Goal: Task Accomplishment & Management: Manage account settings

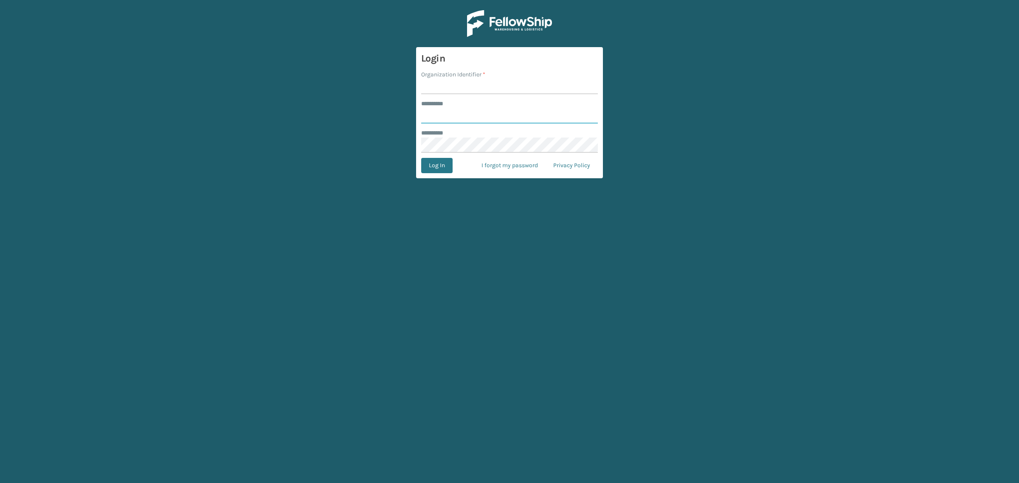
type input "**********"
click at [434, 86] on input "Organization Identifier *" at bounding box center [509, 86] width 177 height 15
type input "SuperAdminOrganization"
click at [439, 160] on button "Log In" at bounding box center [436, 165] width 31 height 15
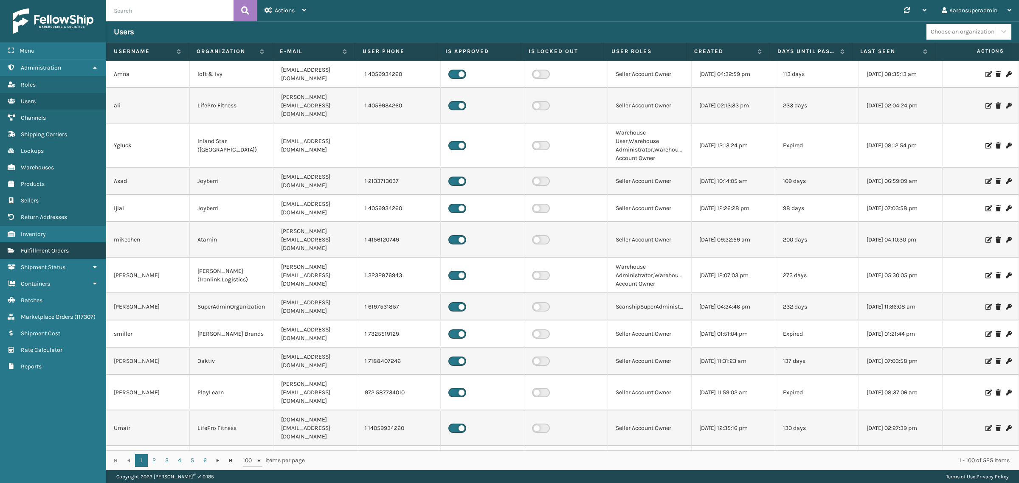
click at [66, 247] on span "Fulfillment Orders" at bounding box center [45, 250] width 48 height 7
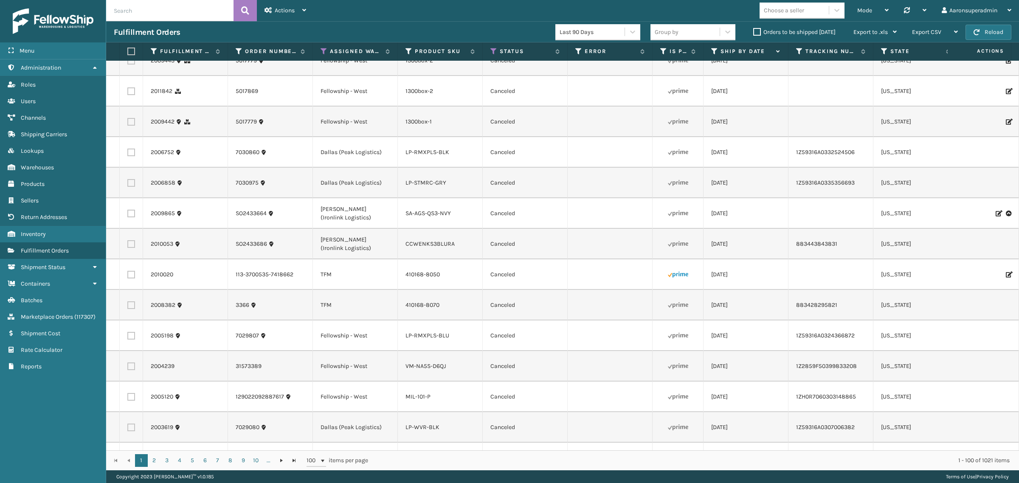
scroll to position [230, 0]
click at [760, 31] on label "Orders to be shipped [DATE]" at bounding box center [794, 31] width 82 height 7
click at [754, 31] on input "Orders to be shipped [DATE]" at bounding box center [753, 30] width 0 height 6
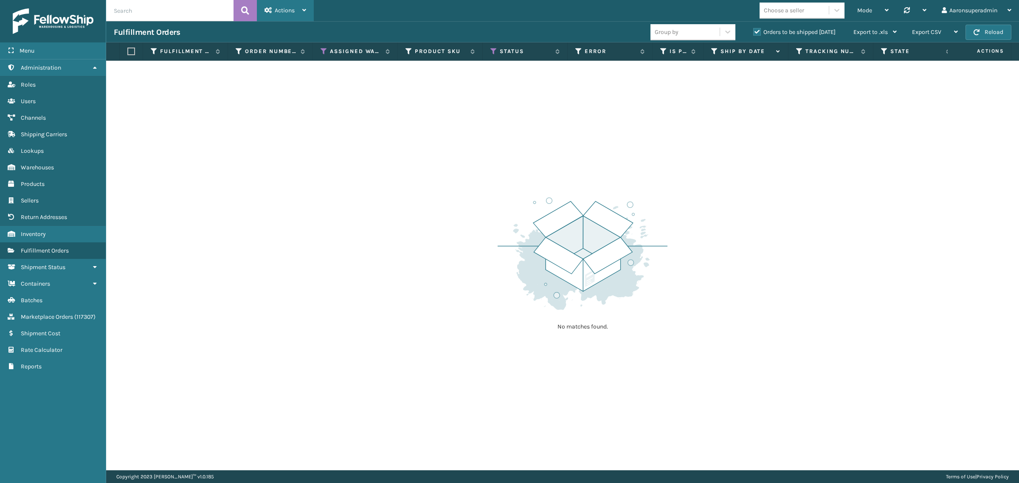
click at [265, 15] on div "Actions" at bounding box center [286, 10] width 42 height 21
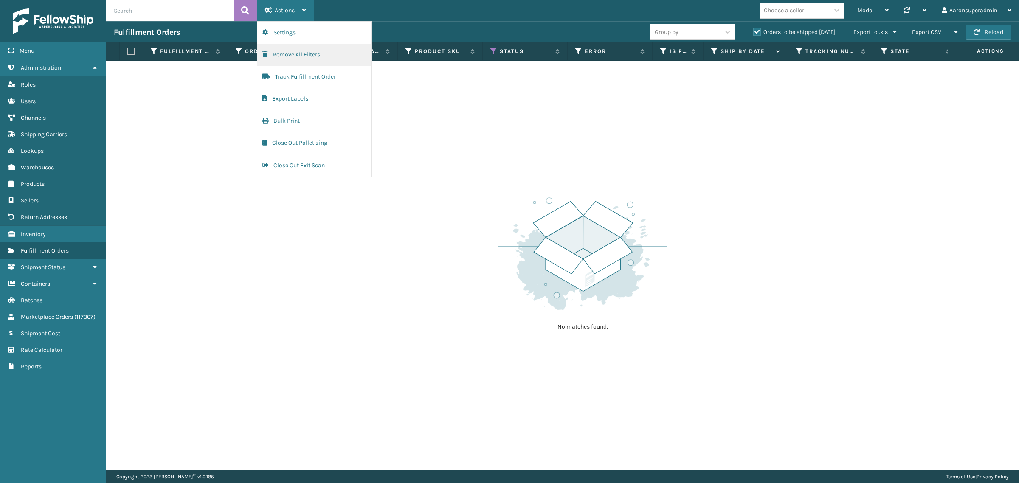
click at [283, 52] on button "Remove All Filters" at bounding box center [314, 55] width 114 height 22
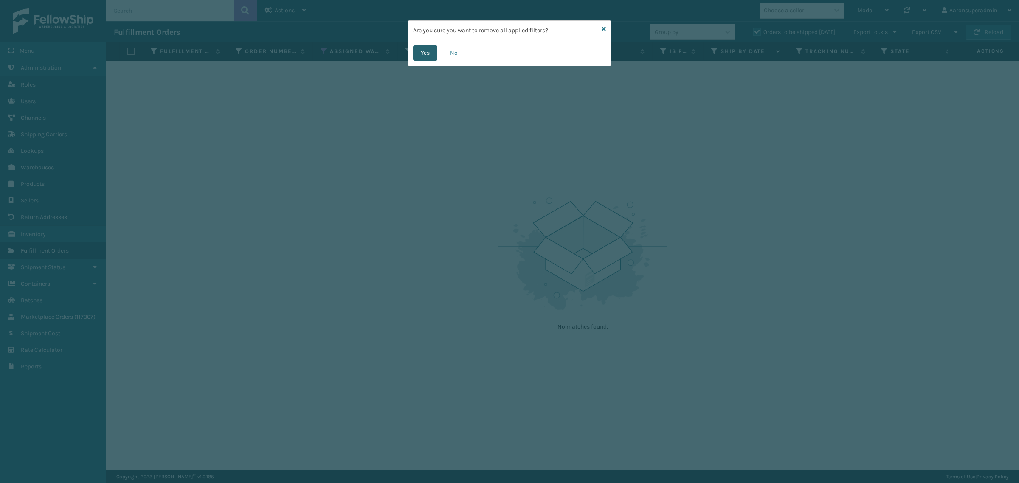
click at [415, 53] on button "Yes" at bounding box center [425, 52] width 24 height 15
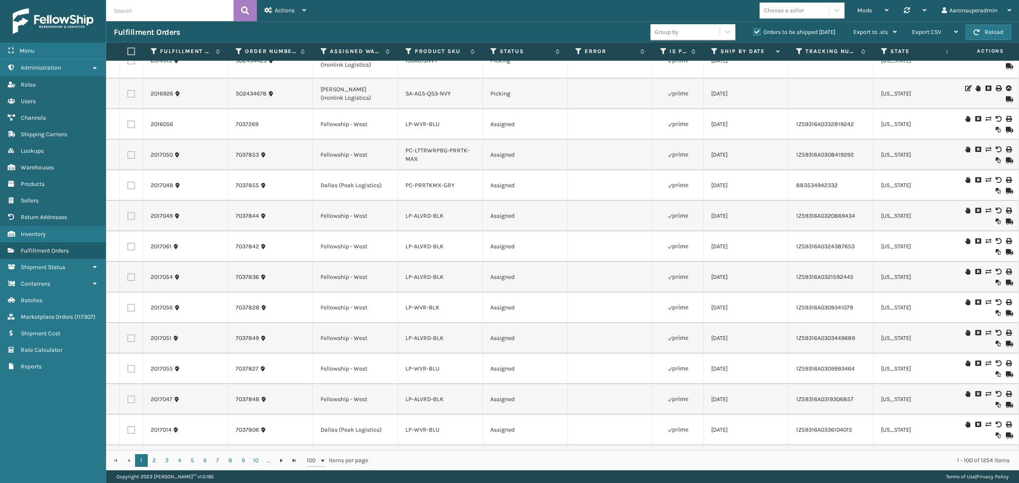
scroll to position [35, 0]
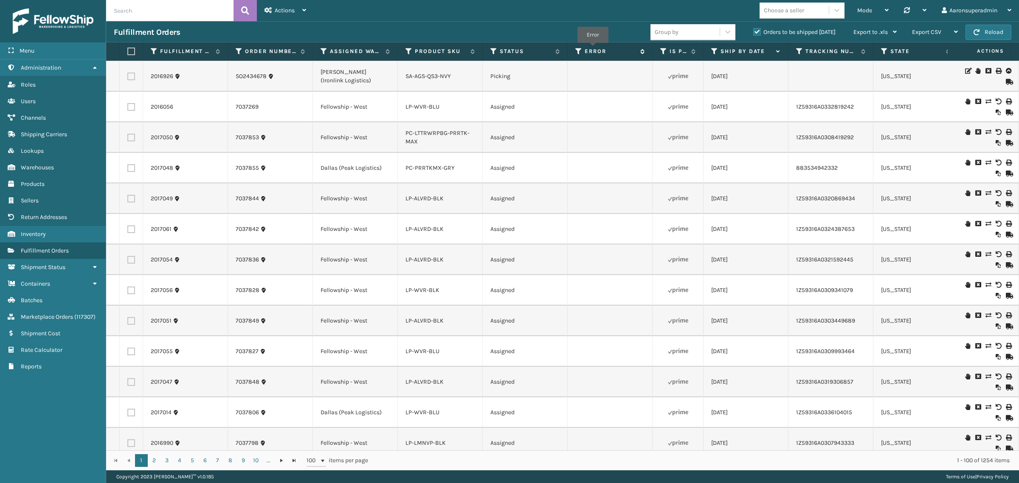
click at [593, 49] on label "Error" at bounding box center [610, 52] width 51 height 8
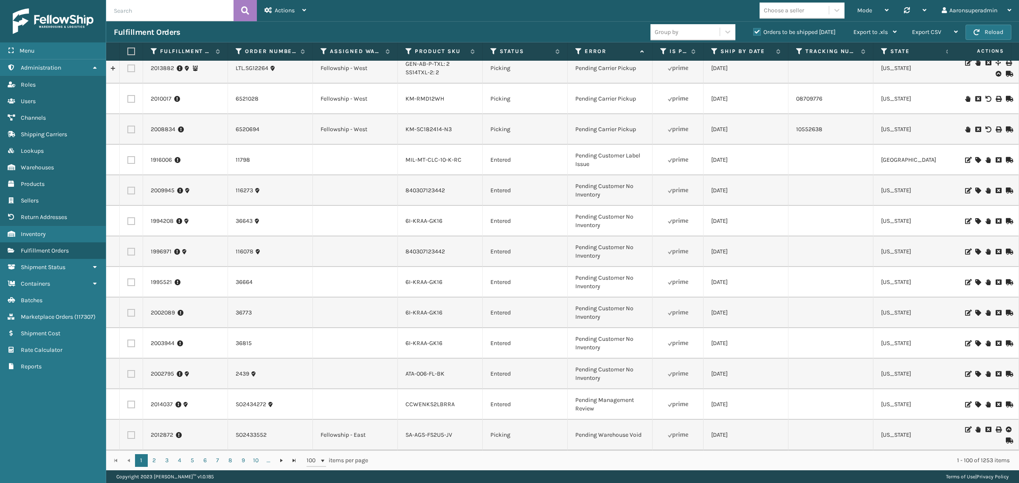
scroll to position [1517, 0]
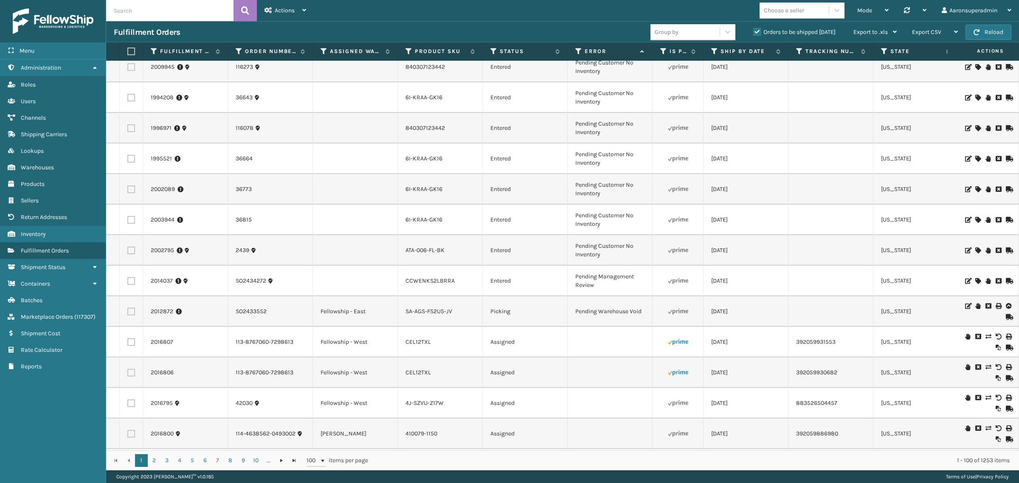
click at [820, 251] on td at bounding box center [831, 250] width 85 height 31
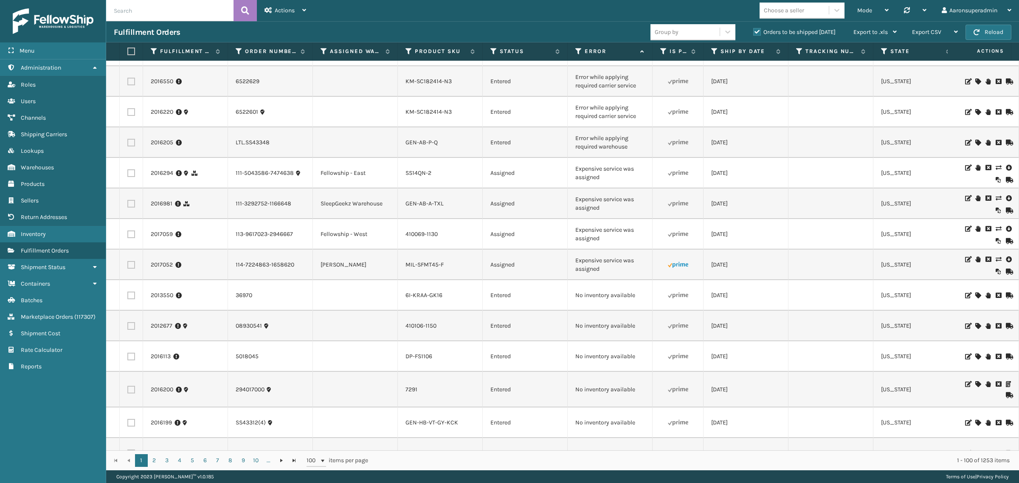
scroll to position [369, 0]
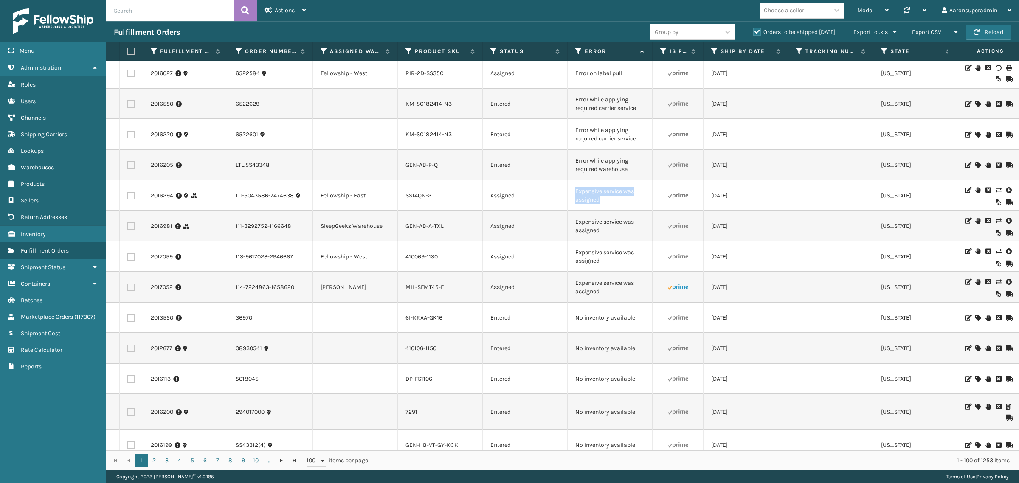
drag, startPoint x: 604, startPoint y: 205, endPoint x: 574, endPoint y: 193, distance: 32.3
click at [572, 194] on td "Expensive service was assigned" at bounding box center [610, 195] width 85 height 31
copy td "Expensive service was assigned"
click at [141, 9] on input "text" at bounding box center [169, 10] width 127 height 21
paste input "Expensive service was assigned"
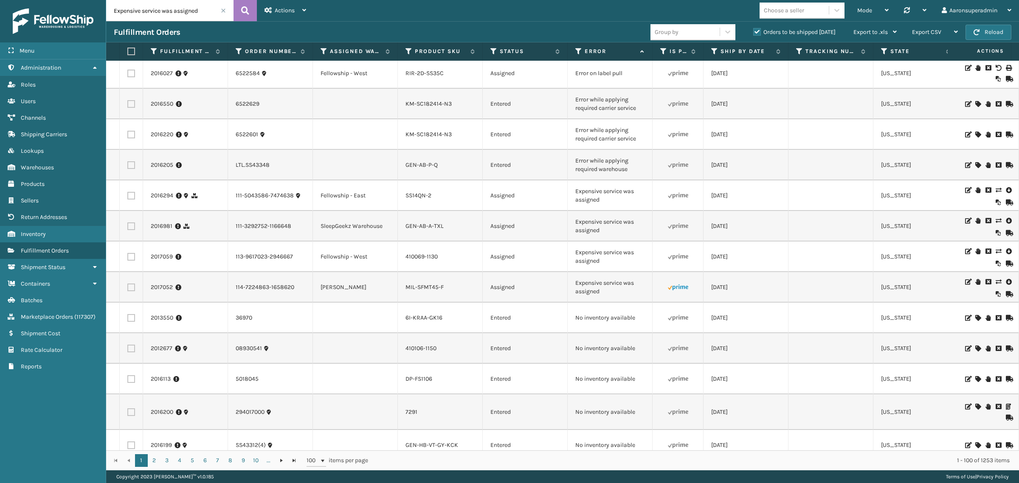
type input "Expensive service was assigned"
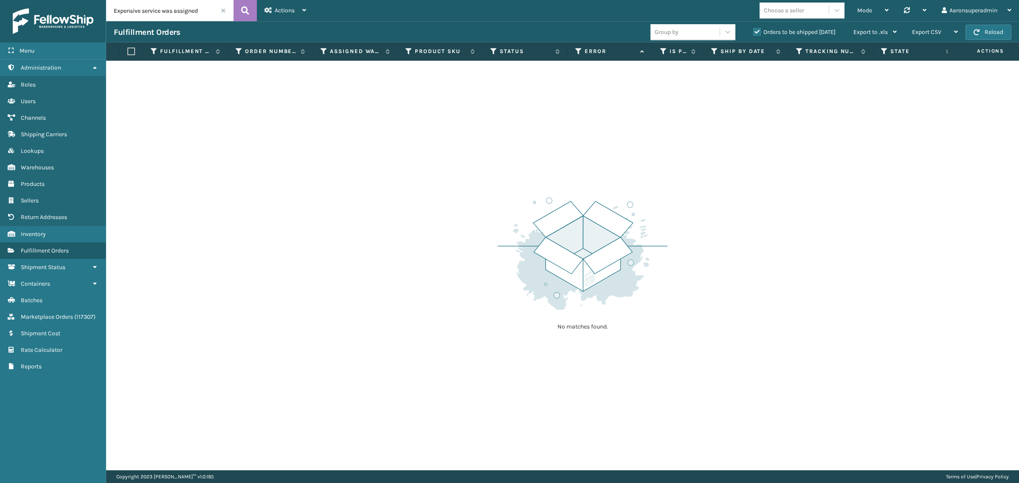
click at [763, 31] on label "Orders to be shipped [DATE]" at bounding box center [794, 31] width 82 height 7
click at [754, 31] on input "Orders to be shipped [DATE]" at bounding box center [753, 30] width 0 height 6
click at [762, 31] on label "Orders to be shipped [DATE]" at bounding box center [794, 31] width 82 height 7
click at [754, 31] on input "Orders to be shipped [DATE]" at bounding box center [753, 30] width 0 height 6
click at [222, 15] on input "Expensive service was assigned" at bounding box center [169, 10] width 127 height 21
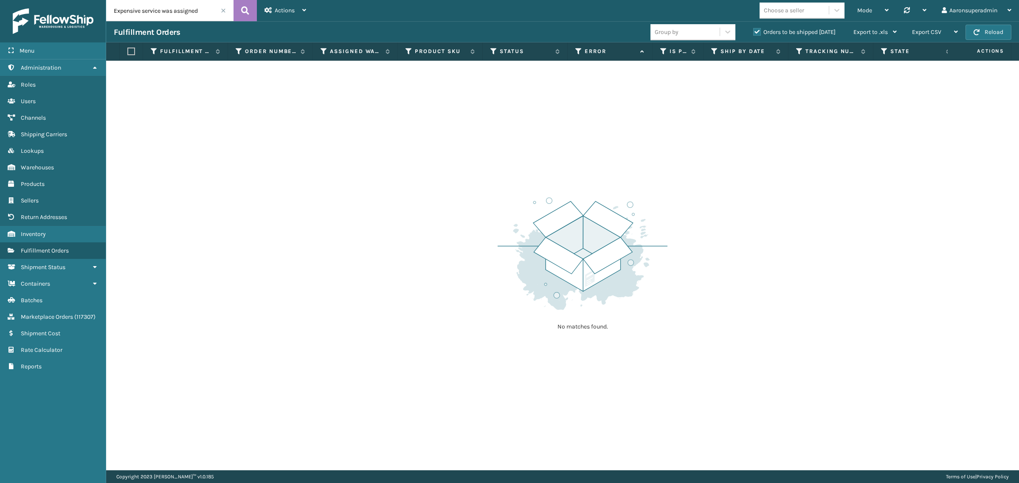
click at [225, 11] on span at bounding box center [223, 10] width 5 height 5
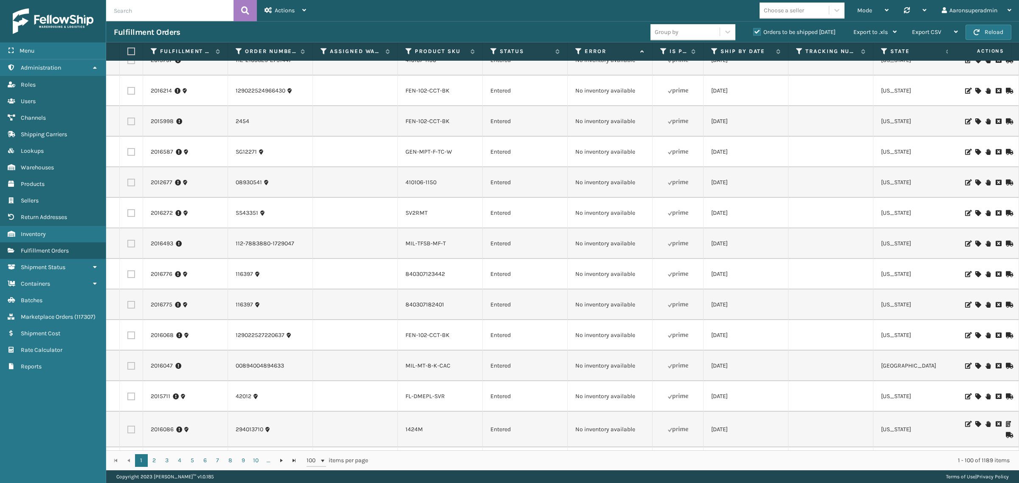
scroll to position [248, 0]
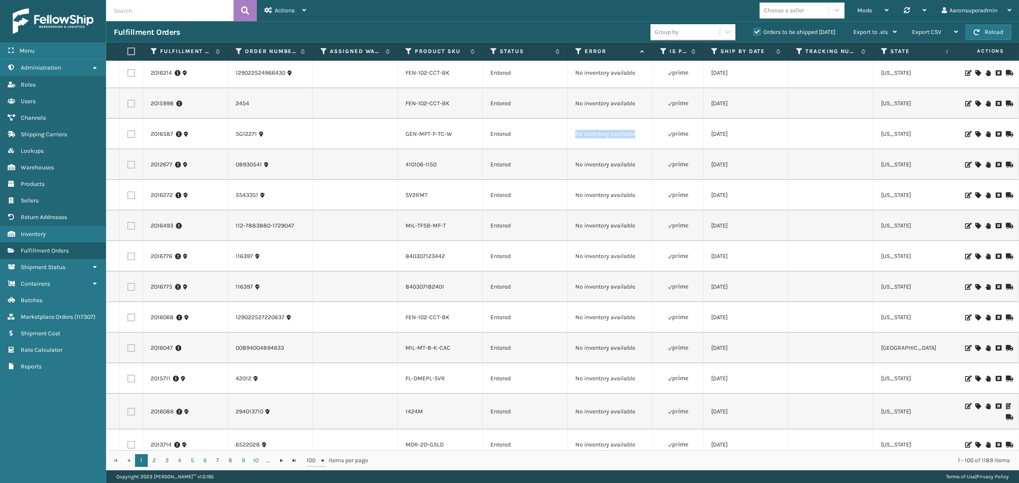
drag, startPoint x: 640, startPoint y: 134, endPoint x: 576, endPoint y: 132, distance: 64.6
click at [576, 132] on td "No inventory available" at bounding box center [610, 134] width 85 height 31
copy td "No inventory available"
click at [164, 8] on input "text" at bounding box center [169, 10] width 127 height 21
paste input "No inventory available"
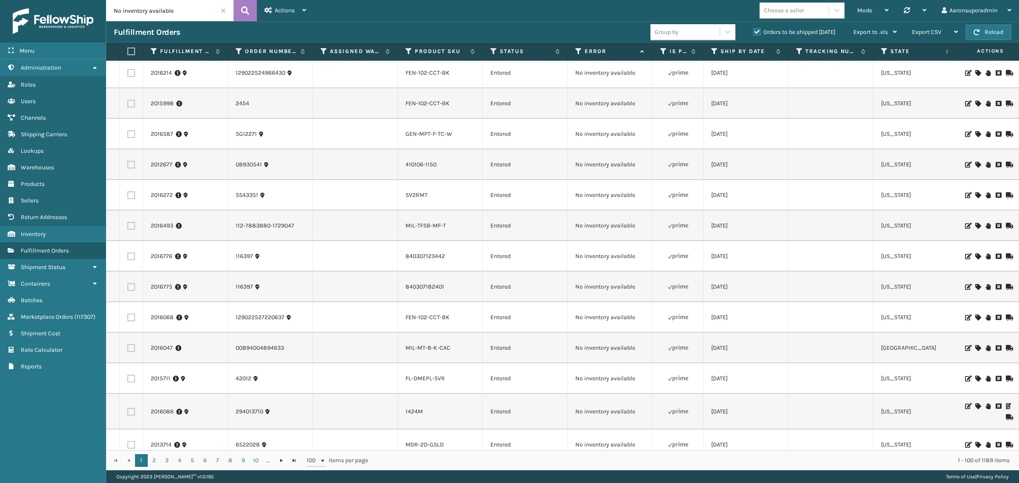
type input "No inventory available"
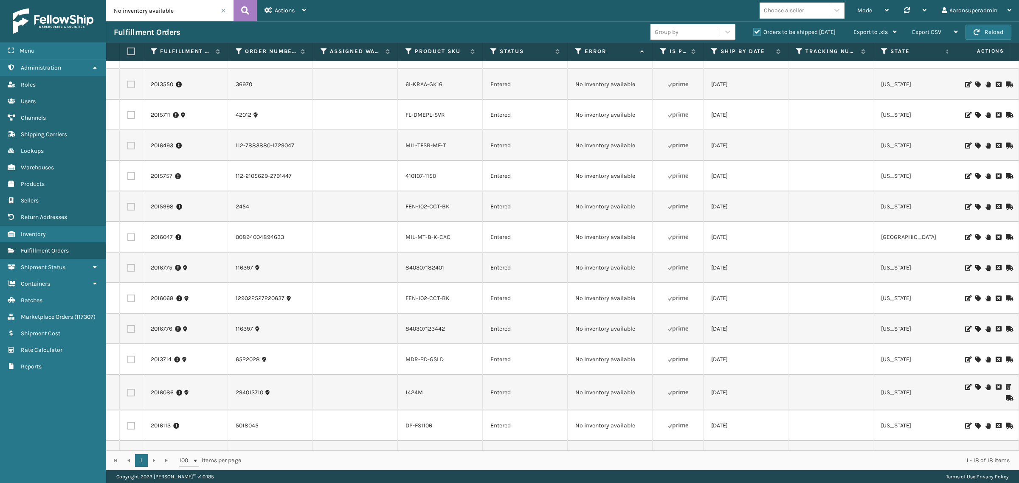
scroll to position [178, 0]
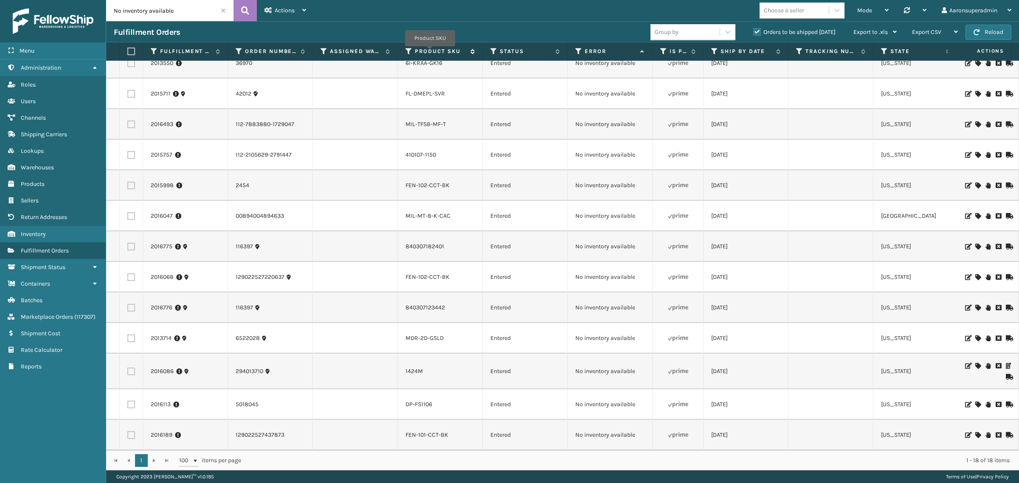
click at [430, 52] on label "Product SKU" at bounding box center [440, 52] width 51 height 8
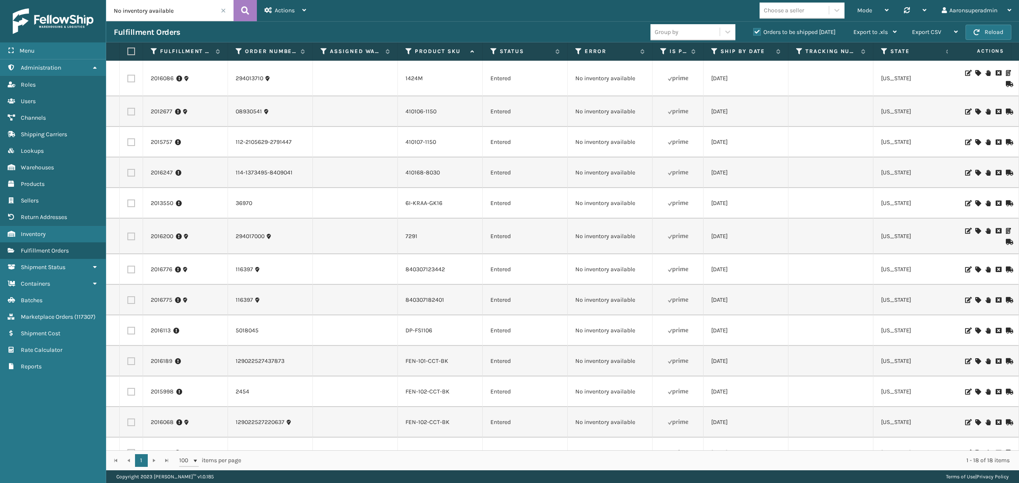
click at [975, 73] on icon at bounding box center [977, 73] width 5 height 6
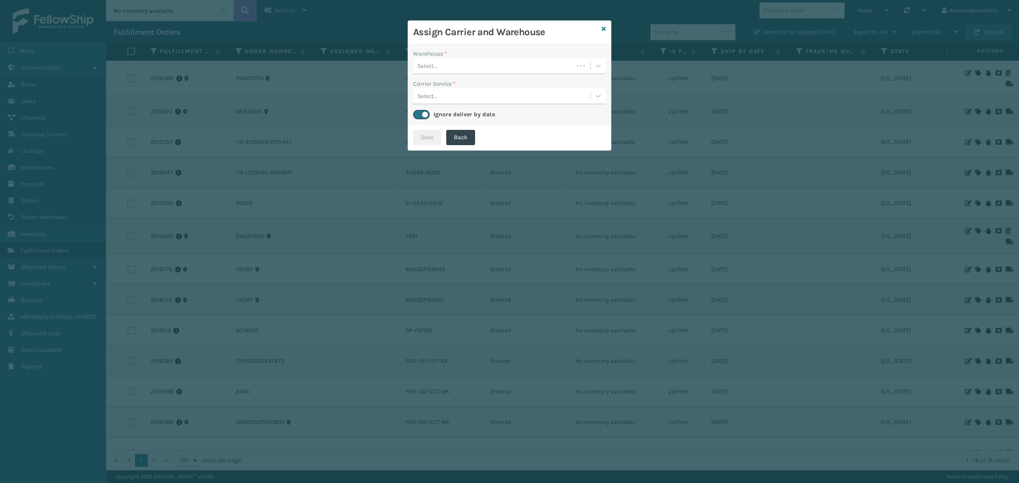
click at [442, 70] on div "Select..." at bounding box center [493, 66] width 160 height 14
click at [440, 88] on div "Fellowship - East (required)" at bounding box center [509, 87] width 193 height 16
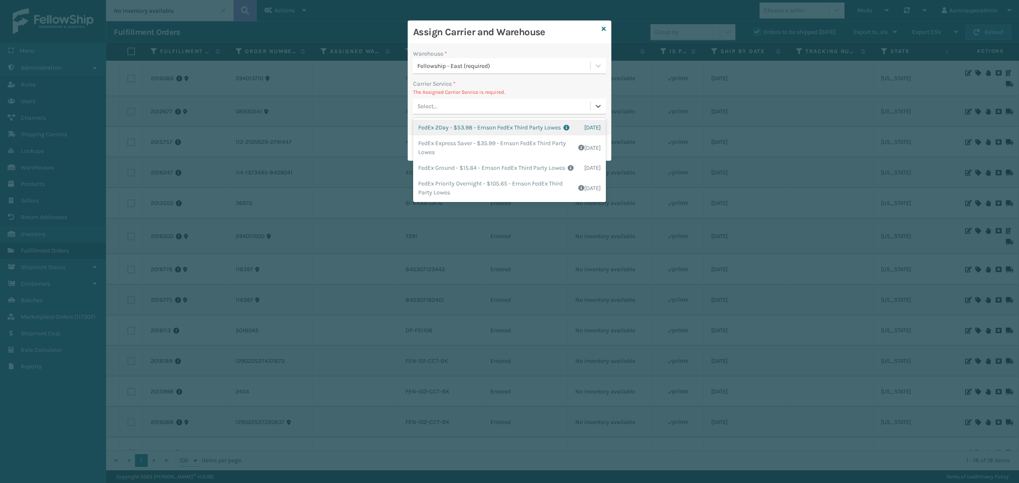
click at [470, 107] on div "Select..." at bounding box center [501, 106] width 177 height 14
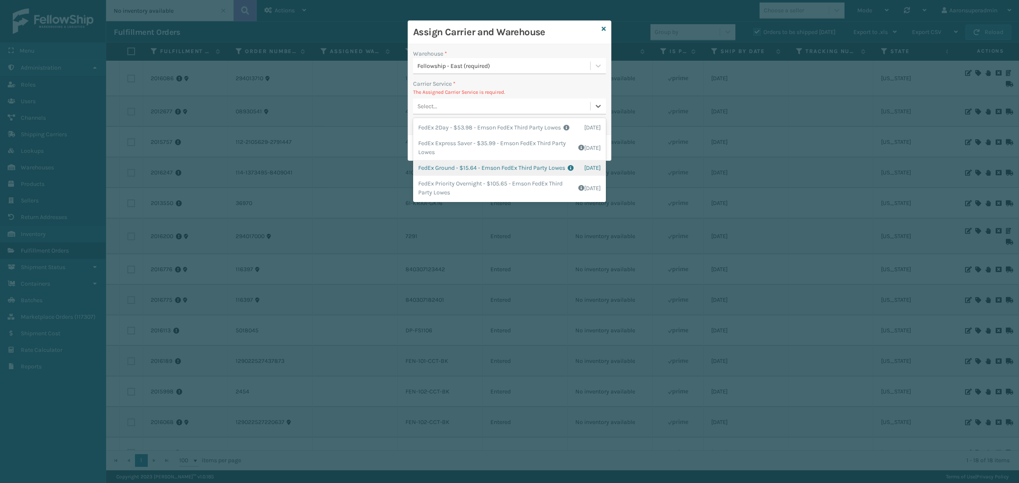
click at [464, 176] on div "FedEx Ground - $15.64 - Emson FedEx Third Party Lowes Shipping Cost $15.64 Surp…" at bounding box center [509, 168] width 193 height 16
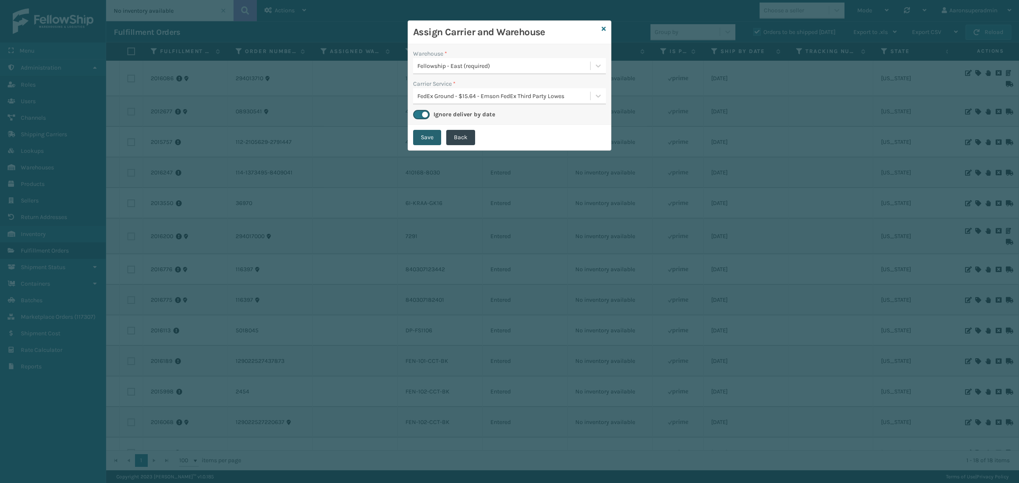
click at [429, 137] on button "Save" at bounding box center [427, 137] width 28 height 15
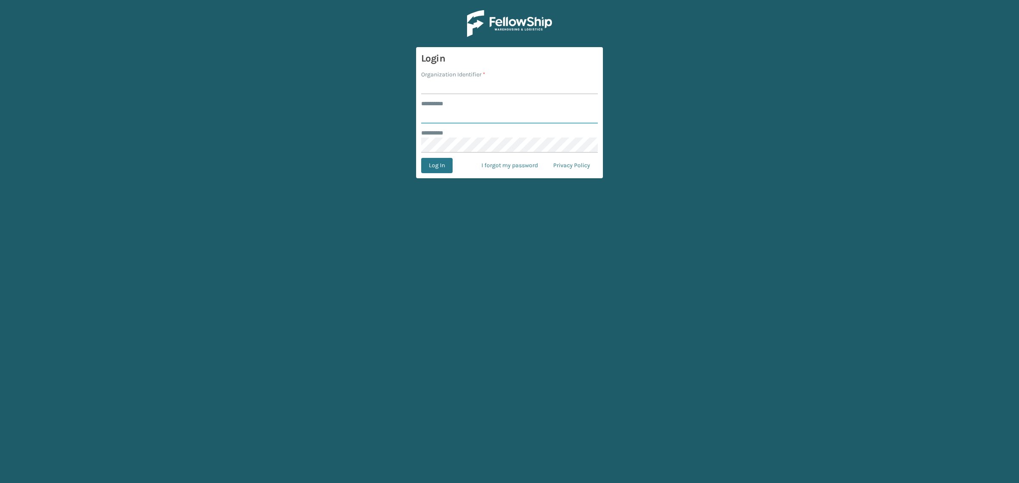
type input "**********"
click at [467, 88] on input "Organization Identifier *" at bounding box center [509, 86] width 177 height 15
type input "SuperAdminOrganization"
click at [442, 172] on button "Log In" at bounding box center [436, 165] width 31 height 15
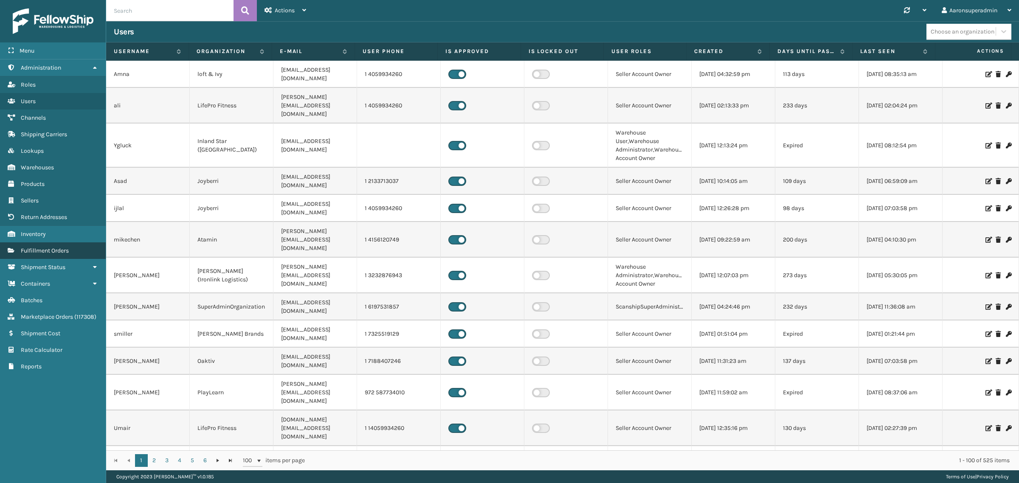
click at [60, 247] on span "Fulfillment Orders" at bounding box center [45, 250] width 48 height 7
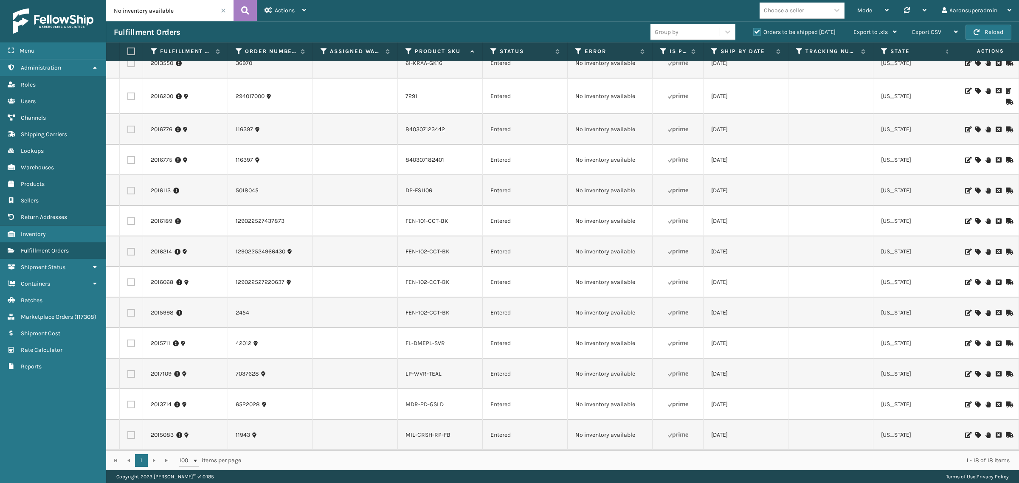
scroll to position [106, 0]
click at [224, 11] on span at bounding box center [223, 10] width 5 height 5
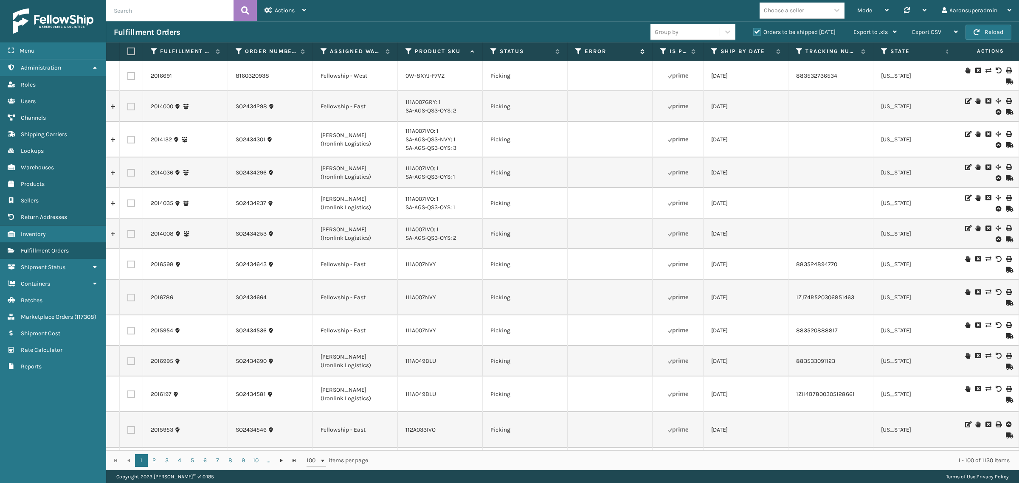
click at [606, 52] on label "Error" at bounding box center [610, 52] width 51 height 8
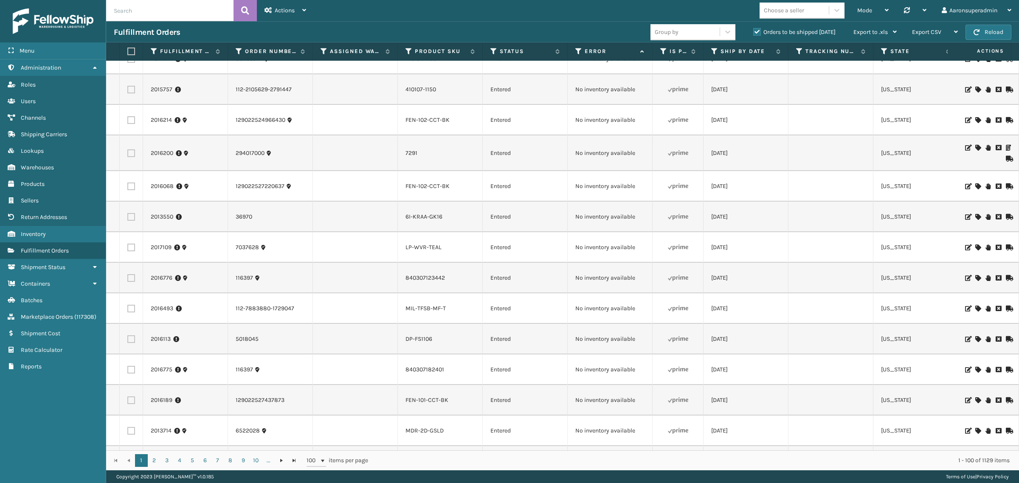
scroll to position [354, 0]
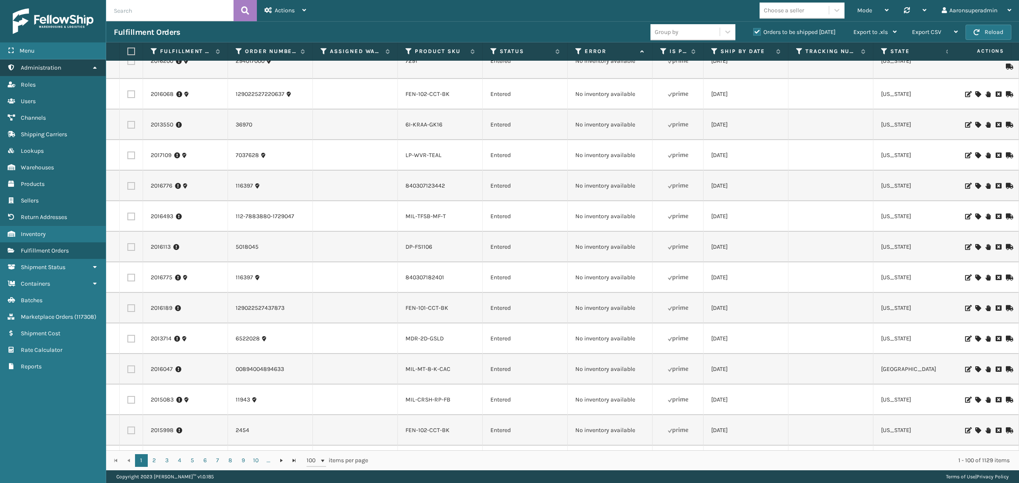
click at [58, 64] on span "Administration" at bounding box center [41, 67] width 40 height 7
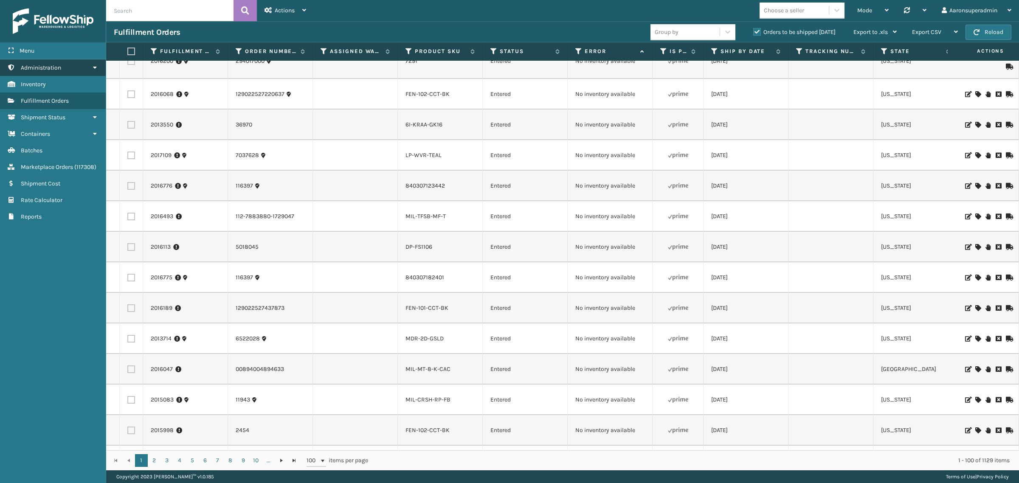
click at [58, 64] on span "Administration" at bounding box center [41, 67] width 40 height 7
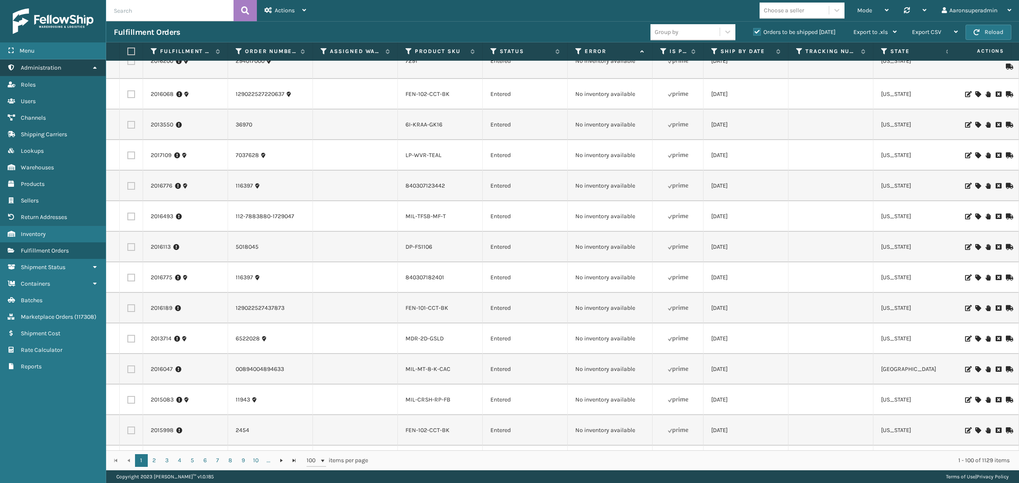
click at [58, 64] on span "Administration" at bounding box center [41, 67] width 40 height 7
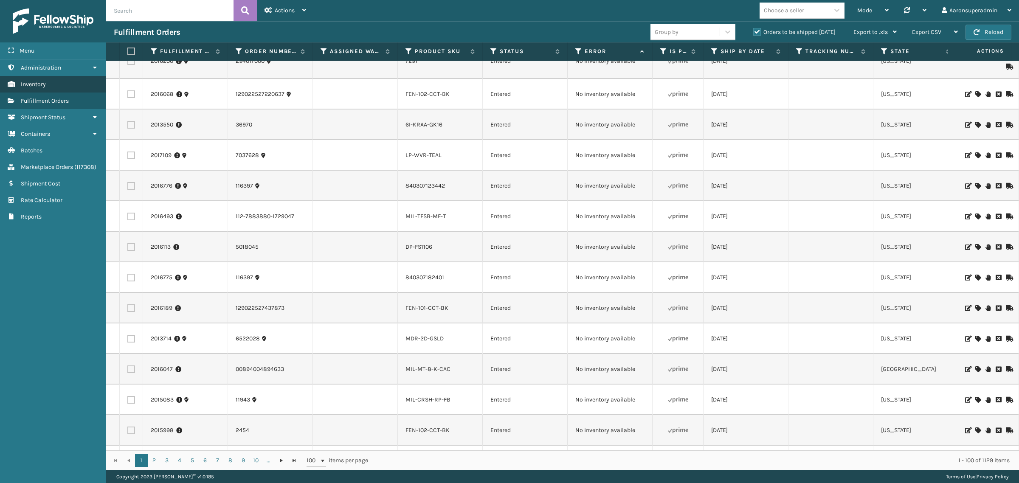
click at [43, 81] on span "Inventory" at bounding box center [33, 84] width 25 height 7
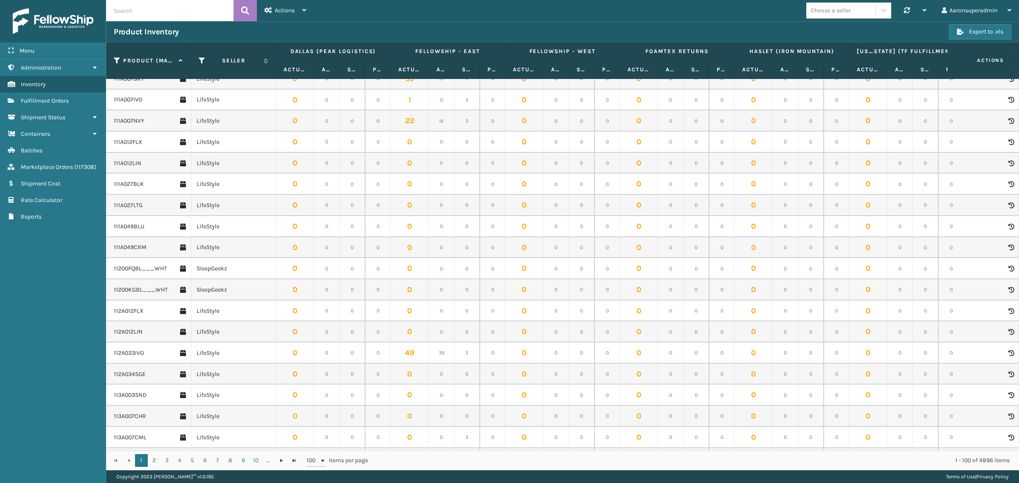
scroll to position [141, 0]
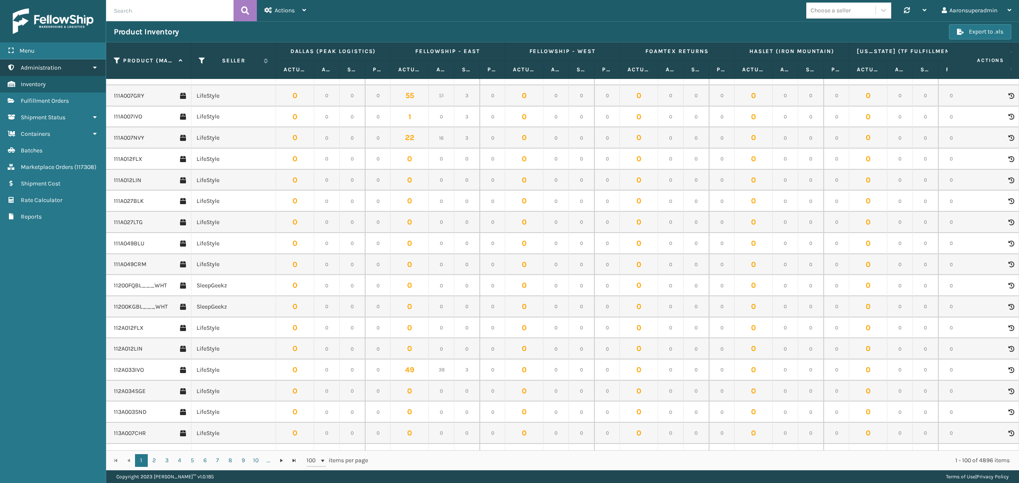
click at [51, 65] on span "Administration" at bounding box center [41, 67] width 40 height 7
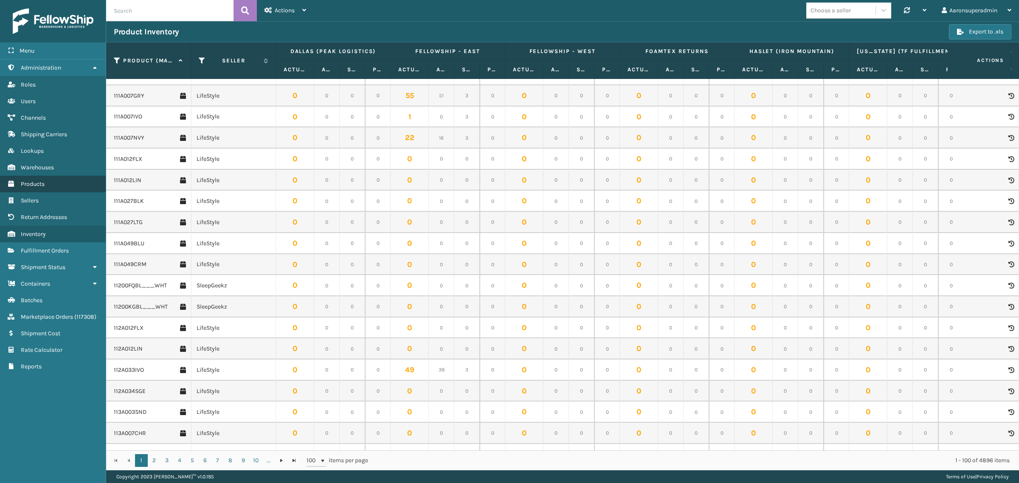
click at [40, 182] on span "Products" at bounding box center [33, 183] width 24 height 7
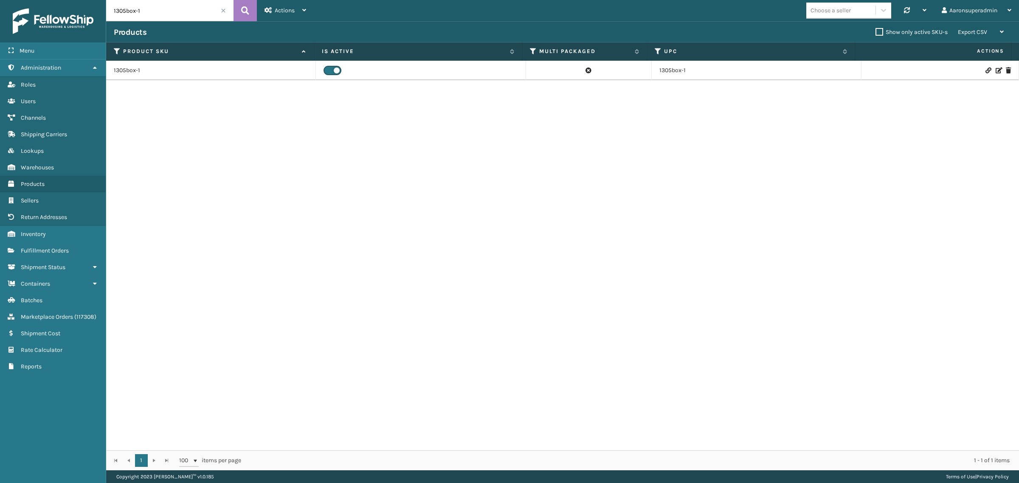
click at [223, 10] on span at bounding box center [223, 10] width 5 height 5
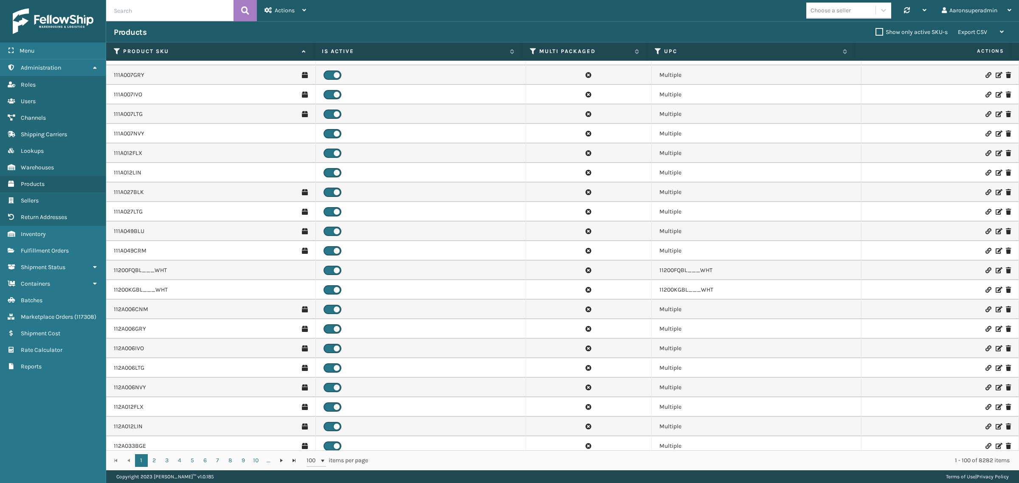
scroll to position [96, 0]
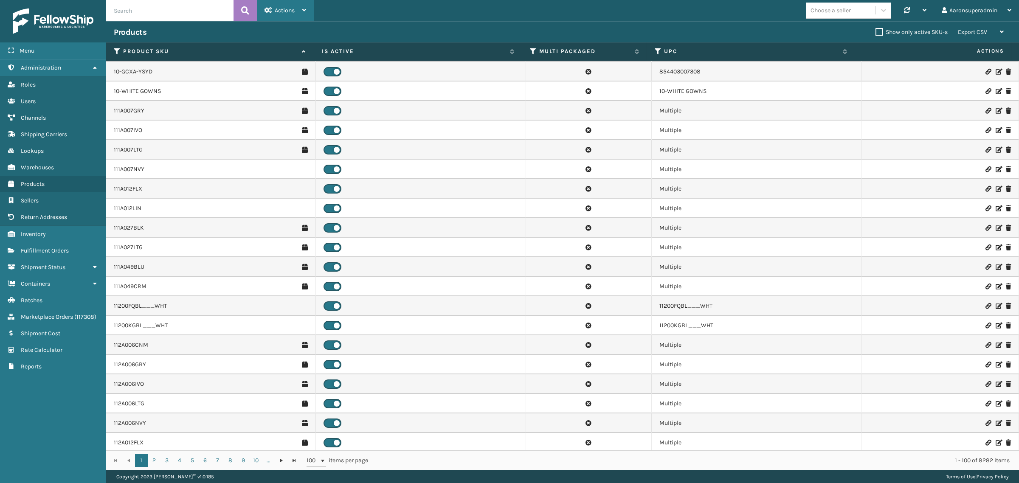
click at [262, 8] on div "Actions New Product Import Products Import Virtual SKUs Settings Remove All Fil…" at bounding box center [285, 10] width 57 height 21
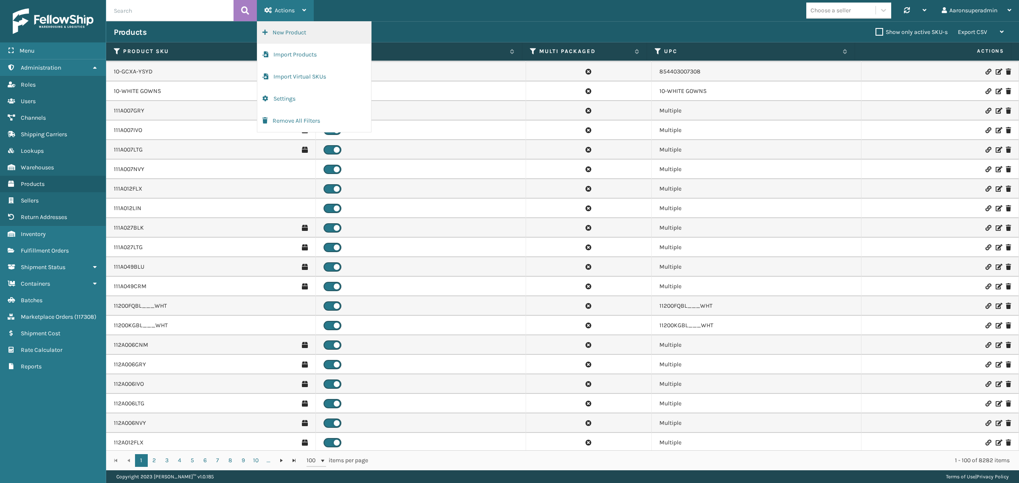
click at [296, 35] on button "New Product" at bounding box center [314, 33] width 114 height 22
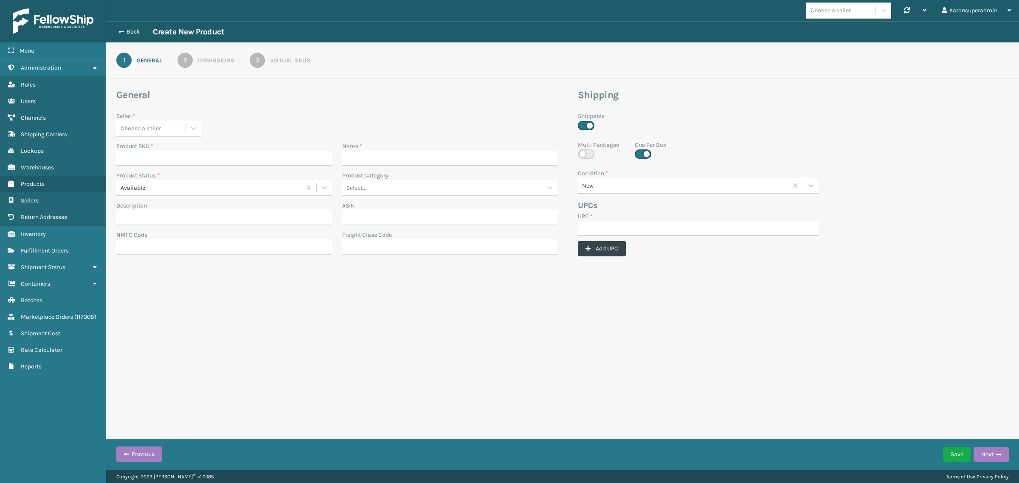
click at [147, 129] on div "Choose a seller" at bounding box center [141, 128] width 40 height 9
type input "ju"
click at [158, 147] on div "JumpSport" at bounding box center [158, 150] width 85 height 16
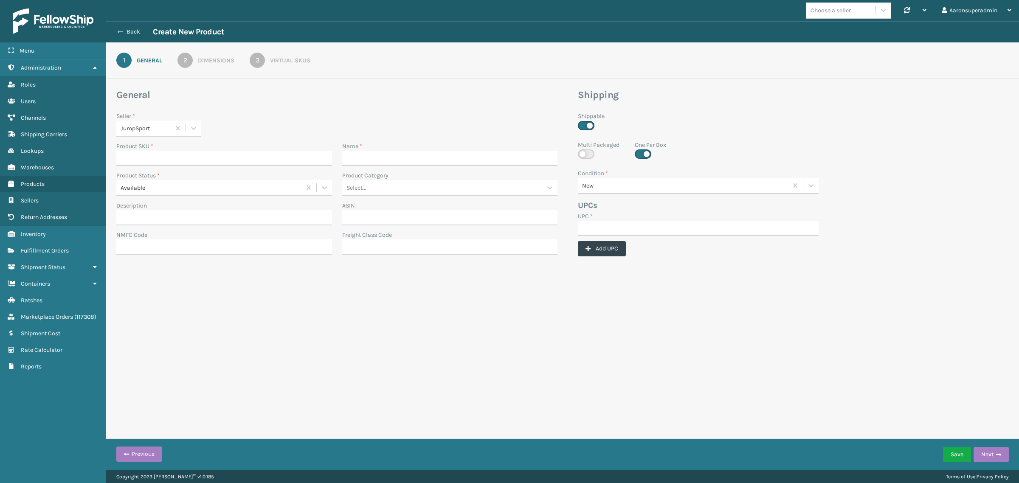
click at [129, 29] on button "Back" at bounding box center [133, 32] width 39 height 8
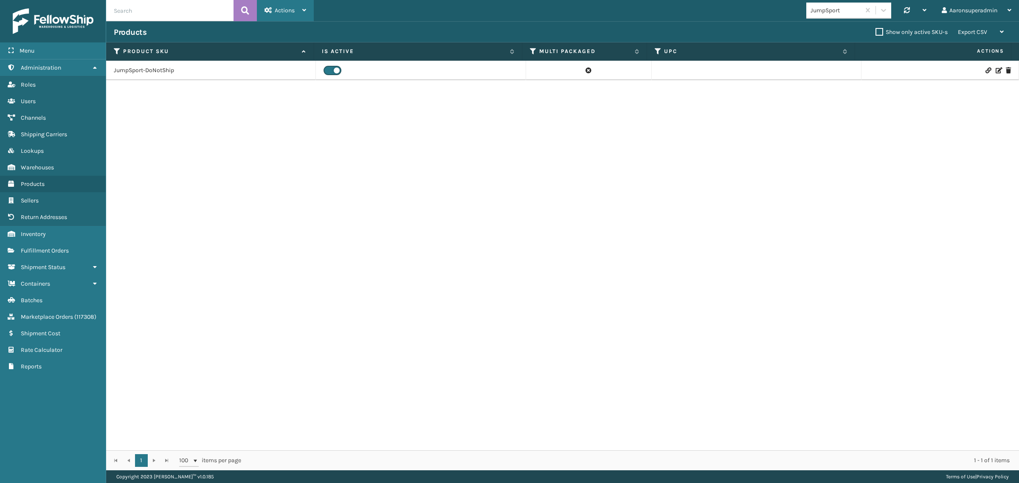
click at [283, 3] on div "Actions" at bounding box center [286, 10] width 42 height 21
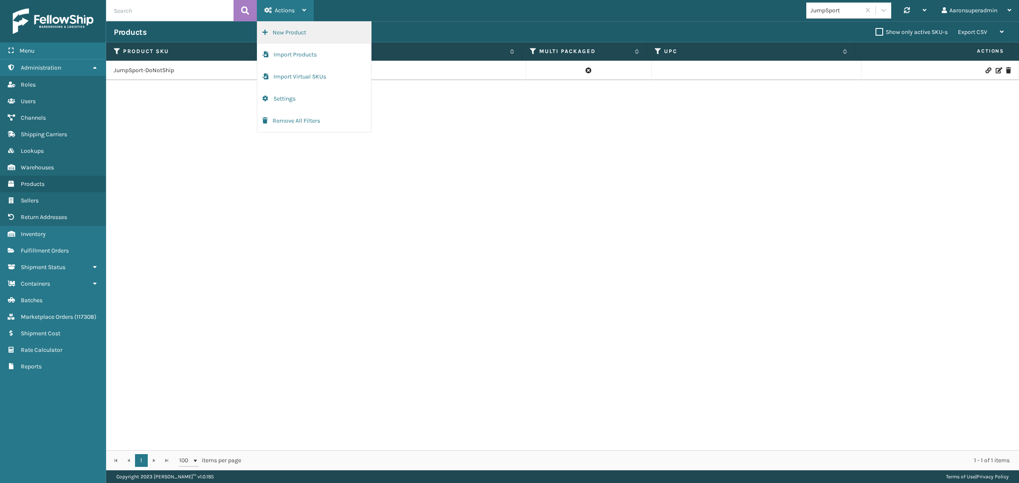
click at [291, 30] on button "New Product" at bounding box center [314, 33] width 114 height 22
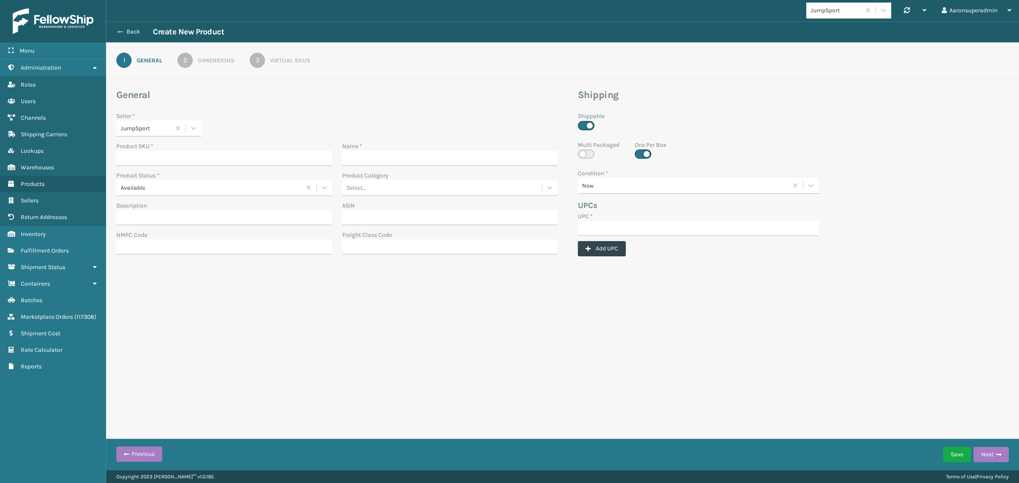
click at [130, 32] on button "Back" at bounding box center [133, 32] width 39 height 8
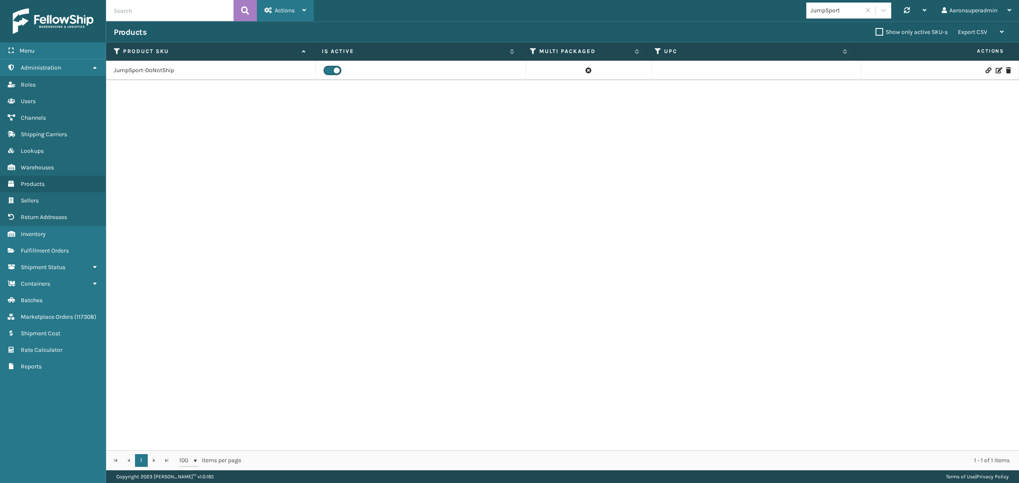
click at [298, 11] on div "Actions" at bounding box center [286, 10] width 42 height 21
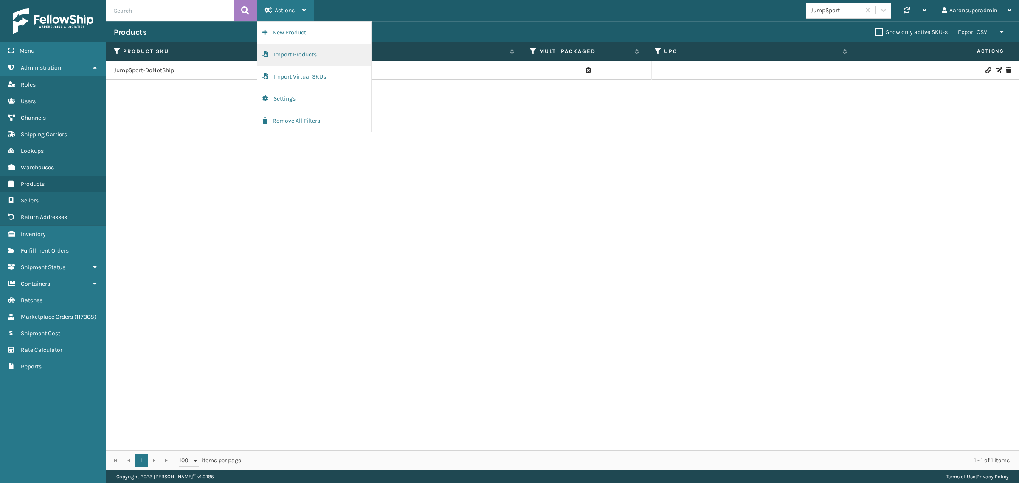
click at [292, 56] on button "Import Products" at bounding box center [314, 55] width 114 height 22
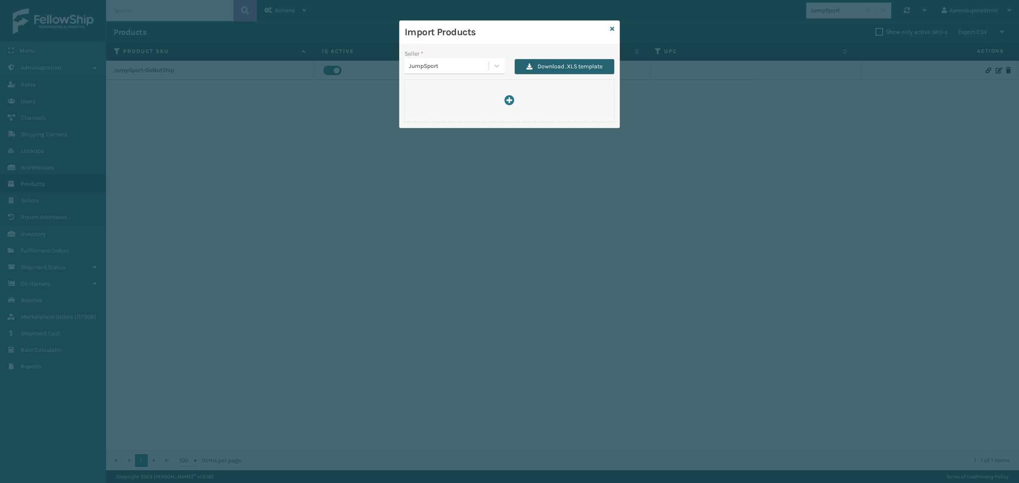
click at [541, 66] on button "Download .XLS template" at bounding box center [565, 66] width 100 height 15
click at [543, 66] on button "Download .XLS template" at bounding box center [565, 66] width 100 height 15
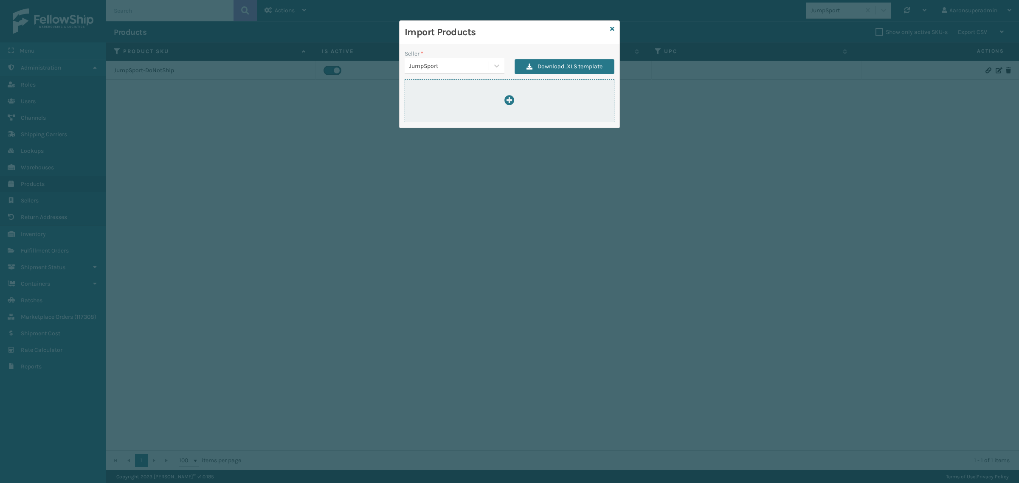
click at [502, 94] on div at bounding box center [510, 100] width 210 height 43
type input "C:\fakepath\ImportProductsTemplate (4).xlsx"
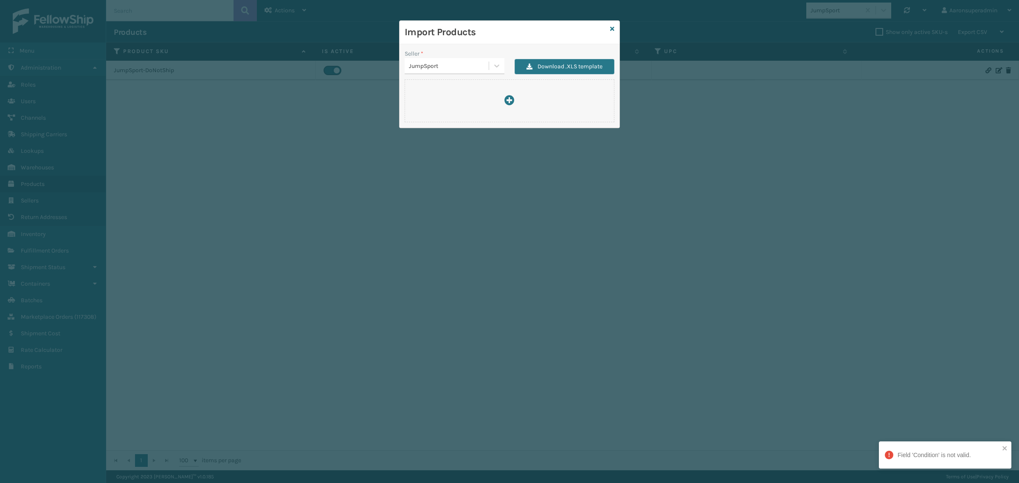
click at [434, 152] on div "Import Products Seller * JumpSport Download .XLS template" at bounding box center [509, 241] width 1019 height 483
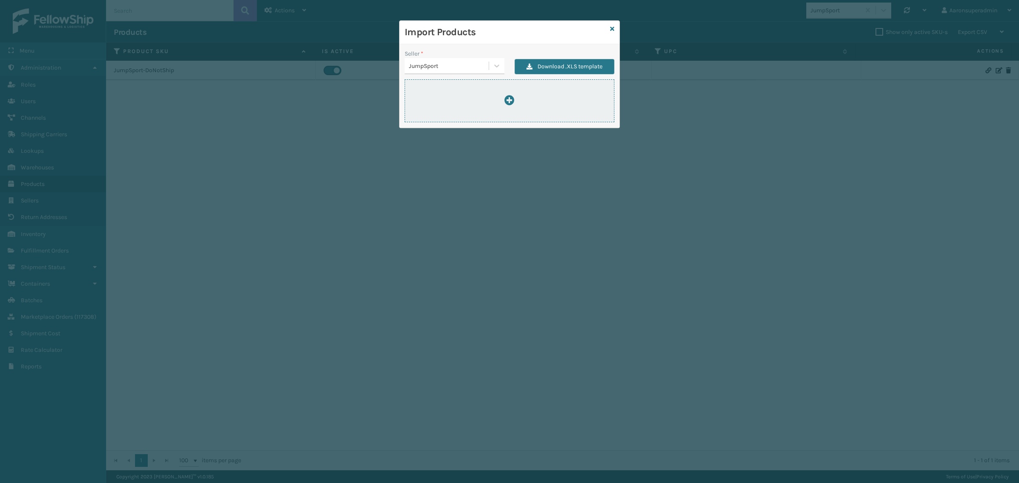
click at [519, 97] on div at bounding box center [509, 100] width 209 height 11
type input "C:\fakepath\ImportProductsTemplate (4).xlsx"
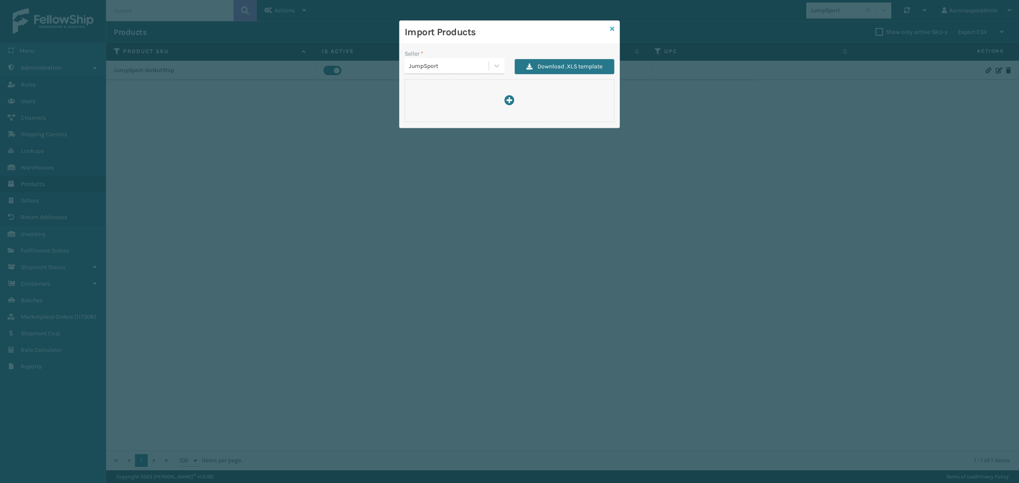
click at [612, 28] on icon at bounding box center [612, 29] width 4 height 6
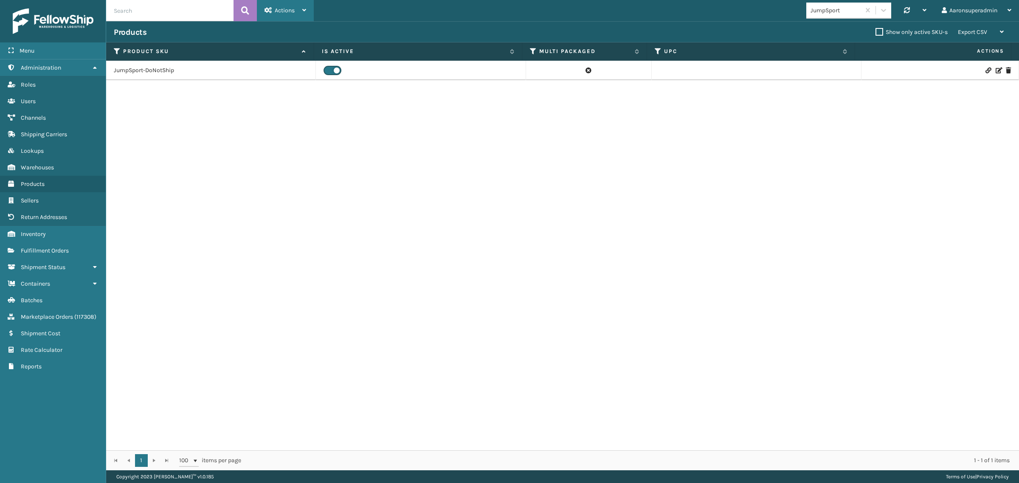
click at [282, 15] on div "Actions" at bounding box center [286, 10] width 42 height 21
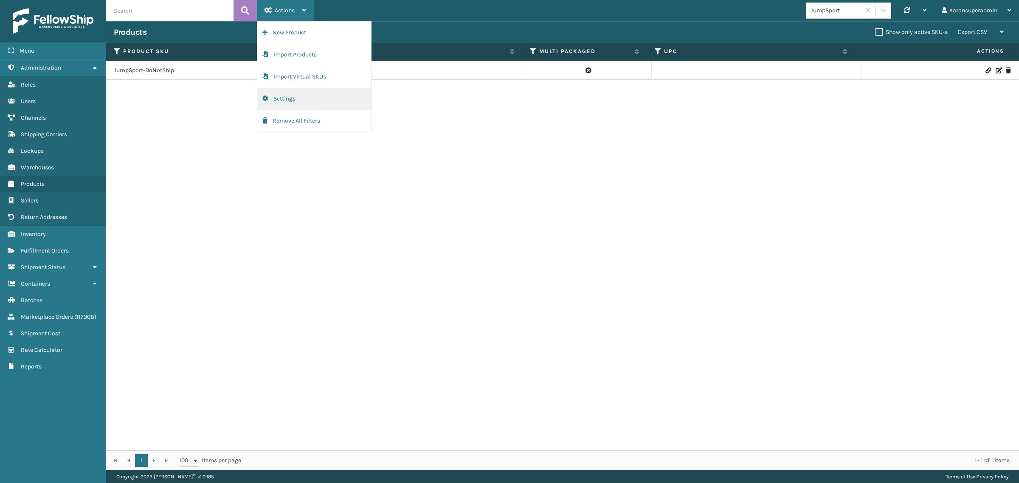
click at [288, 95] on button "Settings" at bounding box center [314, 99] width 114 height 22
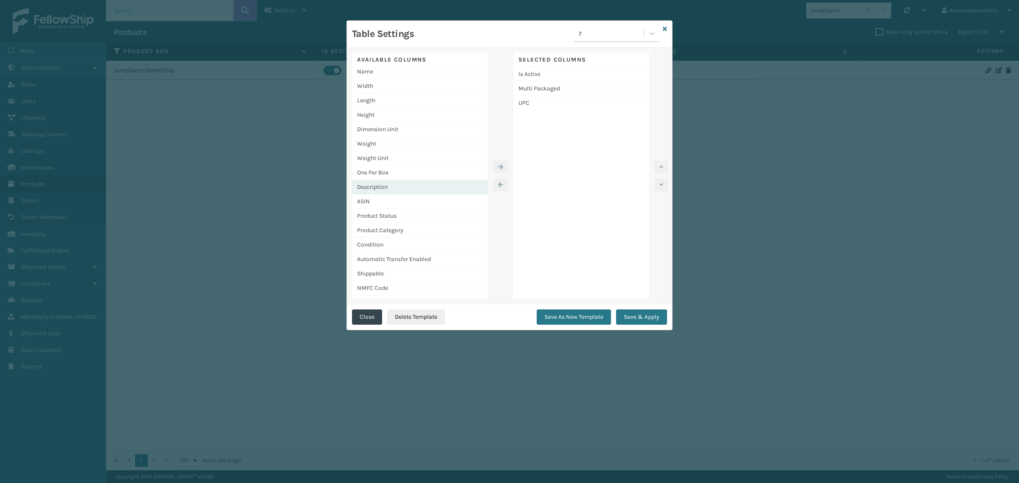
scroll to position [29, 0]
click at [412, 264] on div "Shippable" at bounding box center [420, 263] width 136 height 14
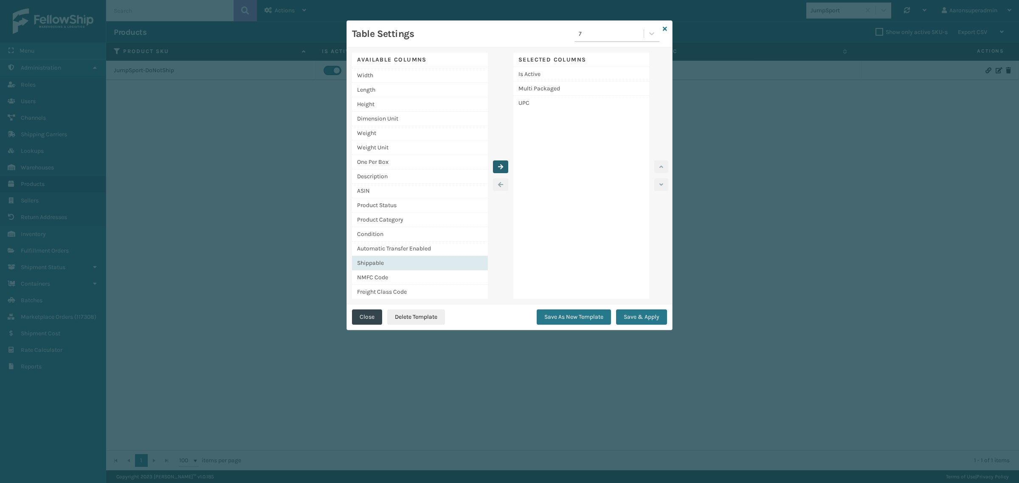
click at [498, 166] on icon "button" at bounding box center [500, 167] width 5 height 6
click at [633, 315] on button "Save & Apply" at bounding box center [641, 317] width 51 height 15
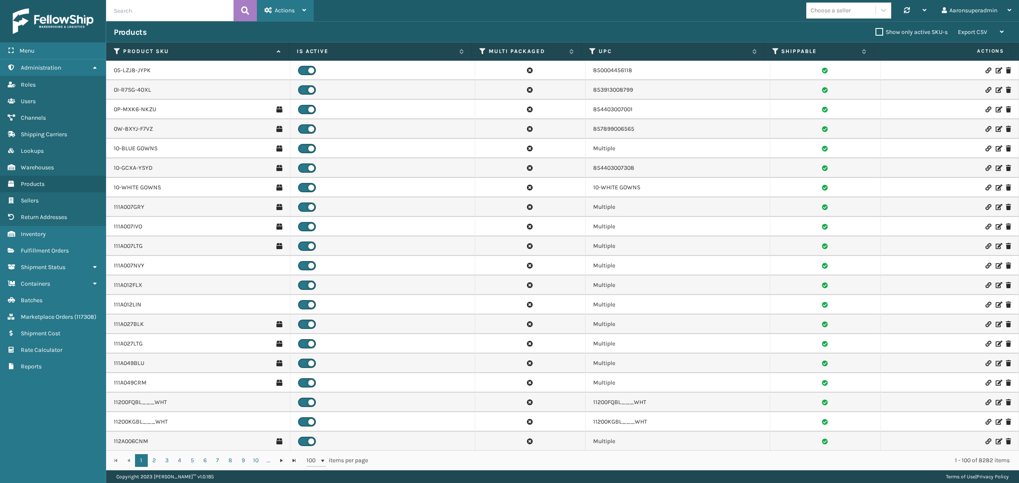
click at [278, 14] on div "Actions" at bounding box center [286, 10] width 42 height 21
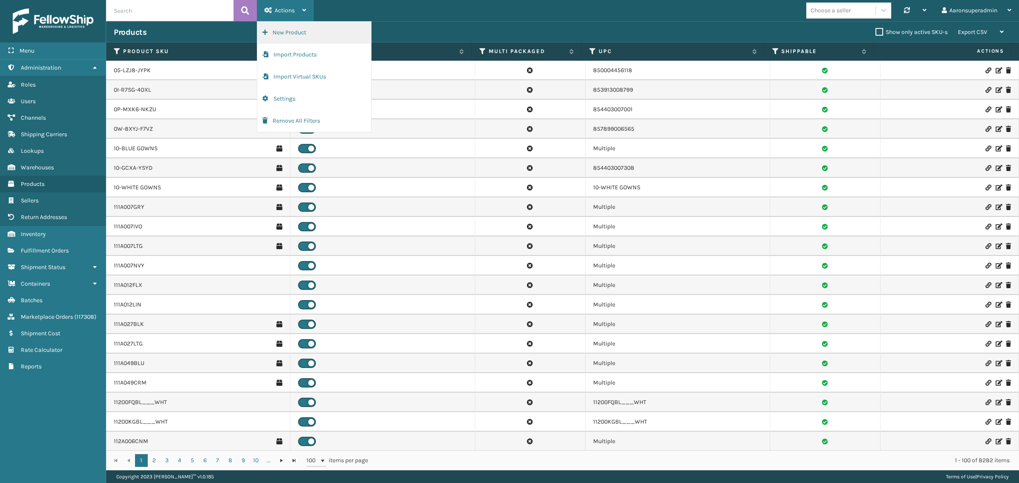
click at [279, 34] on button "New Product" at bounding box center [314, 33] width 114 height 22
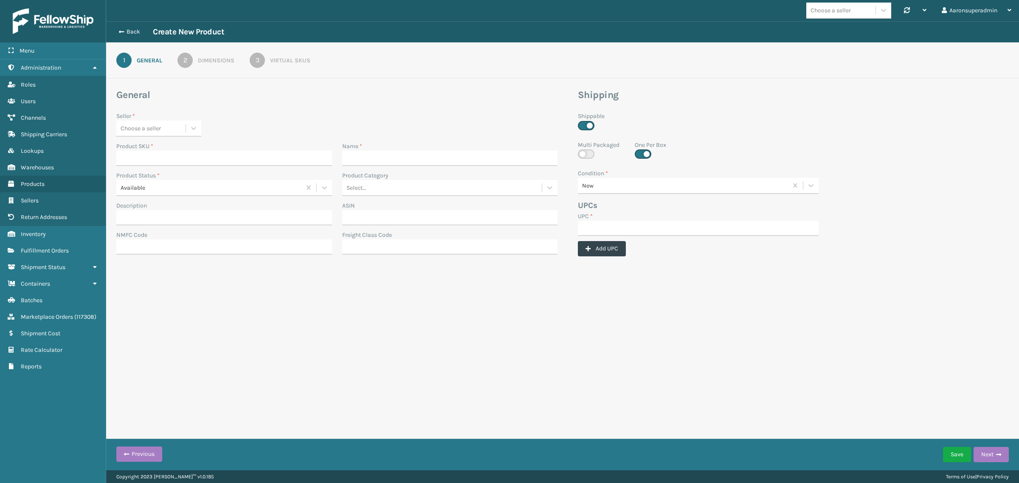
click at [153, 137] on div "General Seller * Choose a seller Product SKU * Name * Product Status * Availabl…" at bounding box center [336, 175] width 451 height 173
click at [152, 132] on div "Choose a seller" at bounding box center [141, 128] width 40 height 9
click at [645, 156] on label at bounding box center [643, 153] width 17 height 9
click at [640, 155] on input "checkbox" at bounding box center [638, 152] width 6 height 6
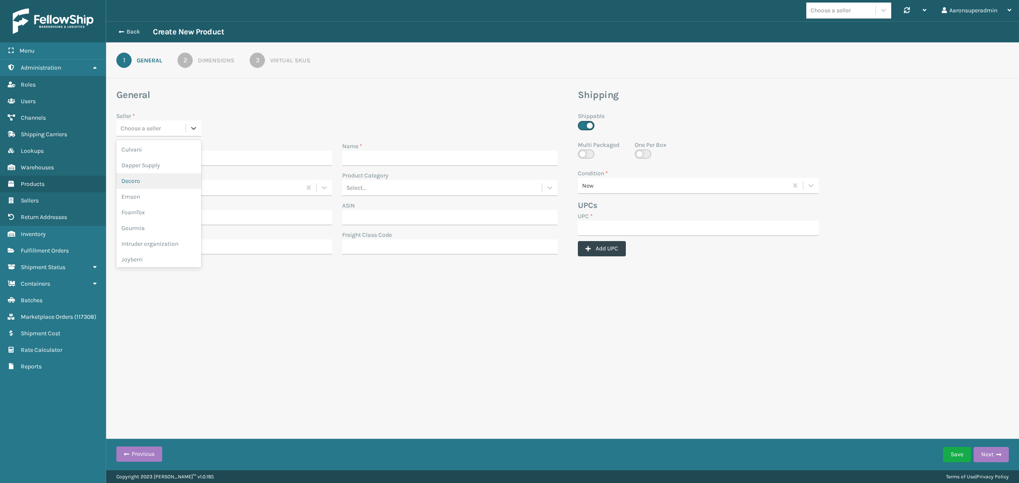
checkbox input "false"
click at [585, 154] on label at bounding box center [586, 153] width 17 height 9
click at [583, 154] on input "checkbox" at bounding box center [581, 152] width 6 height 6
checkbox input "true"
click at [158, 134] on div "Choose a seller" at bounding box center [150, 128] width 69 height 14
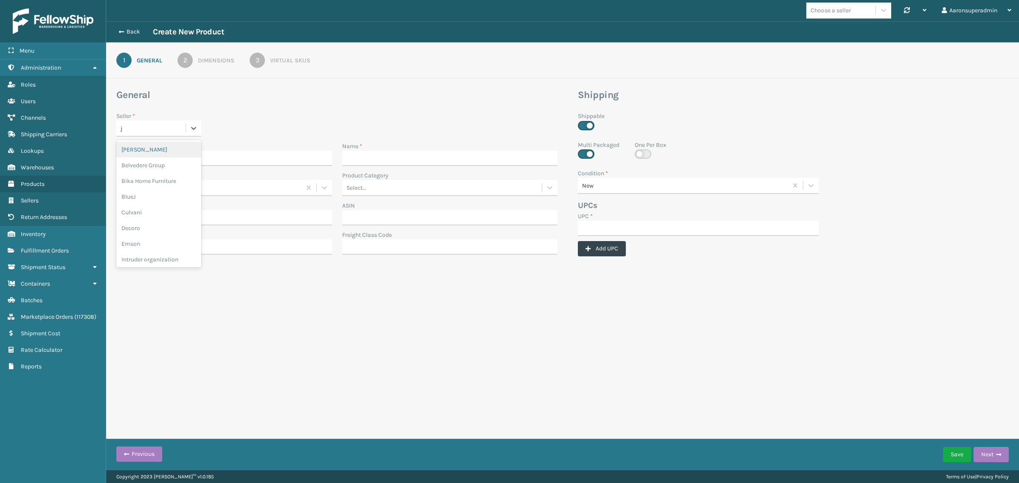
type input "ju"
click at [163, 149] on div "JumpSport" at bounding box center [158, 150] width 85 height 16
click at [141, 158] on input "Product SKU *" at bounding box center [224, 158] width 216 height 15
click at [211, 162] on input "Product SKU *" at bounding box center [224, 158] width 216 height 15
paste input "BUN-K-20146-00"
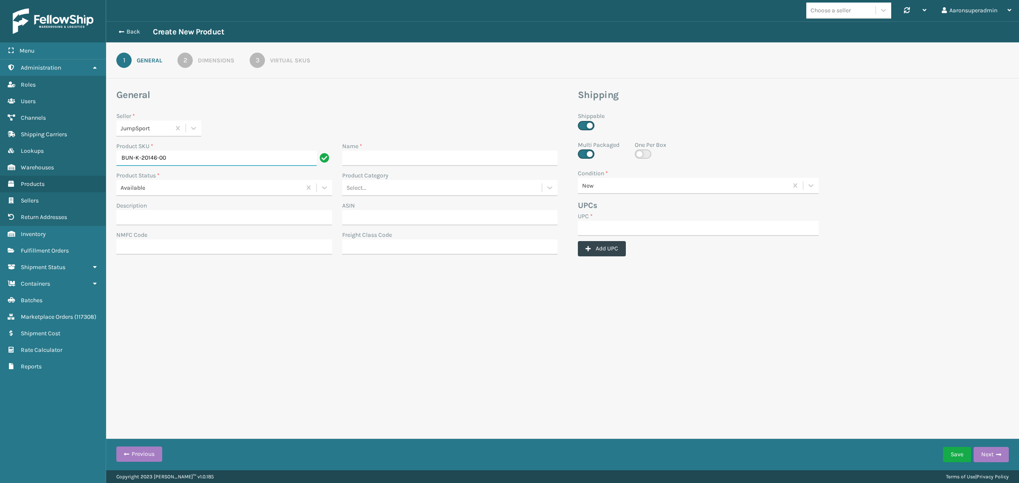
type input "BUN-K-20146-00"
click at [366, 163] on input "Name *" at bounding box center [450, 158] width 216 height 15
click at [454, 148] on div "Name *" at bounding box center [450, 146] width 216 height 9
click at [446, 156] on input "Name *" at bounding box center [450, 158] width 216 height 15
paste input "JFT, Bungee kit, 8mm 2 Knots, 508 (qty 30 BUN-P-20077-00)"
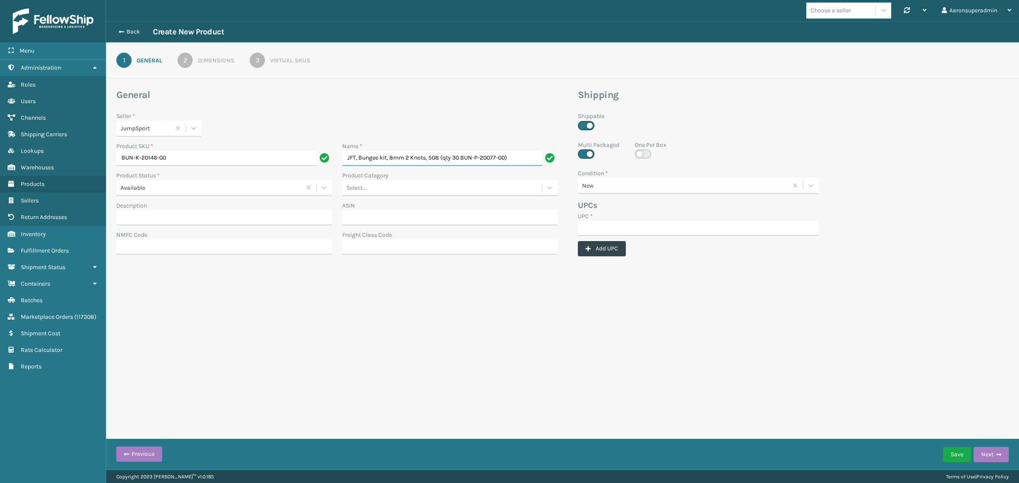
type input "JFT, Bungee kit, 8mm 2 Knots, 508 (qty 30 BUN-P-20077-00)"
click at [413, 194] on div "Select..." at bounding box center [442, 188] width 200 height 14
click at [197, 156] on input "BUN-K-20146-00" at bounding box center [216, 158] width 200 height 15
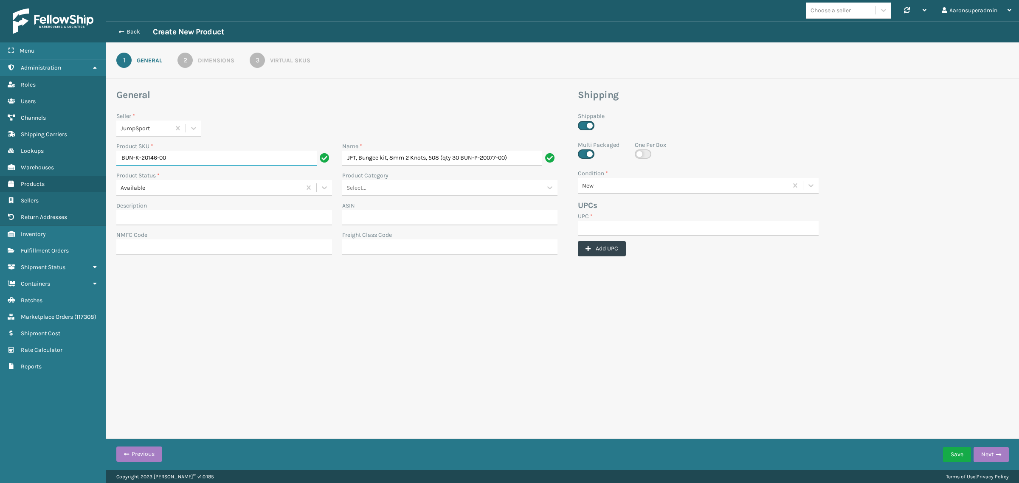
click at [197, 156] on input "BUN-K-20146-00" at bounding box center [216, 158] width 200 height 15
click at [621, 229] on input "UPC *" at bounding box center [698, 228] width 241 height 15
paste input "BUN-K-20146-00"
type input "BUN-K-20146-00"
click at [206, 54] on link "2 Dimensions" at bounding box center [205, 60] width 87 height 15
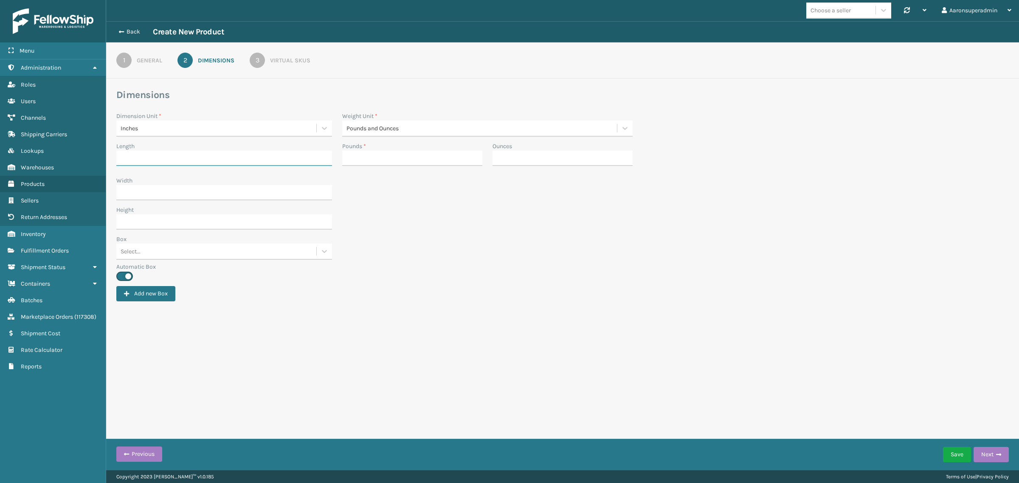
click at [131, 151] on input "Length" at bounding box center [224, 158] width 216 height 15
type input "13"
click at [185, 197] on input "Width" at bounding box center [224, 192] width 216 height 15
type input "10"
click at [154, 221] on input "Height" at bounding box center [224, 221] width 216 height 15
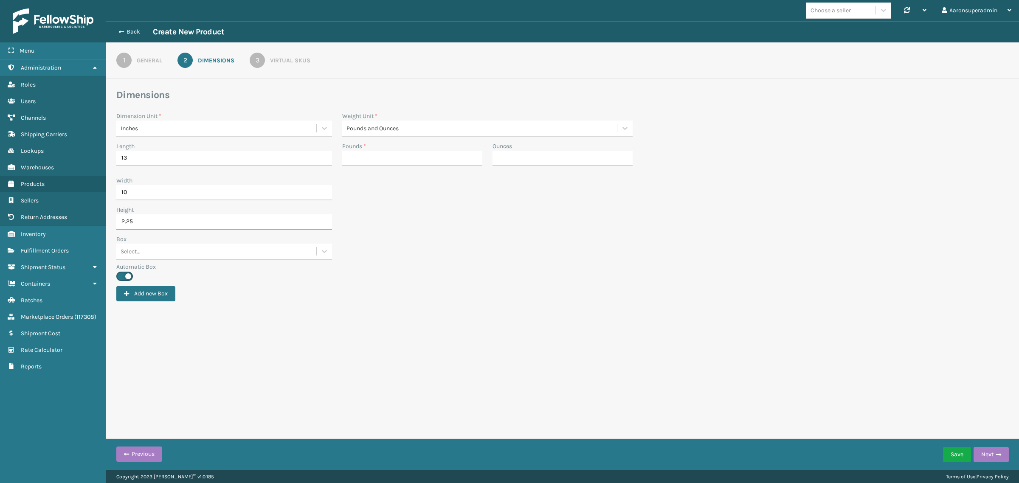
type input "2.25"
click at [168, 251] on div "Select..." at bounding box center [216, 252] width 200 height 14
click at [480, 264] on label "Automatic Box" at bounding box center [562, 266] width 893 height 9
drag, startPoint x: 410, startPoint y: 126, endPoint x: 366, endPoint y: 134, distance: 44.1
click at [366, 134] on div "Pounds and Ounces" at bounding box center [479, 128] width 275 height 14
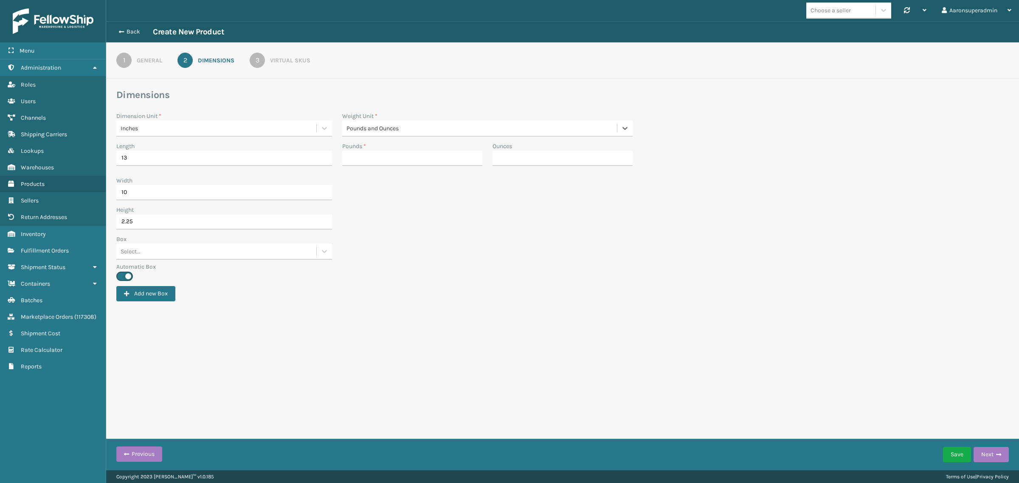
click at [361, 130] on div "Pounds and Ounces" at bounding box center [483, 128] width 272 height 9
drag, startPoint x: 415, startPoint y: 167, endPoint x: 378, endPoint y: 162, distance: 37.3
click at [350, 163] on div "Pounds and Ounces" at bounding box center [487, 166] width 291 height 16
click at [254, 54] on div "3" at bounding box center [257, 60] width 15 height 15
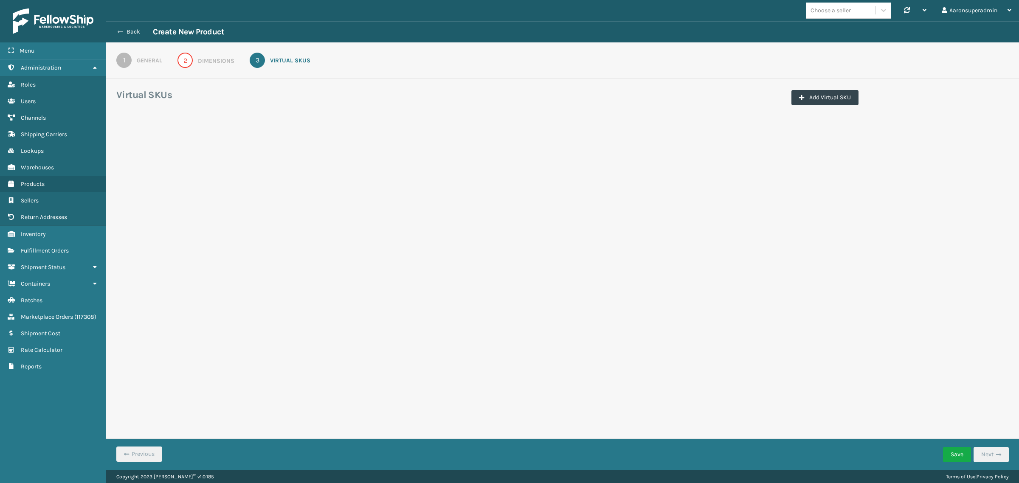
click at [131, 28] on button "Back" at bounding box center [133, 32] width 39 height 8
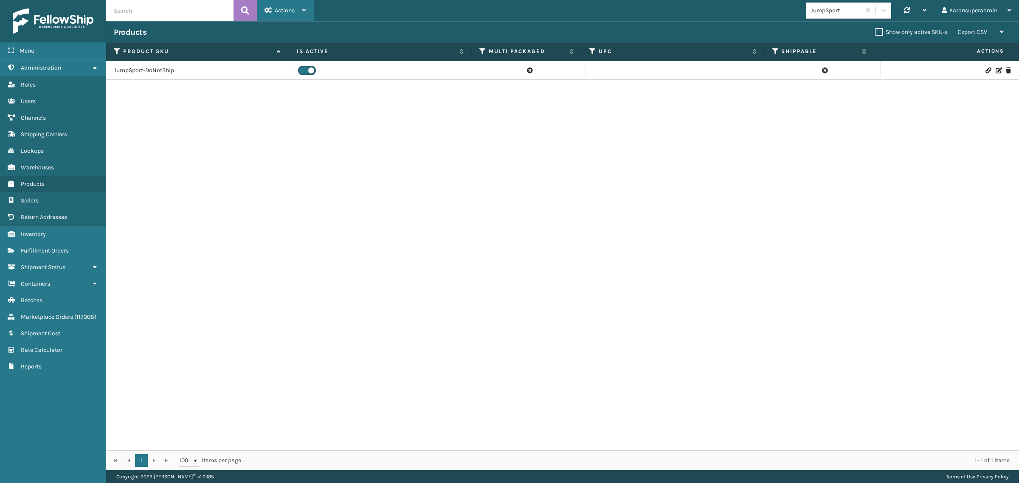
click at [277, 11] on span "Actions" at bounding box center [285, 10] width 20 height 7
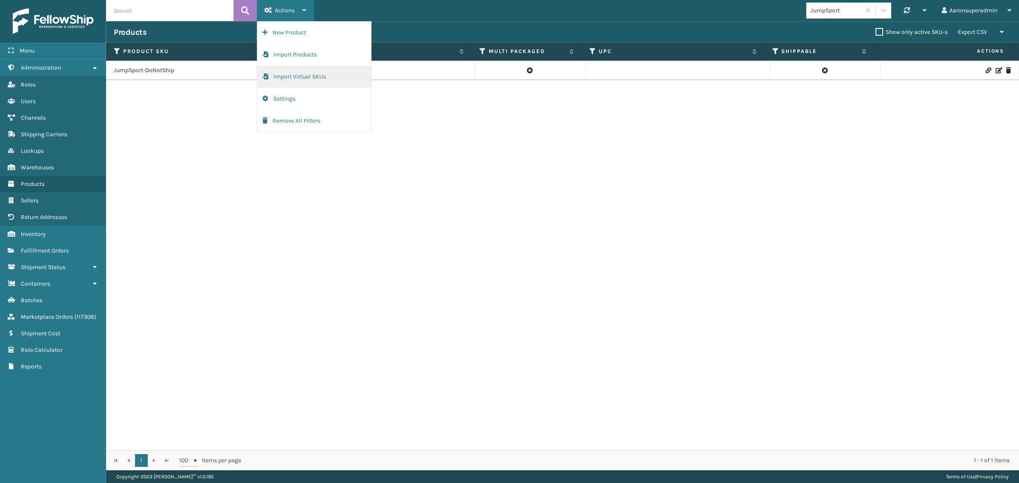
drag, startPoint x: 274, startPoint y: 38, endPoint x: 299, endPoint y: 69, distance: 39.6
click at [299, 69] on ul "New Product Import Products Import Virtual SKUs Settings Remove All Filters" at bounding box center [314, 77] width 114 height 110
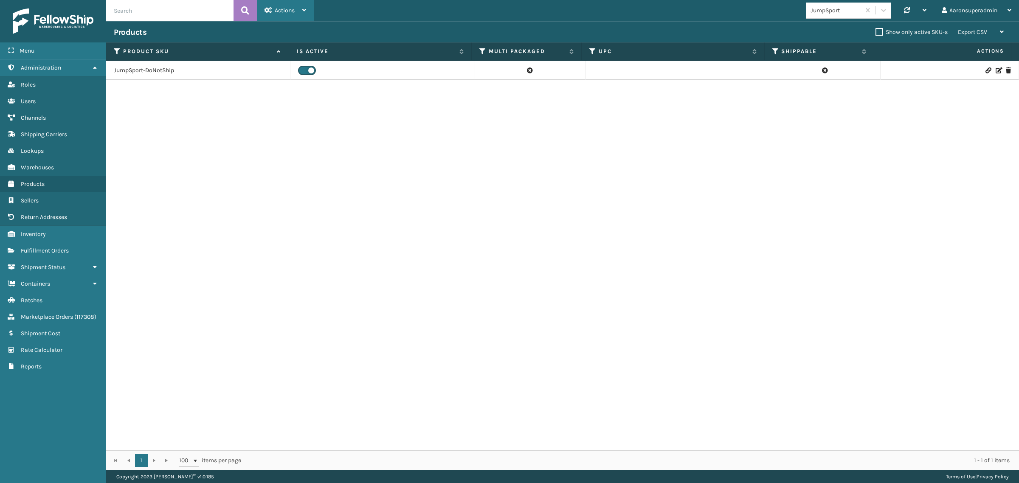
click at [291, 9] on span "Actions" at bounding box center [285, 10] width 20 height 7
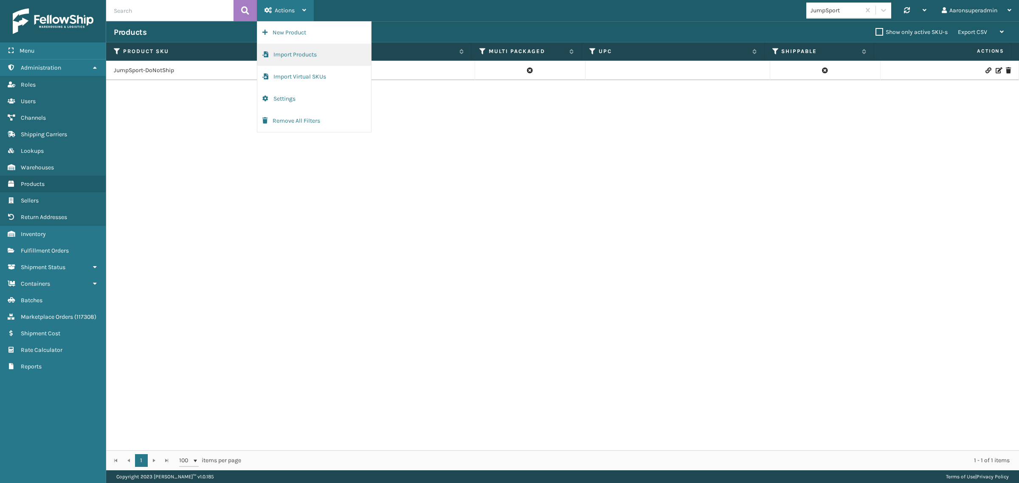
click at [285, 48] on button "Import Products" at bounding box center [314, 55] width 114 height 22
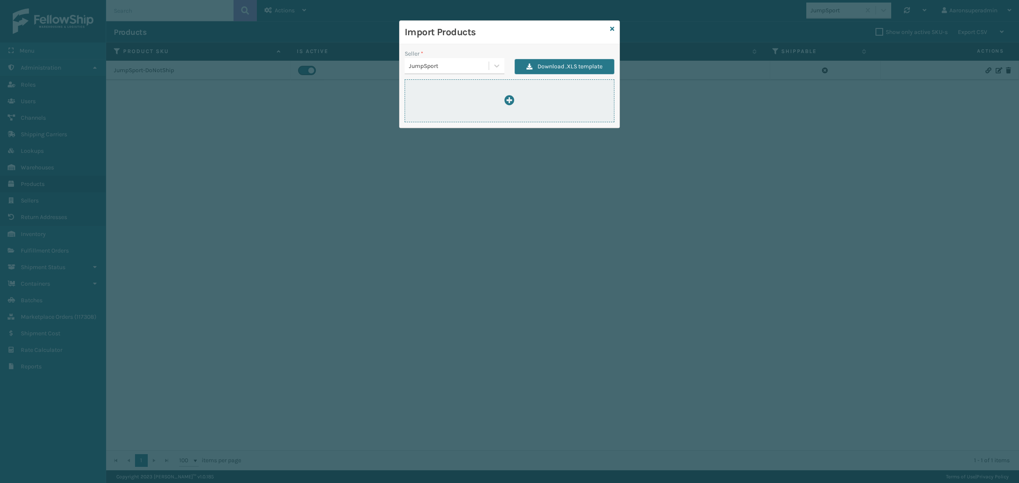
click at [515, 99] on div at bounding box center [509, 100] width 209 height 11
type input "C:\fakepath\ImportProductsTemplate (4).xlsx"
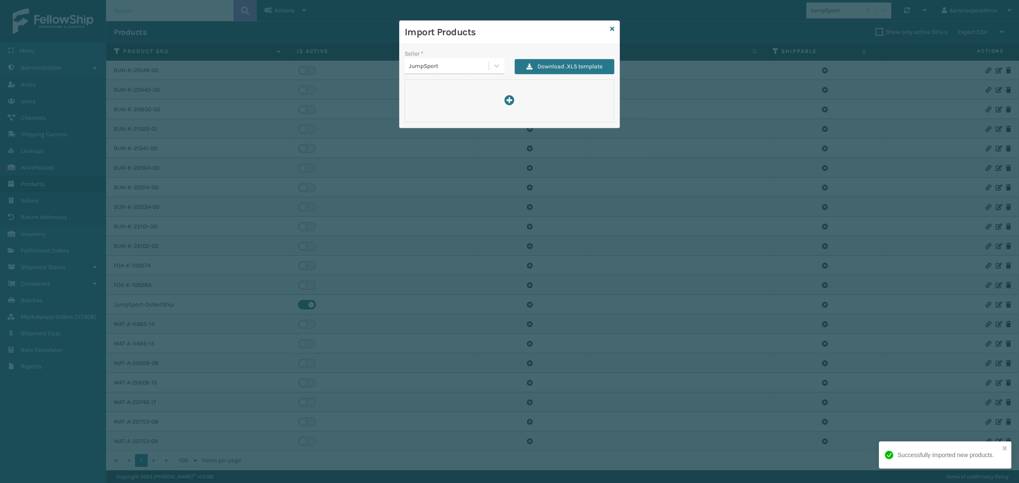
click at [609, 29] on div "Import Products" at bounding box center [510, 32] width 220 height 23
click at [616, 28] on div "Import Products" at bounding box center [510, 32] width 220 height 23
click at [611, 29] on icon at bounding box center [612, 29] width 4 height 6
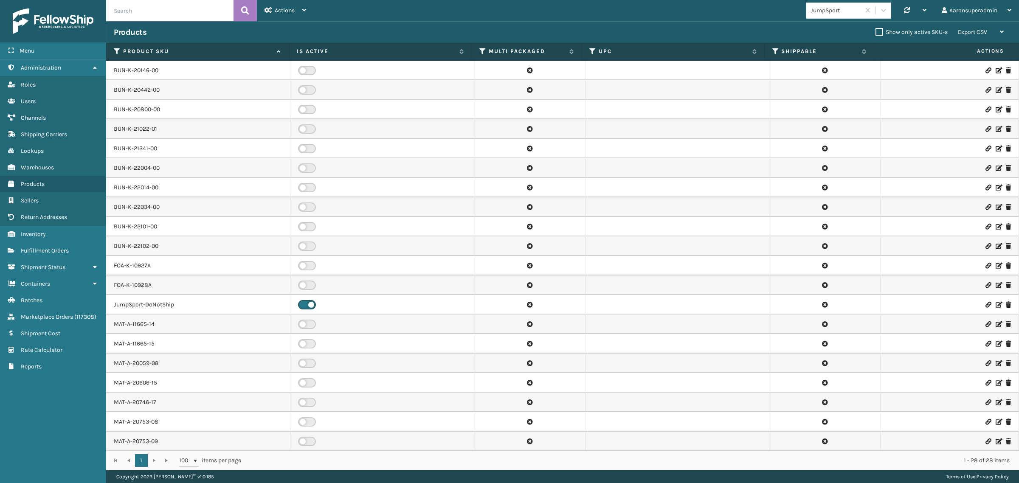
click at [307, 69] on label at bounding box center [307, 70] width 18 height 9
click at [304, 69] on input "checkbox" at bounding box center [301, 69] width 6 height 6
click at [307, 71] on label at bounding box center [307, 70] width 18 height 9
click at [304, 71] on input "checkbox" at bounding box center [301, 69] width 6 height 6
click at [996, 70] on icon at bounding box center [998, 71] width 5 height 6
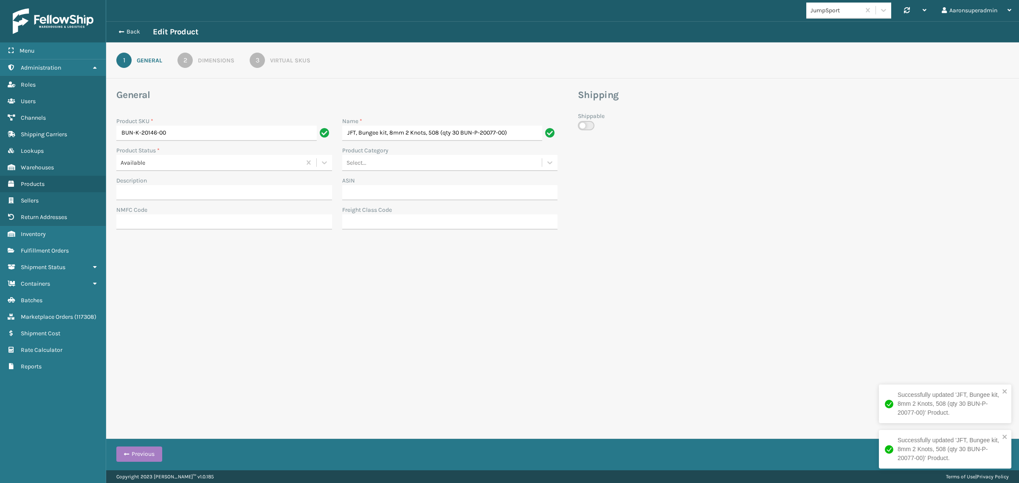
click at [580, 124] on label at bounding box center [586, 125] width 17 height 9
click at [580, 124] on input "checkbox" at bounding box center [581, 124] width 6 height 6
checkbox input "true"
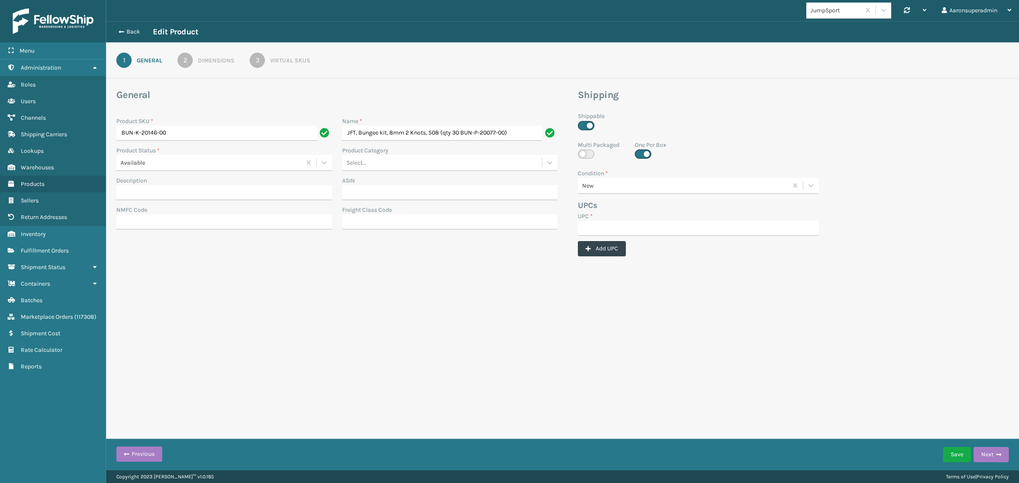
click at [584, 152] on label at bounding box center [586, 153] width 17 height 9
click at [583, 152] on input "checkbox" at bounding box center [581, 152] width 6 height 6
checkbox input "true"
click at [640, 152] on label at bounding box center [643, 153] width 17 height 9
click at [640, 152] on input "checkbox" at bounding box center [638, 152] width 6 height 6
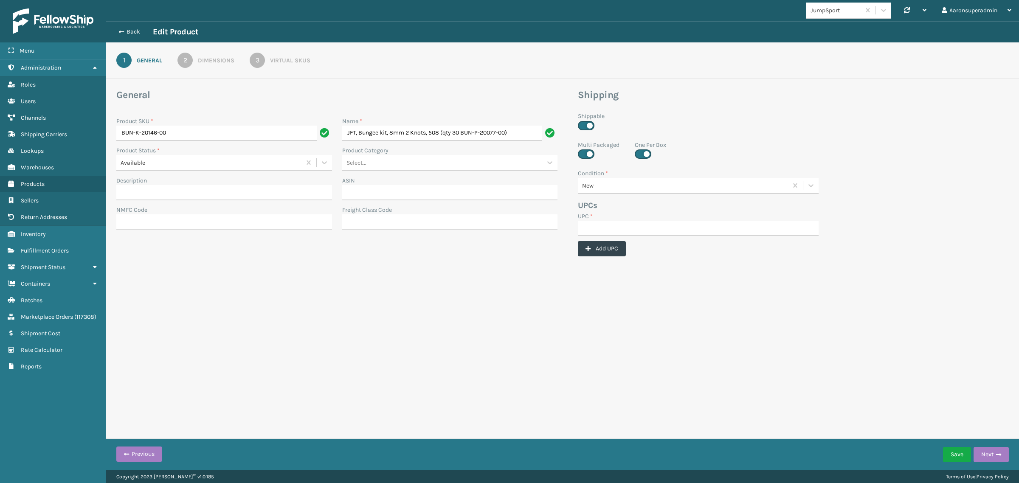
checkbox input "false"
click at [949, 451] on button "Save" at bounding box center [957, 454] width 28 height 15
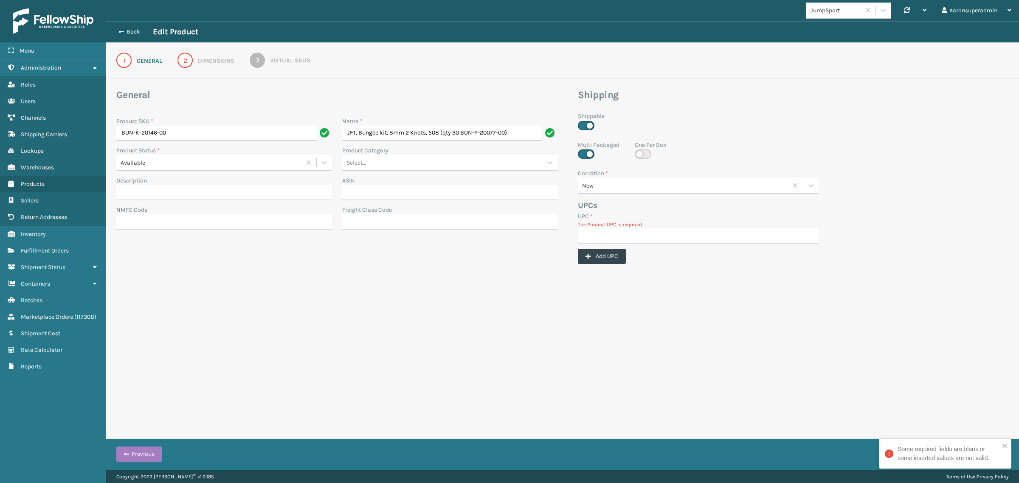
click at [217, 55] on link "2 Dimensions" at bounding box center [205, 60] width 87 height 15
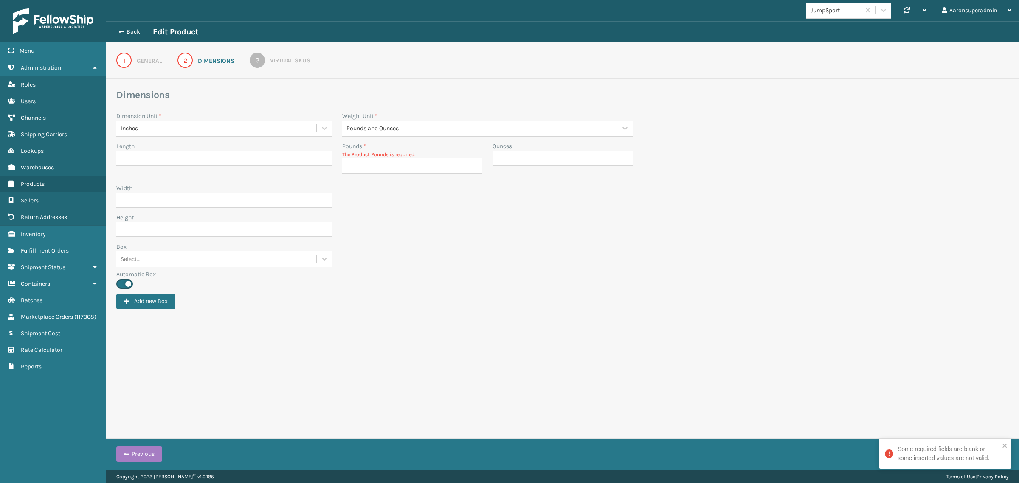
click at [304, 69] on div "1 General 2 Dimensions 3 Virtual SKUs" at bounding box center [562, 60] width 913 height 36
click at [298, 66] on link "3 Virtual SKUs" at bounding box center [279, 60] width 91 height 15
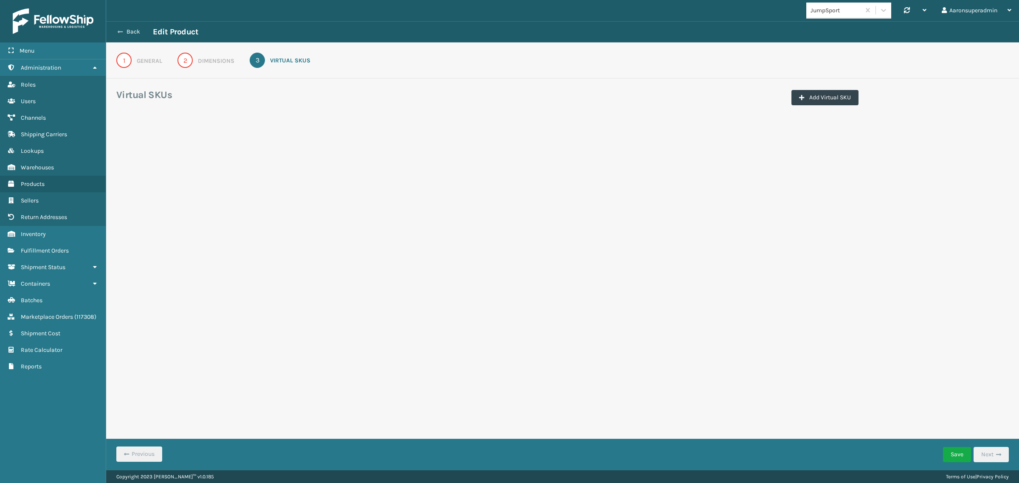
click at [125, 30] on button "Back" at bounding box center [133, 32] width 39 height 8
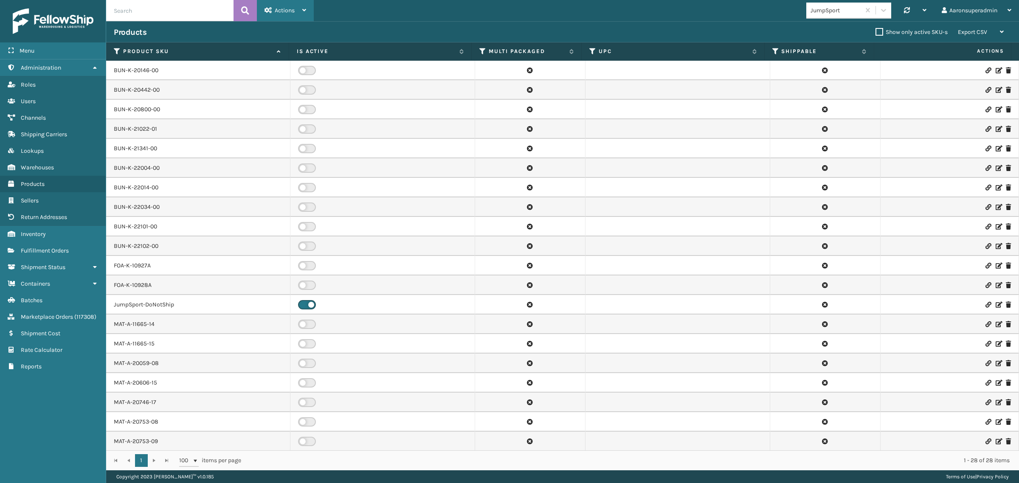
click at [285, 3] on div "Actions" at bounding box center [286, 10] width 42 height 21
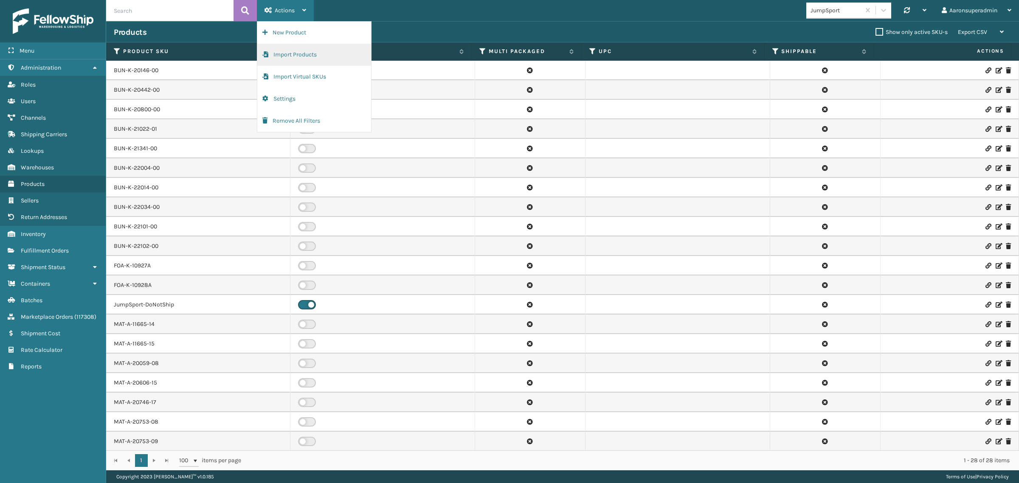
click at [293, 53] on button "Import Products" at bounding box center [314, 55] width 114 height 22
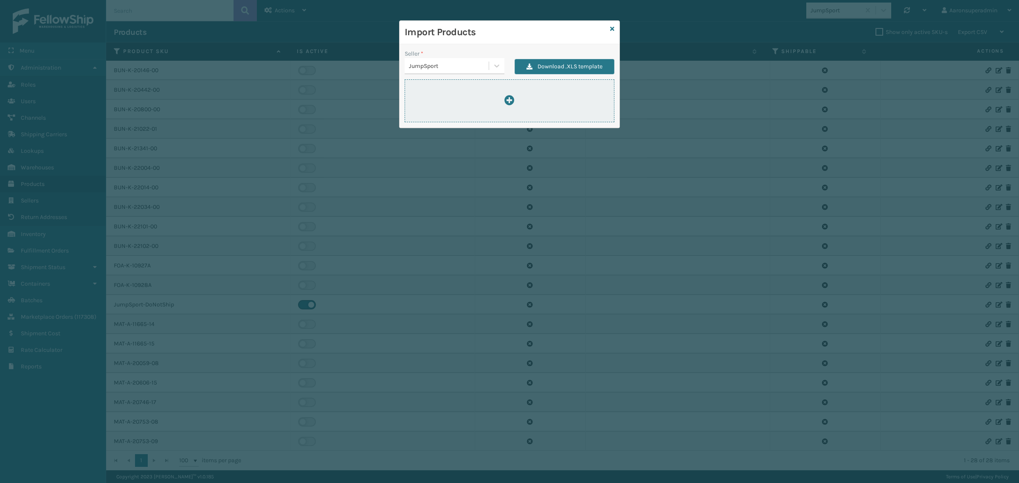
click at [510, 97] on icon at bounding box center [509, 100] width 10 height 10
type input "C:\fakepath\ImportProductsTemplate (4).xlsx"
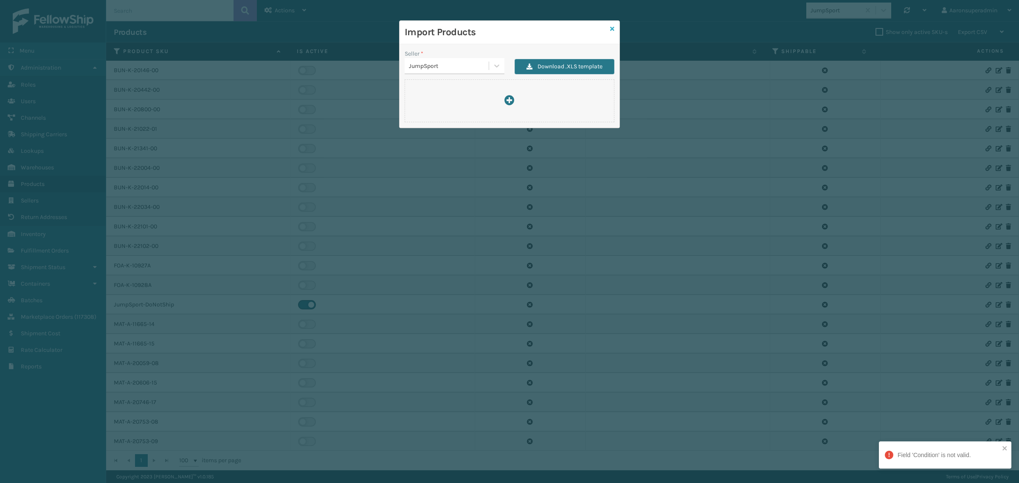
click at [610, 30] on icon at bounding box center [612, 29] width 4 height 6
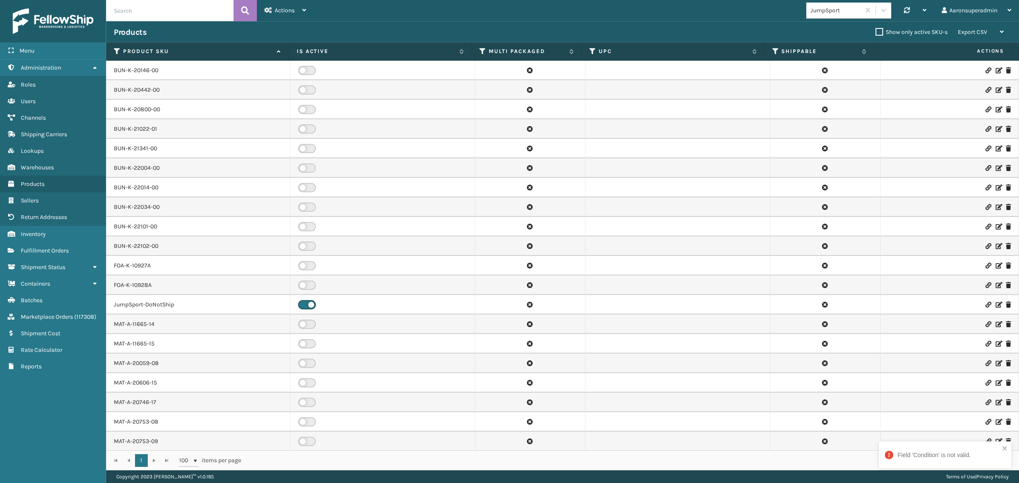
drag, startPoint x: 380, startPoint y: 206, endPoint x: 445, endPoint y: 226, distance: 67.7
click at [405, 222] on tbody "BUN-K-20146-00 BUN-K-20442-00 BUN-K-20800-00 BUN-K-21022-01 BUN-K-21341-00 BUN-…" at bounding box center [562, 334] width 913 height 547
click at [145, 69] on link "BUN-K-20146-00" at bounding box center [136, 70] width 45 height 8
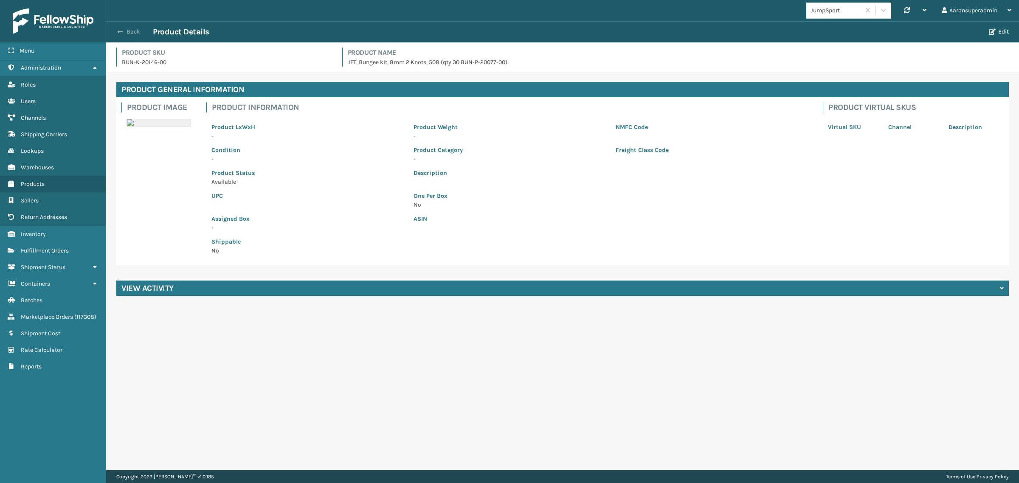
click at [139, 31] on button "Back" at bounding box center [133, 32] width 39 height 8
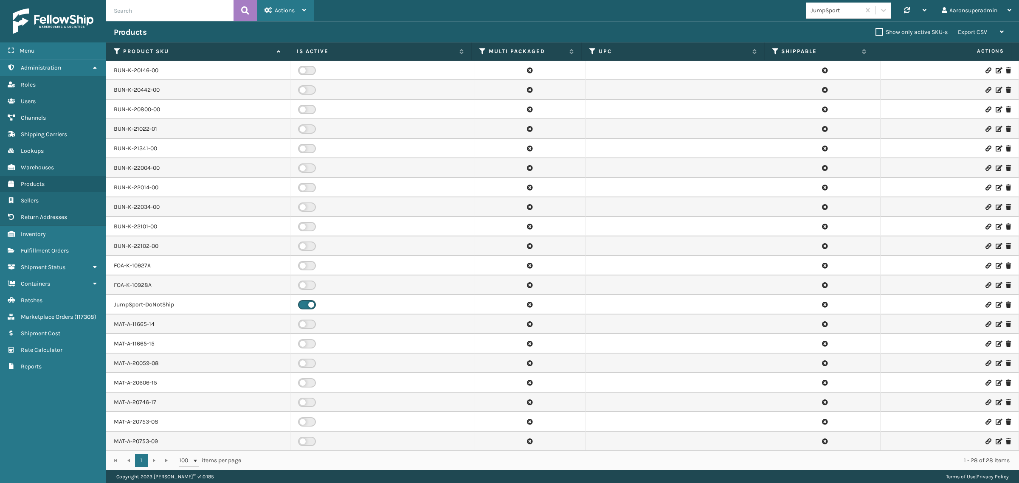
click at [291, 10] on span "Actions" at bounding box center [285, 10] width 20 height 7
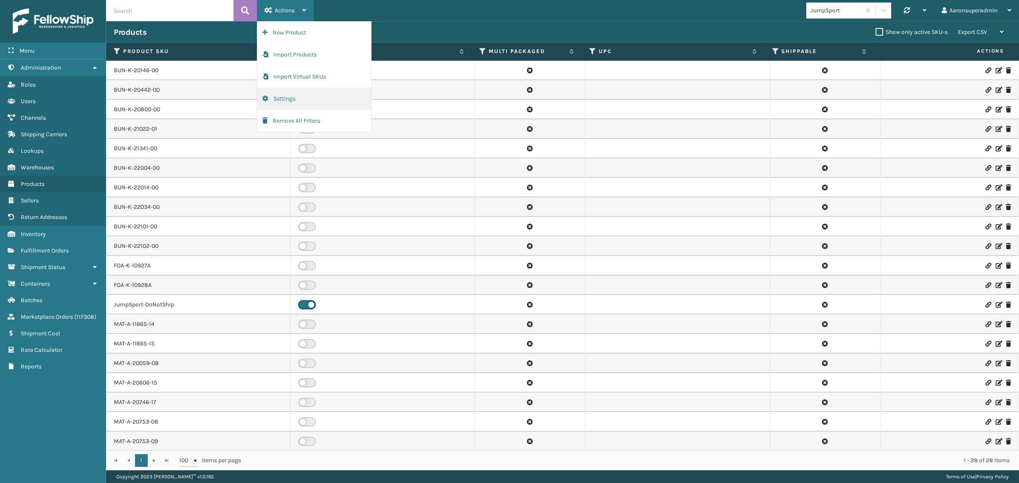
click at [297, 102] on button "Settings" at bounding box center [314, 99] width 114 height 22
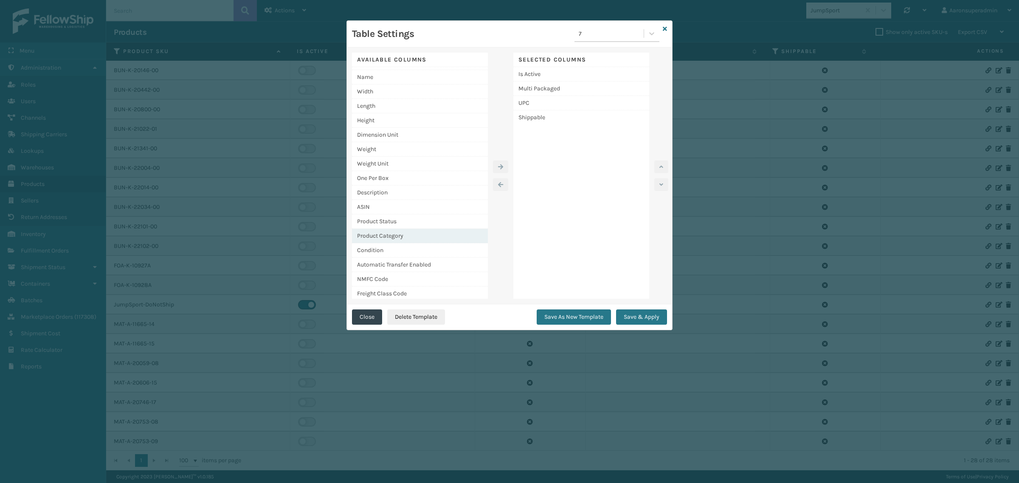
scroll to position [15, 0]
click at [400, 250] on div "Condition" at bounding box center [420, 249] width 136 height 14
click at [503, 164] on icon "button" at bounding box center [500, 167] width 5 height 6
click at [637, 318] on button "Save & Apply" at bounding box center [641, 317] width 51 height 15
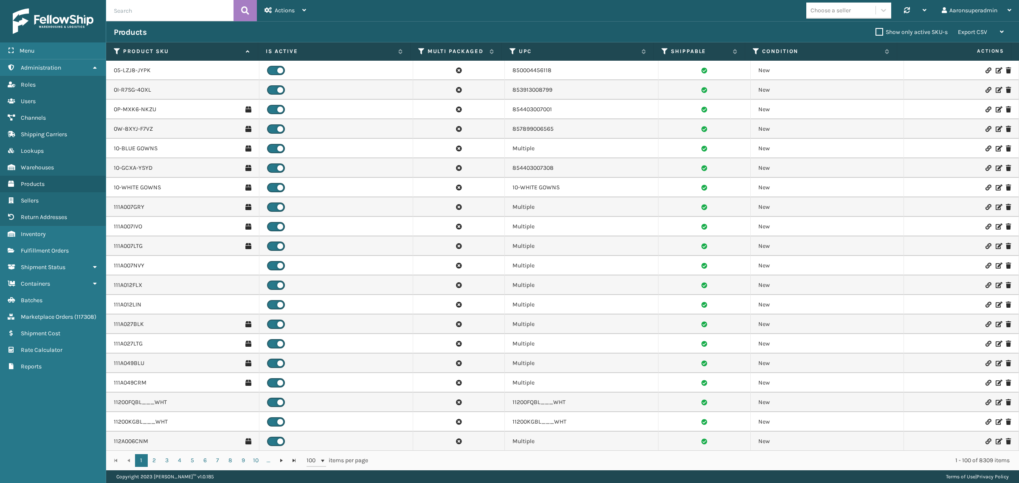
click at [842, 14] on div "Choose a seller" at bounding box center [831, 10] width 40 height 9
type input "jum"
click at [828, 35] on div "JumpSport" at bounding box center [848, 32] width 85 height 16
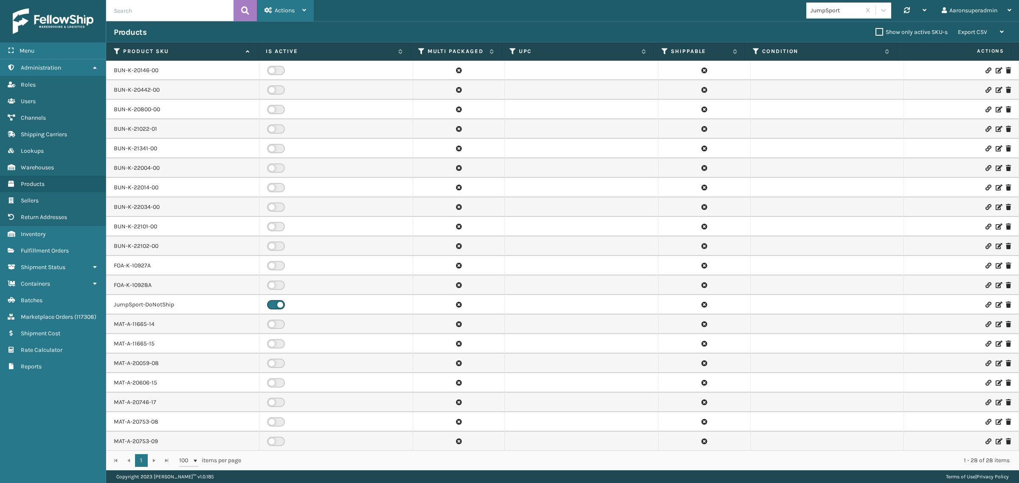
drag, startPoint x: 265, startPoint y: 5, endPoint x: 293, endPoint y: 13, distance: 29.2
click at [266, 5] on div "Actions" at bounding box center [286, 10] width 42 height 21
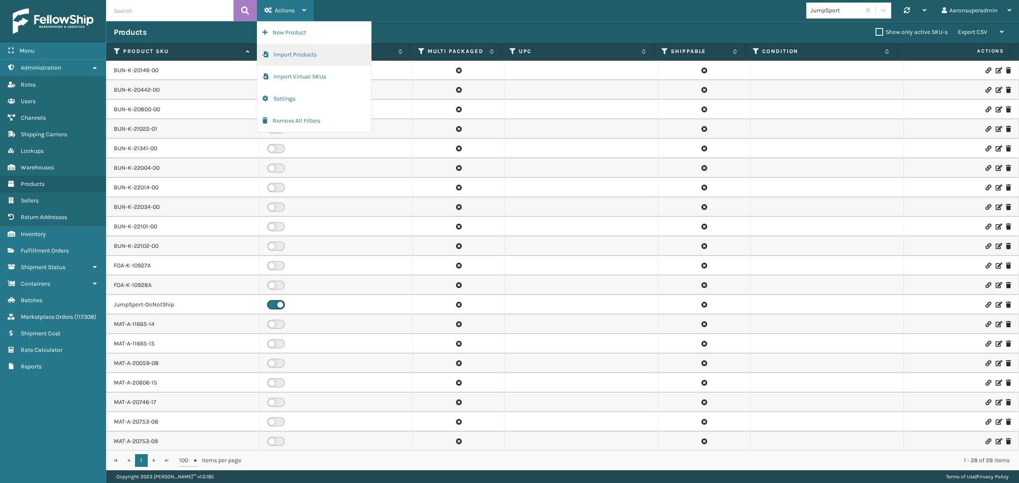
click at [294, 58] on button "Import Products" at bounding box center [314, 55] width 114 height 22
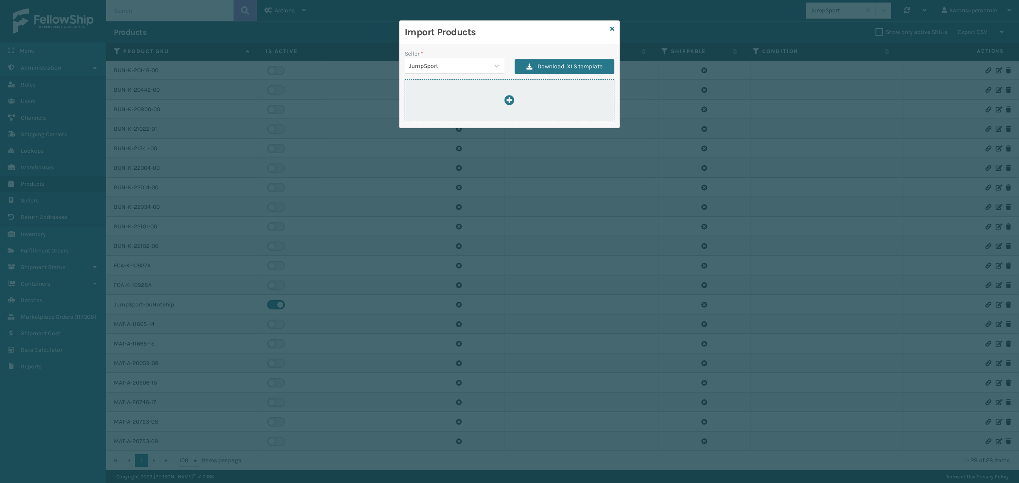
click at [510, 100] on icon at bounding box center [509, 100] width 10 height 10
type input "C:\fakepath\ImportProductsTemplate (4).xlsx"
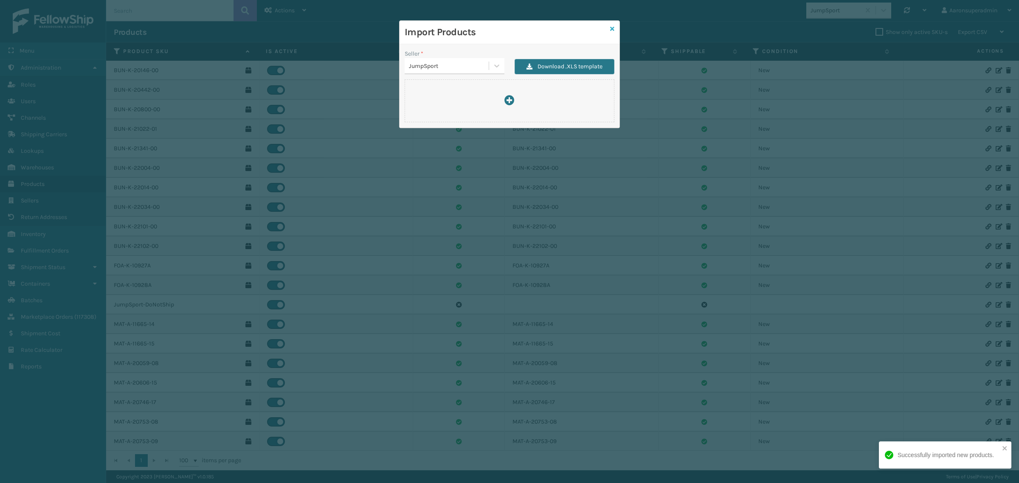
click at [612, 28] on icon at bounding box center [612, 29] width 4 height 6
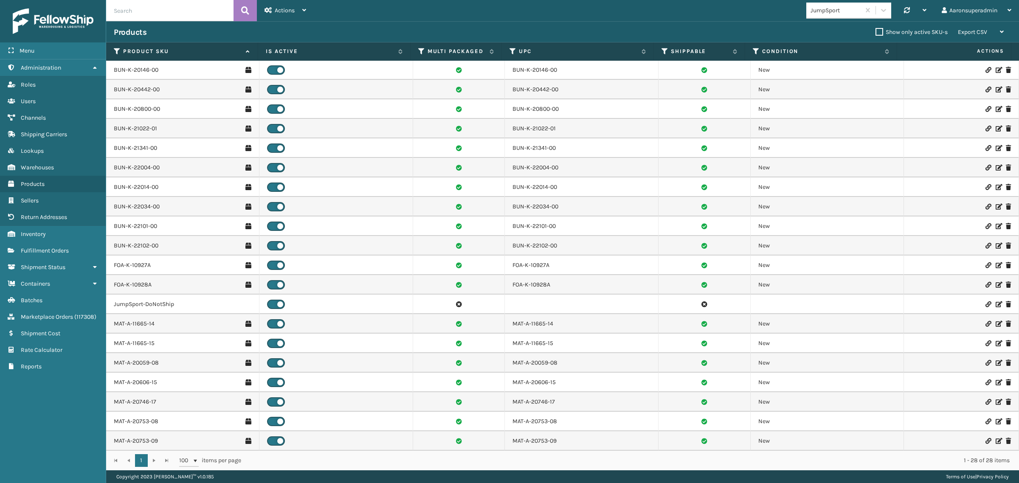
scroll to position [0, 0]
click at [276, 16] on div "Actions" at bounding box center [286, 10] width 42 height 21
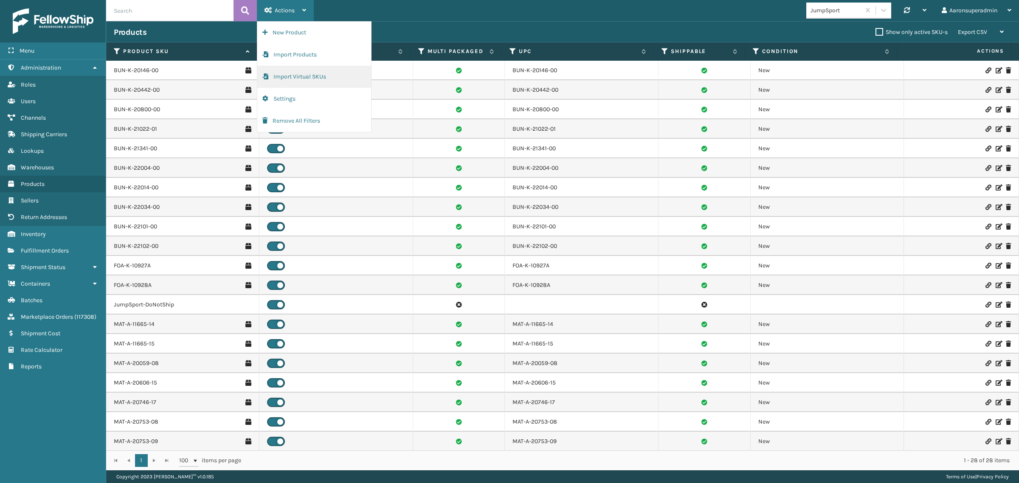
click at [277, 75] on button "Import Virtual SKUs" at bounding box center [314, 77] width 114 height 22
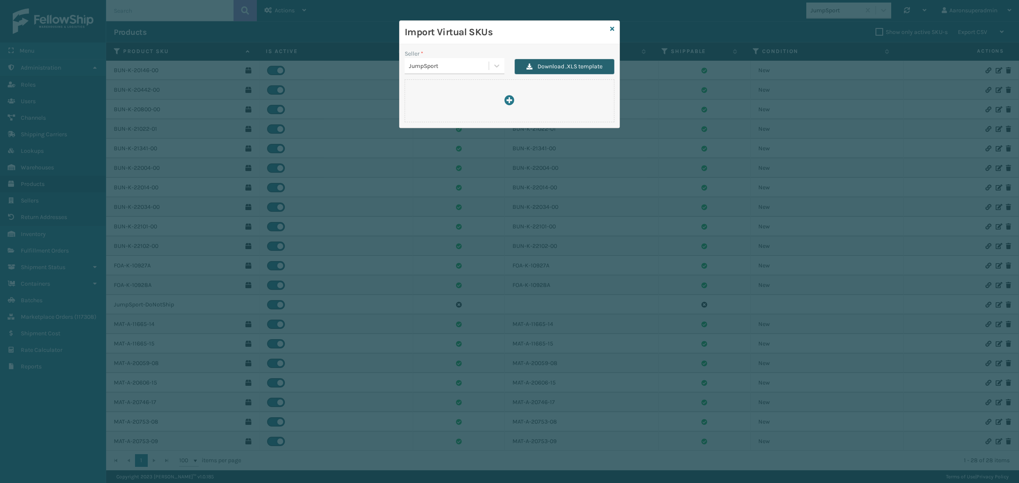
click at [549, 63] on button "Download .XLS template" at bounding box center [565, 66] width 100 height 15
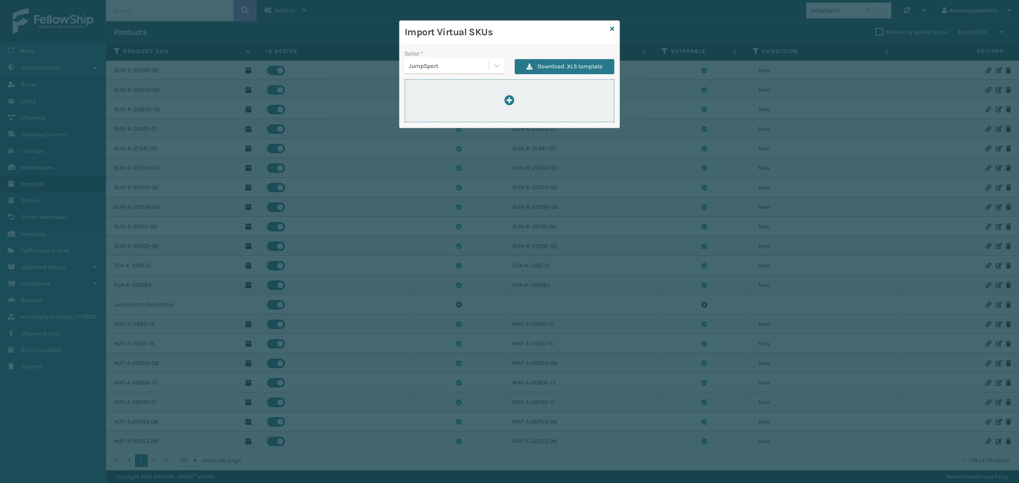
click at [531, 96] on div at bounding box center [509, 100] width 209 height 11
type input "C:\fakepath\ImportVirtualSkusTemplate (6).xlsx"
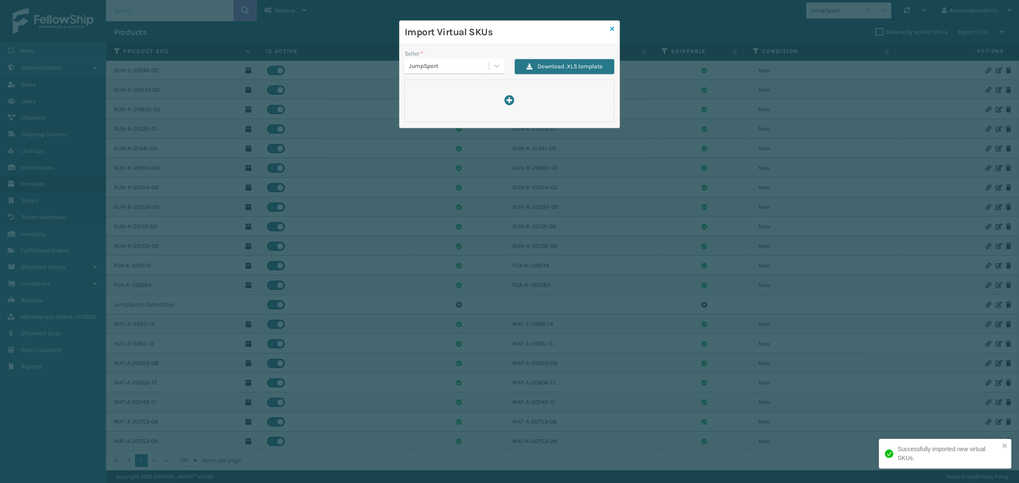
click at [614, 28] on icon at bounding box center [612, 29] width 4 height 6
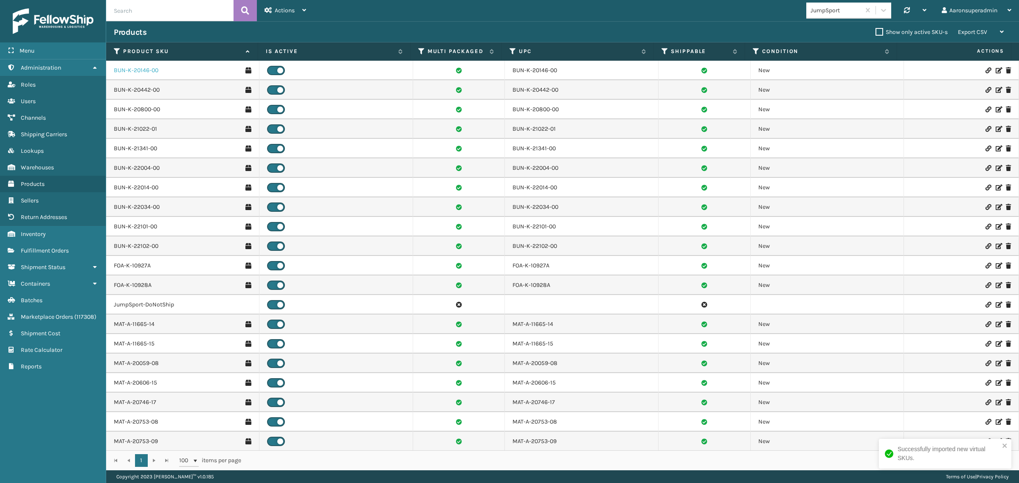
click at [133, 73] on link "BUN-K-20146-00" at bounding box center [136, 70] width 45 height 8
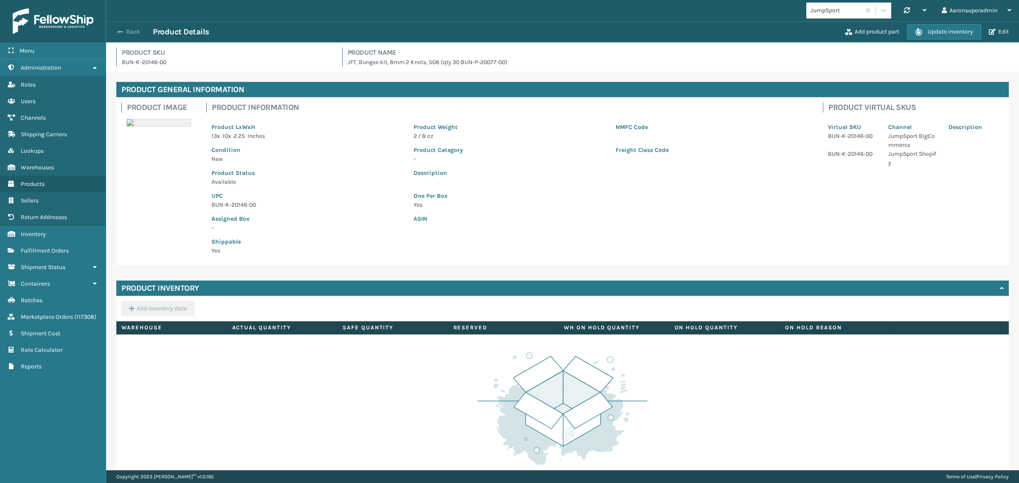
click at [135, 31] on button "Back" at bounding box center [133, 32] width 39 height 8
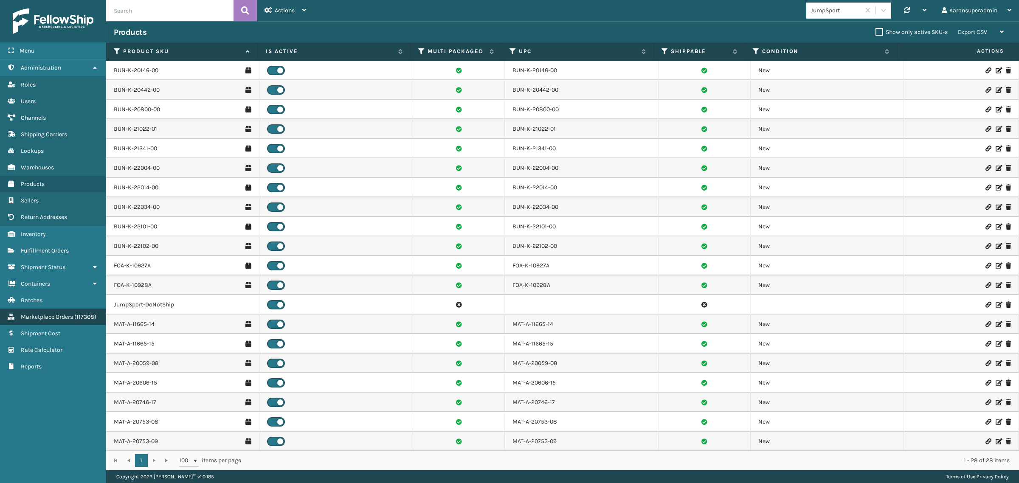
click at [56, 313] on span "Marketplace Orders" at bounding box center [47, 316] width 52 height 7
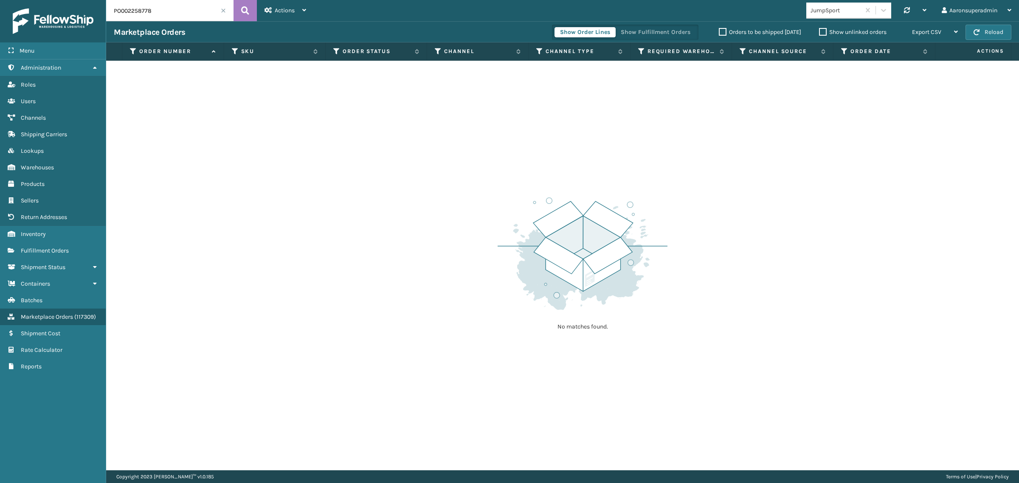
click at [166, 0] on input "PO002258778" at bounding box center [169, 10] width 127 height 21
paste input "5018057"
type input "5018057"
click at [254, 13] on button at bounding box center [245, 10] width 23 height 21
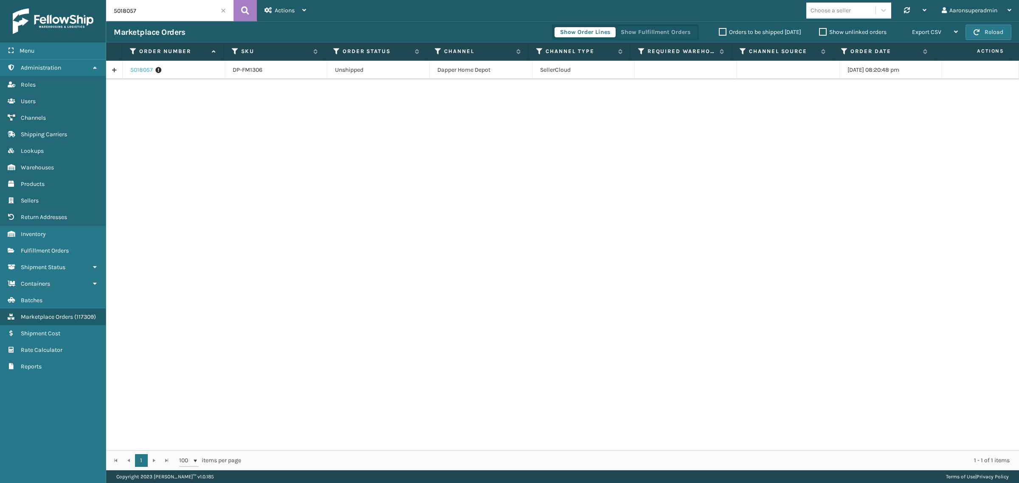
click at [144, 69] on link "5018057" at bounding box center [141, 70] width 23 height 8
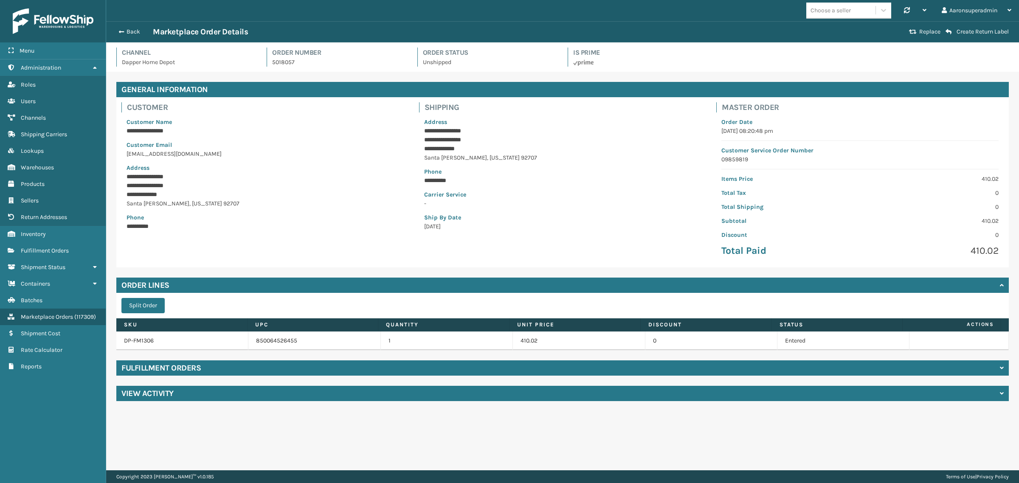
click at [148, 369] on h4 "Fulfillment Orders" at bounding box center [160, 368] width 79 height 10
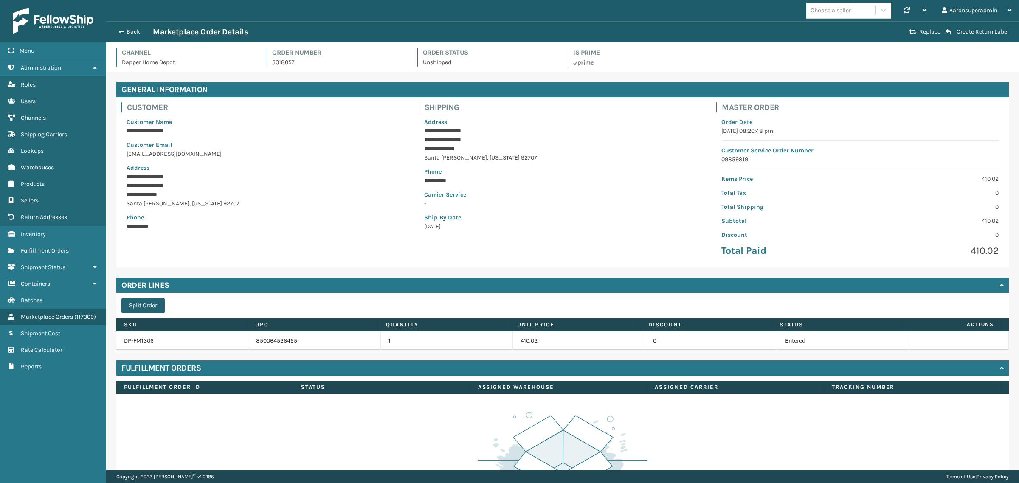
click at [137, 307] on button "Split Order" at bounding box center [142, 305] width 43 height 15
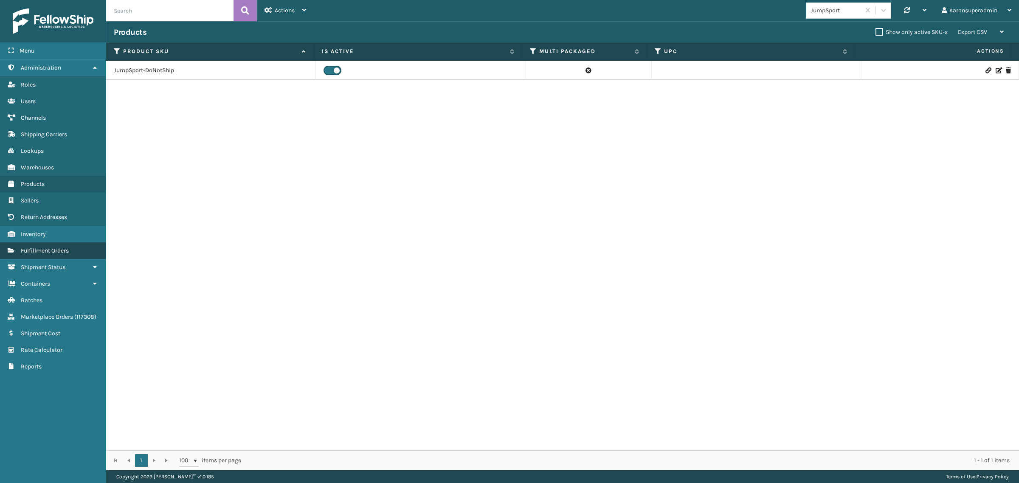
click at [52, 247] on span "Fulfillment Orders" at bounding box center [45, 250] width 48 height 7
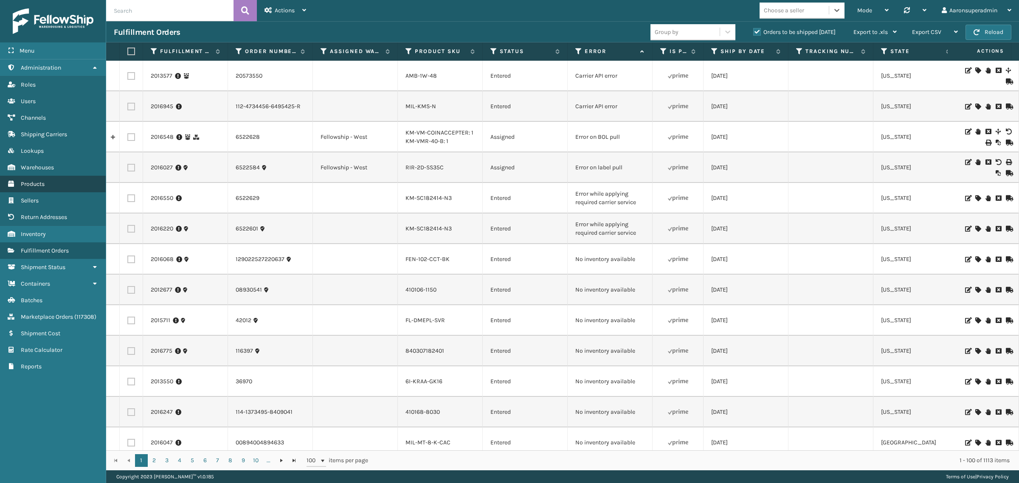
click at [47, 178] on link "Products" at bounding box center [53, 184] width 106 height 17
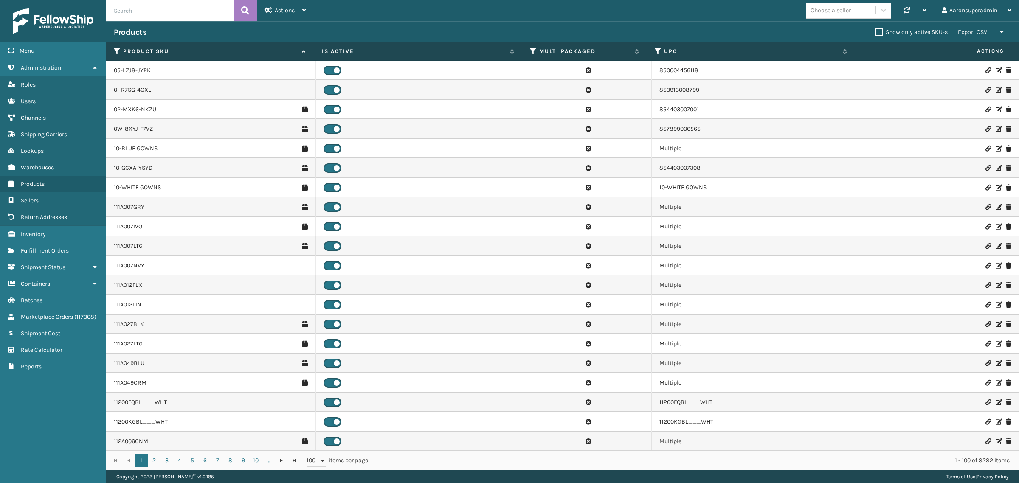
click at [996, 69] on icon at bounding box center [998, 71] width 5 height 6
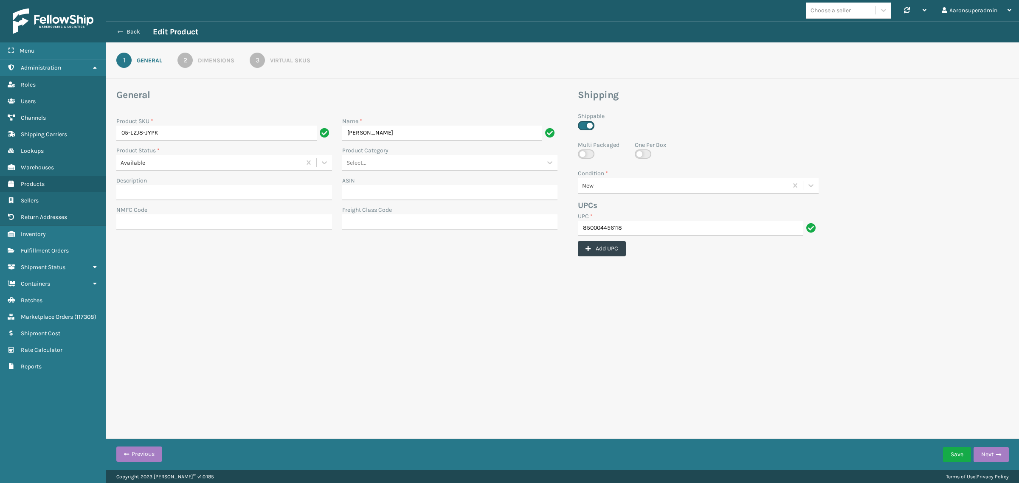
click at [119, 28] on button "Back" at bounding box center [133, 32] width 39 height 8
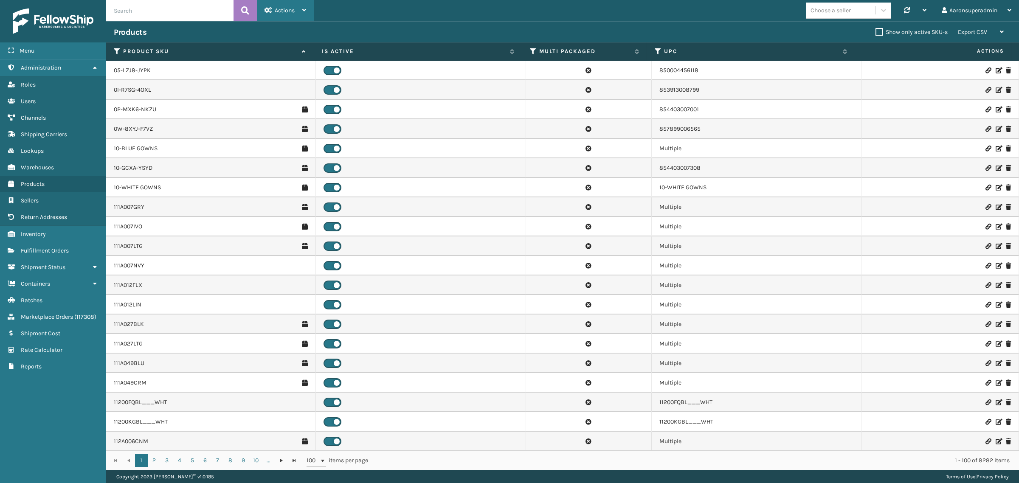
click at [290, 10] on span "Actions" at bounding box center [285, 10] width 20 height 7
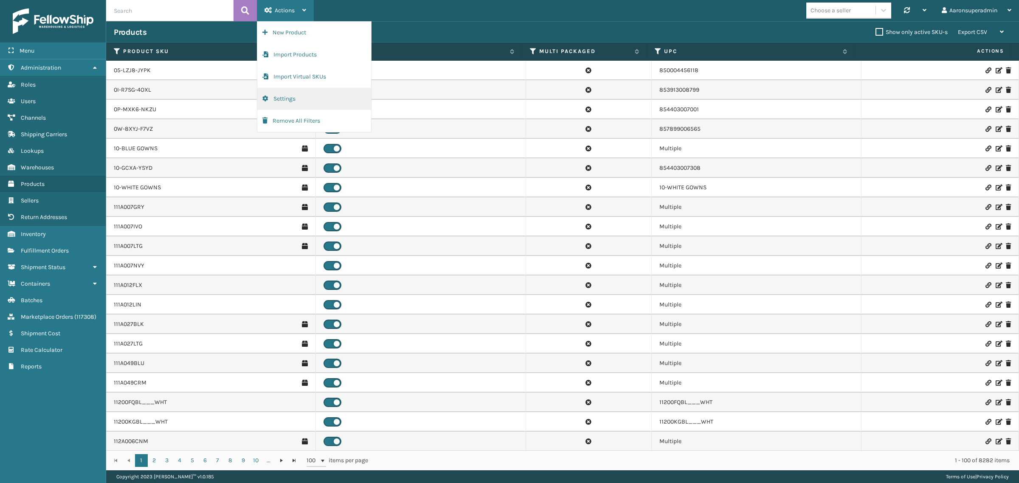
click at [286, 99] on button "Settings" at bounding box center [314, 99] width 114 height 22
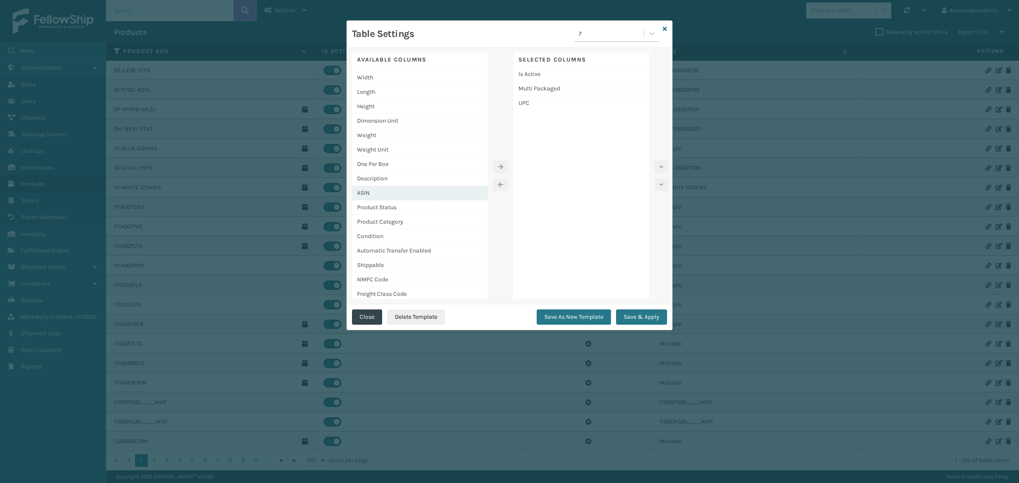
scroll to position [29, 0]
click at [429, 202] on div "Product Status" at bounding box center [420, 205] width 136 height 14
click at [498, 166] on icon "button" at bounding box center [500, 167] width 5 height 6
click at [642, 318] on button "Save & Apply" at bounding box center [641, 317] width 51 height 15
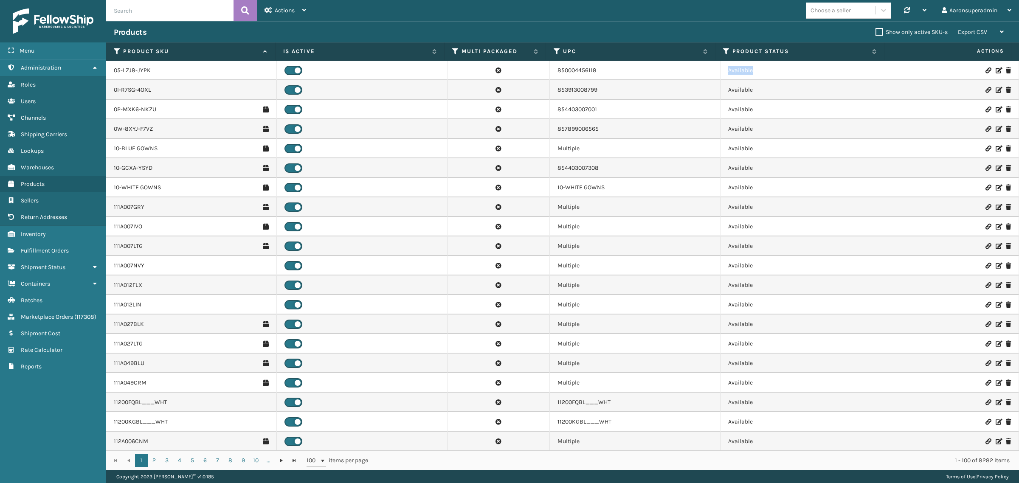
drag, startPoint x: 760, startPoint y: 72, endPoint x: 718, endPoint y: 71, distance: 42.5
click at [704, 72] on tr "05-LZJ8-JYPK 850004456118 Available" at bounding box center [562, 71] width 913 height 20
copy tr "Available"
click at [39, 116] on span "Channels" at bounding box center [33, 117] width 25 height 7
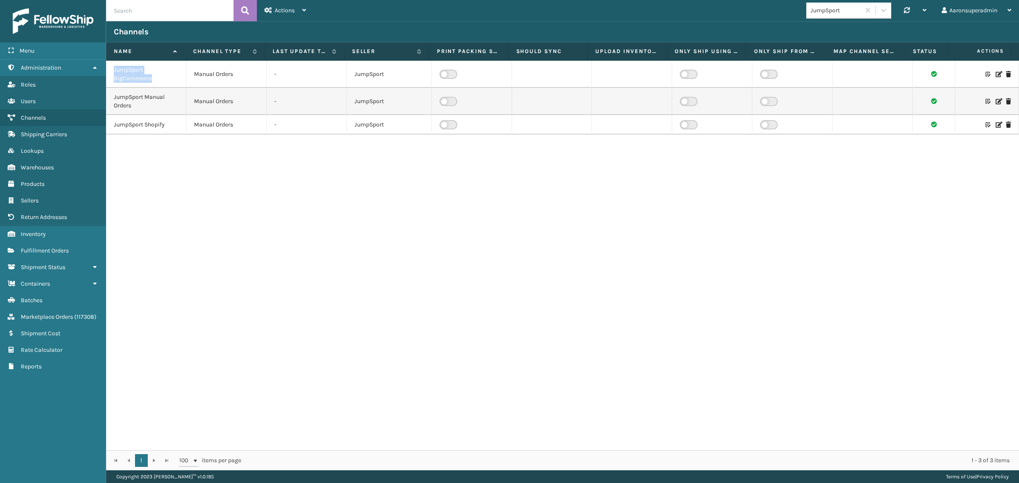
drag, startPoint x: 159, startPoint y: 81, endPoint x: 111, endPoint y: 72, distance: 48.7
click at [111, 72] on td "JumpSport BigCommerce" at bounding box center [146, 74] width 80 height 27
copy div "JumpSport BigCommerce"
drag, startPoint x: 146, startPoint y: 110, endPoint x: 110, endPoint y: 98, distance: 37.3
click at [110, 98] on td "JumpSport Manual Orders" at bounding box center [146, 101] width 80 height 27
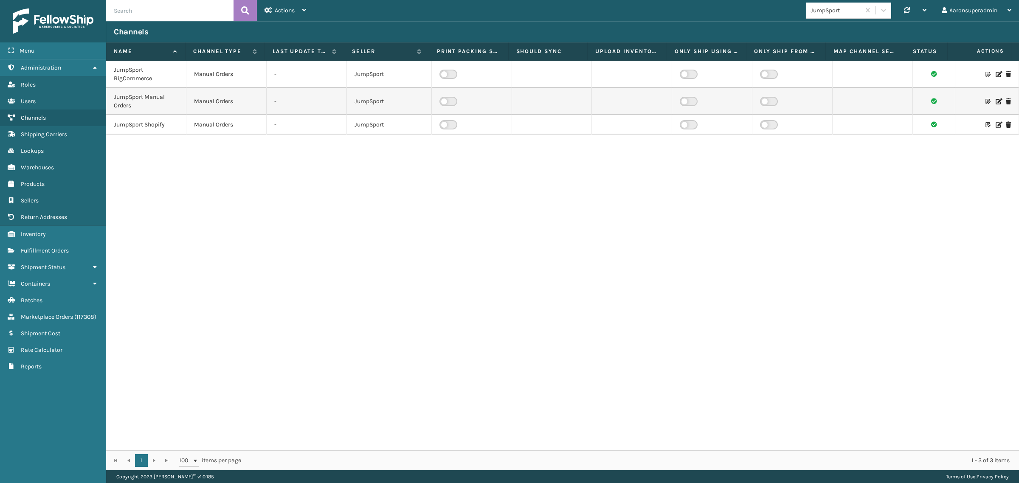
drag, startPoint x: 119, startPoint y: 99, endPoint x: 416, endPoint y: 271, distance: 343.6
click at [415, 272] on div "JumpSport BigCommerce Manual Orders - JumpSport JumpSport Manual Orders Manual …" at bounding box center [562, 256] width 913 height 390
drag, startPoint x: 171, startPoint y: 127, endPoint x: 115, endPoint y: 127, distance: 56.1
click at [115, 127] on div "JumpSport Shopify" at bounding box center [146, 125] width 65 height 8
drag, startPoint x: 121, startPoint y: 124, endPoint x: 128, endPoint y: 135, distance: 12.0
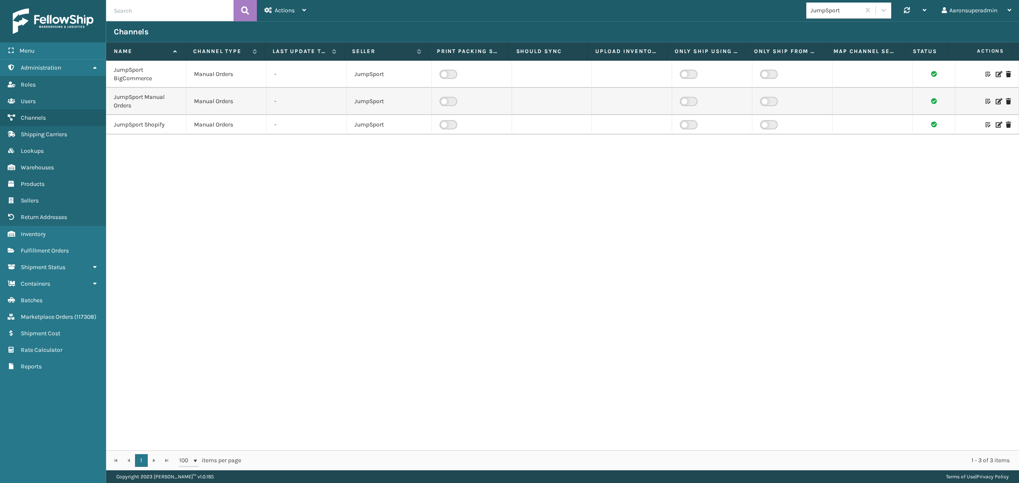
click at [111, 151] on div "JumpSport BigCommerce Manual Orders - JumpSport JumpSport Manual Orders Manual …" at bounding box center [562, 256] width 913 height 390
drag, startPoint x: 168, startPoint y: 126, endPoint x: 114, endPoint y: 127, distance: 53.9
click at [114, 127] on div "JumpSport Shopify" at bounding box center [146, 125] width 65 height 8
copy div "JumpSport Shopify"
click at [272, 7] on div "Actions" at bounding box center [286, 10] width 42 height 21
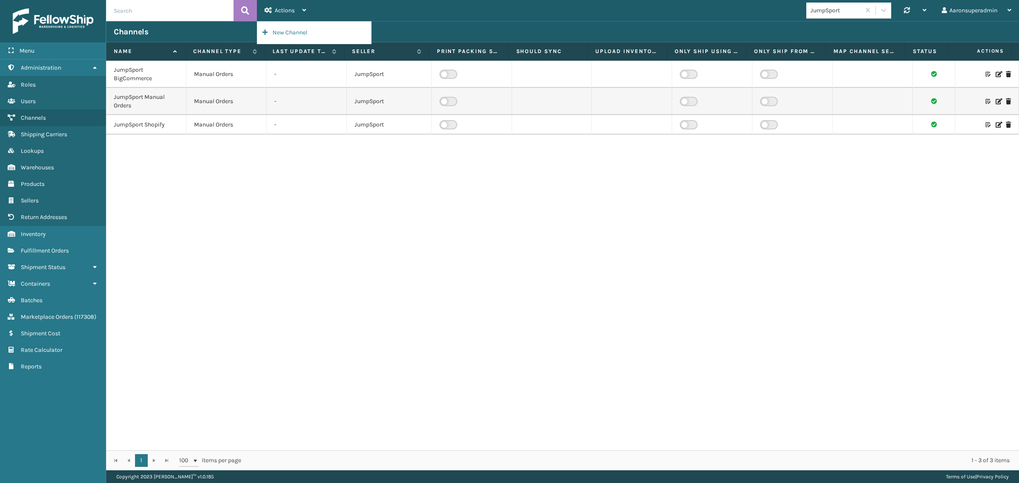
drag, startPoint x: 485, startPoint y: 18, endPoint x: 478, endPoint y: 16, distance: 7.5
click at [478, 16] on div "JumpSport Synchronise all channels Aaronsuperadmin Log Out" at bounding box center [666, 10] width 705 height 21
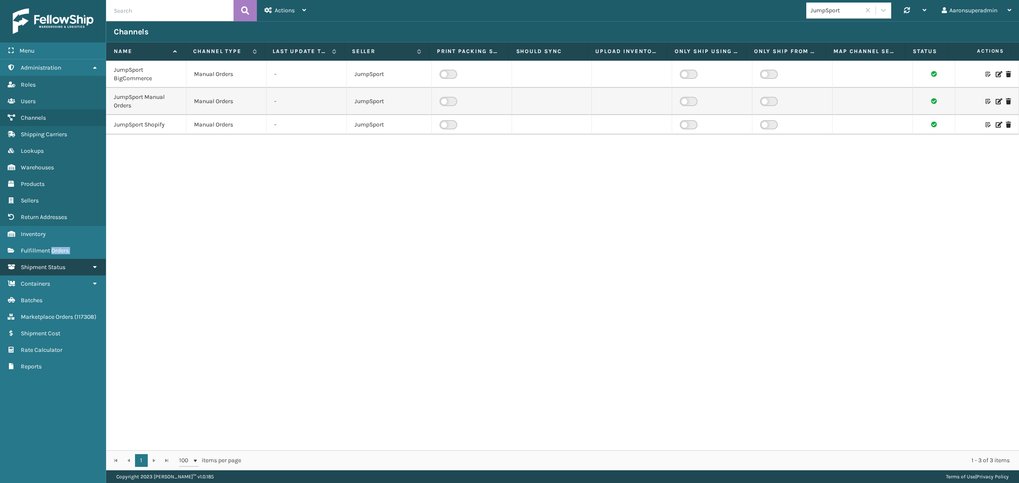
click at [52, 256] on ul "Administration Roles Users Channels Shipping Carriers Lookups Warehouses Produc…" at bounding box center [53, 217] width 106 height 316
click at [50, 250] on link "Fulfillment Orders" at bounding box center [53, 250] width 106 height 17
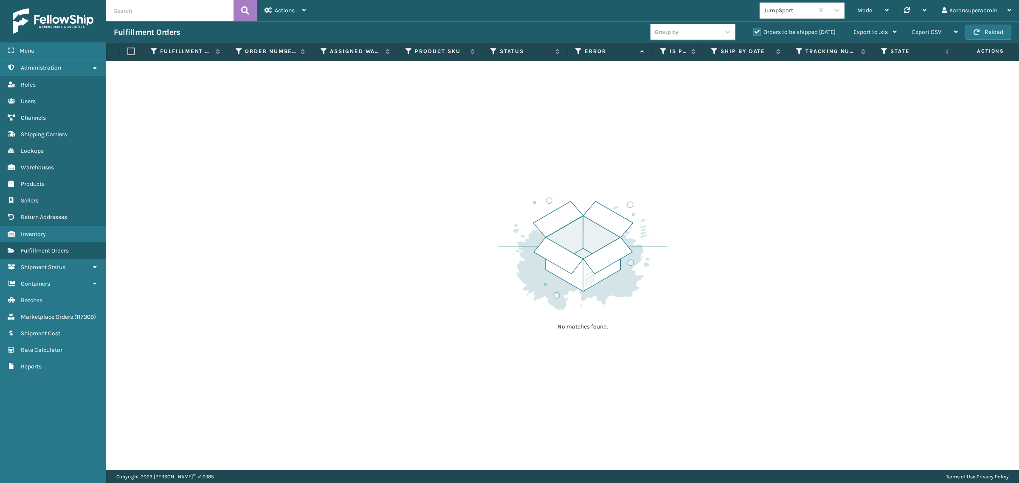
click at [121, 17] on input "text" at bounding box center [169, 10] width 127 height 21
paste input "5018057"
type input "5018057"
click at [768, 36] on div "Orders to be shipped [DATE]" at bounding box center [796, 32] width 100 height 10
click at [761, 34] on label "Orders to be shipped [DATE]" at bounding box center [794, 31] width 82 height 7
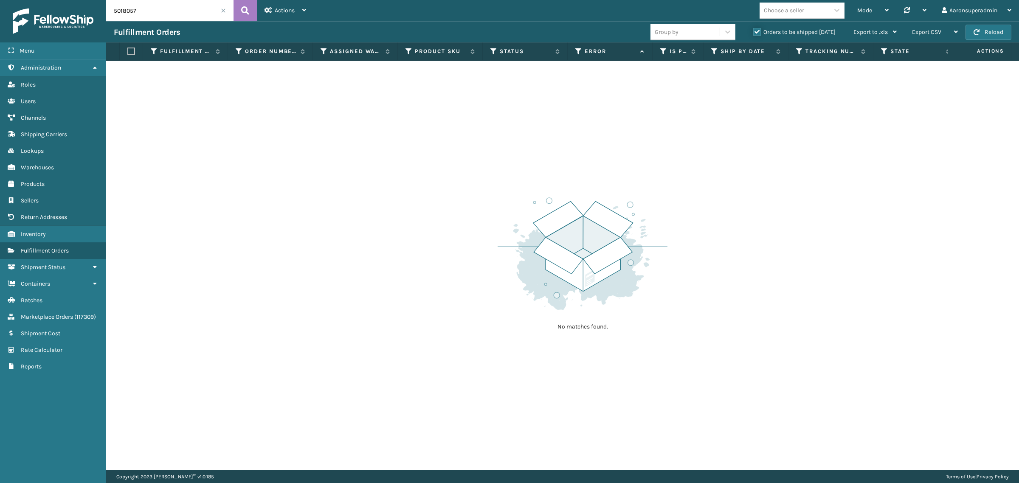
click at [754, 33] on input "Orders to be shipped [DATE]" at bounding box center [753, 30] width 0 height 6
click at [252, 11] on button at bounding box center [245, 10] width 23 height 21
click at [243, 8] on icon at bounding box center [245, 10] width 8 height 13
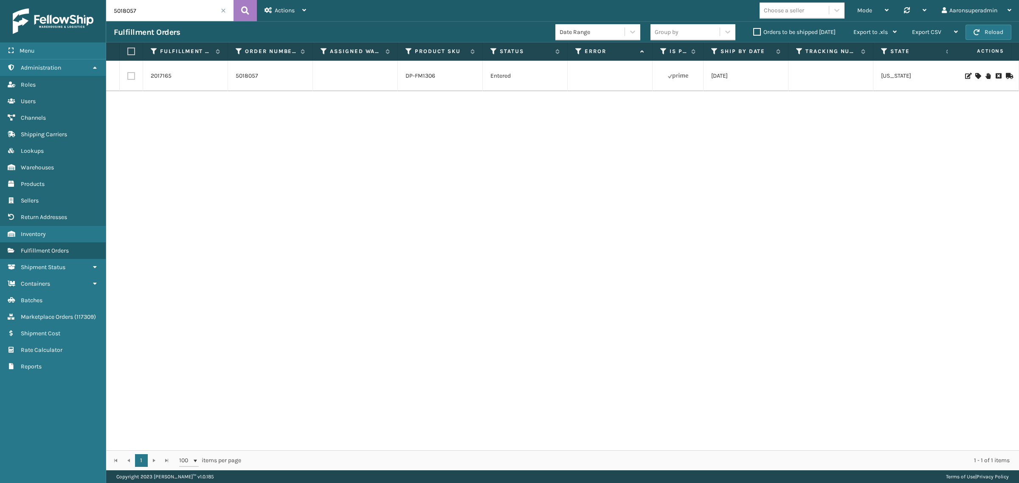
click at [996, 75] on icon at bounding box center [998, 76] width 5 height 6
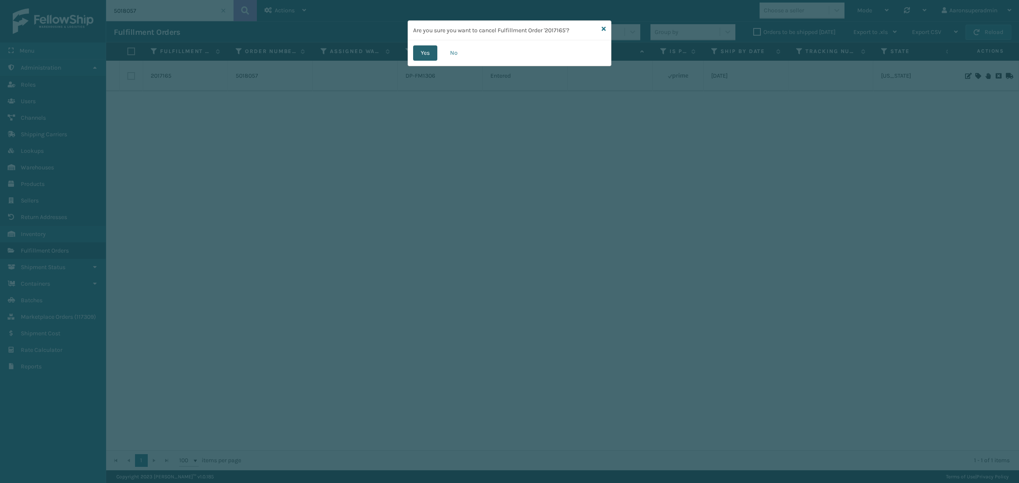
click at [420, 51] on button "Yes" at bounding box center [425, 52] width 24 height 15
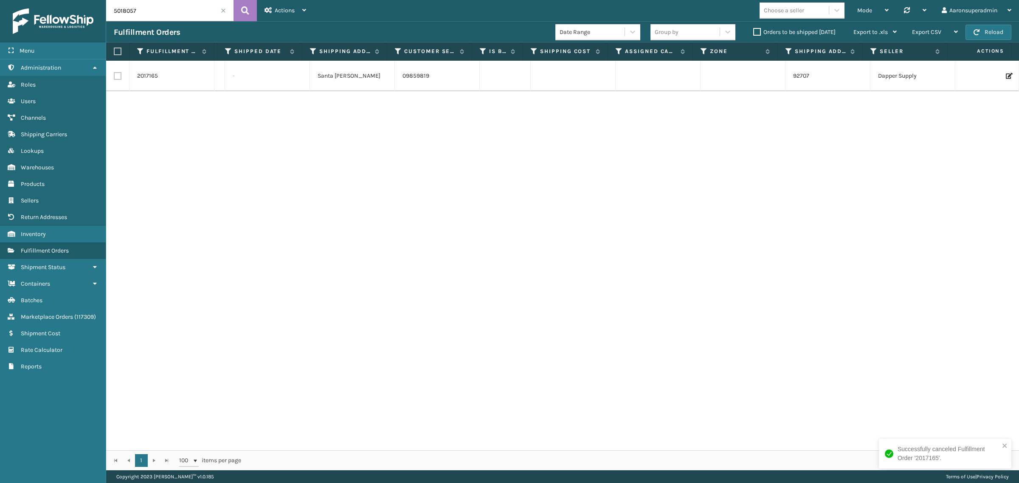
click at [774, 30] on label "Orders to be shipped [DATE]" at bounding box center [794, 31] width 82 height 7
click at [754, 30] on input "Orders to be shipped [DATE]" at bounding box center [753, 30] width 0 height 6
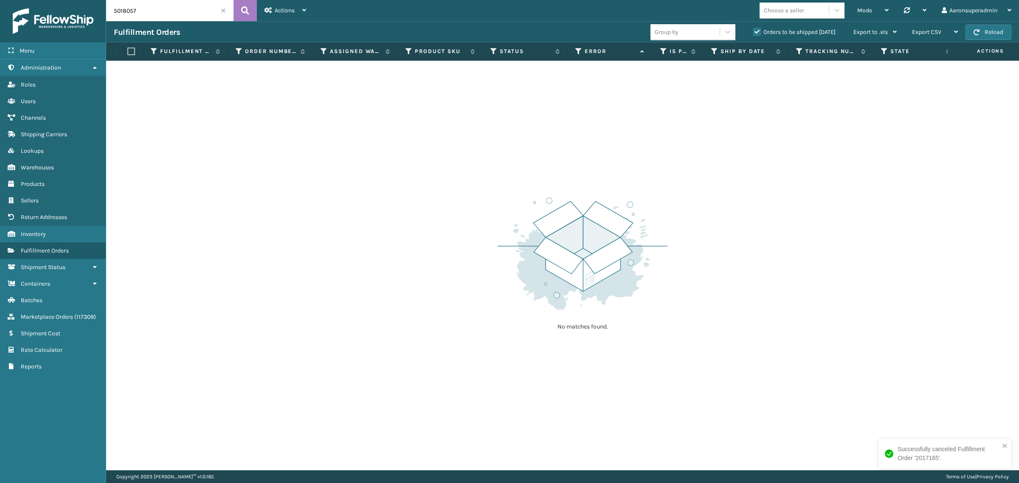
click at [223, 8] on span at bounding box center [223, 10] width 5 height 5
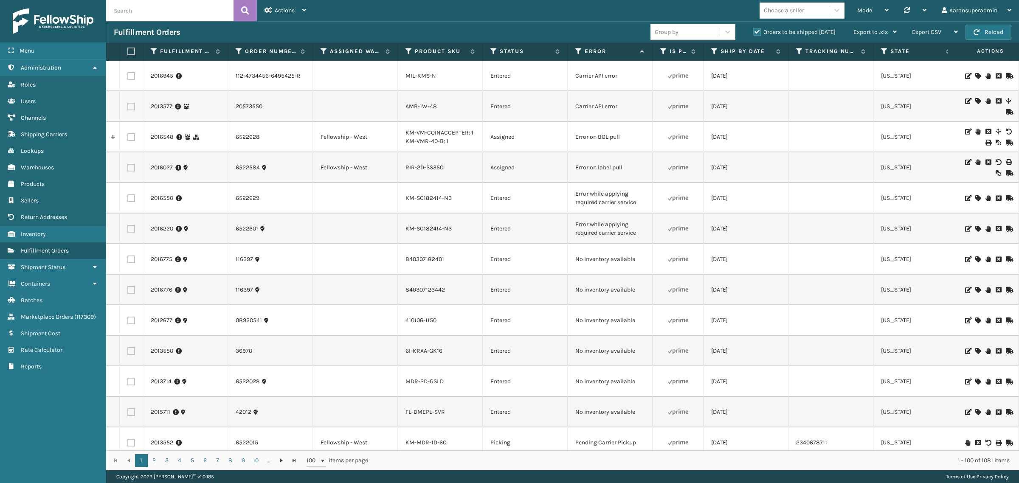
click at [975, 130] on icon at bounding box center [977, 132] width 5 height 6
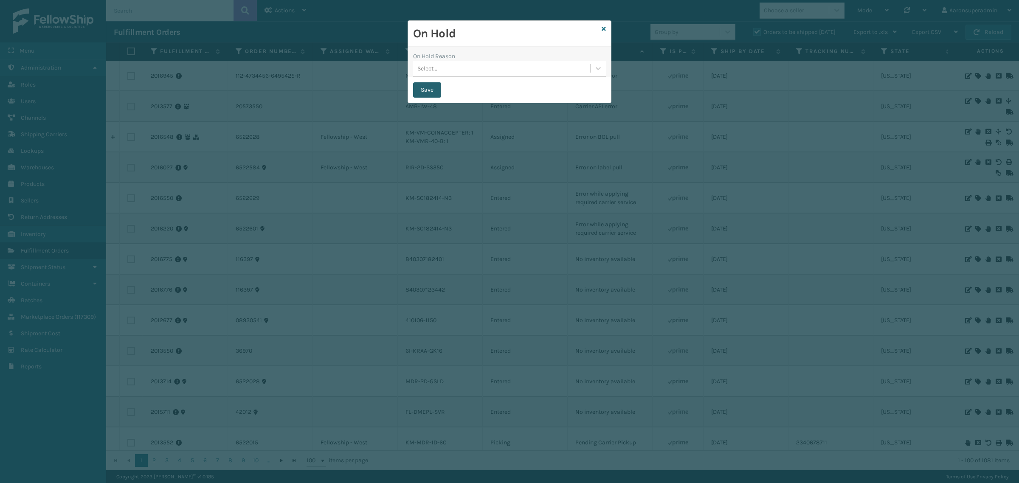
click at [434, 87] on button "Save" at bounding box center [427, 89] width 28 height 15
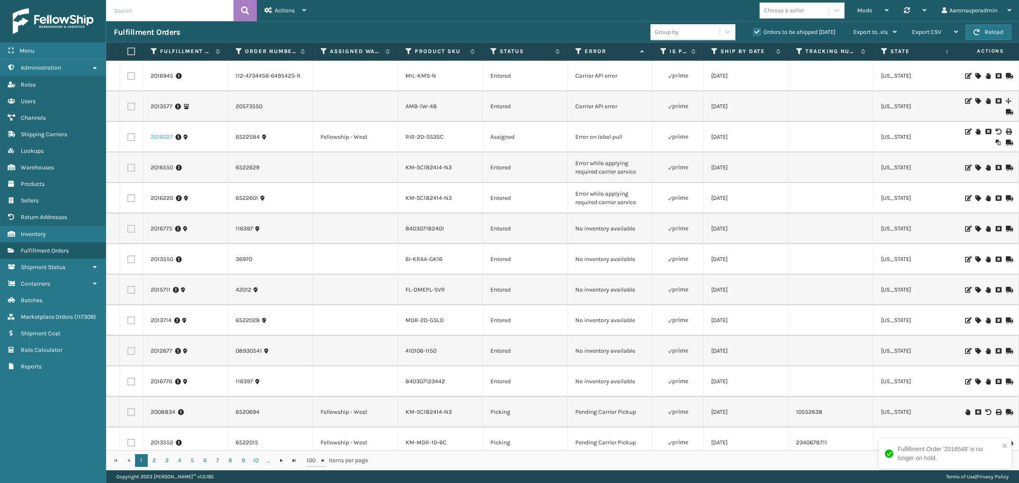
click at [157, 136] on link "2016027" at bounding box center [162, 137] width 22 height 8
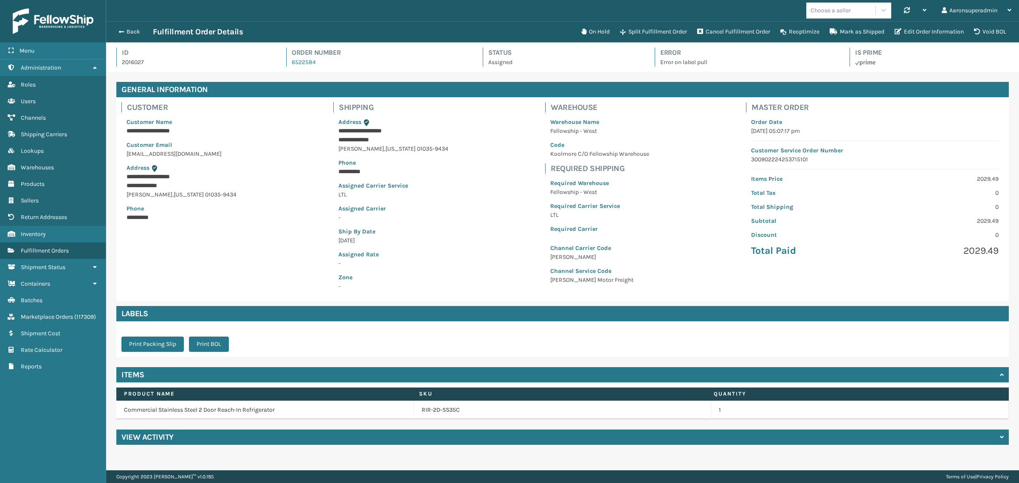
scroll to position [20, 913]
click at [587, 37] on button "On Hold" at bounding box center [595, 31] width 39 height 17
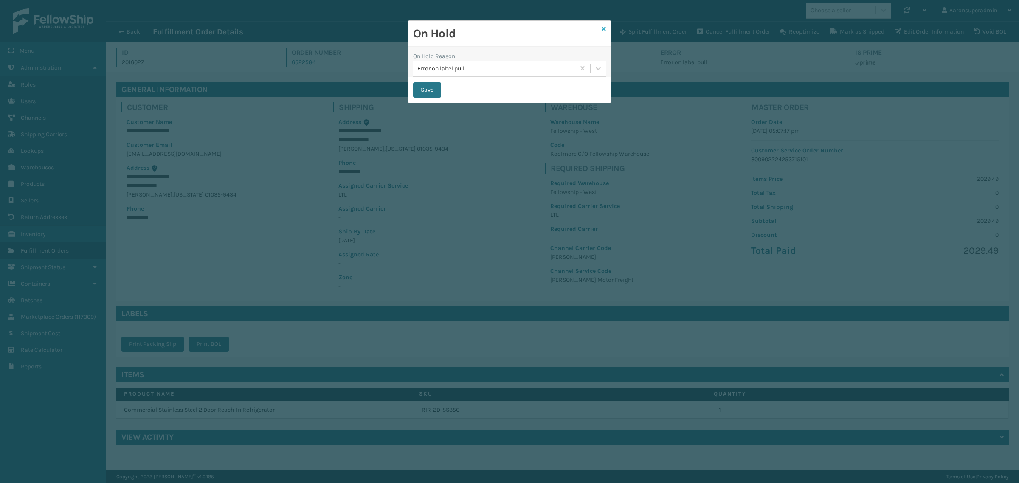
click at [602, 30] on icon at bounding box center [604, 29] width 4 height 6
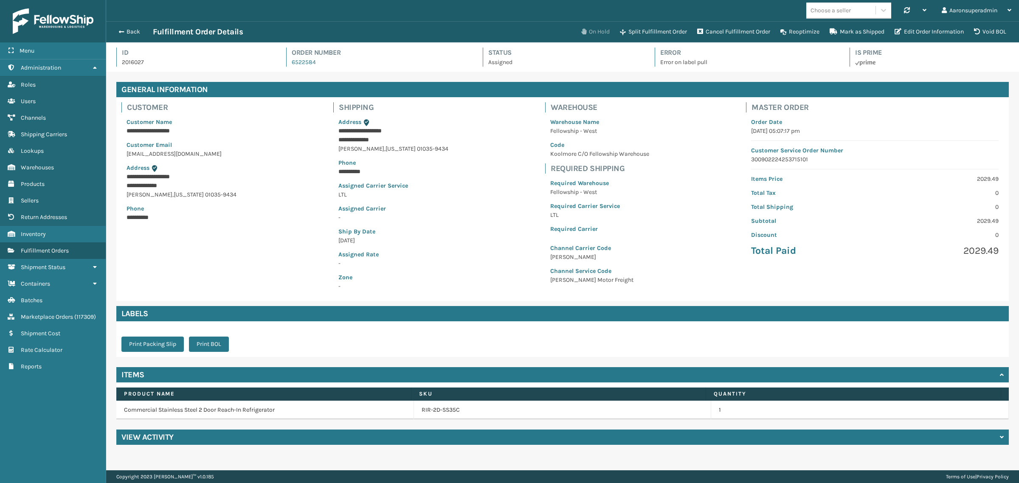
click at [592, 34] on button "On Hold" at bounding box center [595, 31] width 39 height 17
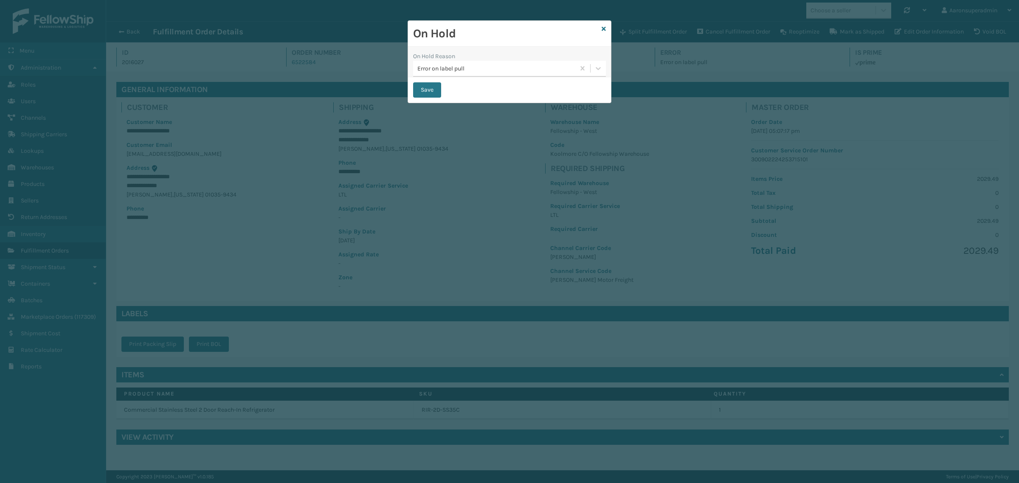
drag, startPoint x: 584, startPoint y: 68, endPoint x: 474, endPoint y: 85, distance: 111.6
click at [417, 84] on button "Save" at bounding box center [427, 89] width 28 height 15
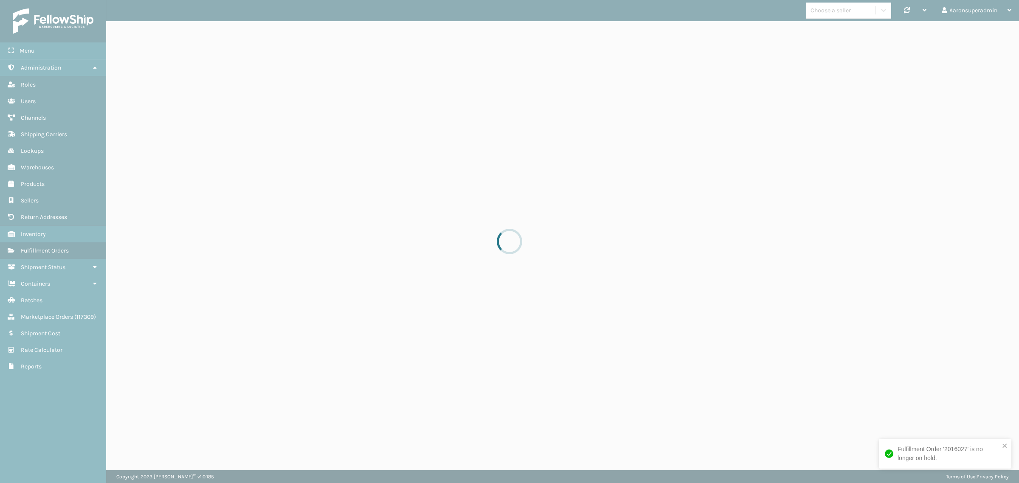
click at [415, 88] on div at bounding box center [509, 241] width 1019 height 483
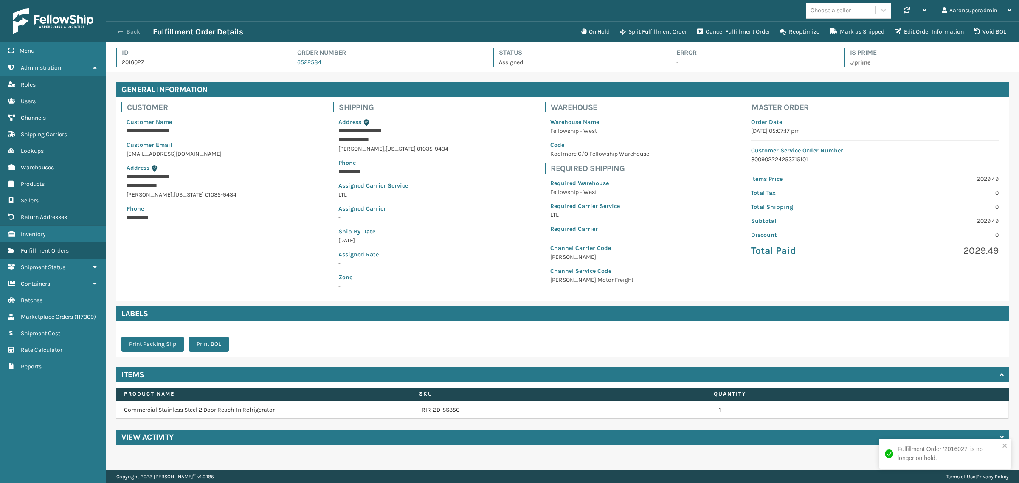
click at [122, 32] on span "button" at bounding box center [120, 32] width 5 height 6
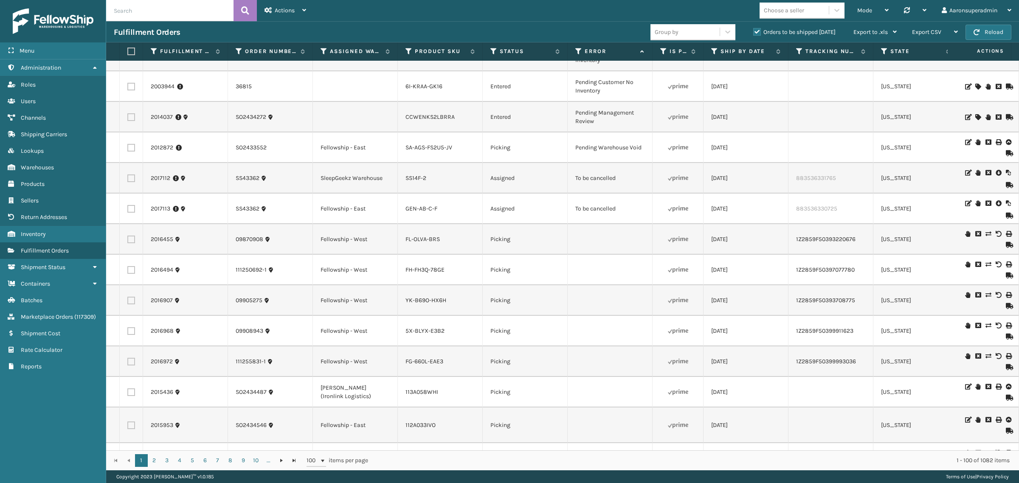
scroll to position [601, 0]
click at [128, 212] on label at bounding box center [131, 209] width 8 height 8
click at [128, 210] on input "checkbox" at bounding box center [127, 208] width 0 height 6
checkbox input "true"
click at [130, 181] on label at bounding box center [131, 178] width 8 height 8
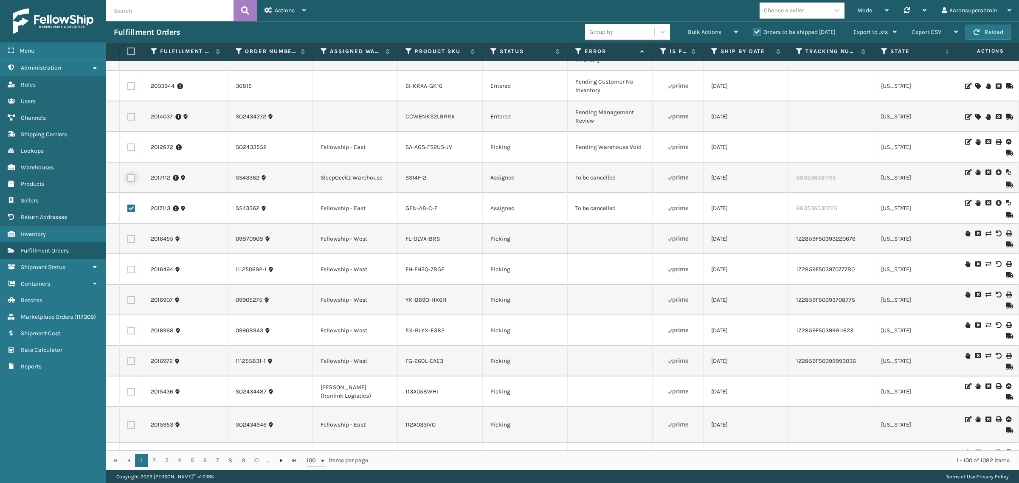
click at [128, 180] on input "checkbox" at bounding box center [127, 177] width 0 height 6
checkbox input "true"
click at [695, 28] on span "Bulk Actions" at bounding box center [705, 31] width 34 height 7
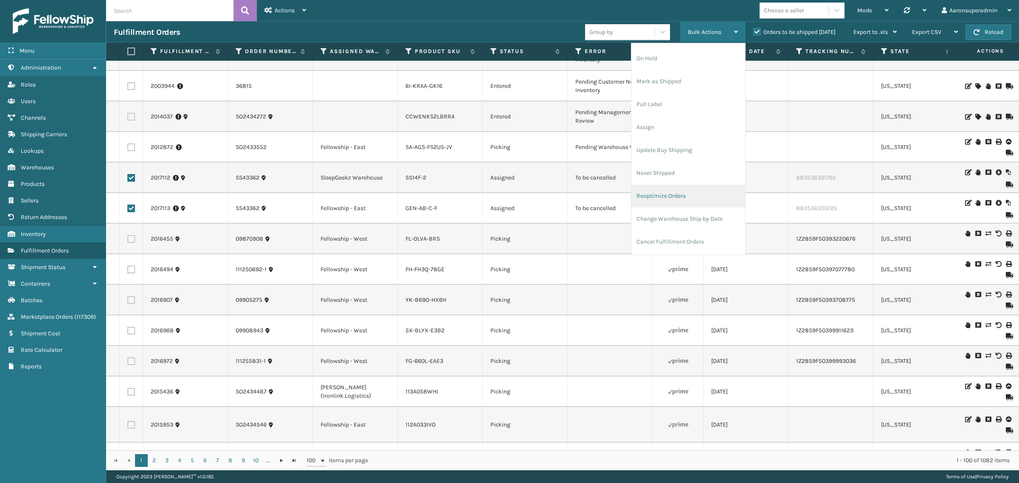
scroll to position [41, 0]
click at [670, 220] on li "Cancel Fulfillment Orders" at bounding box center [688, 220] width 114 height 23
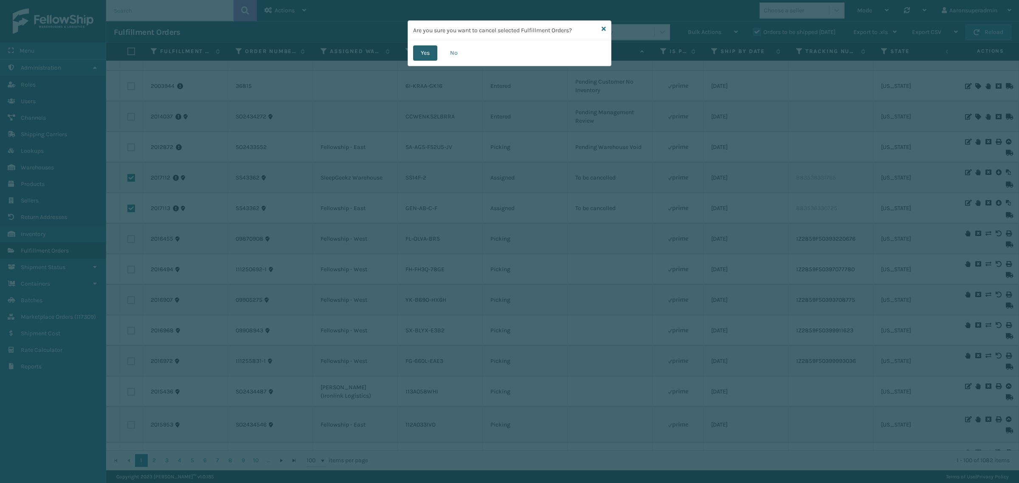
click at [418, 52] on button "Yes" at bounding box center [425, 52] width 24 height 15
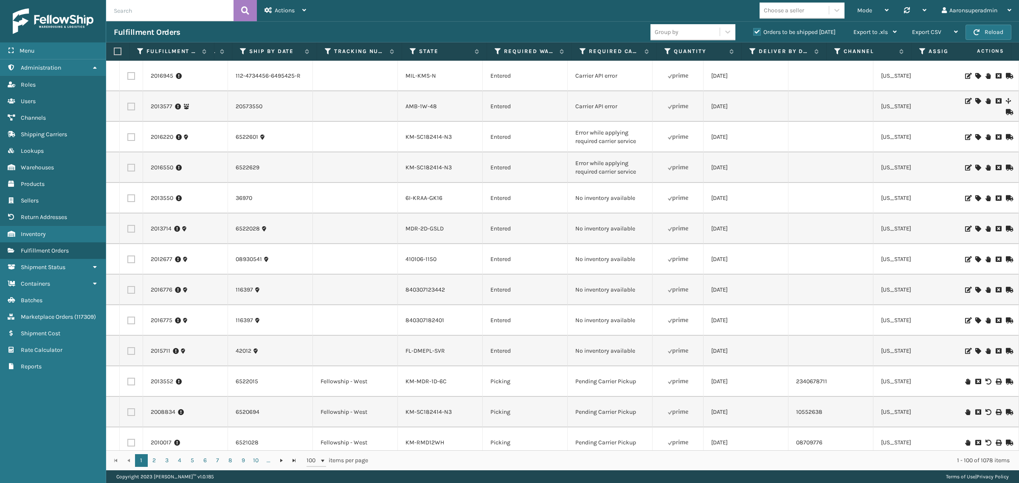
scroll to position [0, 0]
click at [420, 167] on link "KM-SC182414-N3" at bounding box center [429, 167] width 46 height 7
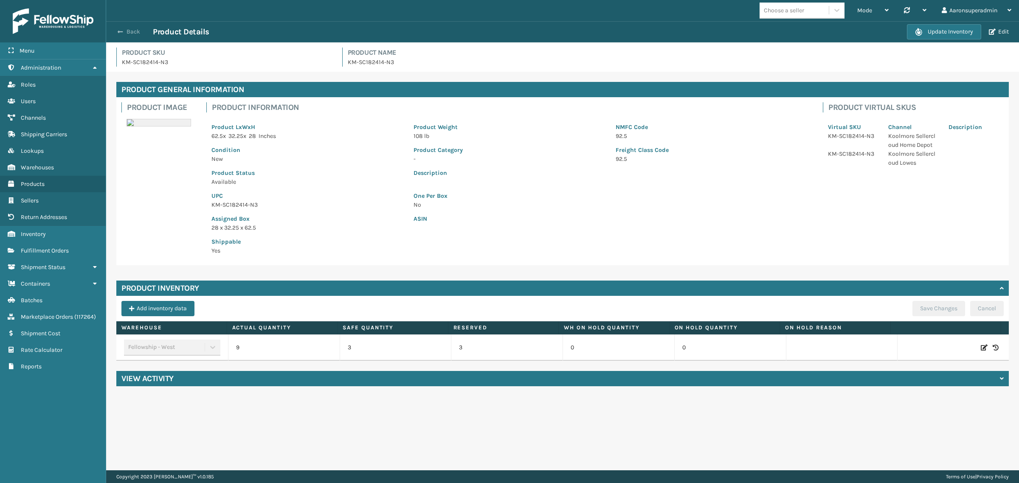
click at [123, 31] on button "Back" at bounding box center [133, 32] width 39 height 8
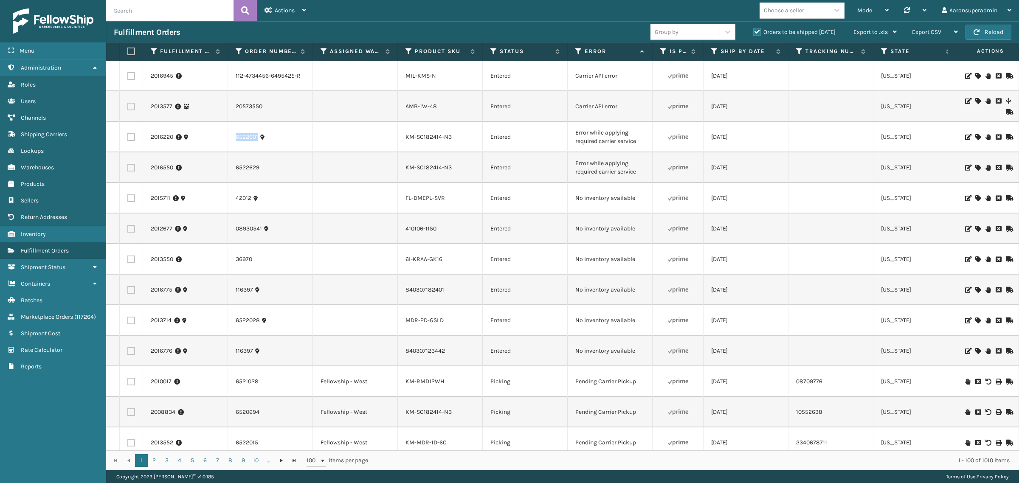
drag, startPoint x: 273, startPoint y: 144, endPoint x: 231, endPoint y: 143, distance: 41.2
click at [231, 143] on td "6522601" at bounding box center [270, 137] width 85 height 31
copy link "6522601"
drag, startPoint x: 280, startPoint y: 173, endPoint x: 213, endPoint y: 168, distance: 67.7
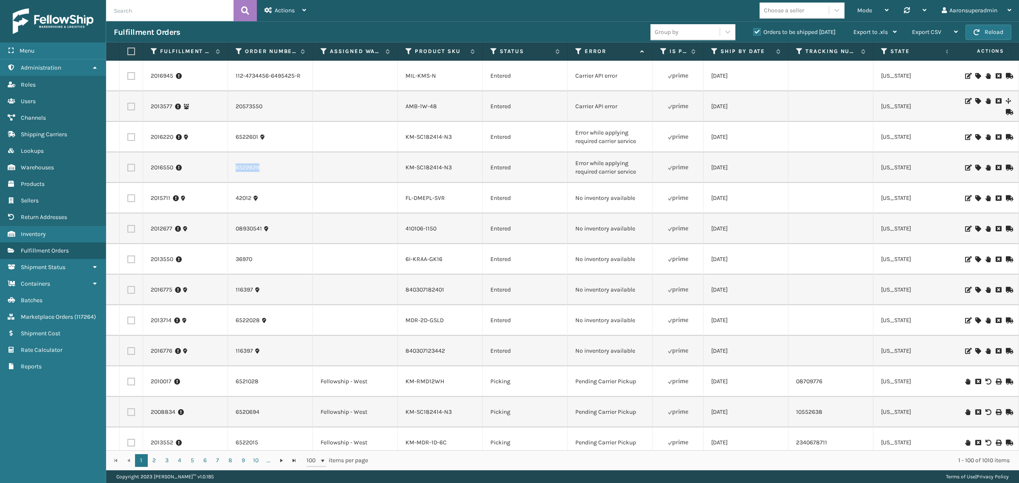
copy tr "6522629"
drag, startPoint x: 468, startPoint y: 171, endPoint x: 399, endPoint y: 171, distance: 69.2
click at [399, 171] on td "KM-SC182414-N3" at bounding box center [440, 167] width 85 height 31
drag, startPoint x: 428, startPoint y: 180, endPoint x: 429, endPoint y: 159, distance: 21.3
copy link "KM-SC182414-N3"
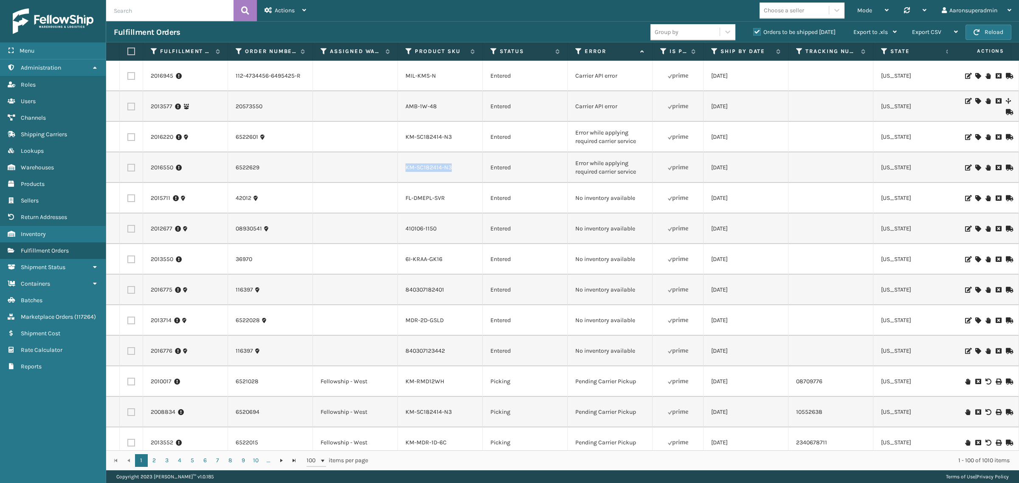
drag, startPoint x: 536, startPoint y: 242, endPoint x: 583, endPoint y: 191, distance: 69.4
click at [536, 242] on td "Entered" at bounding box center [525, 229] width 85 height 31
click at [976, 37] on button "Reload" at bounding box center [989, 32] width 46 height 15
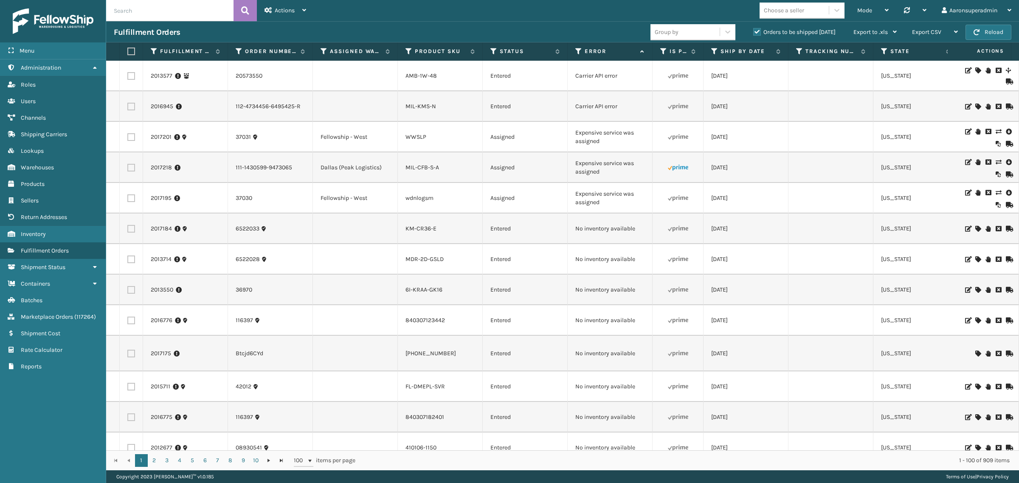
click at [193, 10] on input "text" at bounding box center [169, 10] width 127 height 21
paste input "6522601, 6522629"
type input "6522601, 6522629"
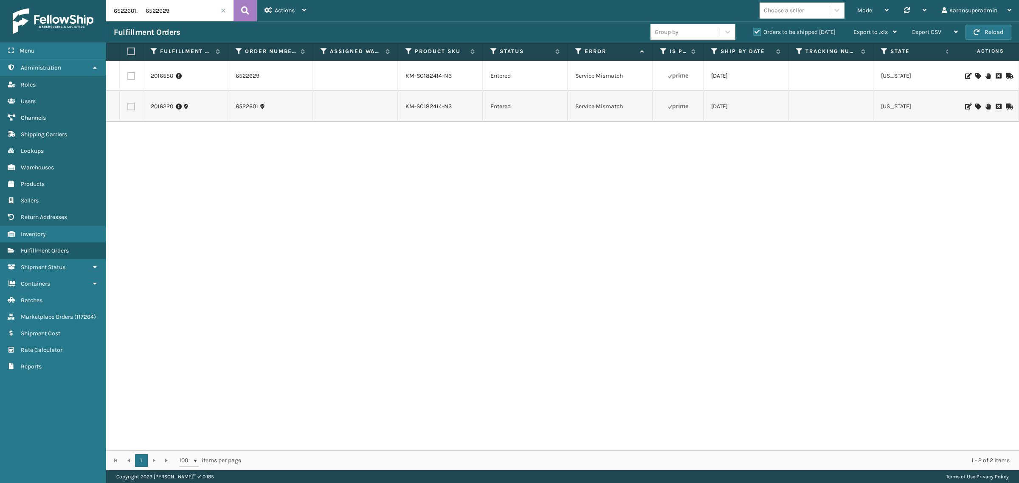
click at [975, 76] on icon at bounding box center [977, 76] width 5 height 6
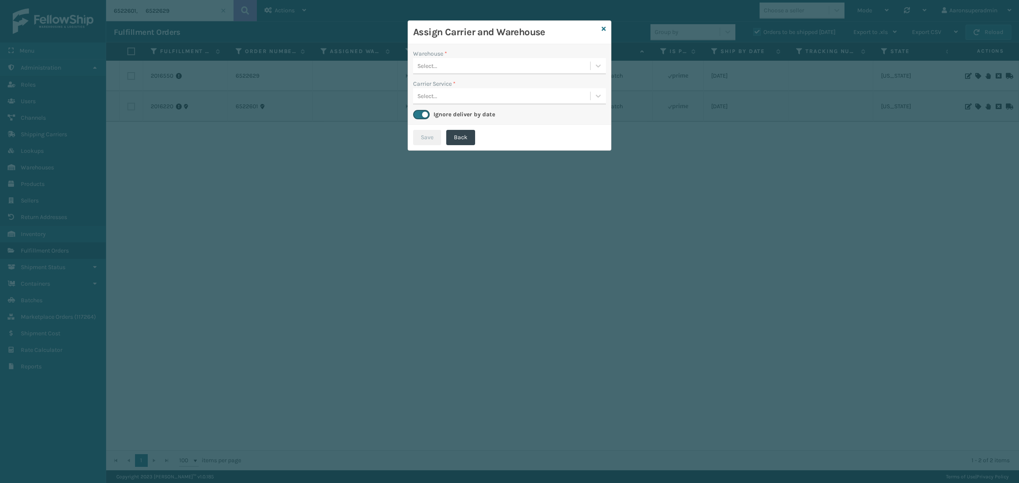
click at [468, 62] on div "Select..." at bounding box center [501, 66] width 177 height 14
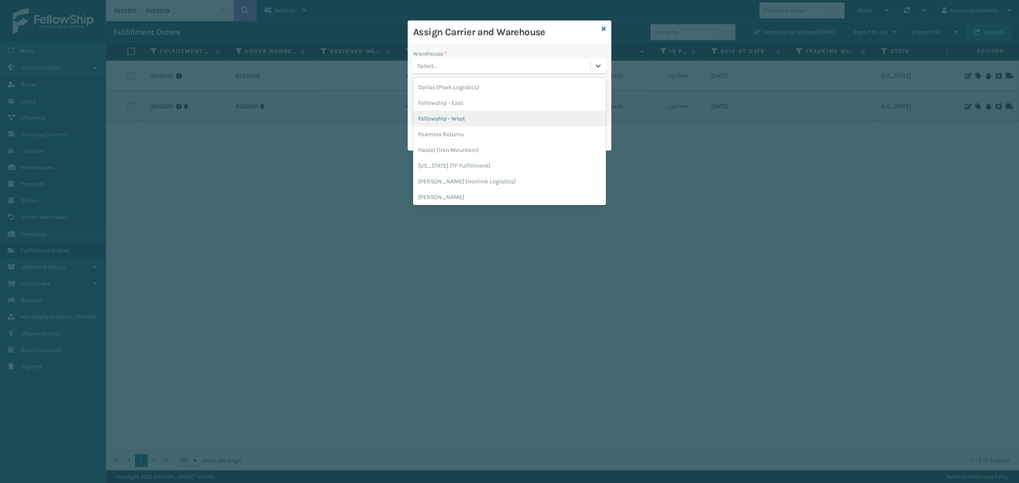
click at [445, 115] on div "Fellowship - West" at bounding box center [509, 119] width 193 height 16
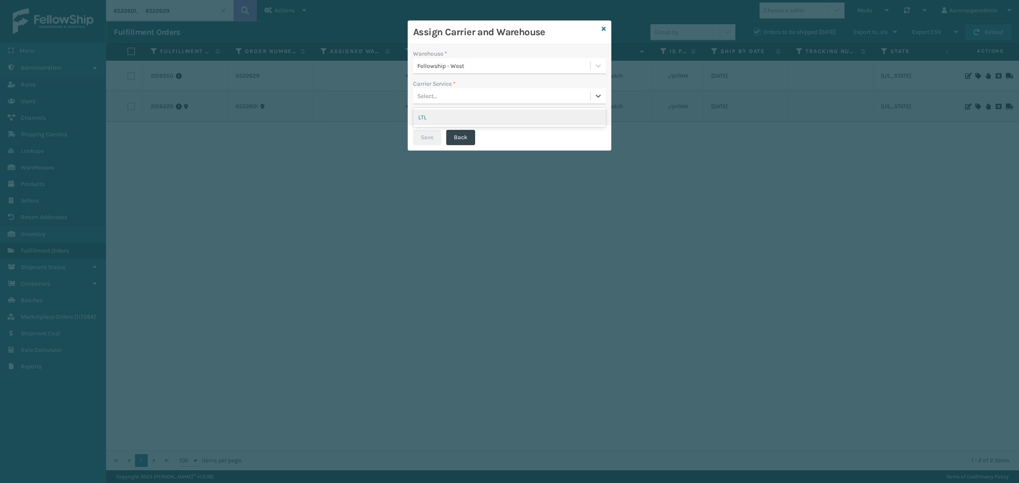
click at [445, 102] on div "Select..." at bounding box center [509, 96] width 193 height 16
click at [445, 113] on div "LTL" at bounding box center [509, 118] width 193 height 16
click at [432, 132] on button "Save" at bounding box center [427, 137] width 28 height 15
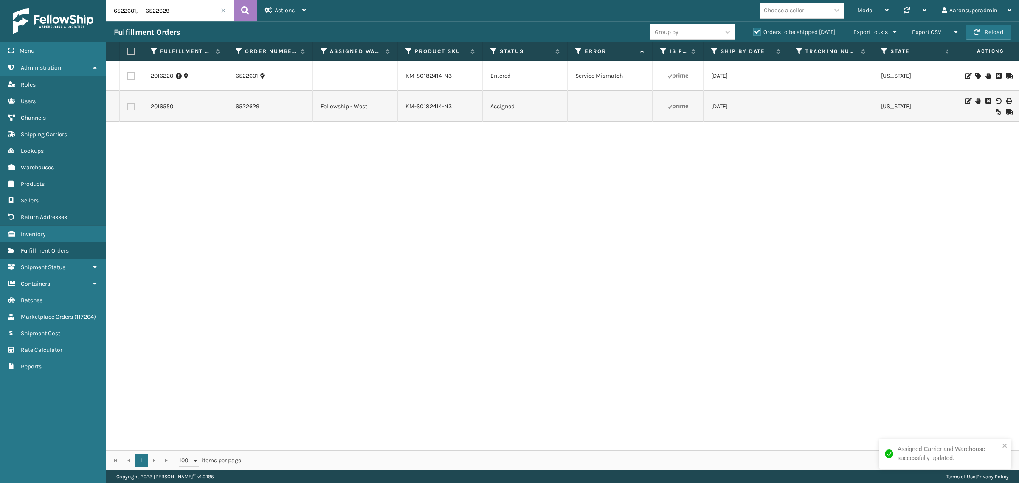
click at [975, 78] on icon at bounding box center [977, 76] width 5 height 6
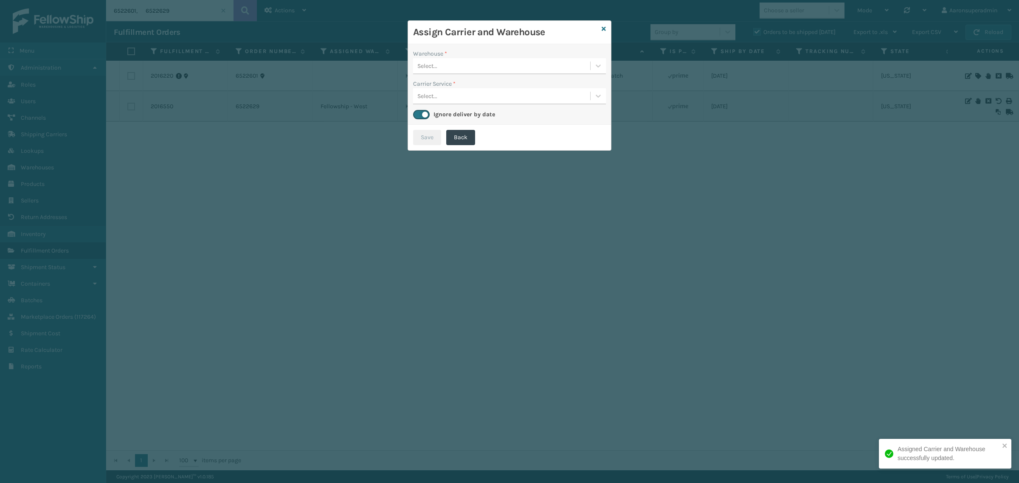
click at [425, 62] on div "Select..." at bounding box center [427, 66] width 20 height 9
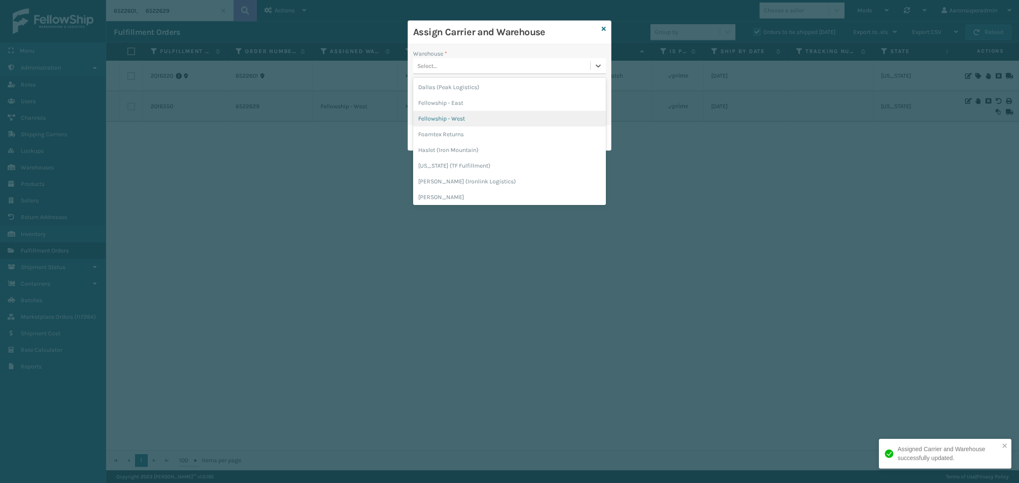
click at [457, 113] on div "Fellowship - West" at bounding box center [509, 119] width 193 height 16
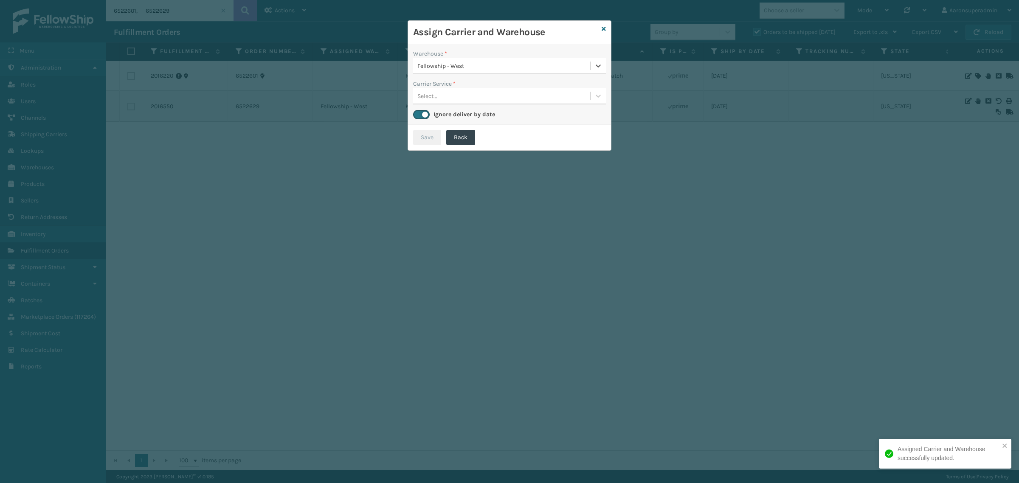
click at [450, 102] on div "Select..." at bounding box center [501, 96] width 177 height 14
drag, startPoint x: 453, startPoint y: 120, endPoint x: 425, endPoint y: 136, distance: 31.6
click at [451, 121] on div "LTL" at bounding box center [509, 118] width 193 height 16
drag, startPoint x: 425, startPoint y: 136, endPoint x: 998, endPoint y: 194, distance: 575.8
click at [426, 136] on button "Save" at bounding box center [427, 137] width 28 height 15
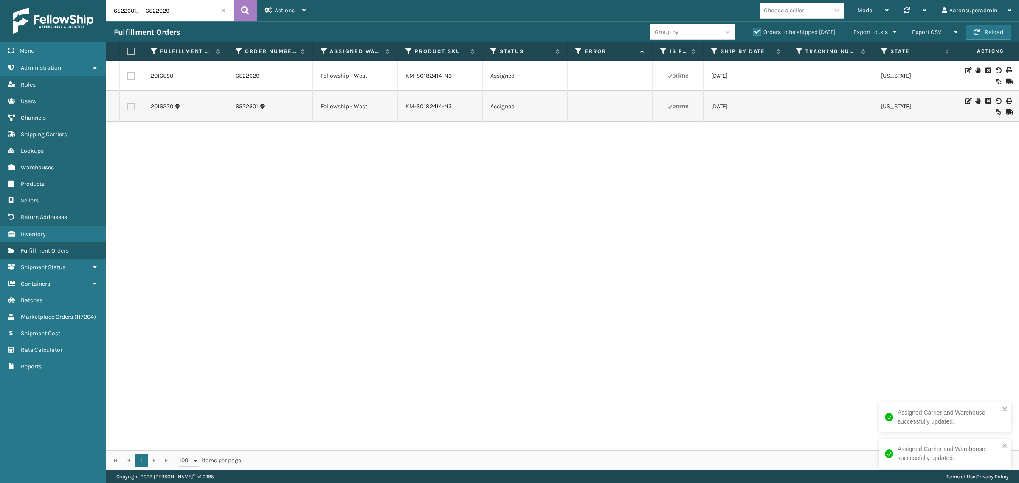
click at [410, 217] on div "2016550 6522629 Fellowship - West KM-SC182414-N3 Assigned 08/13/2025 Idaho Fell…" at bounding box center [562, 256] width 913 height 390
click at [222, 8] on span at bounding box center [223, 10] width 5 height 5
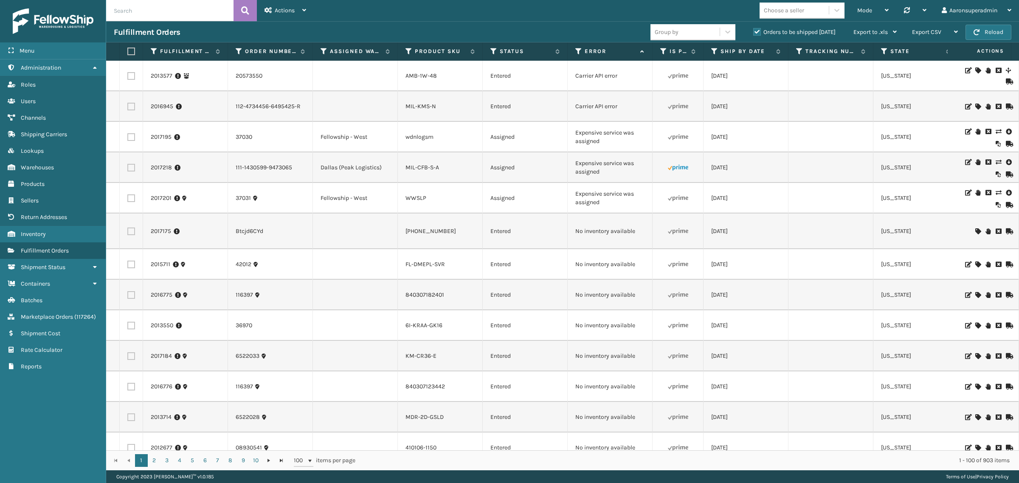
click at [996, 162] on icon at bounding box center [998, 162] width 5 height 6
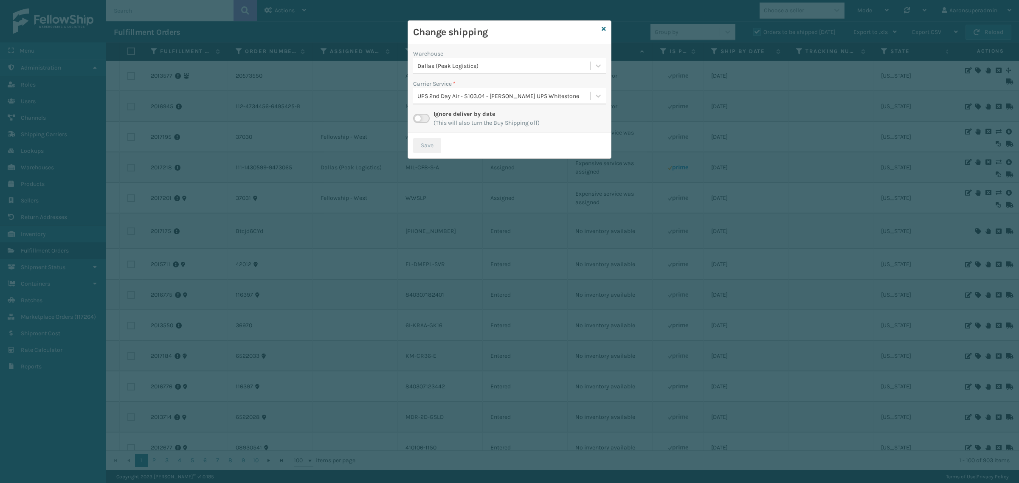
click at [423, 115] on label at bounding box center [421, 118] width 17 height 9
click at [419, 115] on input "checkbox" at bounding box center [416, 117] width 6 height 6
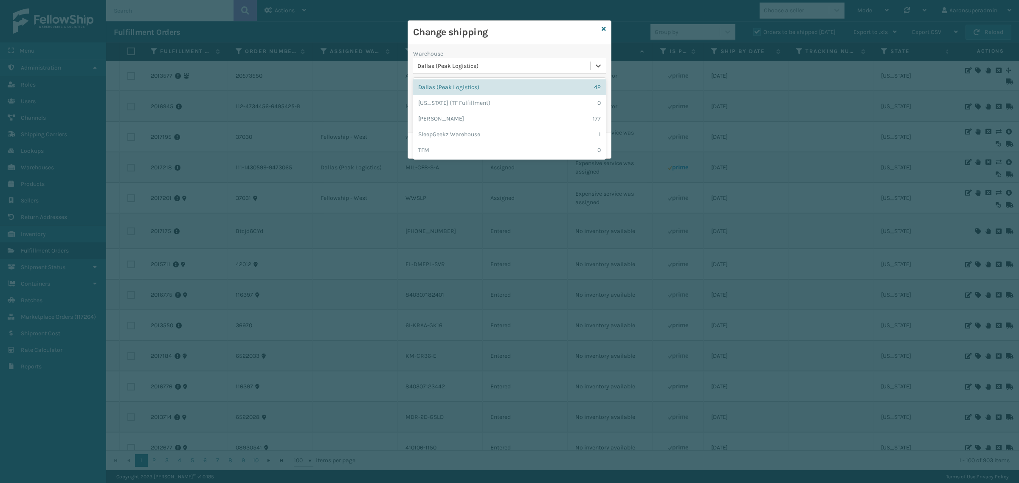
click at [492, 66] on div "Dallas (Peak Logistics)" at bounding box center [504, 66] width 174 height 9
click at [454, 151] on div "TFM 0" at bounding box center [509, 150] width 193 height 16
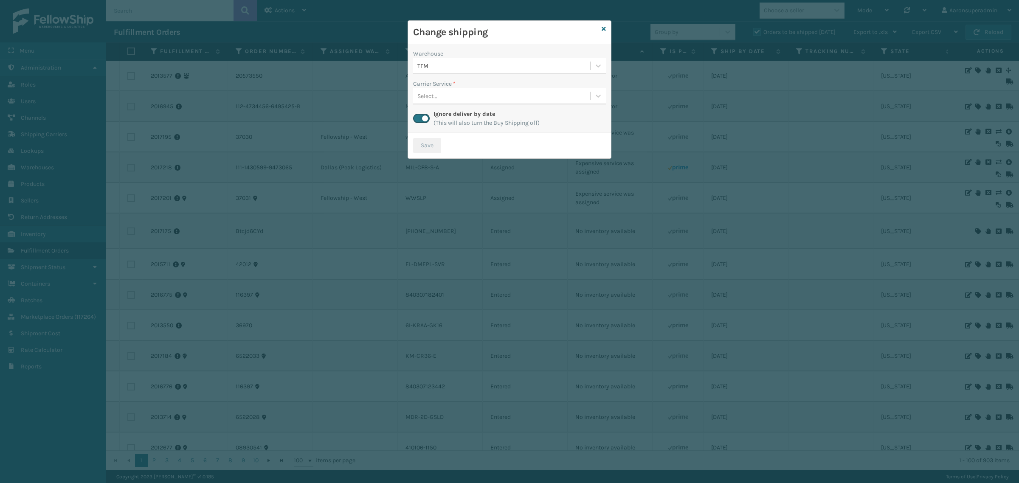
drag, startPoint x: 415, startPoint y: 119, endPoint x: 429, endPoint y: 109, distance: 17.3
click at [415, 119] on label at bounding box center [421, 118] width 17 height 9
click at [415, 119] on input "checkbox" at bounding box center [416, 117] width 6 height 6
click at [431, 89] on div "Select..." at bounding box center [501, 96] width 177 height 14
click at [433, 98] on div "Select..." at bounding box center [427, 96] width 20 height 9
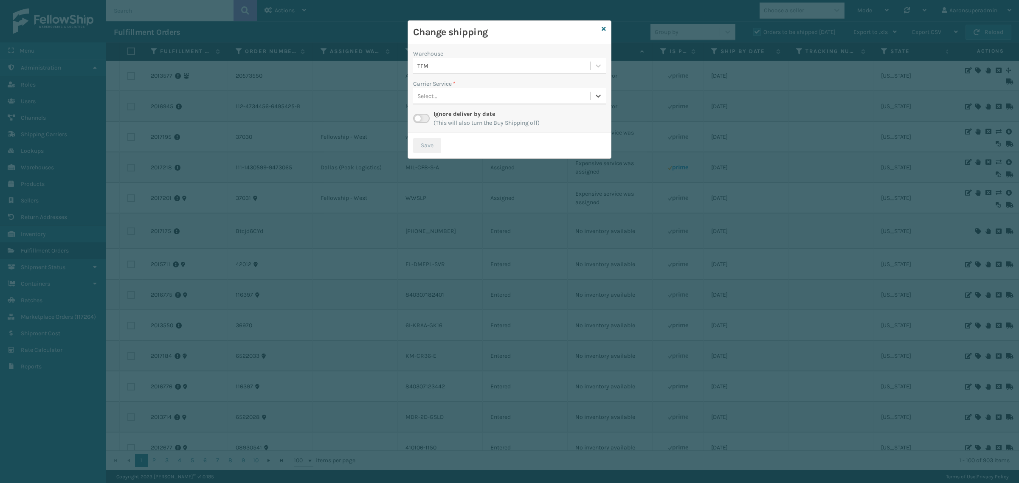
click at [468, 99] on div "Select..." at bounding box center [501, 96] width 177 height 14
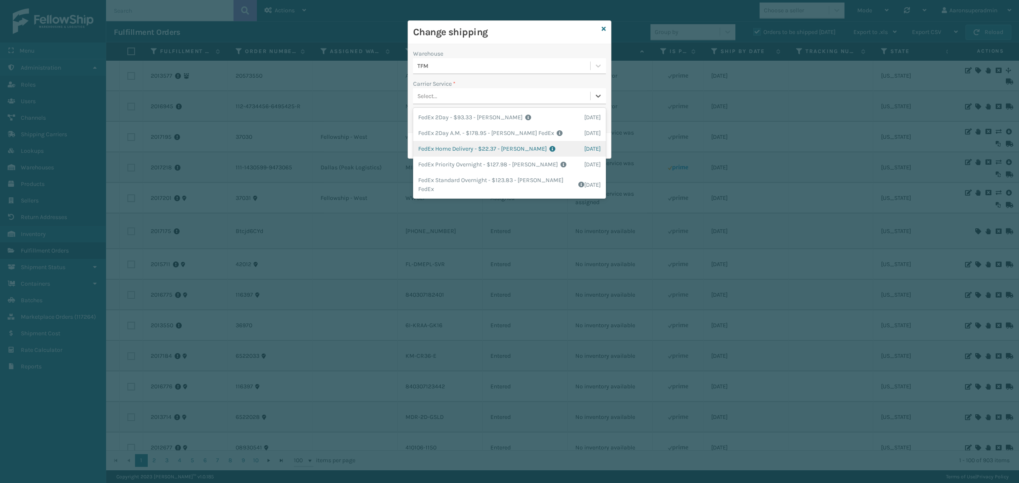
click at [440, 151] on div "FedEx Home Delivery - $22.37 - Milliard FedEx Shipping Cost $19.62 Surplus Cost…" at bounding box center [509, 149] width 193 height 16
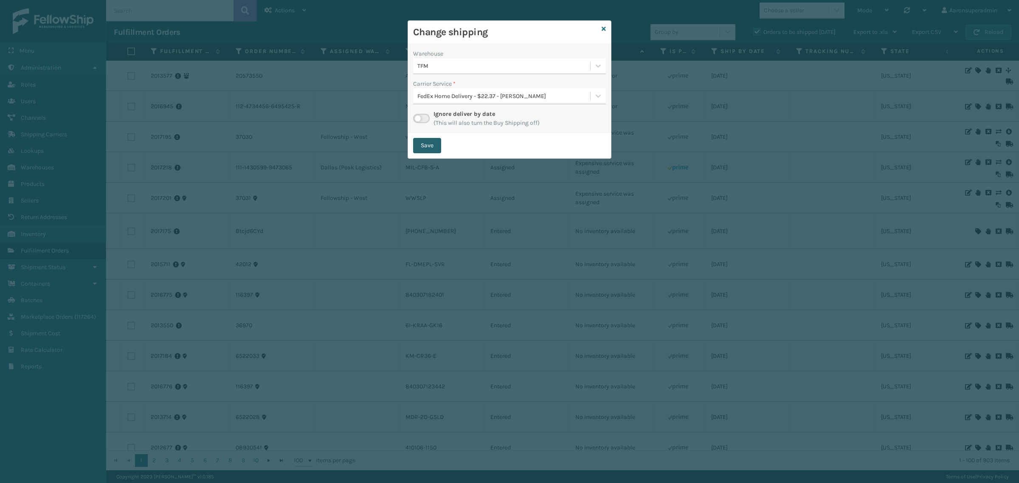
click at [419, 141] on button "Save" at bounding box center [427, 145] width 28 height 15
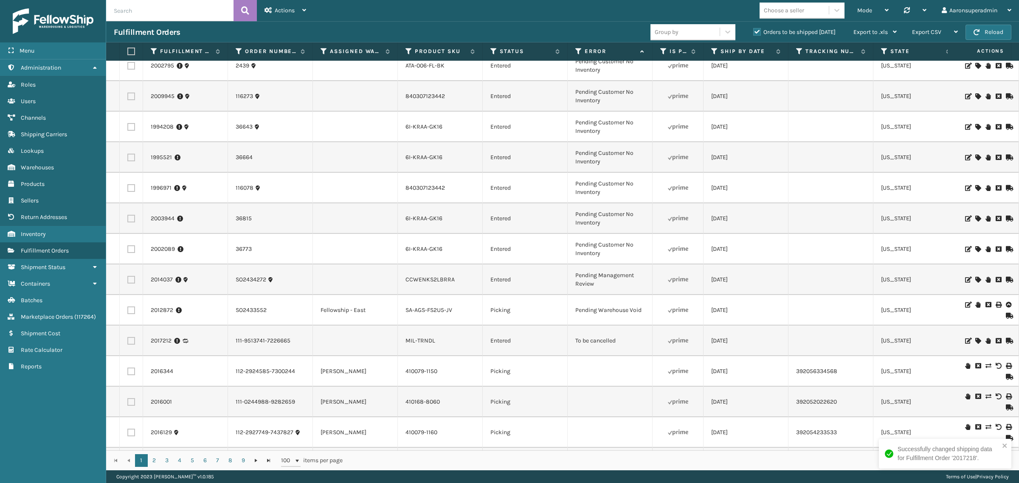
scroll to position [601, 0]
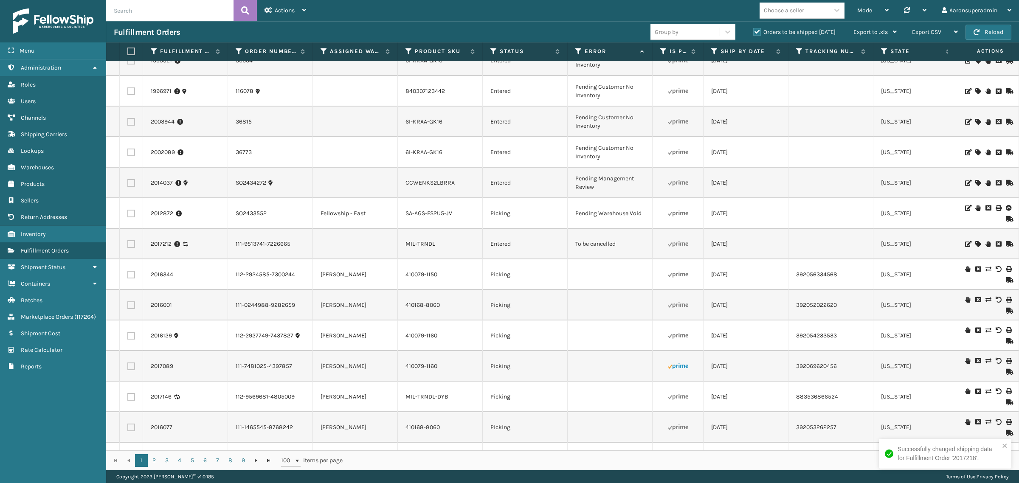
click at [996, 242] on icon at bounding box center [998, 244] width 5 height 6
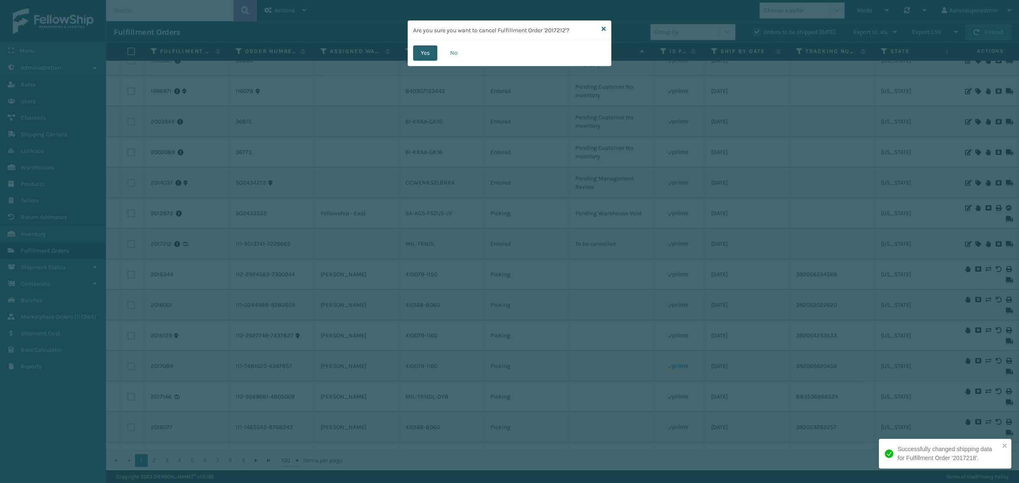
click at [426, 52] on button "Yes" at bounding box center [425, 52] width 24 height 15
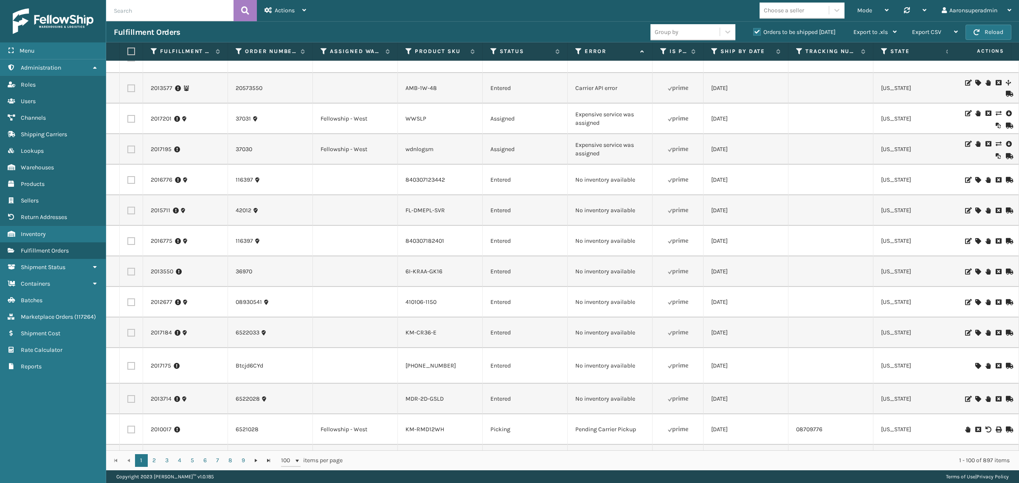
scroll to position [0, 0]
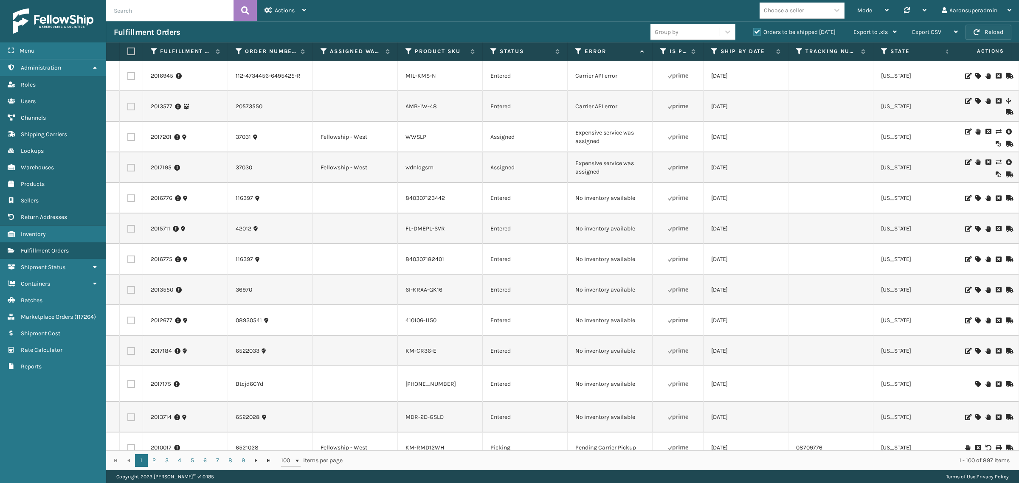
click at [986, 31] on button "Reload" at bounding box center [989, 32] width 46 height 15
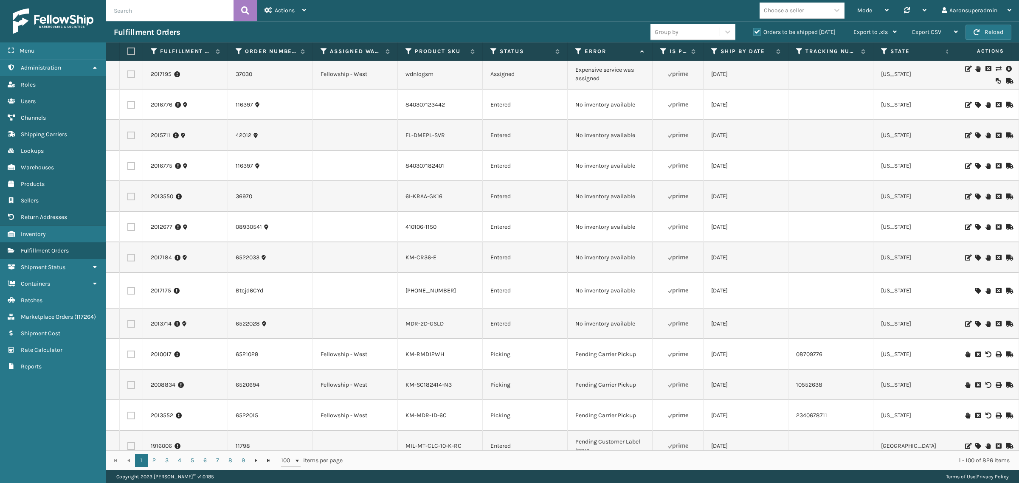
scroll to position [88, 0]
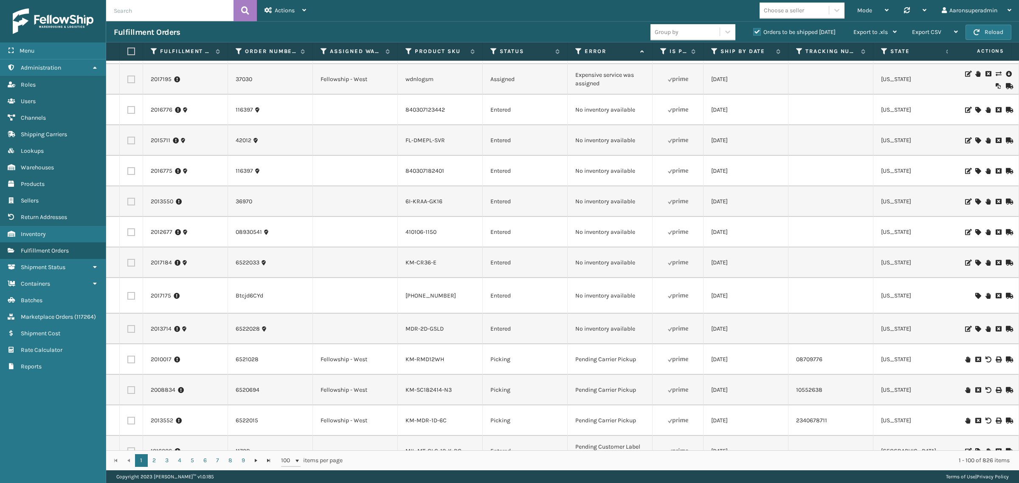
click at [184, 19] on input "text" at bounding box center [169, 10] width 127 height 21
paste input "SO2429569"
click at [242, 15] on icon at bounding box center [245, 10] width 8 height 13
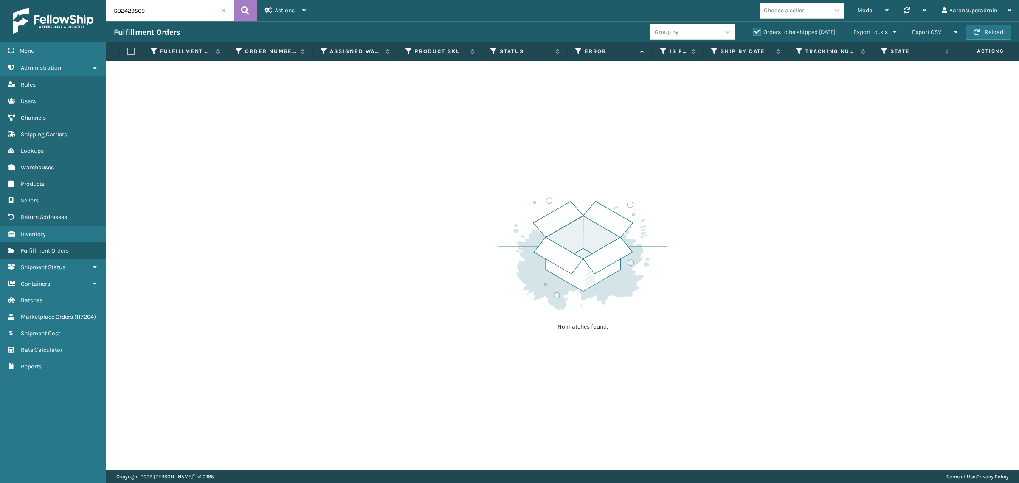
click at [773, 31] on label "Orders to be shipped [DATE]" at bounding box center [794, 31] width 82 height 7
click at [754, 31] on input "Orders to be shipped [DATE]" at bounding box center [753, 30] width 0 height 6
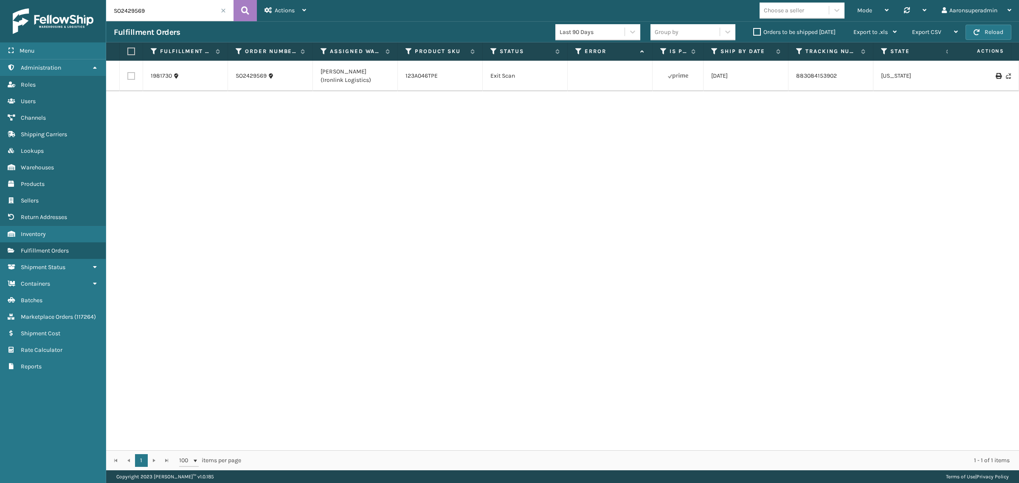
click at [162, 14] on input "SO2429569" at bounding box center [169, 10] width 127 height 21
click at [161, 15] on input "SO2429569" at bounding box center [169, 10] width 127 height 21
paste input ",SO2430226,SO2430191,SO2429294,SO2429144,SO2429955,SO2429150,SO2429372,SO243025…"
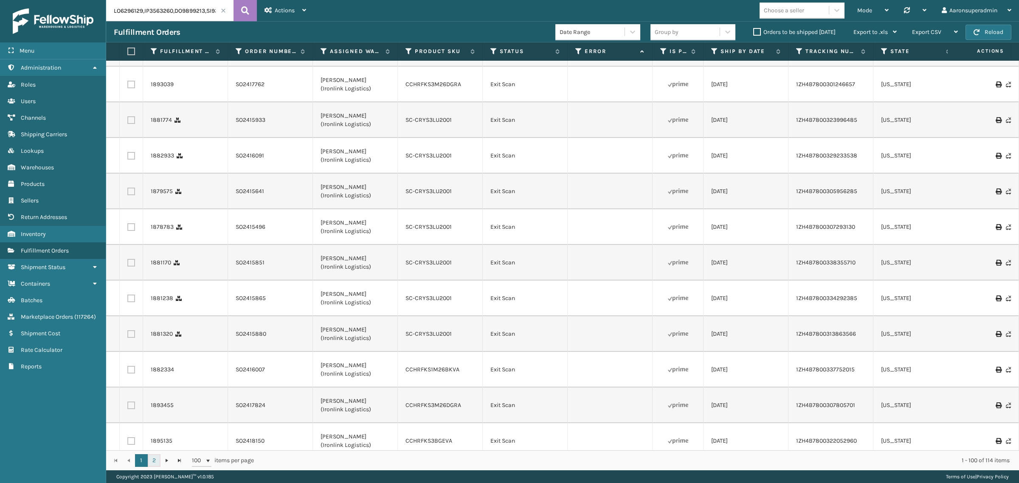
click at [154, 461] on link "2" at bounding box center [154, 460] width 13 height 13
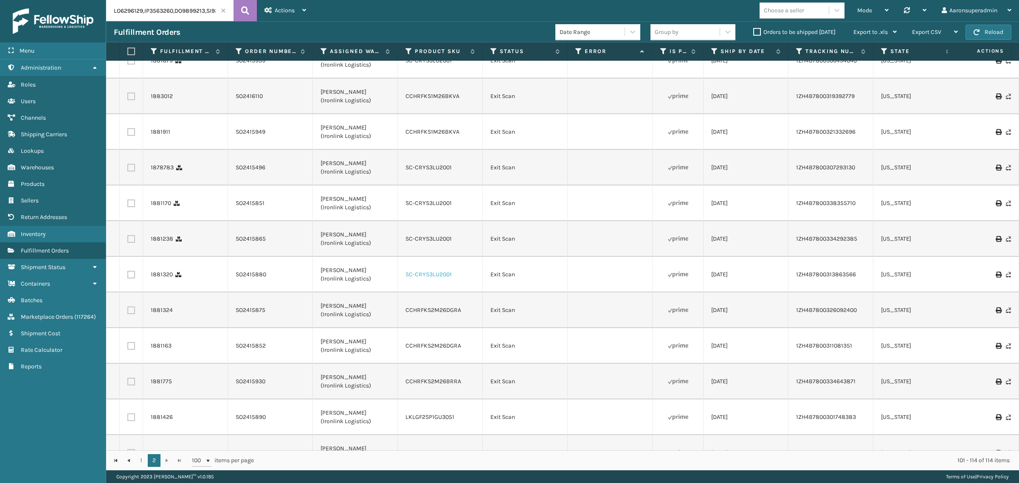
scroll to position [46, 0]
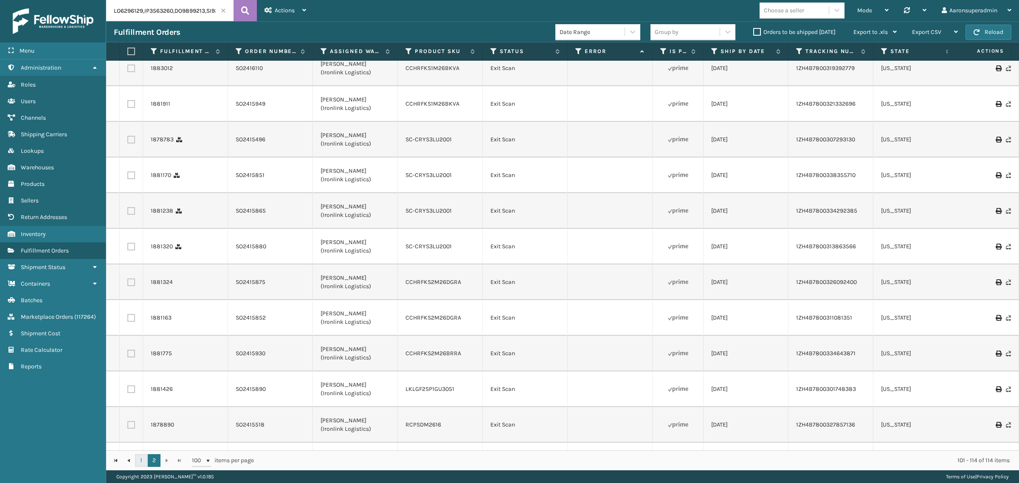
click at [141, 461] on link "1" at bounding box center [141, 460] width 13 height 13
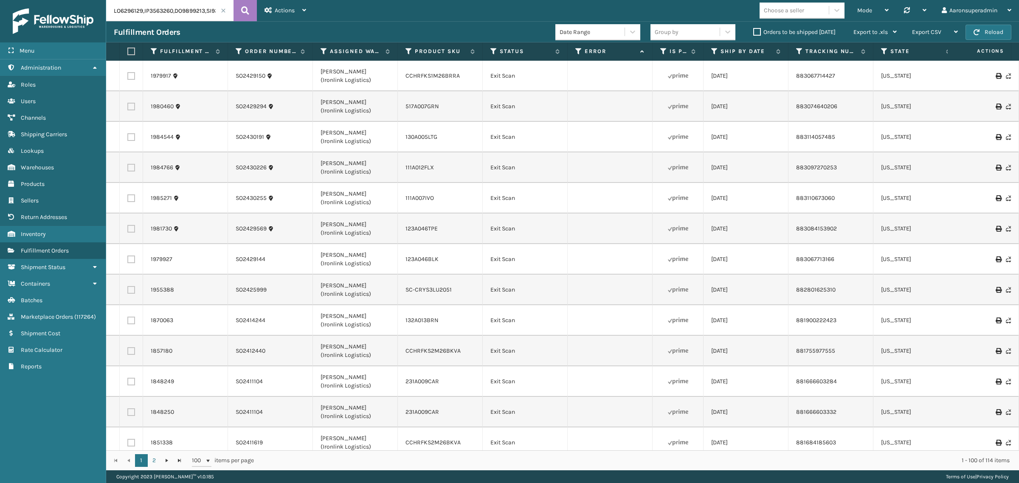
drag, startPoint x: 431, startPoint y: 451, endPoint x: 381, endPoint y: 436, distance: 51.7
click at [378, 438] on div "Fulfillment Order Id Order Number Assigned Warehouse Product SKU Status Error I…" at bounding box center [562, 256] width 913 height 428
click at [270, 50] on label "Order Number" at bounding box center [270, 52] width 51 height 8
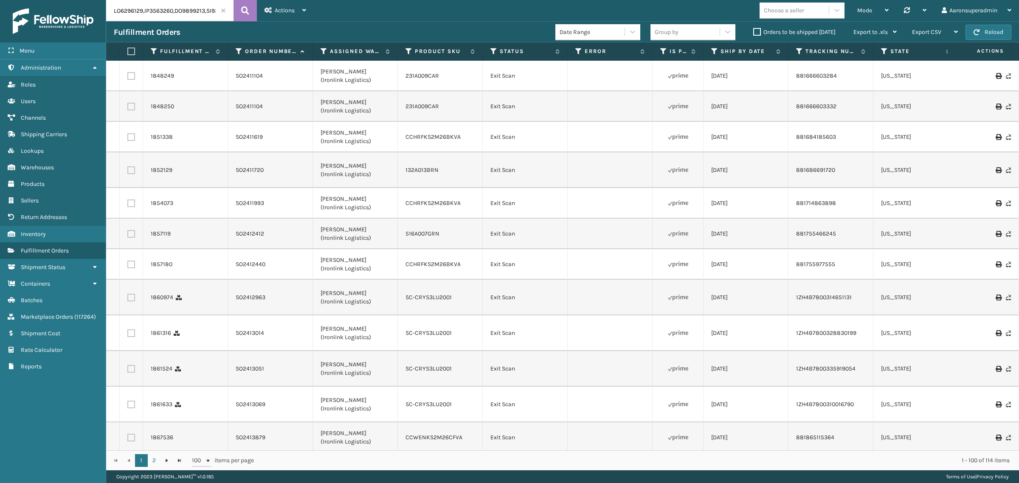
click at [179, 9] on input "text" at bounding box center [169, 10] width 127 height 21
click at [178, 9] on input "text" at bounding box center [169, 10] width 127 height 21
paste input "text"
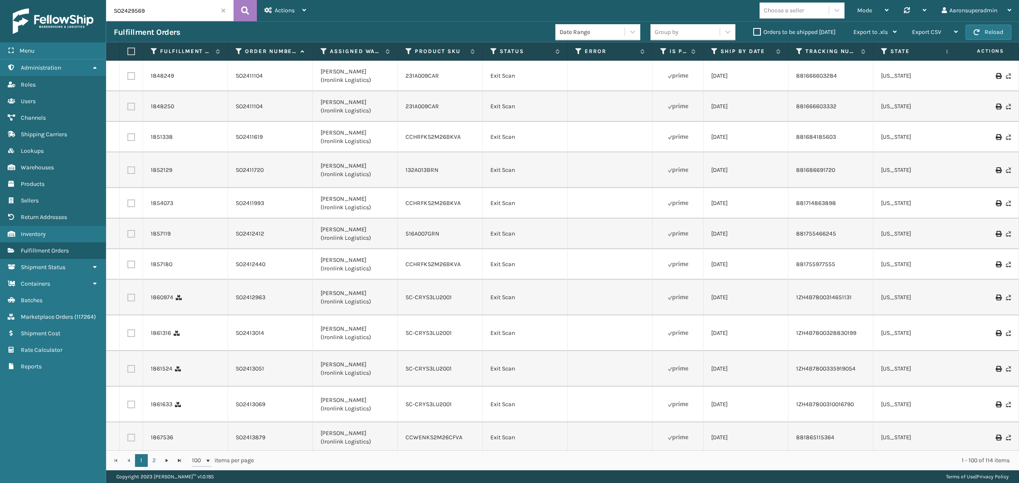
type input "SO2429569"
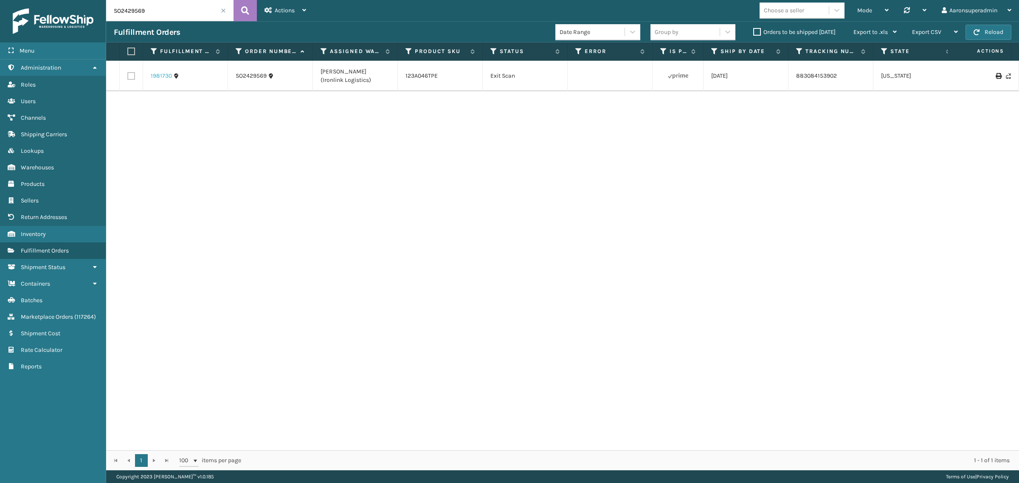
click at [154, 76] on link "1981730" at bounding box center [161, 76] width 21 height 8
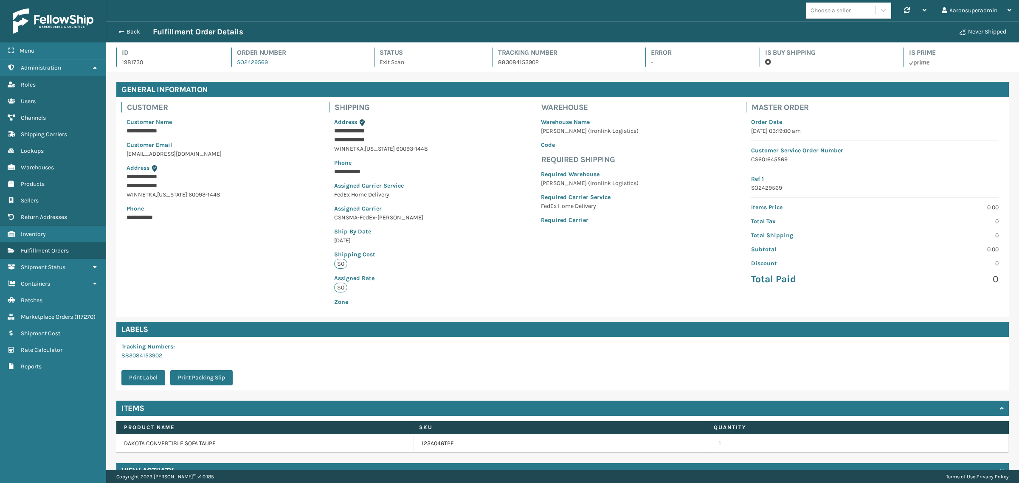
scroll to position [19, 0]
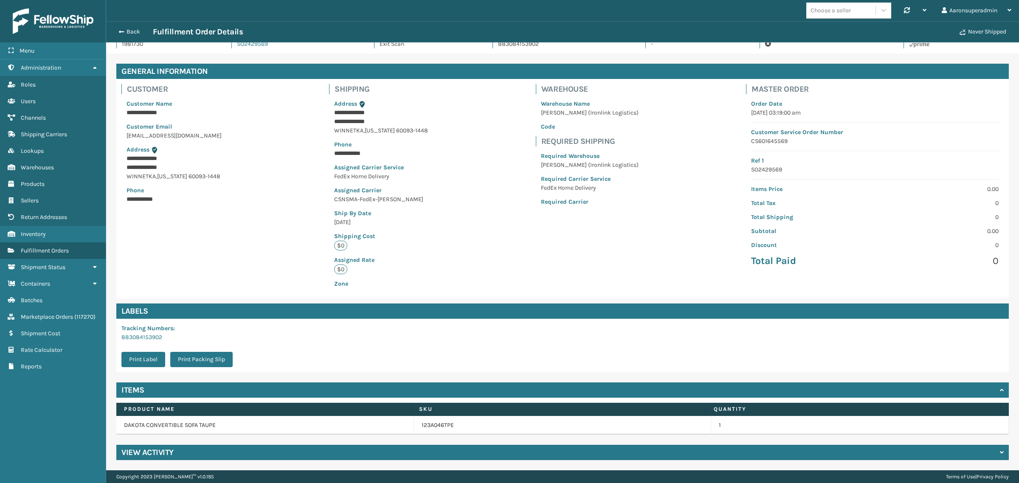
click at [161, 448] on h4 "View Activity" at bounding box center [147, 453] width 52 height 10
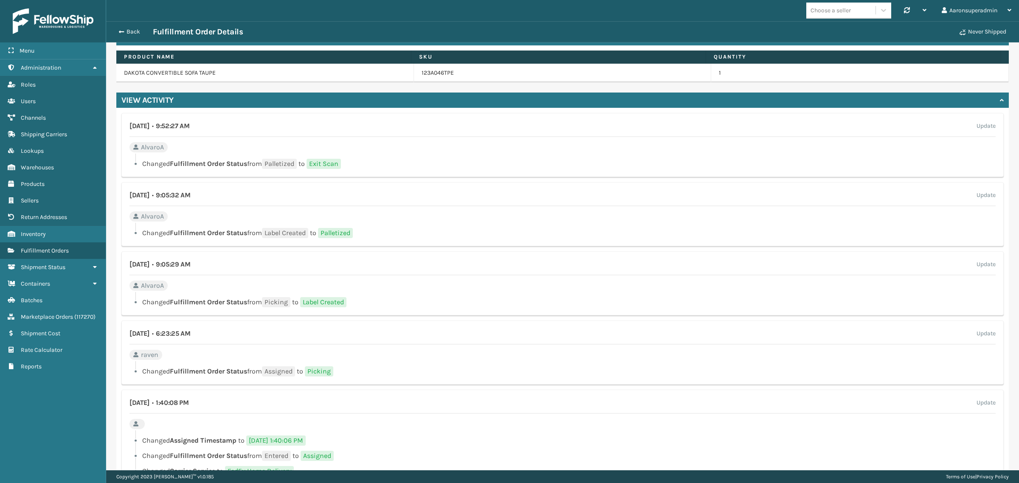
scroll to position [420, 0]
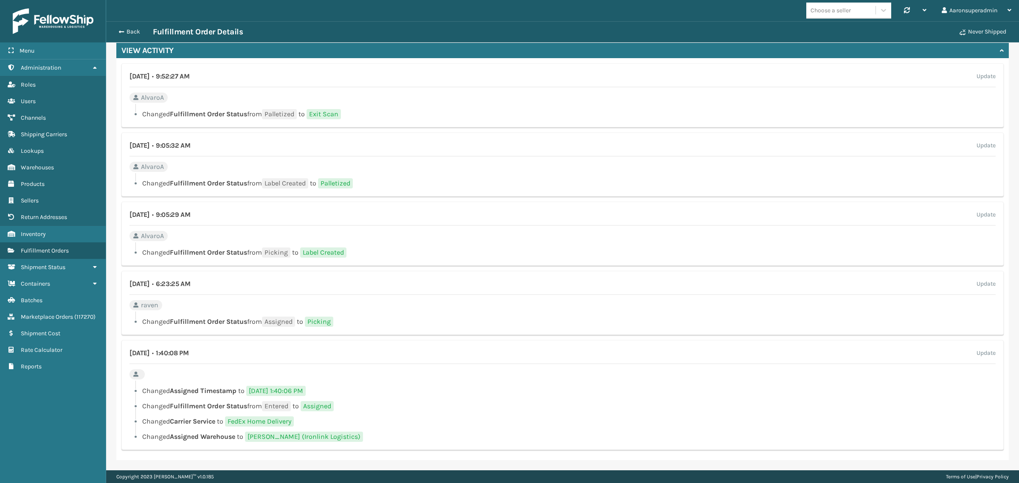
click at [185, 236] on div "July 29th 2025 • 9:05:29 AM Update AlvaroA Changed Fulfillment Order Status fro…" at bounding box center [562, 234] width 882 height 64
click at [127, 32] on button "Back" at bounding box center [133, 32] width 39 height 8
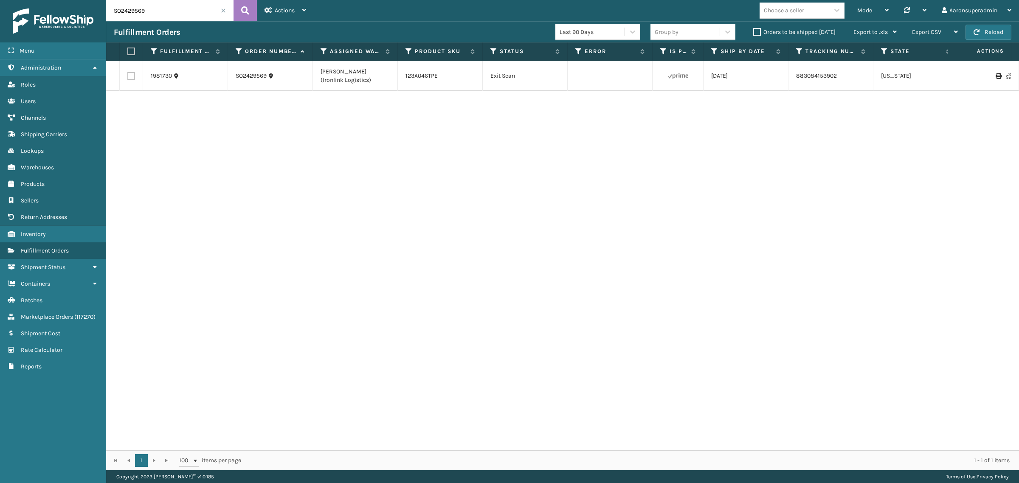
click at [187, 14] on input "SO2429569" at bounding box center [169, 10] width 127 height 21
paste input "30226"
type input "SO2430226"
click at [166, 73] on link "1984766" at bounding box center [162, 76] width 23 height 8
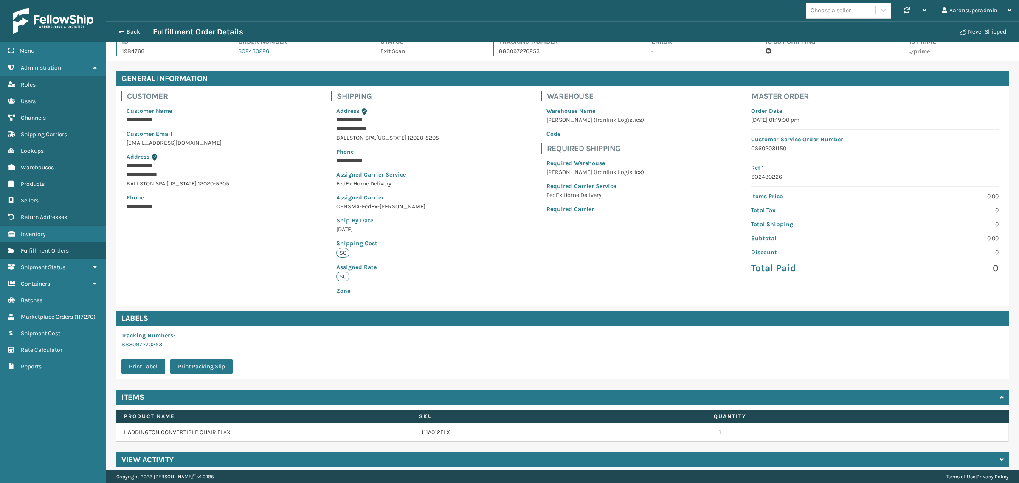
scroll to position [19, 0]
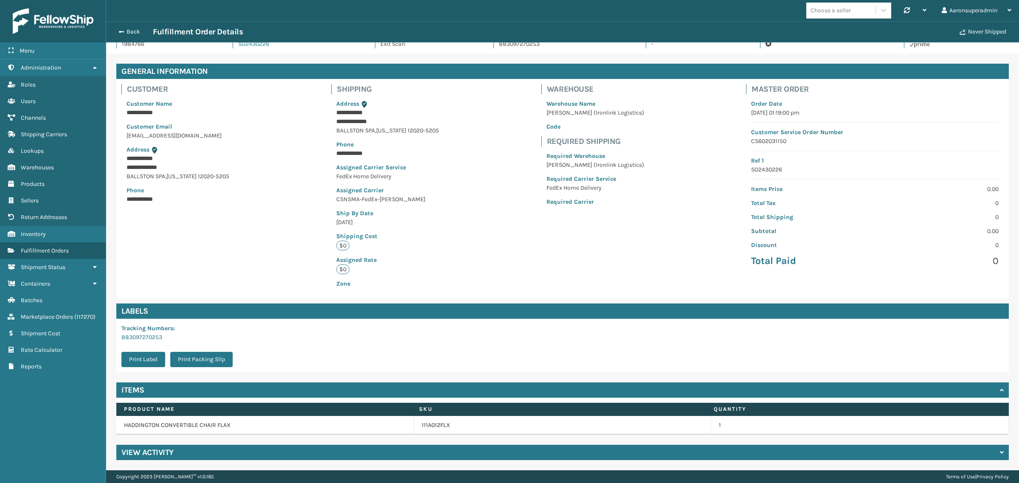
click at [163, 454] on h4 "View Activity" at bounding box center [147, 453] width 52 height 10
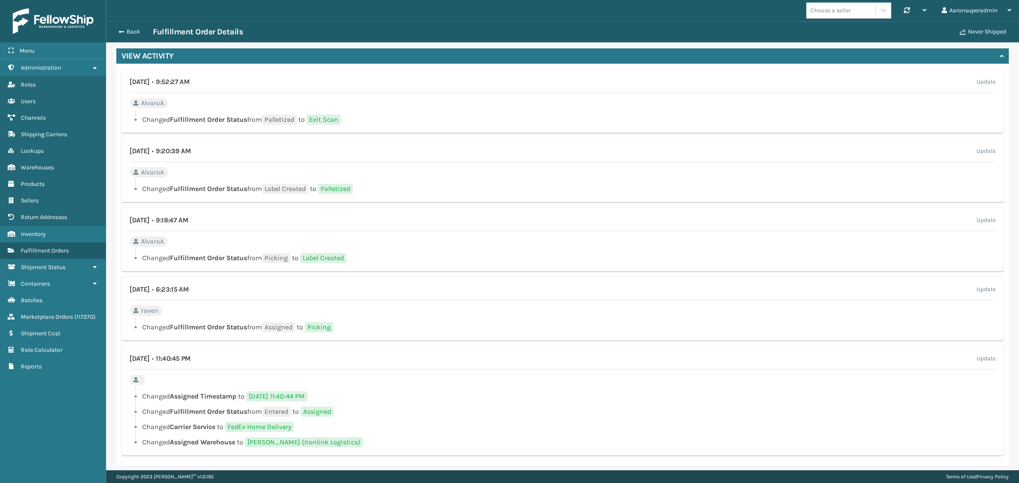
scroll to position [420, 0]
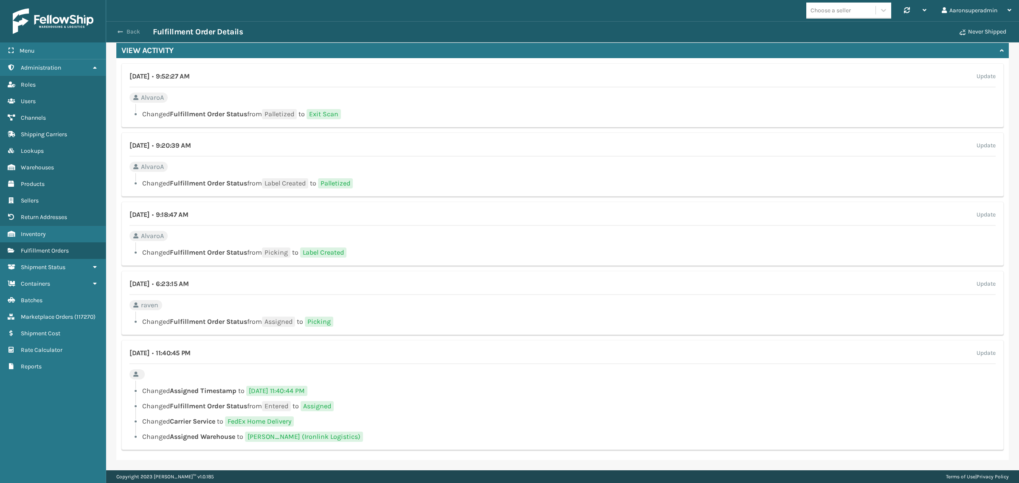
click at [127, 32] on button "Back" at bounding box center [133, 32] width 39 height 8
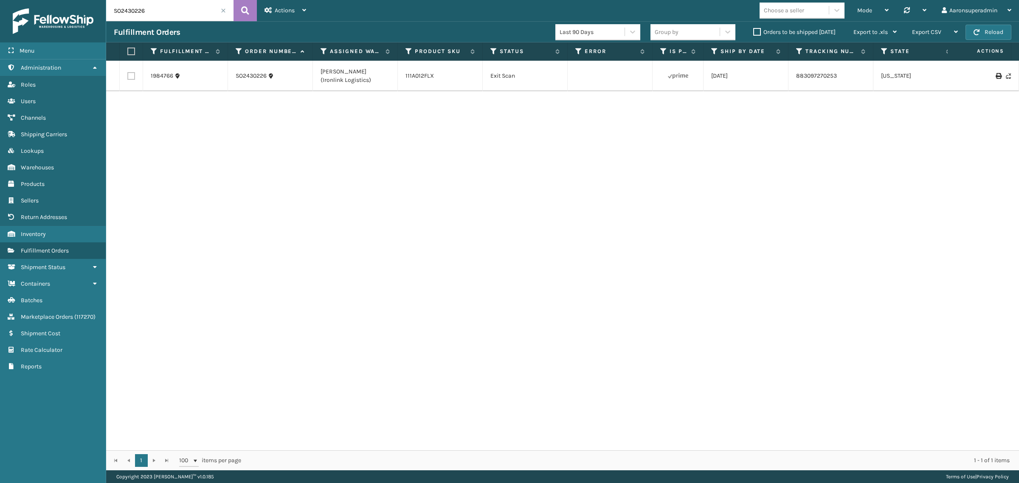
click at [200, 15] on input "SO2430226" at bounding box center [169, 10] width 127 height 21
paste input "12412"
type input "SO2412412"
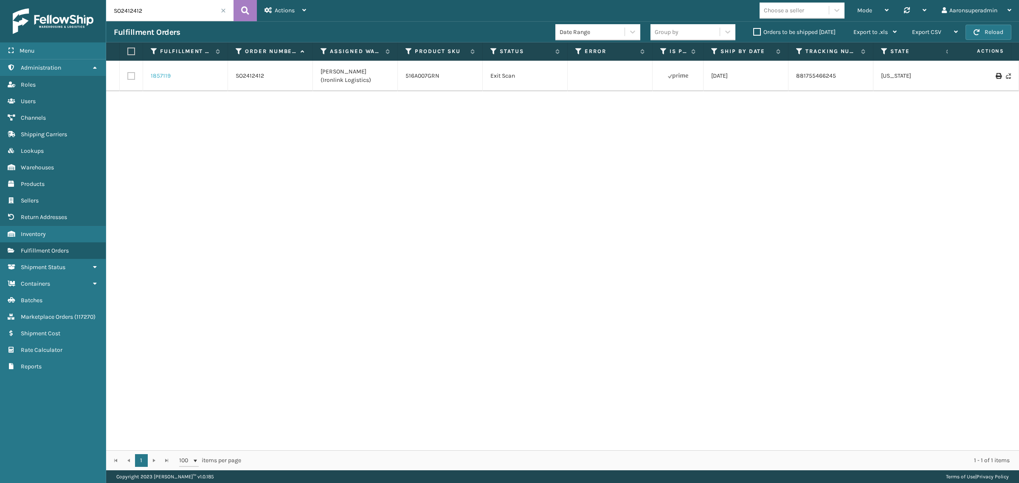
click at [164, 76] on link "1857119" at bounding box center [161, 76] width 20 height 8
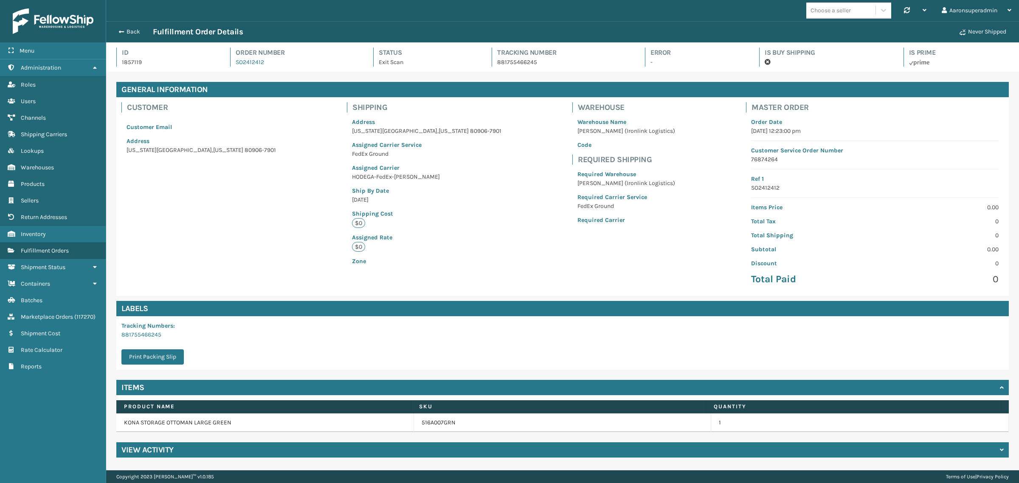
scroll to position [20, 913]
drag, startPoint x: 166, startPoint y: 446, endPoint x: 174, endPoint y: 438, distance: 11.4
click at [166, 446] on h4 "View Activity" at bounding box center [147, 450] width 52 height 10
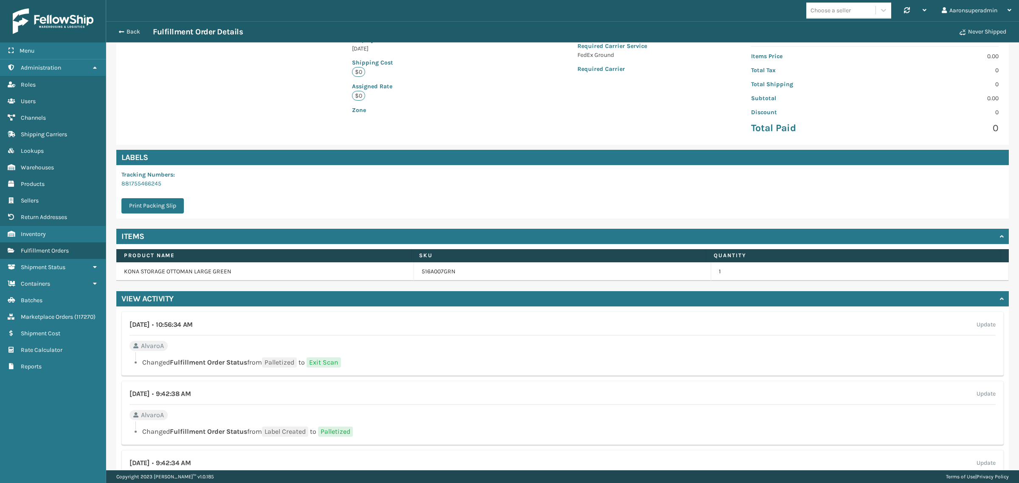
scroll to position [134, 0]
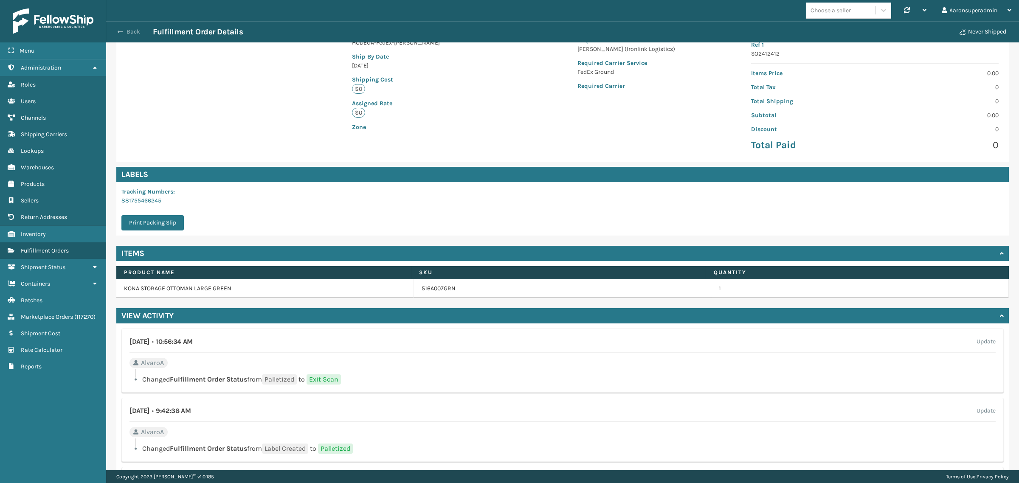
click at [127, 33] on button "Back" at bounding box center [133, 32] width 39 height 8
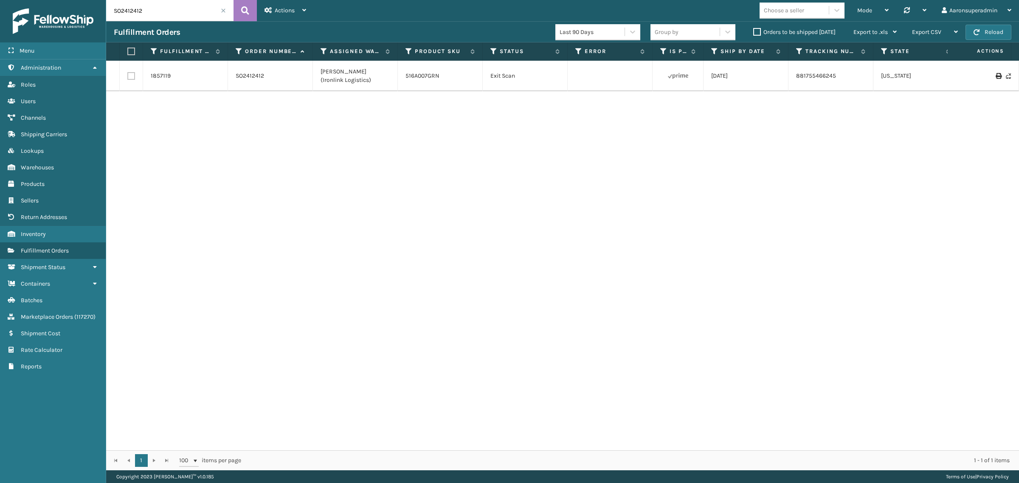
click at [134, 9] on input "SO2412412" at bounding box center [169, 10] width 127 height 21
paste input "5949"
type input "SO2415949"
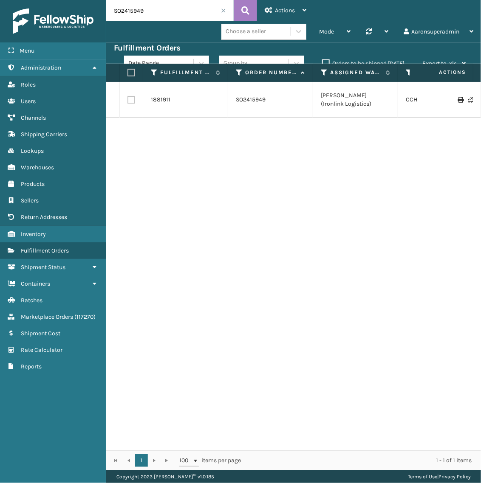
click at [431, 394] on div "1881911 SO2415949 Ladson (Ironlink Logistics) CCHRFKS1M26BKVA Exit Scan 06/15/2…" at bounding box center [293, 266] width 375 height 369
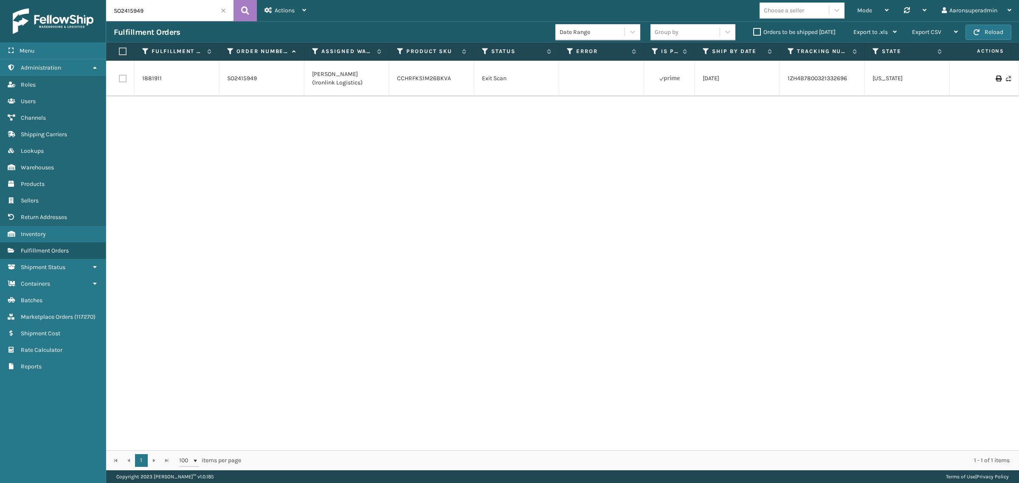
scroll to position [0, 10]
click at [794, 32] on label "Orders to be shipped [DATE]" at bounding box center [794, 31] width 82 height 7
click at [754, 32] on input "Orders to be shipped [DATE]" at bounding box center [753, 30] width 0 height 6
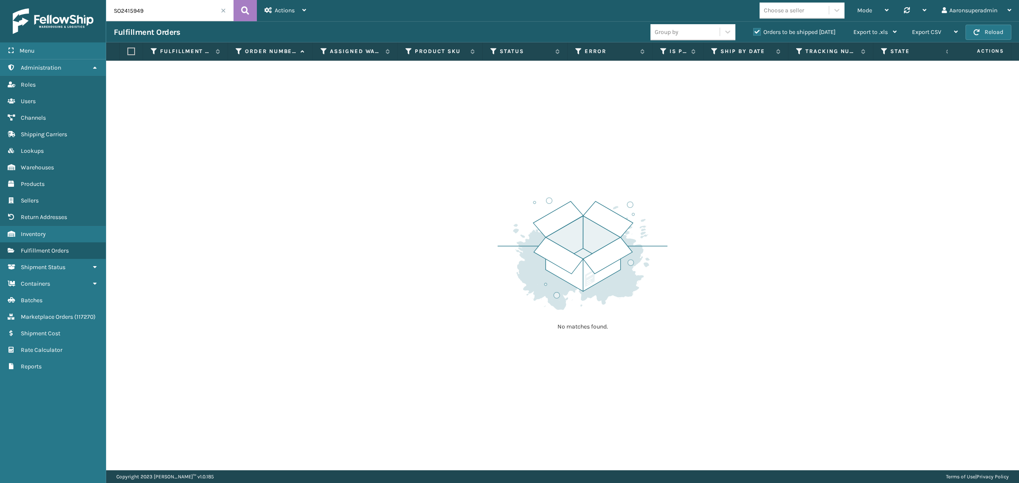
click at [222, 11] on span at bounding box center [223, 10] width 5 height 5
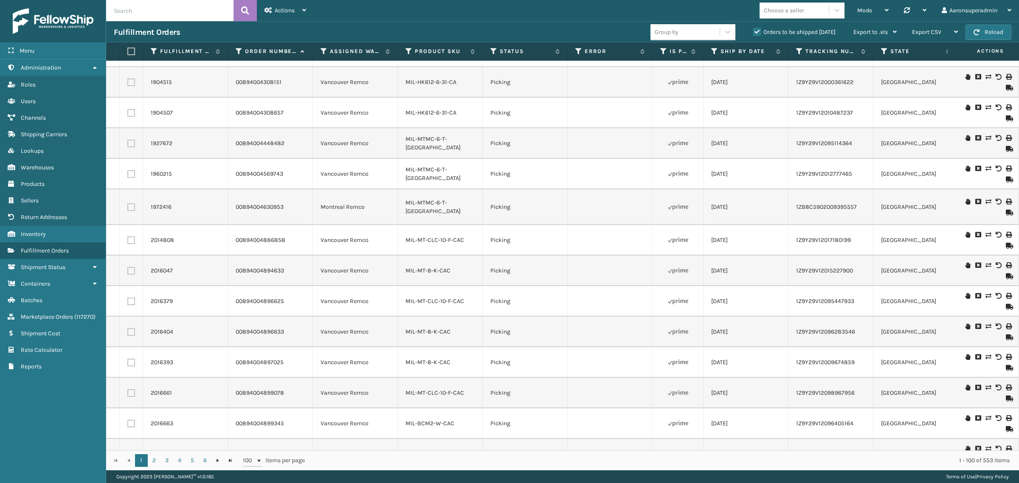
scroll to position [17, 0]
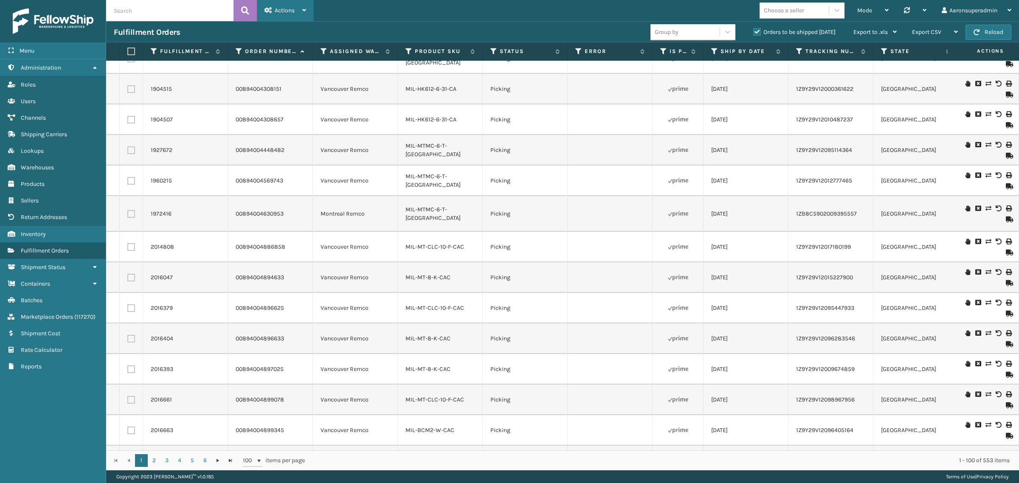
click at [292, 13] on span "Actions" at bounding box center [285, 10] width 20 height 7
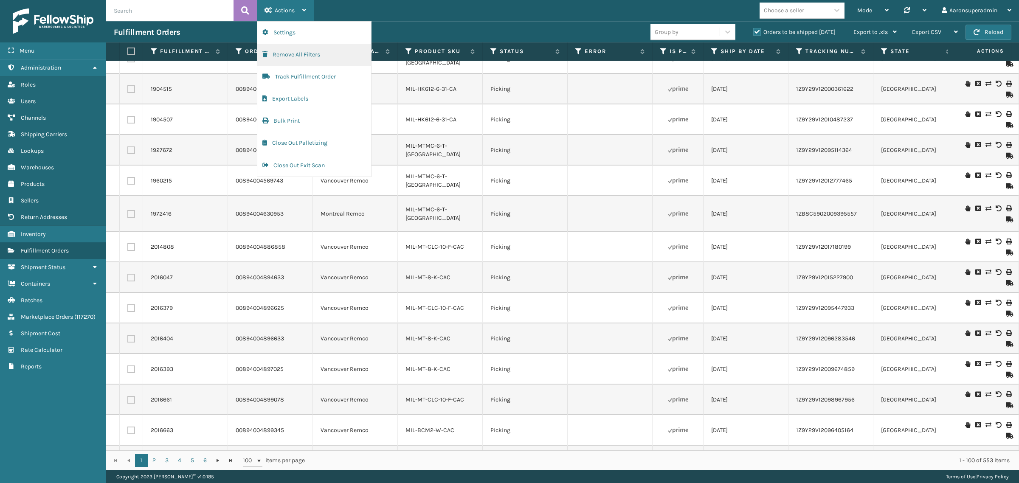
click at [319, 56] on button "Remove All Filters" at bounding box center [314, 55] width 114 height 22
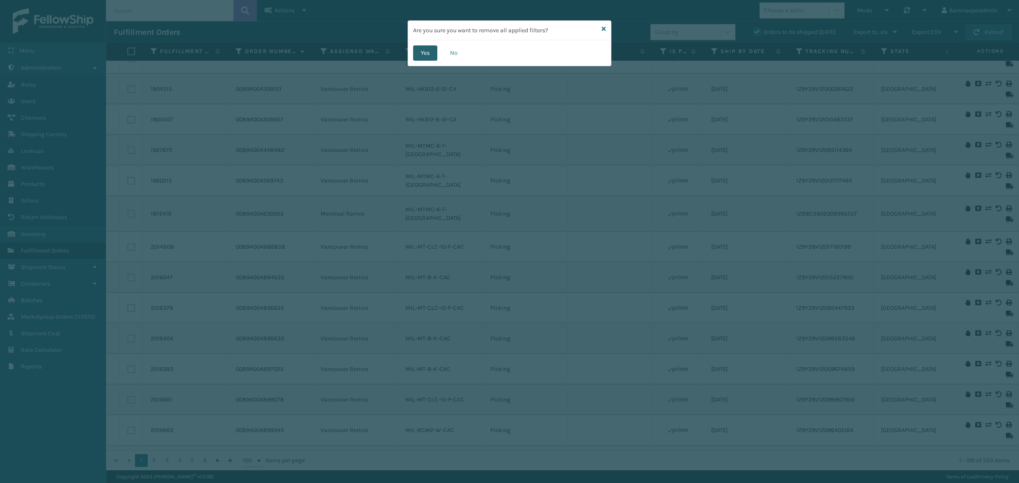
click at [423, 56] on button "Yes" at bounding box center [425, 52] width 24 height 15
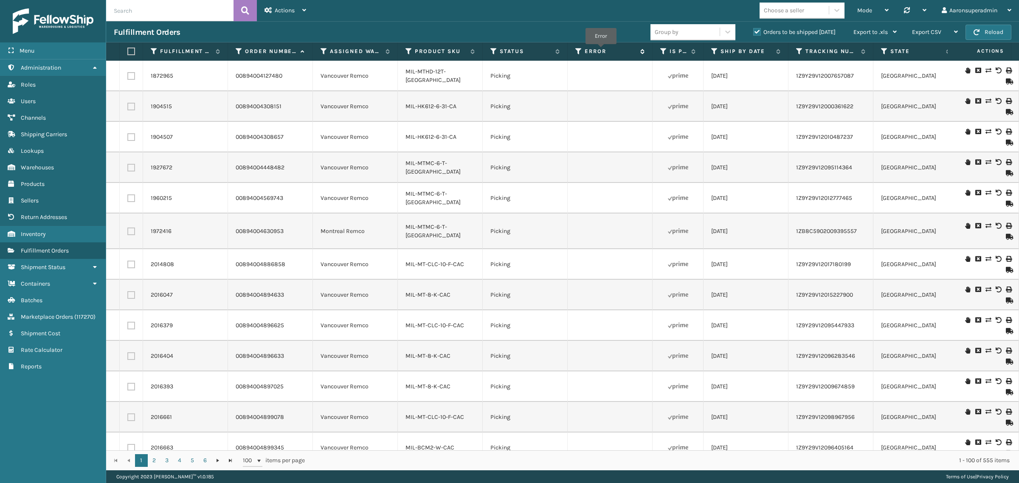
click at [601, 50] on label "Error" at bounding box center [610, 52] width 51 height 8
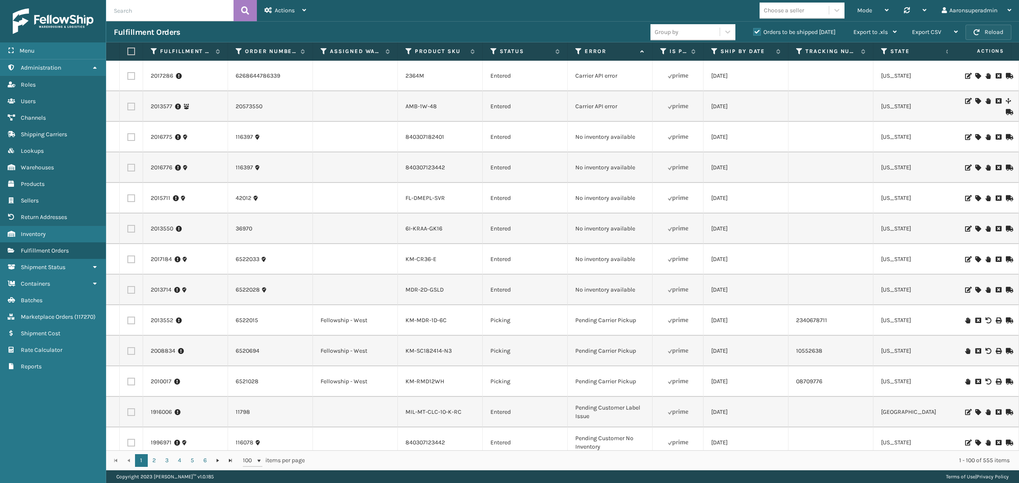
click at [981, 28] on button "Reload" at bounding box center [989, 32] width 46 height 15
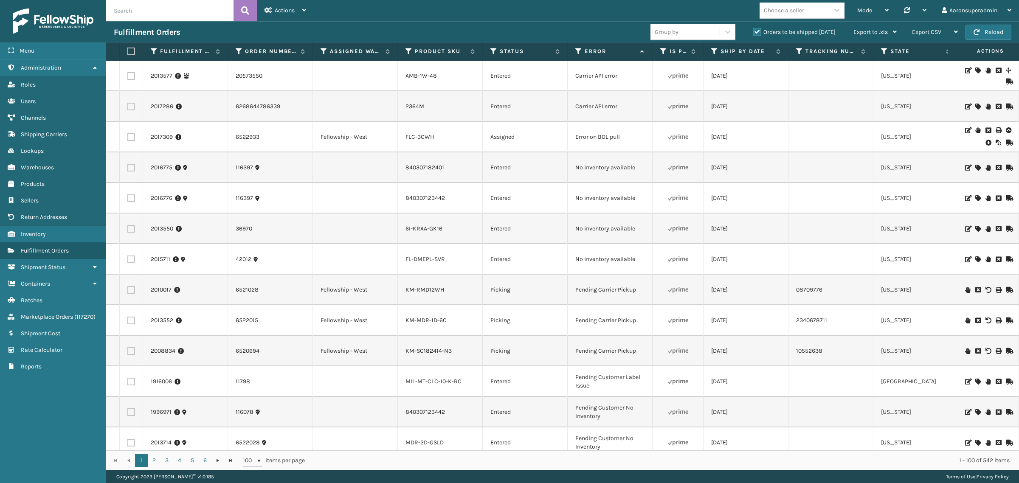
click at [975, 261] on icon at bounding box center [977, 259] width 5 height 6
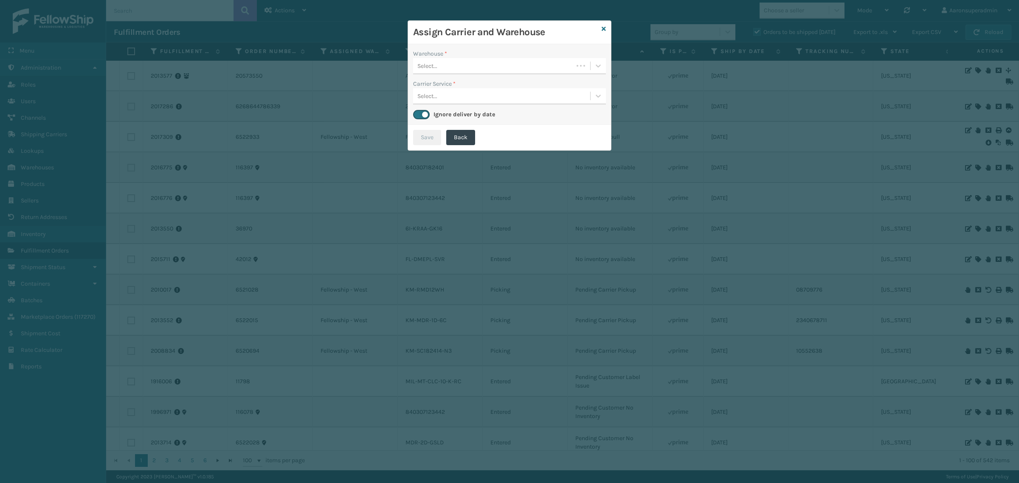
click at [431, 62] on div "Select..." at bounding box center [427, 66] width 20 height 9
click at [606, 31] on icon at bounding box center [604, 29] width 4 height 6
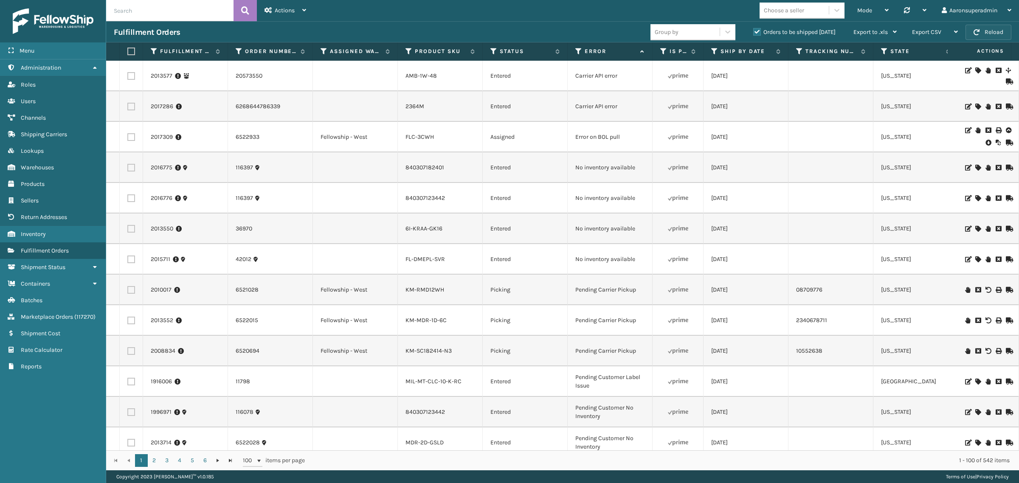
click at [969, 32] on button "Reload" at bounding box center [989, 32] width 46 height 15
click at [986, 142] on icon at bounding box center [988, 142] width 5 height 8
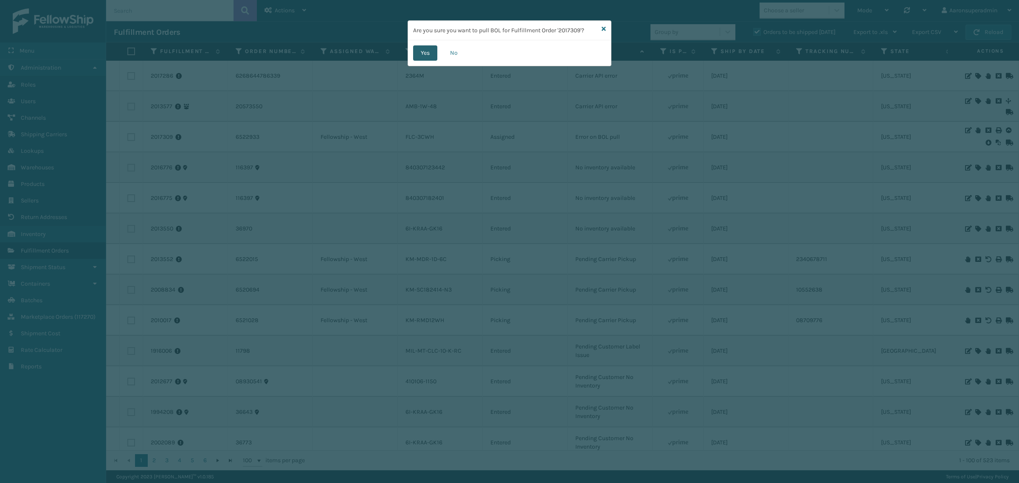
click at [430, 51] on button "Yes" at bounding box center [425, 52] width 24 height 15
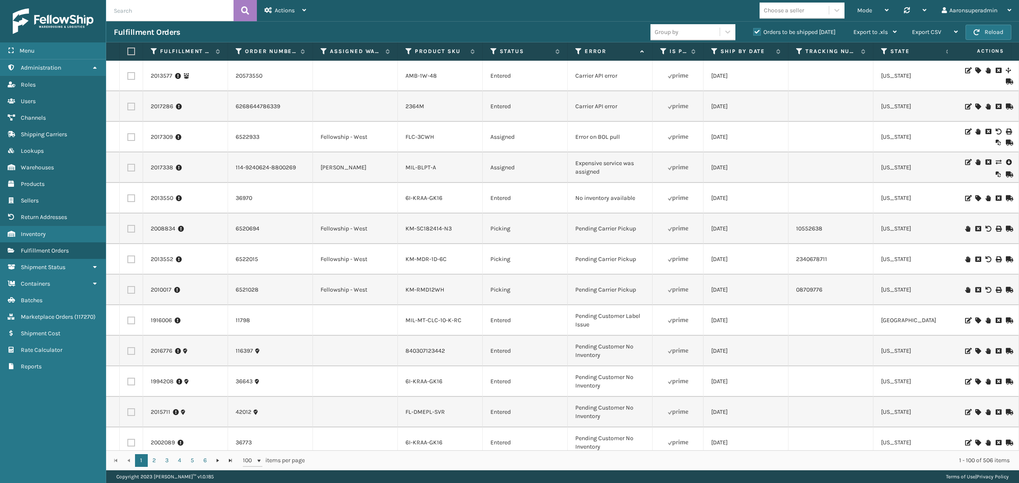
click at [975, 134] on icon at bounding box center [977, 132] width 5 height 6
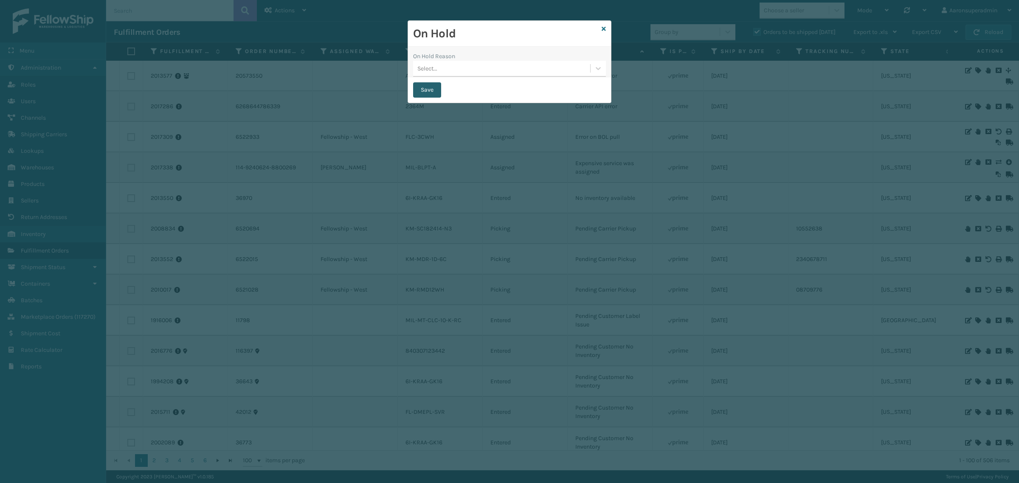
drag, startPoint x: 435, startPoint y: 85, endPoint x: 431, endPoint y: 90, distance: 5.7
click at [434, 86] on button "Save" at bounding box center [427, 89] width 28 height 15
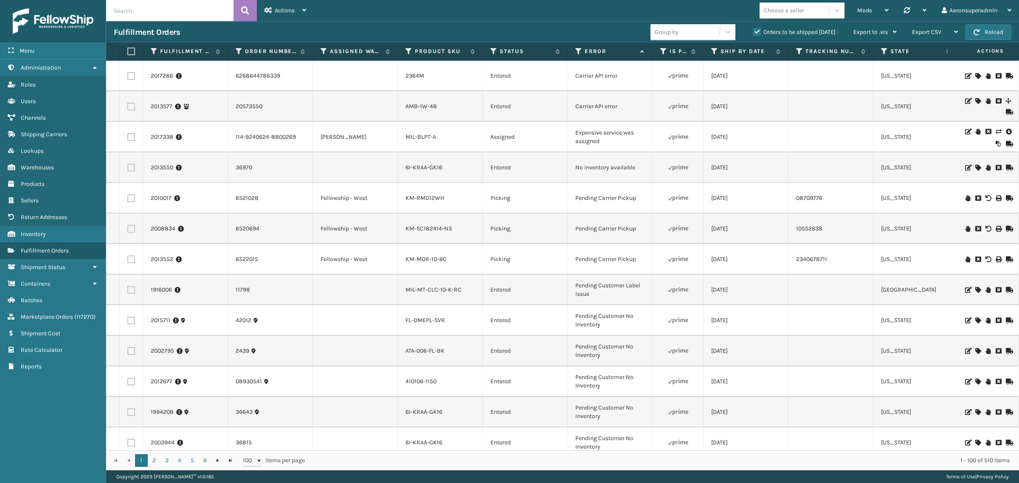
click at [996, 134] on icon at bounding box center [998, 132] width 5 height 6
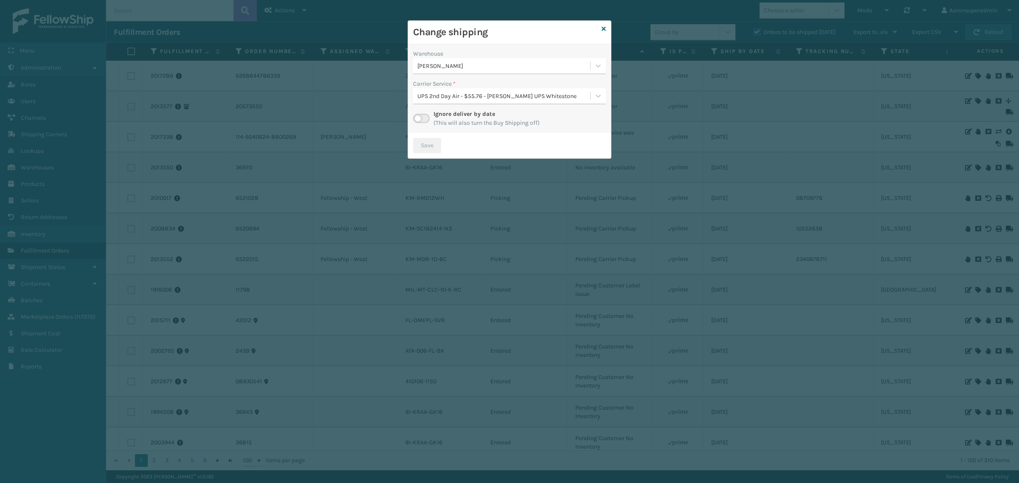
click at [427, 119] on label at bounding box center [421, 118] width 17 height 9
click at [419, 119] on input "checkbox" at bounding box center [416, 117] width 6 height 6
click at [512, 92] on div "Select..." at bounding box center [501, 96] width 177 height 14
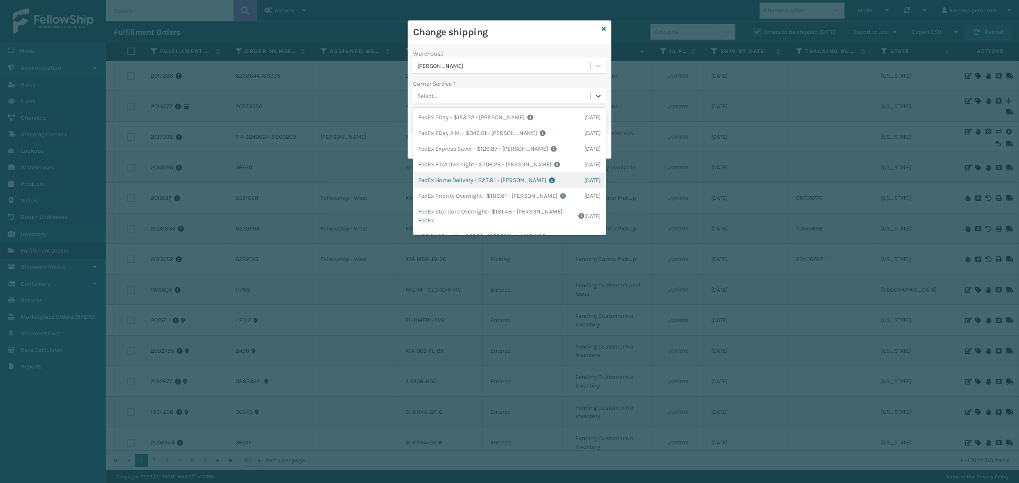
click at [440, 181] on div "FedEx Home Delivery - $23.81 - Milliard FedEx Shipping Cost $20.89 Surplus Cost…" at bounding box center [509, 180] width 193 height 16
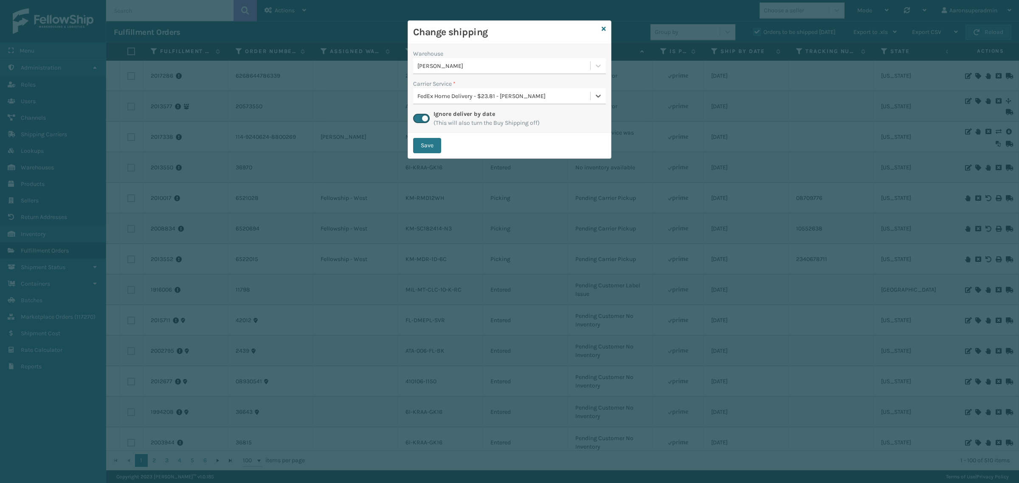
click at [421, 144] on button "Save" at bounding box center [427, 145] width 28 height 15
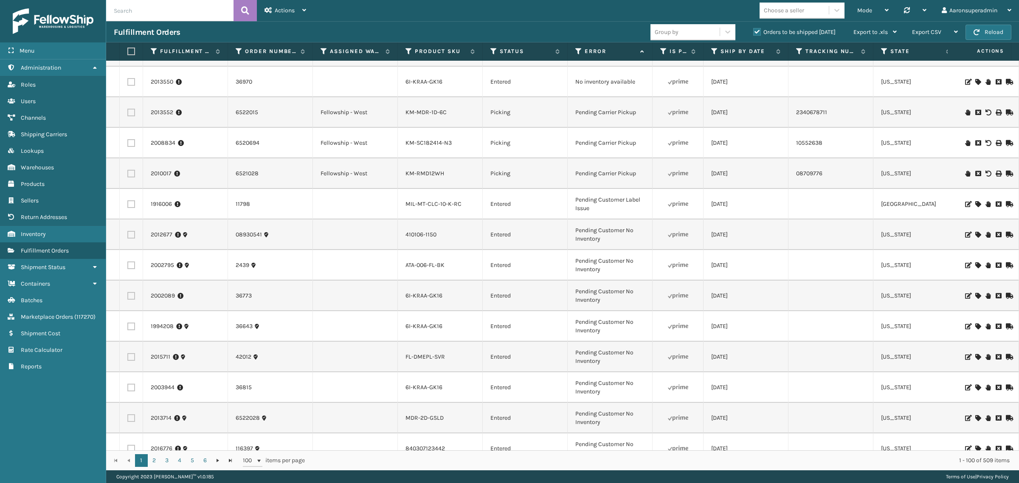
scroll to position [53, 0]
click at [977, 29] on span "button" at bounding box center [977, 32] width 6 height 6
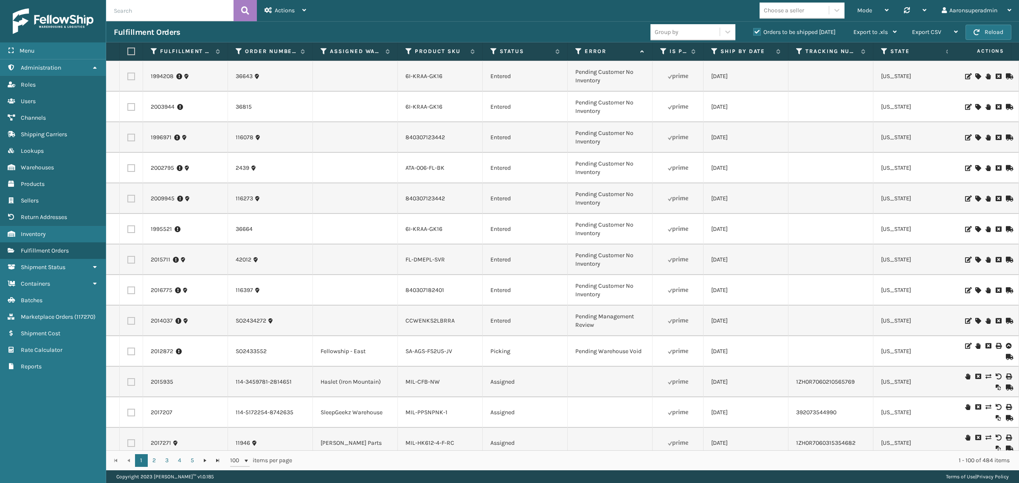
scroll to position [0, 0]
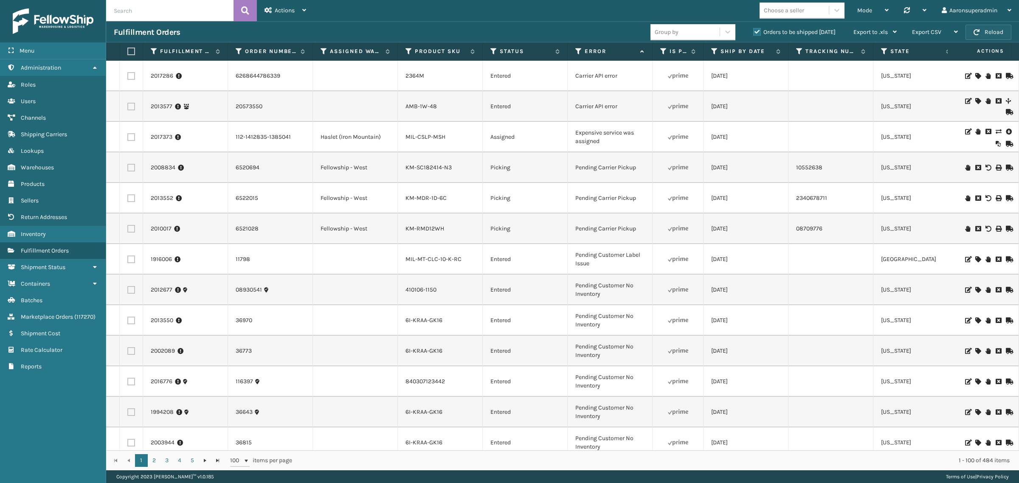
click at [986, 28] on button "Reload" at bounding box center [989, 32] width 46 height 15
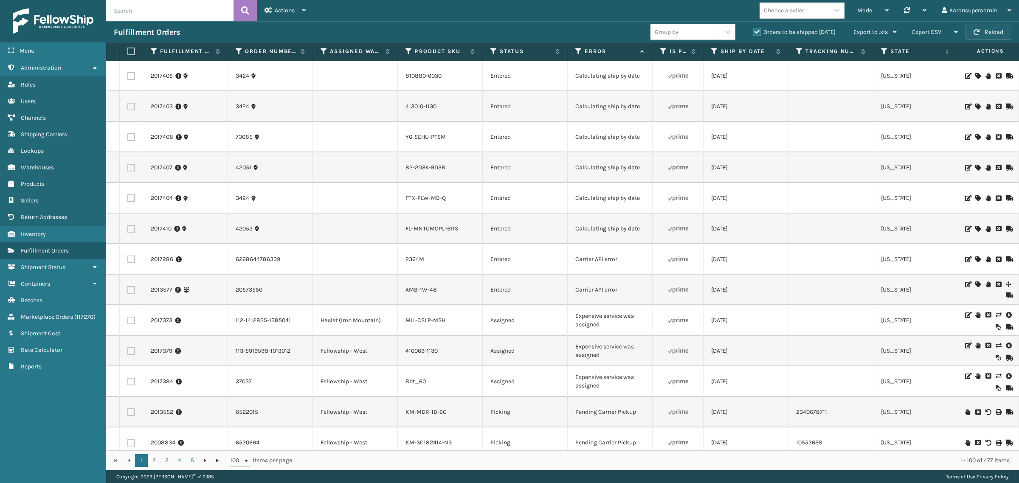
click at [979, 30] on span "button" at bounding box center [977, 32] width 6 height 6
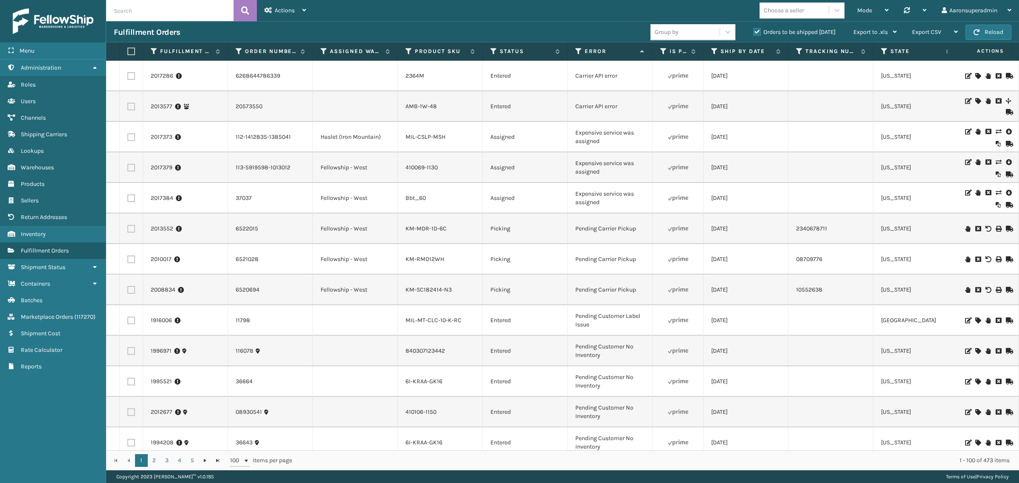
click at [129, 198] on label at bounding box center [131, 198] width 8 height 8
click at [128, 198] on input "checkbox" at bounding box center [127, 197] width 0 height 6
checkbox input "true"
click at [127, 169] on label at bounding box center [131, 168] width 8 height 8
click at [127, 169] on input "checkbox" at bounding box center [127, 167] width 0 height 6
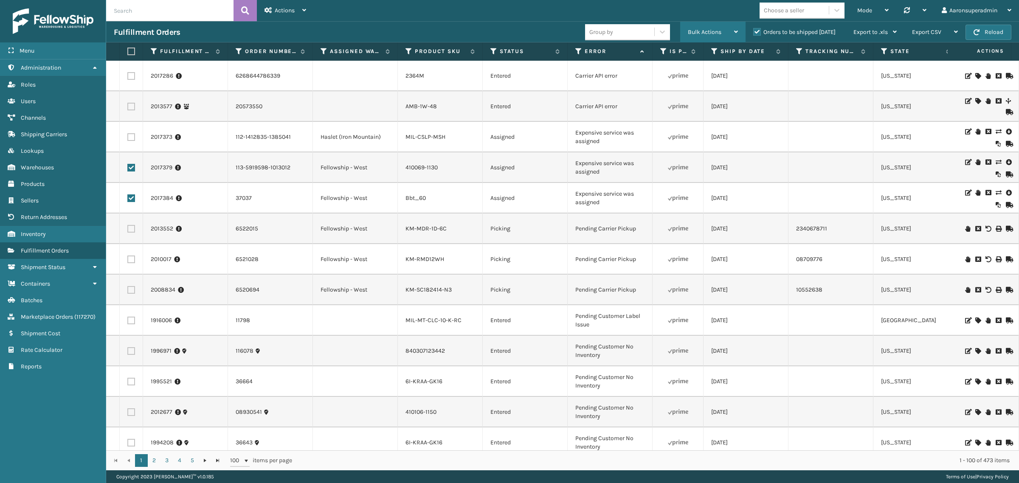
click at [703, 28] on span "Bulk Actions" at bounding box center [705, 31] width 34 height 7
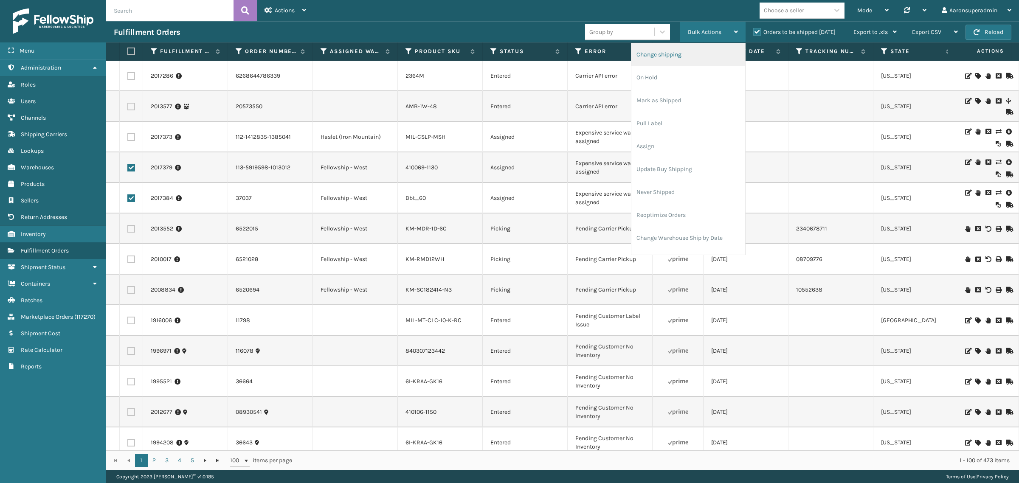
click at [671, 54] on li "Change shipping" at bounding box center [688, 54] width 114 height 23
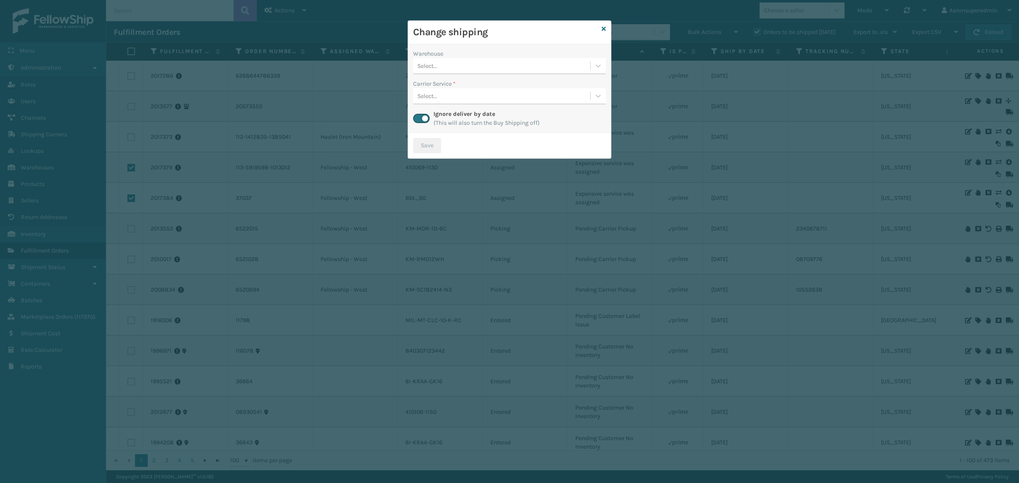
click at [473, 73] on div "Select..." at bounding box center [501, 66] width 177 height 14
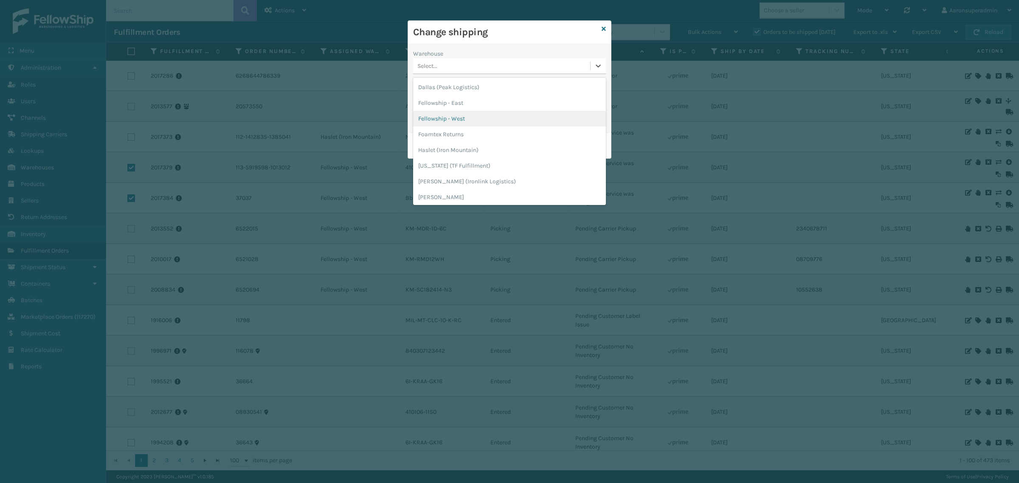
click at [445, 115] on div "Fellowship - West" at bounding box center [509, 119] width 193 height 16
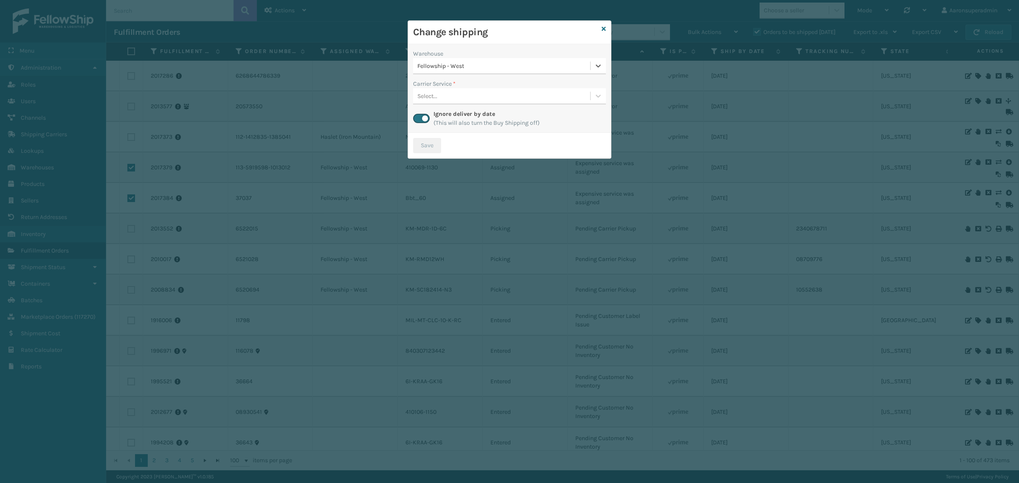
click at [442, 93] on div "Select..." at bounding box center [501, 96] width 177 height 14
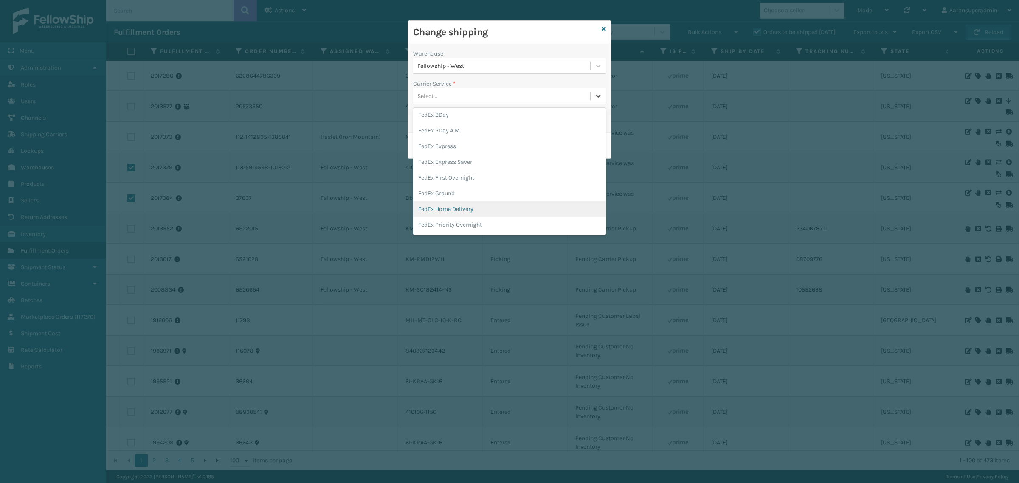
scroll to position [35, 0]
click at [477, 205] on div "FedEx Home Delivery" at bounding box center [509, 208] width 193 height 16
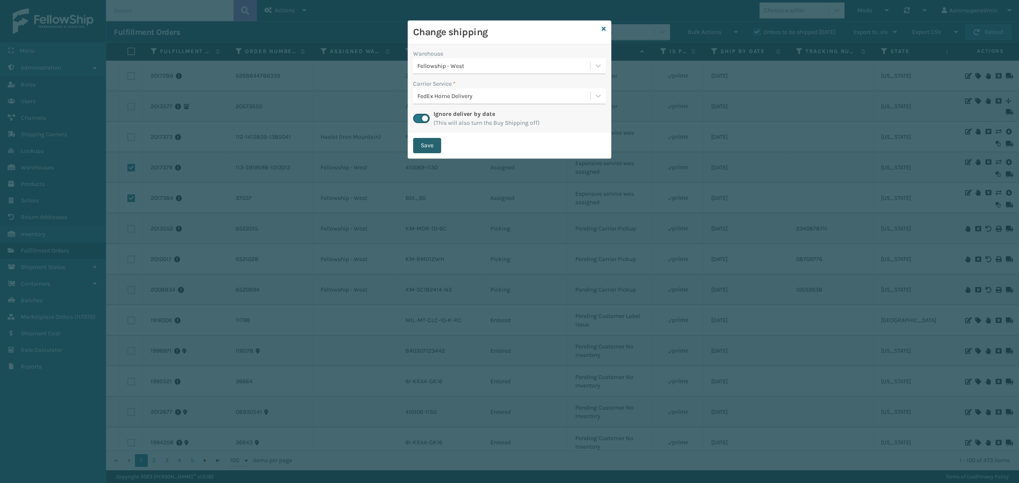
click at [423, 144] on button "Save" at bounding box center [427, 145] width 28 height 15
checkbox input "false"
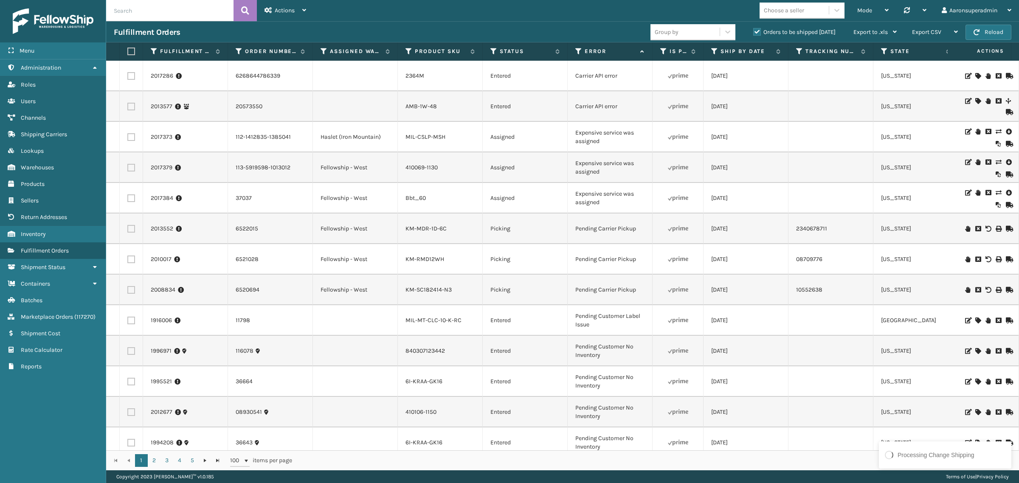
click at [126, 136] on td at bounding box center [131, 137] width 23 height 31
drag, startPoint x: 130, startPoint y: 138, endPoint x: 169, endPoint y: 137, distance: 39.1
click at [130, 138] on label at bounding box center [131, 137] width 8 height 8
click at [128, 138] on input "checkbox" at bounding box center [127, 136] width 0 height 6
click at [718, 34] on span "Bulk Actions" at bounding box center [705, 31] width 34 height 7
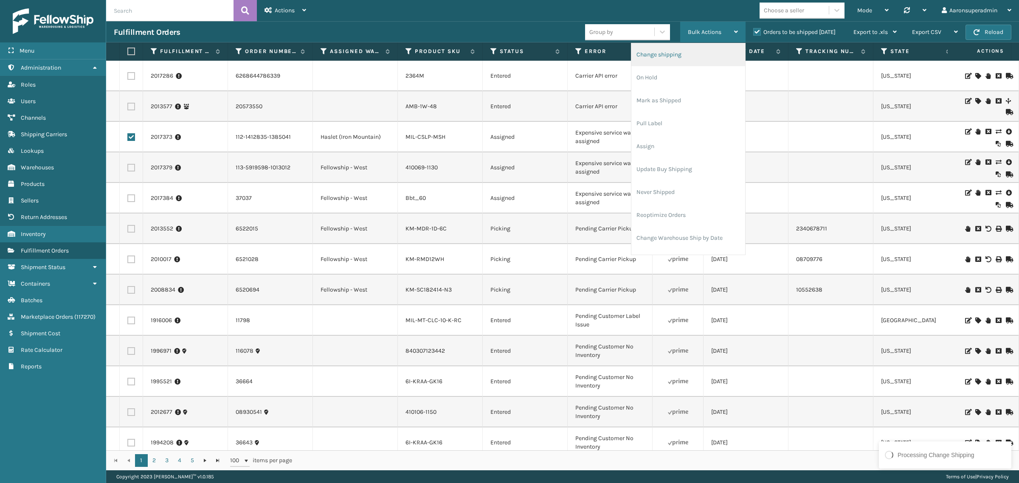
click at [663, 59] on li "Change shipping" at bounding box center [688, 54] width 114 height 23
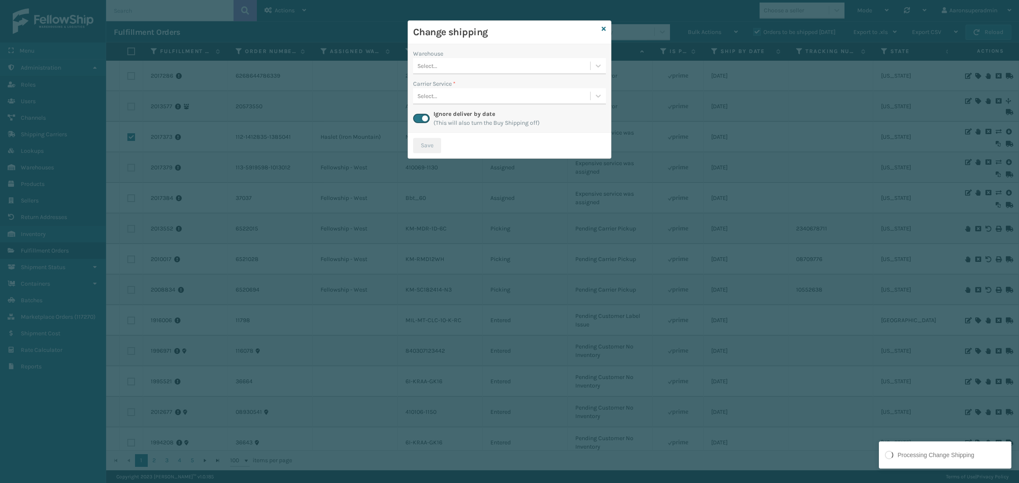
click at [491, 64] on div "Select..." at bounding box center [501, 66] width 177 height 14
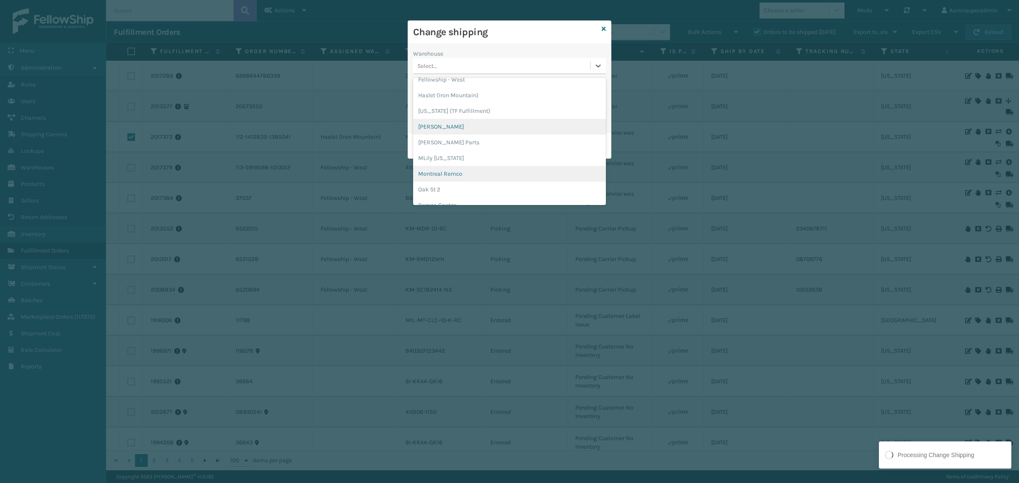
scroll to position [39, 0]
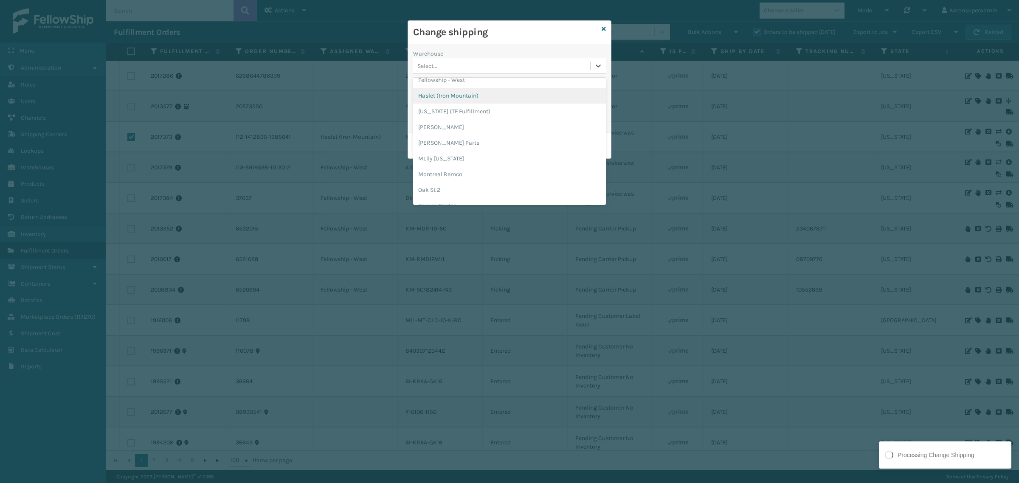
click at [456, 97] on div "Haslet (Iron Mountain)" at bounding box center [509, 96] width 193 height 16
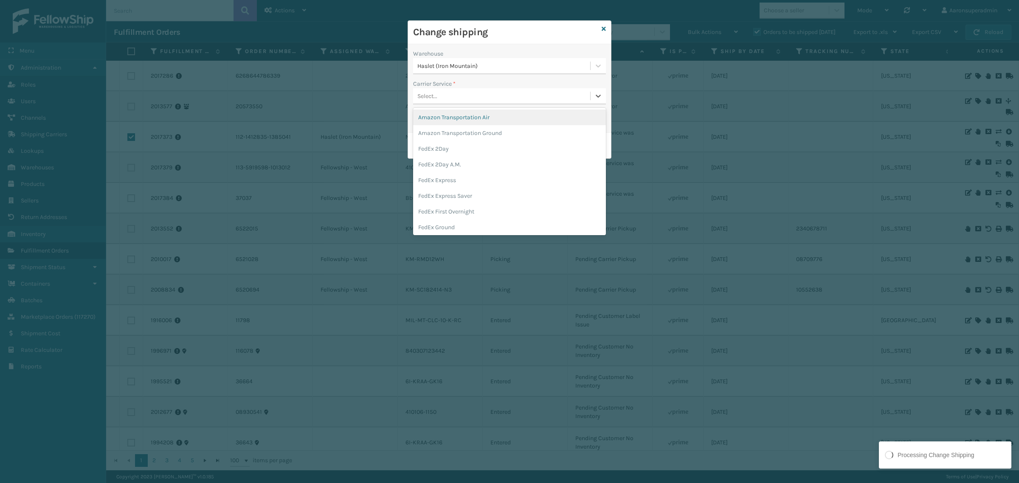
click at [448, 98] on div "Select..." at bounding box center [501, 96] width 177 height 14
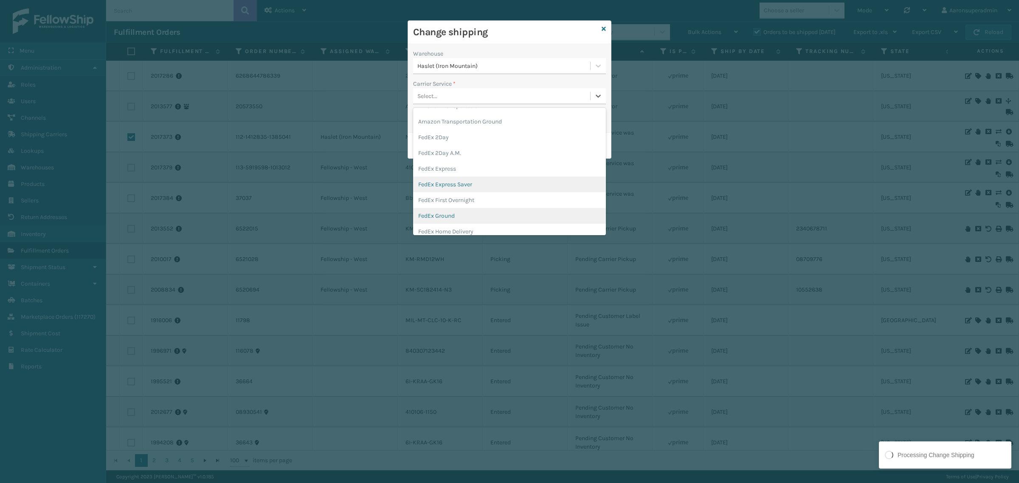
scroll to position [35, 0]
click at [471, 206] on div "FedEx Home Delivery" at bounding box center [509, 208] width 193 height 16
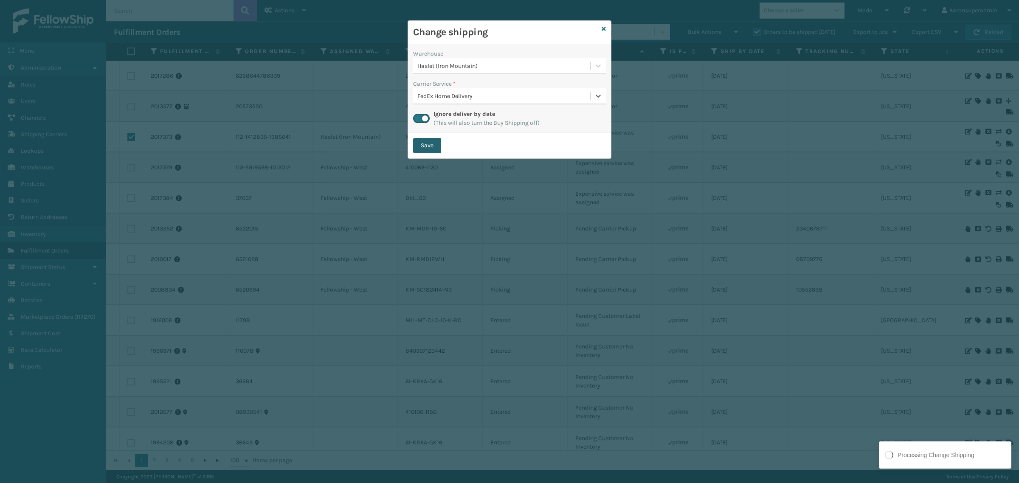
click at [430, 148] on button "Save" at bounding box center [427, 145] width 28 height 15
checkbox input "false"
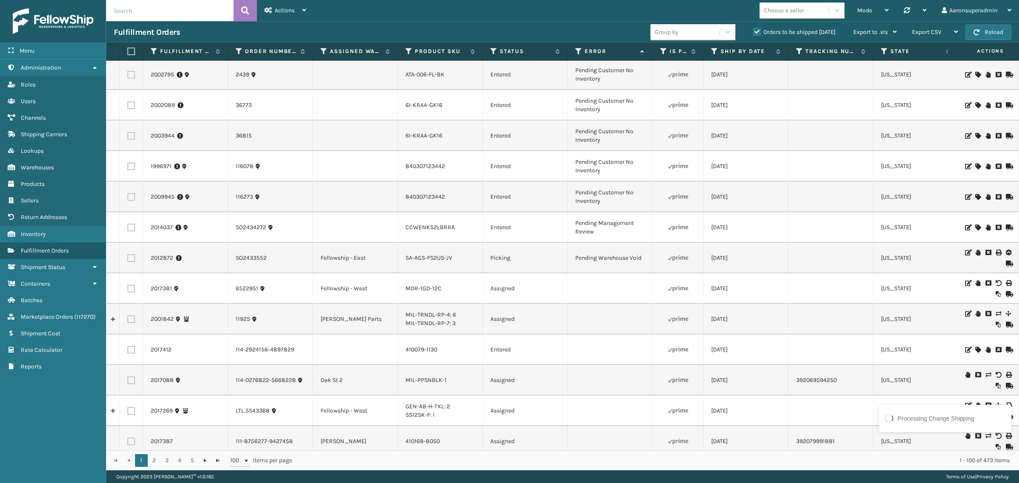
scroll to position [0, 0]
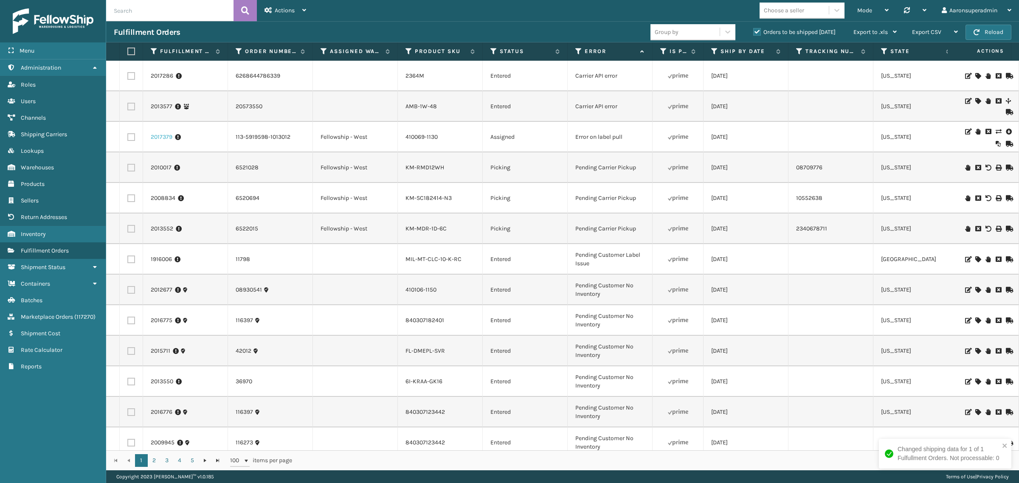
click at [153, 139] on link "2017379" at bounding box center [162, 137] width 22 height 8
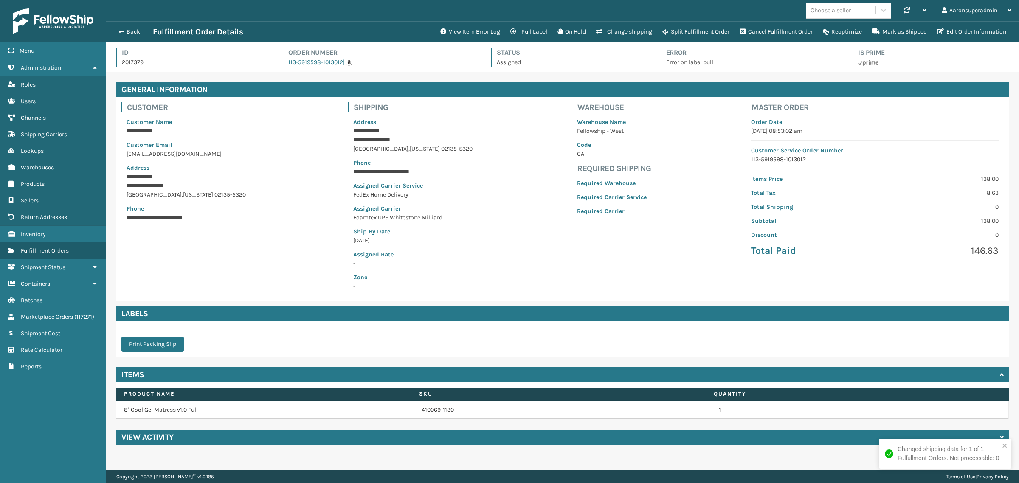
scroll to position [20, 913]
click at [601, 31] on button "Change shipping" at bounding box center [624, 31] width 66 height 17
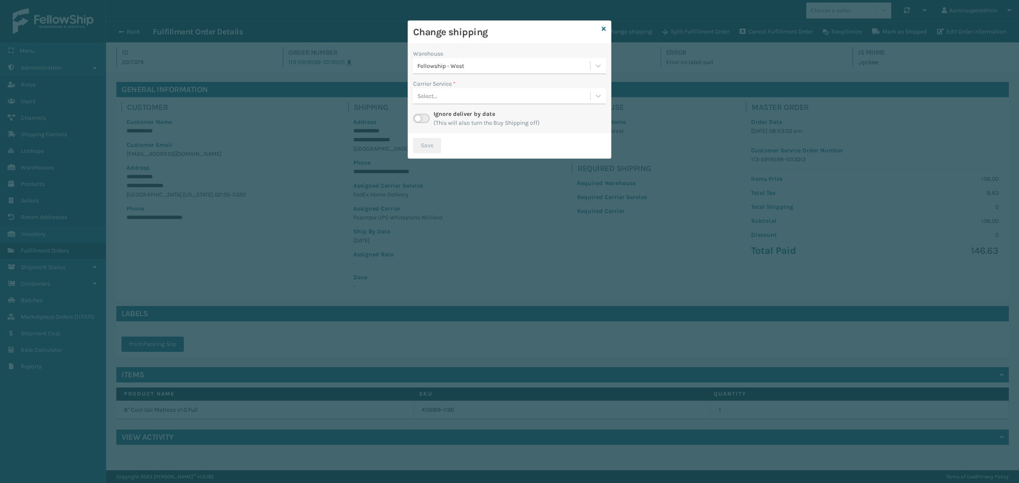
click at [424, 119] on label at bounding box center [421, 118] width 17 height 9
click at [419, 119] on input "checkbox" at bounding box center [416, 117] width 6 height 6
click at [530, 99] on div "Select..." at bounding box center [501, 96] width 177 height 14
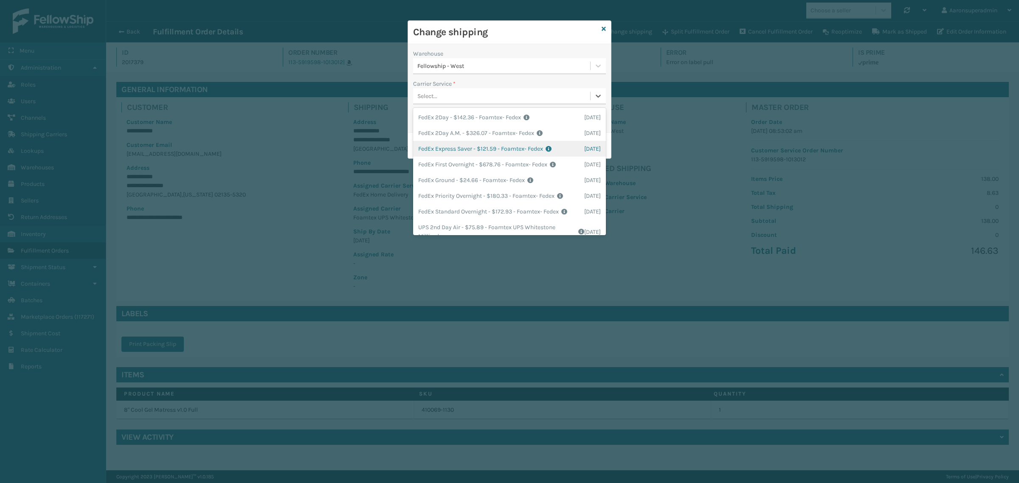
scroll to position [17, 0]
click at [491, 155] on div "FedEx Ground - $24.66 - Foamtex- Fedex Shipping Cost $24.66 Surplus Cost $0 Tot…" at bounding box center [509, 163] width 193 height 16
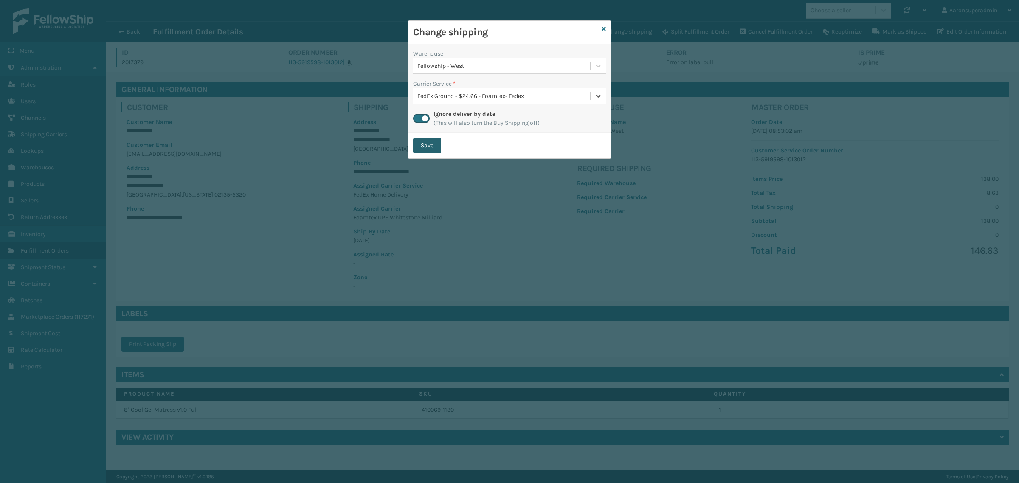
click at [427, 151] on button "Save" at bounding box center [427, 145] width 28 height 15
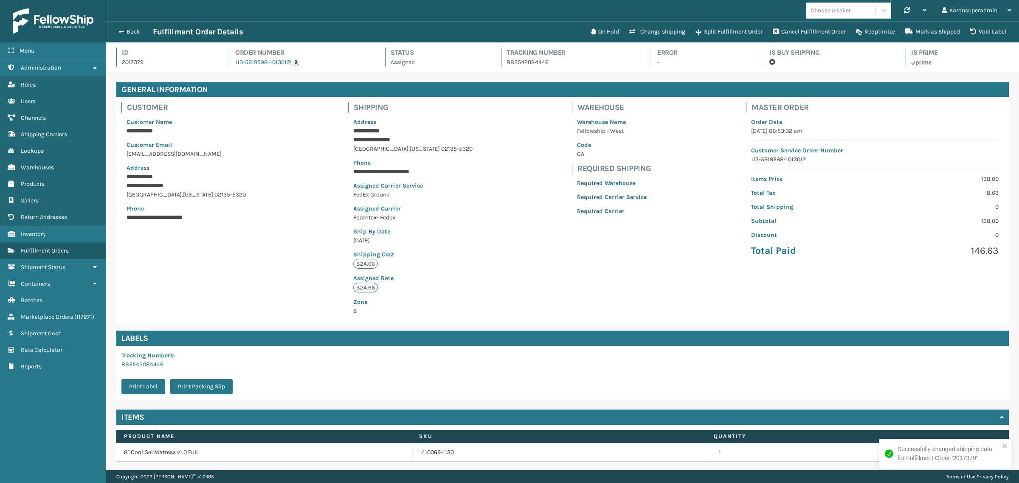
scroll to position [20, 913]
click at [128, 35] on button "Back" at bounding box center [133, 32] width 39 height 8
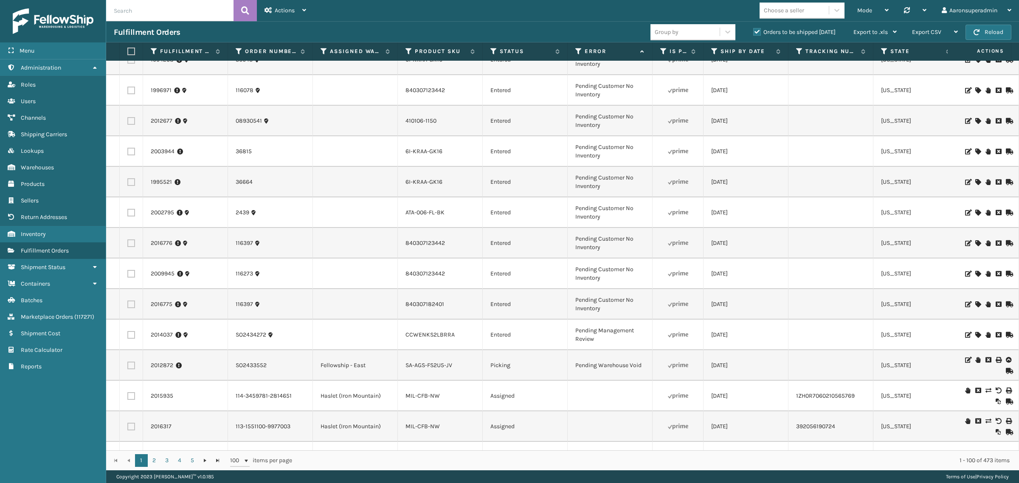
scroll to position [301, 0]
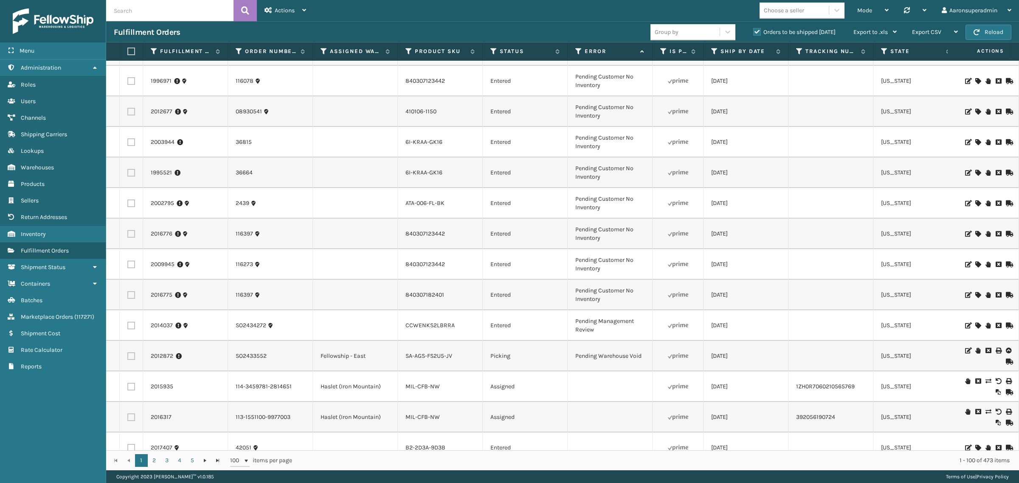
click at [194, 16] on input "text" at bounding box center [169, 10] width 127 height 21
type input "2016247,2016826"
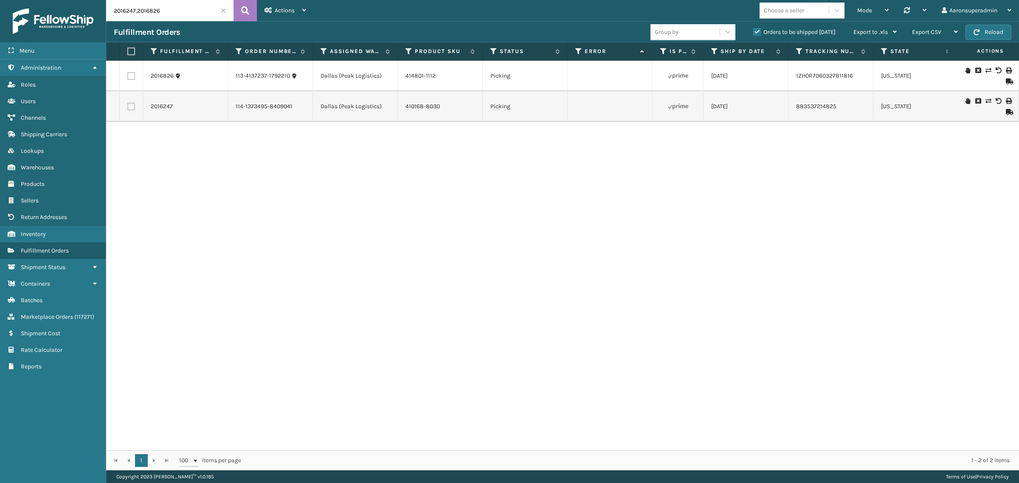
click at [986, 68] on icon at bounding box center [988, 71] width 5 height 6
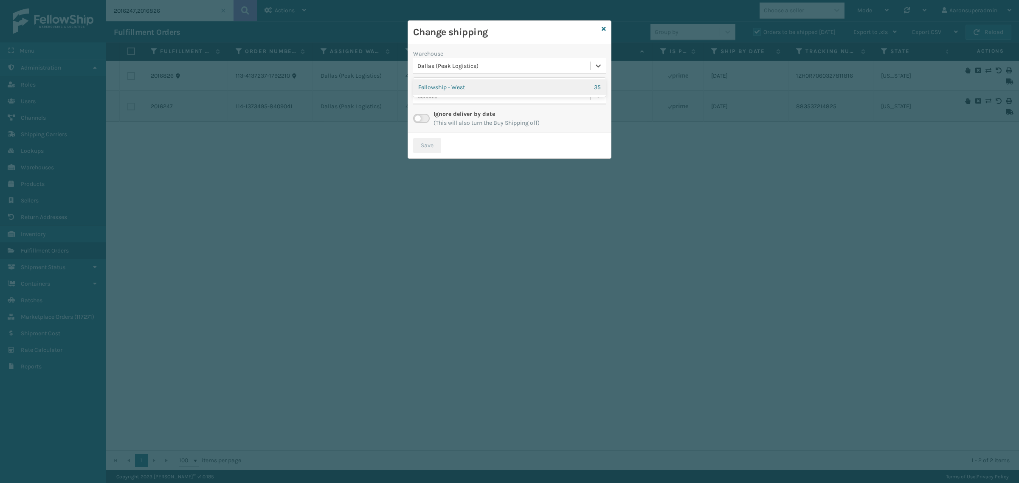
click at [493, 65] on div "Dallas (Peak Logistics)" at bounding box center [504, 66] width 174 height 9
click at [496, 93] on div "Fellowship - West 35" at bounding box center [509, 87] width 193 height 16
click at [476, 93] on div "Select..." at bounding box center [501, 96] width 177 height 14
drag, startPoint x: 476, startPoint y: 91, endPoint x: 472, endPoint y: 104, distance: 13.8
click at [477, 92] on div "Select..." at bounding box center [501, 96] width 177 height 14
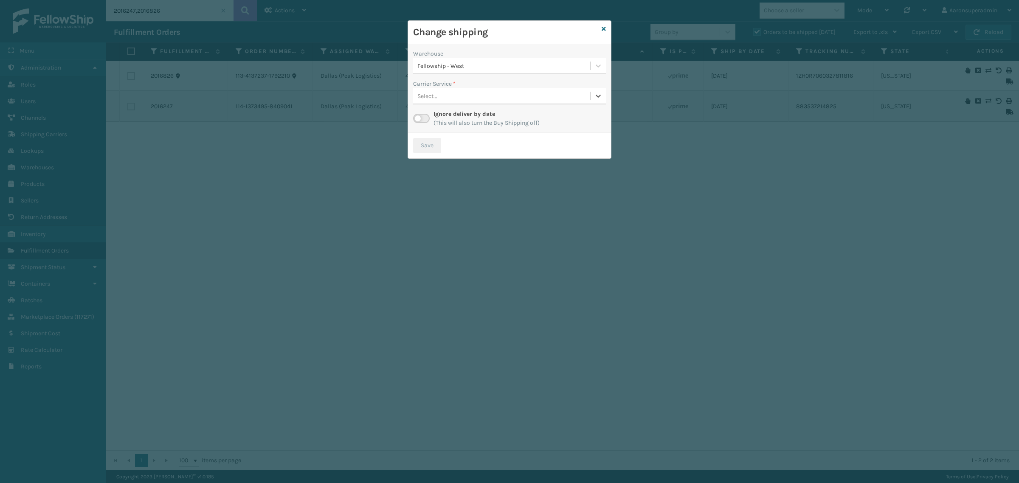
click at [425, 120] on label at bounding box center [421, 118] width 17 height 9
click at [419, 119] on input "checkbox" at bounding box center [416, 117] width 6 height 6
click at [438, 91] on div "Select..." at bounding box center [501, 96] width 177 height 14
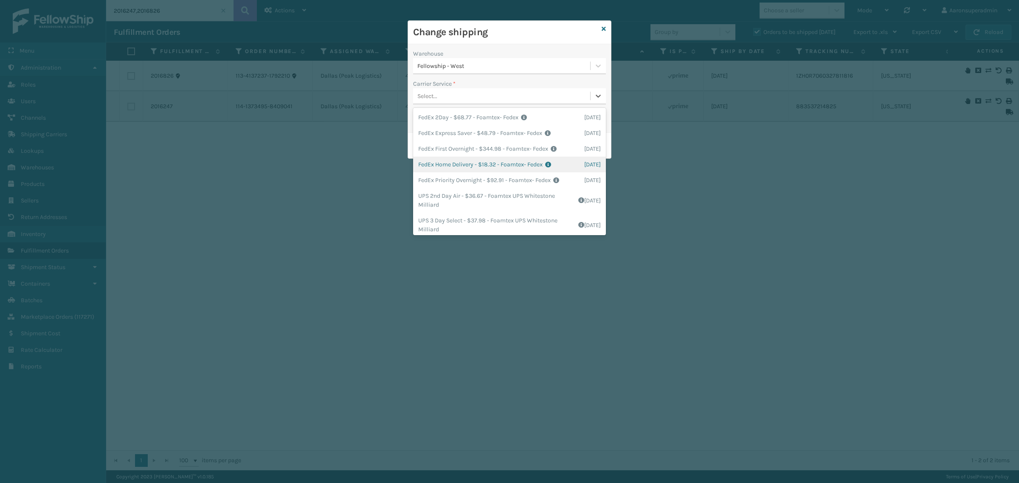
click at [445, 162] on div "FedEx Home Delivery - $18.32 - Foamtex- Fedex Shipping Cost $18.32 Surplus Cost…" at bounding box center [509, 165] width 193 height 16
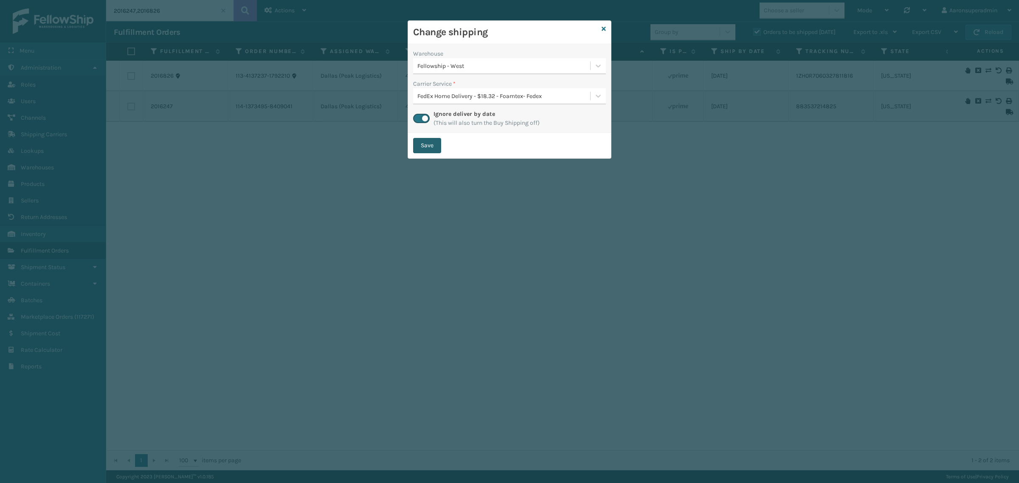
click at [423, 142] on button "Save" at bounding box center [427, 145] width 28 height 15
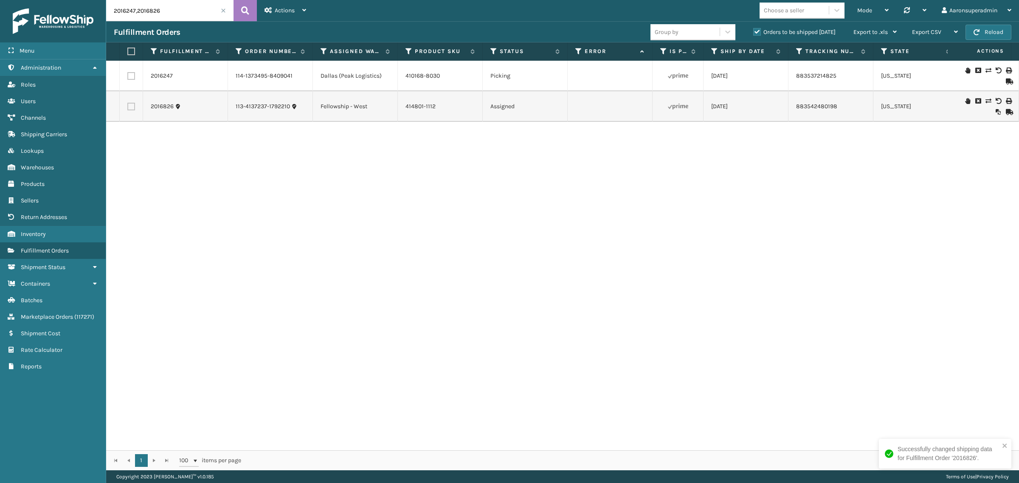
click at [986, 100] on icon at bounding box center [988, 101] width 5 height 6
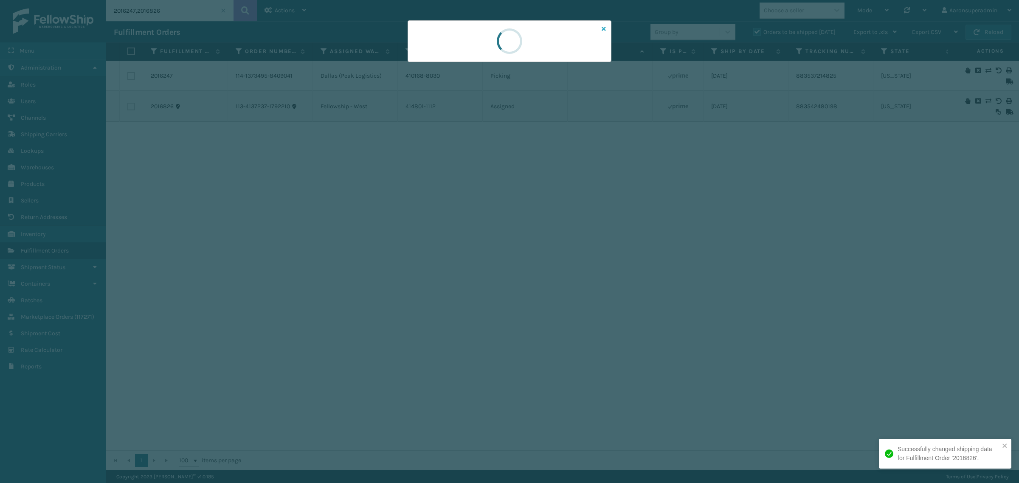
click at [604, 29] on icon at bounding box center [604, 29] width 4 height 6
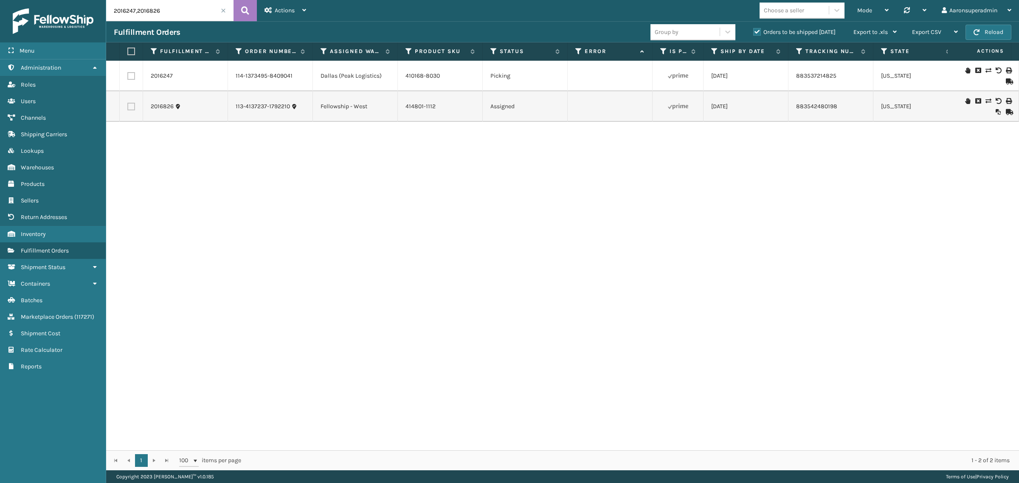
click at [986, 70] on icon at bounding box center [988, 71] width 5 height 6
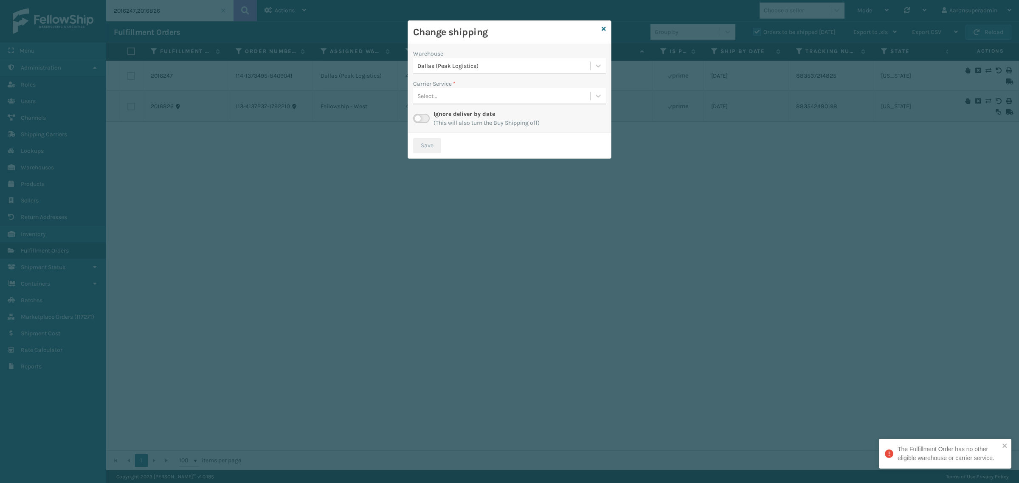
click at [507, 66] on div "Dallas (Peak Logistics)" at bounding box center [504, 66] width 174 height 9
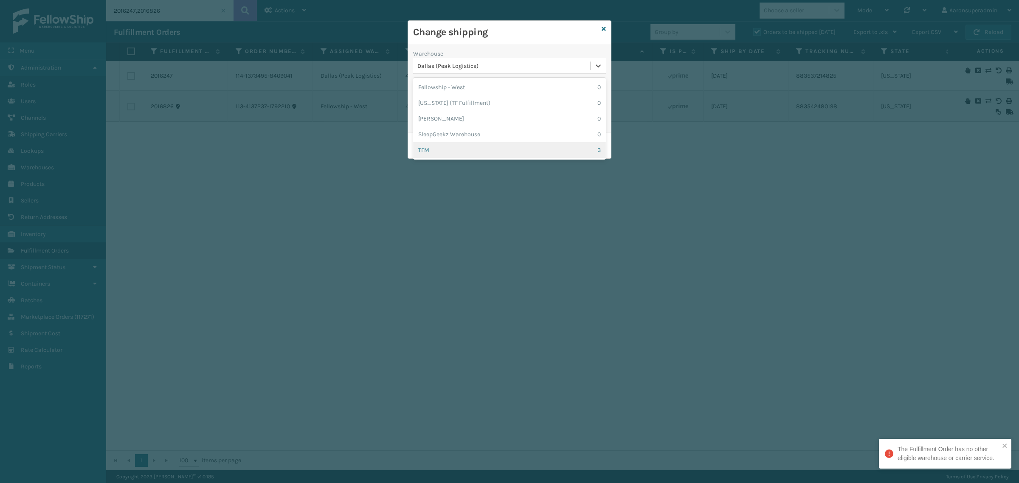
click at [438, 156] on div "TFM 3" at bounding box center [509, 150] width 193 height 16
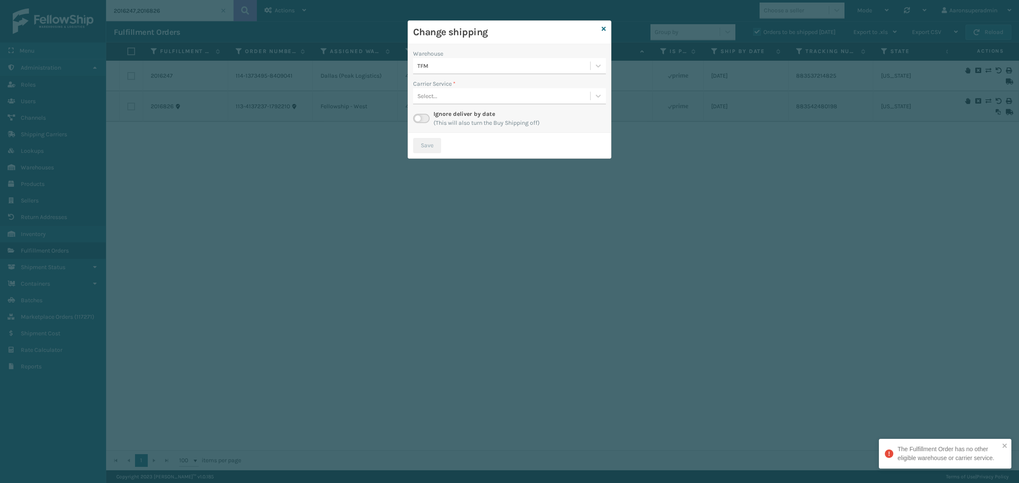
click at [411, 116] on div "Warehouse TFM Carrier Service * Select... Ignore deliver by date (This will als…" at bounding box center [509, 88] width 203 height 89
click at [418, 115] on label at bounding box center [421, 118] width 17 height 9
click at [418, 115] on input "checkbox" at bounding box center [416, 117] width 6 height 6
click at [482, 101] on div "Select..." at bounding box center [501, 96] width 177 height 14
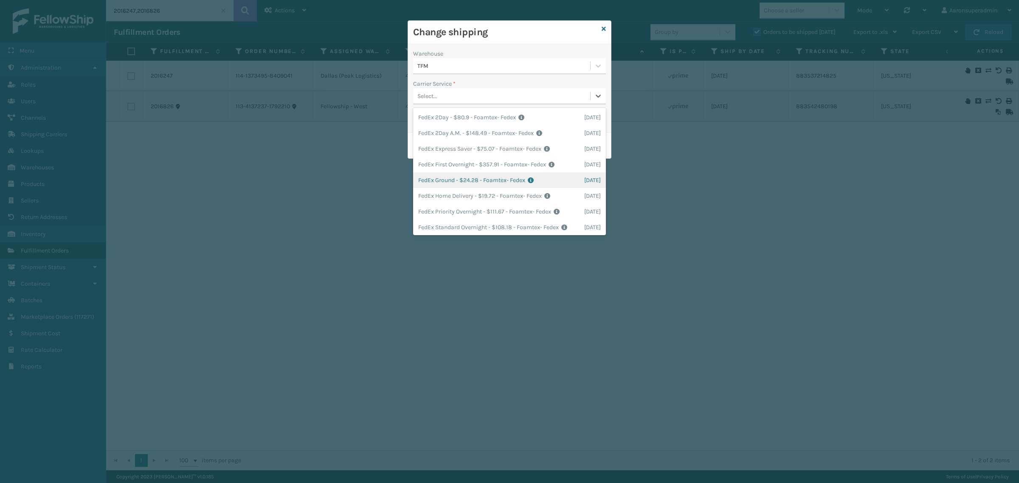
click at [434, 181] on div "FedEx Ground - $24.28 - Foamtex- Fedex Shipping Cost $24.28 Surplus Cost $0 Tot…" at bounding box center [509, 180] width 193 height 16
click at [455, 96] on div "FedEx Ground - $24.28 - Foamtex- Fedex" at bounding box center [504, 96] width 174 height 9
click at [444, 198] on div "FedEx Home Delivery - $19.72 - Foamtex- Fedex Shipping Cost $19.72 Surplus Cost…" at bounding box center [509, 196] width 193 height 16
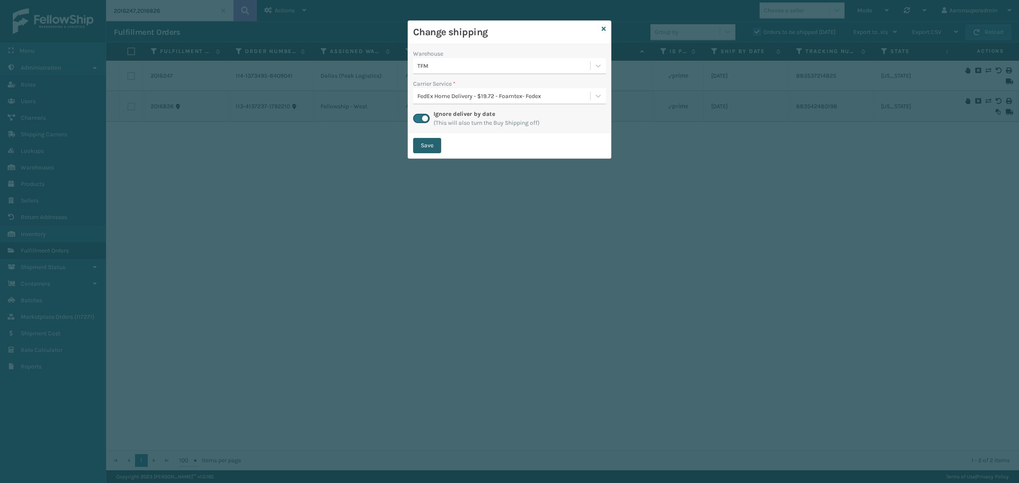
click at [416, 144] on button "Save" at bounding box center [427, 145] width 28 height 15
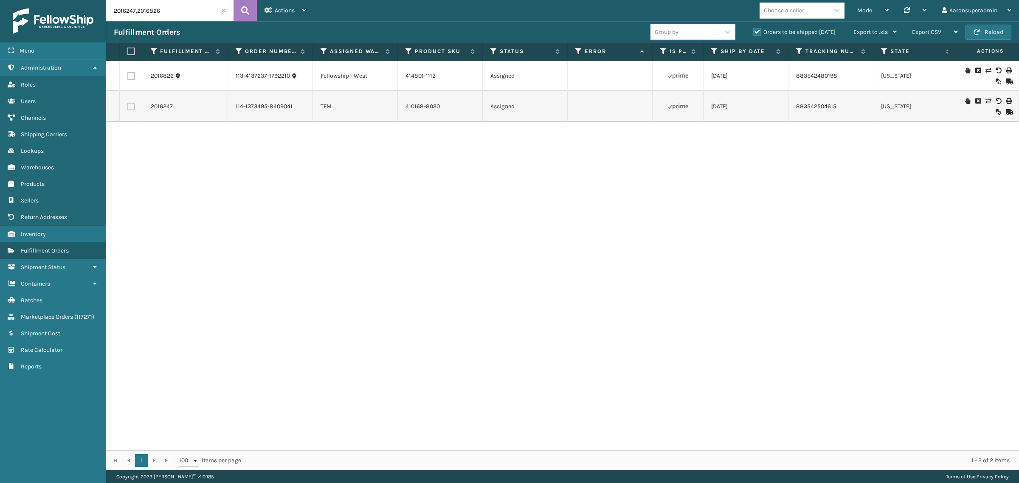
click at [222, 9] on span at bounding box center [223, 10] width 5 height 5
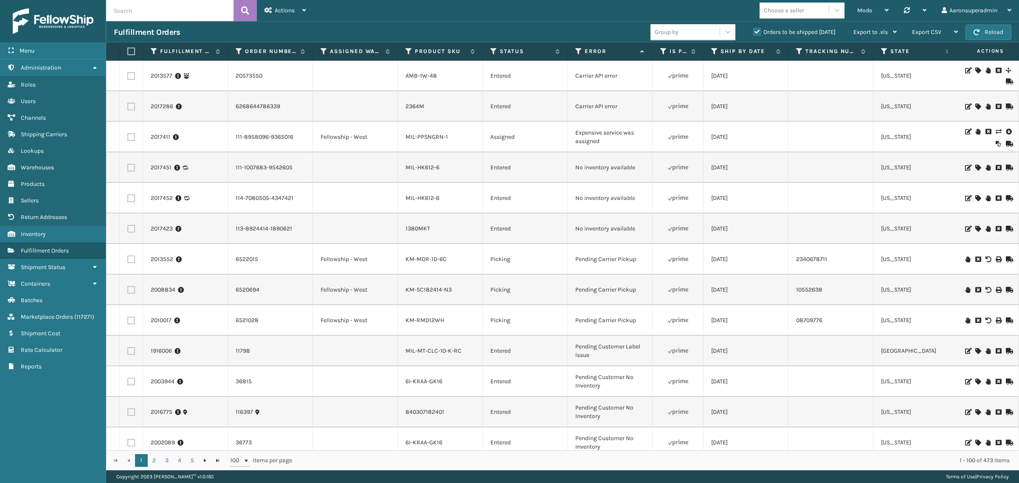
click at [996, 131] on icon at bounding box center [998, 132] width 5 height 6
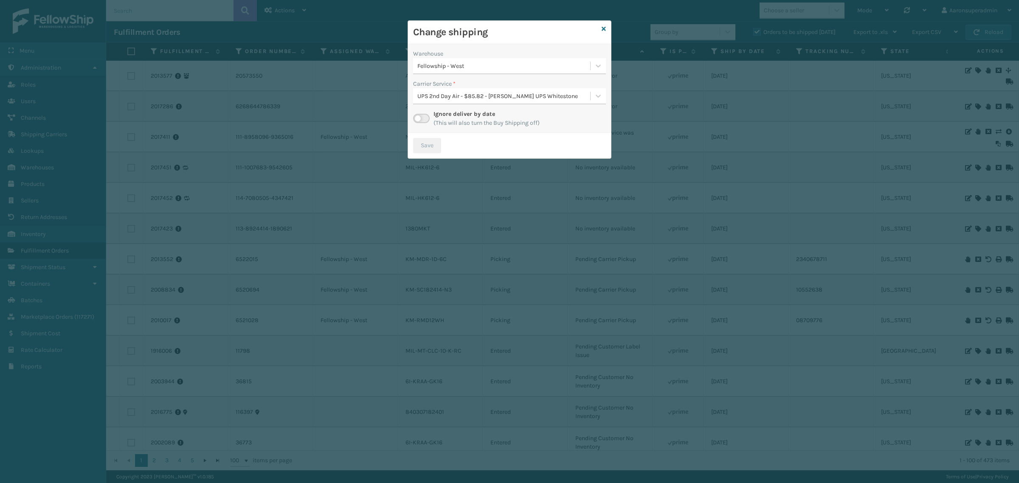
click at [419, 115] on label at bounding box center [421, 118] width 17 height 9
click at [419, 115] on input "checkbox" at bounding box center [416, 117] width 6 height 6
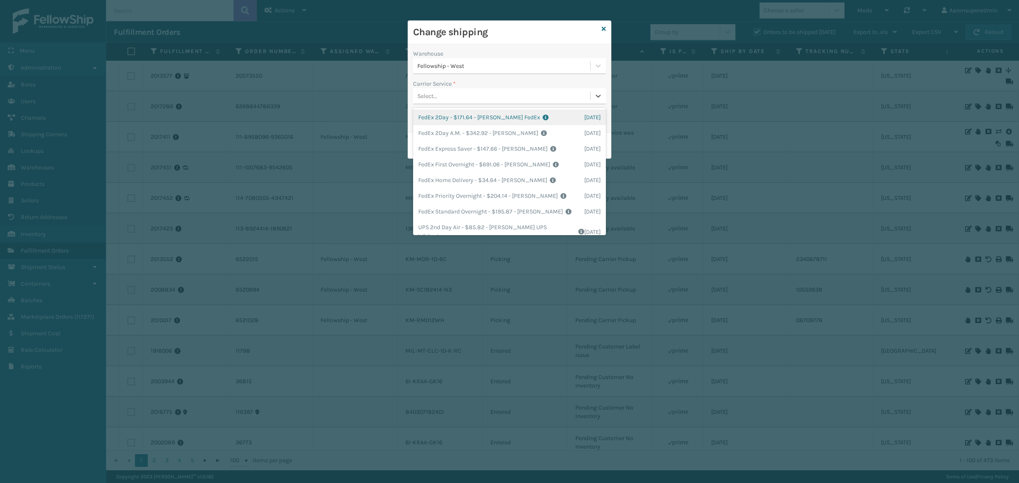
click at [455, 98] on div "Select..." at bounding box center [501, 96] width 177 height 14
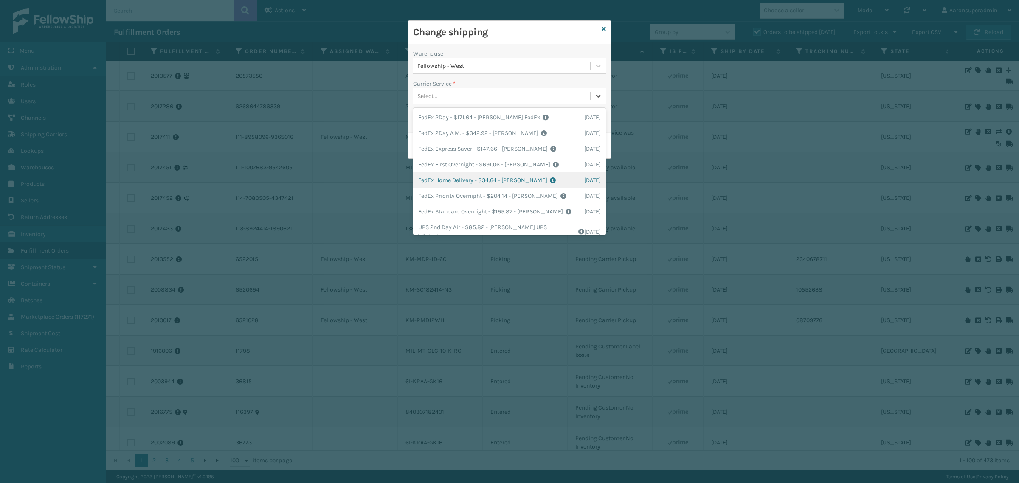
click at [438, 183] on div "FedEx Home Delivery - $34.64 - Milliard FedEx Shipping Cost $30.39 Surplus Cost…" at bounding box center [509, 180] width 193 height 16
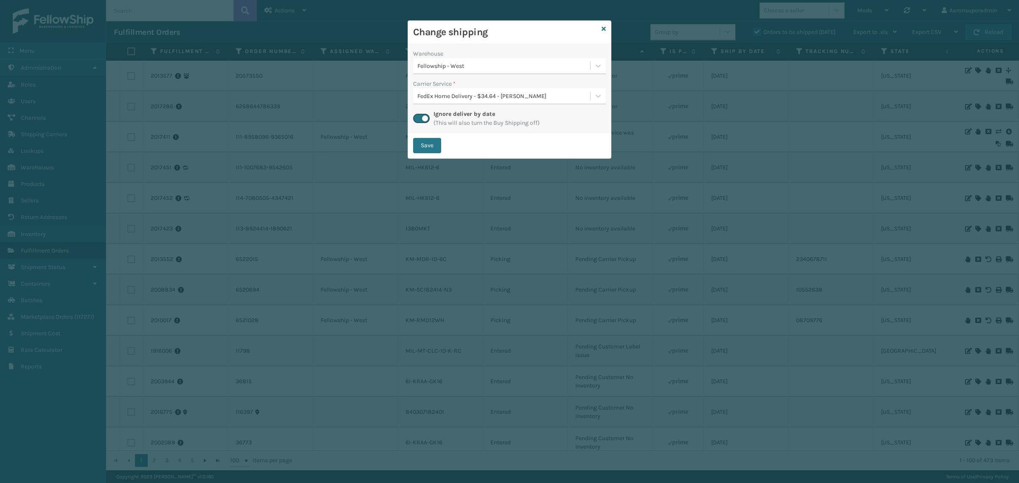
click at [425, 137] on div "Save" at bounding box center [509, 145] width 203 height 25
click at [423, 142] on button "Save" at bounding box center [427, 145] width 28 height 15
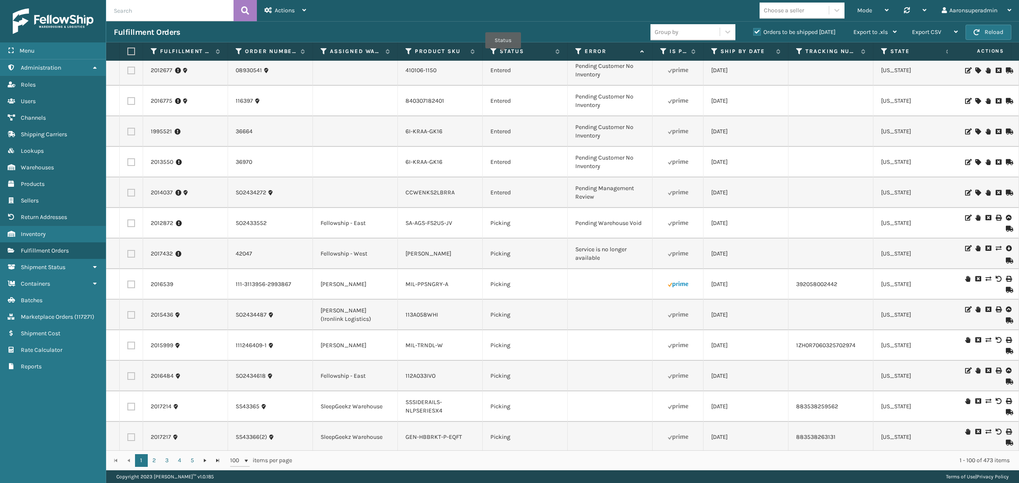
scroll to position [478, 0]
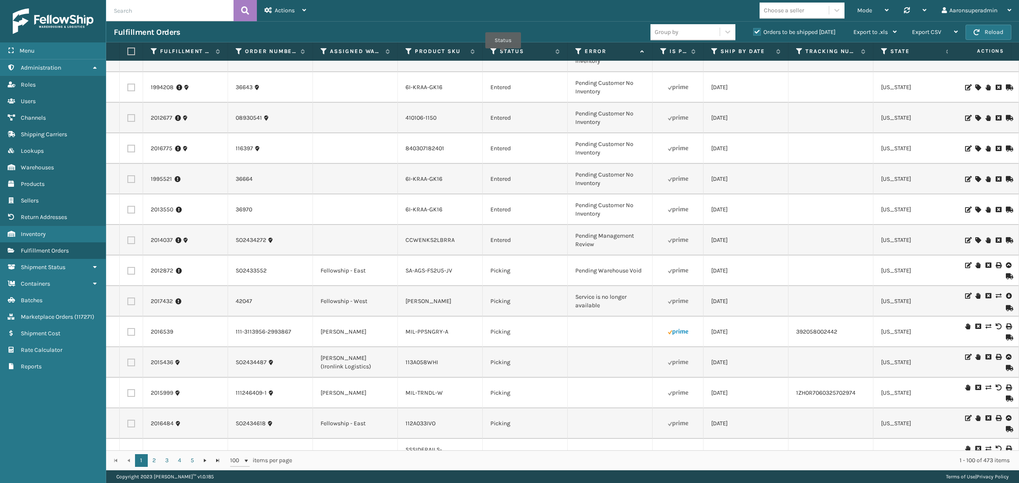
click at [1006, 298] on icon at bounding box center [1008, 296] width 5 height 8
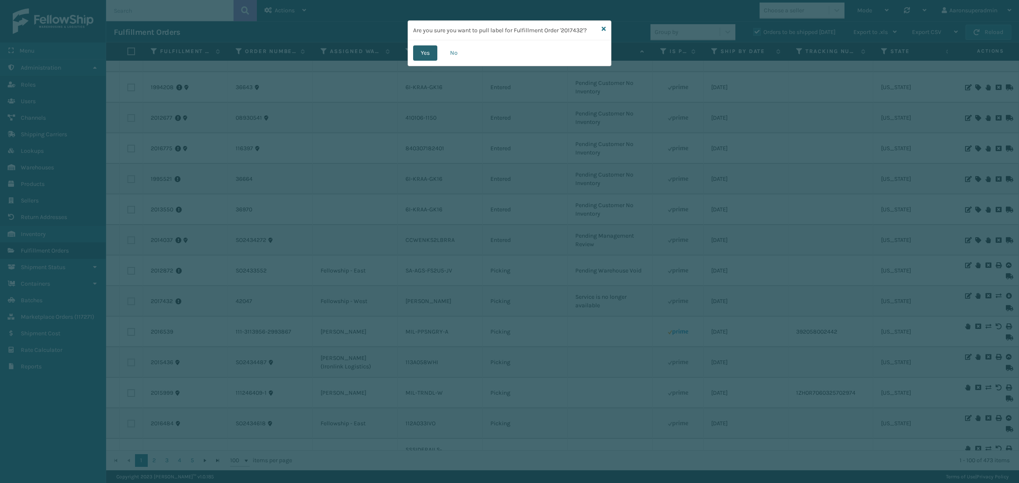
click at [427, 53] on button "Yes" at bounding box center [425, 52] width 24 height 15
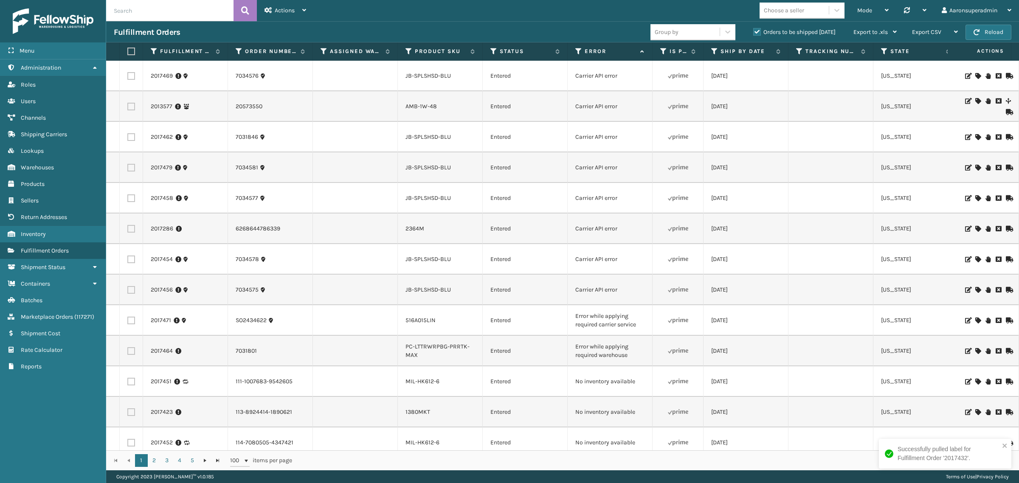
click at [780, 13] on div "Choose a seller" at bounding box center [784, 10] width 40 height 9
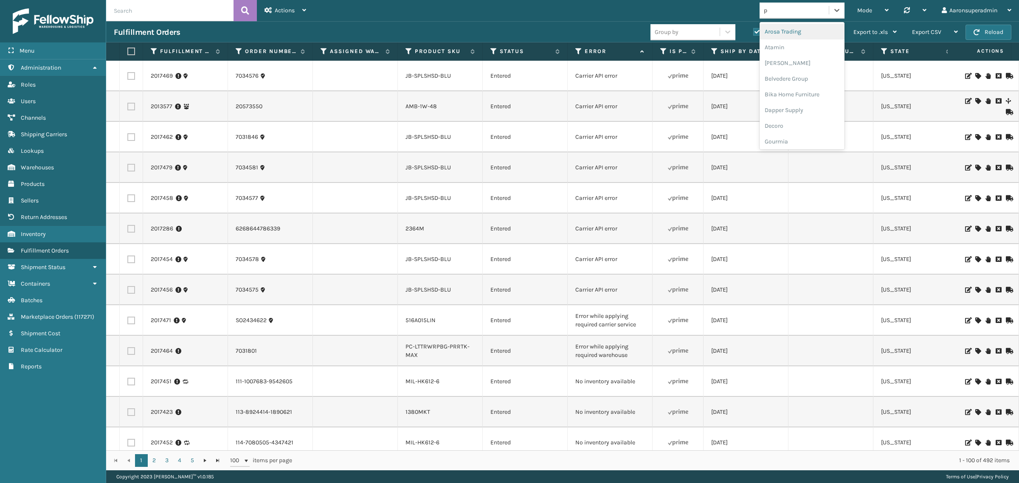
type input "pl"
click at [791, 58] on div "Plush Collections" at bounding box center [802, 63] width 85 height 16
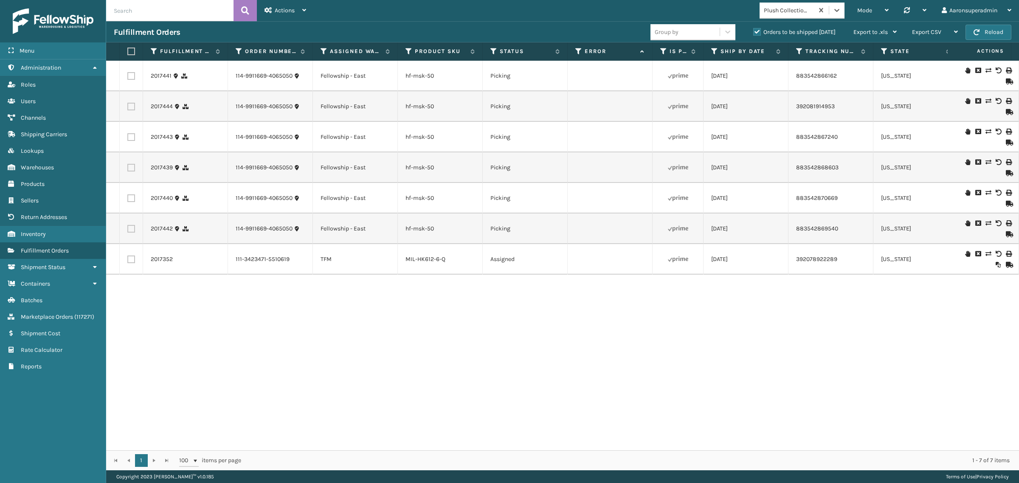
scroll to position [0, 8]
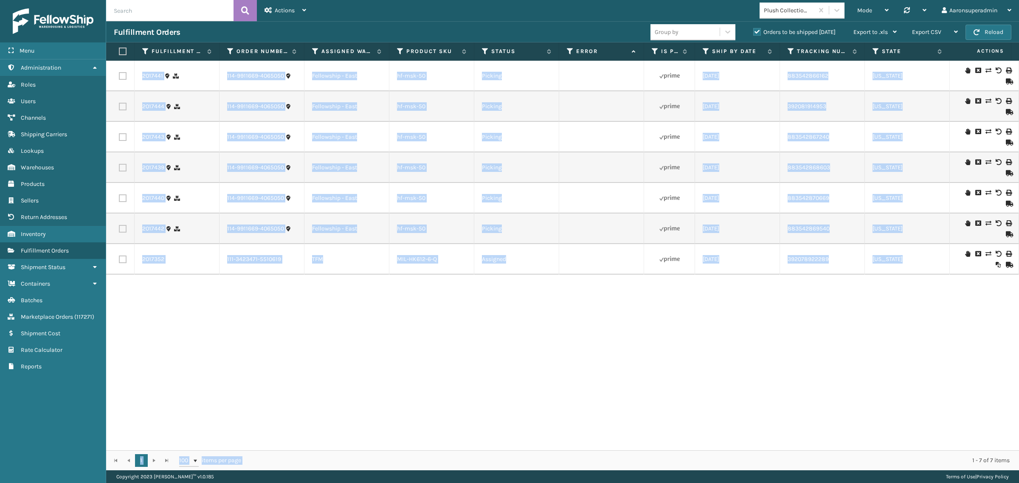
drag, startPoint x: 311, startPoint y: 440, endPoint x: 544, endPoint y: 455, distance: 233.6
click at [537, 457] on div "Fulfillment Order Id Order Number Assigned Warehouse Product SKU Status Error I…" at bounding box center [562, 256] width 913 height 428
click at [482, 399] on div "2017441 114-9911669-4065050 Fellowship - East hf-msk-50 Picking 08/13/2025 8835…" at bounding box center [562, 256] width 913 height 390
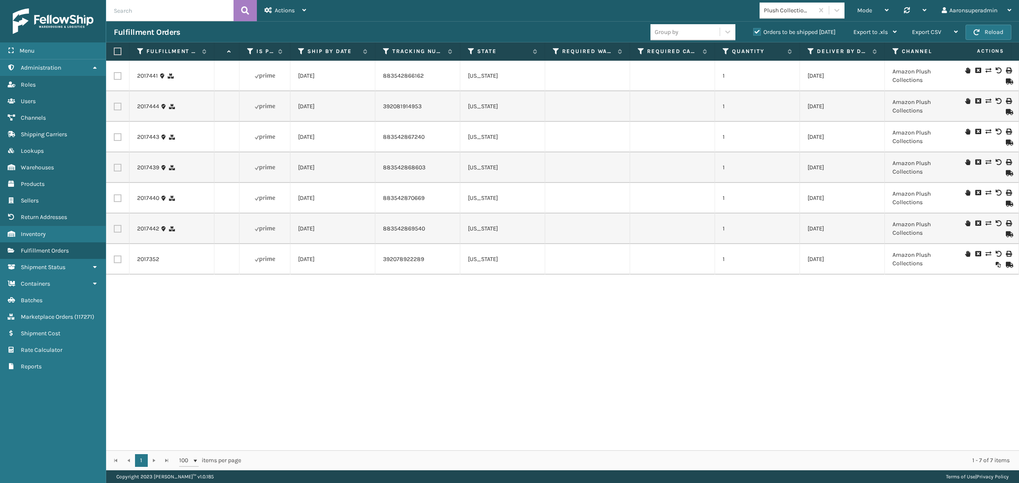
scroll to position [0, 0]
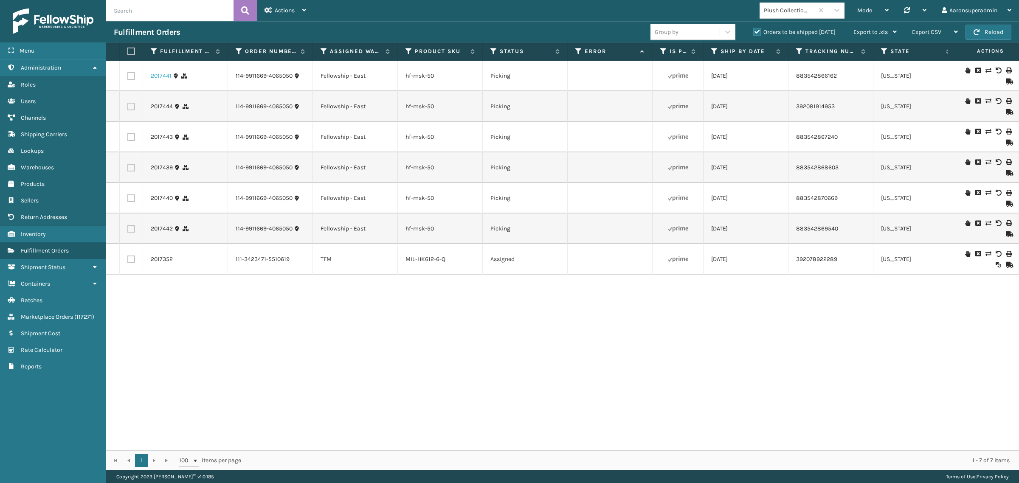
click at [159, 75] on link "2017441" at bounding box center [161, 76] width 21 height 8
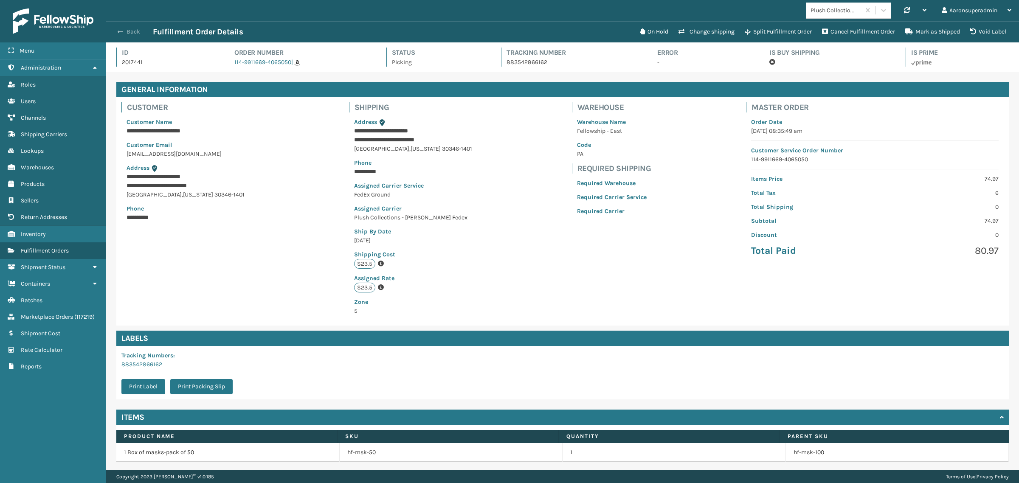
click at [122, 29] on span "button" at bounding box center [120, 32] width 5 height 6
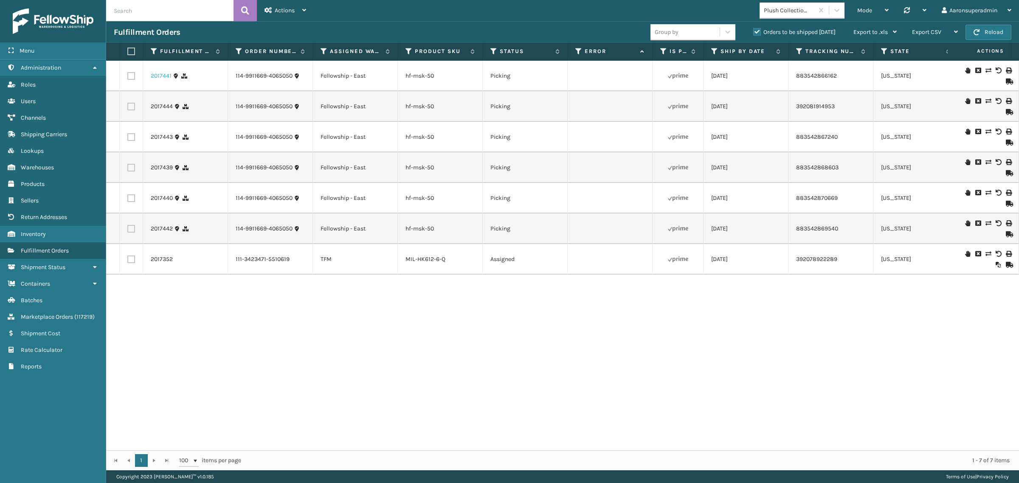
click at [161, 75] on link "2017441" at bounding box center [161, 76] width 21 height 8
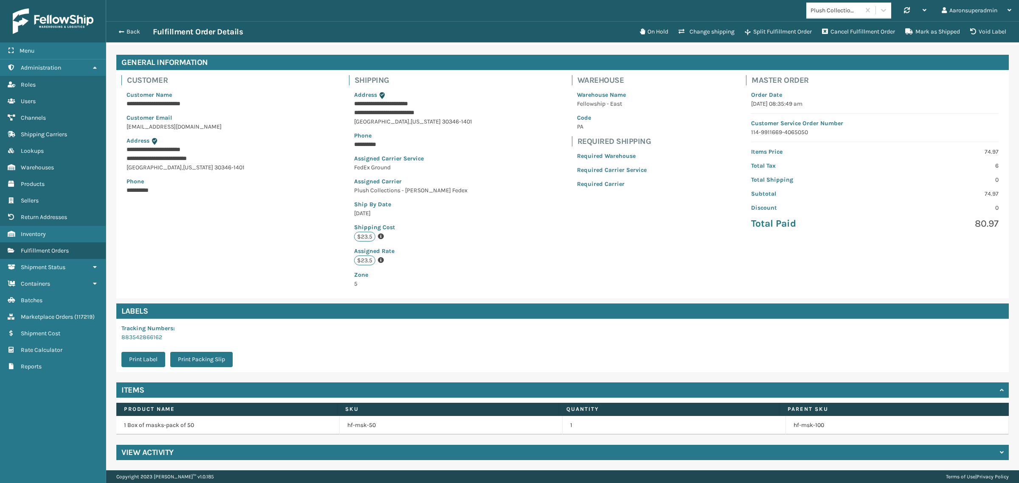
click at [181, 446] on div "View Activity" at bounding box center [562, 452] width 893 height 15
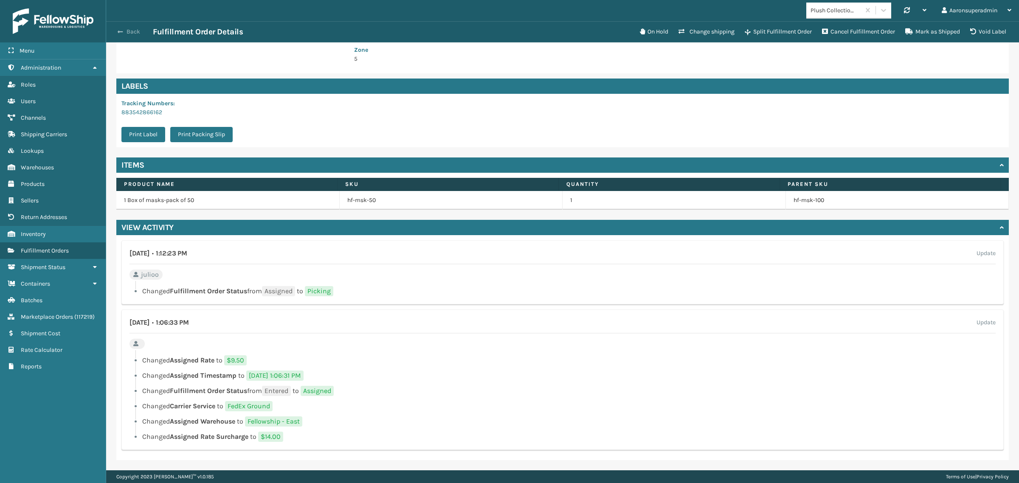
click at [121, 31] on span "button" at bounding box center [120, 32] width 5 height 6
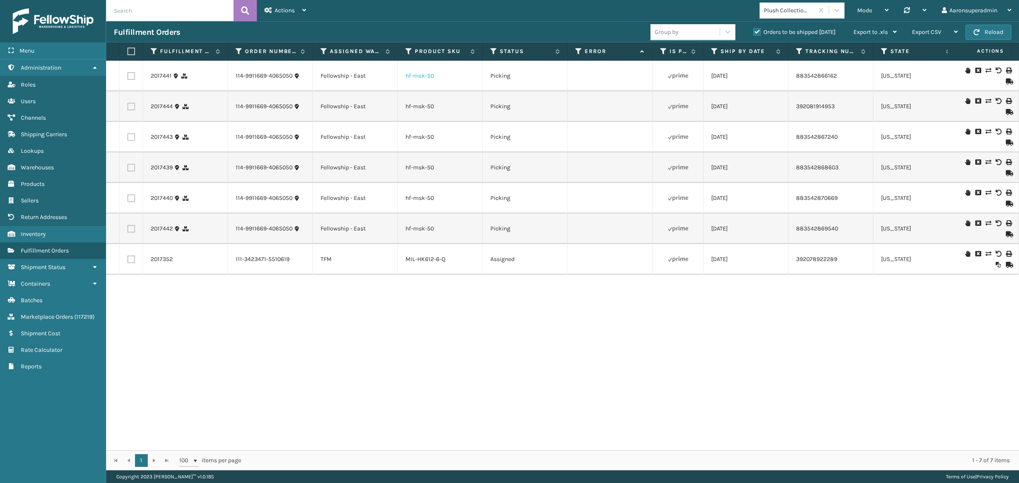
click at [417, 75] on link "hf-msk-50" at bounding box center [420, 75] width 28 height 7
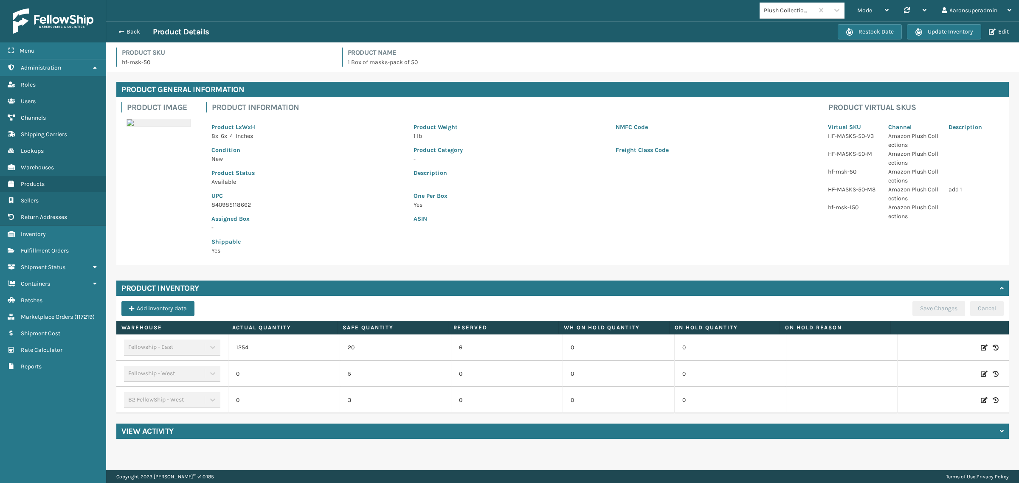
click at [113, 35] on div "Back Product Details Restock Date Update Inventory Edit" at bounding box center [562, 31] width 913 height 21
click at [120, 33] on span "button" at bounding box center [120, 32] width 5 height 6
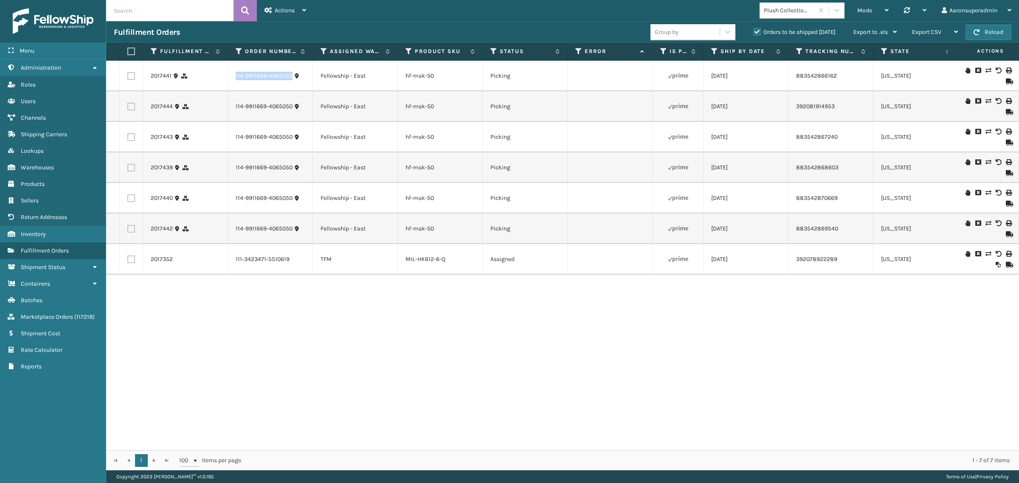
drag, startPoint x: 304, startPoint y: 82, endPoint x: 230, endPoint y: 81, distance: 73.5
click at [230, 81] on td "114-9911669-4065050" at bounding box center [270, 76] width 85 height 31
copy link "114-9911669-4065050"
drag, startPoint x: 442, startPoint y: 83, endPoint x: 400, endPoint y: 84, distance: 42.5
click at [400, 84] on td "hf-msk-50" at bounding box center [440, 76] width 85 height 31
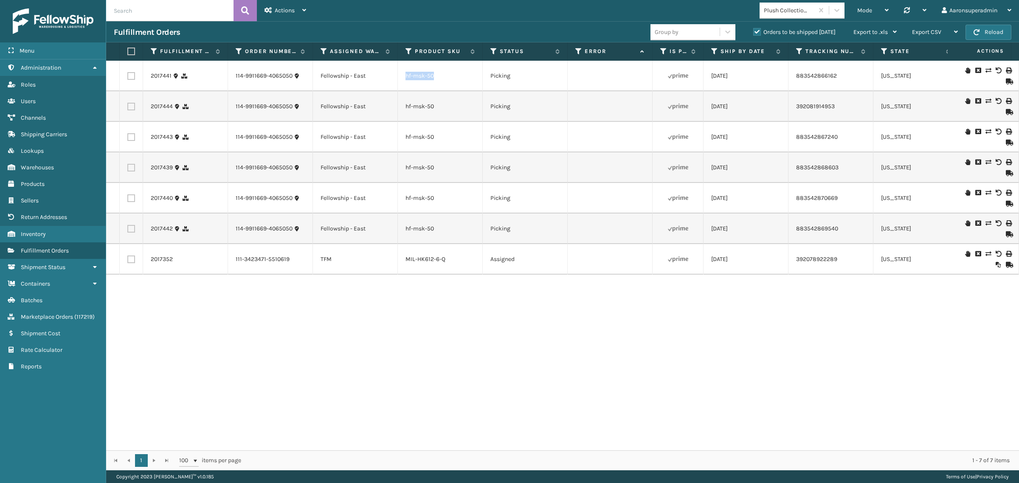
copy link "hf-msk-50"
click at [132, 222] on td at bounding box center [131, 229] width 23 height 31
drag, startPoint x: 299, startPoint y: 81, endPoint x: 228, endPoint y: 81, distance: 70.9
click at [228, 81] on td "114-9911669-4065050" at bounding box center [270, 76] width 85 height 31
copy link "114-9911669-4065050"
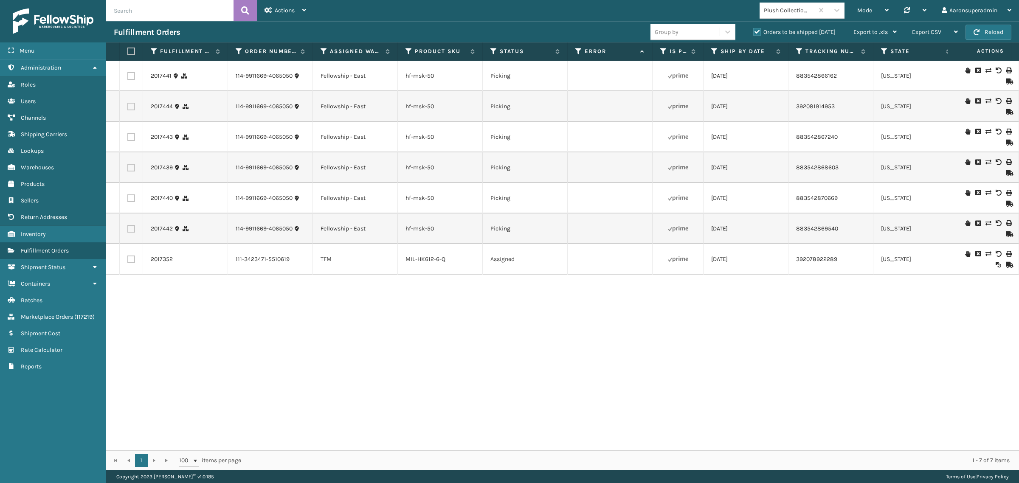
click at [132, 49] on label at bounding box center [129, 52] width 5 height 8
click at [128, 49] on input "checkbox" at bounding box center [127, 52] width 0 height 6
checkbox input "true"
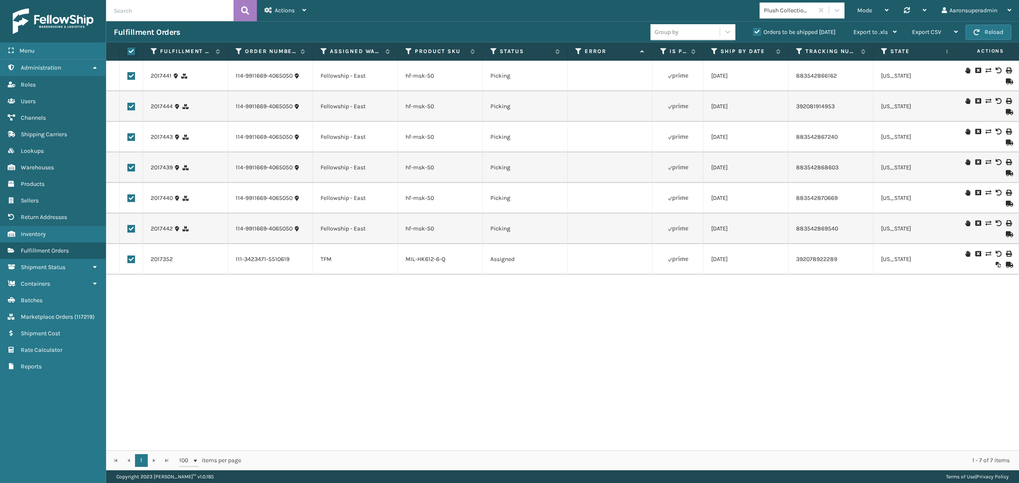
checkbox input "true"
click at [133, 262] on label at bounding box center [131, 260] width 8 height 8
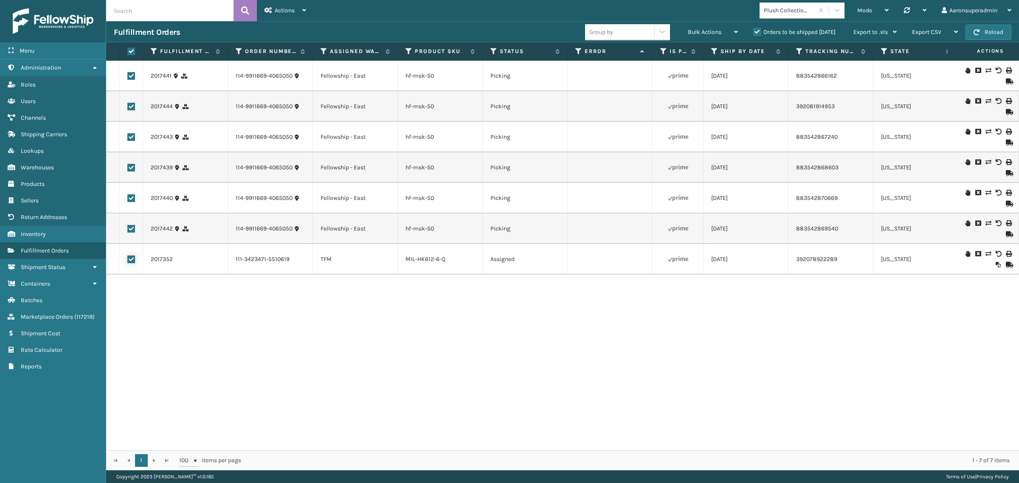
click at [128, 261] on input "checkbox" at bounding box center [127, 259] width 0 height 6
checkbox input "false"
click at [716, 33] on span "Bulk Actions" at bounding box center [705, 31] width 34 height 7
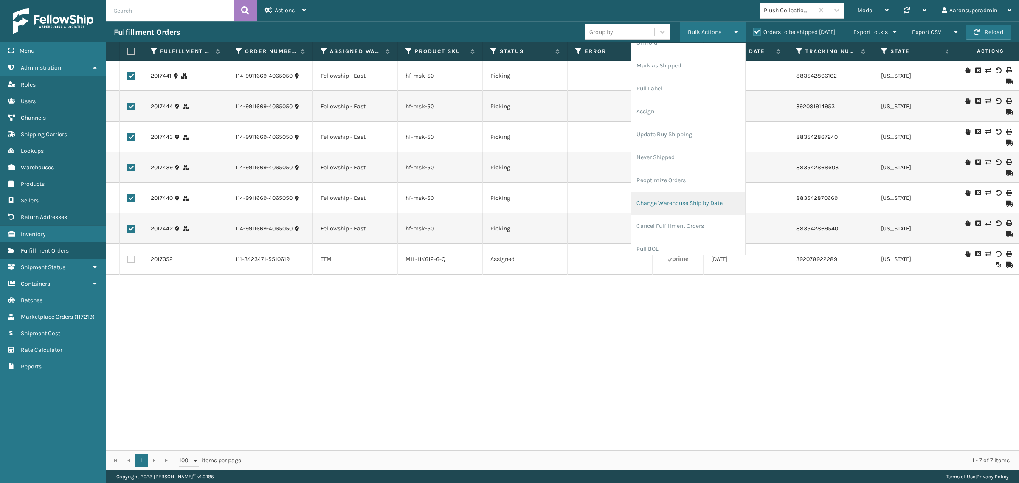
scroll to position [35, 0]
click at [673, 224] on li "Cancel Fulfillment Orders" at bounding box center [688, 225] width 114 height 23
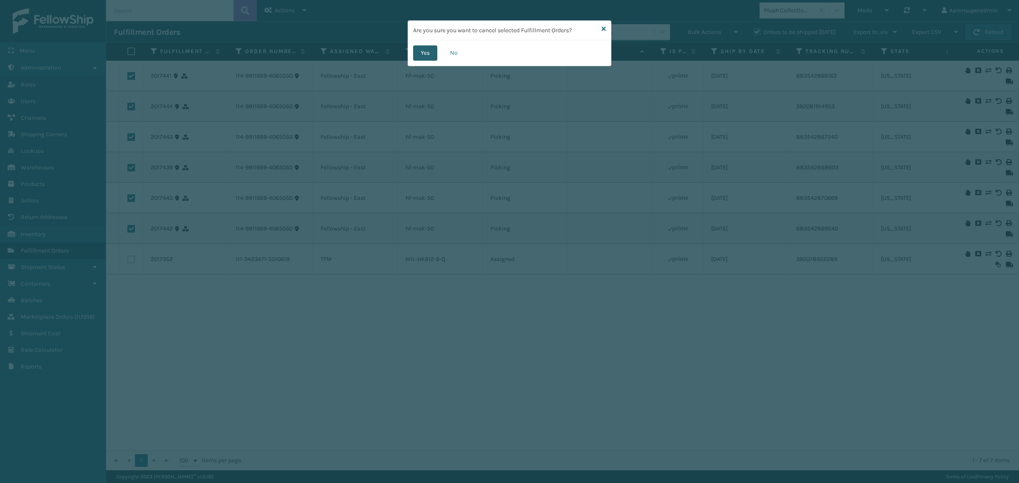
click at [426, 52] on button "Yes" at bounding box center [425, 52] width 24 height 15
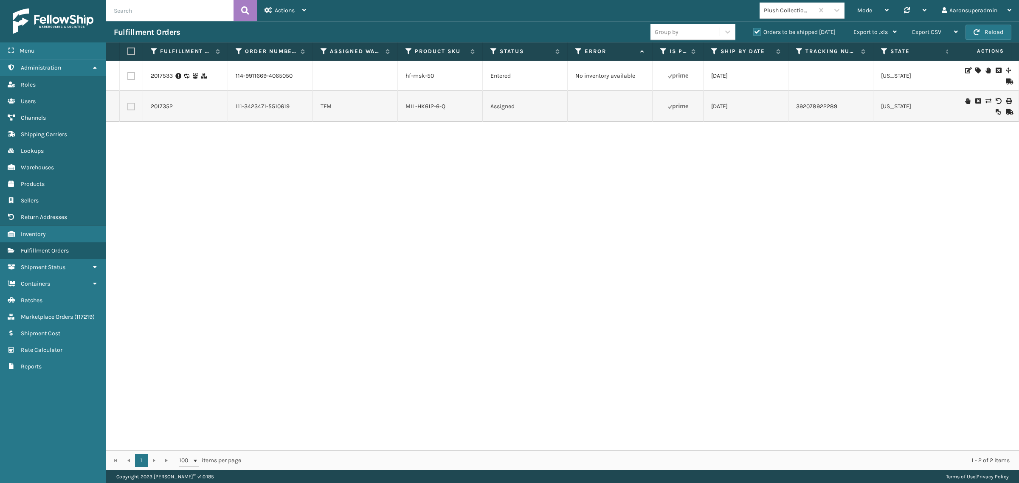
click at [975, 71] on icon at bounding box center [977, 71] width 5 height 6
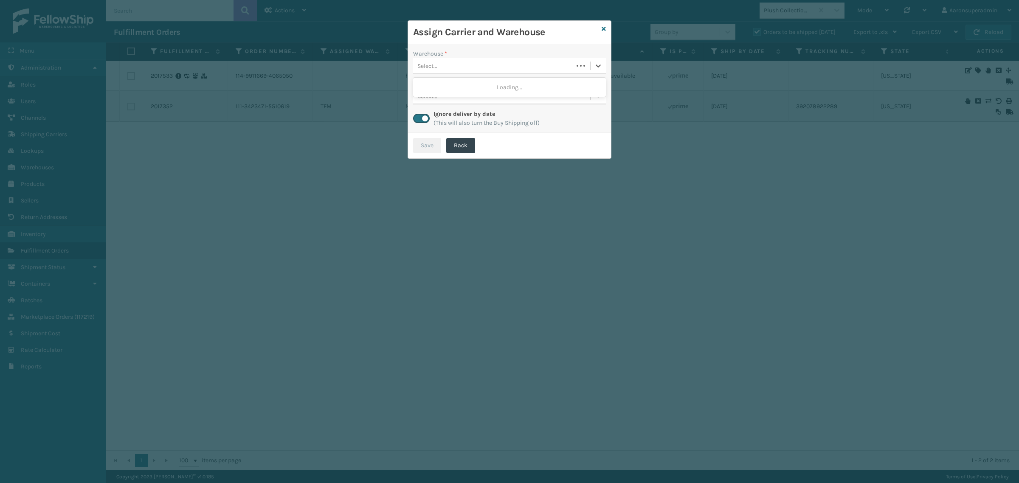
click at [476, 60] on div "Select..." at bounding box center [493, 66] width 160 height 14
click at [602, 30] on icon at bounding box center [604, 29] width 4 height 6
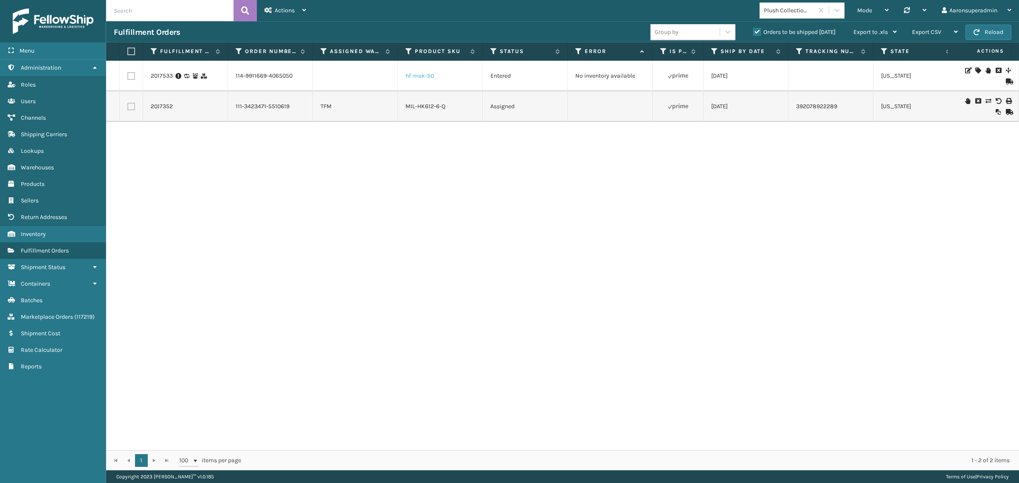
click at [408, 76] on link "hf-msk-50" at bounding box center [420, 75] width 28 height 7
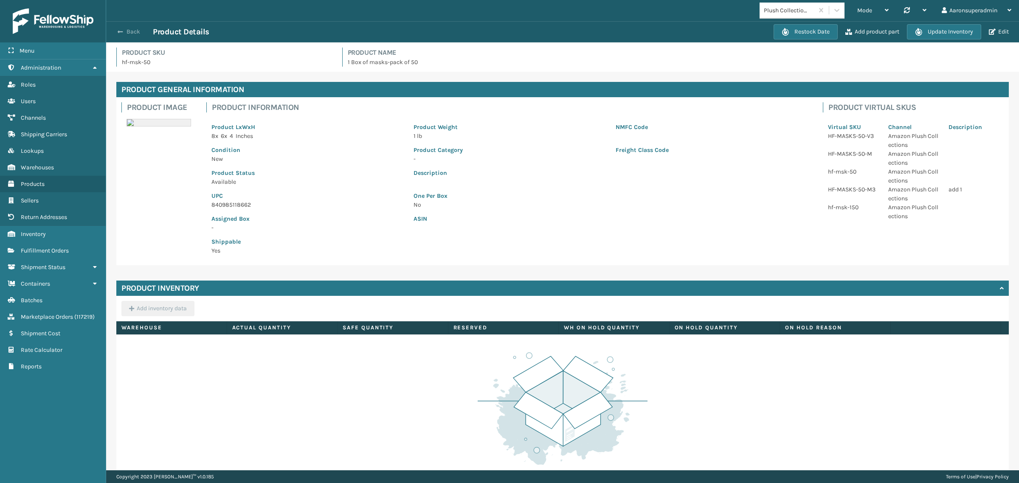
click at [133, 28] on button "Back" at bounding box center [133, 32] width 39 height 8
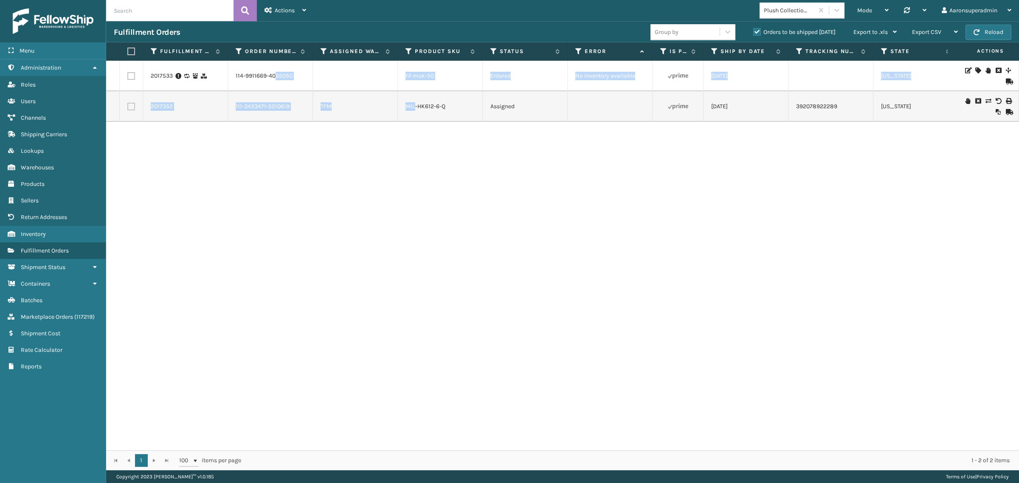
drag, startPoint x: 274, startPoint y: 77, endPoint x: 413, endPoint y: 90, distance: 139.4
click at [403, 83] on td "hf-msk-50" at bounding box center [440, 76] width 85 height 31
click at [410, 79] on link "hf-msk-50" at bounding box center [420, 75] width 28 height 7
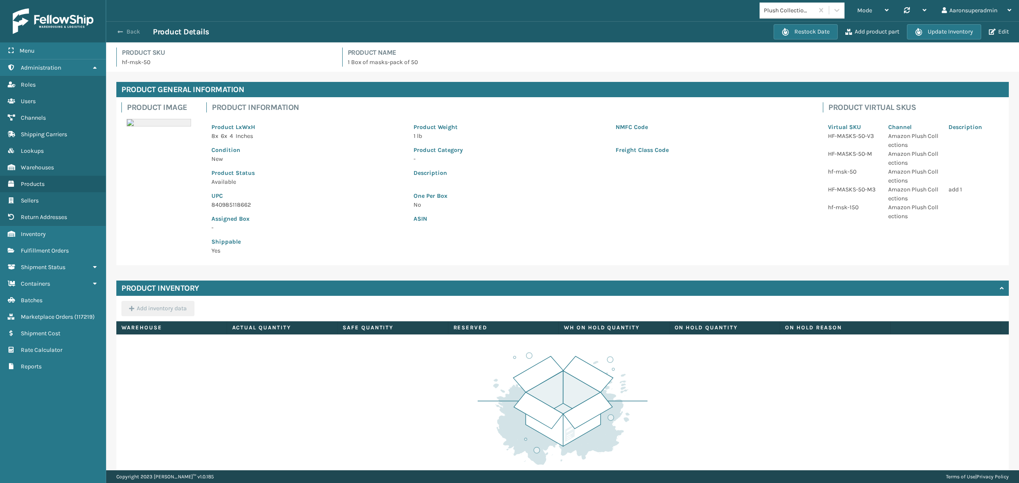
click at [135, 32] on button "Back" at bounding box center [133, 32] width 39 height 8
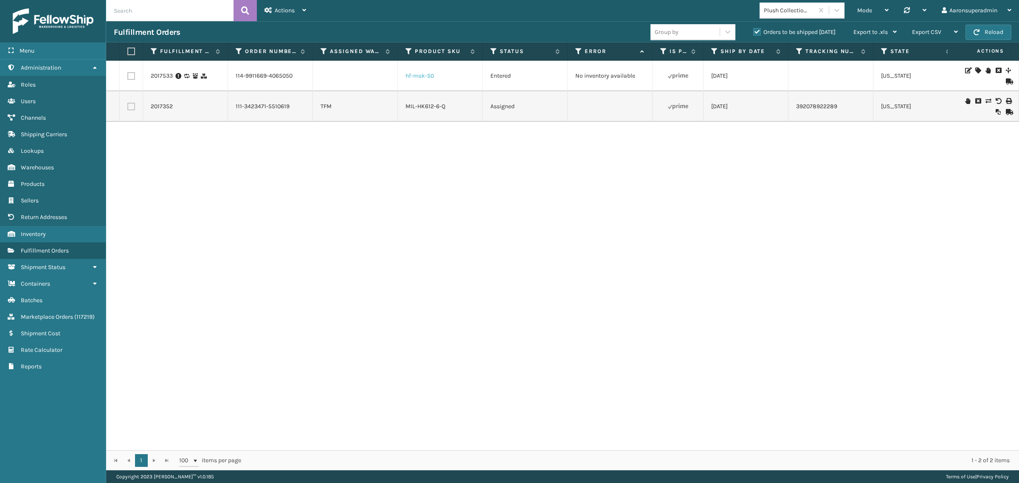
click at [417, 74] on link "hf-msk-50" at bounding box center [420, 75] width 28 height 7
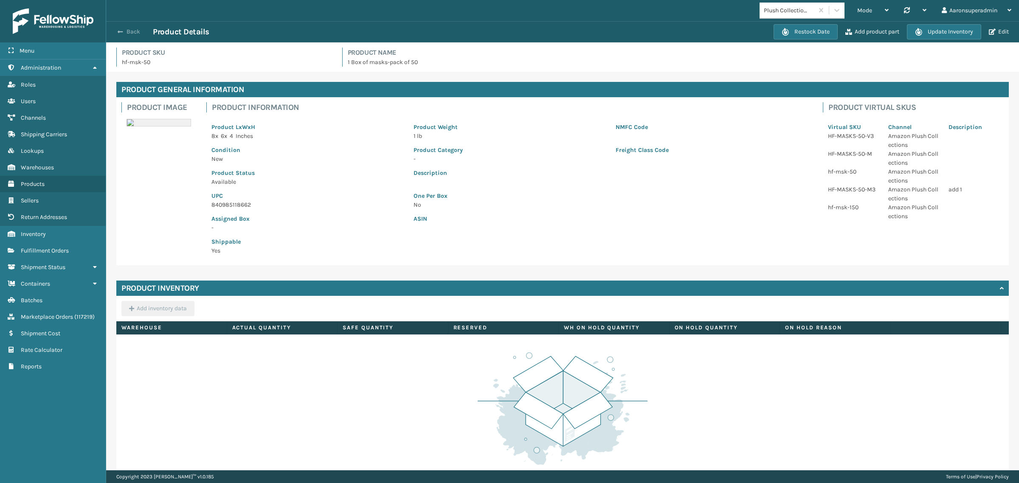
click at [135, 35] on button "Back" at bounding box center [133, 32] width 39 height 8
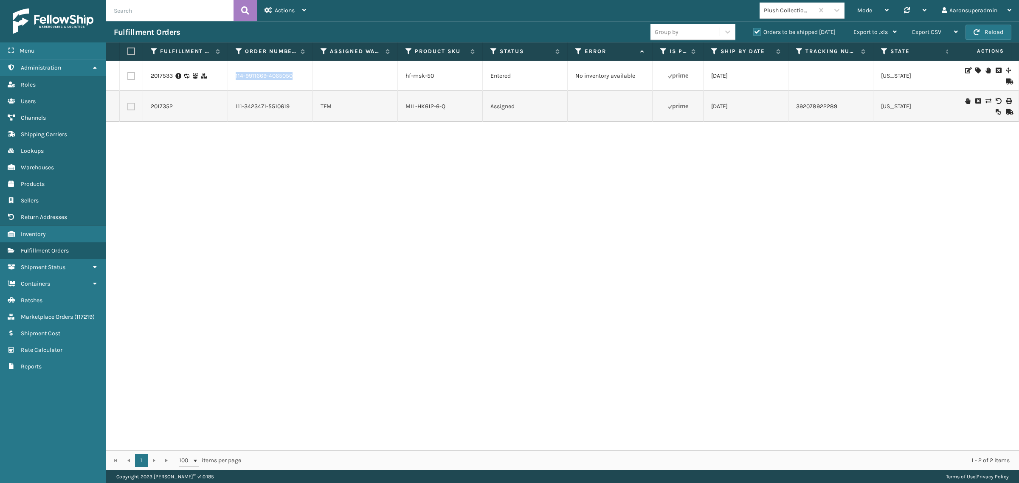
drag, startPoint x: 313, startPoint y: 86, endPoint x: 229, endPoint y: 84, distance: 83.7
copy link "114-9911669-4065050"
click at [149, 15] on input "text" at bounding box center [169, 10] width 127 height 21
paste input "114-9911669-4065050"
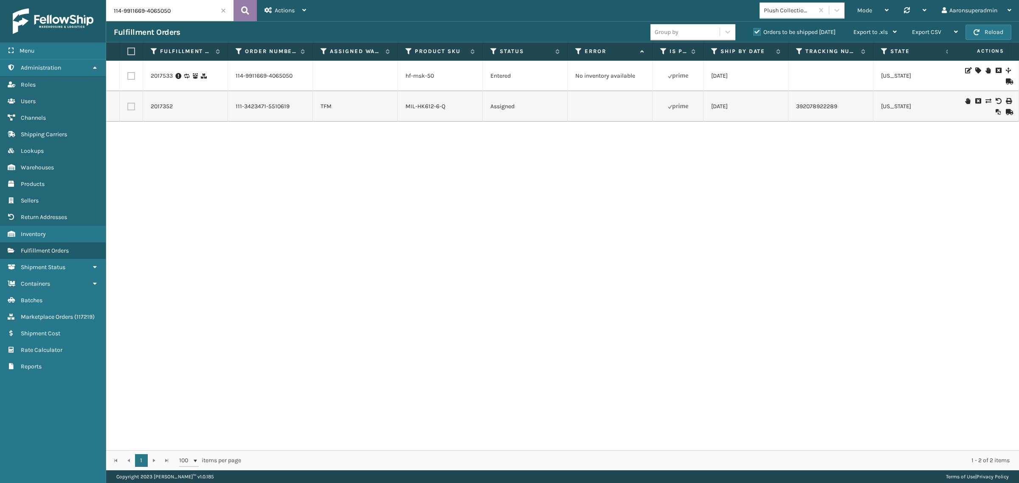
type input "114-9911669-4065050"
click at [247, 10] on icon at bounding box center [245, 10] width 8 height 13
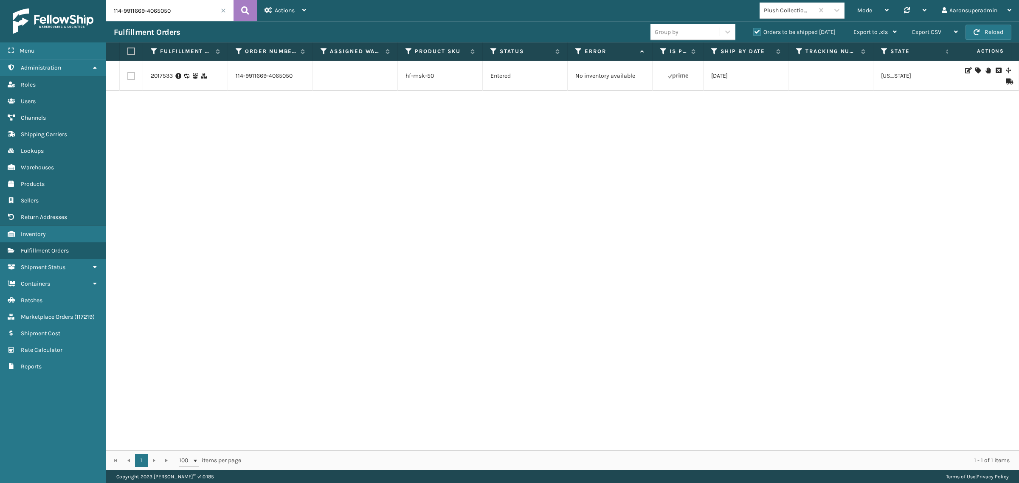
click at [786, 35] on label "Orders to be shipped [DATE]" at bounding box center [794, 31] width 82 height 7
click at [754, 33] on input "Orders to be shipped [DATE]" at bounding box center [753, 30] width 0 height 6
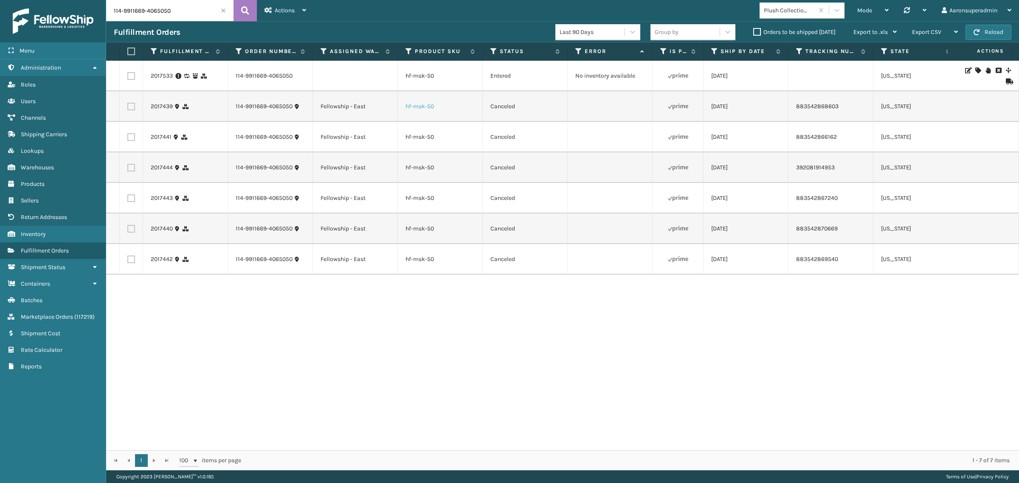
click at [408, 107] on link "hf-msk-50" at bounding box center [420, 106] width 28 height 7
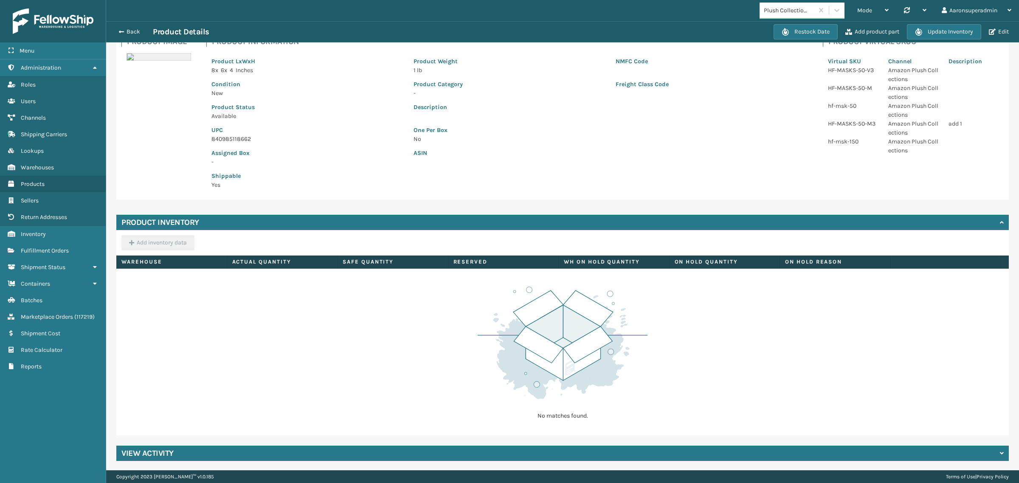
scroll to position [66, 0]
click at [132, 34] on button "Back" at bounding box center [133, 32] width 39 height 8
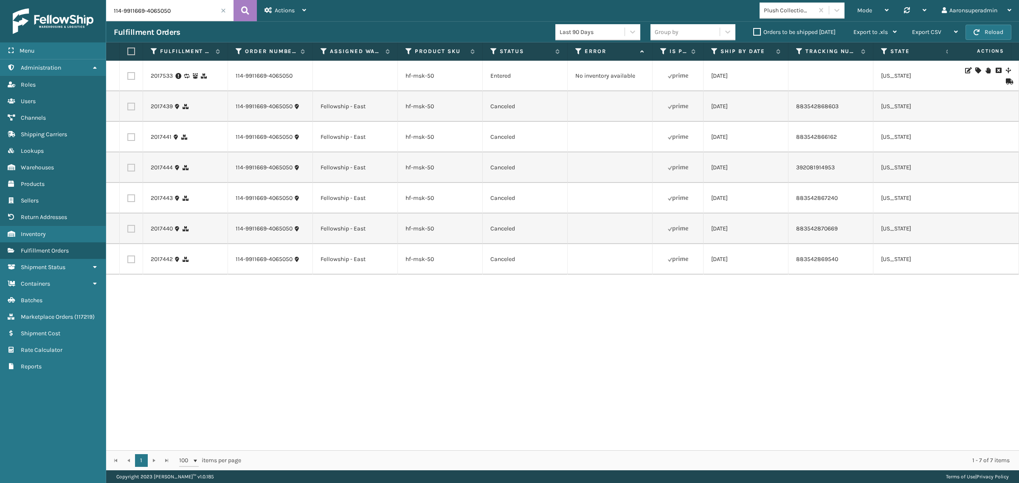
click at [1006, 81] on icon at bounding box center [1008, 82] width 5 height 6
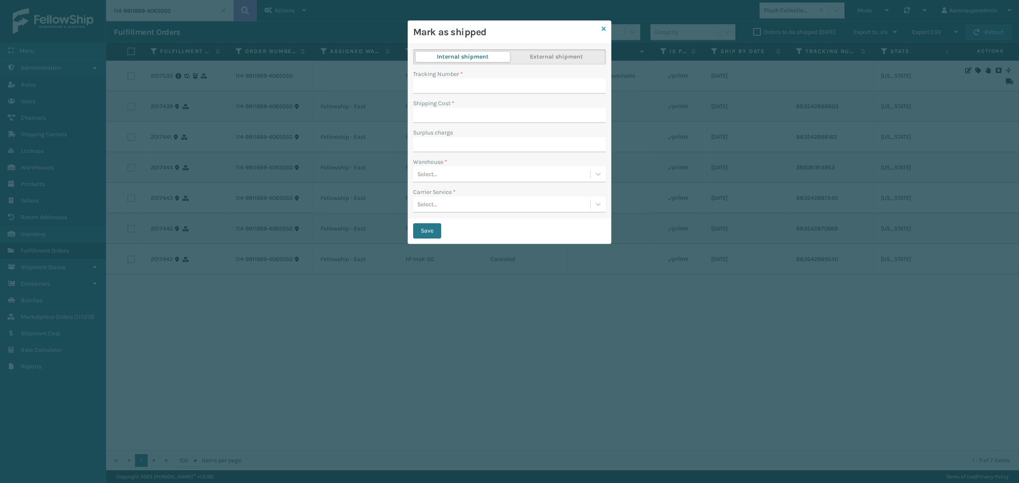
click at [602, 29] on icon at bounding box center [604, 29] width 4 height 6
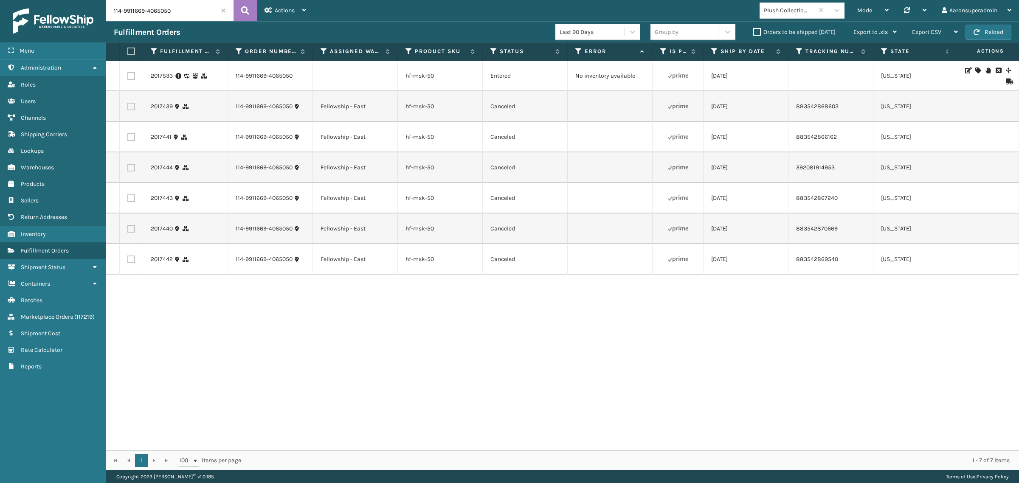
click at [446, 103] on div "hf-msk-50" at bounding box center [440, 106] width 69 height 8
click at [426, 107] on link "hf-msk-50" at bounding box center [420, 106] width 28 height 7
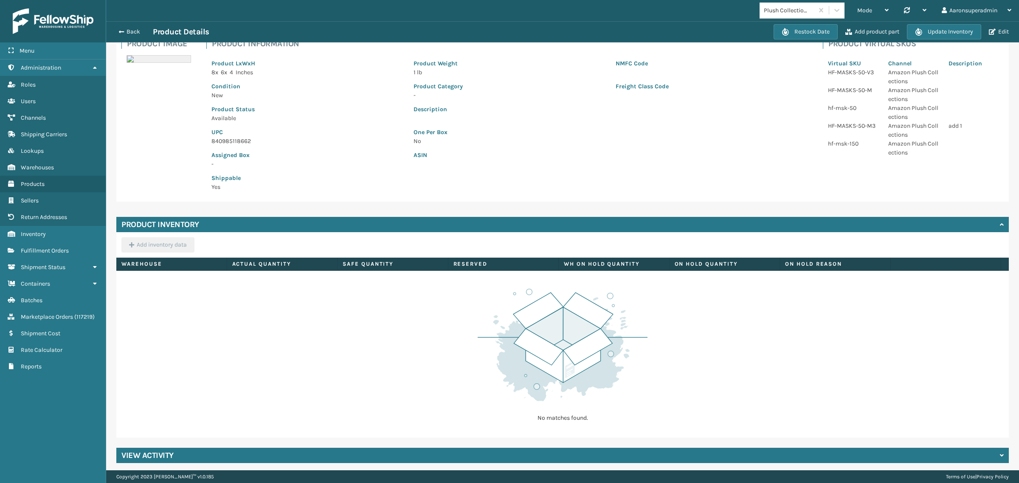
scroll to position [66, 0]
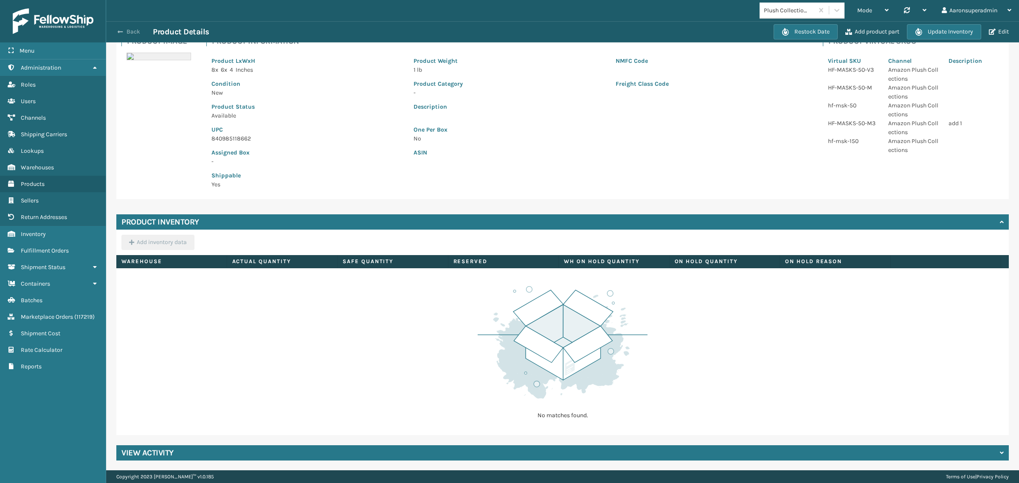
click at [136, 34] on button "Back" at bounding box center [133, 32] width 39 height 8
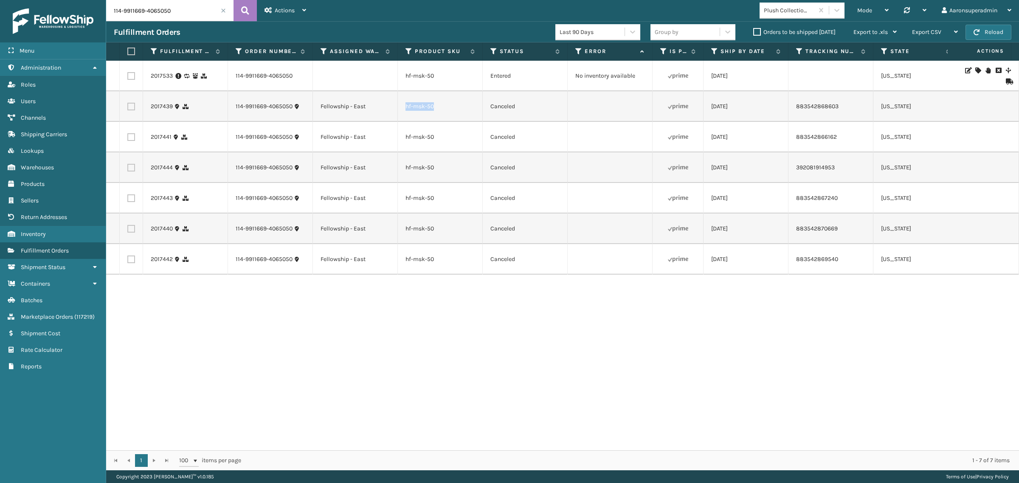
drag, startPoint x: 450, startPoint y: 102, endPoint x: 403, endPoint y: 106, distance: 46.9
click at [403, 106] on td "hf-msk-50" at bounding box center [440, 106] width 85 height 31
copy link "hf-msk-50"
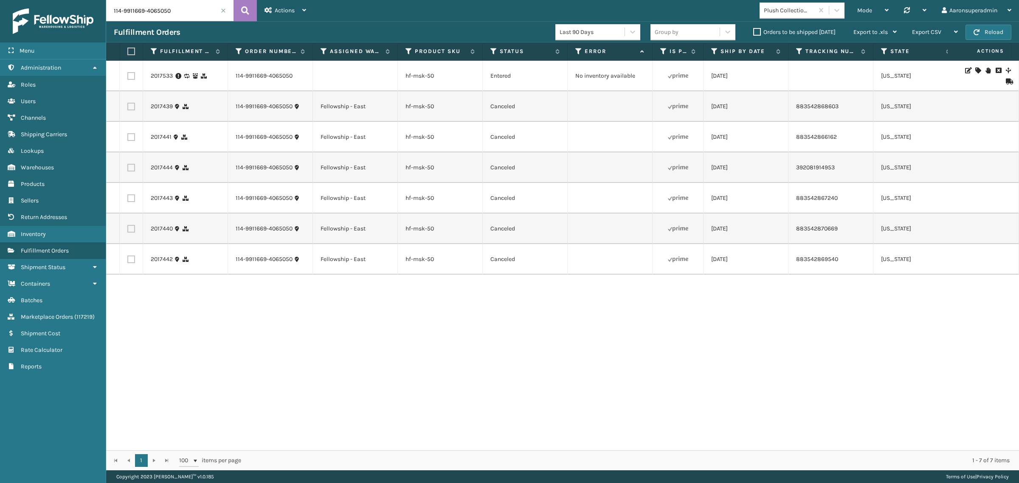
click at [132, 75] on label at bounding box center [131, 76] width 8 height 8
click at [128, 75] on input "checkbox" at bounding box center [127, 75] width 0 height 6
checkbox input "true"
click at [685, 31] on div "Bulk Actions Change shipping On Hold Mark as Shipped Pull Label Assign Update B…" at bounding box center [712, 32] width 65 height 21
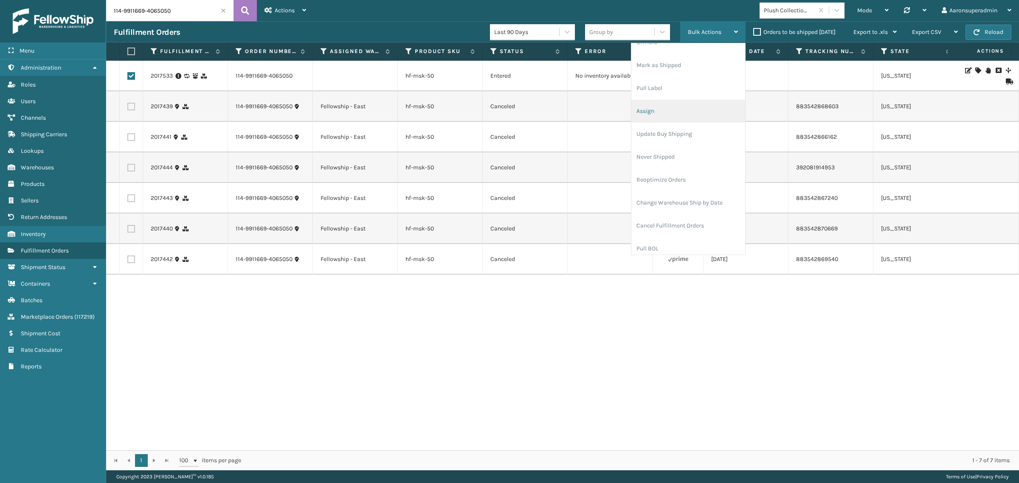
scroll to position [41, 0]
click at [676, 216] on li "Cancel Fulfillment Orders" at bounding box center [688, 220] width 114 height 23
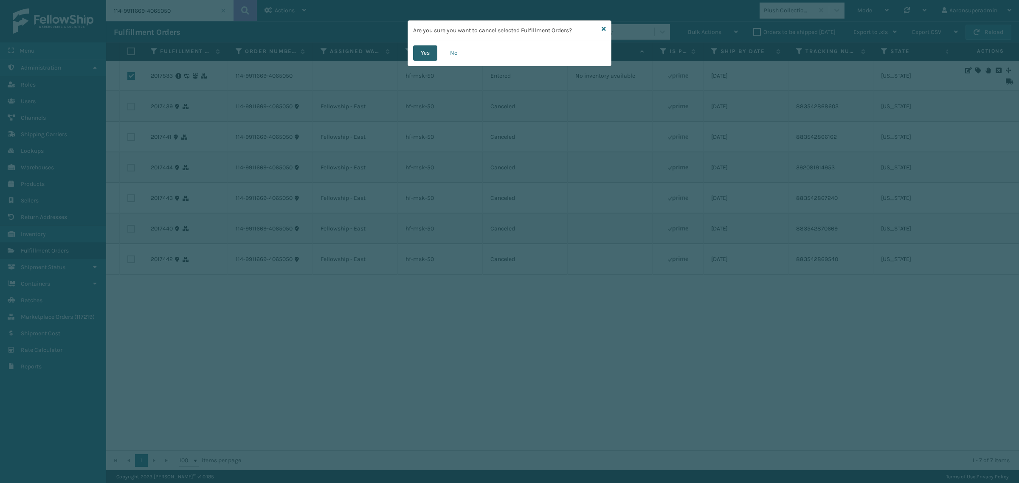
click at [427, 58] on button "Yes" at bounding box center [425, 52] width 24 height 15
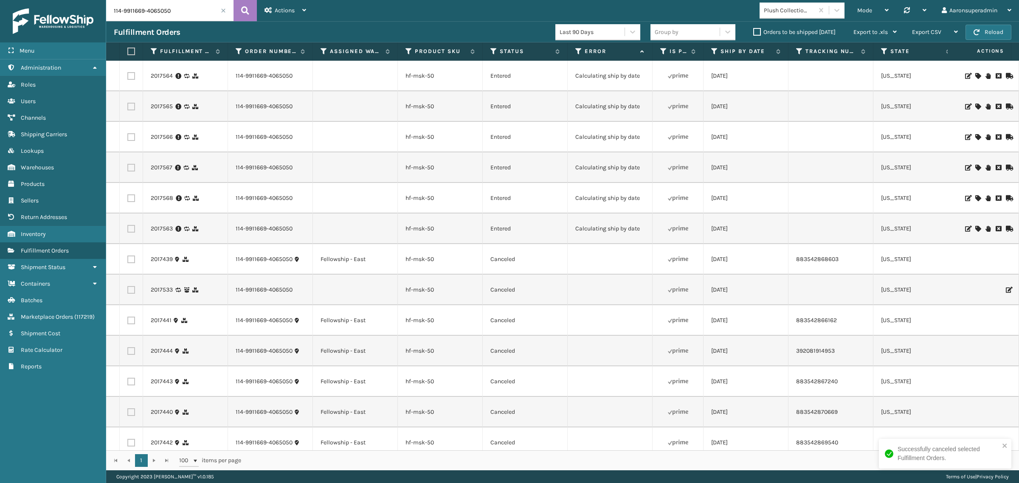
click at [975, 75] on icon at bounding box center [977, 76] width 5 height 6
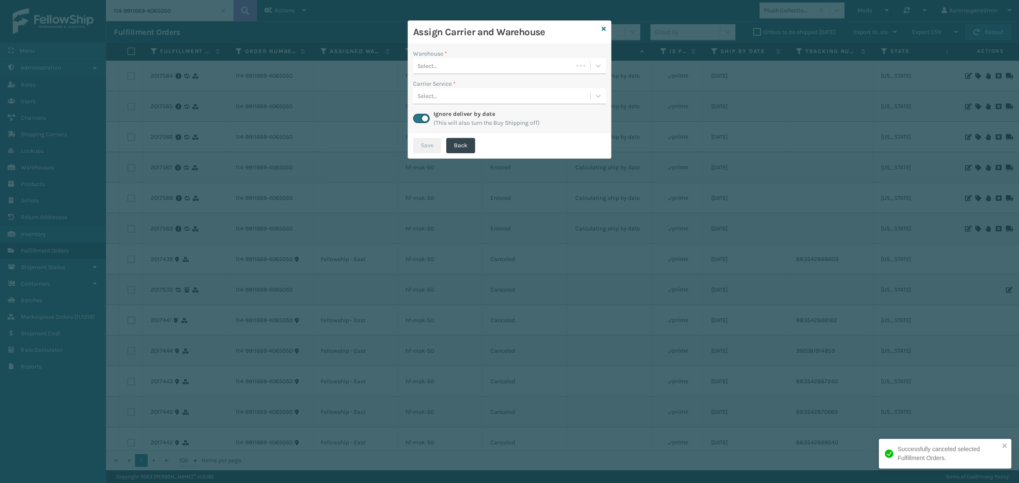
click at [504, 66] on div "Select..." at bounding box center [493, 66] width 160 height 14
click at [604, 30] on icon at bounding box center [604, 29] width 4 height 6
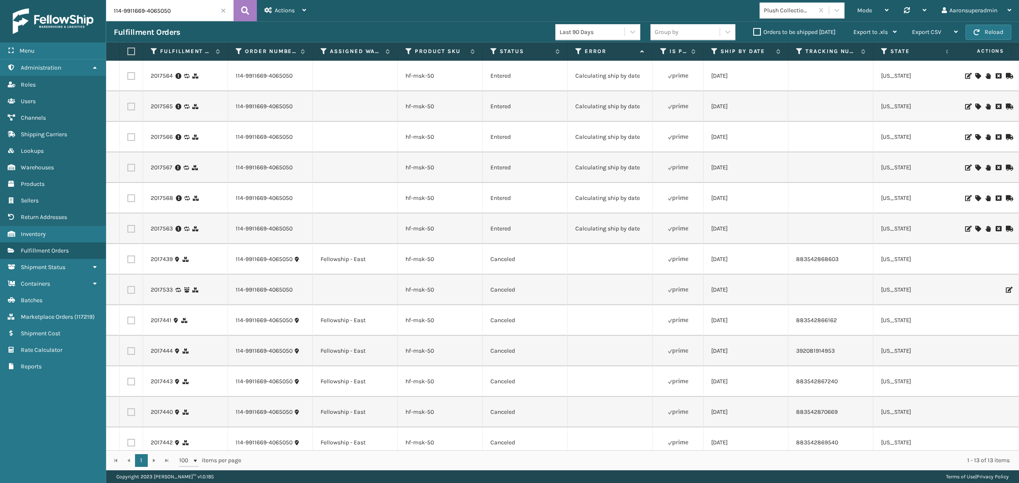
click at [132, 226] on label at bounding box center [131, 229] width 8 height 8
click at [128, 226] on input "checkbox" at bounding box center [127, 228] width 0 height 6
checkbox input "true"
click at [131, 194] on label at bounding box center [131, 198] width 8 height 8
click at [128, 194] on input "checkbox" at bounding box center [127, 197] width 0 height 6
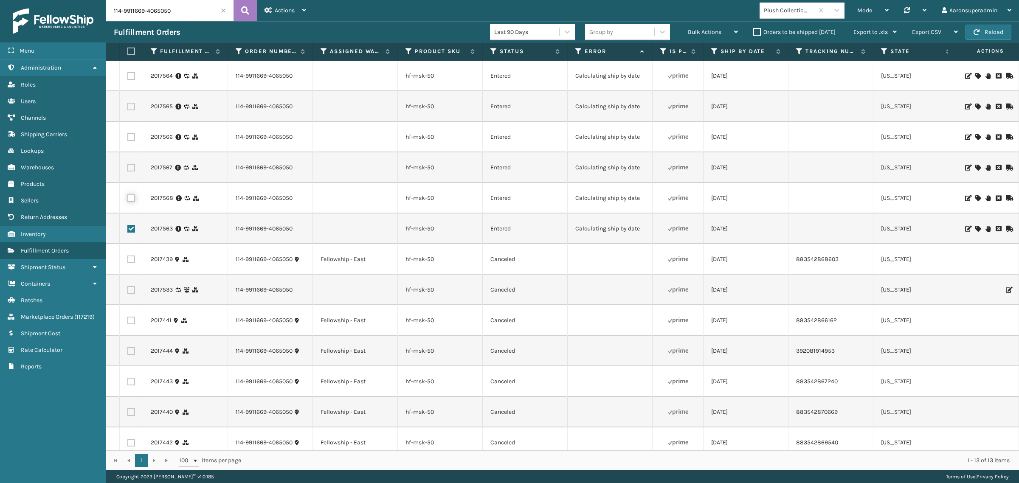
checkbox input "true"
click at [129, 166] on label at bounding box center [131, 168] width 8 height 8
click at [128, 166] on input "checkbox" at bounding box center [127, 167] width 0 height 6
checkbox input "true"
click at [135, 135] on td at bounding box center [131, 137] width 23 height 31
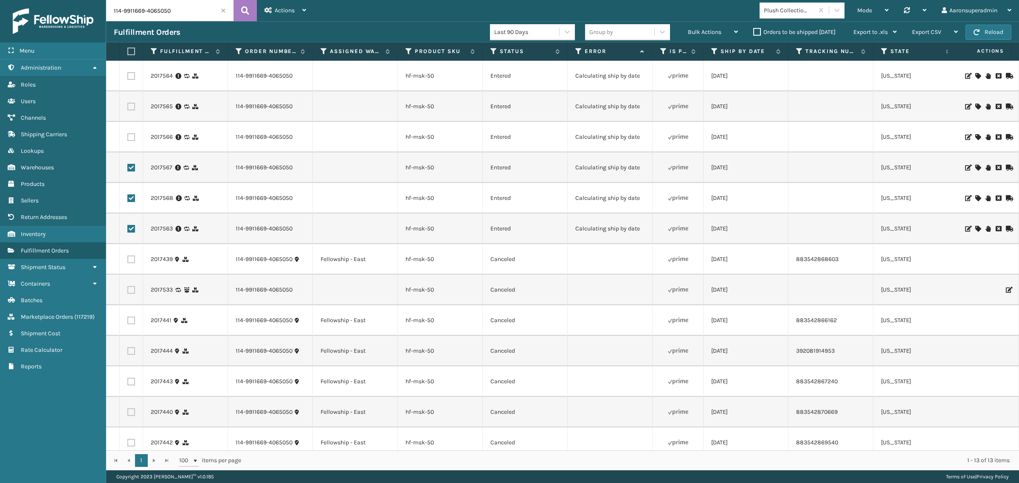
click at [126, 135] on td at bounding box center [131, 137] width 23 height 31
click at [128, 105] on label at bounding box center [131, 107] width 8 height 8
click at [128, 105] on input "checkbox" at bounding box center [127, 106] width 0 height 6
checkbox input "true"
click at [130, 76] on label at bounding box center [131, 76] width 8 height 8
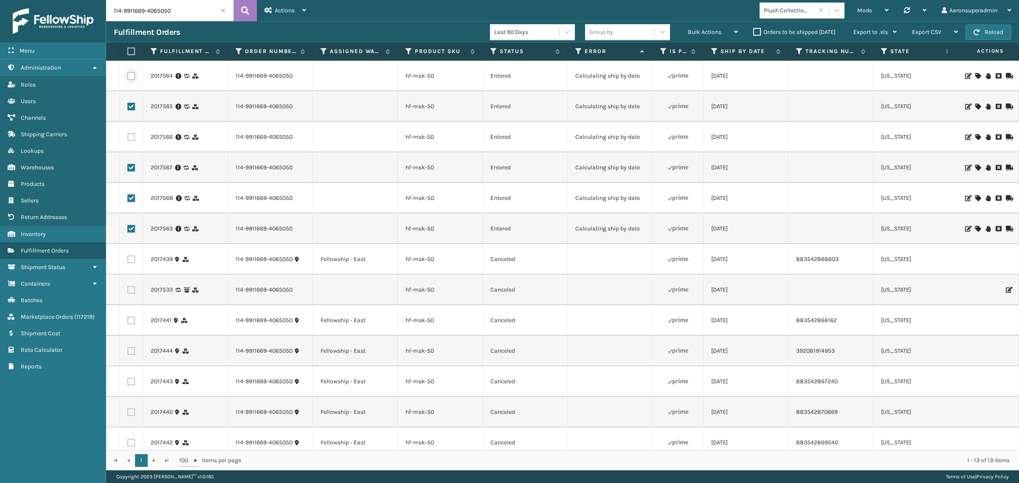
click at [128, 76] on input "checkbox" at bounding box center [127, 75] width 0 height 6
checkbox input "true"
click at [132, 138] on label at bounding box center [131, 137] width 8 height 8
click at [128, 138] on input "checkbox" at bounding box center [127, 136] width 0 height 6
checkbox input "true"
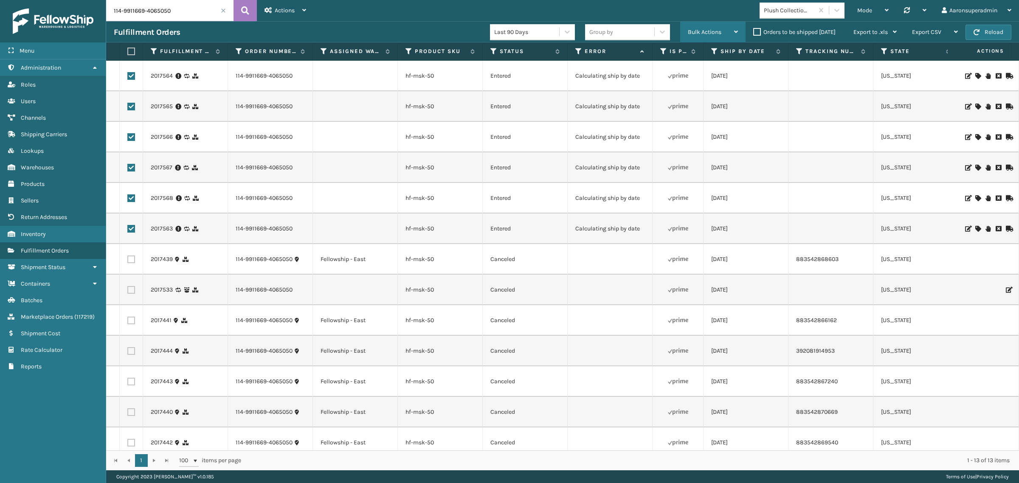
click at [691, 37] on div "Bulk Actions" at bounding box center [713, 32] width 50 height 21
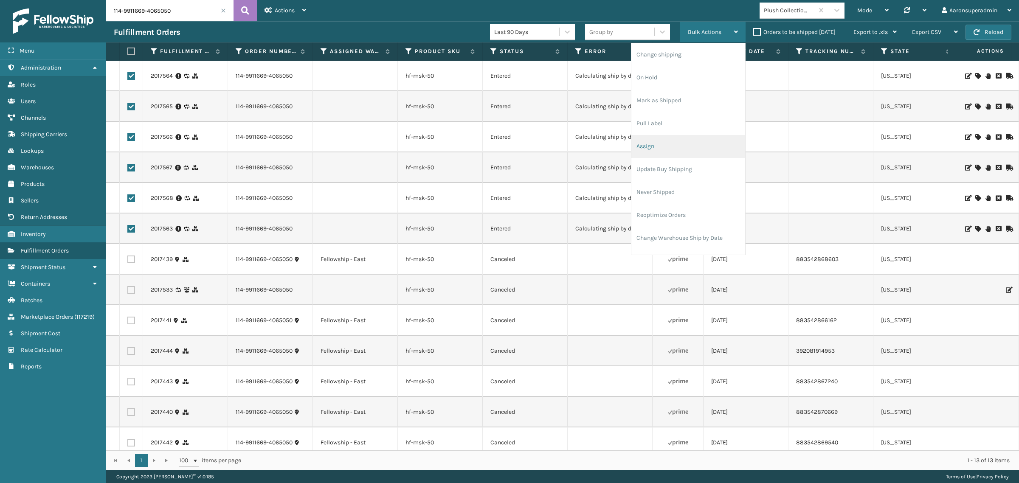
click at [651, 151] on li "Assign" at bounding box center [688, 146] width 114 height 23
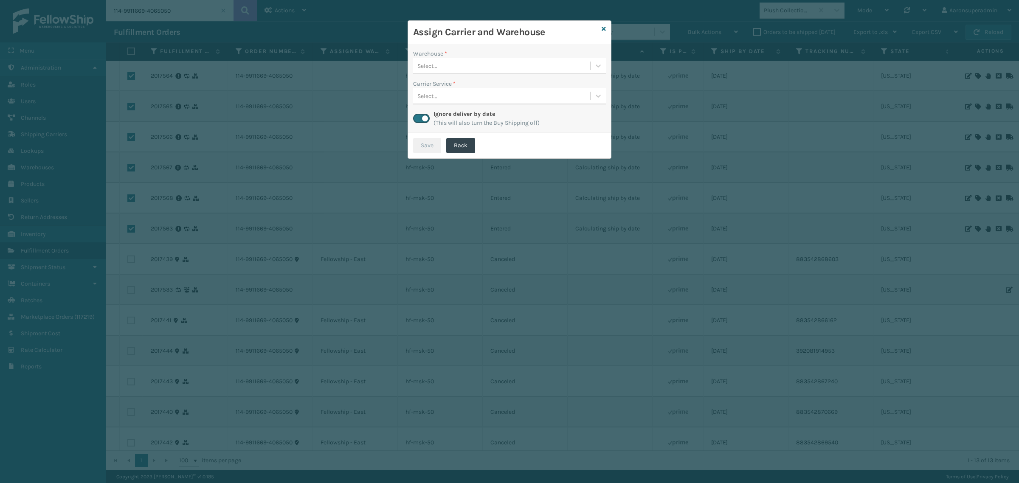
click at [438, 64] on div "Select..." at bounding box center [501, 66] width 177 height 14
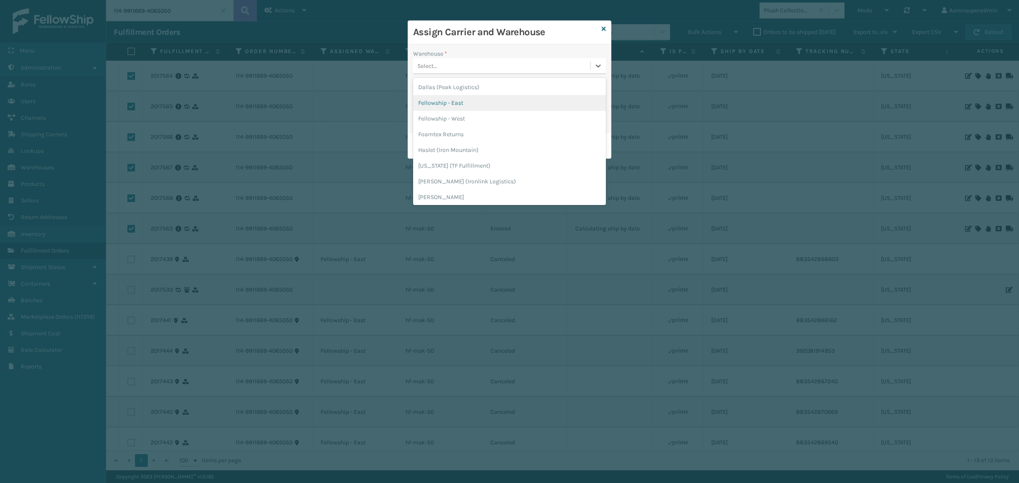
click at [442, 107] on div "Fellowship - East" at bounding box center [509, 103] width 193 height 16
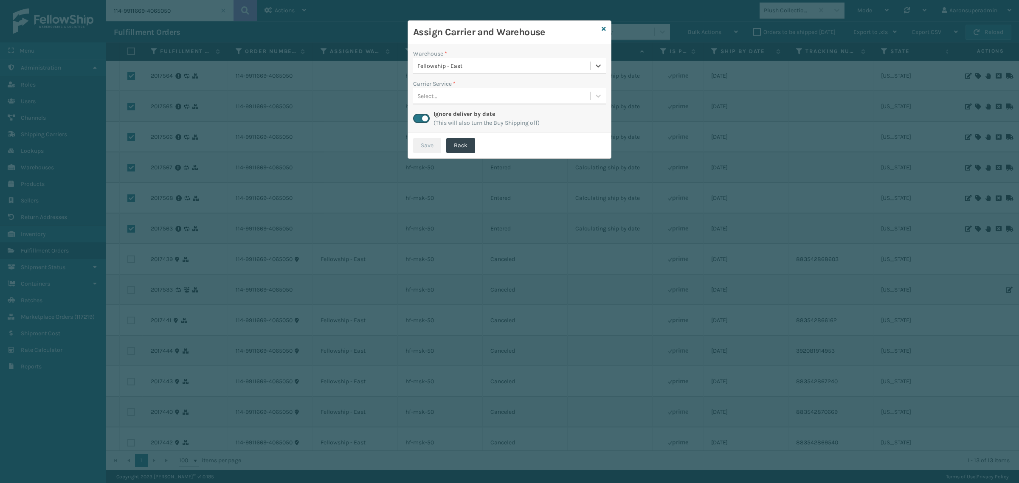
click at [444, 99] on div "Select..." at bounding box center [501, 96] width 177 height 14
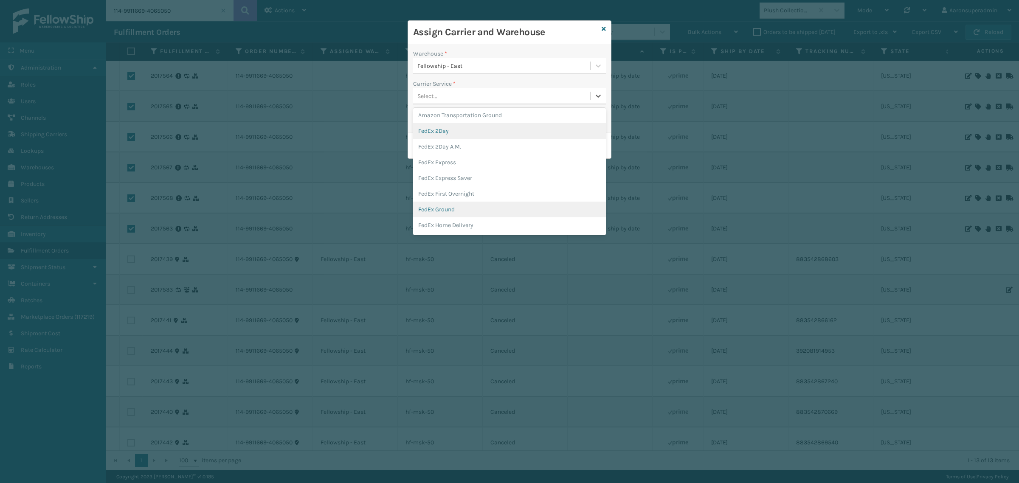
scroll to position [35, 0]
click at [465, 203] on div "FedEx Home Delivery" at bounding box center [509, 208] width 193 height 16
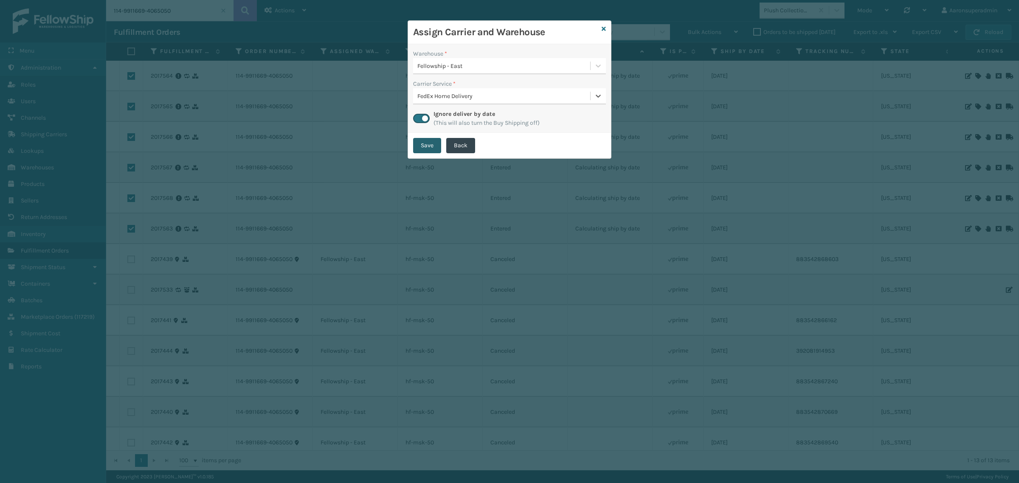
click at [434, 149] on button "Save" at bounding box center [427, 145] width 28 height 15
checkbox input "false"
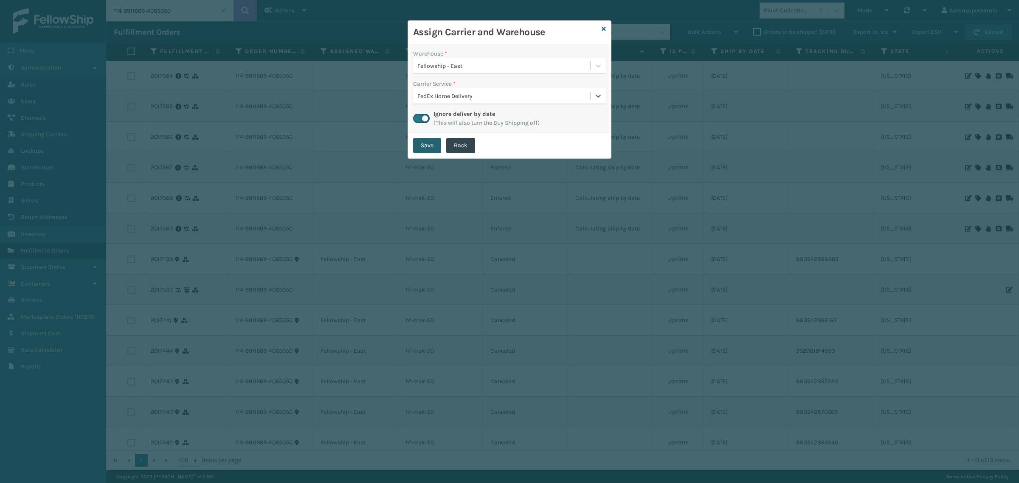
checkbox input "false"
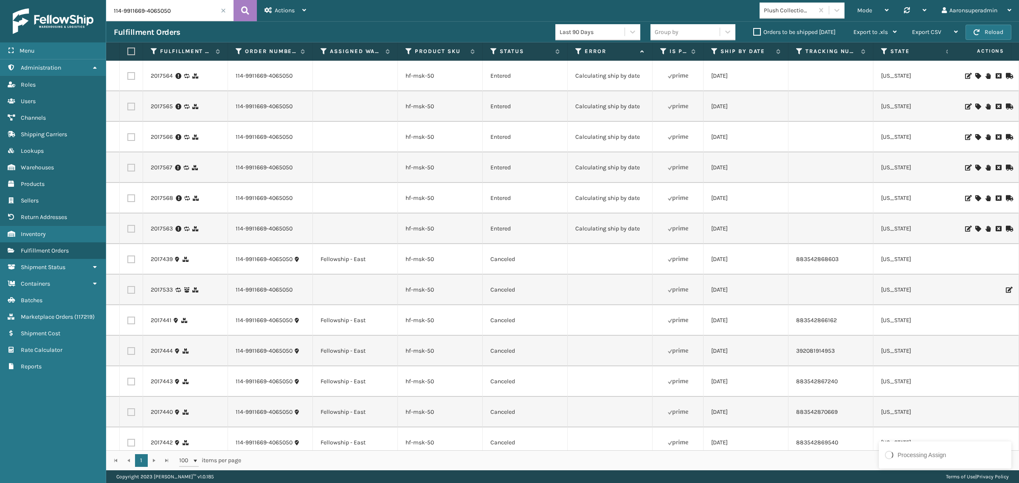
click at [794, 27] on div "Orders to be shipped [DATE]" at bounding box center [796, 32] width 100 height 10
click at [789, 31] on label "Orders to be shipped [DATE]" at bounding box center [794, 31] width 82 height 7
click at [754, 31] on input "Orders to be shipped [DATE]" at bounding box center [753, 30] width 0 height 6
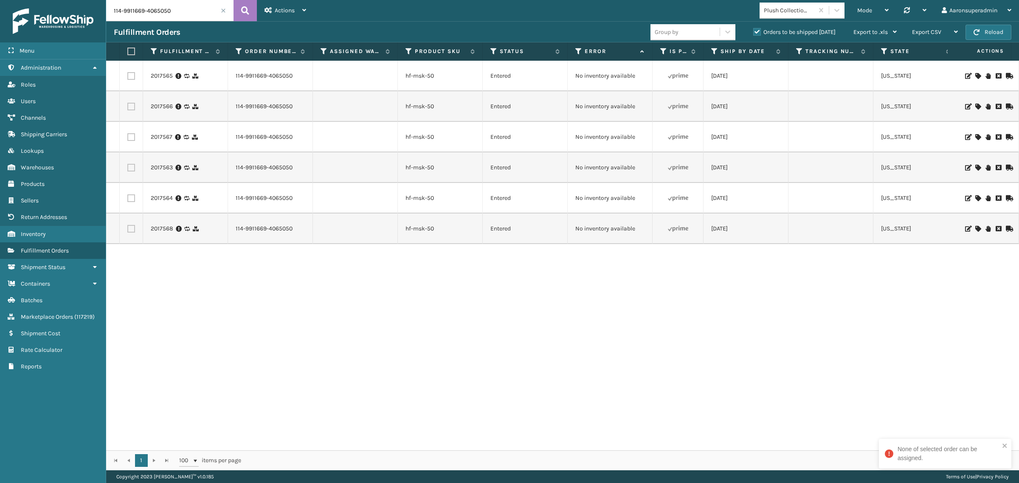
click at [975, 74] on icon at bounding box center [977, 76] width 5 height 6
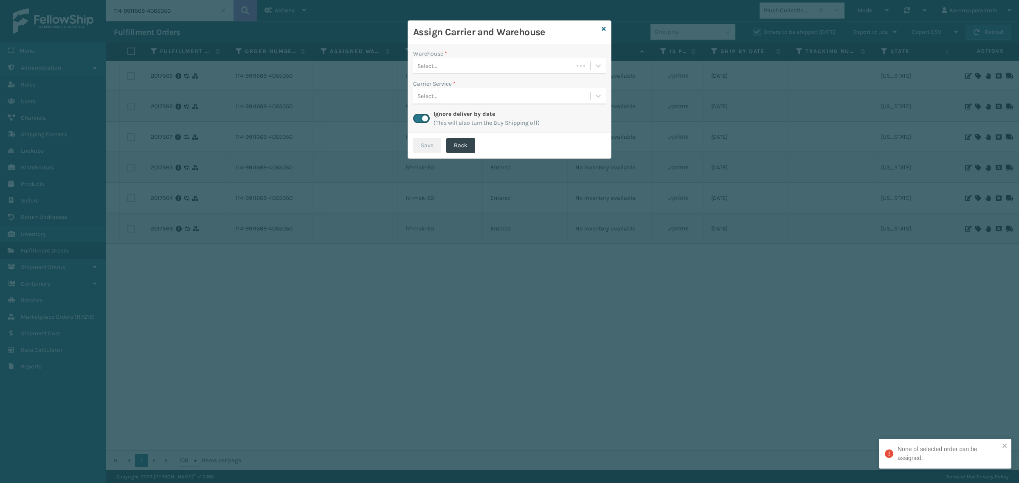
click at [471, 68] on div "Select..." at bounding box center [493, 66] width 160 height 14
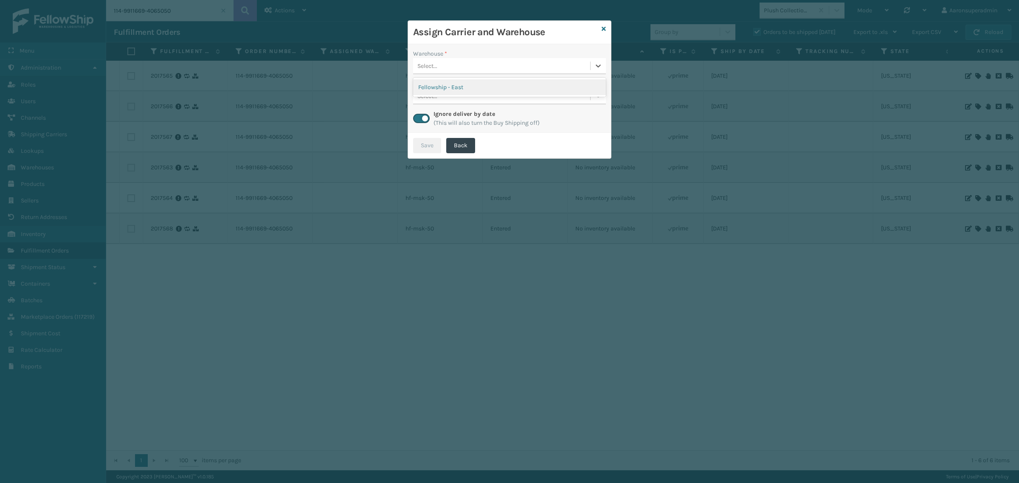
click at [468, 90] on div "Fellowship - East" at bounding box center [509, 87] width 193 height 16
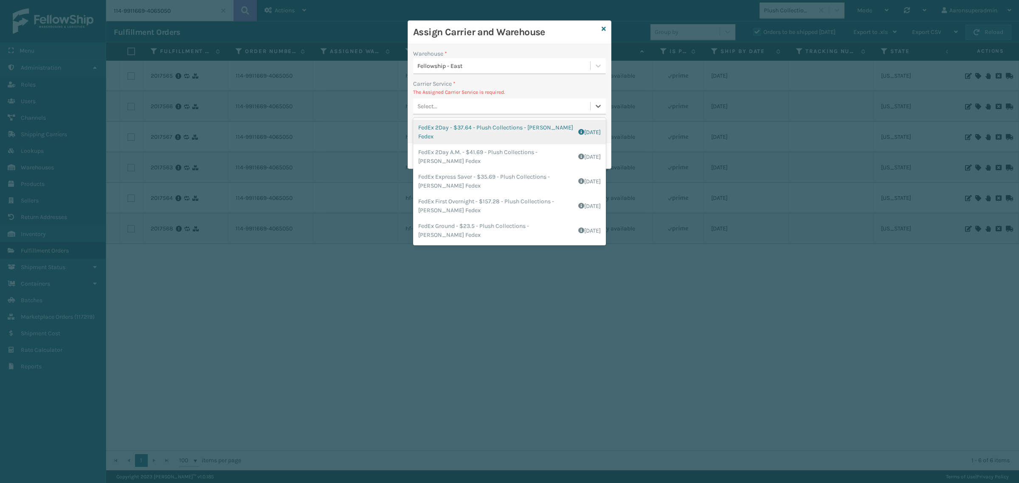
click at [431, 107] on div "Select..." at bounding box center [427, 106] width 20 height 9
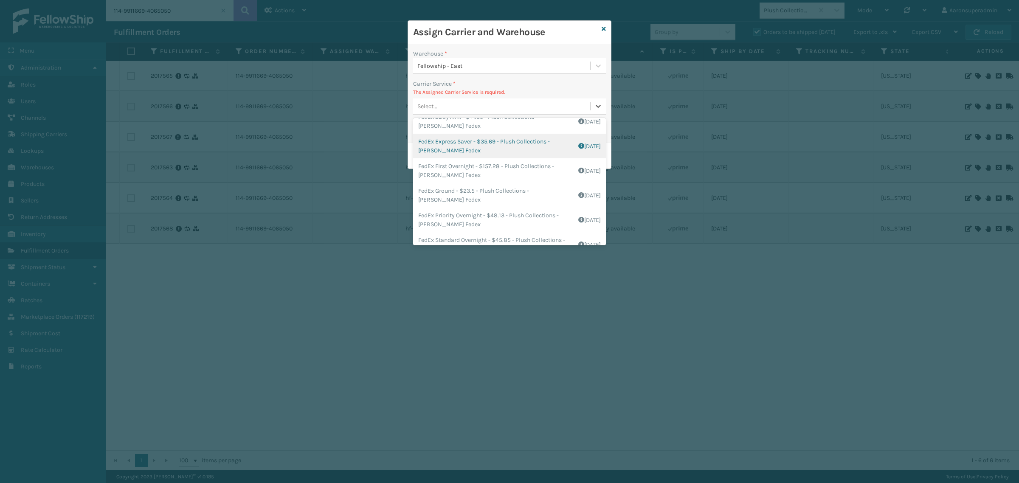
scroll to position [48, 0]
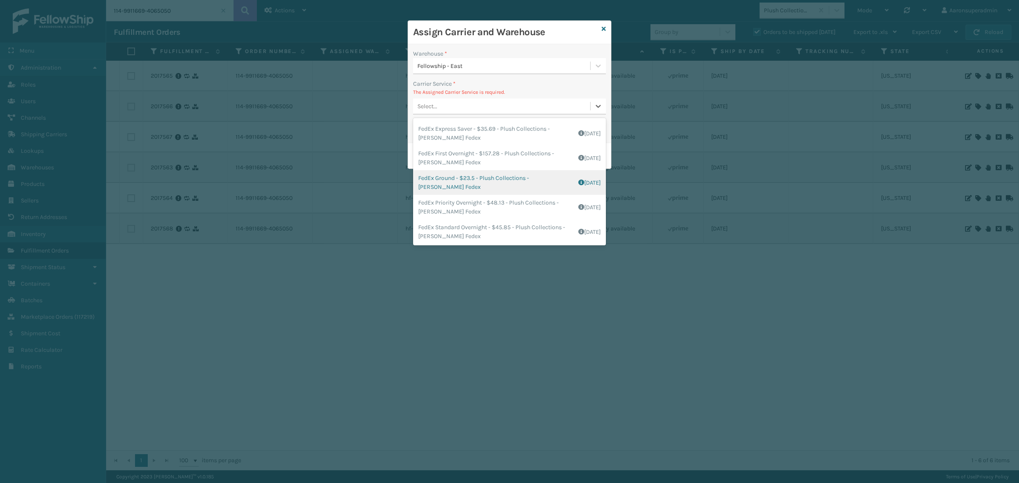
click at [454, 183] on div "FedEx Ground - $23.5 - Plush Collections - Milliard Fedex Shipping Cost $9.5 Su…" at bounding box center [509, 182] width 193 height 25
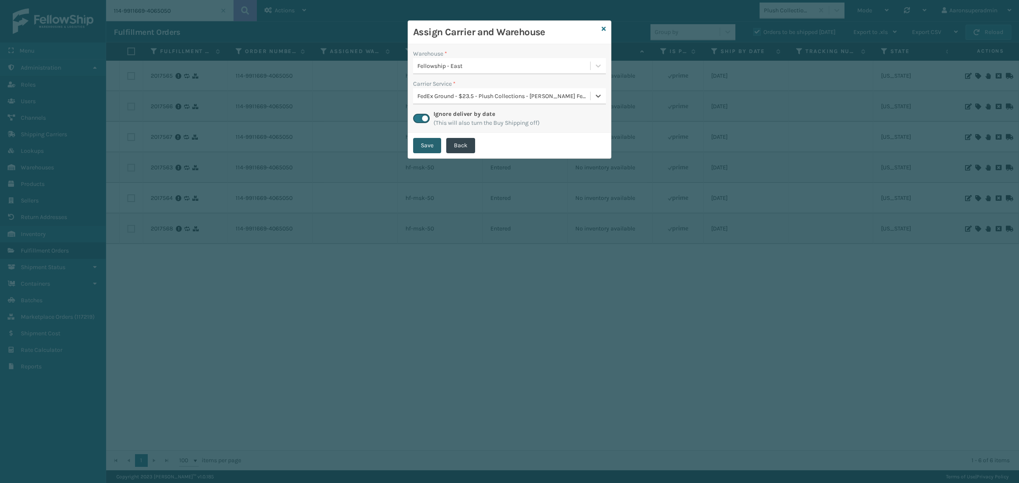
click at [417, 146] on button "Save" at bounding box center [427, 145] width 28 height 15
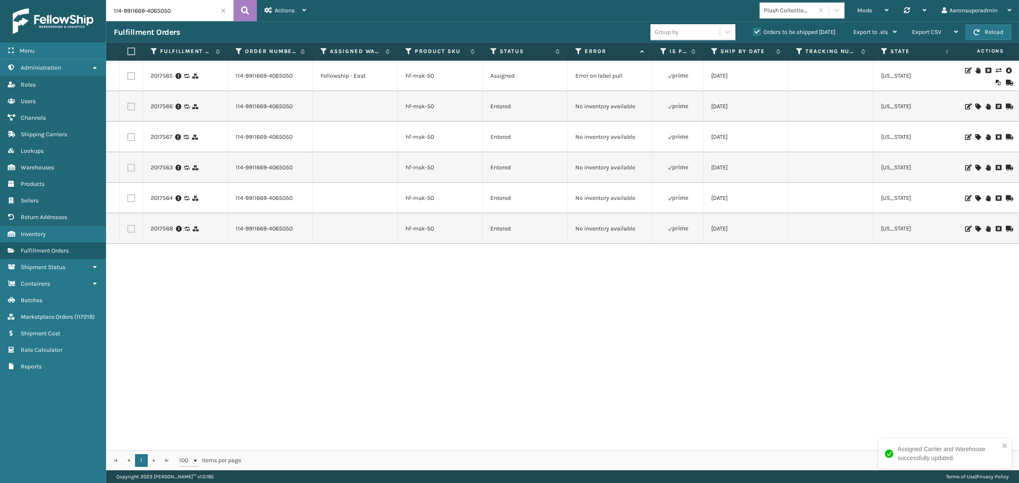
click at [975, 107] on icon at bounding box center [977, 107] width 5 height 6
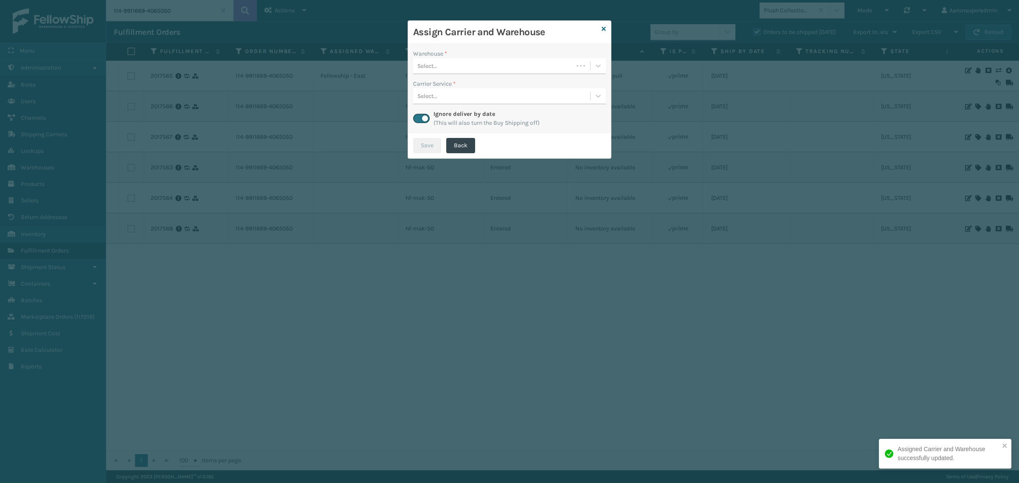
click at [455, 70] on div "Select..." at bounding box center [493, 66] width 160 height 14
click at [471, 87] on div "Fellowship - East" at bounding box center [509, 87] width 193 height 16
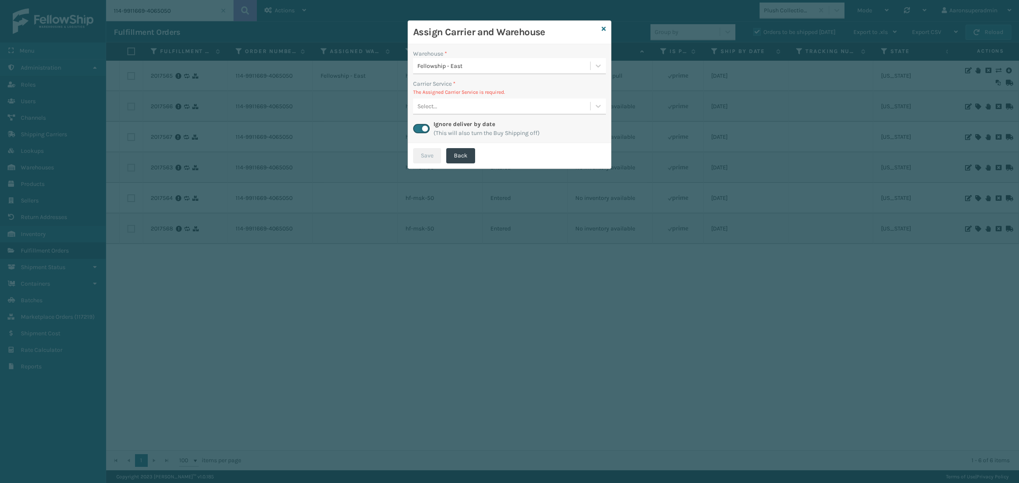
click at [468, 107] on div "Select..." at bounding box center [501, 106] width 177 height 14
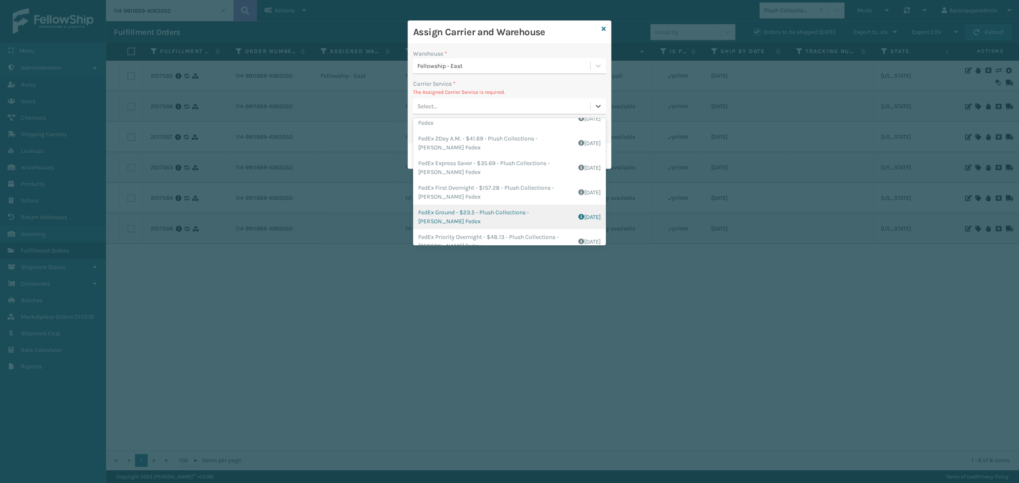
scroll to position [17, 0]
click at [463, 211] on div "FedEx Ground - $23.5 - Plush Collections - Milliard Fedex Shipping Cost $9.5 Su…" at bounding box center [509, 213] width 193 height 25
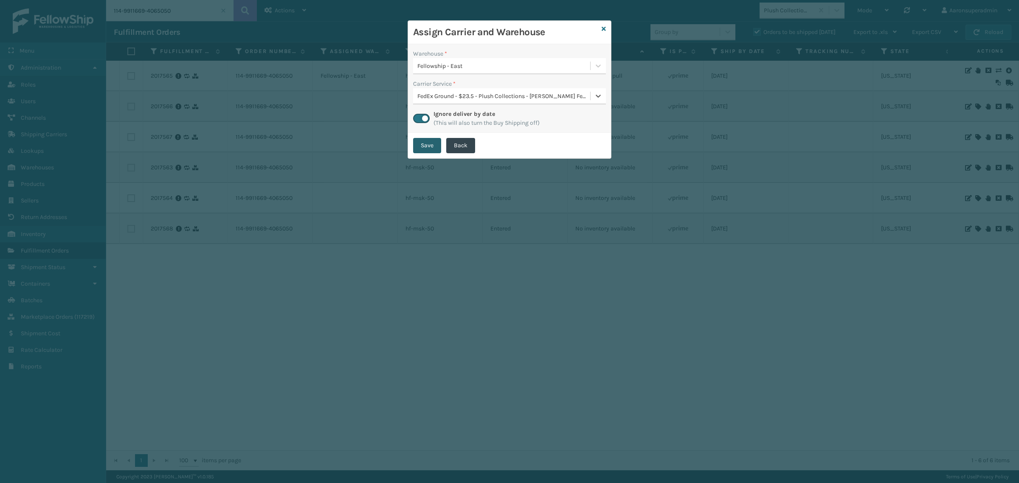
click at [419, 149] on button "Save" at bounding box center [427, 145] width 28 height 15
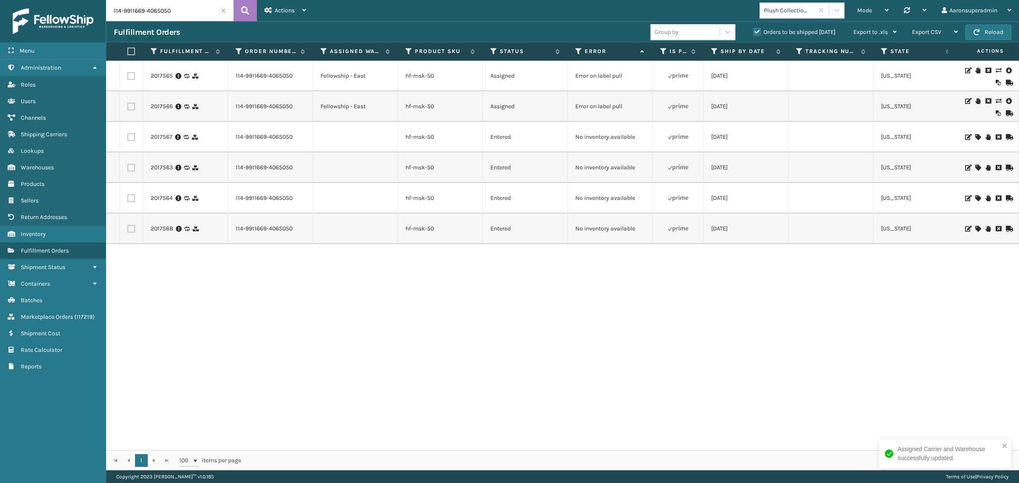
click at [975, 139] on icon at bounding box center [977, 137] width 5 height 6
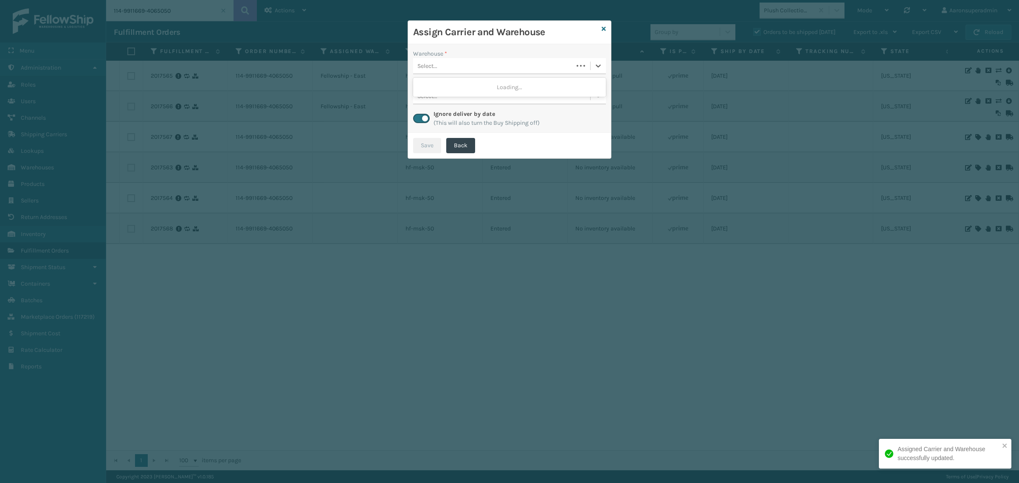
click at [432, 65] on div "Select..." at bounding box center [427, 66] width 20 height 9
click at [457, 91] on div "Fellowship - East" at bounding box center [509, 87] width 193 height 16
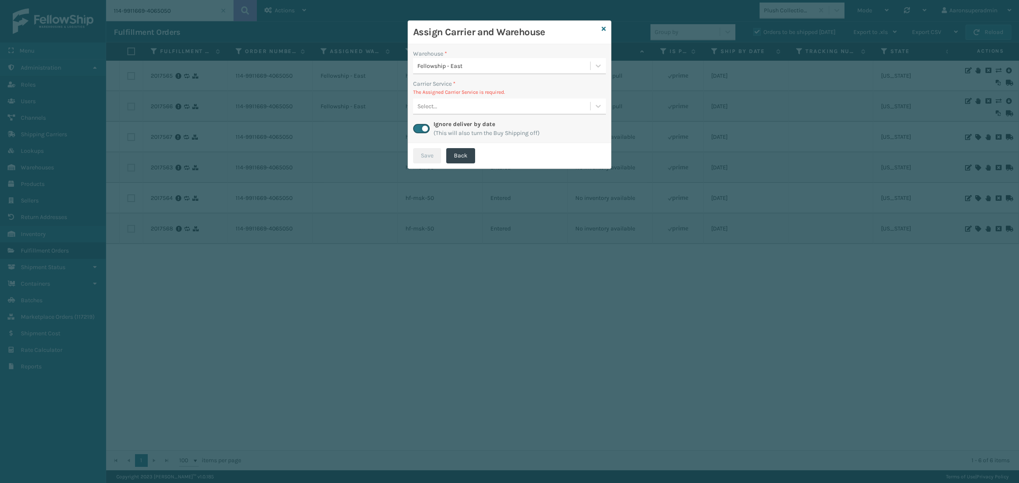
click at [479, 113] on div "Select..." at bounding box center [501, 106] width 177 height 14
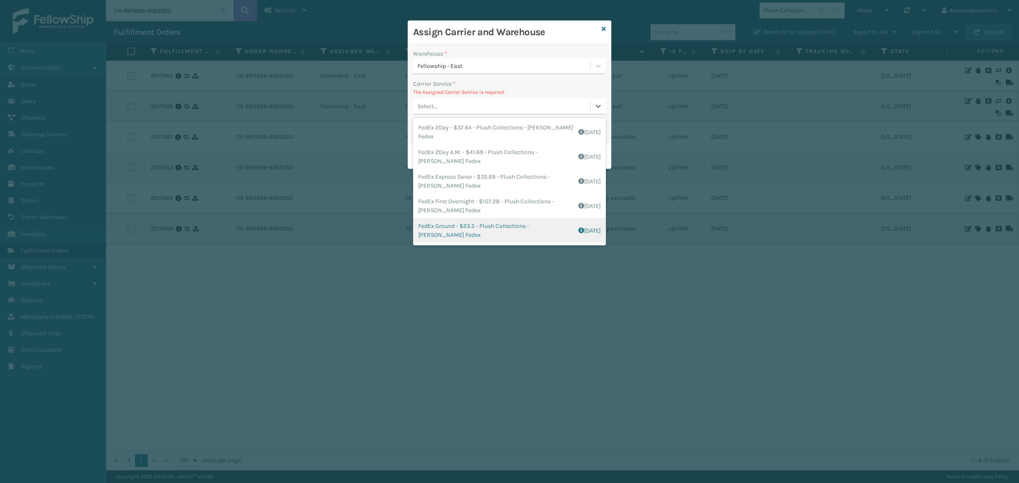
click at [444, 222] on div "FedEx Ground - $23.5 - Plush Collections - Milliard Fedex Shipping Cost $9.5 Su…" at bounding box center [509, 230] width 193 height 25
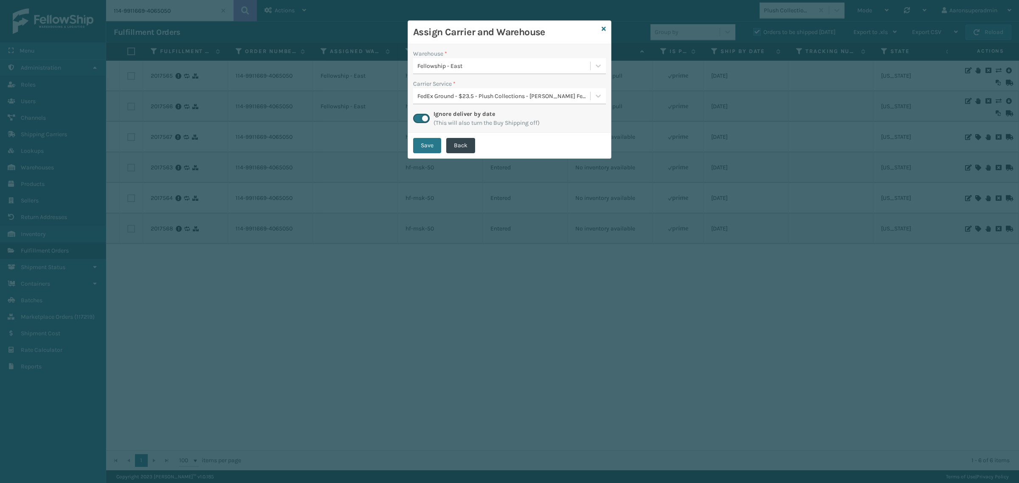
click at [423, 149] on button "Save" at bounding box center [427, 145] width 28 height 15
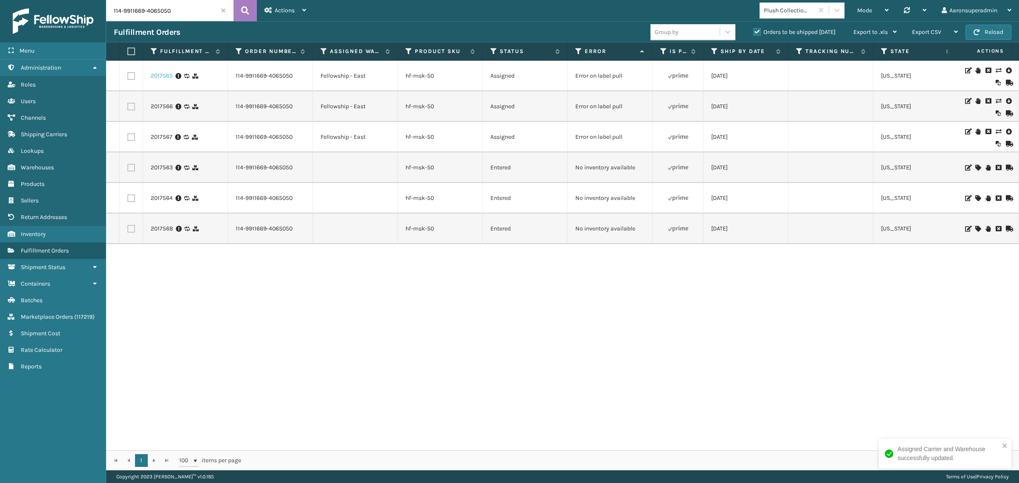
click at [170, 73] on link "2017565" at bounding box center [162, 76] width 22 height 8
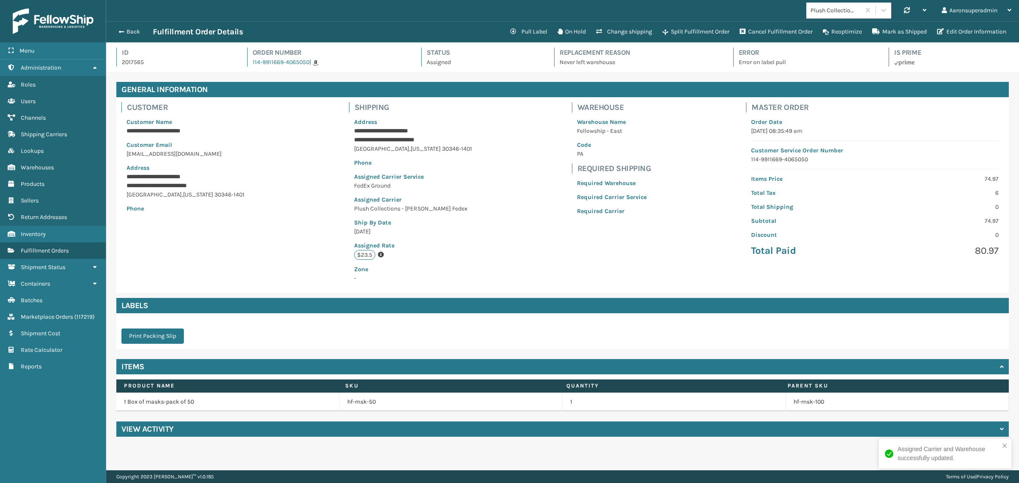
scroll to position [20, 913]
click at [532, 32] on button "Pull Label" at bounding box center [528, 31] width 47 height 17
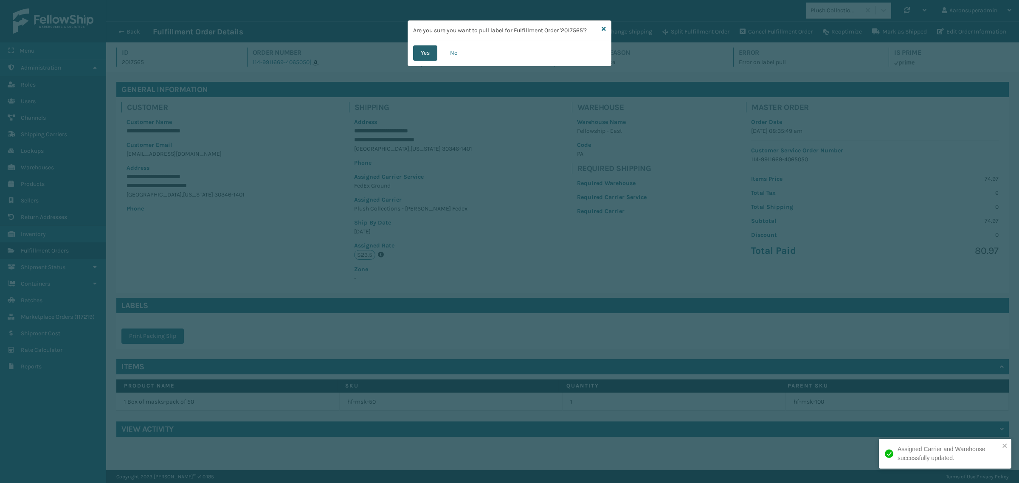
click at [432, 56] on button "Yes" at bounding box center [425, 52] width 24 height 15
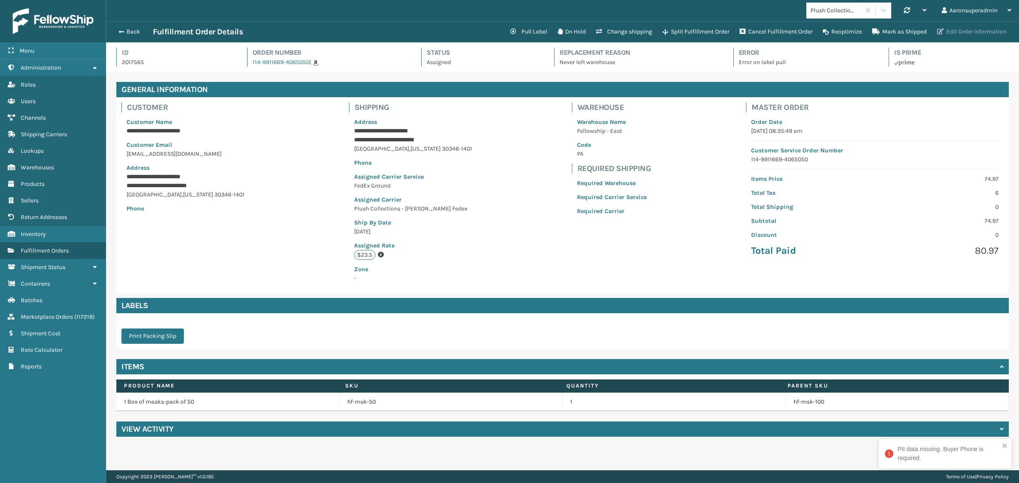
click at [974, 36] on button "Edit Order Information" at bounding box center [971, 31] width 79 height 17
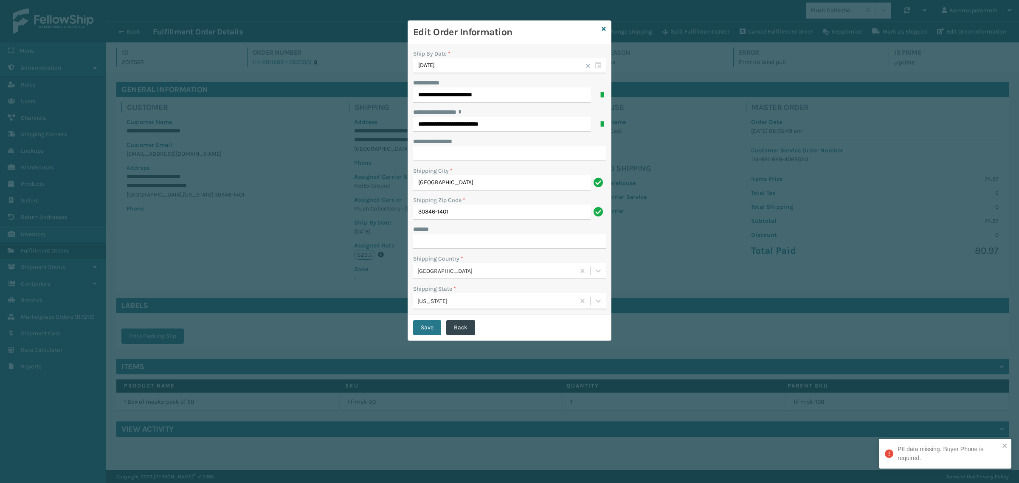
click at [466, 234] on div "***** *" at bounding box center [509, 229] width 193 height 9
click at [465, 239] on input "***** *" at bounding box center [509, 241] width 193 height 15
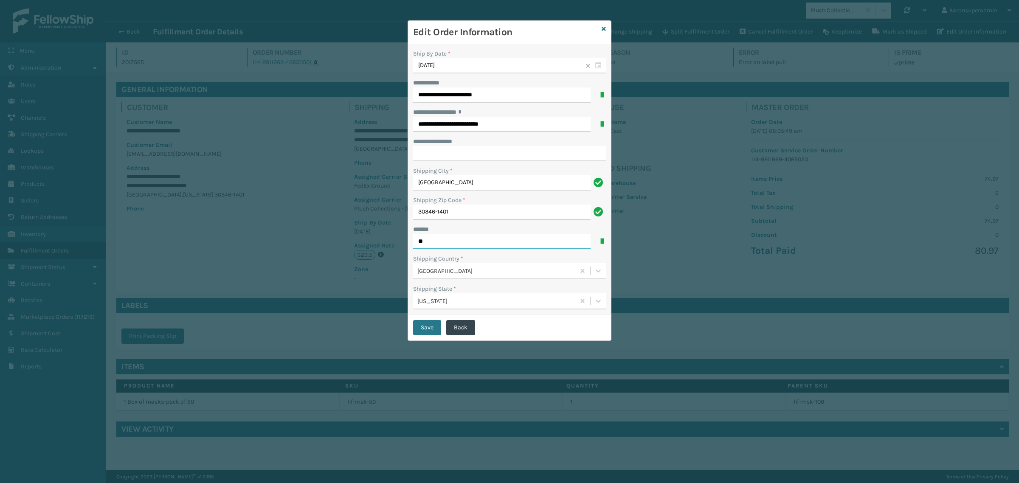
type input "**********"
click at [423, 335] on button "Save" at bounding box center [427, 327] width 28 height 15
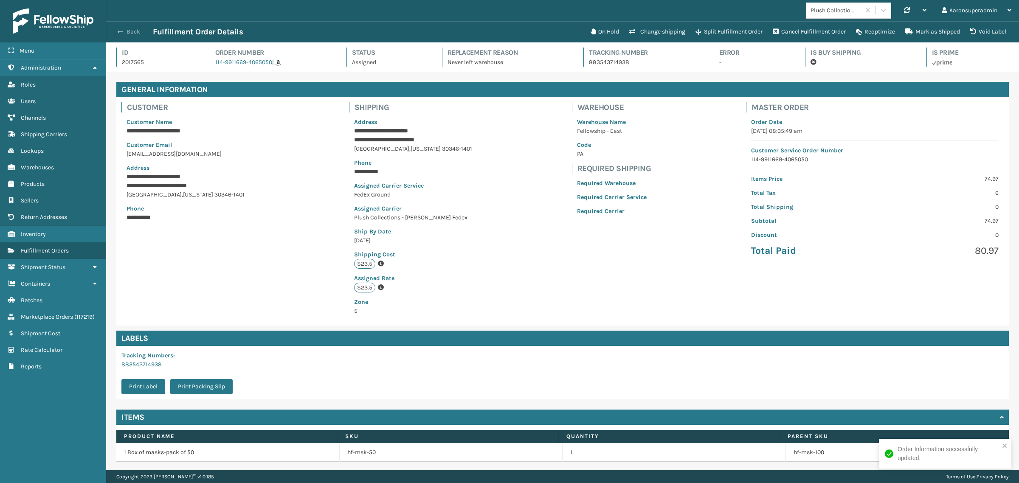
click at [122, 29] on span "button" at bounding box center [120, 32] width 5 height 6
click at [120, 30] on span "button" at bounding box center [120, 32] width 5 height 6
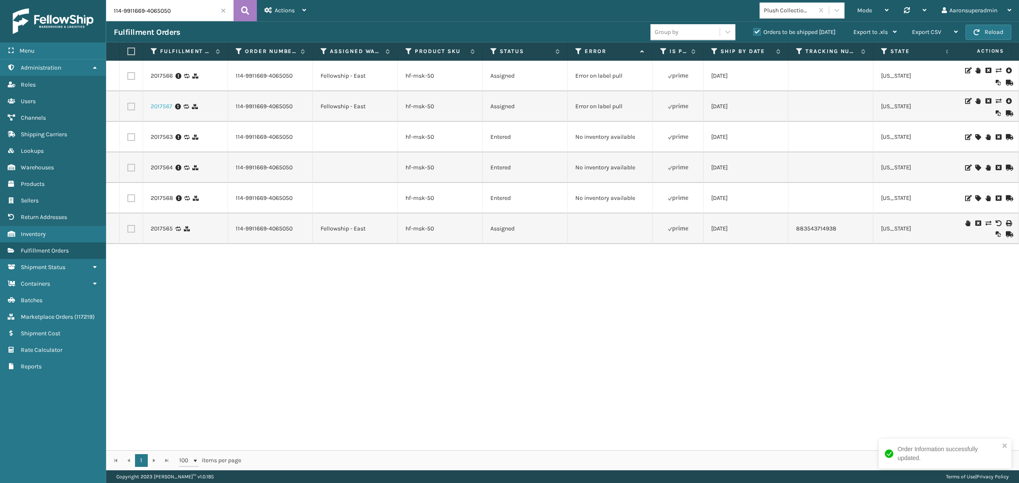
click at [151, 103] on link "2017567" at bounding box center [162, 106] width 22 height 8
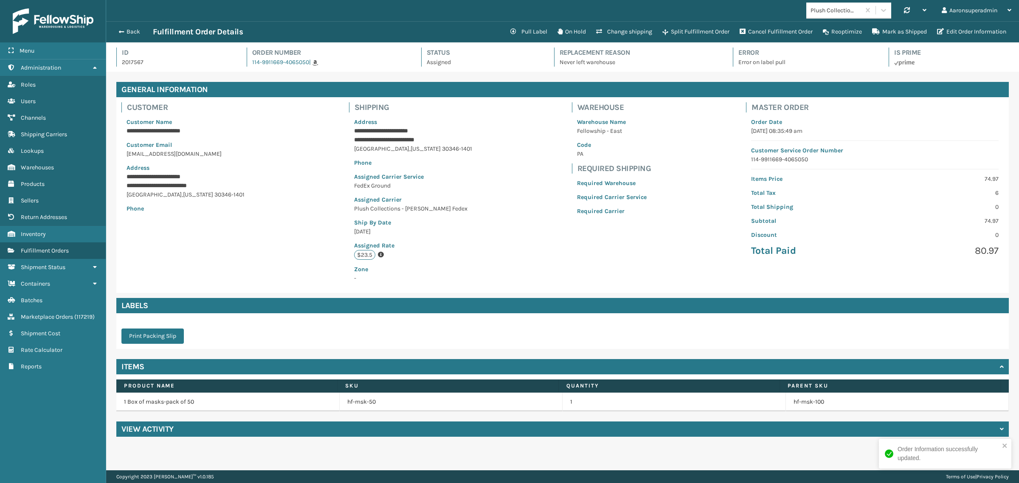
scroll to position [20, 913]
click at [971, 37] on button "Edit Order Information" at bounding box center [971, 31] width 79 height 17
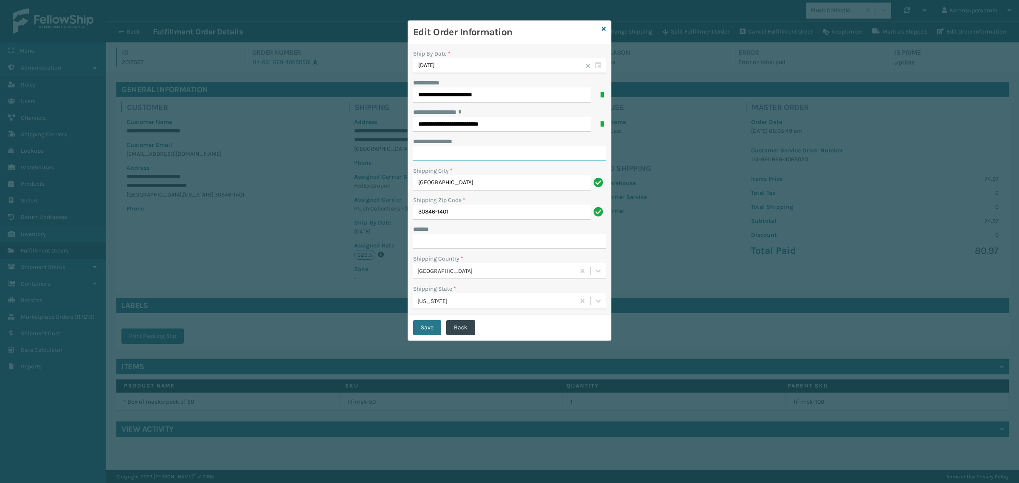
click at [430, 149] on input "**********" at bounding box center [509, 153] width 193 height 15
click at [421, 243] on input "***** *" at bounding box center [509, 241] width 193 height 15
type input "**********"
click at [425, 328] on button "Save" at bounding box center [427, 327] width 28 height 15
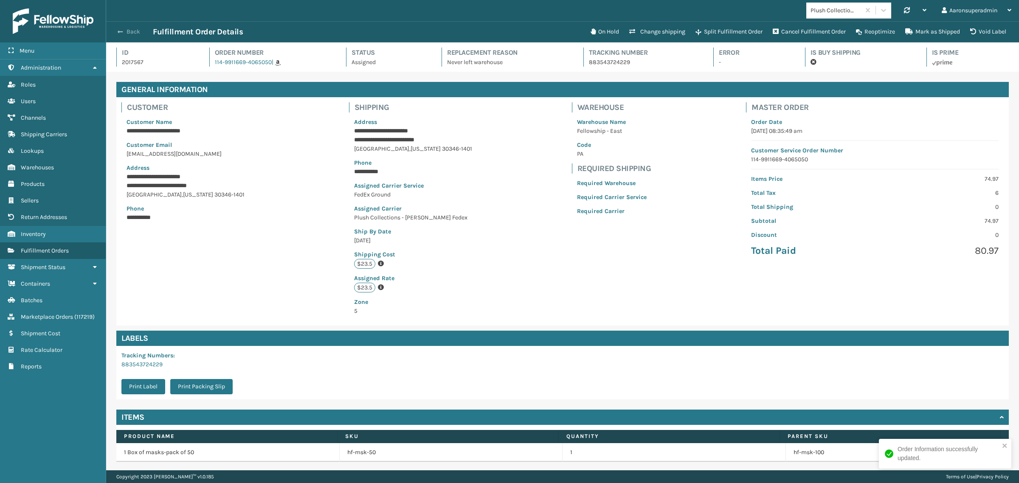
click at [124, 35] on button "Back" at bounding box center [133, 32] width 39 height 8
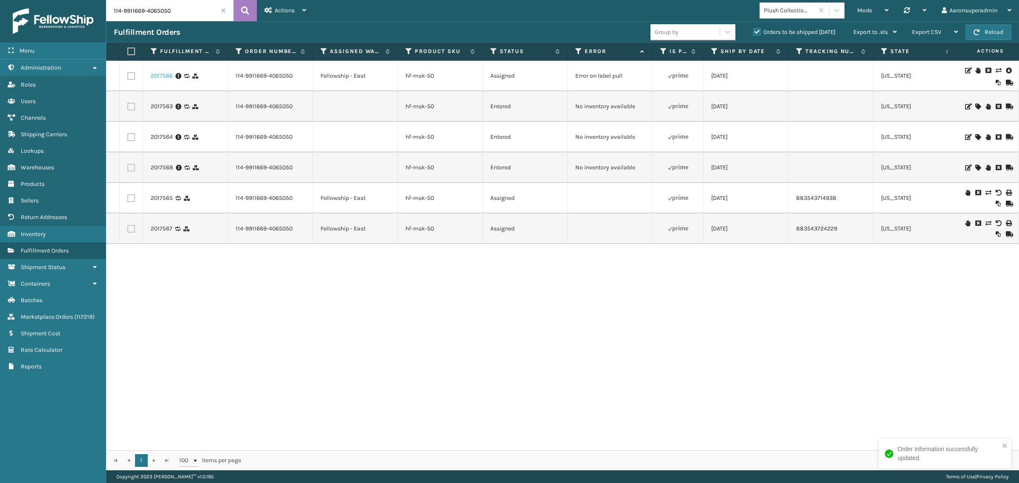
click at [164, 79] on link "2017566" at bounding box center [162, 76] width 22 height 8
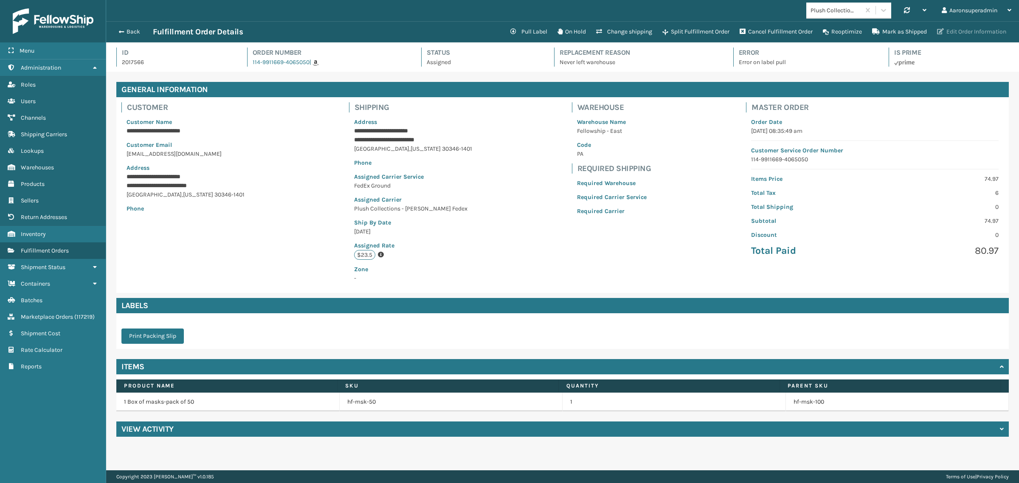
scroll to position [20, 913]
click at [978, 37] on button "Edit Order Information" at bounding box center [971, 31] width 79 height 17
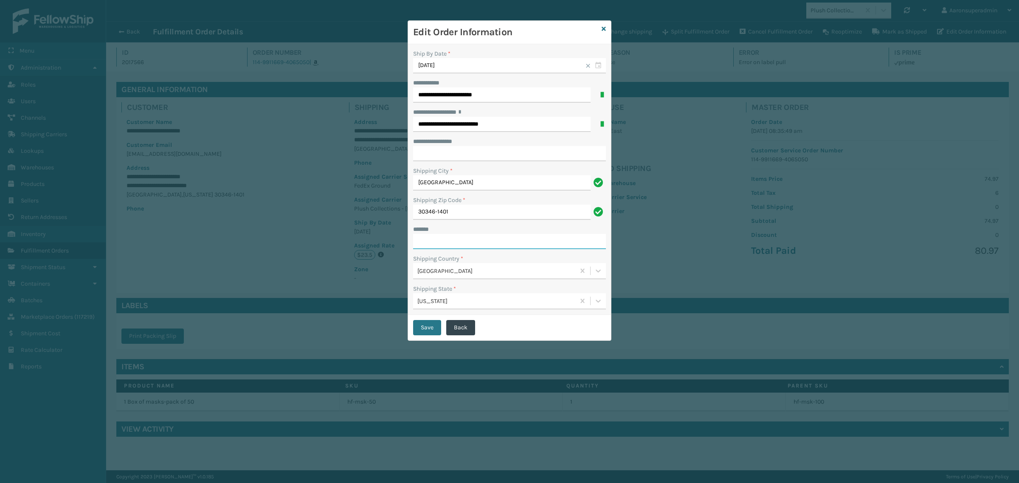
click at [468, 236] on input "***** *" at bounding box center [509, 241] width 193 height 15
type input "**********"
click at [435, 327] on button "Save" at bounding box center [427, 327] width 28 height 15
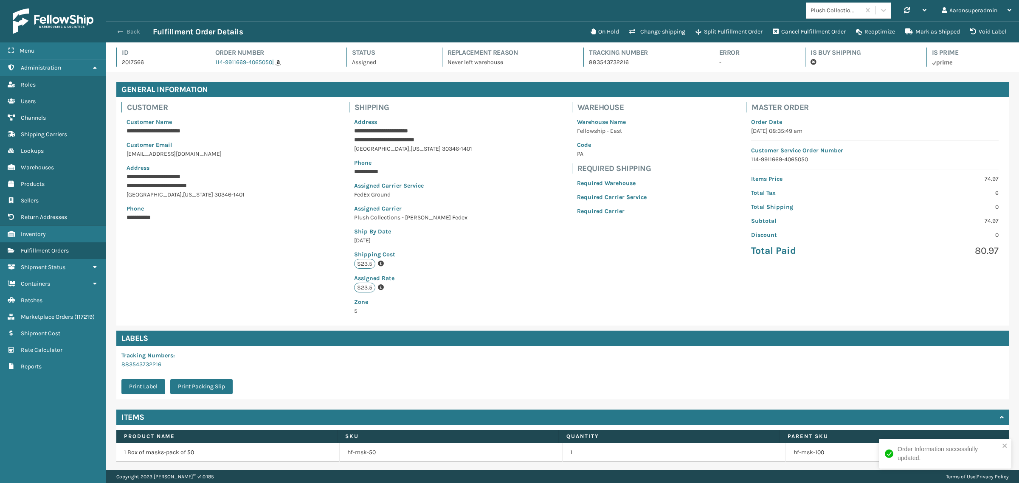
click at [129, 32] on button "Back" at bounding box center [133, 32] width 39 height 8
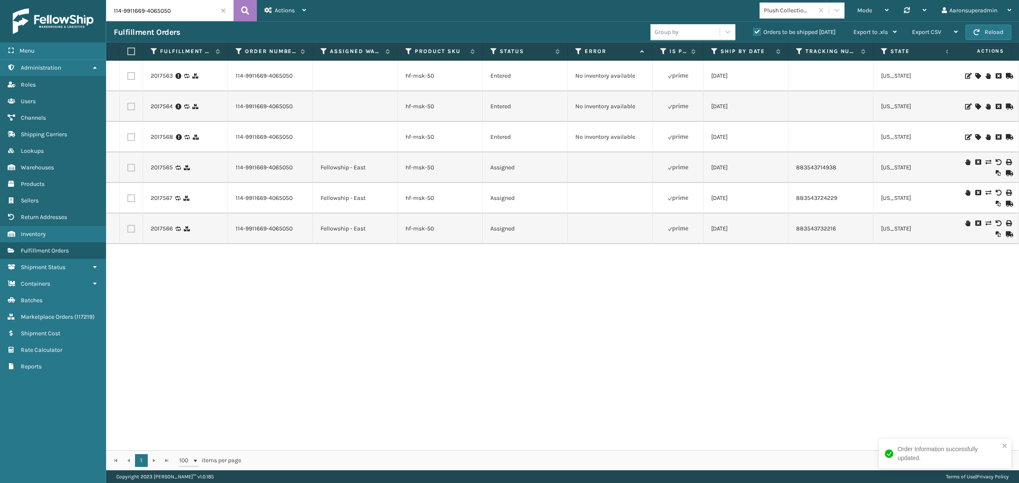
click at [975, 137] on icon at bounding box center [977, 137] width 5 height 6
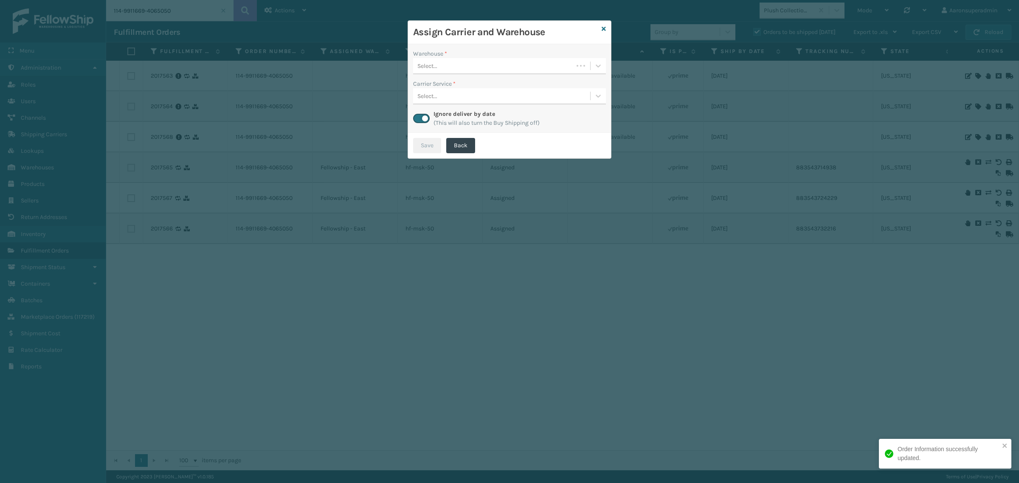
click at [449, 68] on div "Select..." at bounding box center [493, 66] width 160 height 14
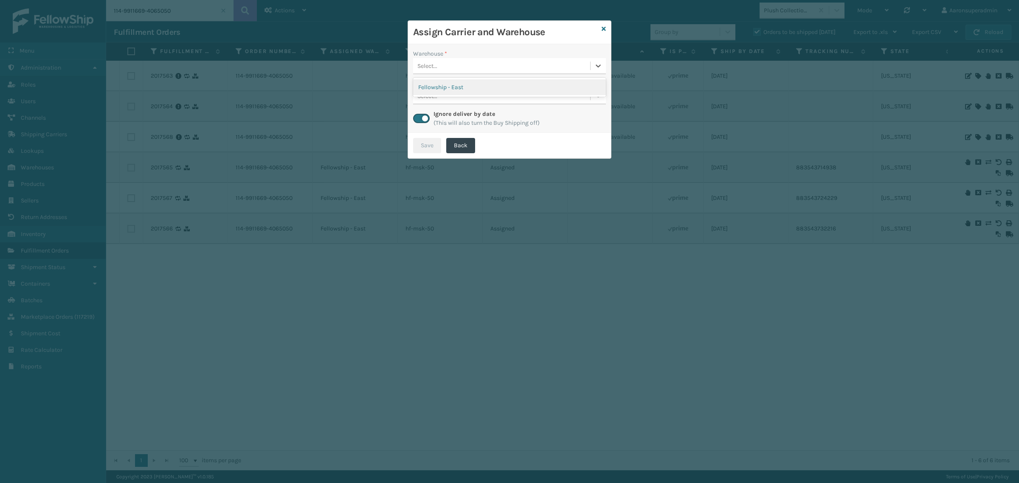
click at [451, 83] on div "Fellowship - East" at bounding box center [509, 87] width 193 height 16
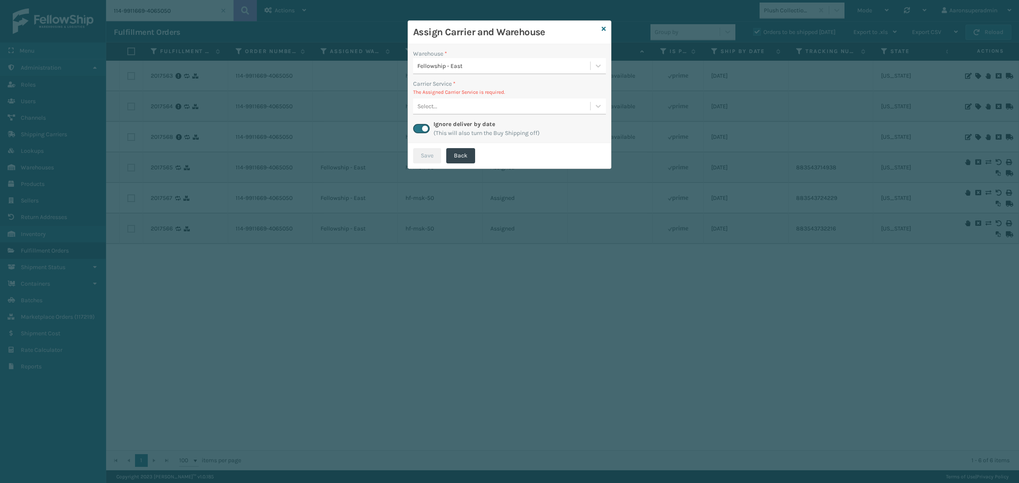
click at [514, 109] on div "Select..." at bounding box center [501, 106] width 177 height 14
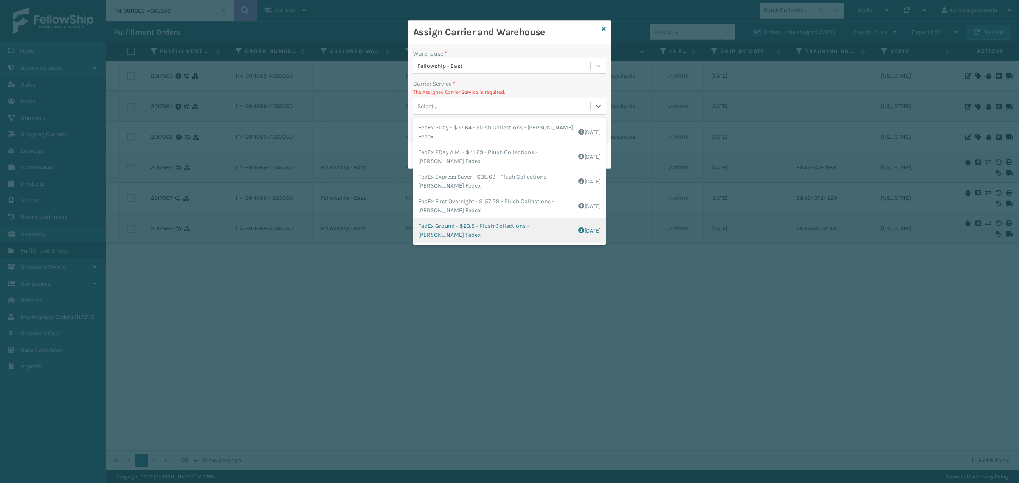
drag, startPoint x: 452, startPoint y: 231, endPoint x: 447, endPoint y: 173, distance: 58.8
click at [452, 231] on div "FedEx Ground - $23.5 - Plush Collections - Milliard Fedex Shipping Cost $9.5 Su…" at bounding box center [509, 230] width 193 height 25
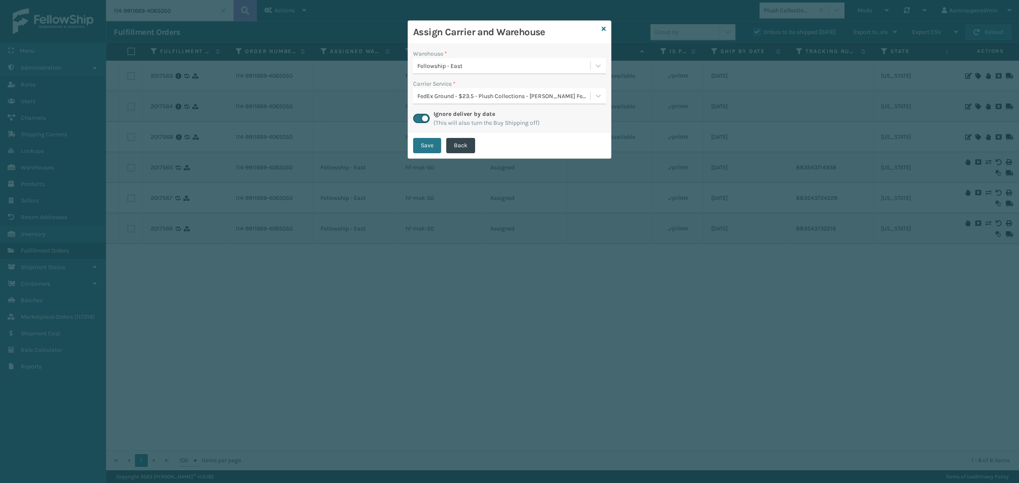
drag, startPoint x: 424, startPoint y: 145, endPoint x: 429, endPoint y: 142, distance: 5.9
click at [427, 144] on button "Save" at bounding box center [427, 145] width 28 height 15
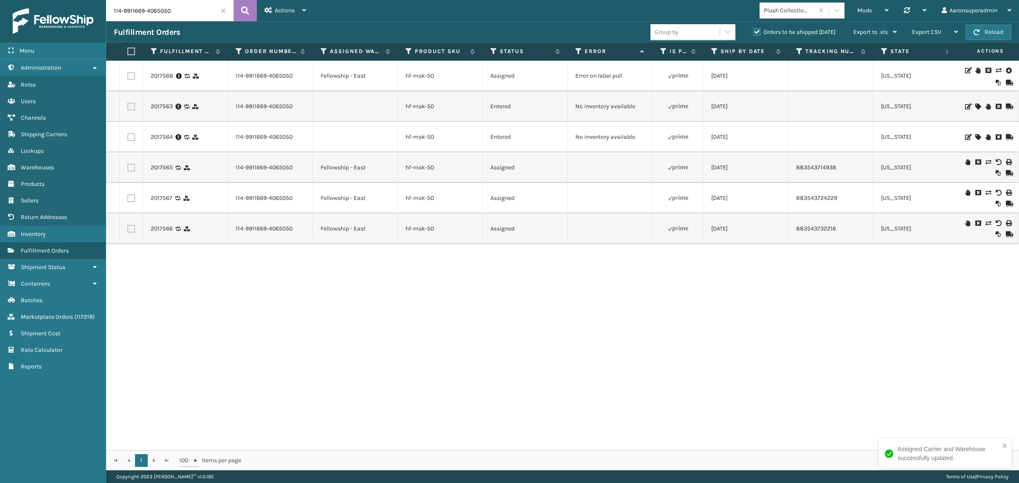
click at [130, 138] on label at bounding box center [131, 137] width 8 height 8
click at [128, 138] on input "checkbox" at bounding box center [127, 136] width 0 height 6
checkbox input "true"
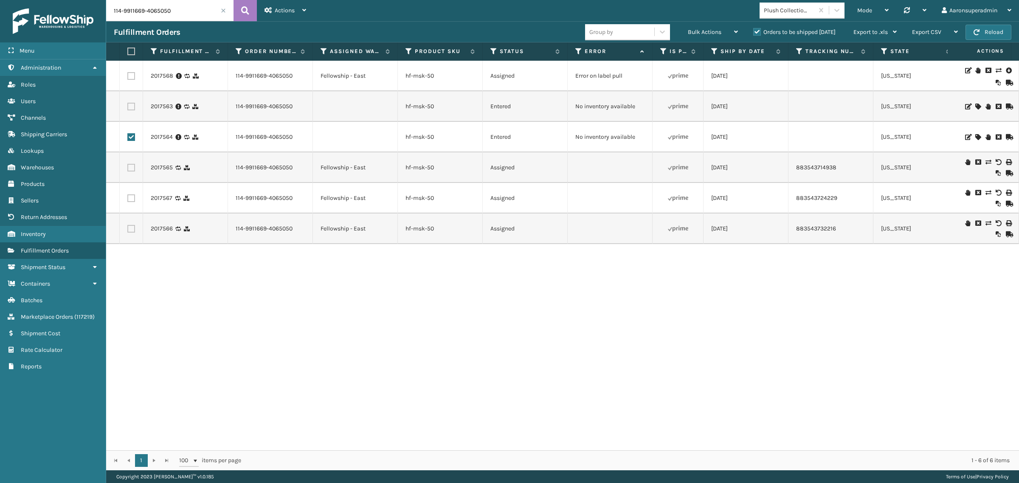
drag, startPoint x: 131, startPoint y: 107, endPoint x: 188, endPoint y: 107, distance: 57.3
click at [132, 107] on label at bounding box center [131, 107] width 8 height 8
click at [128, 107] on input "checkbox" at bounding box center [127, 106] width 0 height 6
click at [701, 35] on span "Bulk Actions" at bounding box center [705, 31] width 34 height 7
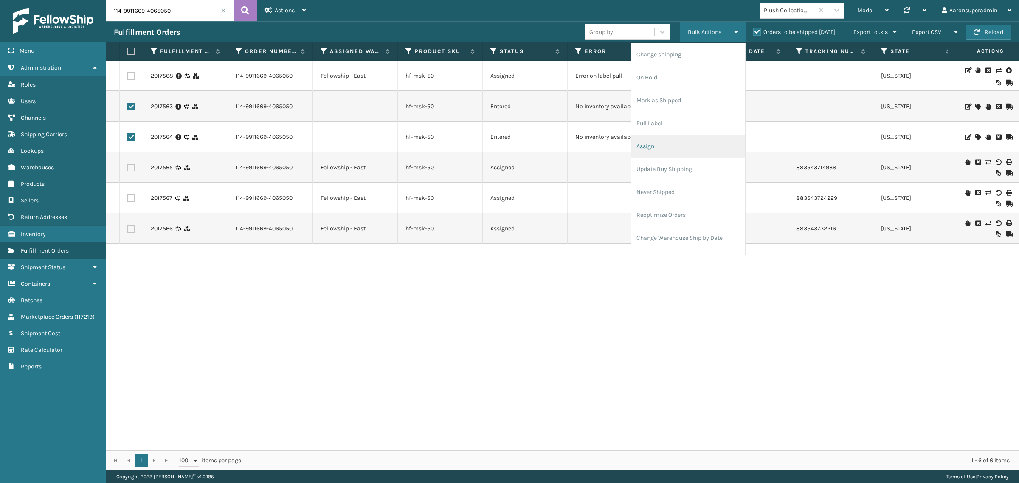
click at [663, 143] on li "Assign" at bounding box center [688, 146] width 114 height 23
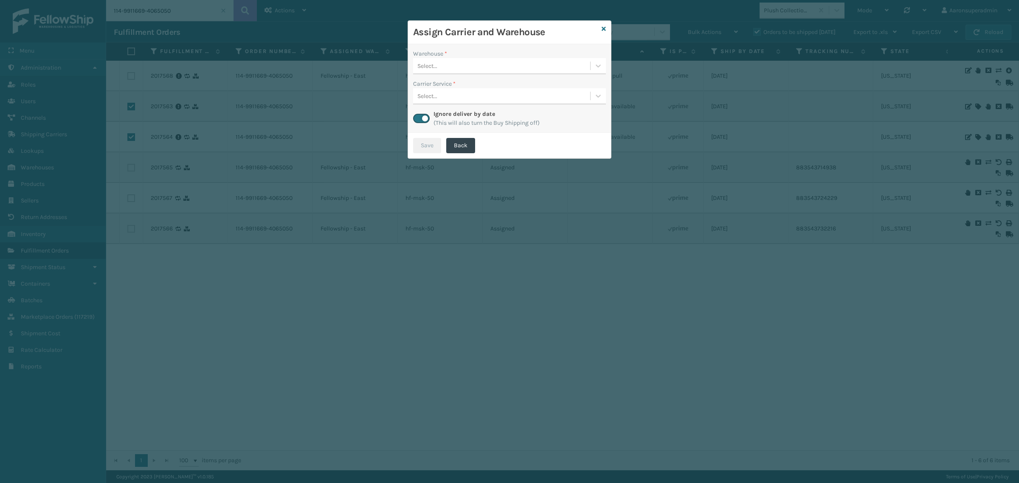
click at [512, 67] on div "Select..." at bounding box center [501, 66] width 177 height 14
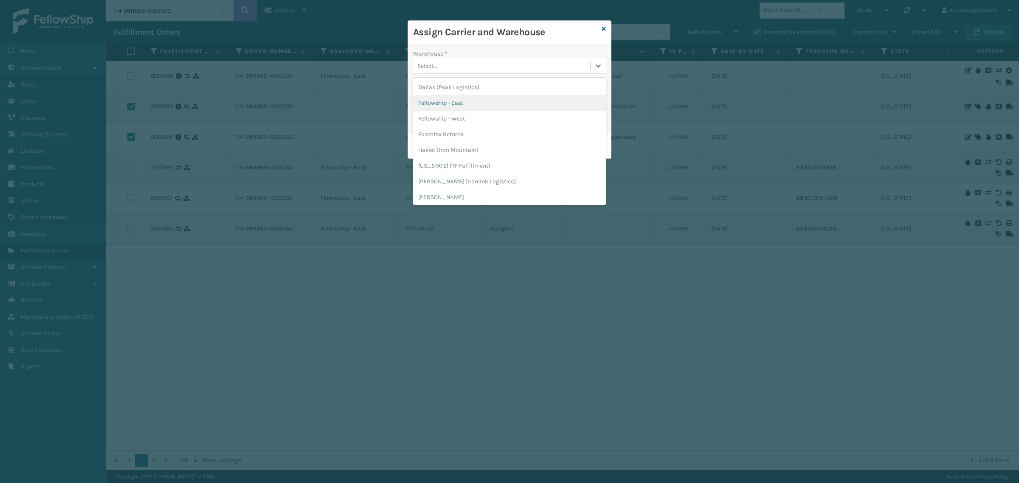
click at [456, 101] on div "Fellowship - East" at bounding box center [509, 103] width 193 height 16
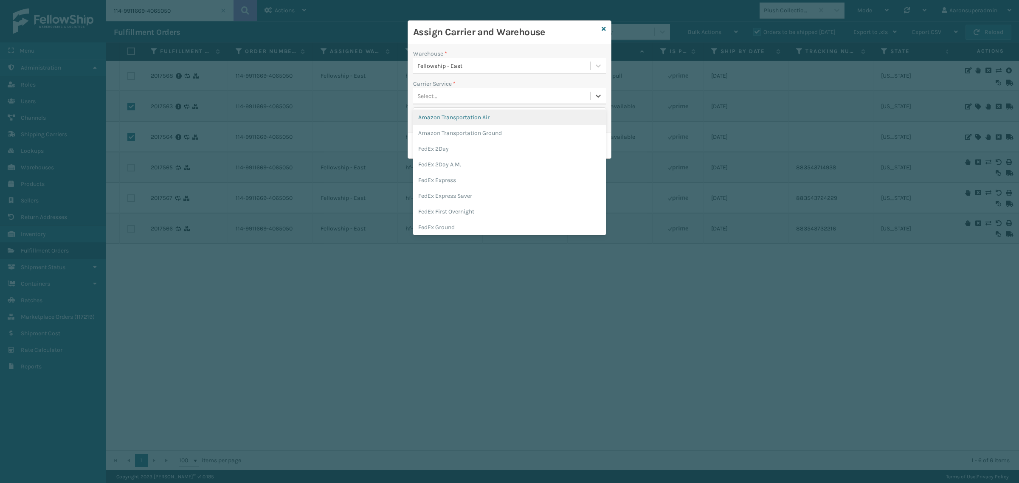
click at [459, 98] on div "Select..." at bounding box center [501, 96] width 177 height 14
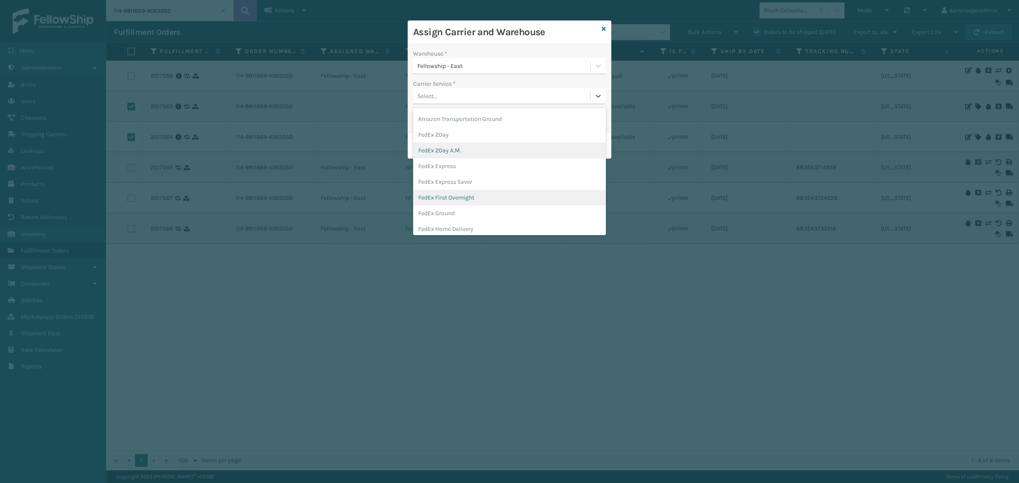
scroll to position [17, 0]
click at [447, 204] on div "FedEx Ground" at bounding box center [509, 210] width 193 height 16
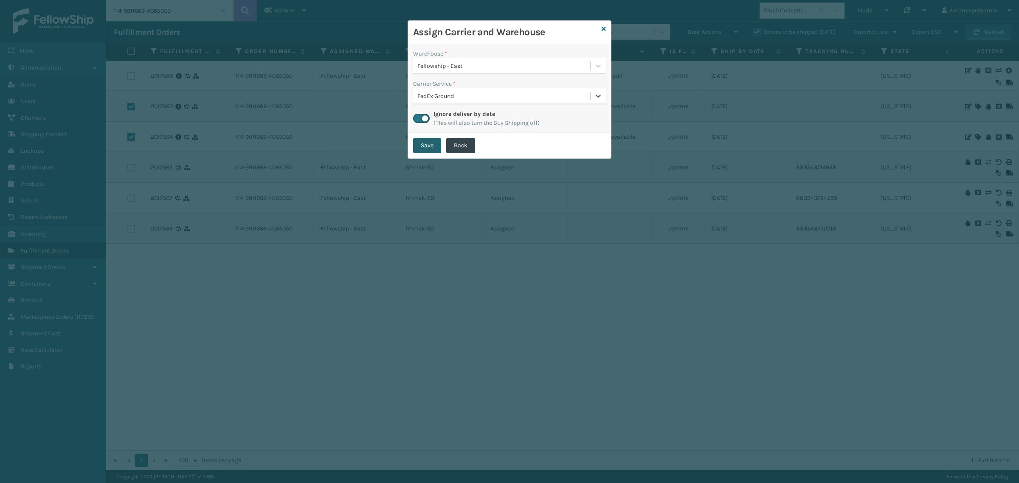
click at [431, 147] on button "Save" at bounding box center [427, 145] width 28 height 15
checkbox input "false"
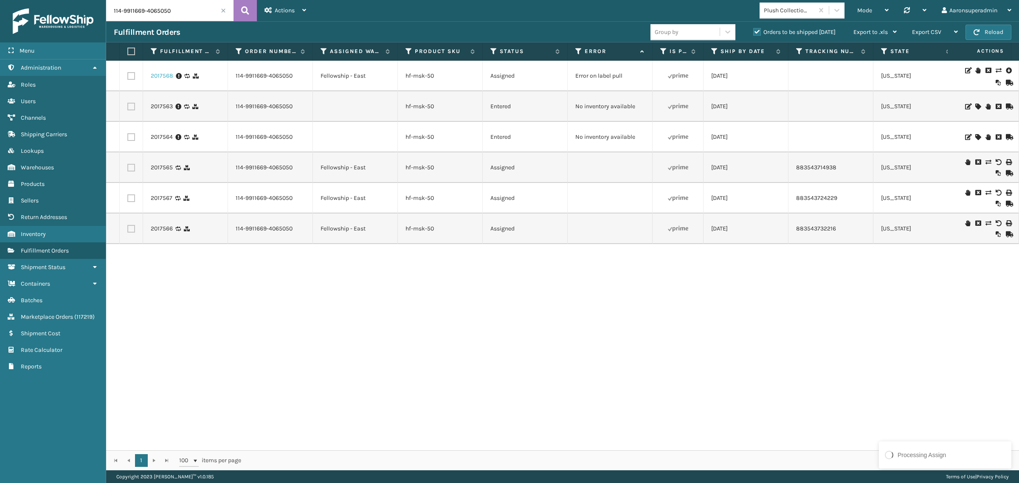
click at [163, 73] on link "2017568" at bounding box center [162, 76] width 23 height 8
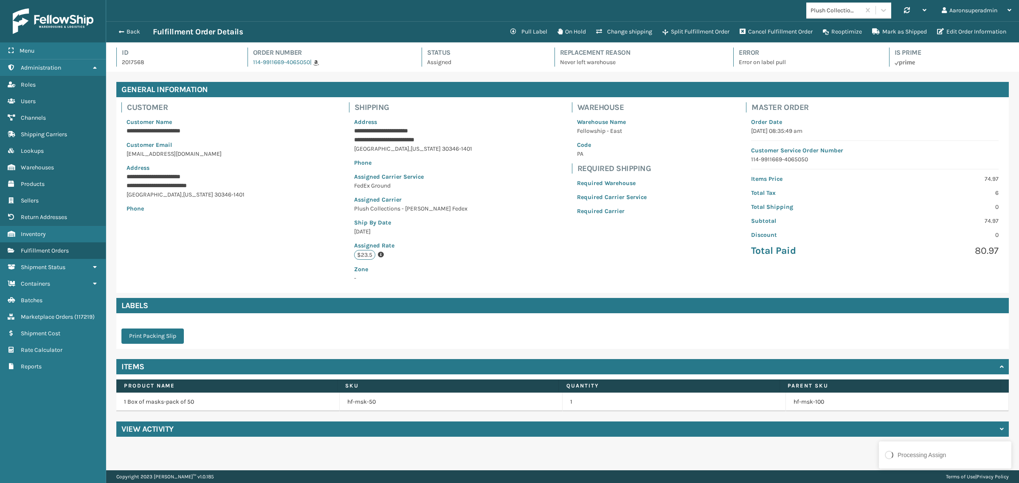
scroll to position [20, 913]
click at [950, 31] on button "Edit Order Information" at bounding box center [971, 31] width 79 height 17
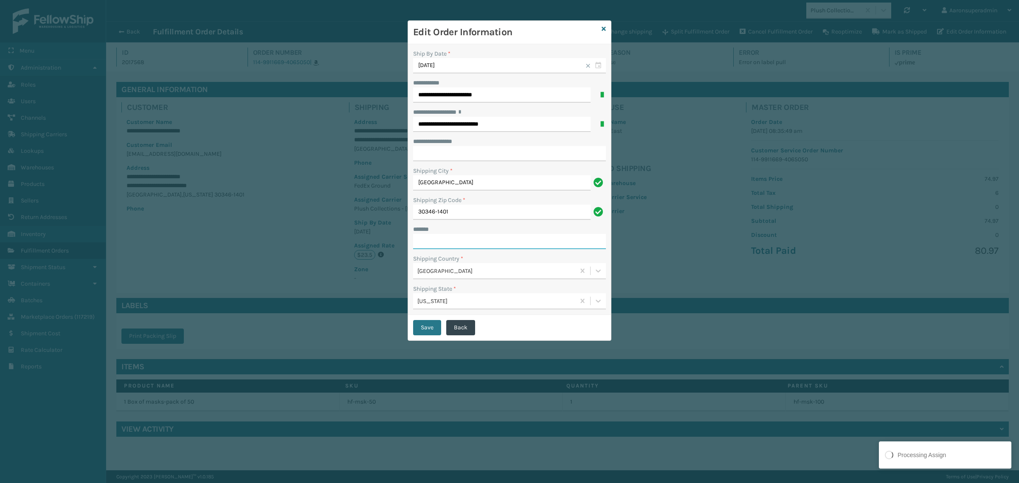
click at [434, 241] on input "***** *" at bounding box center [509, 241] width 193 height 15
type input "**********"
click at [421, 333] on button "Save" at bounding box center [427, 327] width 28 height 15
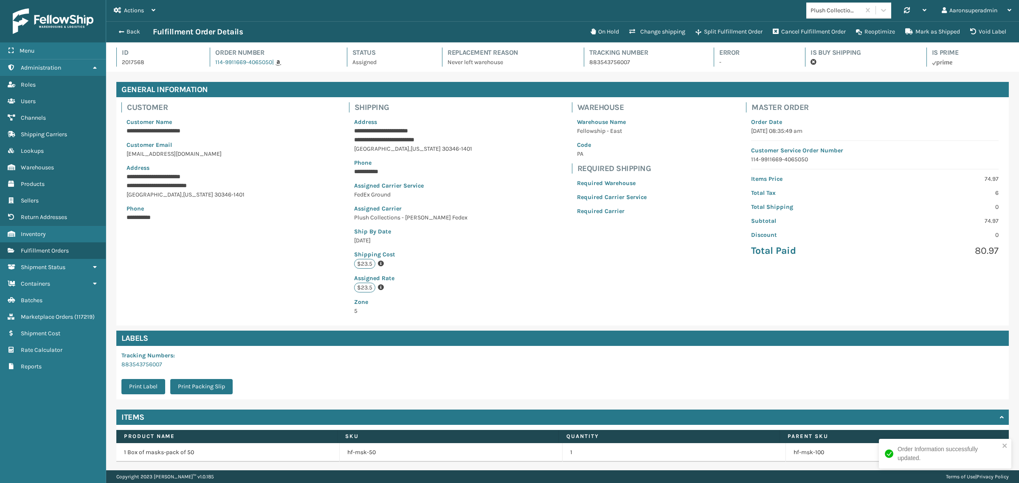
click at [131, 32] on button "Back" at bounding box center [133, 32] width 39 height 8
click at [130, 32] on button "Back" at bounding box center [133, 32] width 39 height 8
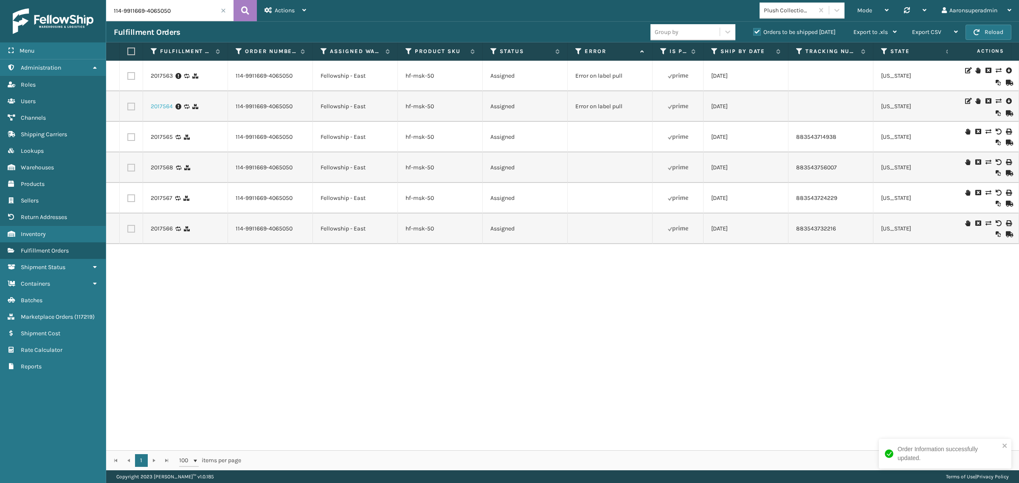
click at [158, 103] on link "2017564" at bounding box center [162, 106] width 22 height 8
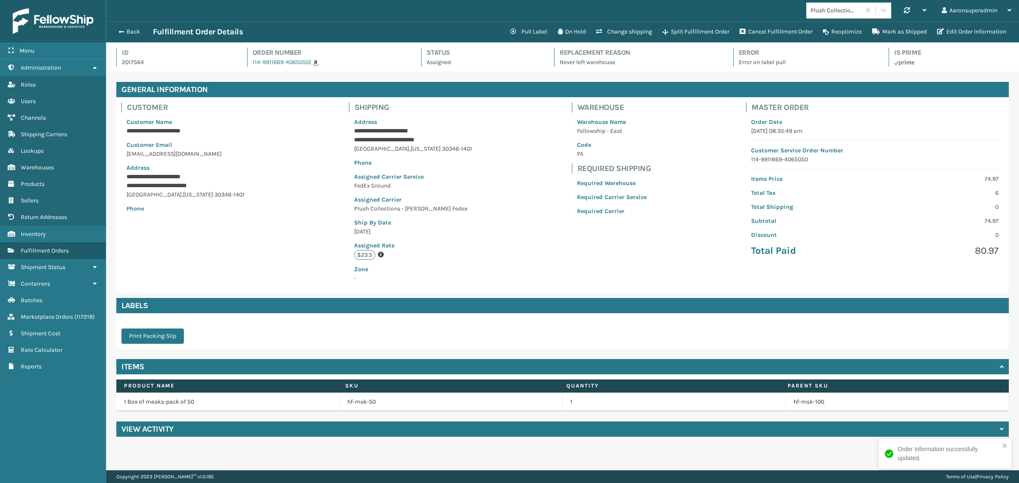
scroll to position [20, 913]
click at [969, 28] on button "Edit Order Information" at bounding box center [971, 31] width 79 height 17
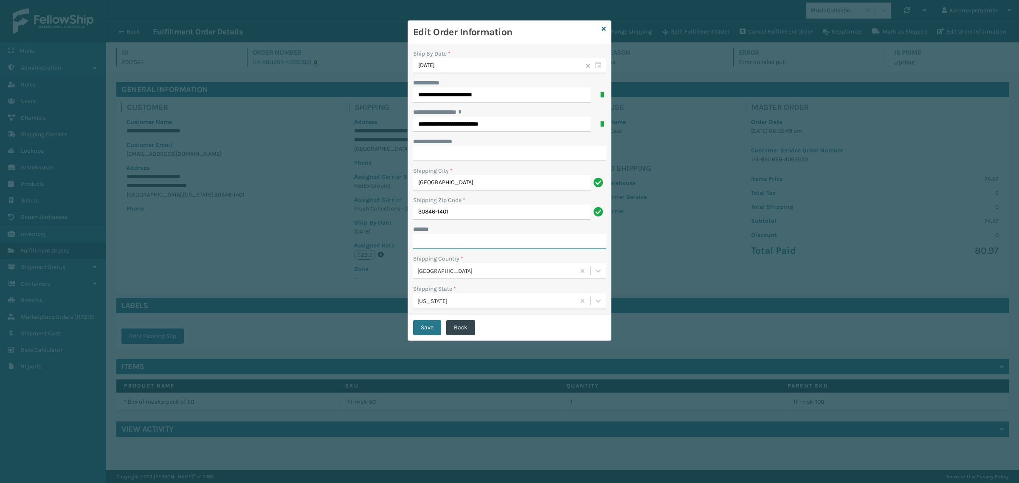
click at [443, 243] on input "***** *" at bounding box center [509, 241] width 193 height 15
type input "**********"
click at [428, 324] on button "Save" at bounding box center [427, 327] width 28 height 15
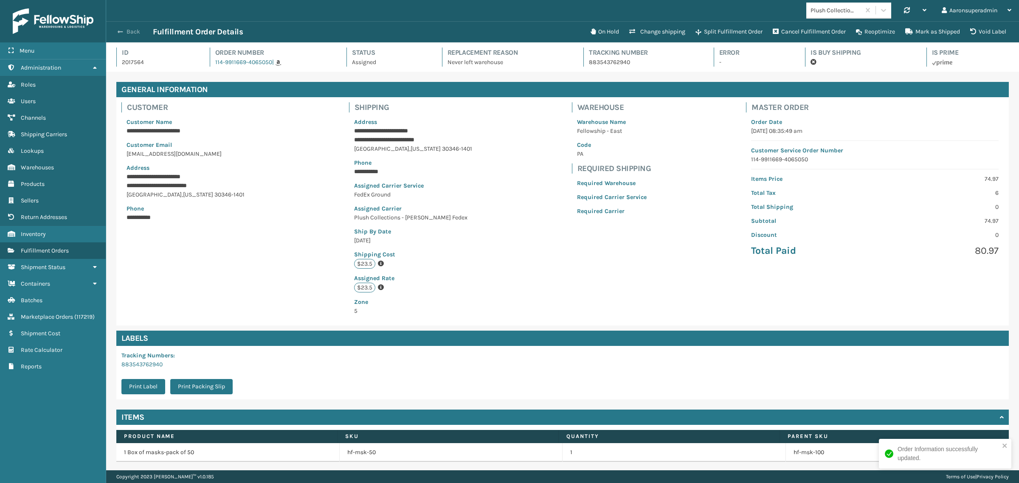
click at [131, 33] on button "Back" at bounding box center [133, 32] width 39 height 8
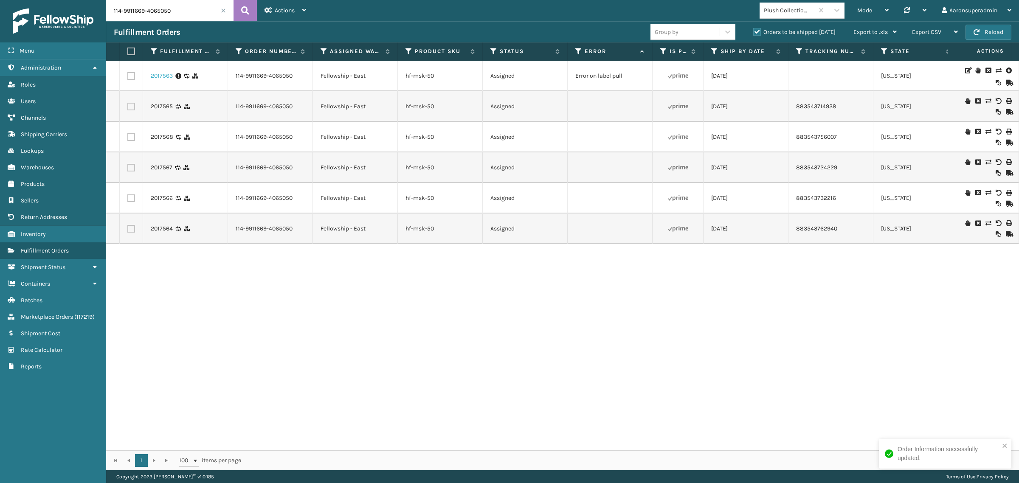
click at [160, 73] on link "2017563" at bounding box center [162, 76] width 22 height 8
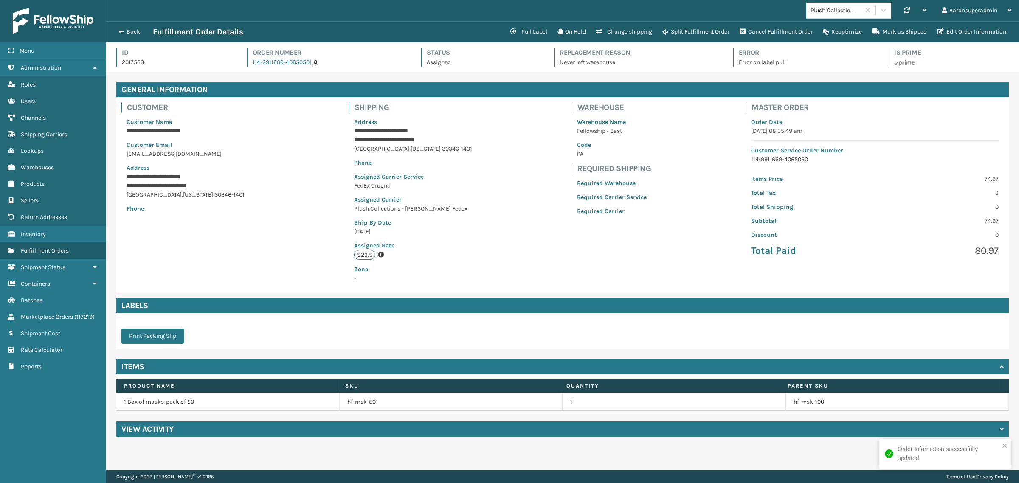
scroll to position [20, 913]
click at [955, 34] on button "Edit Order Information" at bounding box center [971, 31] width 79 height 17
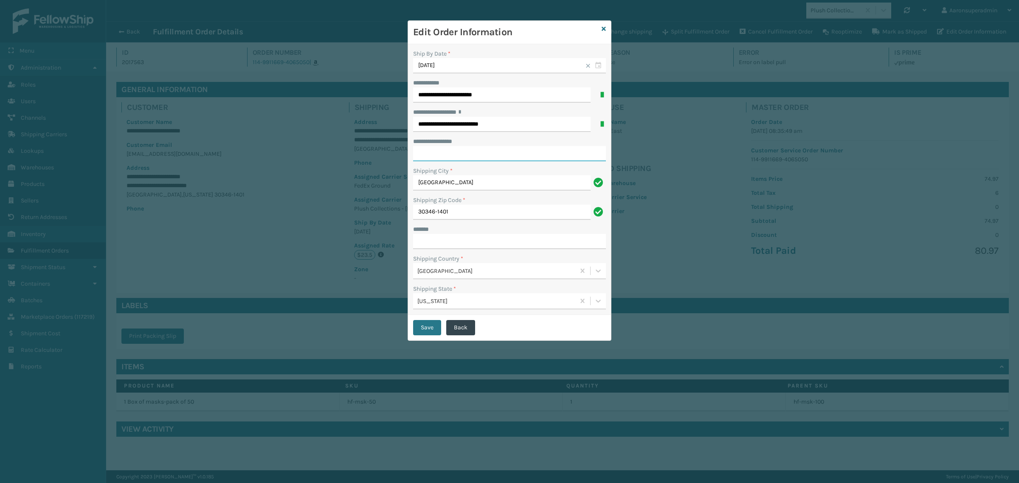
click at [446, 148] on input "**********" at bounding box center [509, 153] width 193 height 15
click at [430, 238] on input "***** *" at bounding box center [509, 241] width 193 height 15
type input "**********"
click at [412, 332] on div "Save Back" at bounding box center [509, 327] width 203 height 25
click at [418, 331] on button "Save" at bounding box center [427, 327] width 28 height 15
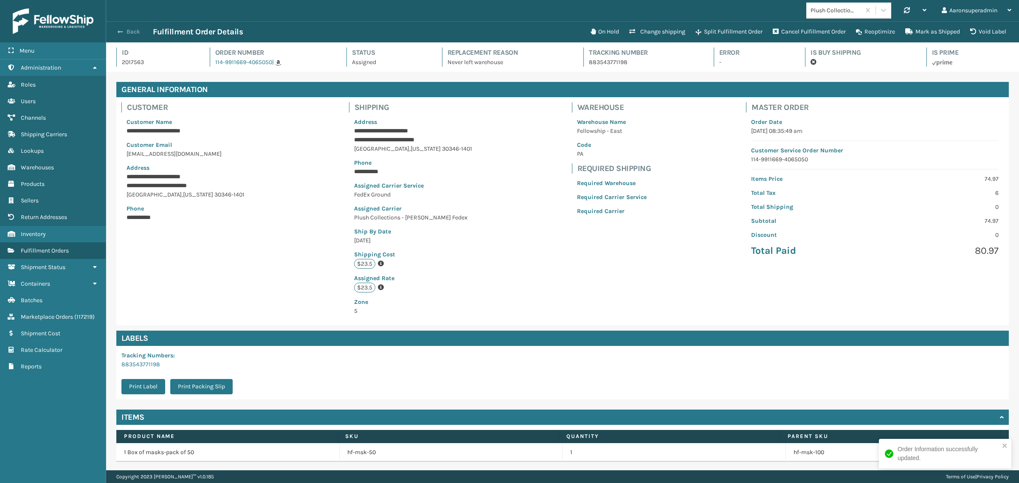
click at [136, 30] on button "Back" at bounding box center [133, 32] width 39 height 8
click at [133, 36] on div "Back Fulfillment Order Details" at bounding box center [350, 32] width 472 height 10
click at [132, 32] on button "Back" at bounding box center [133, 32] width 39 height 8
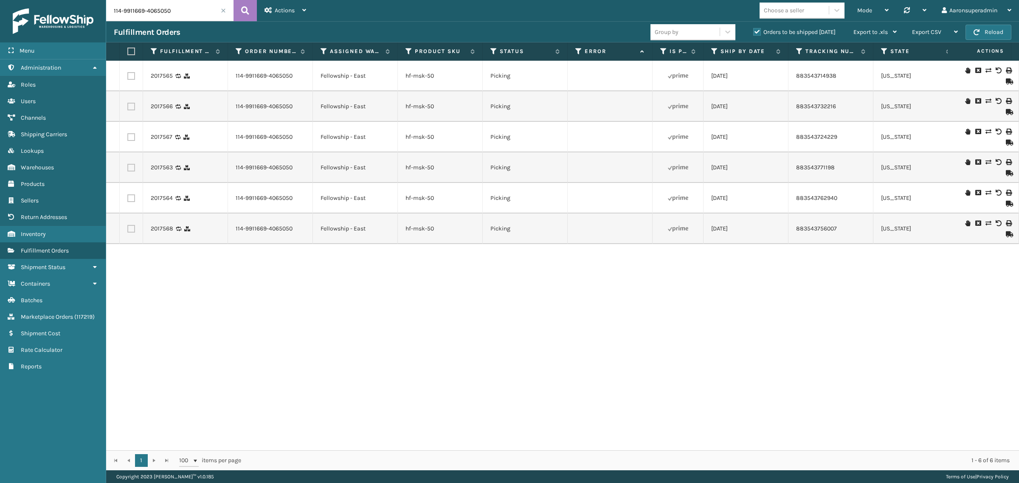
click at [224, 15] on input "114-9911669-4065050" at bounding box center [169, 10] width 127 height 21
click at [223, 10] on span at bounding box center [223, 10] width 5 height 5
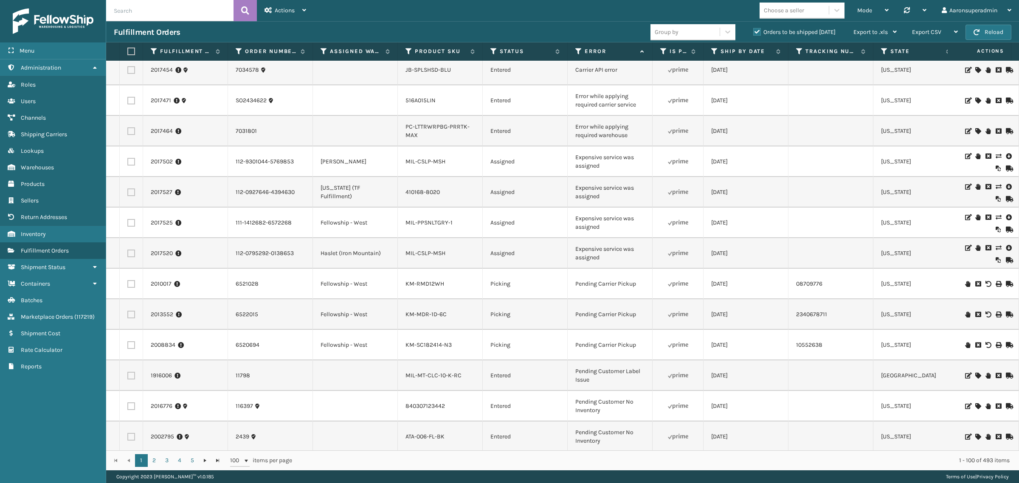
scroll to position [212, 0]
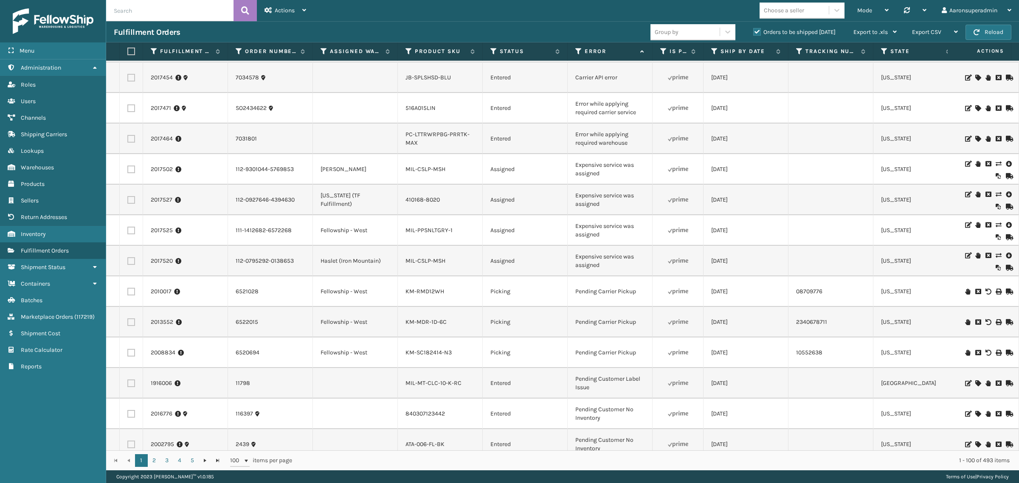
click at [127, 261] on label at bounding box center [131, 261] width 8 height 8
click at [127, 261] on input "checkbox" at bounding box center [127, 260] width 0 height 6
click at [699, 34] on span "Bulk Actions" at bounding box center [705, 31] width 34 height 7
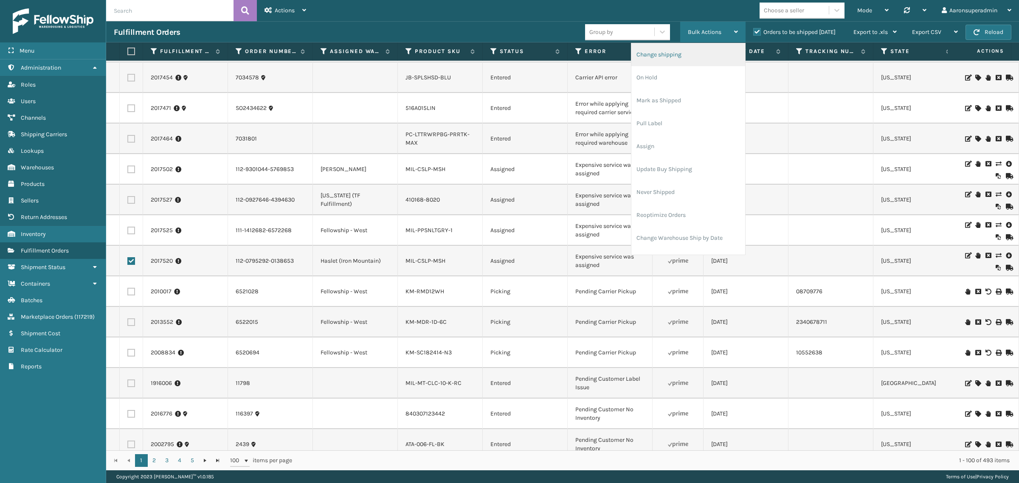
click at [644, 59] on li "Change shipping" at bounding box center [688, 54] width 114 height 23
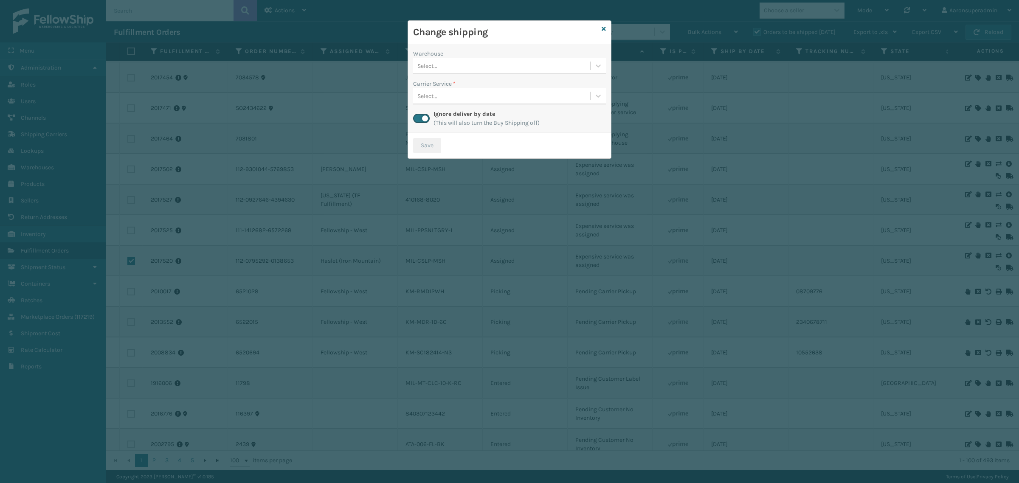
click at [451, 60] on div "Select..." at bounding box center [501, 66] width 177 height 14
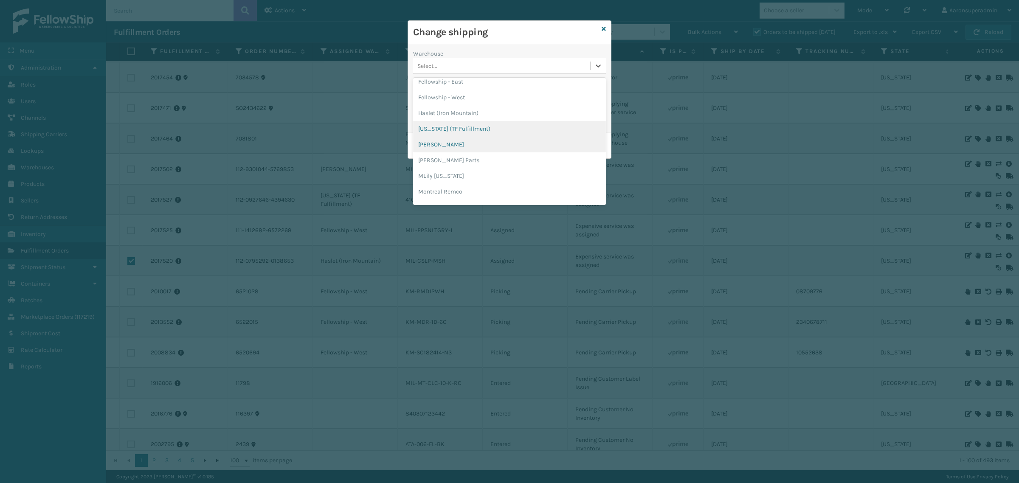
scroll to position [0, 0]
click at [448, 138] on div "Haslet (Iron Mountain)" at bounding box center [509, 135] width 193 height 16
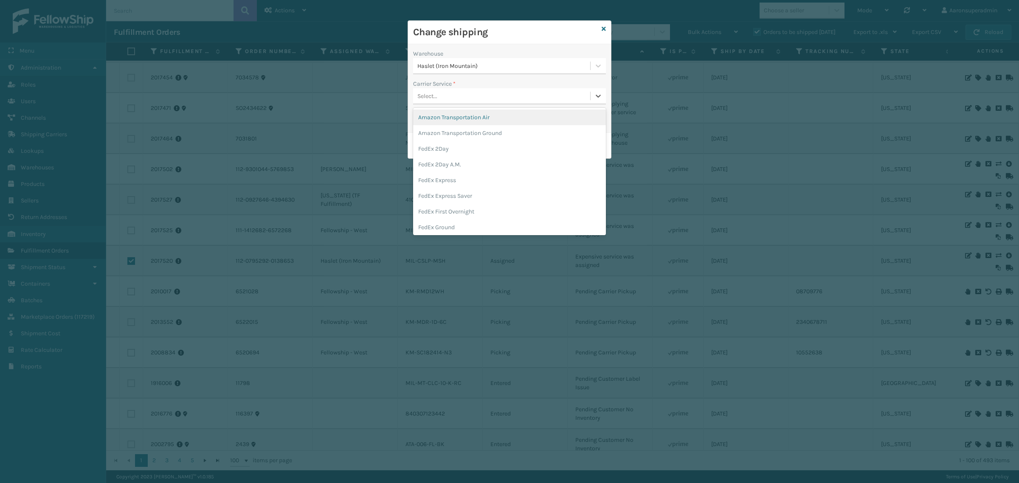
click at [436, 100] on div "Select..." at bounding box center [427, 96] width 20 height 9
click at [450, 224] on div "FedEx Home Delivery" at bounding box center [509, 226] width 193 height 16
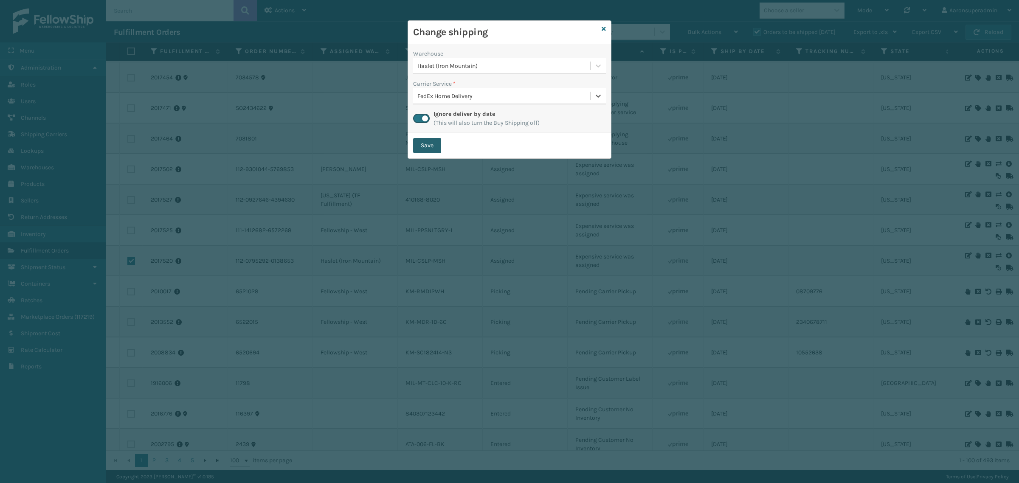
drag, startPoint x: 423, startPoint y: 143, endPoint x: 412, endPoint y: 102, distance: 42.4
click at [423, 143] on button "Save" at bounding box center [427, 145] width 28 height 15
checkbox input "false"
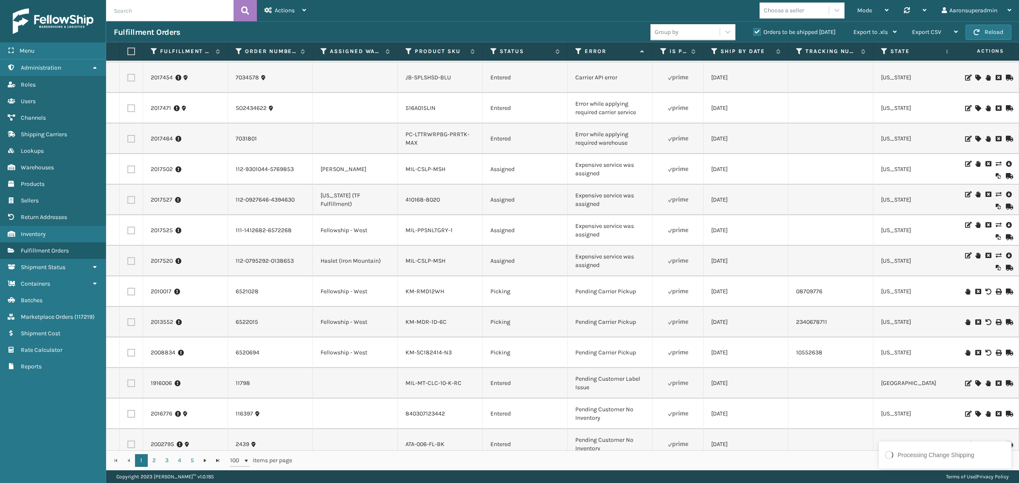
click at [127, 228] on label at bounding box center [131, 231] width 8 height 8
click at [127, 228] on input "checkbox" at bounding box center [127, 230] width 0 height 6
checkbox input "true"
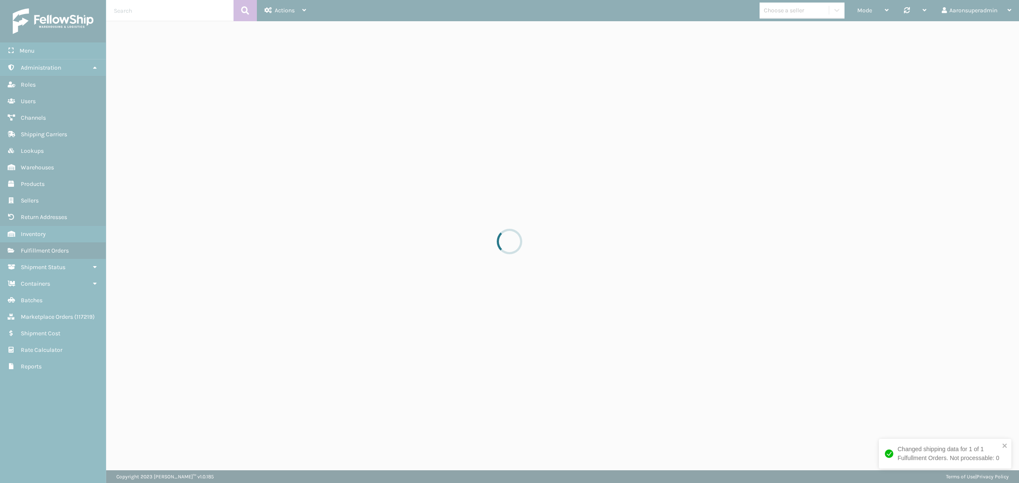
click at [717, 32] on div at bounding box center [509, 241] width 1019 height 483
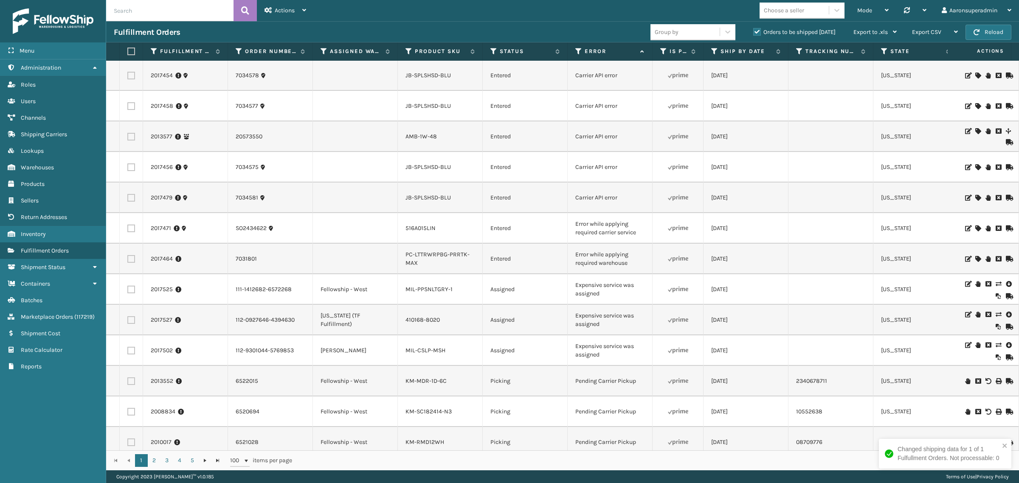
scroll to position [106, 0]
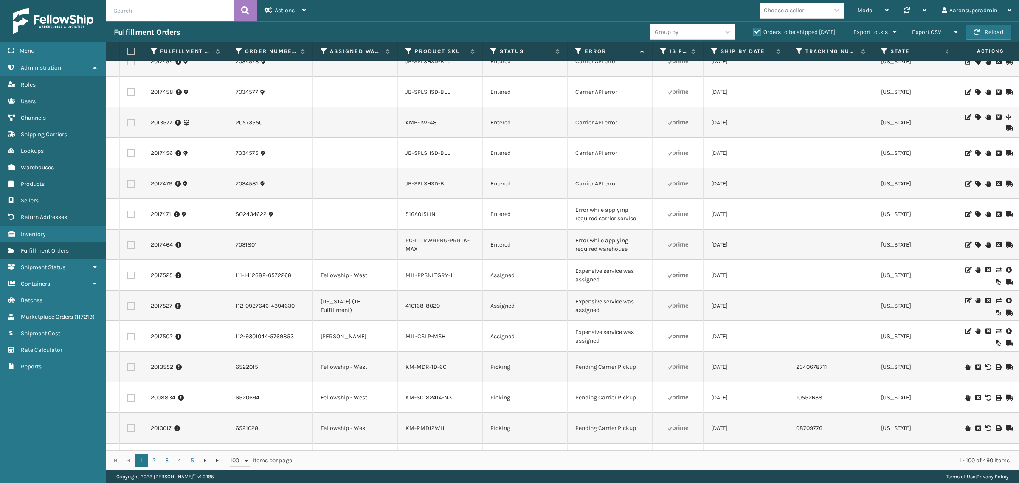
click at [996, 332] on icon at bounding box center [998, 331] width 5 height 6
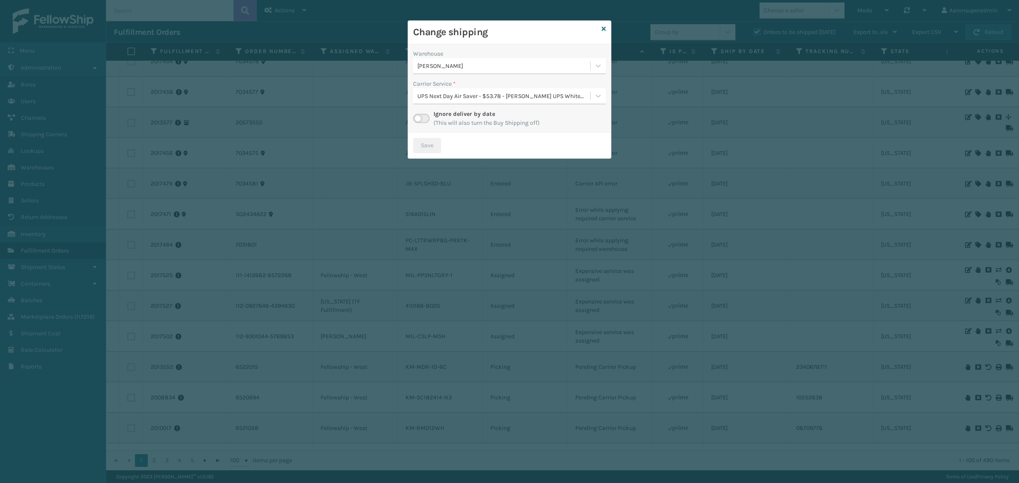
click at [427, 117] on label at bounding box center [421, 118] width 17 height 9
click at [419, 117] on input "checkbox" at bounding box center [416, 117] width 6 height 6
click at [540, 90] on div "Select..." at bounding box center [501, 96] width 177 height 14
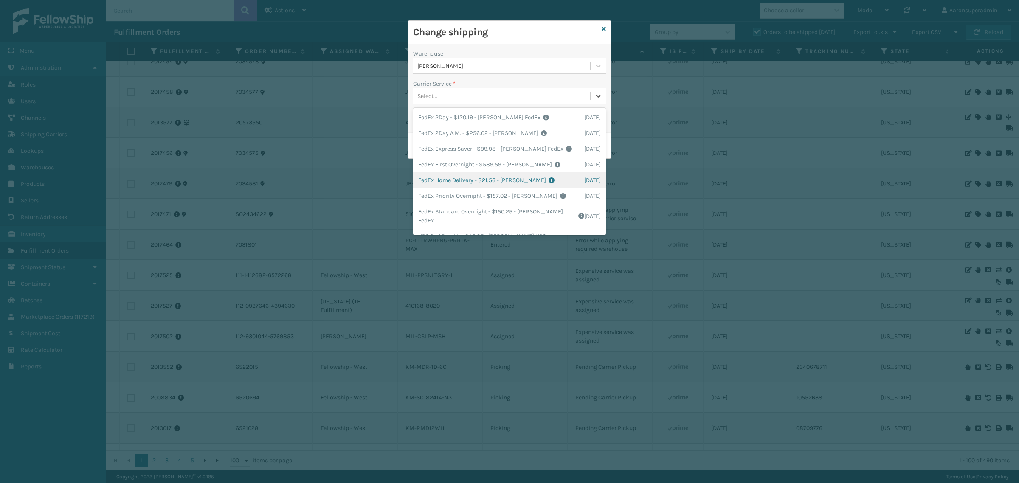
click at [454, 178] on div "FedEx Home Delivery - $21.56 - Milliard FedEx Shipping Cost $18.91 Surplus Cost…" at bounding box center [509, 180] width 193 height 16
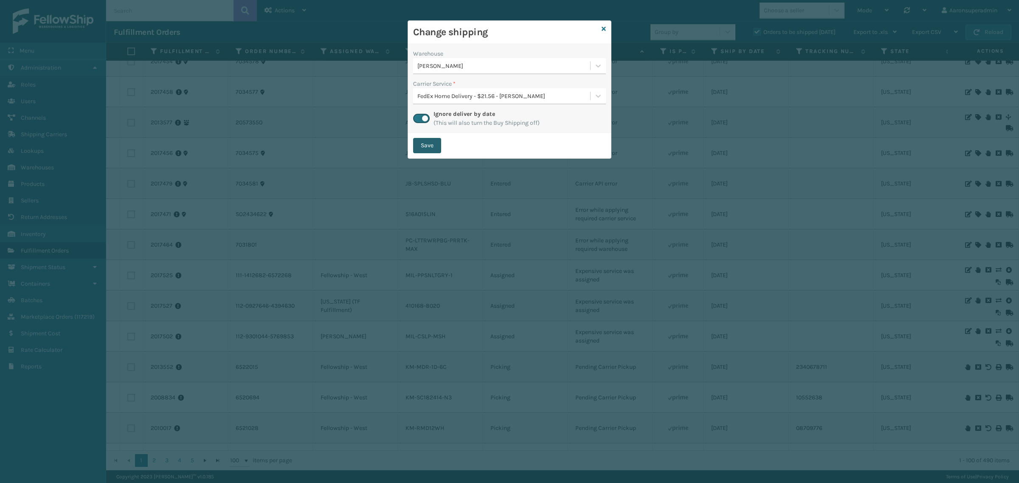
click at [422, 150] on button "Save" at bounding box center [427, 145] width 28 height 15
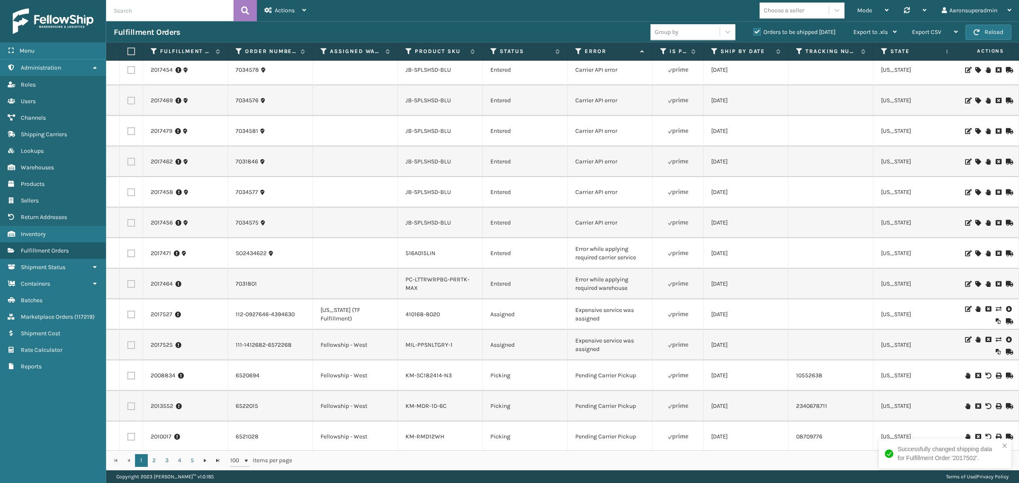
scroll to position [70, 0]
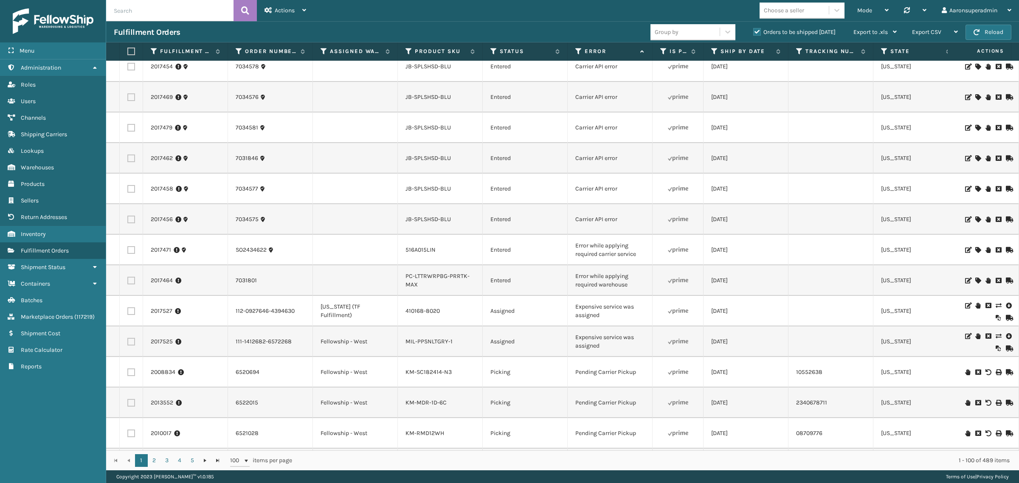
click at [996, 305] on icon at bounding box center [998, 306] width 5 height 6
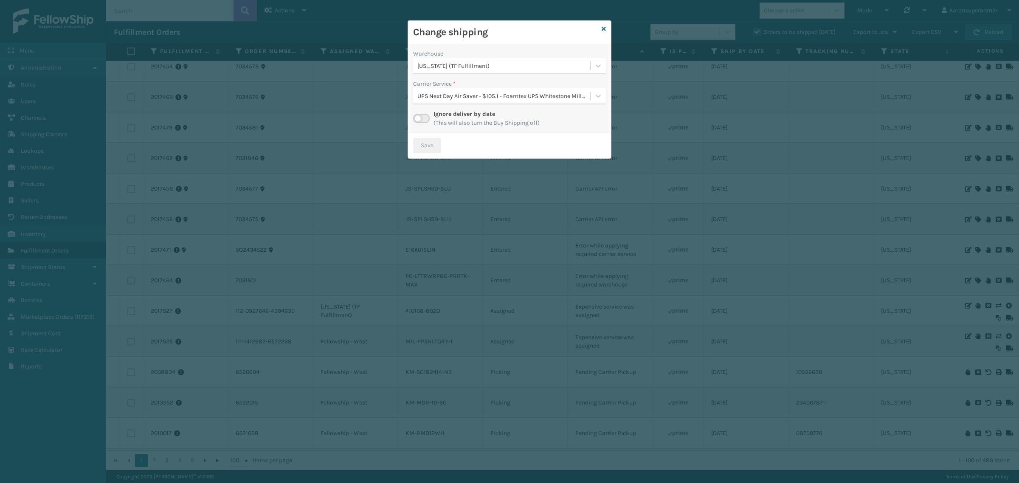
click at [425, 116] on label at bounding box center [421, 118] width 17 height 9
click at [419, 116] on input "checkbox" at bounding box center [416, 117] width 6 height 6
click at [440, 102] on div "Select..." at bounding box center [501, 96] width 177 height 14
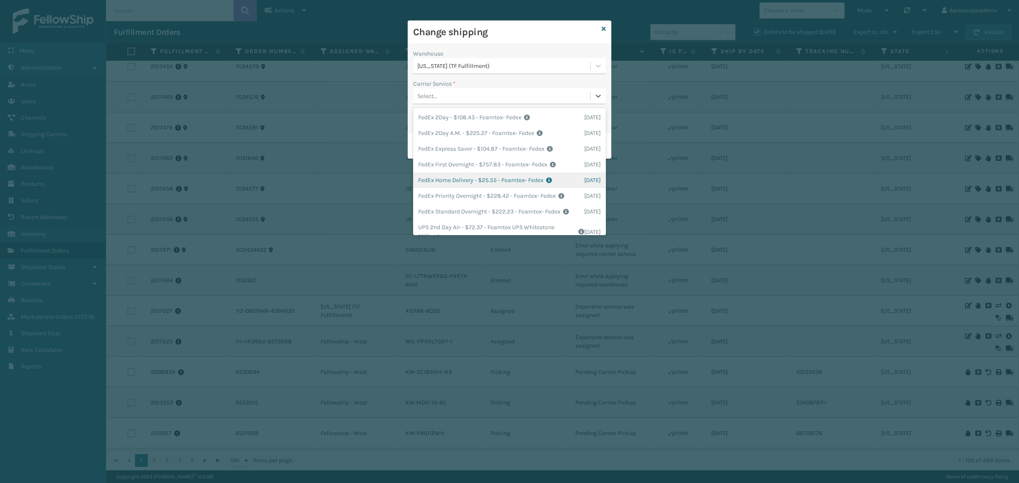
click at [476, 179] on div "FedEx Home Delivery - $25.55 - Foamtex- Fedex Shipping Cost $25.55 Surplus Cost…" at bounding box center [509, 180] width 193 height 16
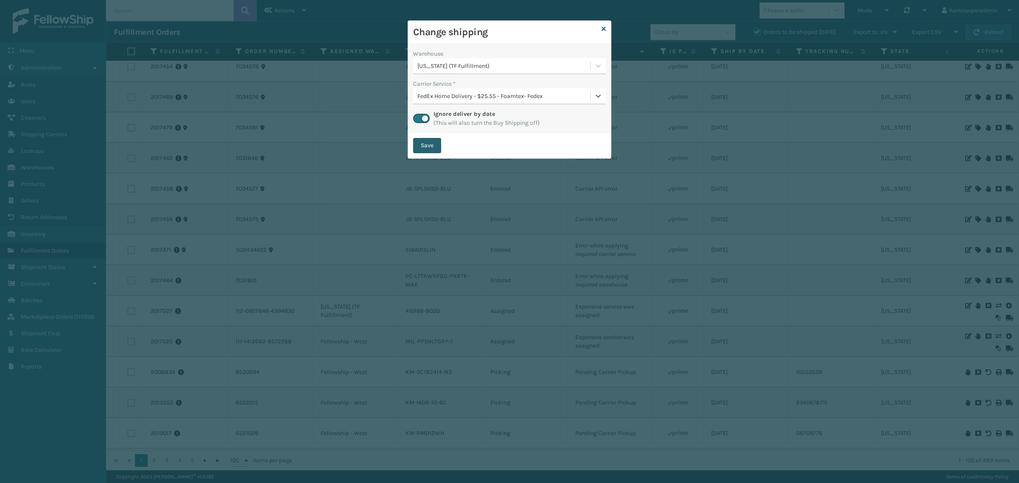
click at [434, 147] on button "Save" at bounding box center [427, 145] width 28 height 15
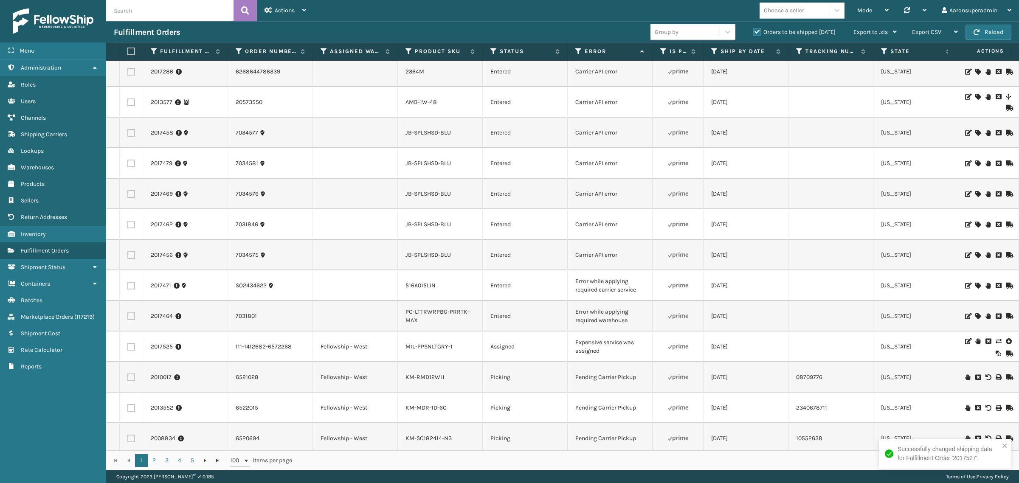
scroll to position [35, 0]
click at [996, 339] on icon at bounding box center [998, 341] width 5 height 6
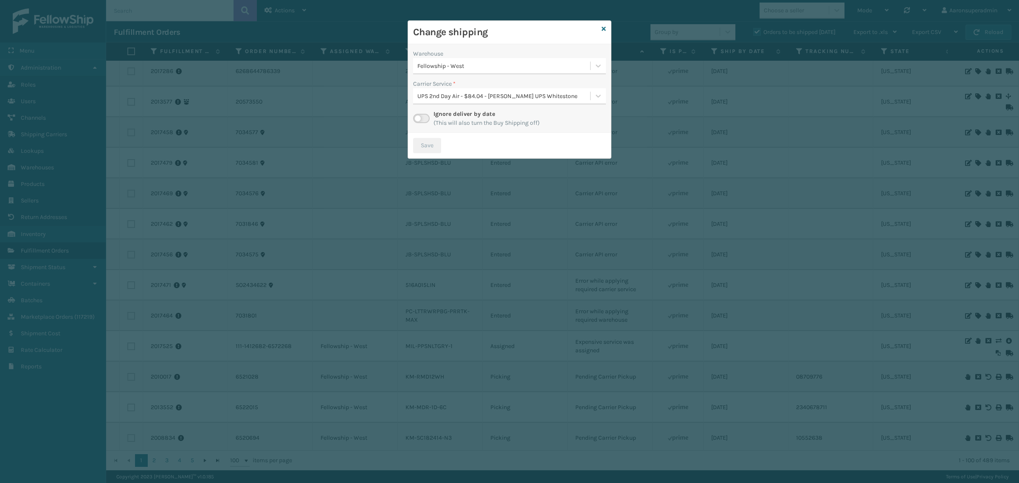
click at [420, 120] on label at bounding box center [421, 118] width 17 height 9
click at [419, 119] on input "checkbox" at bounding box center [416, 117] width 6 height 6
click at [555, 100] on div "Select..." at bounding box center [501, 96] width 177 height 14
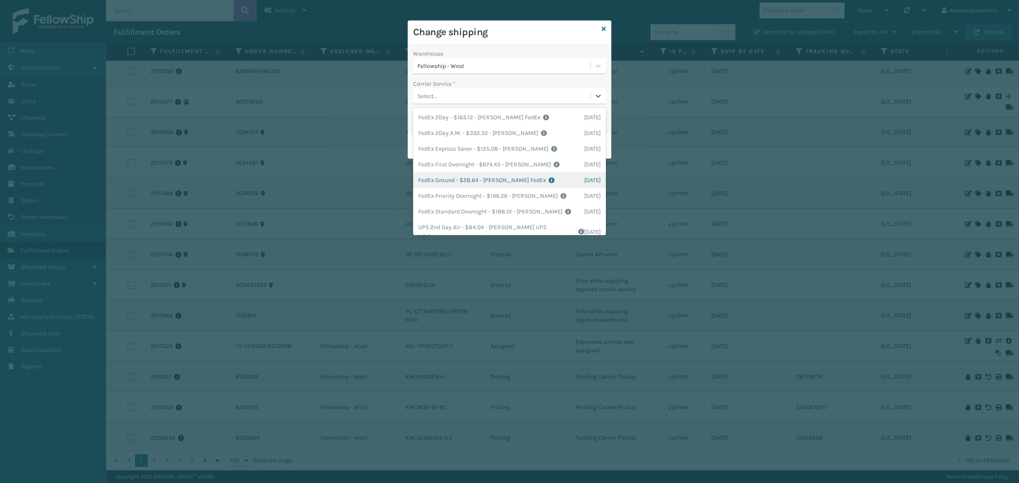
click at [444, 181] on div "FedEx Ground - $28.64 - Milliard FedEx Shipping Cost $25.12 Surplus Cost $3.516…" at bounding box center [509, 180] width 193 height 16
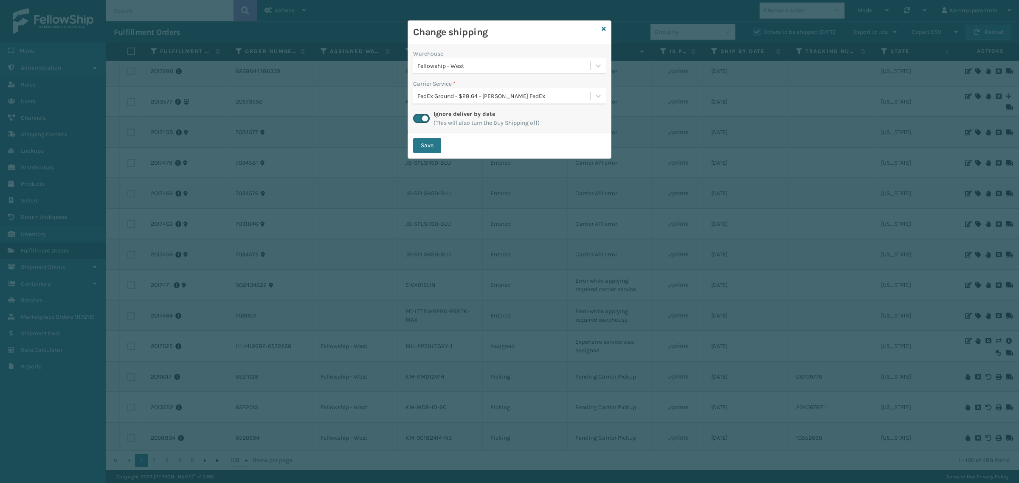
click at [422, 136] on div "Save" at bounding box center [509, 145] width 203 height 25
click at [429, 144] on button "Save" at bounding box center [427, 145] width 28 height 15
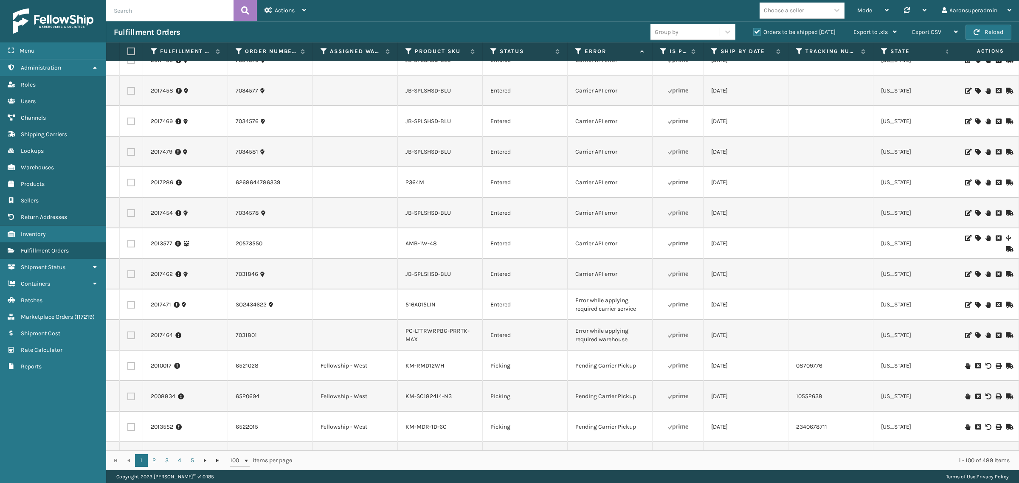
scroll to position [0, 0]
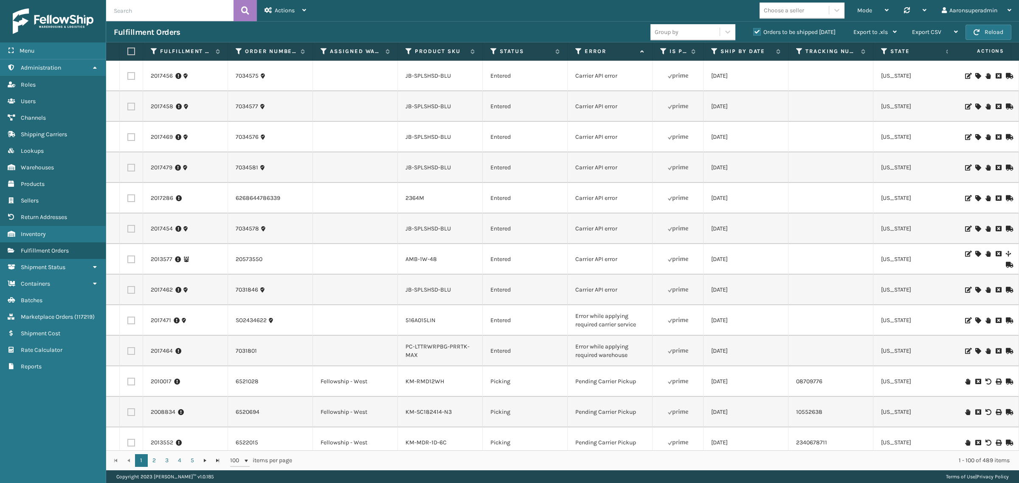
click at [975, 196] on icon at bounding box center [977, 198] width 5 height 6
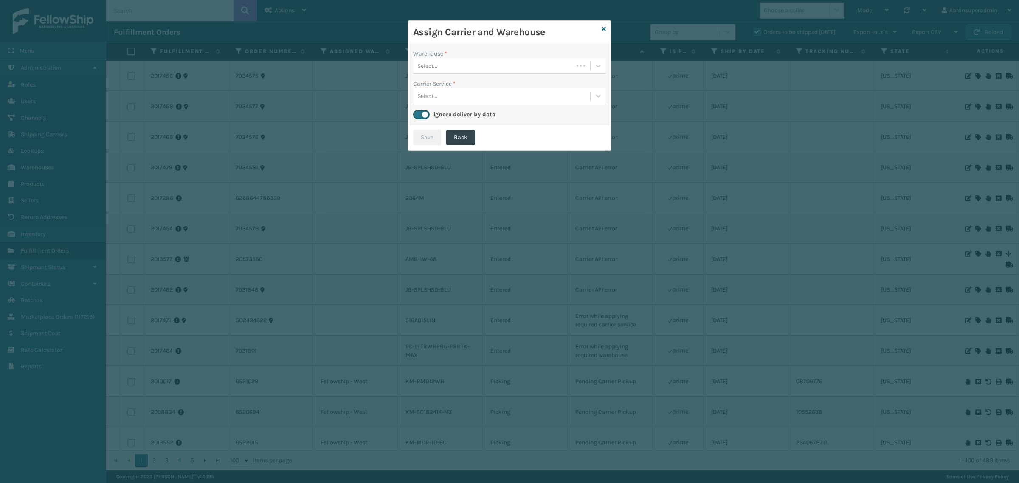
drag, startPoint x: 462, startPoint y: 73, endPoint x: 454, endPoint y: 68, distance: 9.7
click at [462, 73] on div "Select..." at bounding box center [509, 66] width 193 height 16
click at [454, 88] on div "Fellowship - East" at bounding box center [509, 87] width 193 height 16
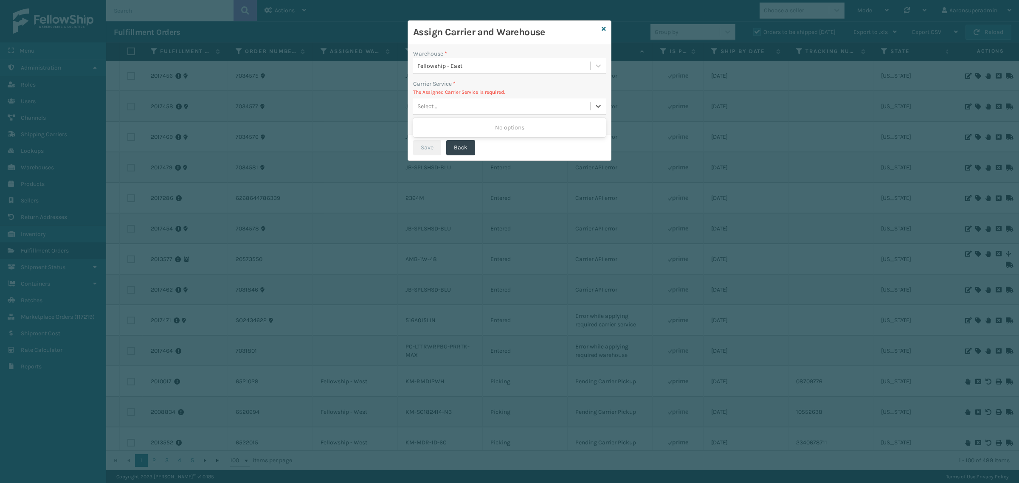
click at [494, 107] on div "Select..." at bounding box center [501, 106] width 177 height 14
click at [605, 30] on icon at bounding box center [604, 29] width 4 height 6
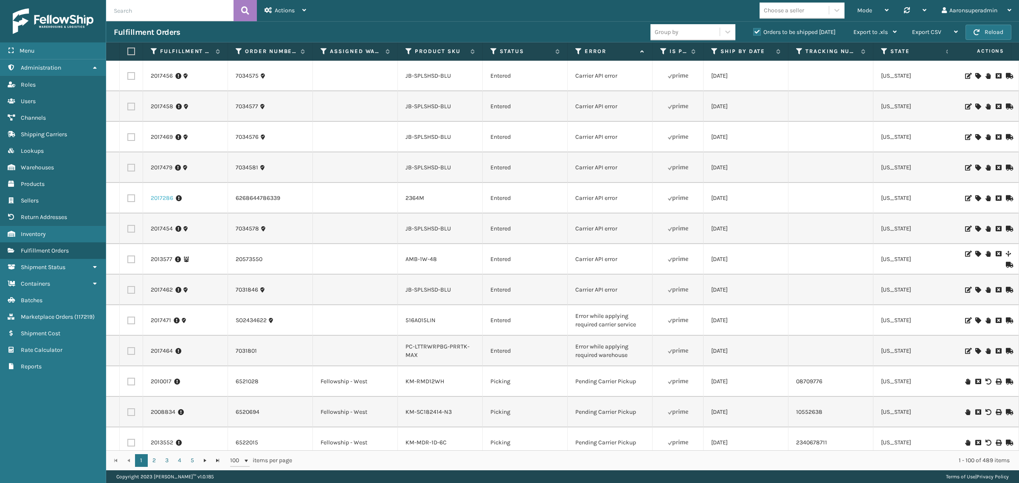
click at [151, 194] on link "2017286" at bounding box center [162, 198] width 23 height 8
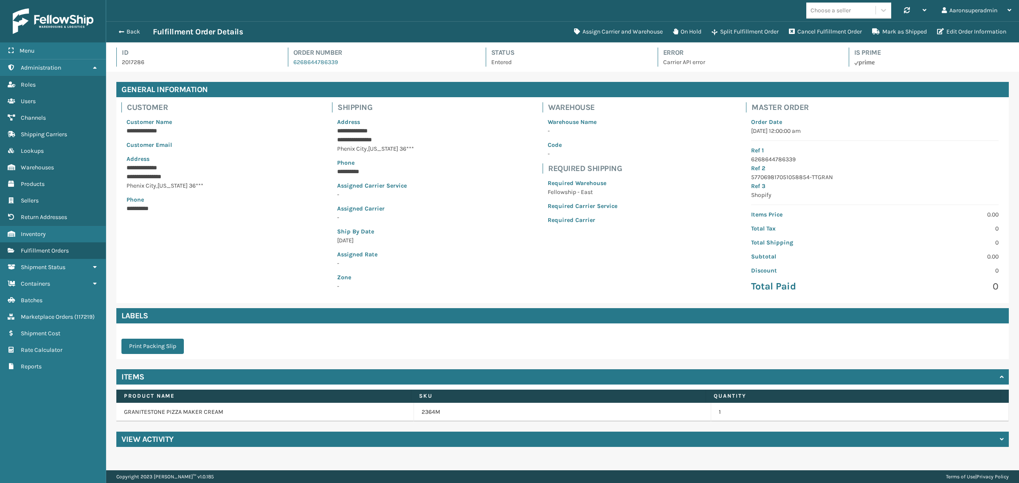
scroll to position [20, 913]
click at [136, 32] on button "Back" at bounding box center [133, 32] width 39 height 8
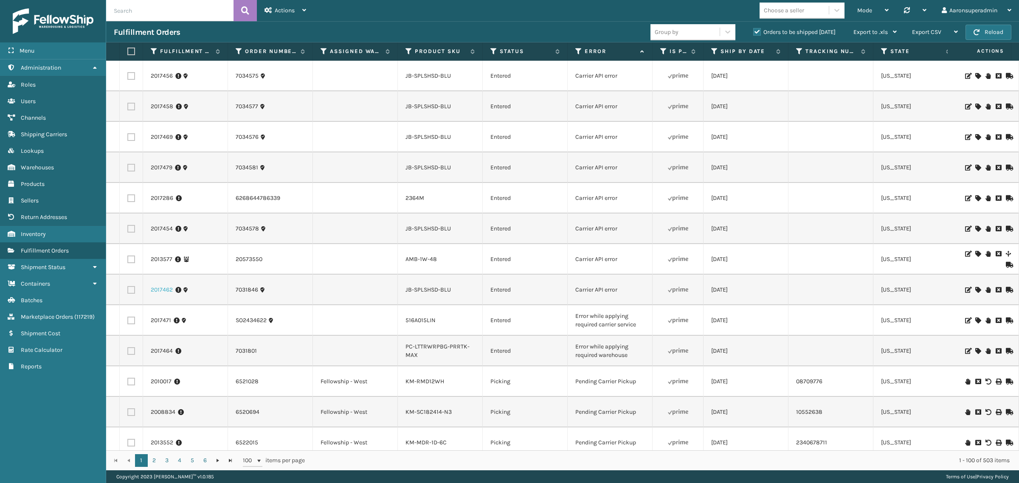
click at [154, 291] on link "2017462" at bounding box center [162, 290] width 22 height 8
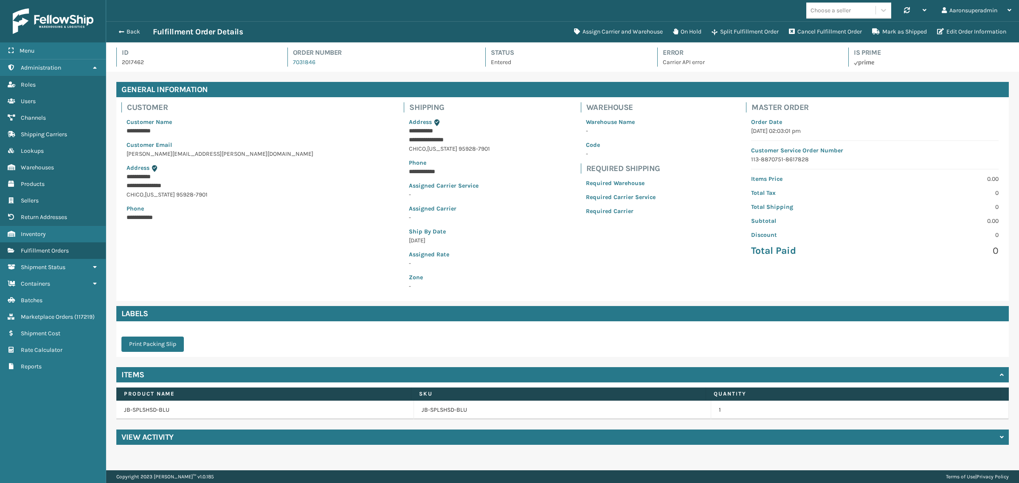
scroll to position [20, 913]
click at [589, 28] on button "Assign Carrier and Warehouse" at bounding box center [618, 31] width 99 height 17
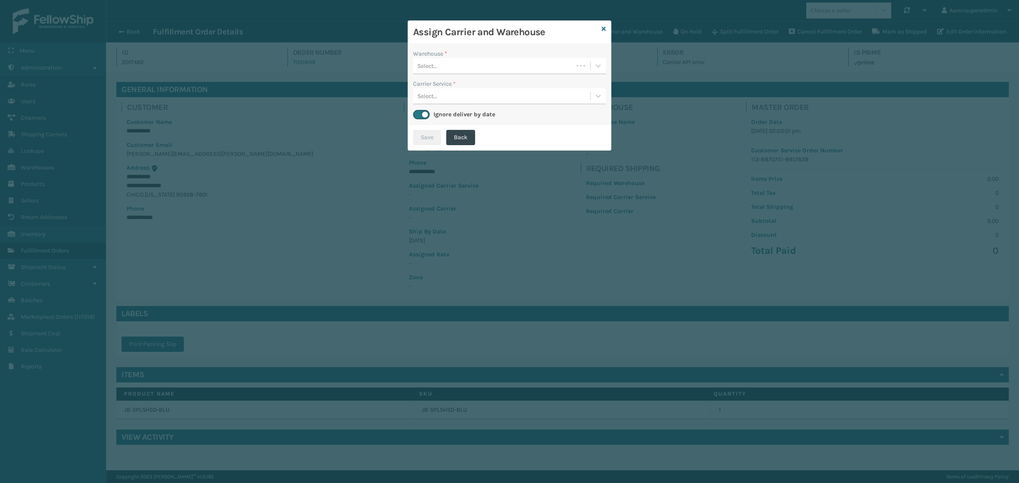
click at [451, 70] on div "Select..." at bounding box center [493, 66] width 160 height 14
click at [448, 102] on div "Fellowship - West" at bounding box center [509, 103] width 193 height 16
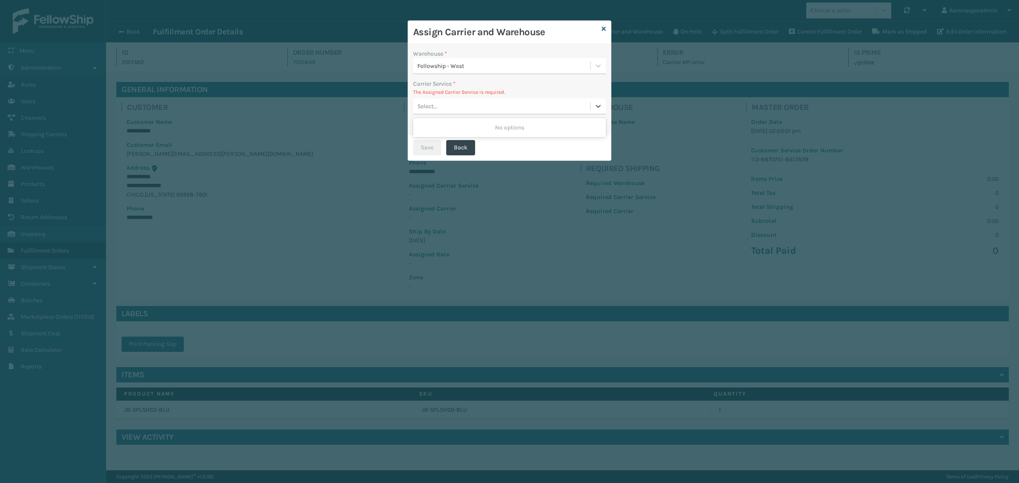
click at [452, 107] on div "Select..." at bounding box center [501, 106] width 177 height 14
click at [451, 104] on div "Select..." at bounding box center [501, 106] width 177 height 14
click at [602, 28] on icon at bounding box center [604, 29] width 4 height 6
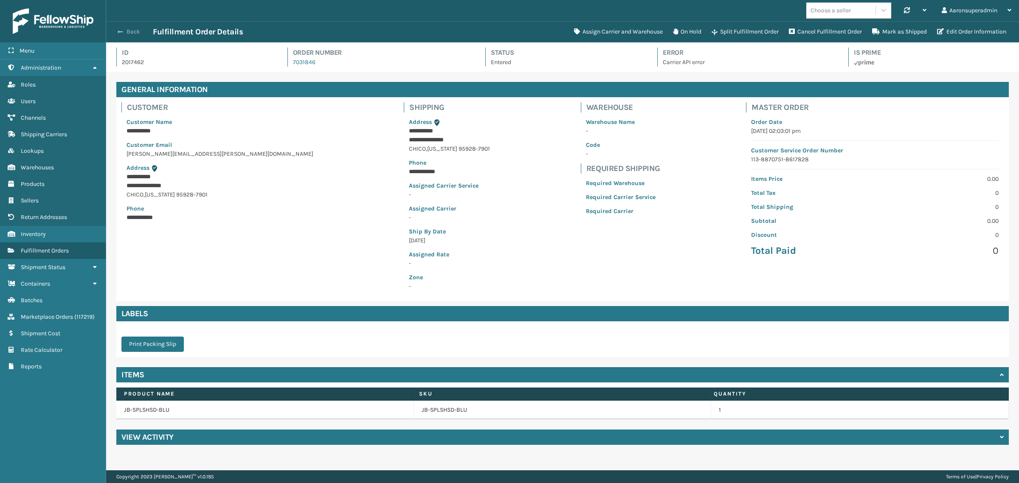
click at [132, 32] on button "Back" at bounding box center [133, 32] width 39 height 8
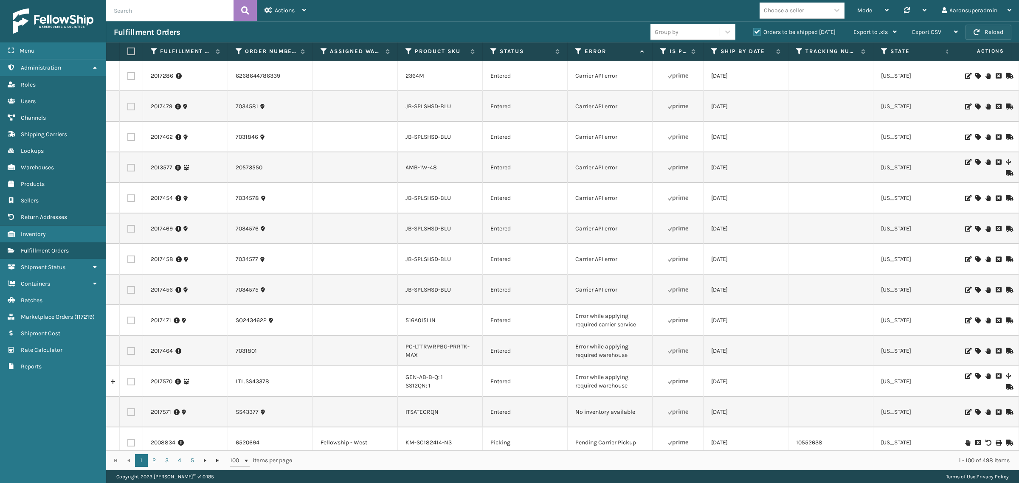
click at [986, 25] on button "Reload" at bounding box center [989, 32] width 46 height 15
click at [166, 261] on link "2017458" at bounding box center [162, 259] width 23 height 8
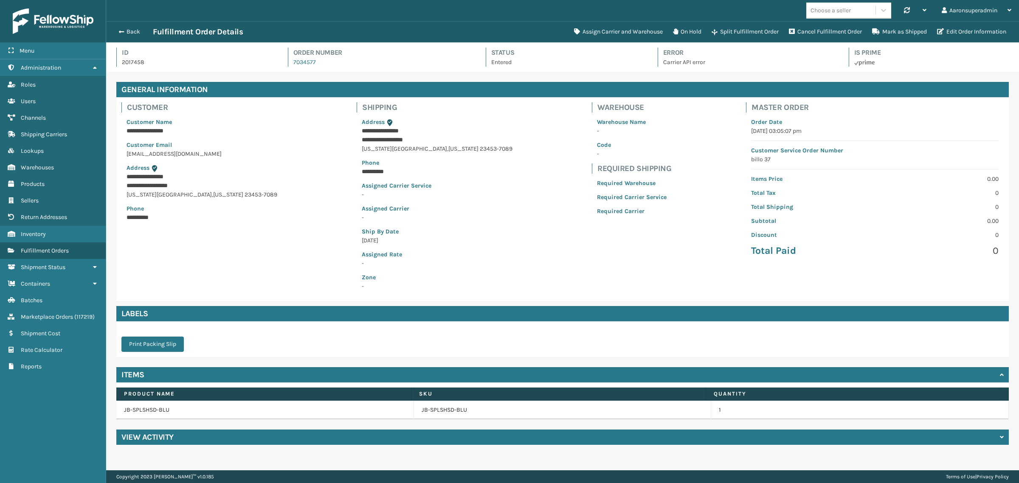
scroll to position [20, 913]
click at [601, 30] on button "Assign Carrier and Warehouse" at bounding box center [618, 31] width 99 height 17
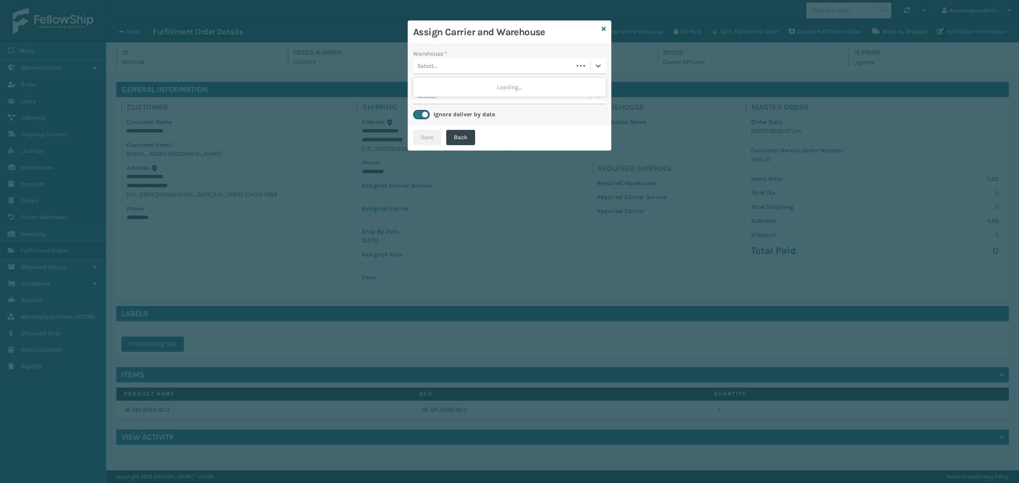
click at [457, 69] on div "Select..." at bounding box center [493, 66] width 160 height 14
click at [445, 100] on div "Fellowship - West" at bounding box center [509, 103] width 193 height 16
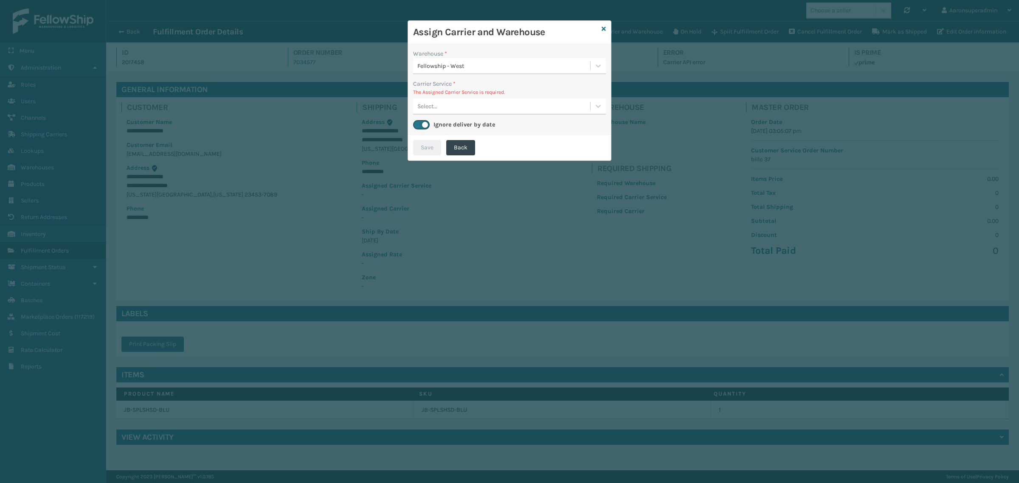
click at [419, 108] on div "Select..." at bounding box center [427, 106] width 20 height 9
click at [602, 33] on link at bounding box center [604, 29] width 4 height 9
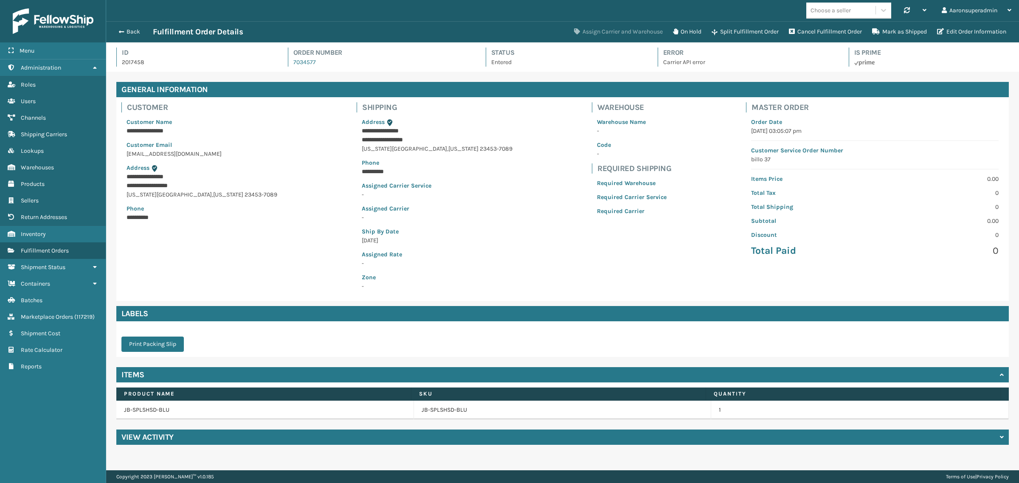
click at [594, 33] on button "Assign Carrier and Warehouse" at bounding box center [618, 31] width 99 height 17
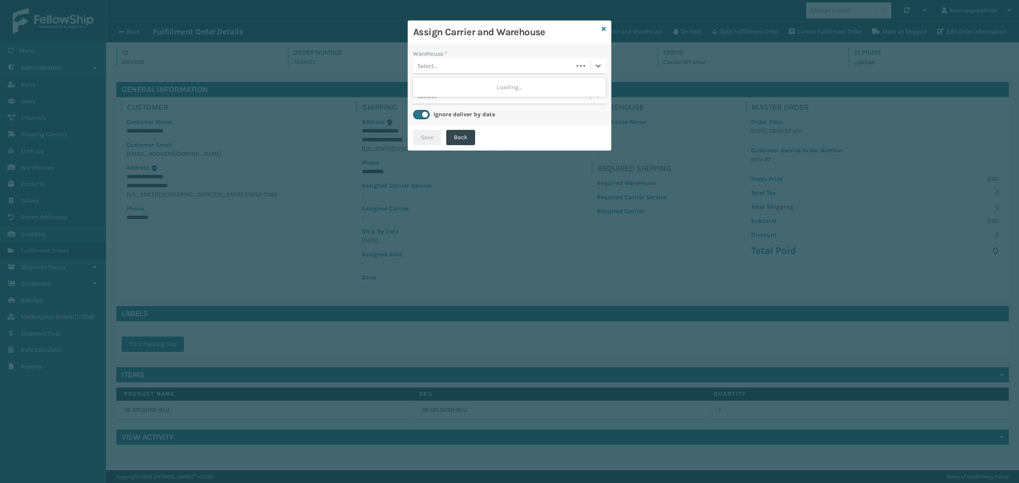
click at [456, 59] on div "Select..." at bounding box center [493, 66] width 160 height 14
click at [440, 89] on div "Dallas (Peak Logistics)" at bounding box center [509, 87] width 193 height 16
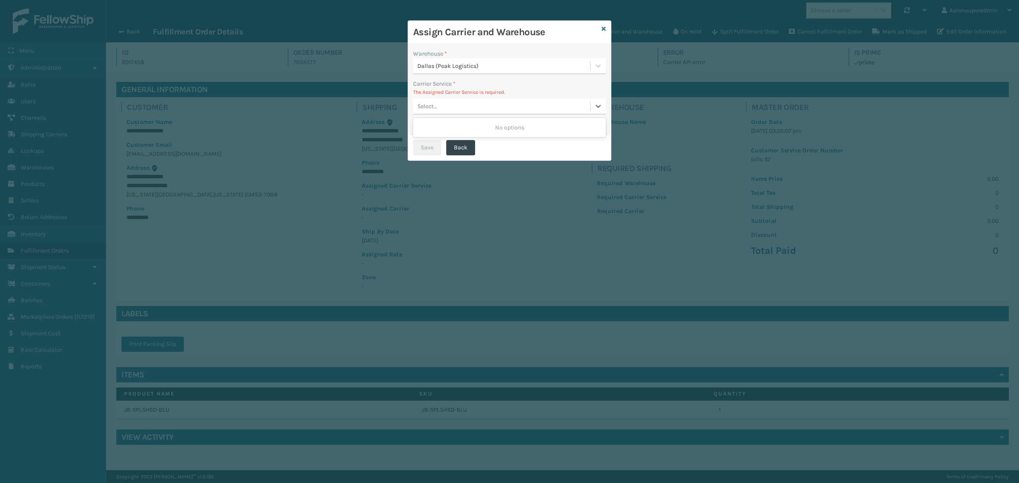
click at [451, 105] on div "Select..." at bounding box center [501, 106] width 177 height 14
click at [603, 31] on icon at bounding box center [604, 29] width 4 height 6
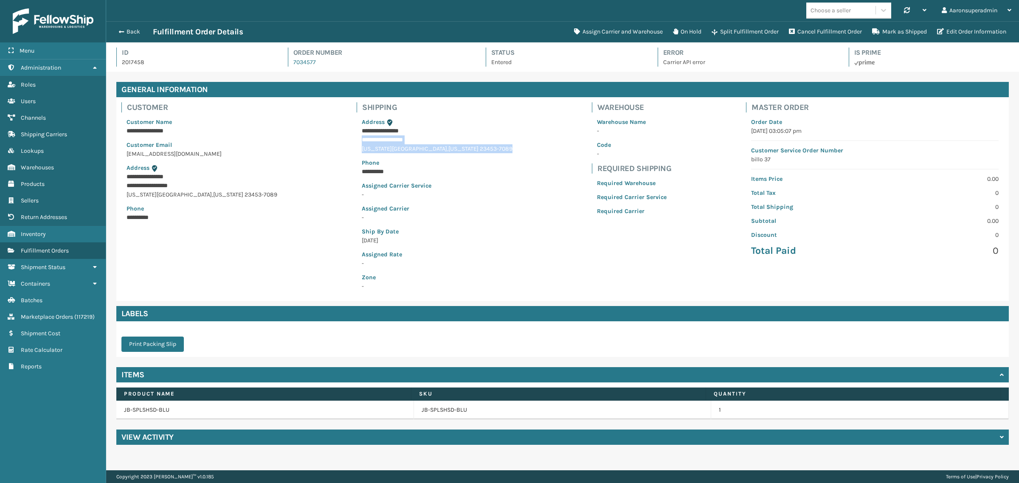
drag, startPoint x: 342, startPoint y: 138, endPoint x: 446, endPoint y: 147, distance: 104.0
click at [446, 147] on div "**********" at bounding box center [437, 204] width 161 height 183
click at [523, 210] on div "**********" at bounding box center [562, 199] width 893 height 204
click at [431, 413] on link "JB-SPLSHSD-BLU" at bounding box center [444, 410] width 45 height 8
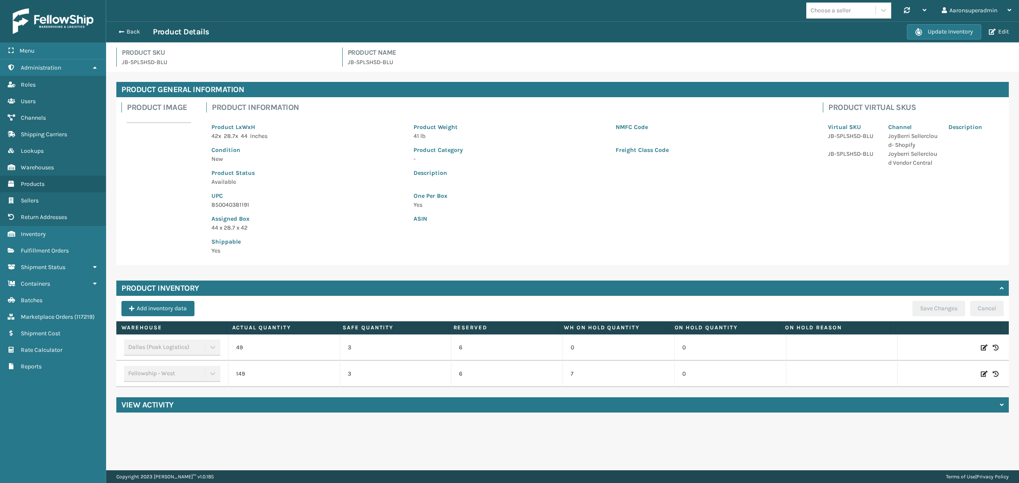
click at [124, 36] on div "Back Product Details" at bounding box center [510, 32] width 793 height 10
click at [128, 33] on button "Back" at bounding box center [133, 32] width 39 height 8
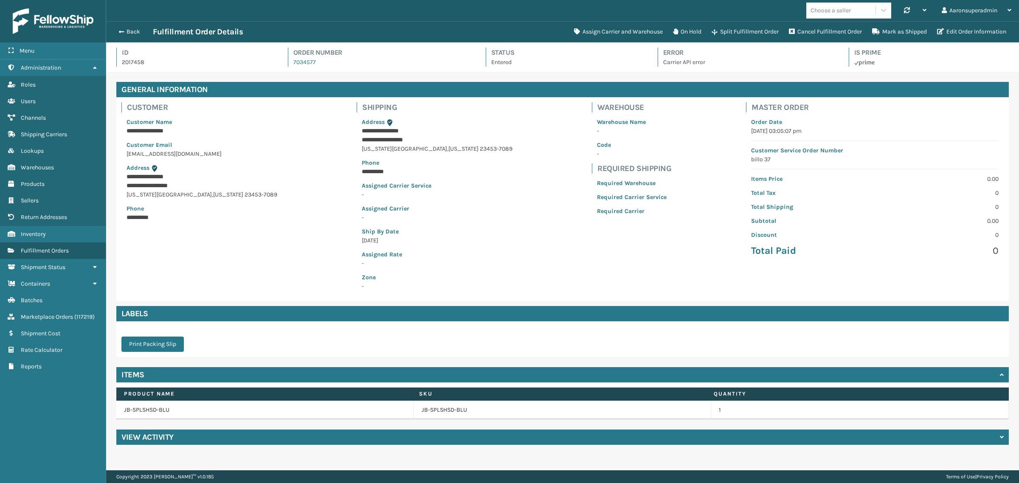
scroll to position [20, 913]
click at [129, 31] on button "Back" at bounding box center [133, 32] width 39 height 8
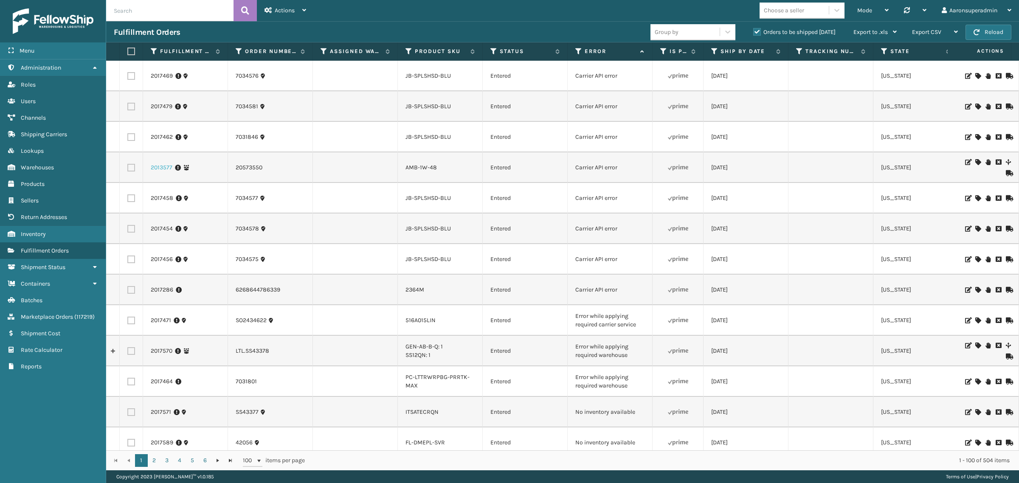
click at [157, 164] on link "2013577" at bounding box center [162, 167] width 22 height 8
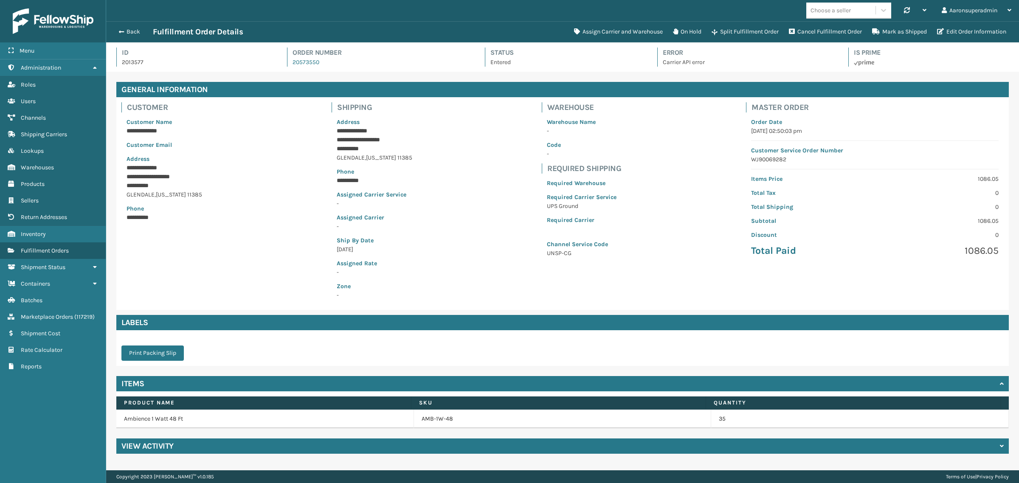
scroll to position [20, 913]
click at [428, 420] on link "AMB-1W-48" at bounding box center [437, 419] width 31 height 8
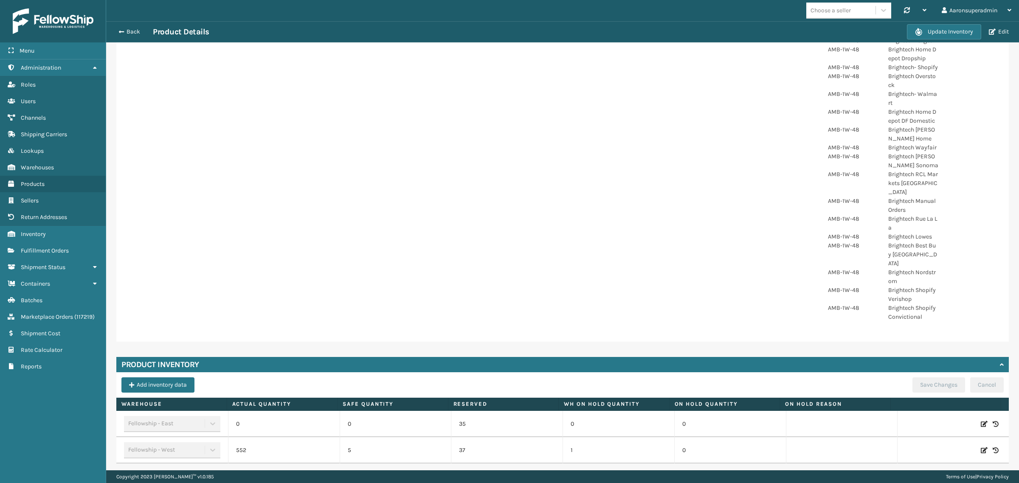
scroll to position [222, 0]
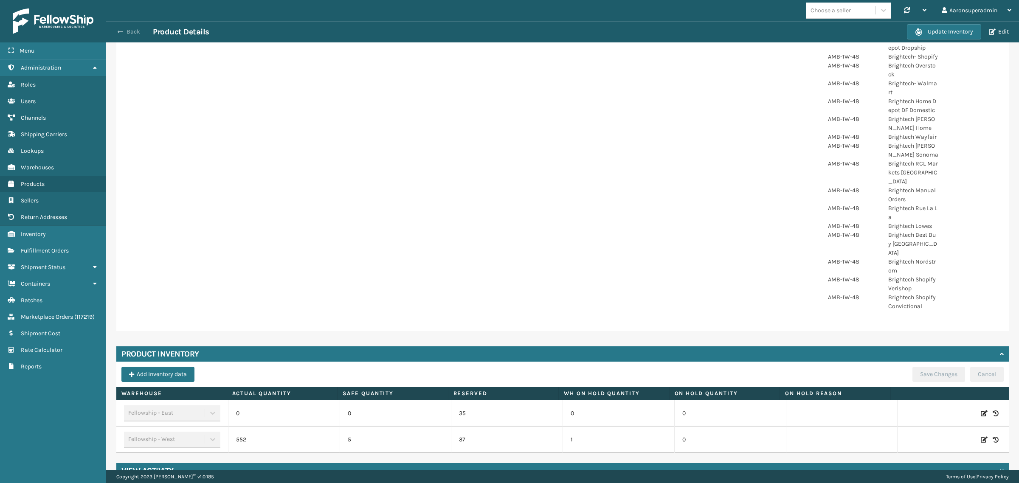
click at [131, 33] on button "Back" at bounding box center [133, 32] width 39 height 8
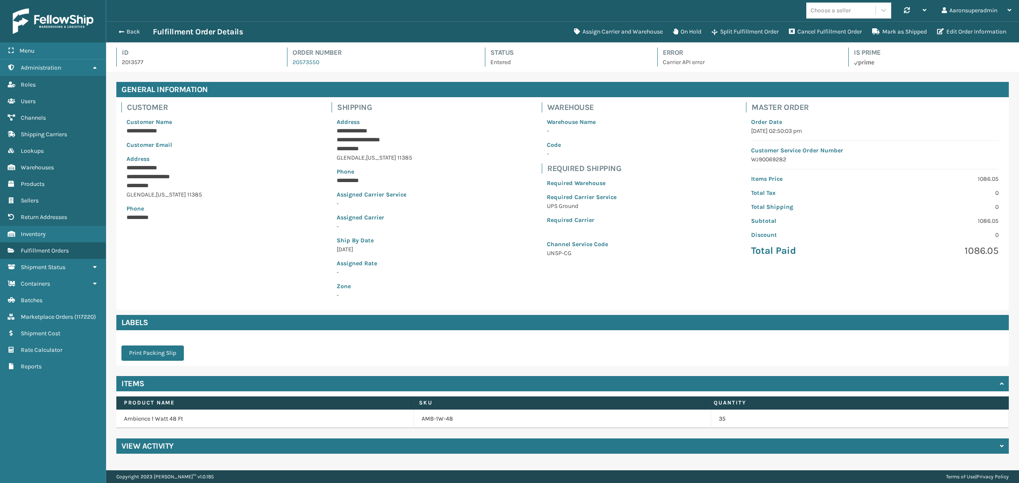
scroll to position [20, 913]
click at [749, 31] on button "Split Fulfillment Order" at bounding box center [745, 31] width 77 height 17
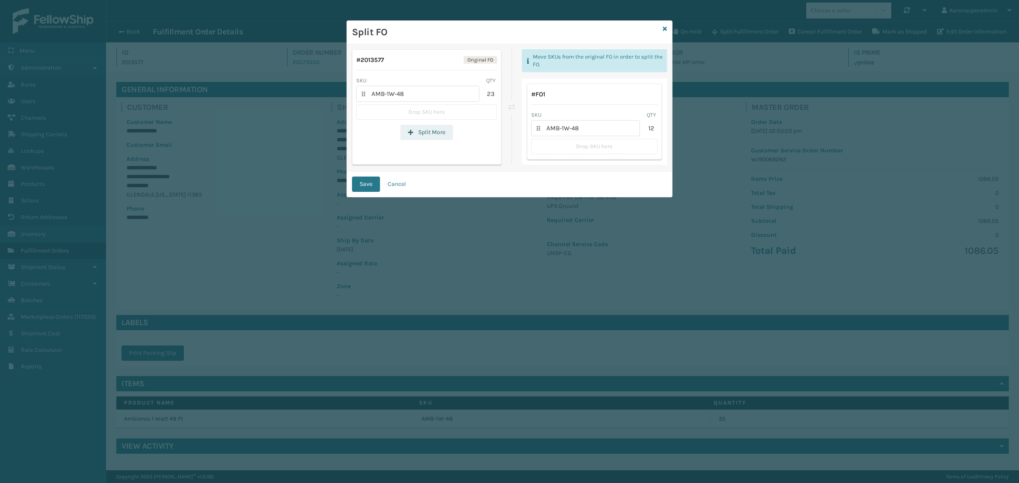
click at [419, 129] on button "Split More" at bounding box center [426, 132] width 53 height 15
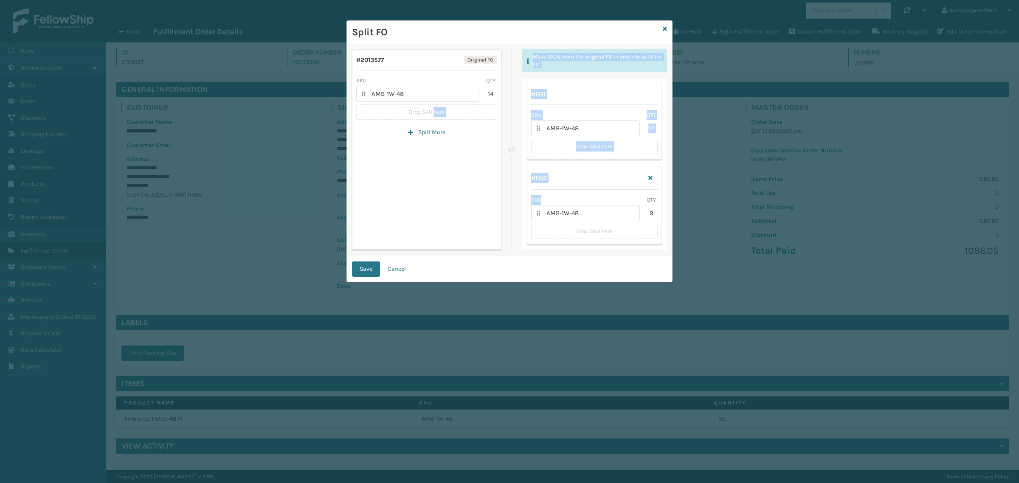
drag, startPoint x: 434, startPoint y: 103, endPoint x: 553, endPoint y: 201, distance: 153.9
click at [555, 203] on div "# 2013577 Original FO SKU QTY AMB-1W-48 14 Drop SKU here Split More Move SKUs f…" at bounding box center [509, 149] width 315 height 200
click at [368, 268] on button "Save" at bounding box center [366, 269] width 28 height 15
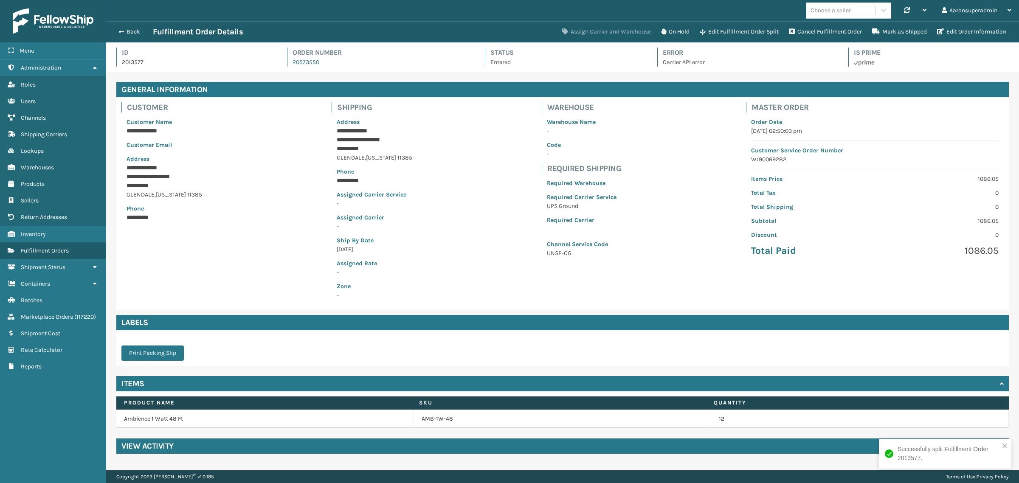
click at [581, 33] on button "Assign Carrier and Warehouse" at bounding box center [606, 31] width 99 height 17
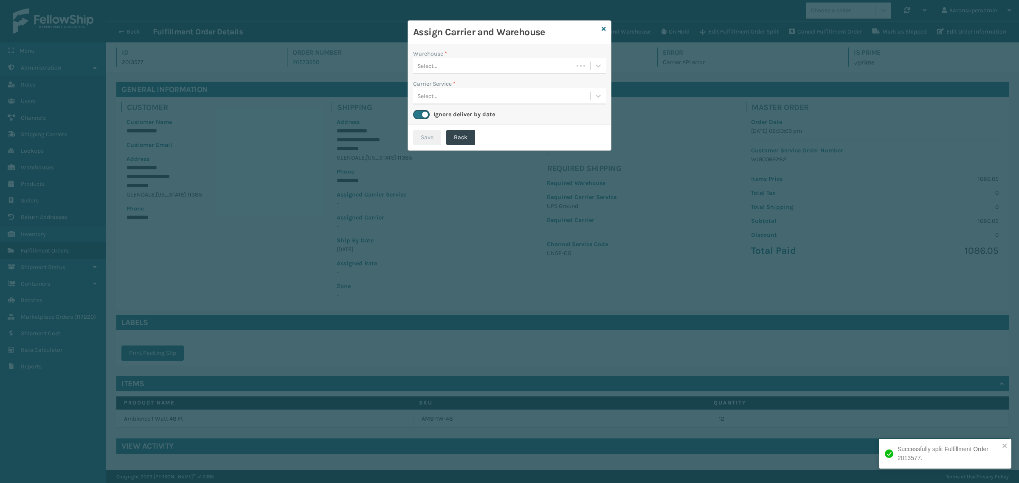
click at [423, 64] on div "Select..." at bounding box center [427, 66] width 20 height 9
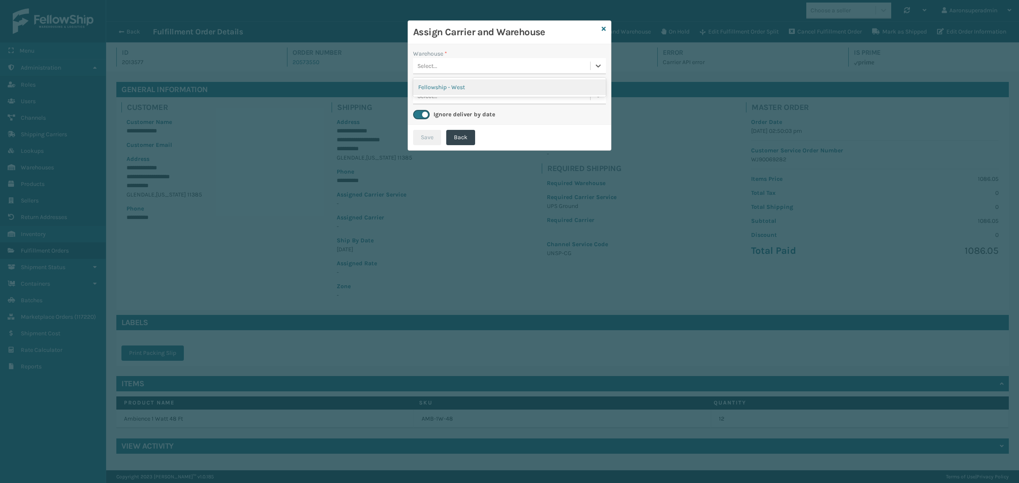
click at [437, 87] on div "Fellowship - West" at bounding box center [509, 87] width 193 height 16
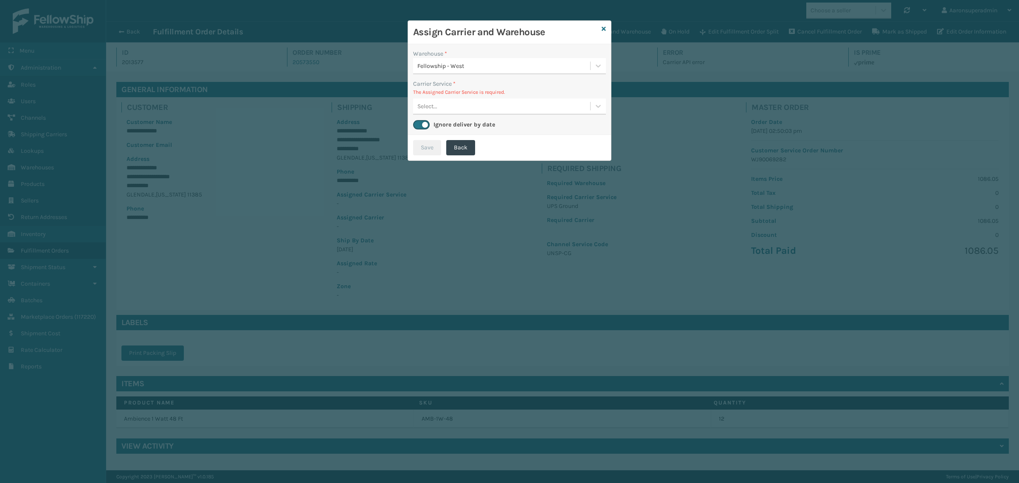
click at [483, 101] on div "Select..." at bounding box center [501, 106] width 177 height 14
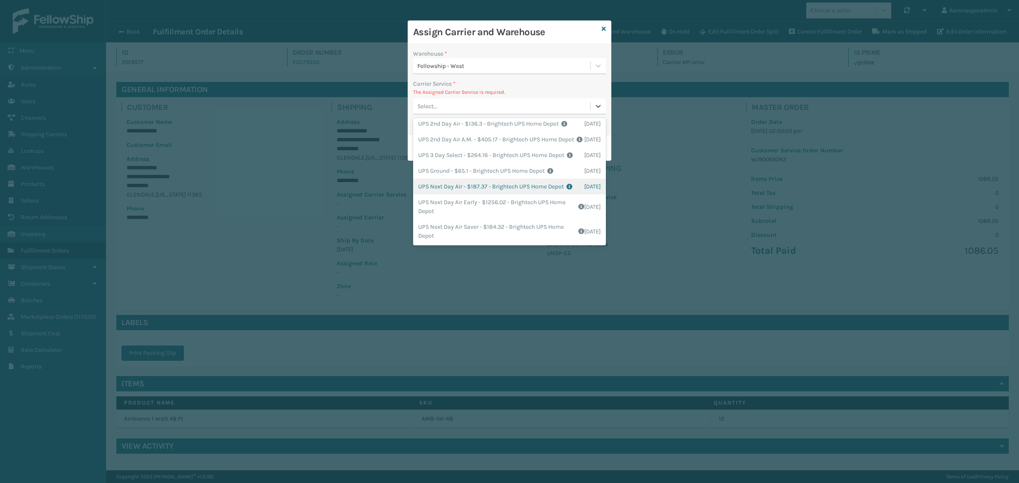
scroll to position [0, 0]
click at [499, 183] on div "UPS Ground - $65.1 - Brightech UPS Home Depot Shipping Cost $65.1 Surplus Cost …" at bounding box center [509, 175] width 193 height 16
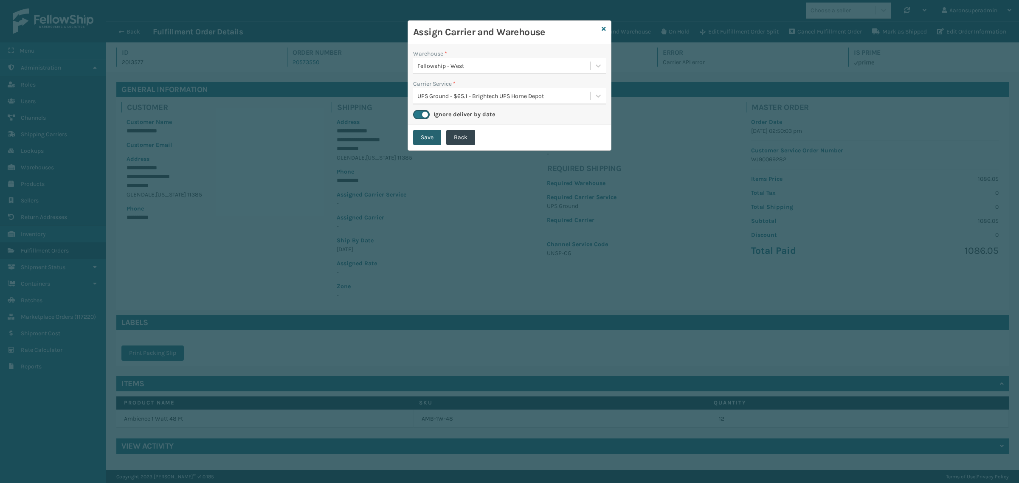
click at [425, 137] on button "Save" at bounding box center [427, 137] width 28 height 15
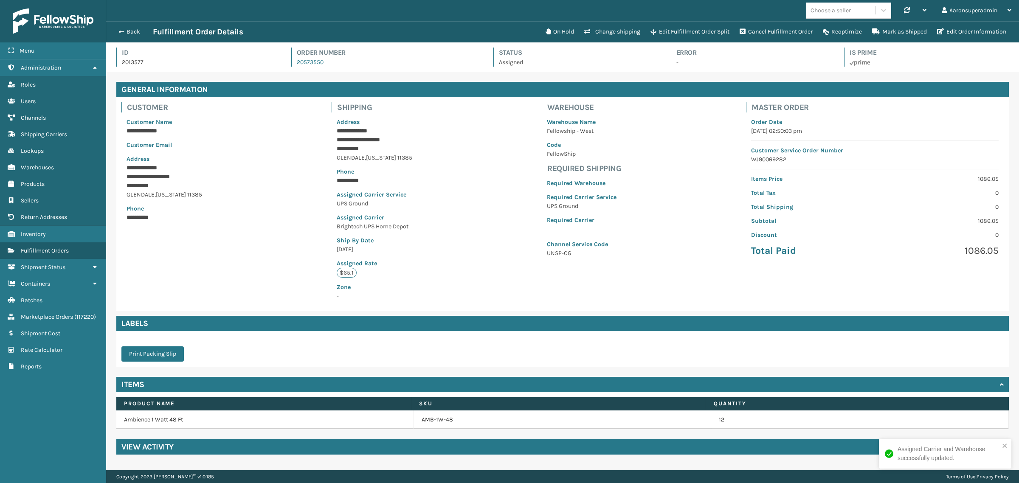
scroll to position [20, 913]
click at [123, 27] on div "Back Fulfillment Order Details" at bounding box center [327, 32] width 427 height 10
click at [123, 30] on button "Back" at bounding box center [133, 32] width 39 height 8
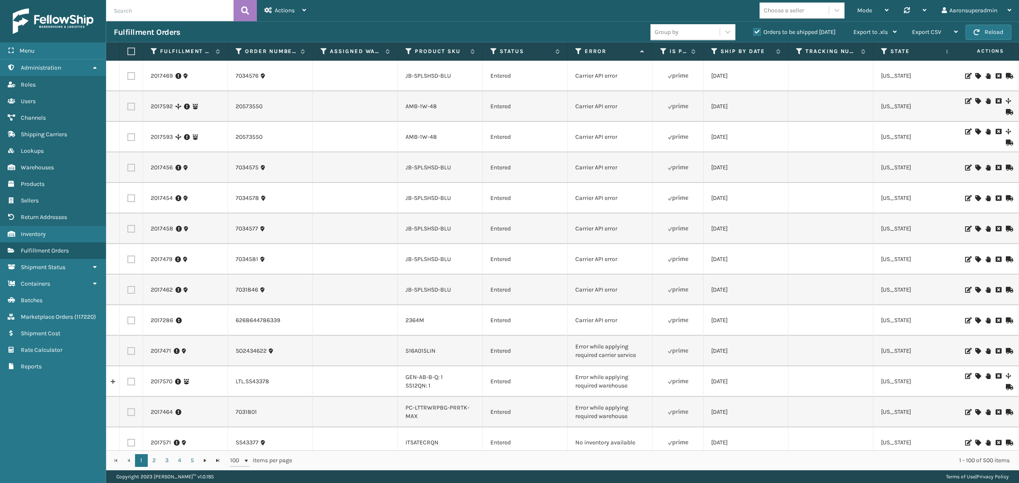
click at [975, 100] on icon at bounding box center [977, 101] width 5 height 6
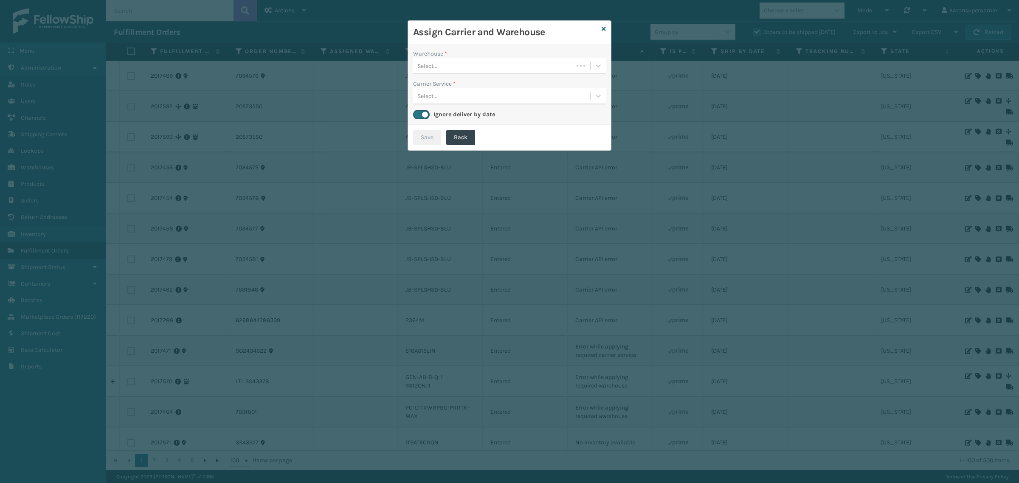
click at [485, 65] on div "Select..." at bounding box center [493, 66] width 160 height 14
click at [456, 82] on div "Fellowship - West" at bounding box center [509, 87] width 193 height 16
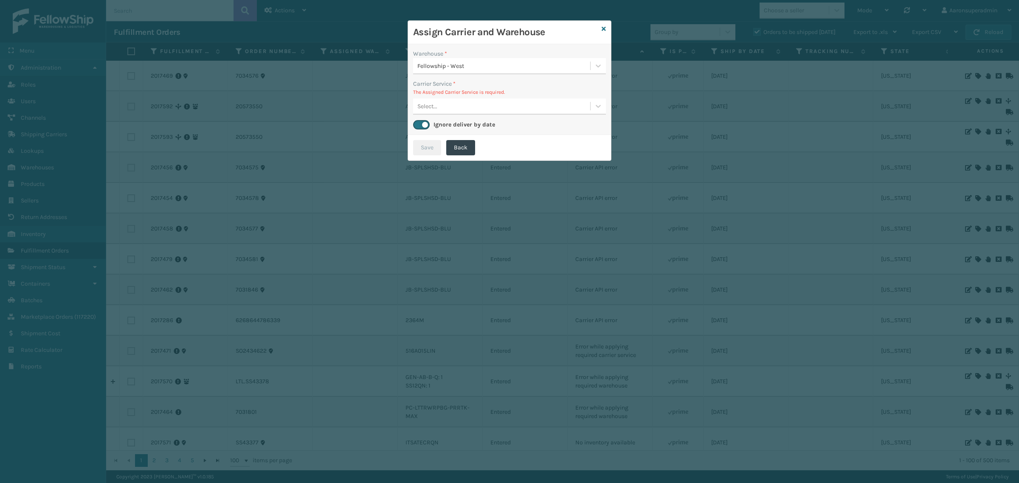
click at [440, 104] on div "Select..." at bounding box center [501, 106] width 177 height 14
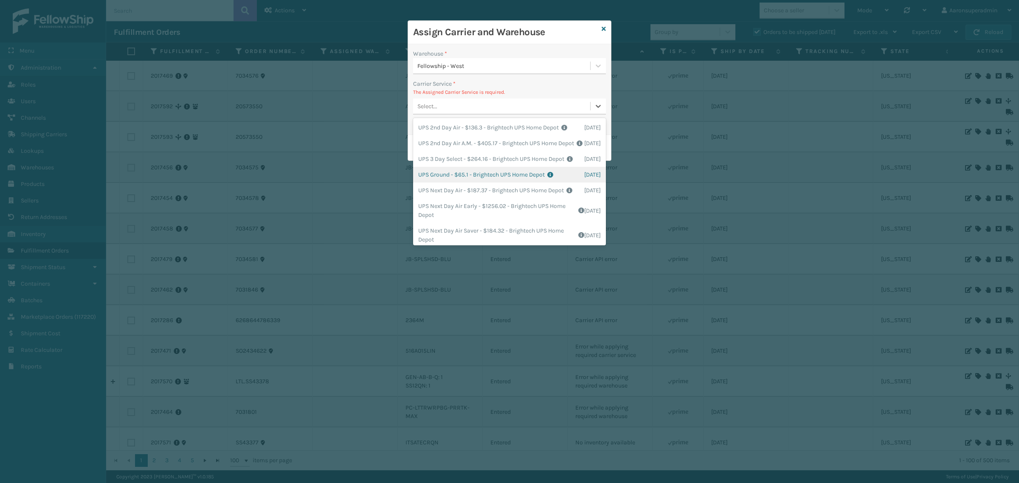
click at [451, 183] on div "UPS Ground - $65.1 - Brightech UPS Home Depot Shipping Cost $65.1 Surplus Cost …" at bounding box center [509, 175] width 193 height 16
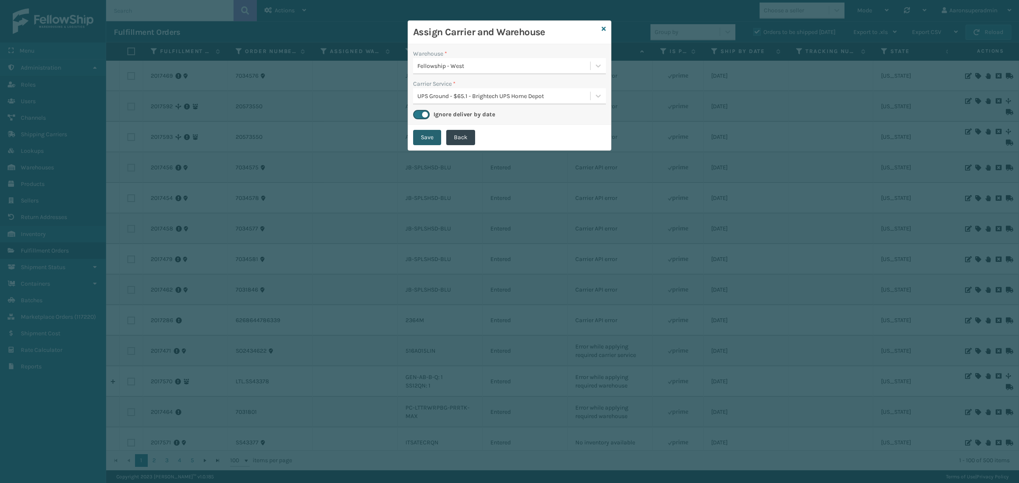
click at [423, 138] on button "Save" at bounding box center [427, 137] width 28 height 15
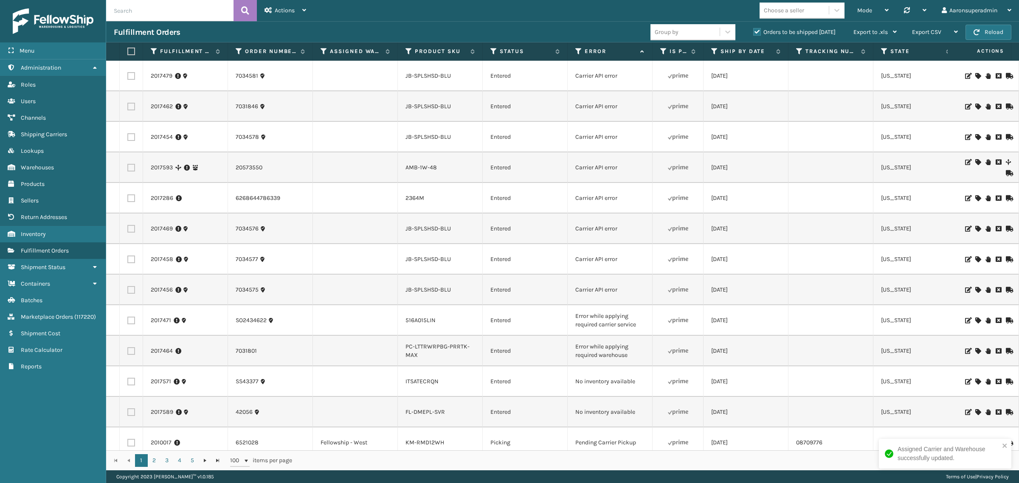
click at [975, 163] on icon at bounding box center [977, 162] width 5 height 6
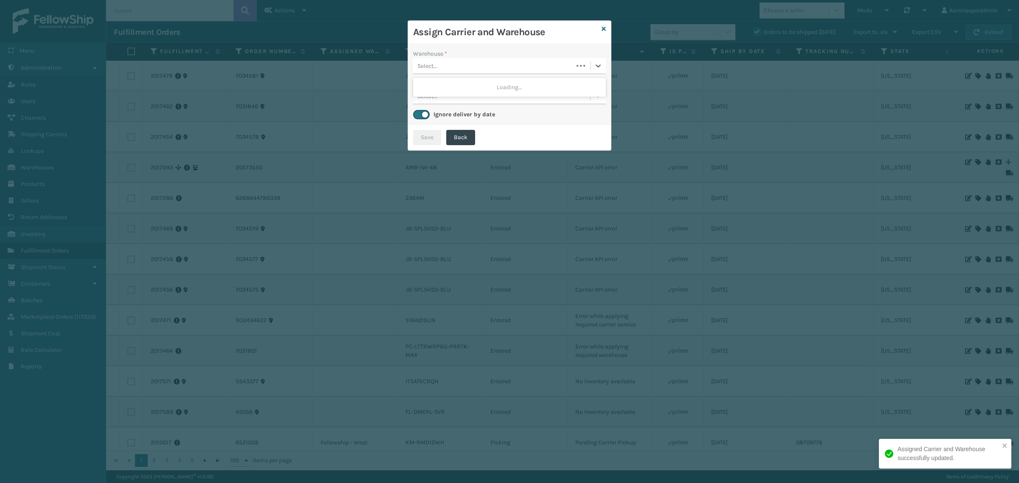
click at [458, 70] on div "Select..." at bounding box center [493, 66] width 160 height 14
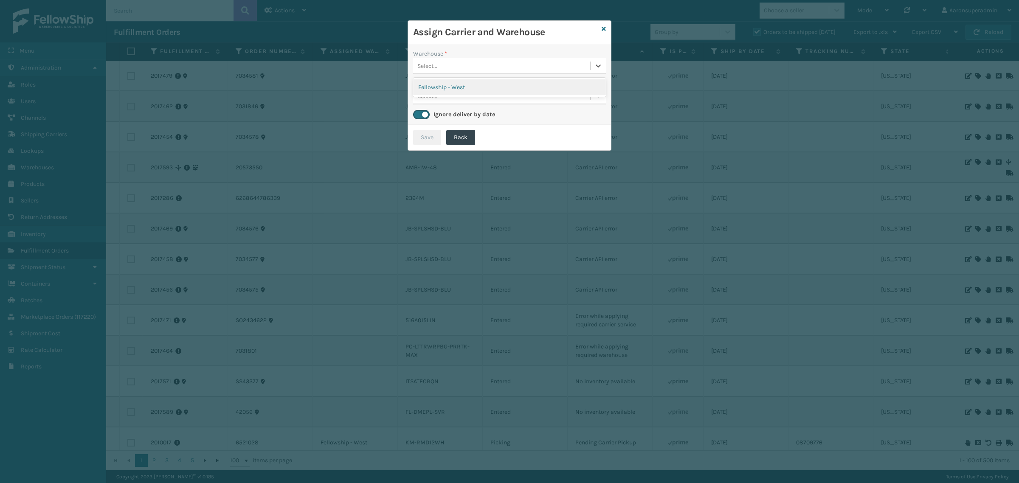
click at [437, 84] on div "Fellowship - West" at bounding box center [509, 87] width 193 height 16
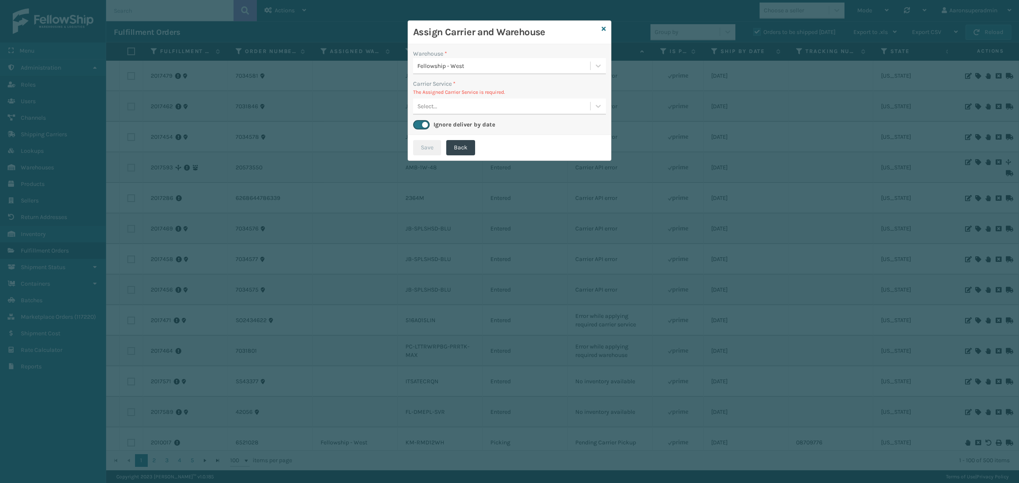
click at [465, 104] on div "Select..." at bounding box center [501, 106] width 177 height 14
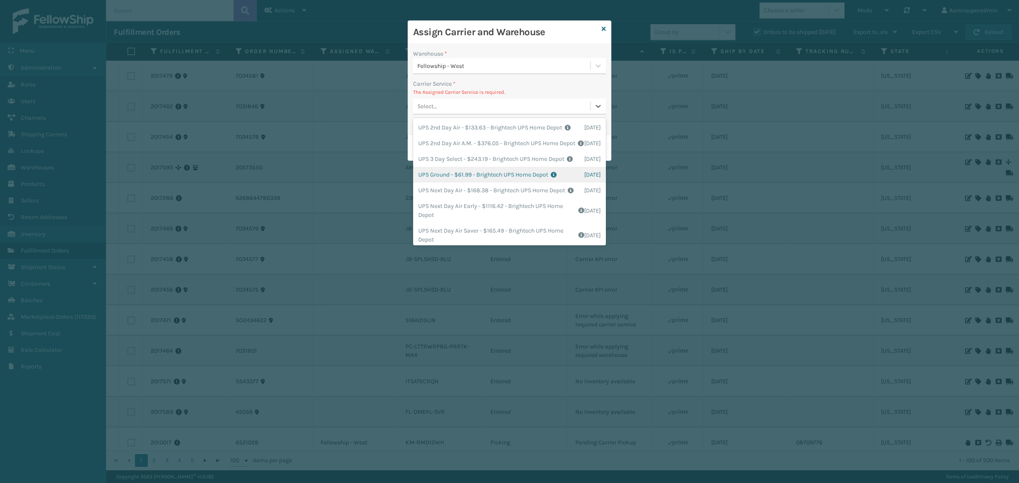
click at [451, 183] on div "UPS Ground - $61.99 - Brightech UPS Home Depot Shipping Cost $61.99 Surplus Cos…" at bounding box center [509, 175] width 193 height 16
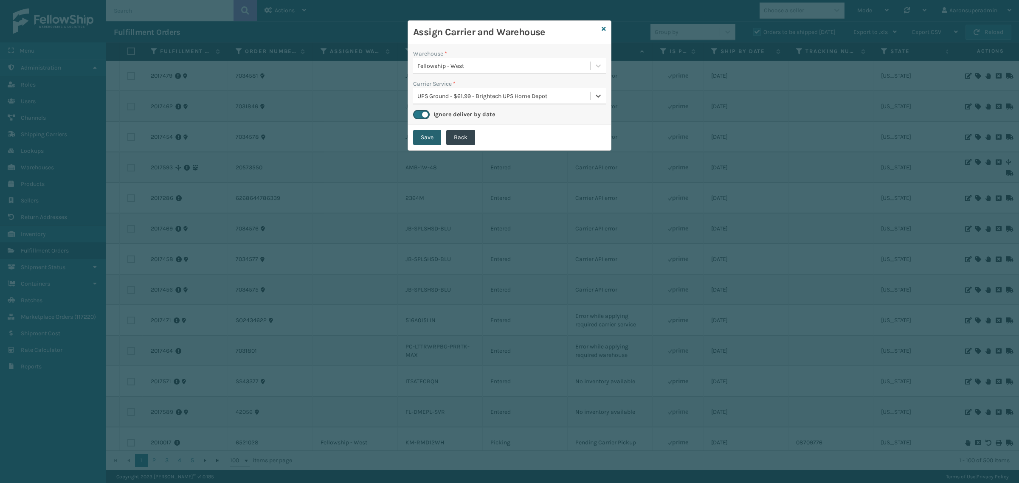
click at [423, 141] on button "Save" at bounding box center [427, 137] width 28 height 15
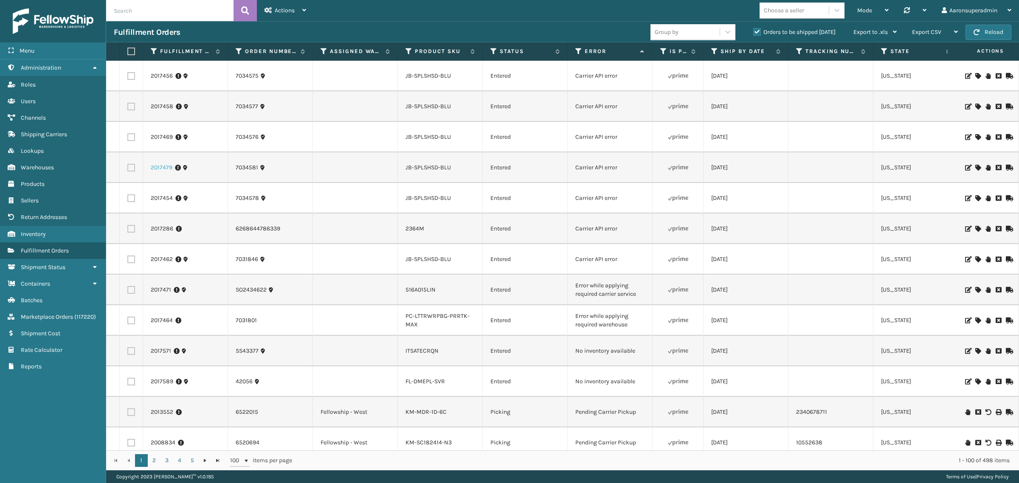
click at [155, 166] on link "2017479" at bounding box center [162, 167] width 22 height 8
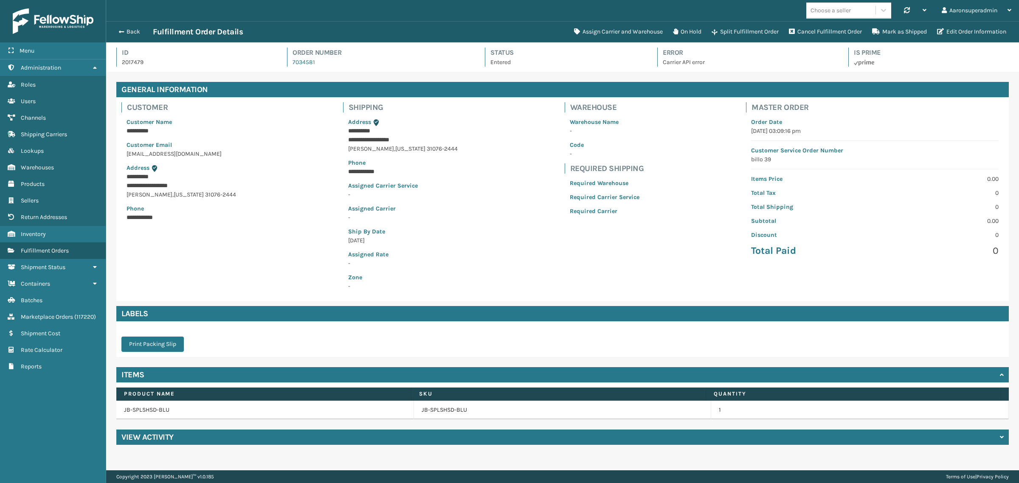
scroll to position [20, 913]
click at [593, 25] on button "Assign Carrier and Warehouse" at bounding box center [618, 31] width 99 height 17
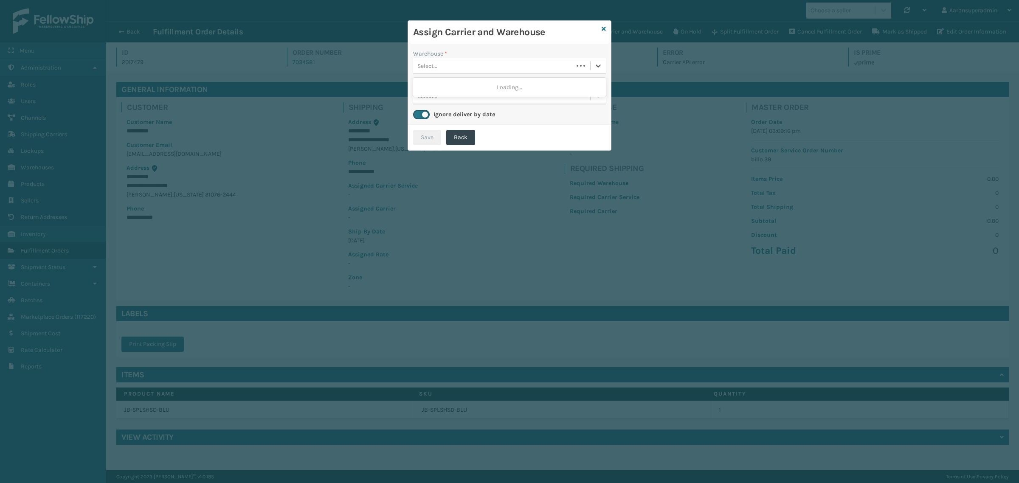
click at [459, 65] on div "Select..." at bounding box center [493, 66] width 160 height 14
click at [440, 100] on div "Fellowship - West" at bounding box center [509, 103] width 193 height 16
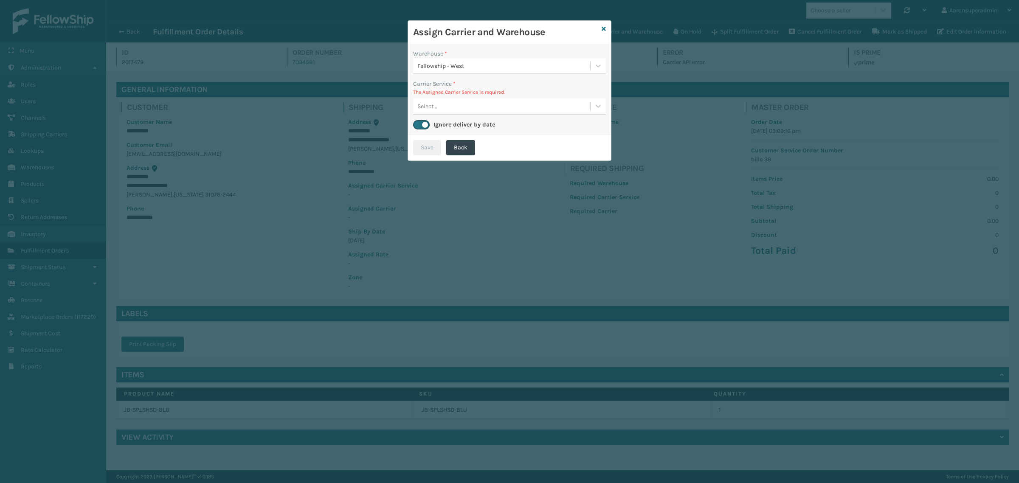
click at [452, 110] on div "Select..." at bounding box center [501, 106] width 177 height 14
click at [606, 31] on div "Assign Carrier and Warehouse" at bounding box center [509, 32] width 203 height 23
click at [604, 30] on icon at bounding box center [604, 29] width 4 height 6
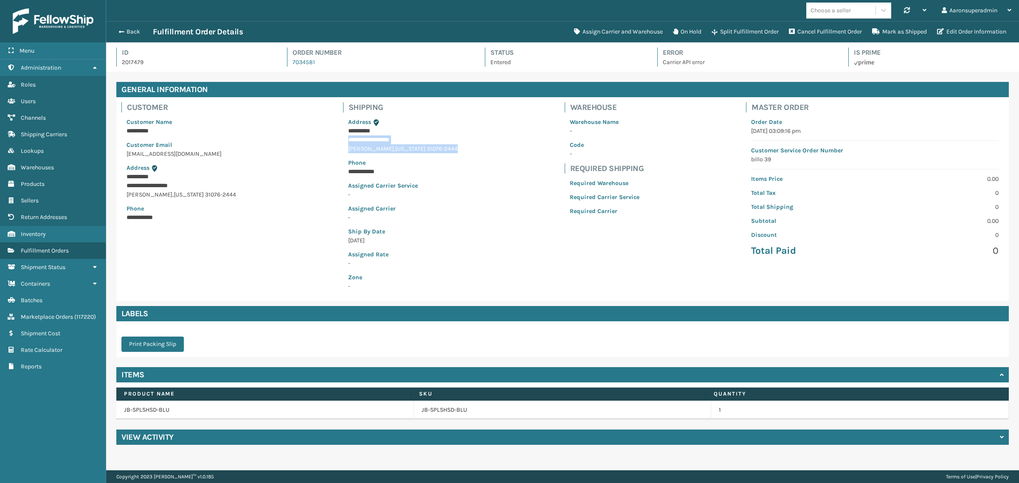
drag, startPoint x: 334, startPoint y: 136, endPoint x: 428, endPoint y: 153, distance: 95.4
click at [428, 153] on div "**********" at bounding box center [403, 199] width 130 height 204
click at [483, 217] on div "**********" at bounding box center [562, 199] width 893 height 204
click at [425, 412] on link "JB-SPLSHSD-BLU" at bounding box center [444, 410] width 45 height 8
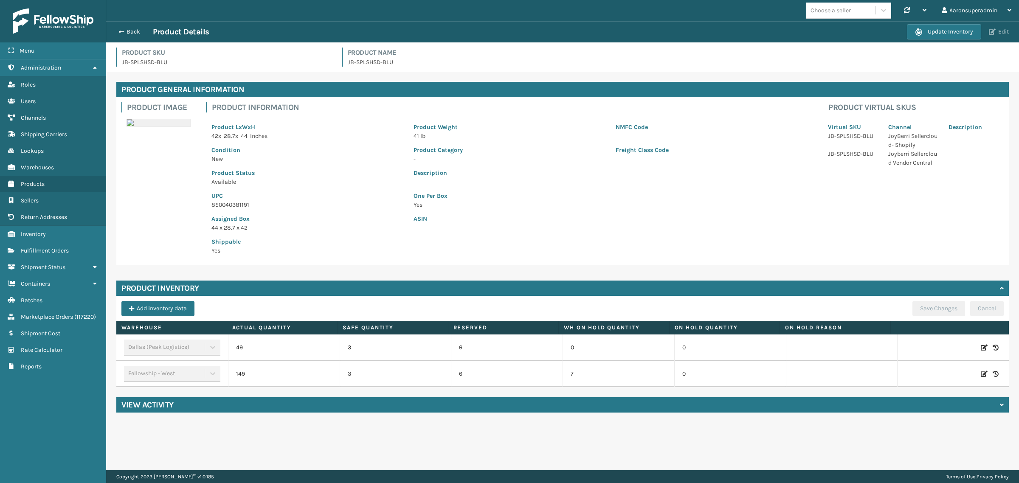
click at [989, 34] on span "button" at bounding box center [992, 32] width 7 height 6
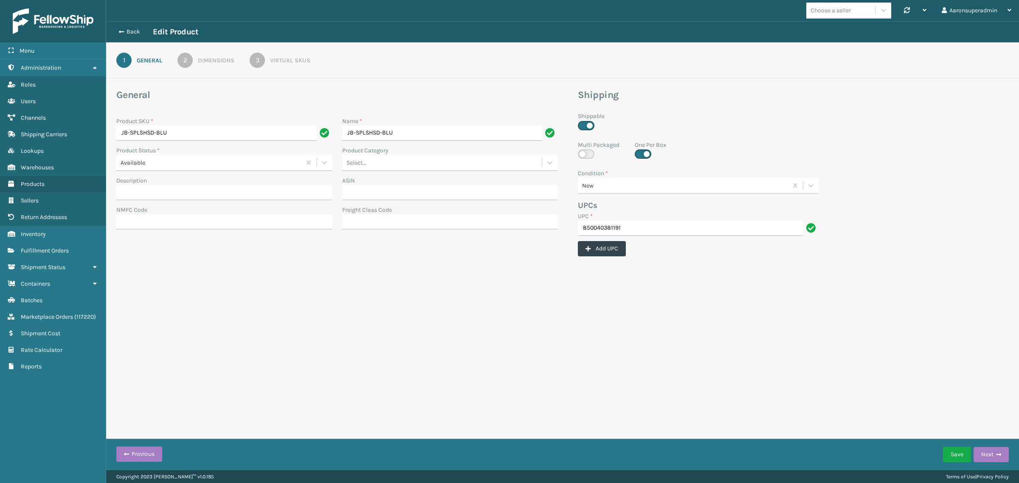
click at [200, 56] on link "2 Dimensions" at bounding box center [205, 60] width 87 height 15
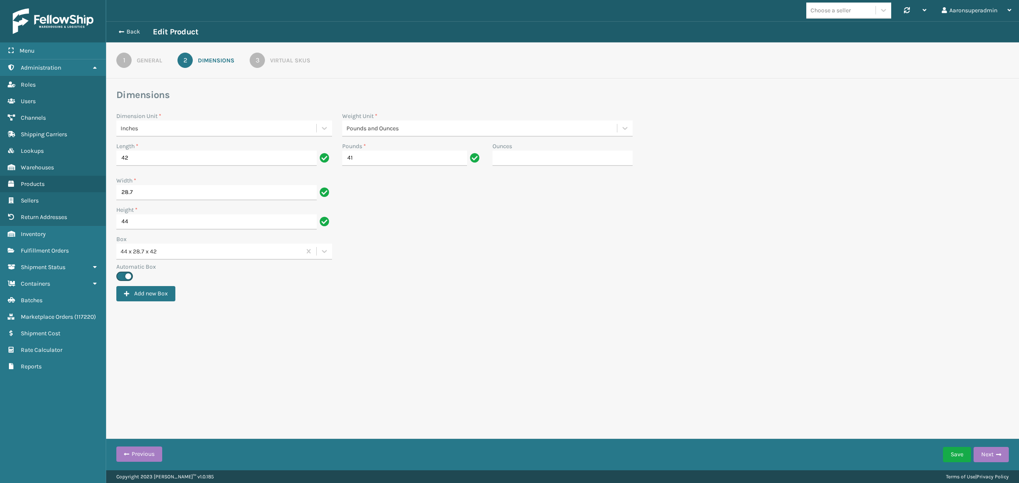
click at [275, 64] on div "Virtual SKUs" at bounding box center [290, 60] width 40 height 9
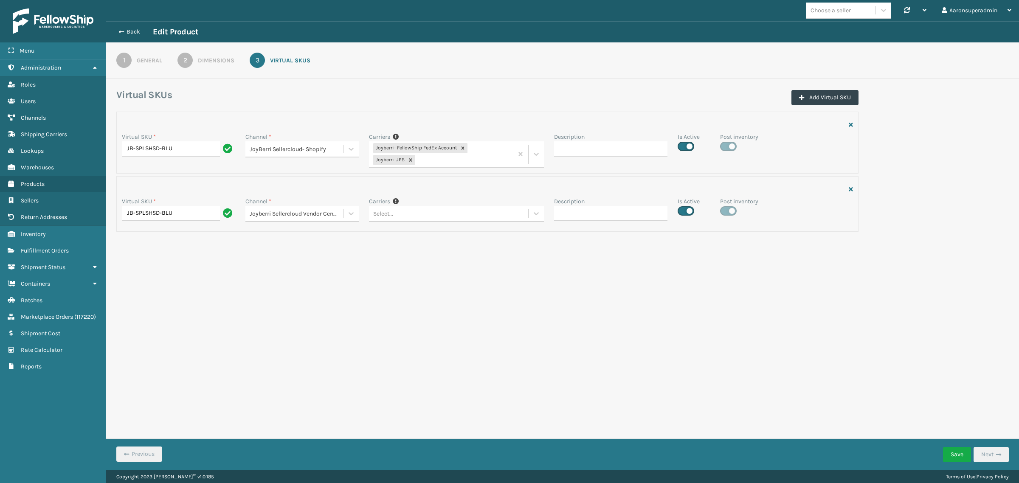
click at [189, 60] on div "2" at bounding box center [185, 60] width 15 height 15
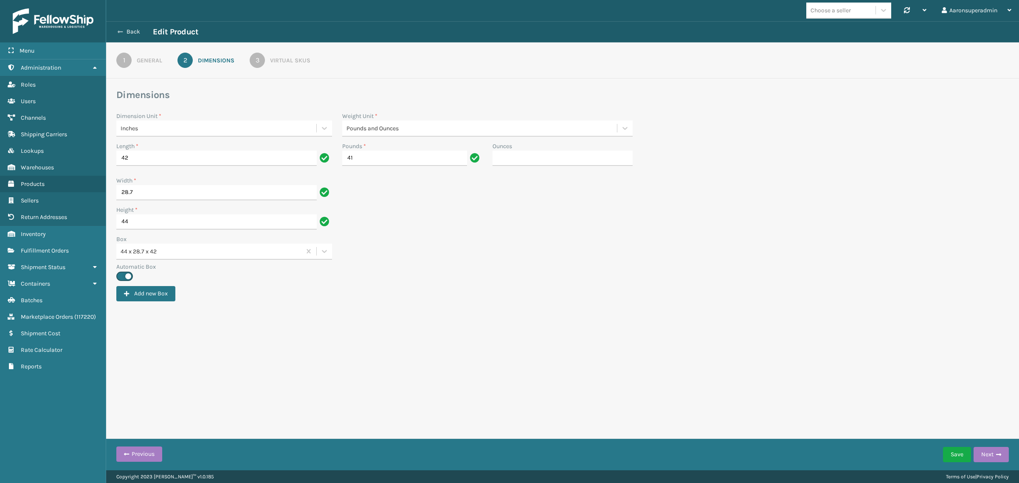
click at [119, 33] on icon at bounding box center [120, 32] width 5 height 6
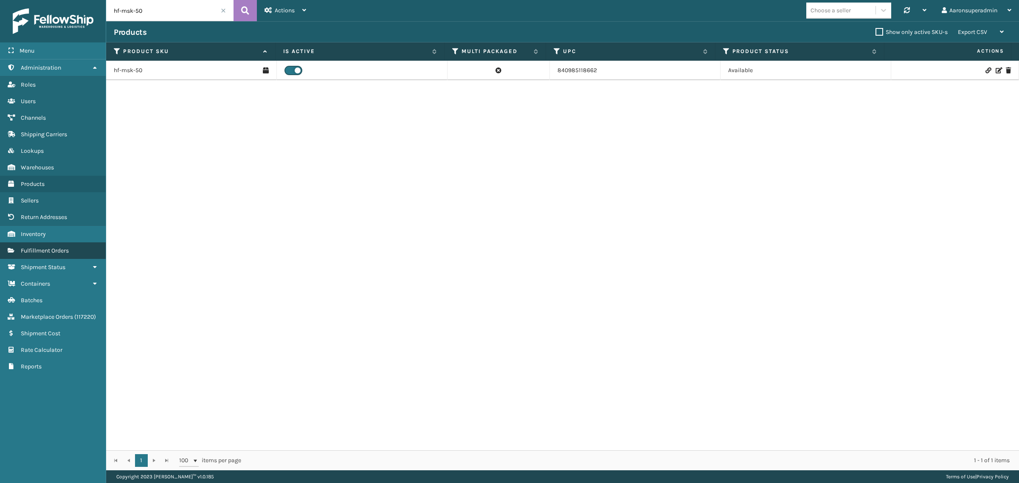
click at [50, 247] on span "Fulfillment Orders" at bounding box center [45, 250] width 48 height 7
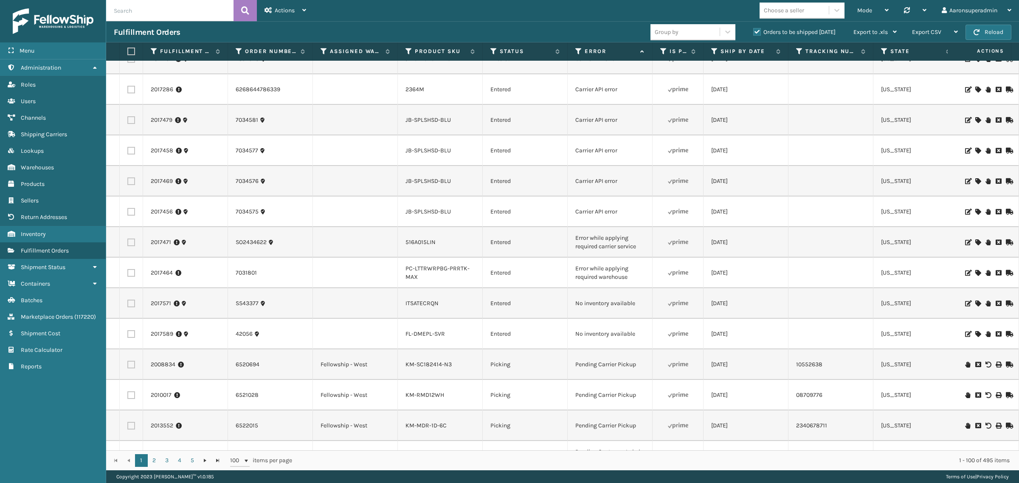
scroll to position [35, 0]
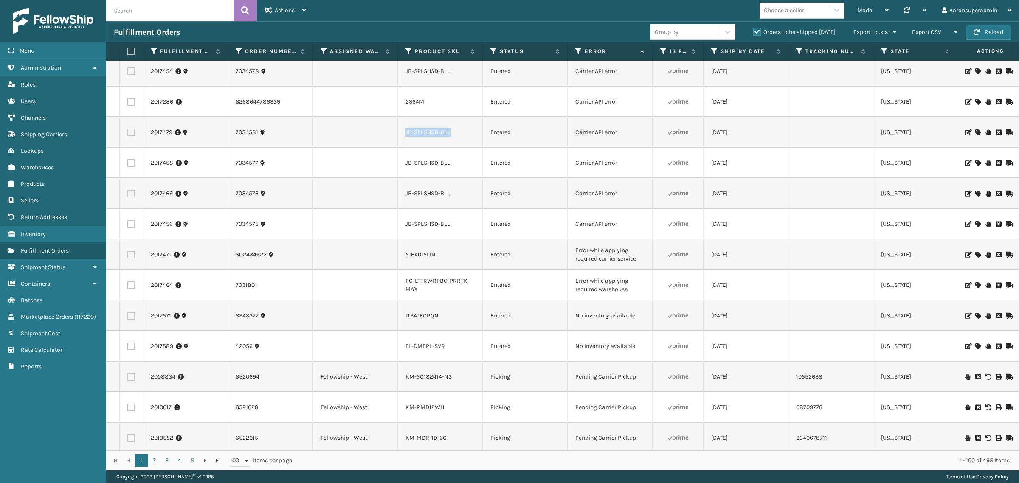
drag, startPoint x: 467, startPoint y: 132, endPoint x: 393, endPoint y: 136, distance: 74.4
copy tr "JB-SPLSHSD-BLU"
click at [414, 129] on link "JB-SPLSHSD-BLU" at bounding box center [428, 132] width 45 height 7
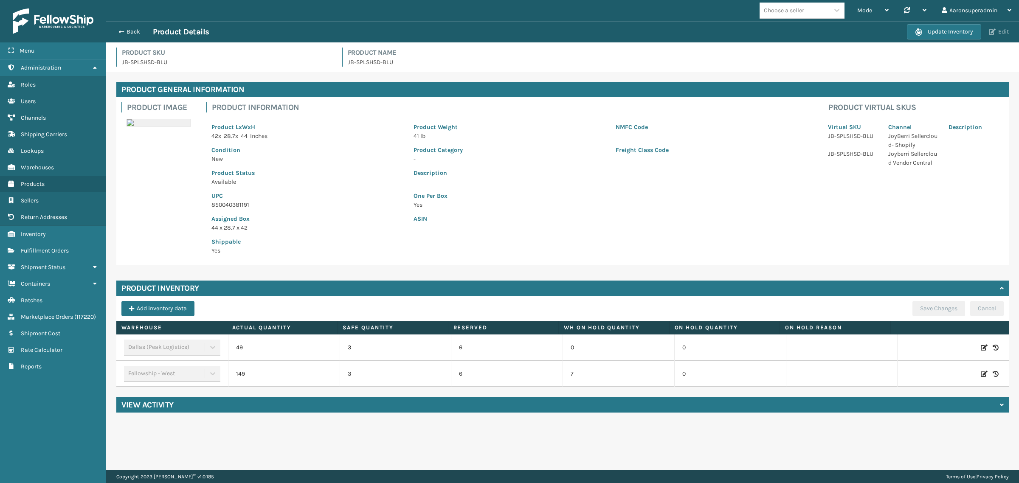
click at [1004, 32] on button "Edit" at bounding box center [998, 32] width 25 height 8
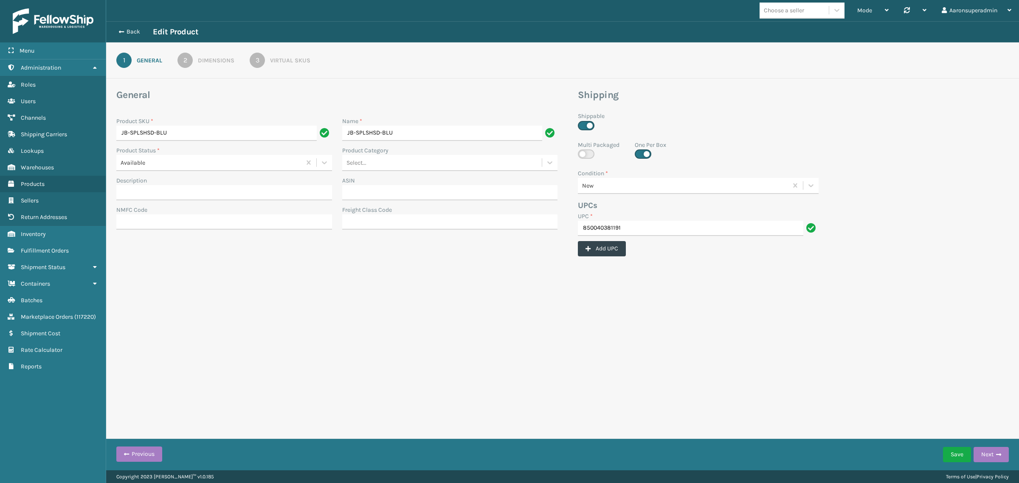
click at [202, 62] on div "Dimensions" at bounding box center [216, 60] width 37 height 9
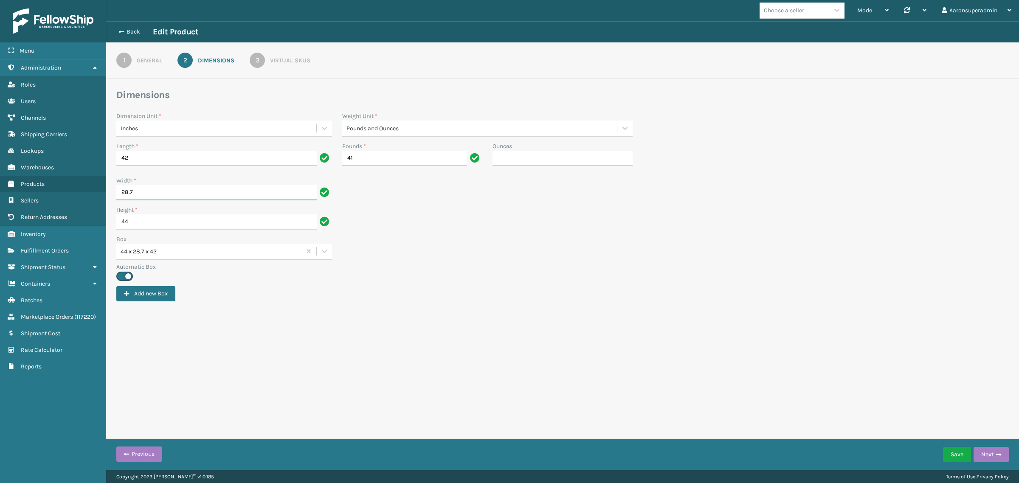
click at [143, 194] on input "28.7" at bounding box center [216, 192] width 200 height 15
type input "28"
click at [964, 451] on button "Save" at bounding box center [957, 454] width 28 height 15
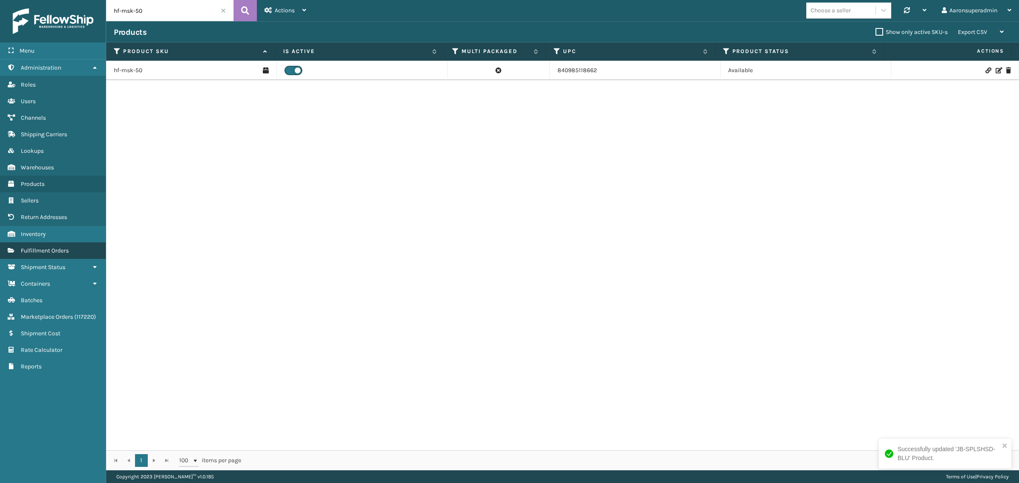
click at [45, 247] on span "Fulfillment Orders" at bounding box center [45, 250] width 48 height 7
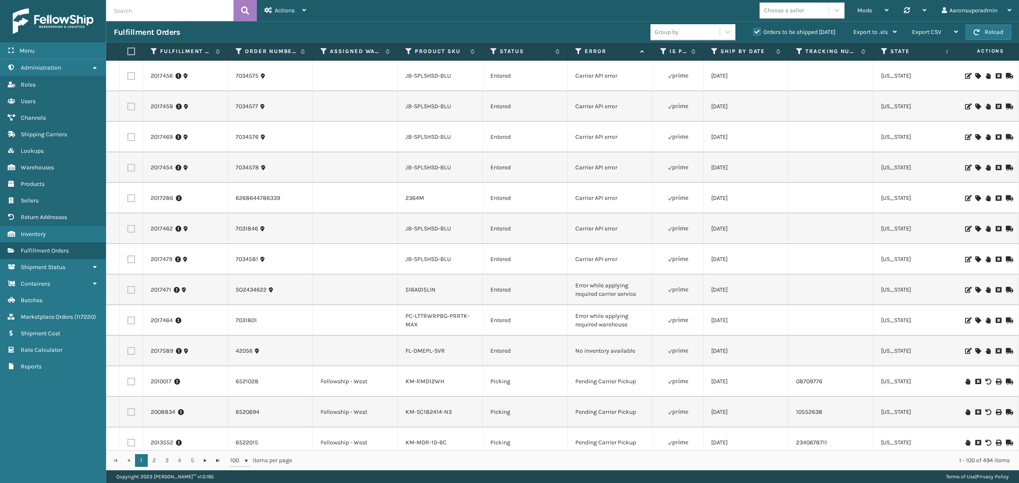
click at [975, 76] on icon at bounding box center [977, 76] width 5 height 6
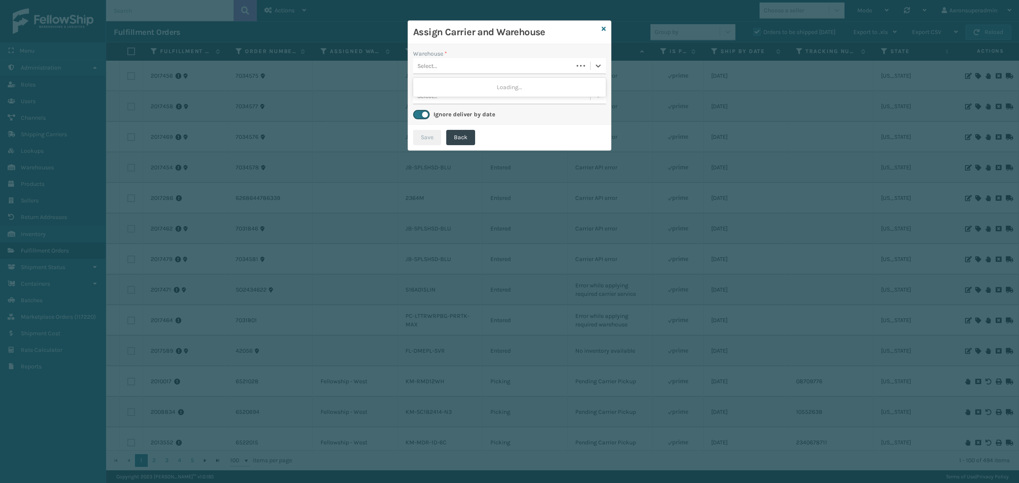
click at [527, 61] on div "Select..." at bounding box center [493, 66] width 160 height 14
click at [445, 91] on div "Dallas (Peak Logistics)" at bounding box center [509, 87] width 193 height 16
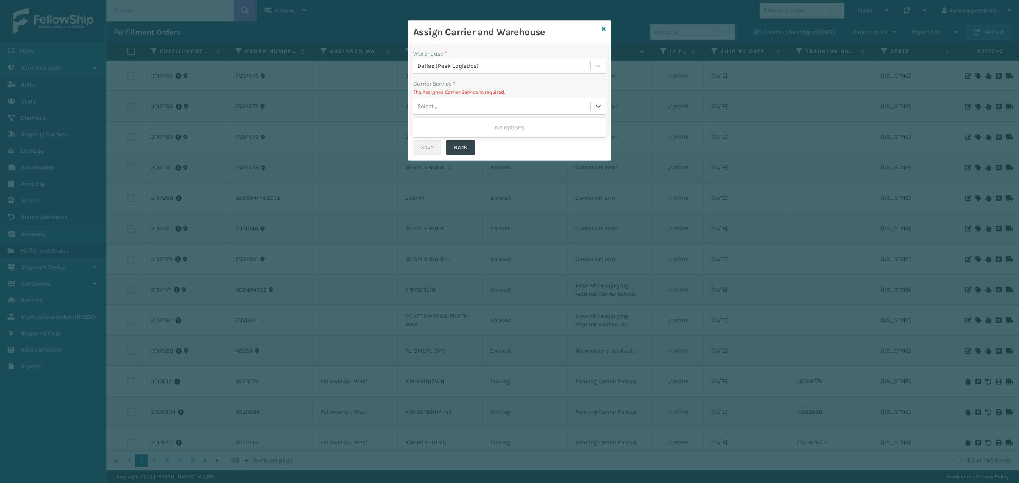
click at [453, 111] on div "Select..." at bounding box center [501, 106] width 177 height 14
click at [604, 29] on icon at bounding box center [604, 29] width 4 height 6
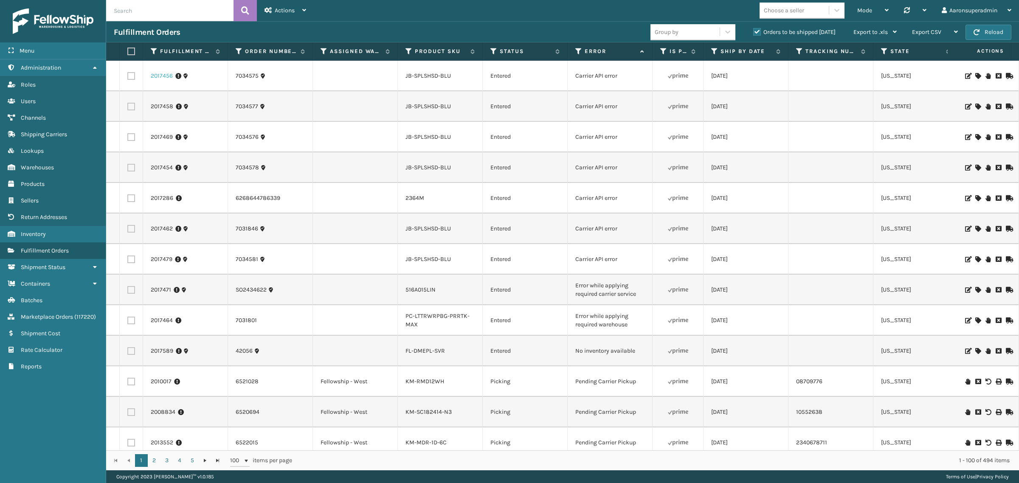
click at [160, 78] on link "2017456" at bounding box center [162, 76] width 22 height 8
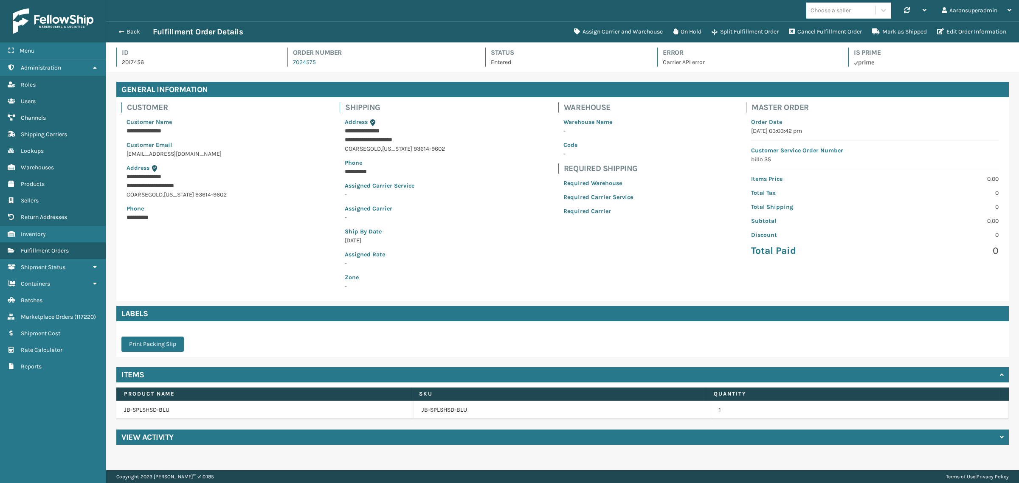
scroll to position [20, 913]
drag, startPoint x: 343, startPoint y: 138, endPoint x: 443, endPoint y: 149, distance: 100.3
click at [443, 149] on div "**********" at bounding box center [395, 204] width 110 height 183
click at [429, 409] on link "JB-SPLSHSD-BLU" at bounding box center [444, 410] width 45 height 8
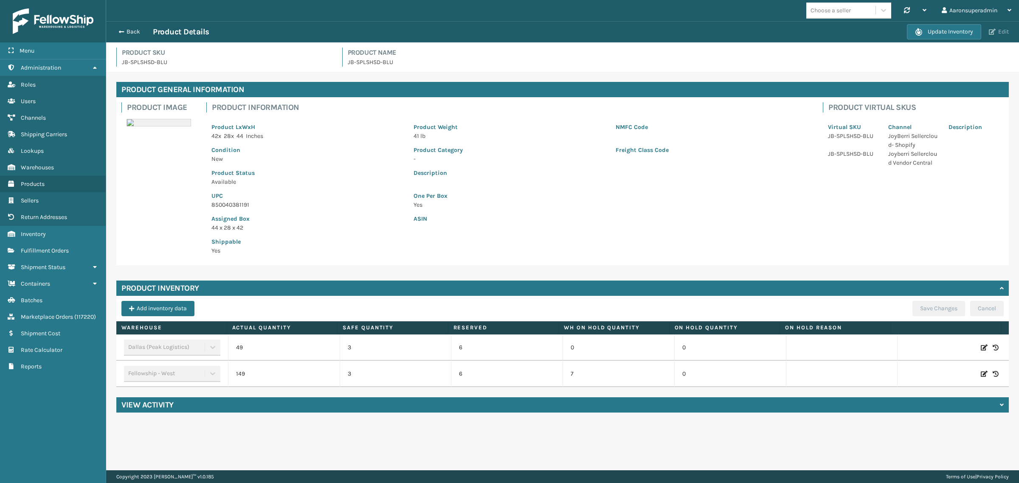
click at [995, 28] on button "Edit" at bounding box center [998, 32] width 25 height 8
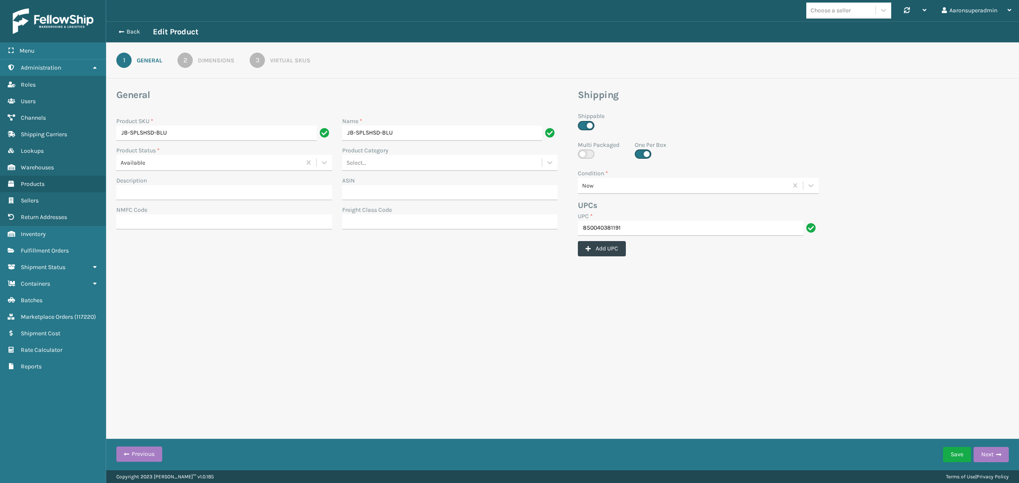
click at [209, 62] on div "Dimensions" at bounding box center [216, 60] width 37 height 9
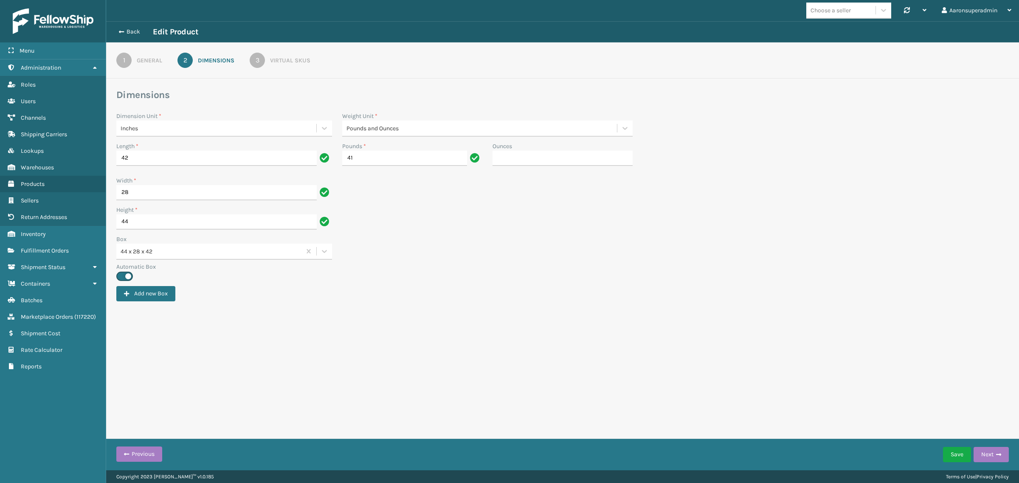
click at [277, 64] on div "Virtual SKUs" at bounding box center [290, 60] width 40 height 9
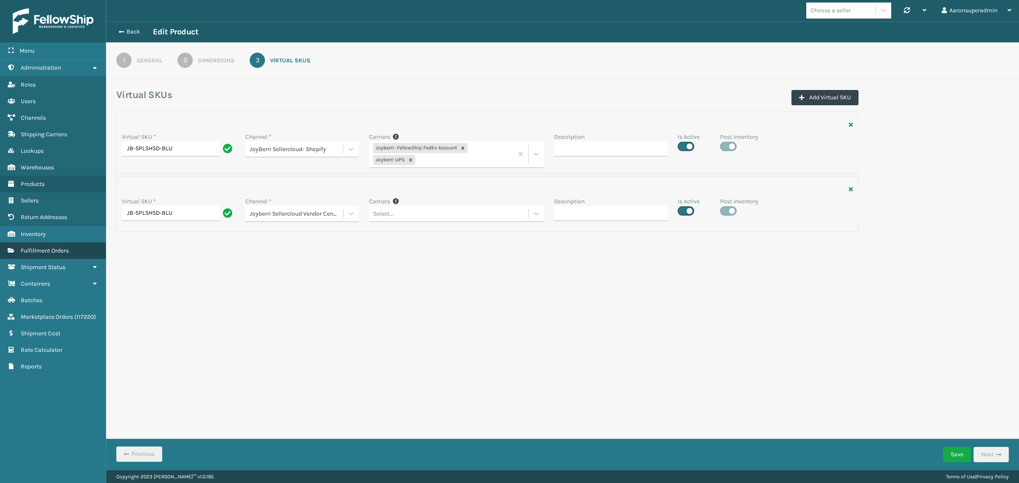
click at [47, 247] on span "Fulfillment Orders" at bounding box center [45, 250] width 48 height 7
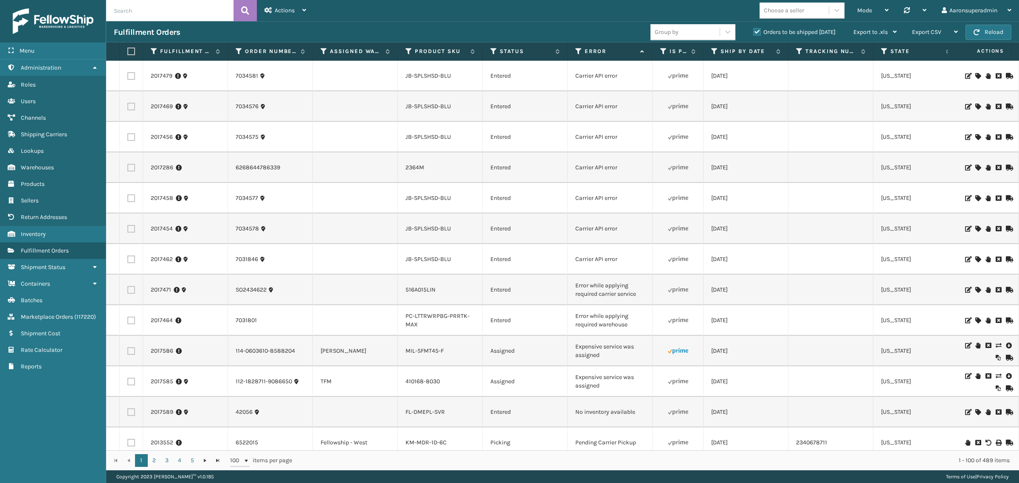
scroll to position [0, 60]
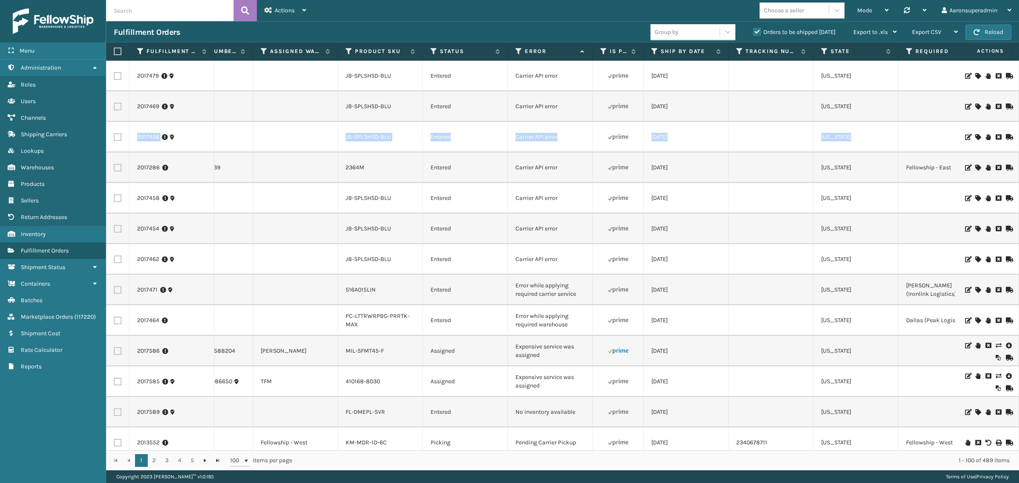
drag, startPoint x: 1010, startPoint y: 102, endPoint x: 1009, endPoint y: 134, distance: 31.9
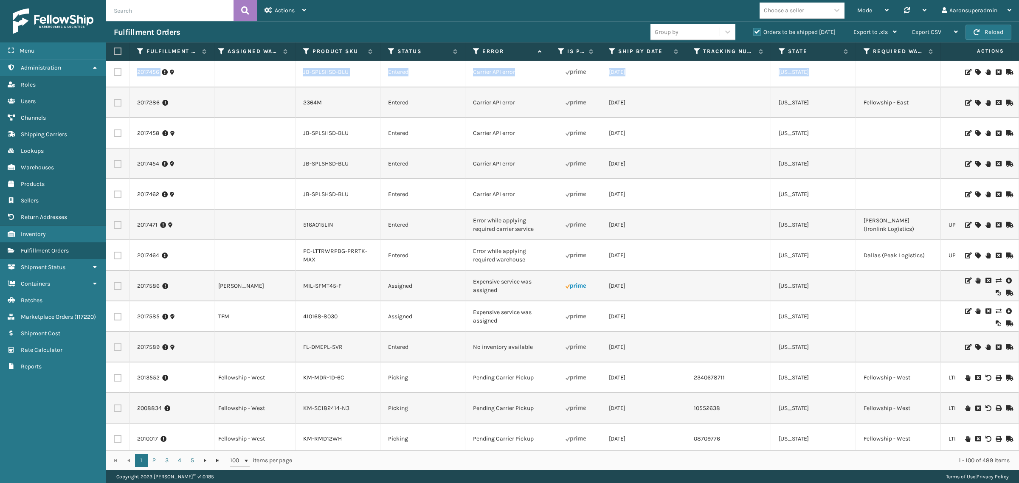
scroll to position [0, 102]
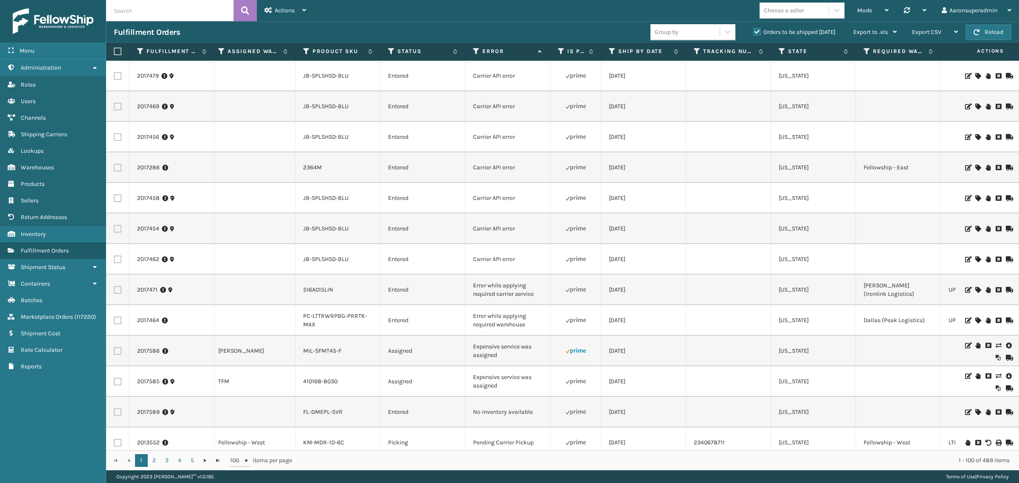
click at [702, 285] on td at bounding box center [728, 290] width 85 height 31
click at [996, 344] on icon at bounding box center [998, 346] width 5 height 6
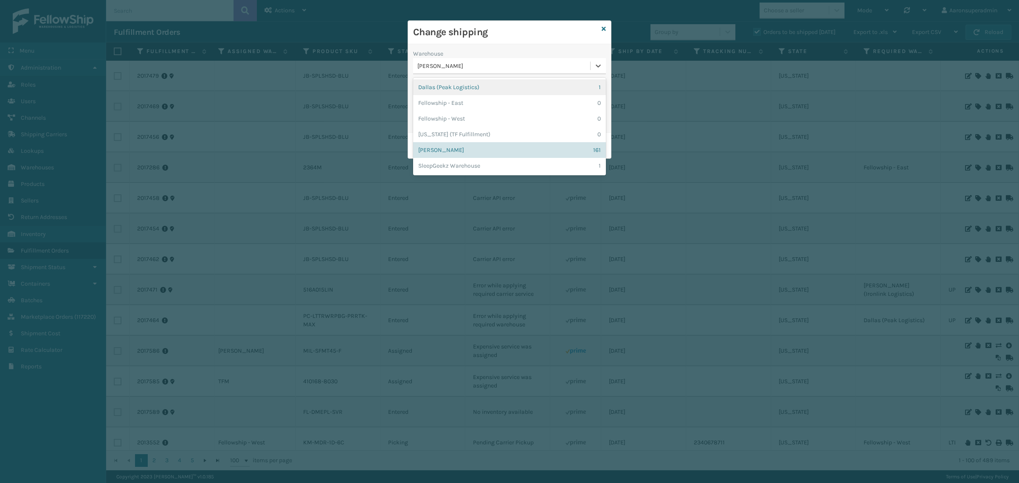
click at [476, 68] on div "[PERSON_NAME]" at bounding box center [504, 66] width 174 height 9
click at [432, 132] on div "Indiana (TF Fulfillment) 0" at bounding box center [509, 135] width 193 height 16
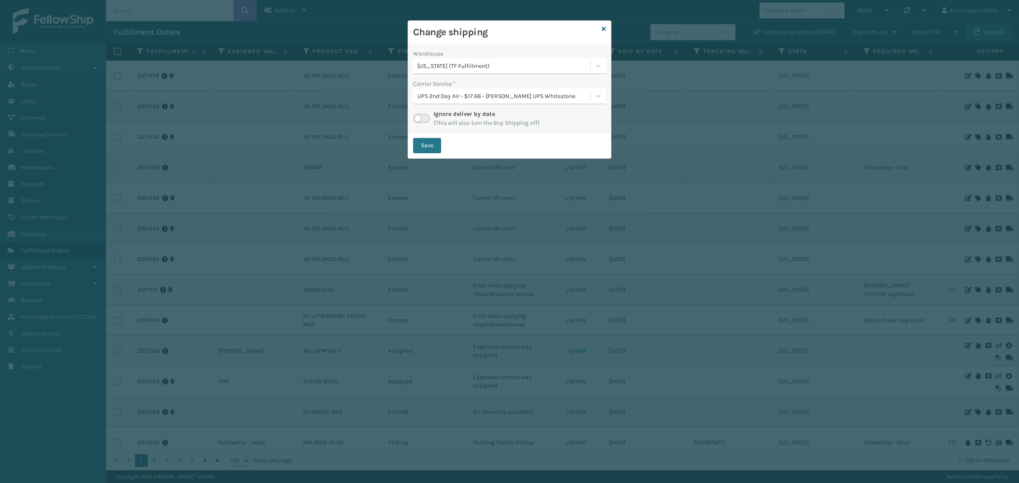
click at [457, 96] on div "UPS 2nd Day Air - $17.66 - Milliard UPS Whitestone" at bounding box center [504, 96] width 174 height 9
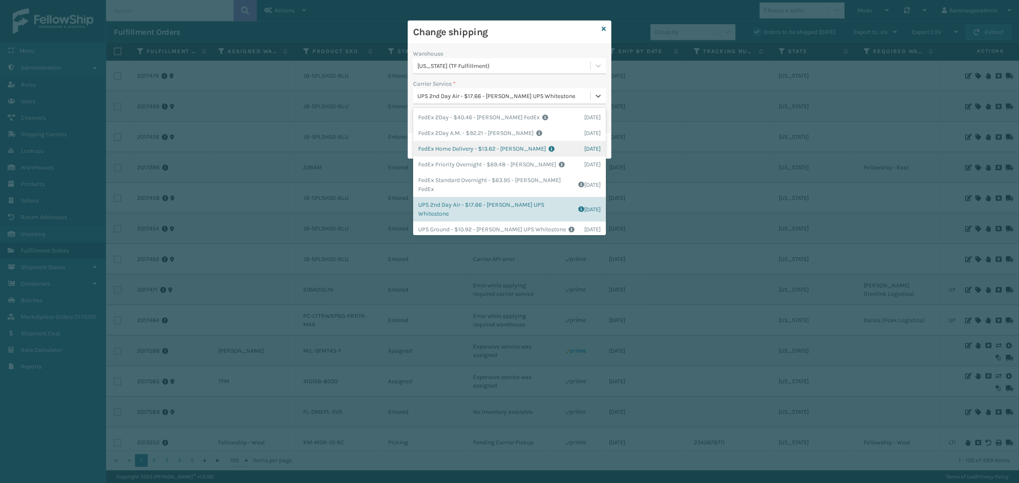
click at [440, 148] on div "FedEx Home Delivery - $13.62 - Milliard FedEx Shipping Cost $11.95 Surplus Cost…" at bounding box center [509, 149] width 193 height 16
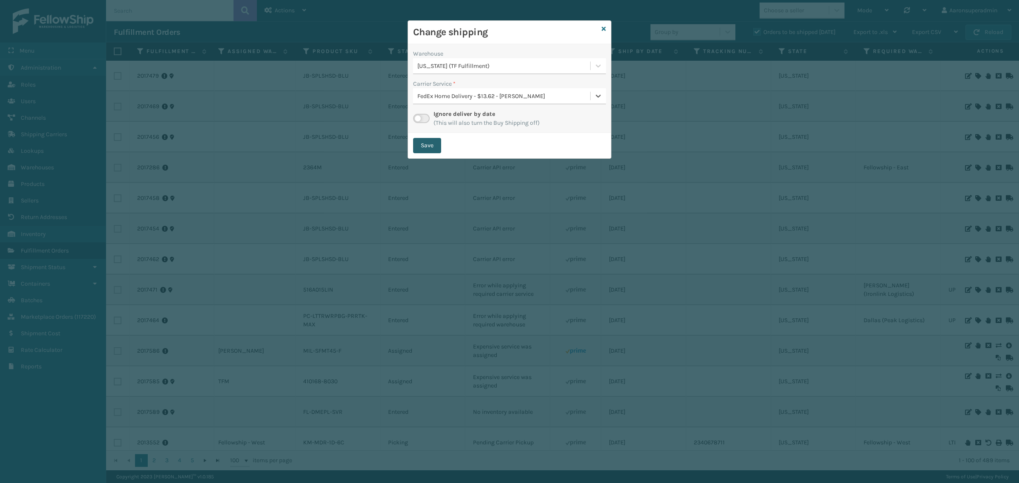
click at [430, 152] on button "Save" at bounding box center [427, 145] width 28 height 15
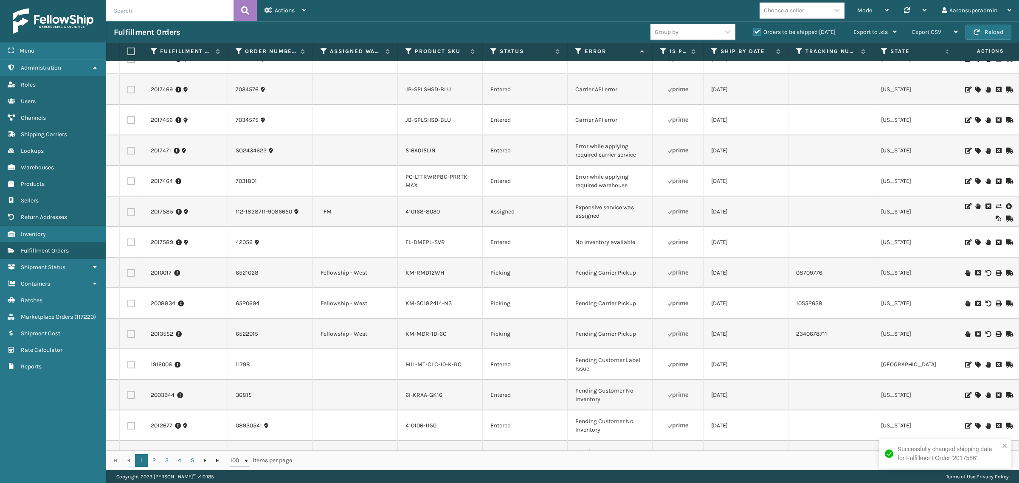
scroll to position [0, 0]
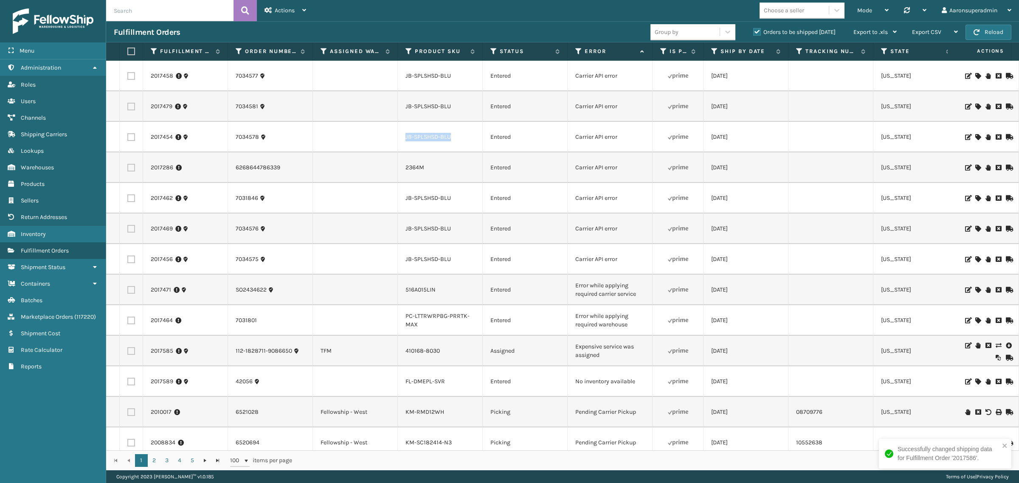
drag, startPoint x: 457, startPoint y: 137, endPoint x: 400, endPoint y: 142, distance: 56.7
click at [400, 142] on td "JB-SPLSHSD-BLU" at bounding box center [440, 137] width 85 height 31
copy link "JB-SPLSHSD-BLU"
click at [194, 14] on input "text" at bounding box center [169, 10] width 127 height 21
paste input "JB-SPLSHSD-BLU"
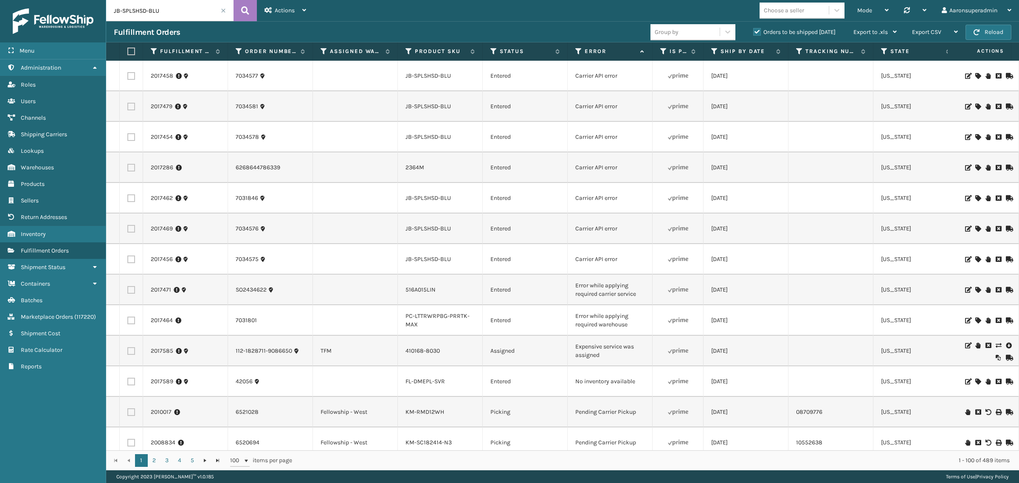
type input "JB-SPLSHSD-BLU"
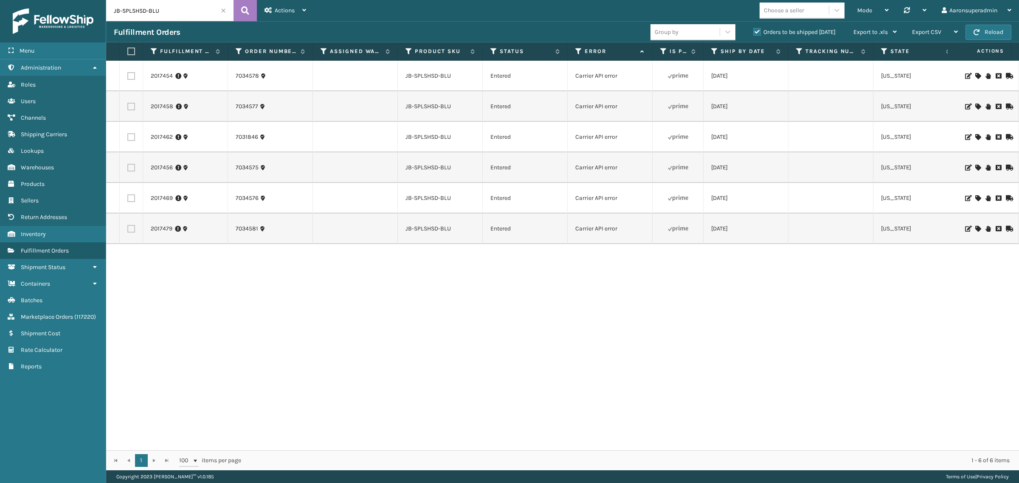
click at [767, 32] on label "Orders to be shipped [DATE]" at bounding box center [794, 31] width 82 height 7
click at [754, 32] on input "Orders to be shipped [DATE]" at bounding box center [753, 30] width 0 height 6
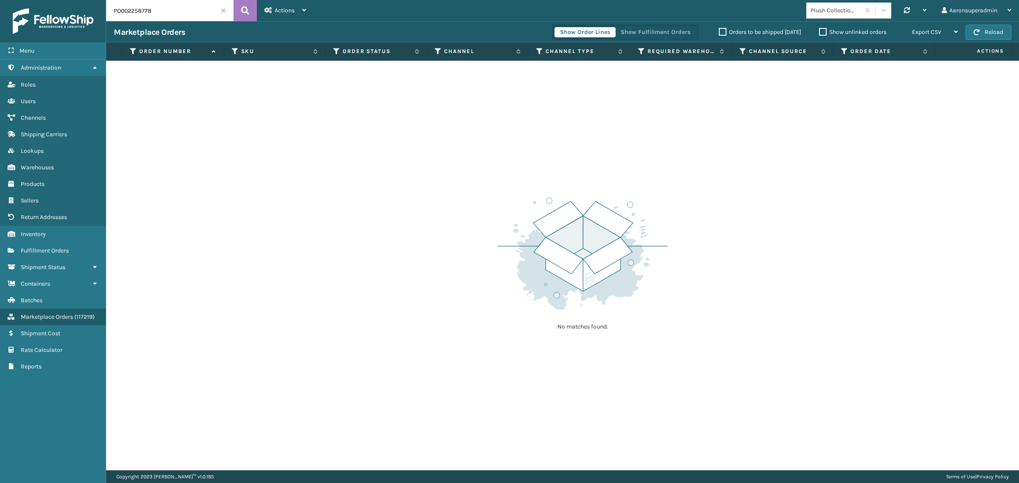
click at [193, 3] on input "PO002258778" at bounding box center [169, 10] width 127 height 21
click at [192, 3] on input "PO002258778" at bounding box center [169, 10] width 127 height 21
click at [145, 16] on input "PO002258778" at bounding box center [169, 10] width 127 height 21
paste input "114-9911669-4065050"
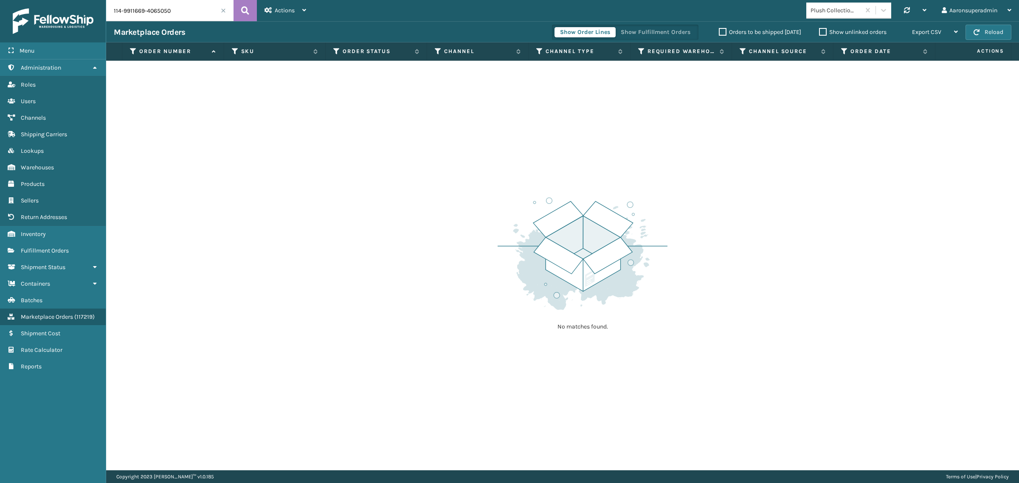
type input "114-9911669-4065050"
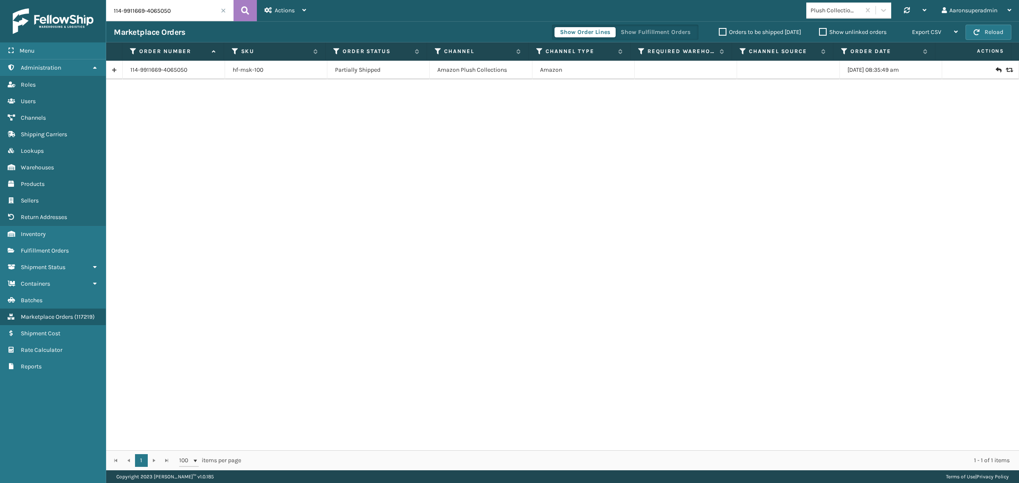
click at [1006, 69] on icon at bounding box center [1008, 70] width 5 height 6
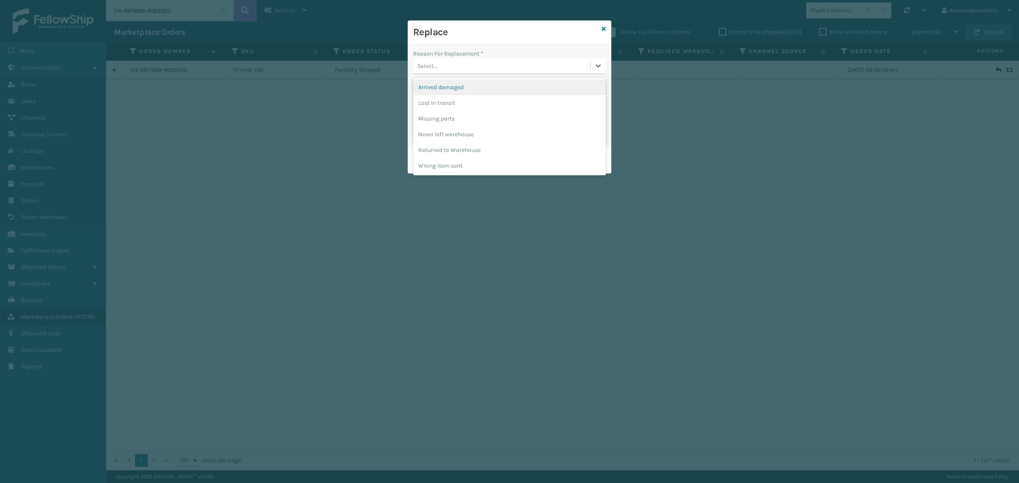
click at [474, 63] on div "Select..." at bounding box center [501, 66] width 177 height 14
click at [425, 135] on div "Never left warehouse" at bounding box center [509, 135] width 193 height 16
click at [427, 117] on label at bounding box center [426, 119] width 10 height 7
click at [421, 117] on input "checkbox" at bounding box center [421, 117] width 0 height 6
checkbox input "true"
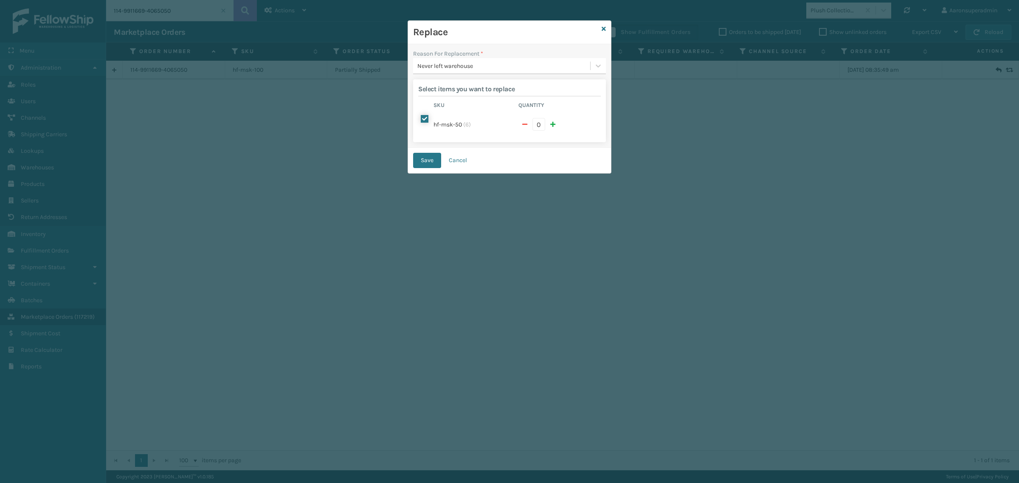
type input "6"
click at [425, 157] on button "Save" at bounding box center [427, 160] width 28 height 15
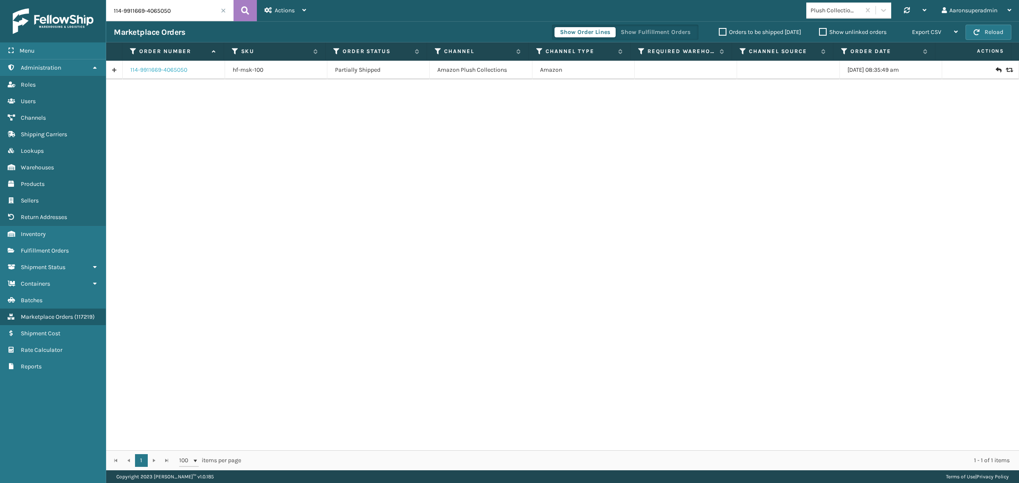
click at [152, 69] on link "114-9911669-4065050" at bounding box center [158, 70] width 57 height 8
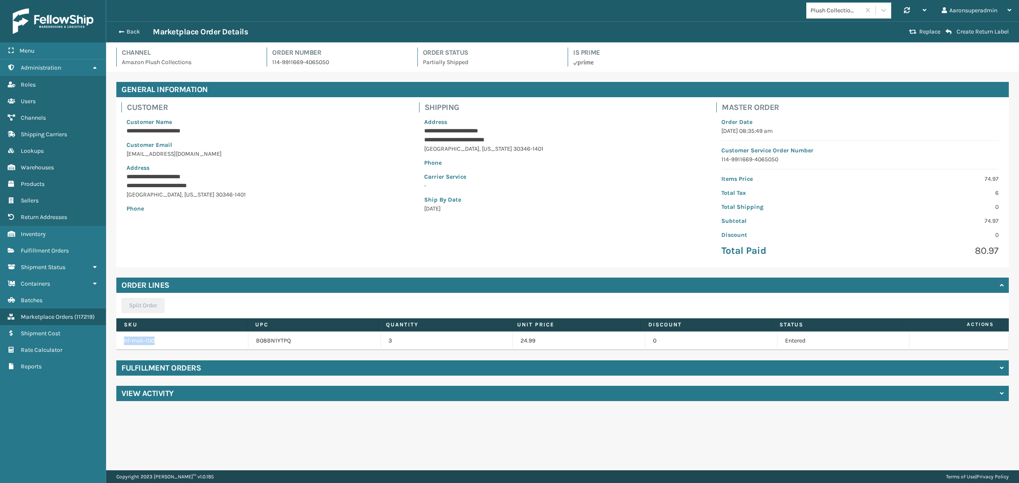
drag, startPoint x: 167, startPoint y: 343, endPoint x: 121, endPoint y: 346, distance: 46.0
click at [121, 346] on td "hf-msk-100" at bounding box center [182, 341] width 132 height 19
click at [298, 269] on div "**********" at bounding box center [562, 242] width 913 height 340
drag, startPoint x: 163, startPoint y: 337, endPoint x: 119, endPoint y: 343, distance: 45.0
click at [119, 343] on td "hf-msk-100" at bounding box center [182, 341] width 132 height 19
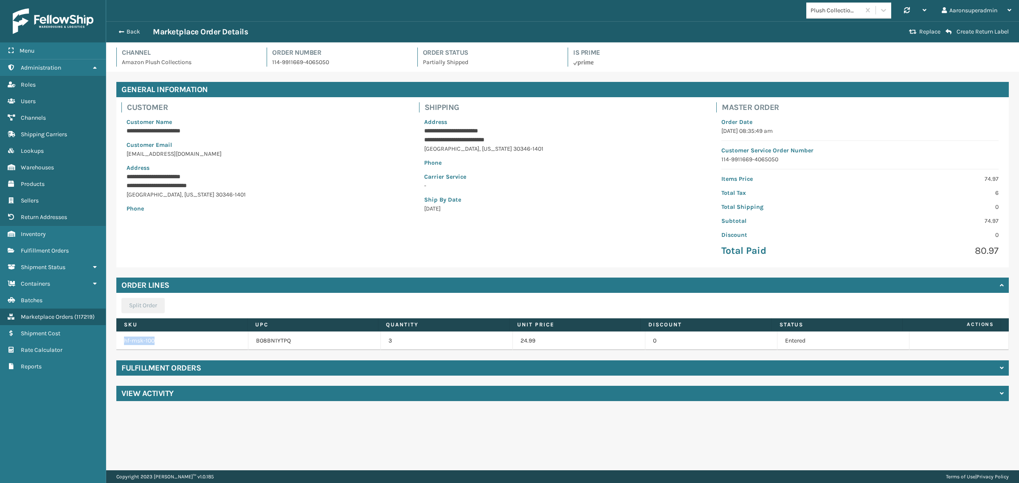
copy link "hf-msk-100"
click at [237, 236] on div "**********" at bounding box center [265, 182] width 298 height 160
click at [129, 364] on h4 "Fulfillment Orders" at bounding box center [160, 368] width 79 height 10
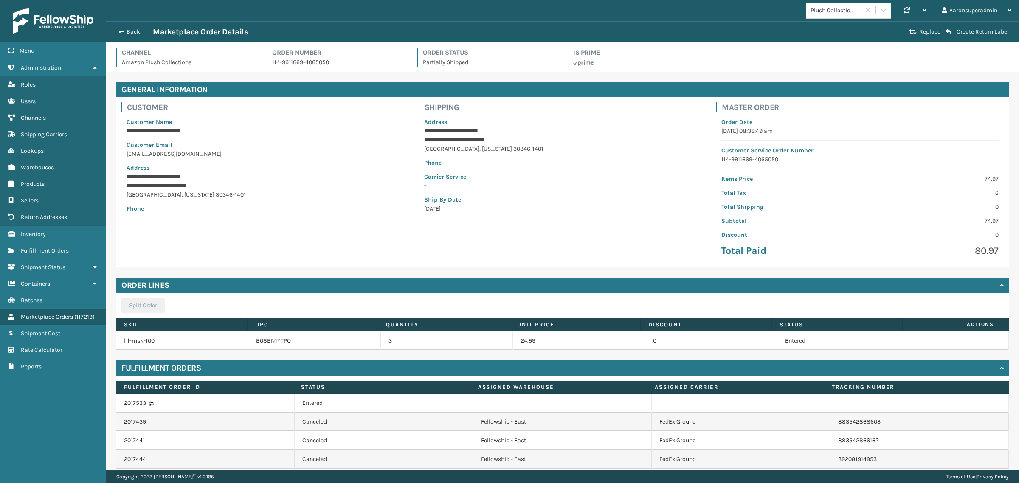
click at [298, 58] on p "114-9911669-4065050" at bounding box center [339, 62] width 135 height 9
copy p "114-9911669-4065050"
drag, startPoint x: 179, startPoint y: 345, endPoint x: 114, endPoint y: 343, distance: 65.0
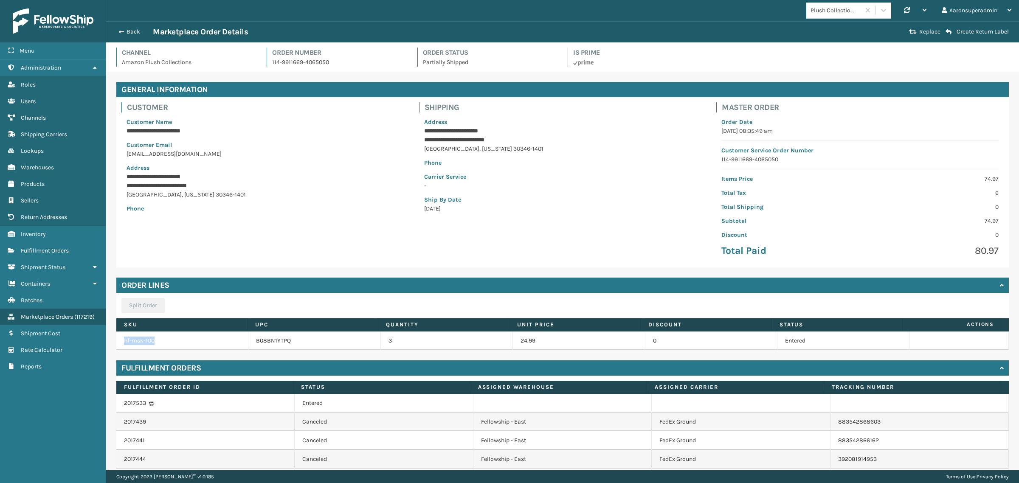
click at [114, 343] on div "**********" at bounding box center [562, 316] width 913 height 489
copy table "hf-msk-100"
click at [128, 31] on button "Back" at bounding box center [133, 32] width 39 height 8
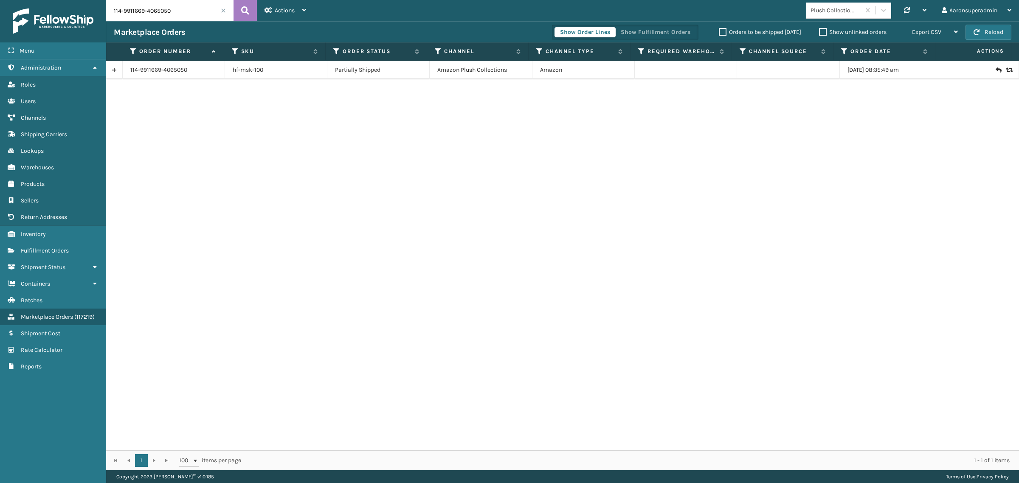
click at [1006, 70] on icon at bounding box center [1008, 70] width 5 height 6
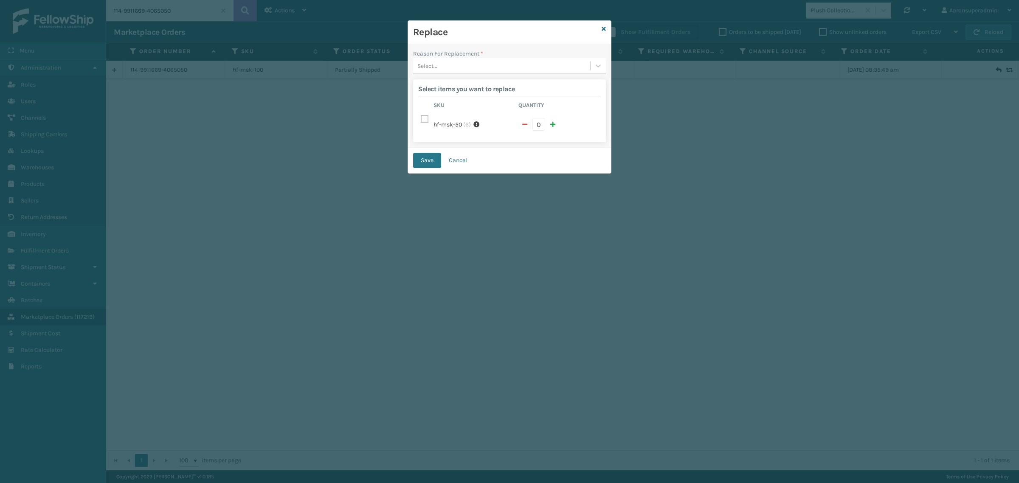
click at [423, 122] on label at bounding box center [426, 119] width 10 height 7
click at [421, 120] on input "checkbox" at bounding box center [421, 117] width 0 height 6
checkbox input "true"
type input "6"
click at [427, 162] on button "Save" at bounding box center [427, 160] width 28 height 15
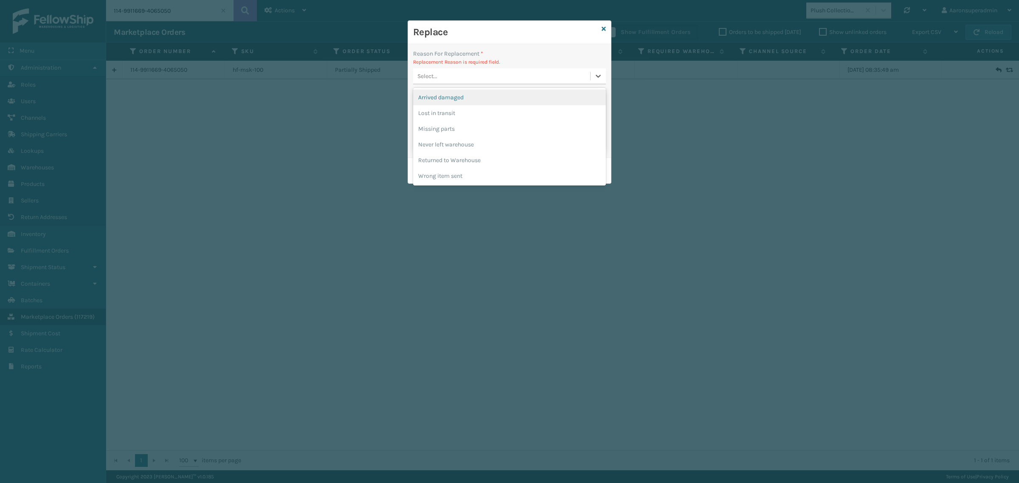
click at [457, 79] on div "Select..." at bounding box center [501, 76] width 177 height 14
click at [447, 143] on div "Never left warehouse" at bounding box center [509, 145] width 193 height 16
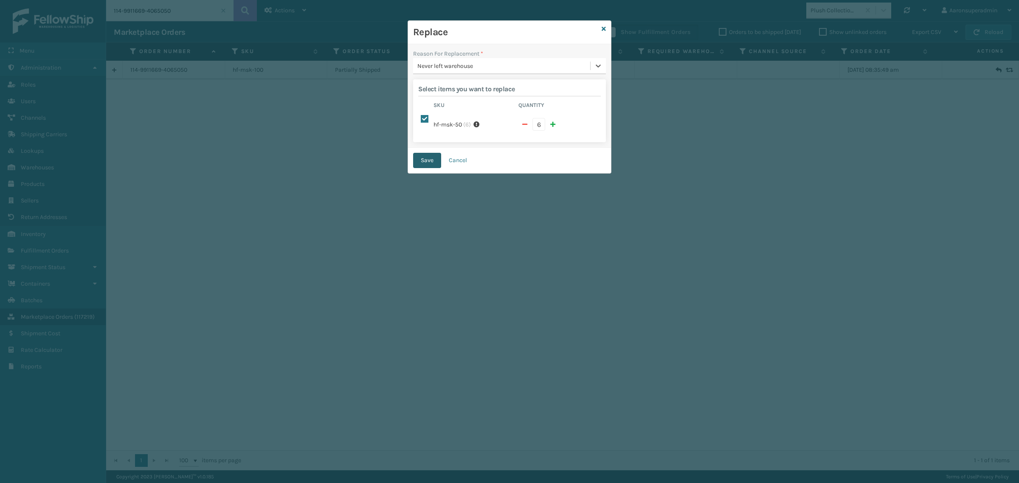
click at [423, 166] on button "Save" at bounding box center [427, 160] width 28 height 15
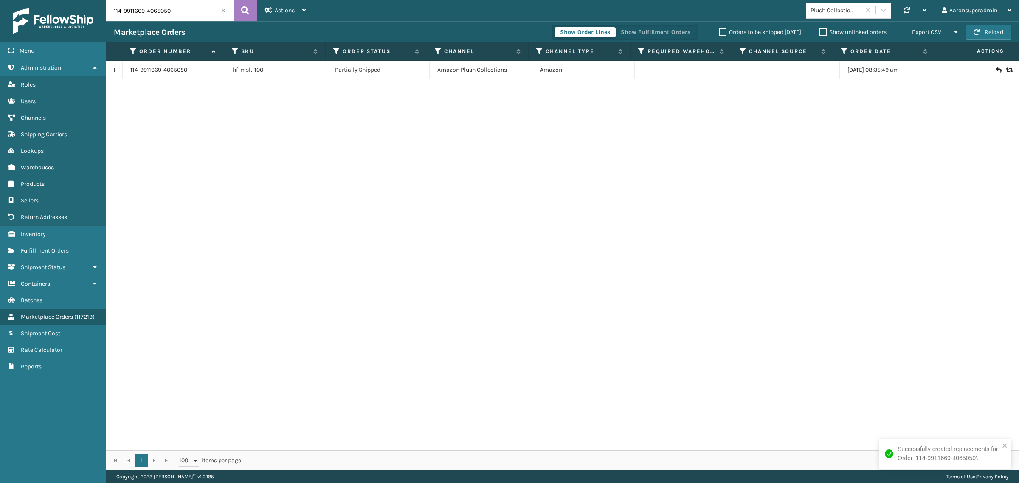
click at [159, 17] on input "114-9911669-4065050" at bounding box center [169, 10] width 127 height 21
click at [168, 13] on input "114-9911669-4065050" at bounding box center [169, 10] width 127 height 21
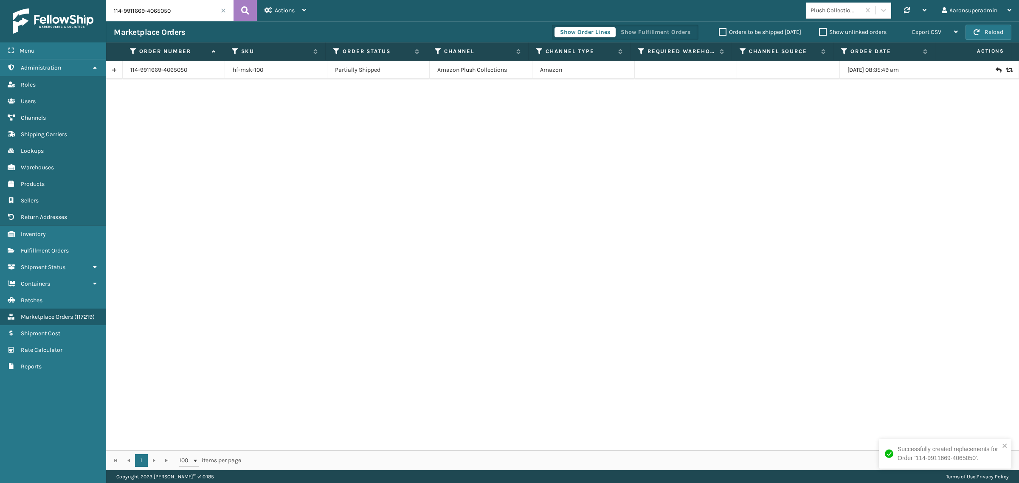
paste input "200013468513232"
type input "200013468513232"
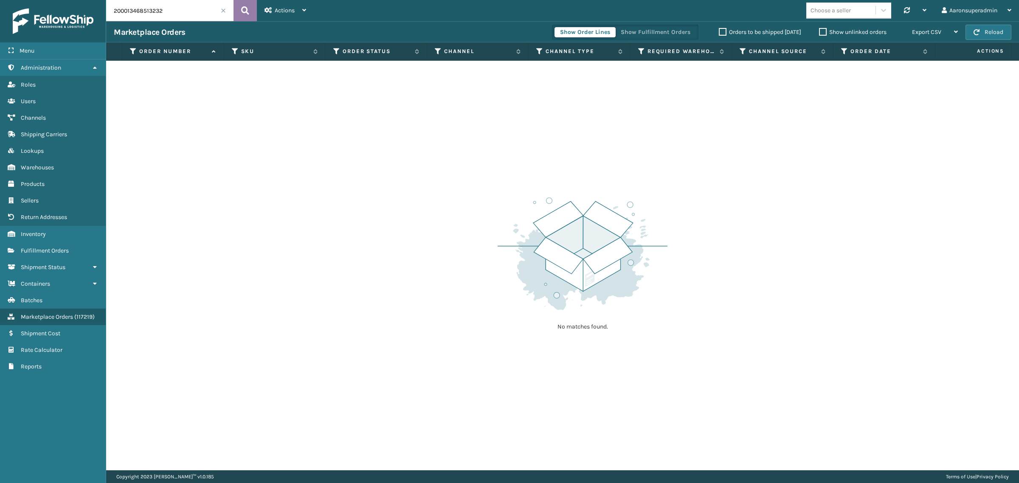
click at [249, 10] on icon at bounding box center [245, 10] width 8 height 13
click at [43, 128] on link "Shipping Carriers" at bounding box center [53, 134] width 106 height 17
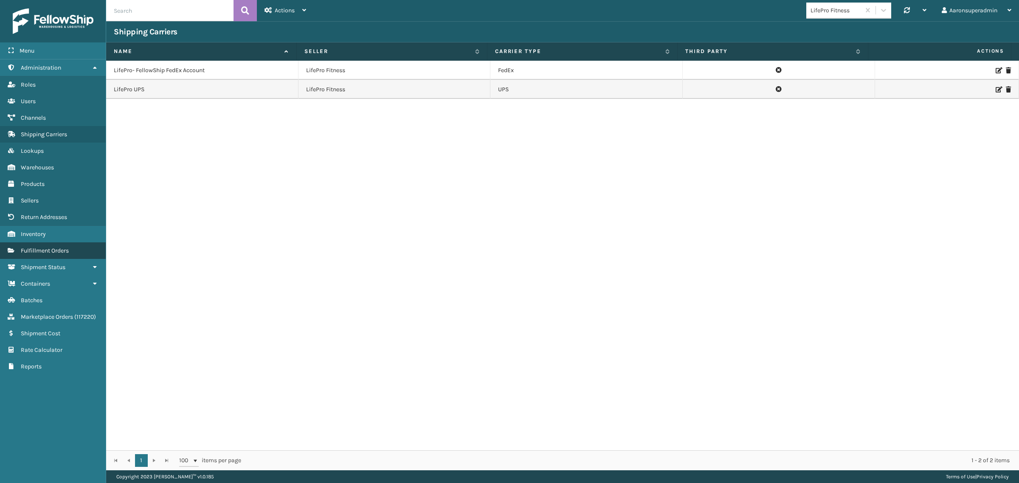
click at [46, 247] on span "Fulfillment Orders" at bounding box center [45, 250] width 48 height 7
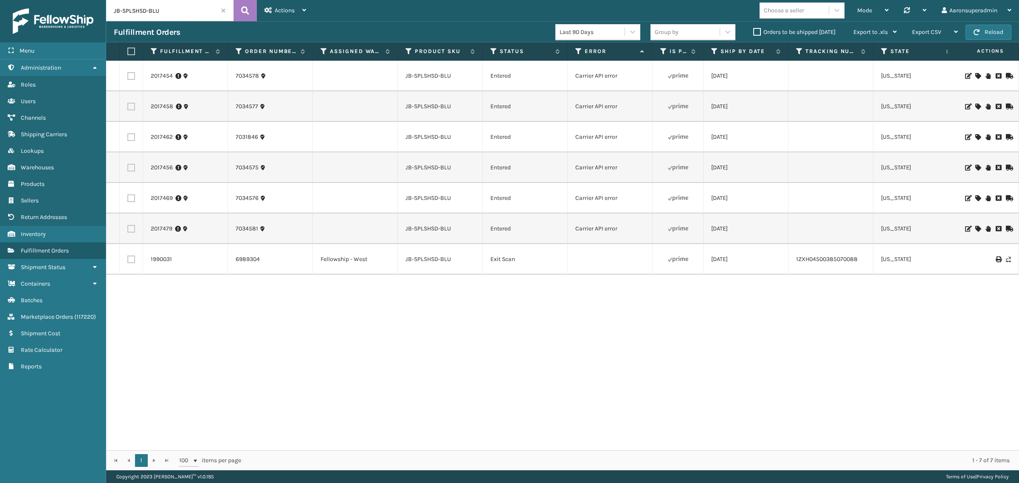
click at [754, 31] on label "Orders to be shipped [DATE]" at bounding box center [794, 31] width 82 height 7
click at [754, 31] on input "Orders to be shipped [DATE]" at bounding box center [753, 30] width 0 height 6
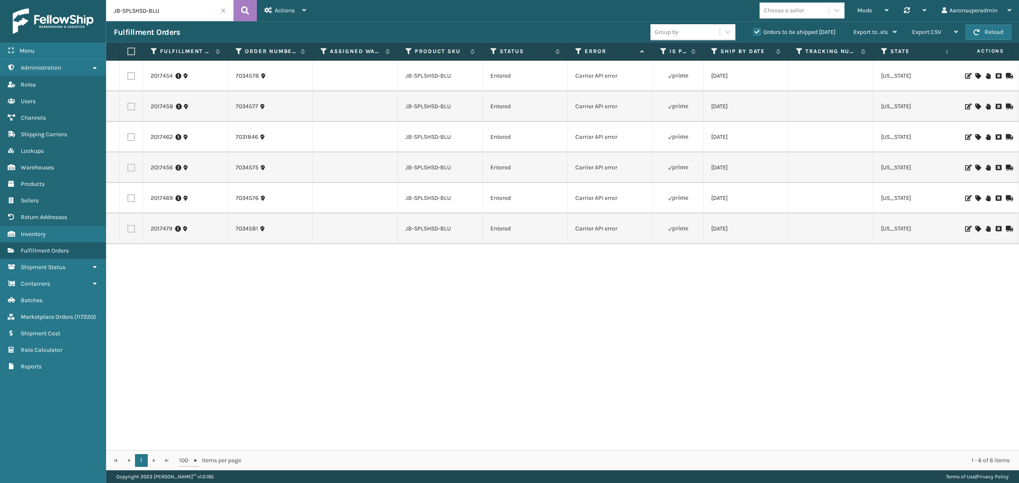
click at [224, 10] on span at bounding box center [223, 10] width 5 height 5
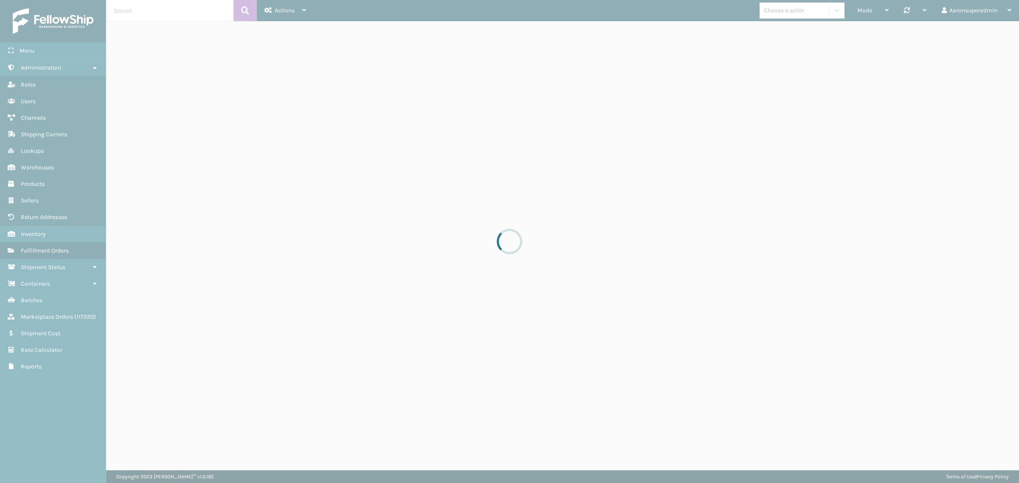
click at [771, 11] on div "Choose a seller" at bounding box center [784, 10] width 40 height 9
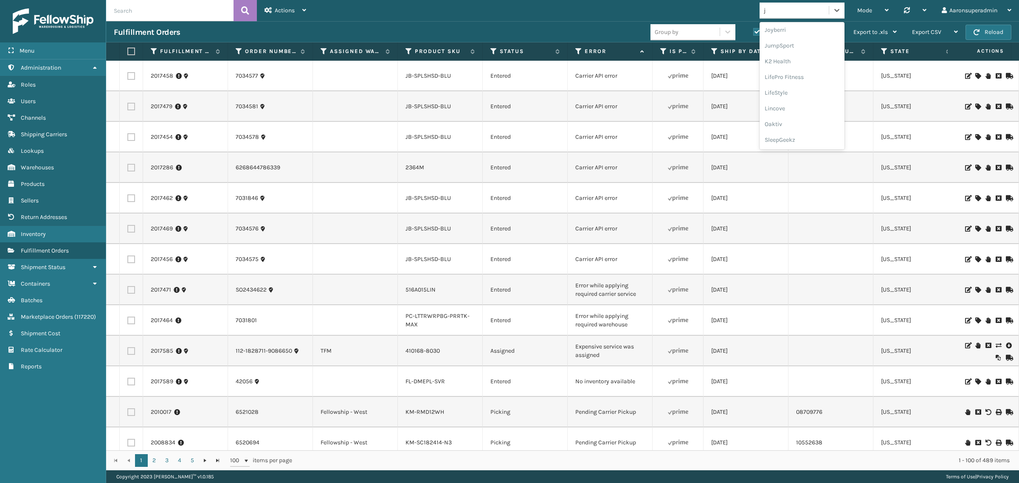
scroll to position [127, 0]
type input "jo"
click at [772, 26] on div "Joyberri" at bounding box center [802, 32] width 85 height 16
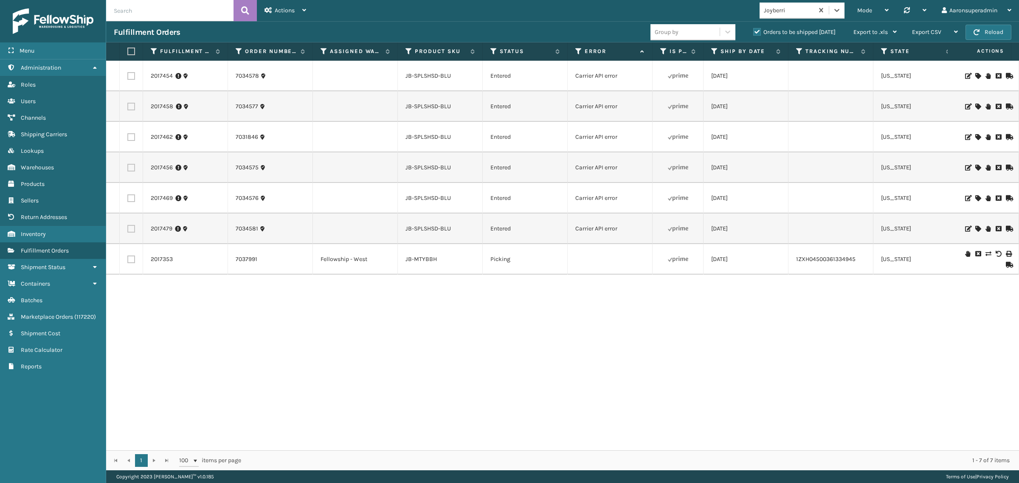
click at [986, 255] on icon at bounding box center [988, 254] width 5 height 6
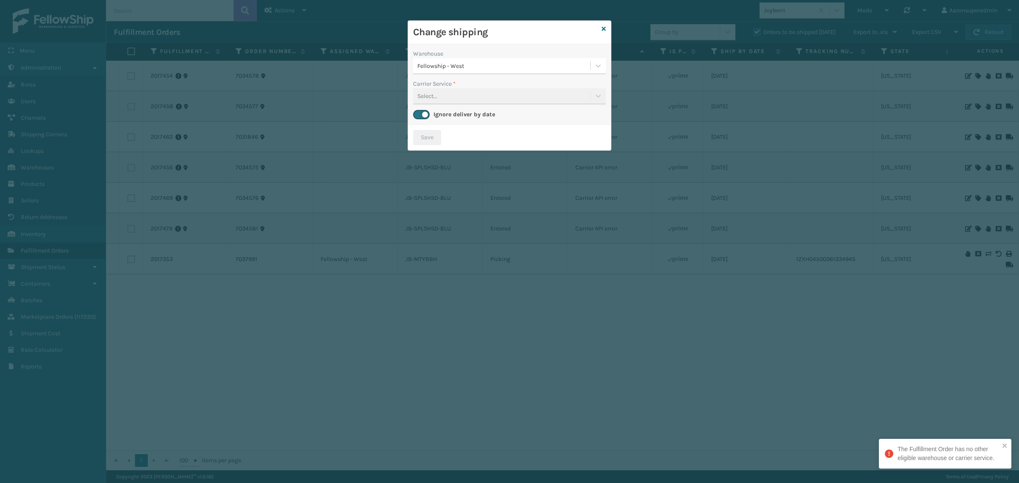
click at [442, 96] on div "Carrier Service * Select..." at bounding box center [509, 91] width 193 height 25
click at [438, 87] on label "Carrier Service *" at bounding box center [434, 83] width 42 height 9
click at [606, 28] on icon at bounding box center [604, 29] width 4 height 6
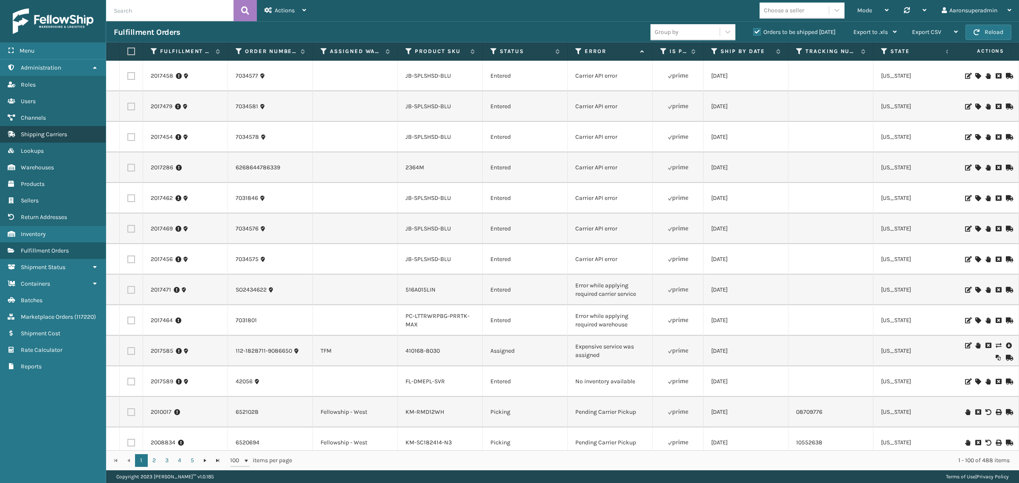
click at [49, 132] on span "Shipping Carriers" at bounding box center [44, 134] width 46 height 7
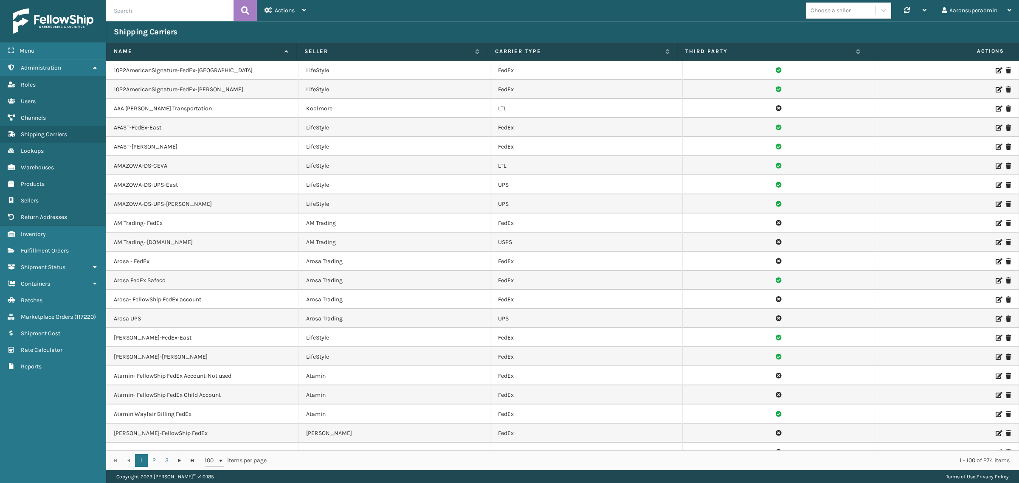
click at [132, 11] on input "text" at bounding box center [169, 10] width 127 height 21
type input "joy"
click at [842, 15] on div "Choose a seller" at bounding box center [840, 10] width 69 height 14
type input "joy"
click at [823, 33] on div "Joyberri" at bounding box center [848, 32] width 85 height 16
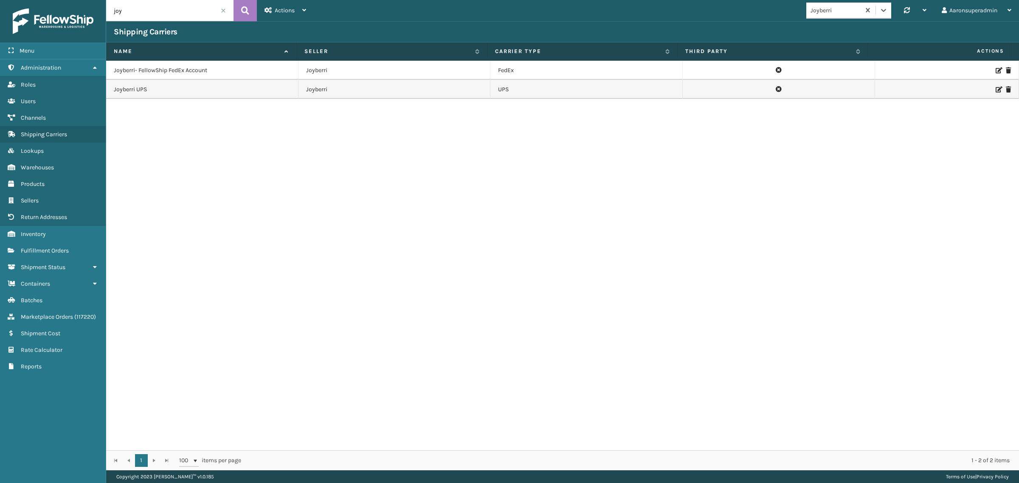
click at [136, 90] on td "Joyberri UPS" at bounding box center [202, 89] width 192 height 19
click at [996, 88] on icon at bounding box center [998, 90] width 5 height 6
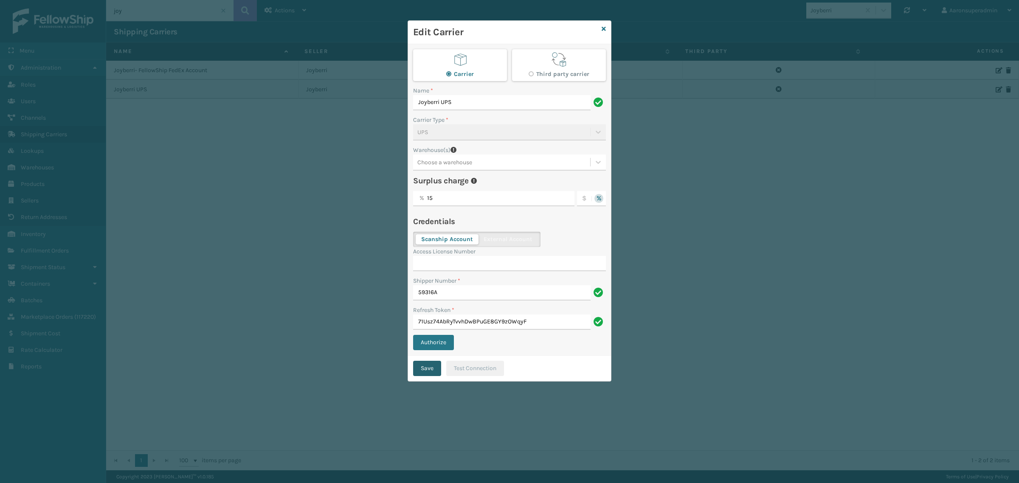
click at [424, 368] on button "Save" at bounding box center [427, 368] width 28 height 15
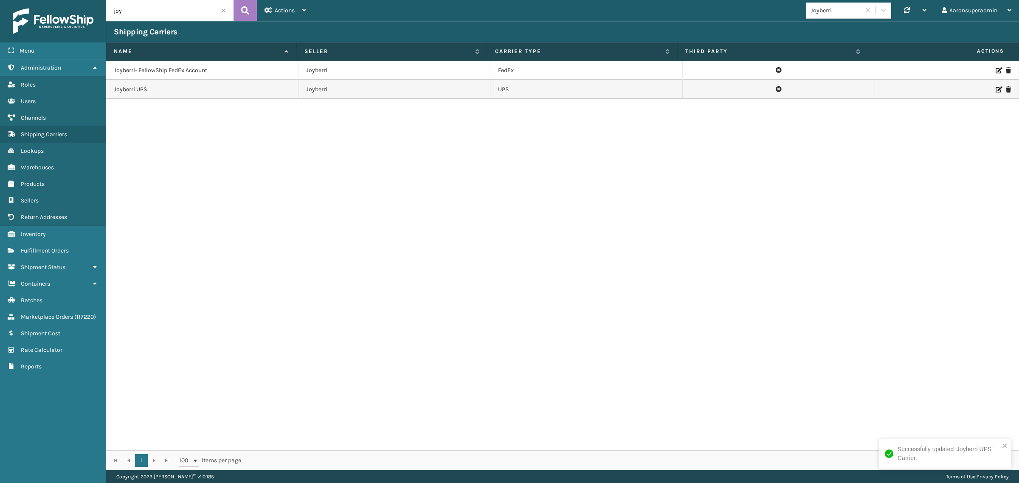
click at [996, 88] on icon at bounding box center [998, 90] width 5 height 6
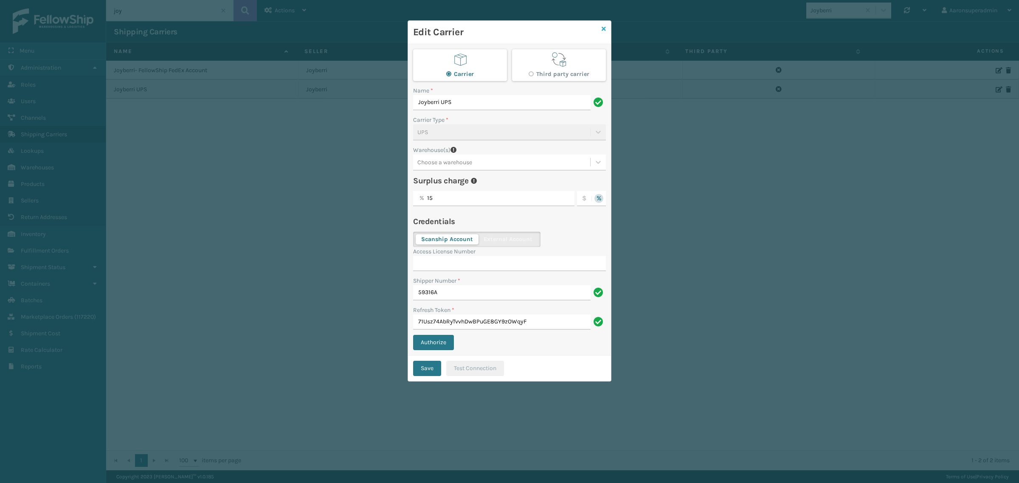
click at [603, 27] on icon at bounding box center [604, 29] width 4 height 6
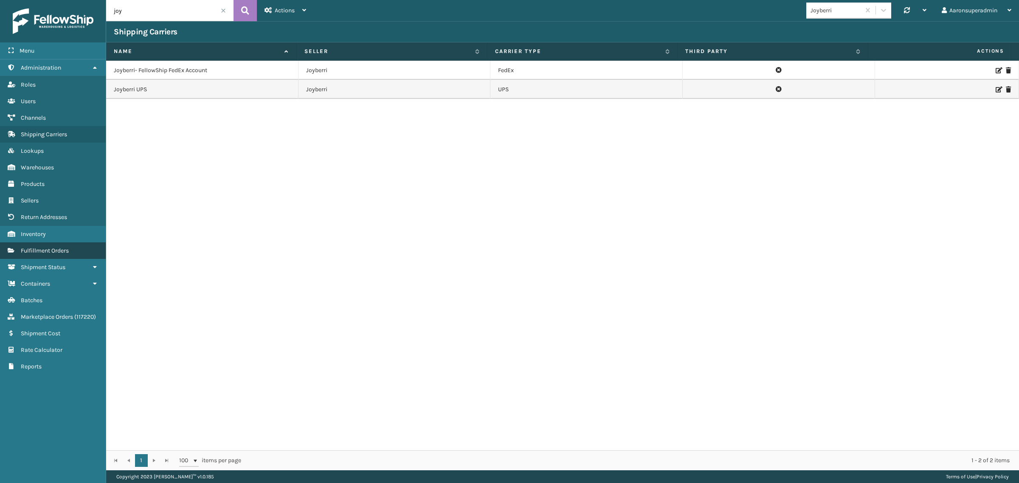
click at [76, 245] on link "Fulfillment Orders" at bounding box center [53, 250] width 106 height 17
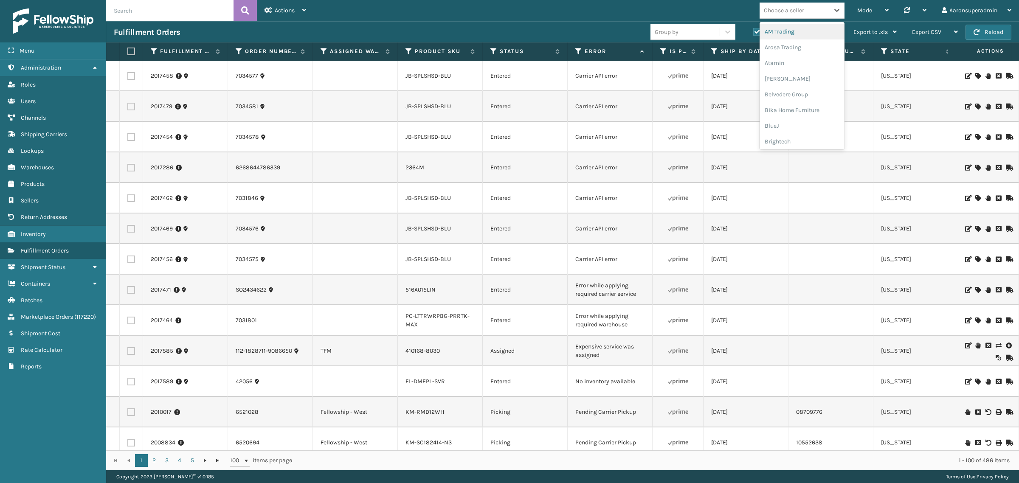
click at [777, 17] on div "Choose a seller" at bounding box center [794, 10] width 69 height 14
type input "life"
click at [786, 32] on div "LifePro Fitness" at bounding box center [802, 32] width 85 height 16
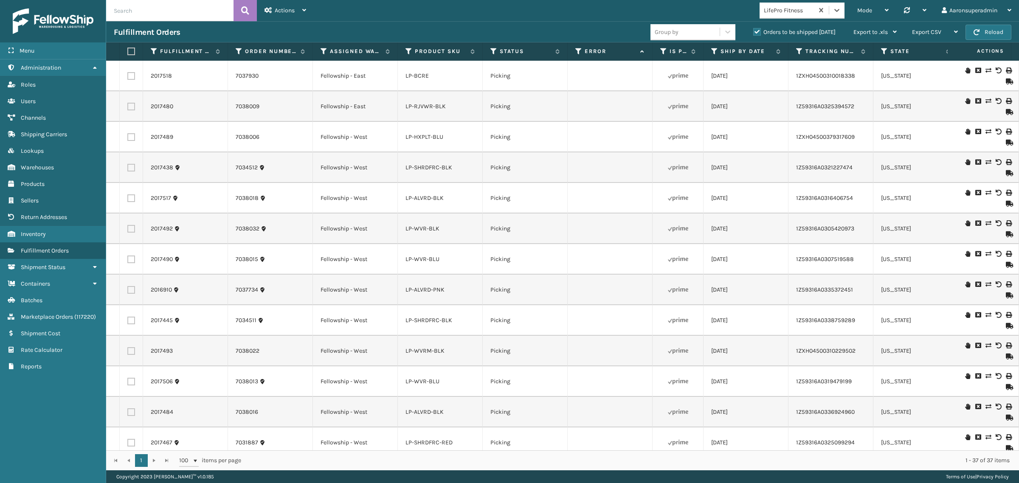
click at [986, 98] on icon at bounding box center [988, 101] width 5 height 6
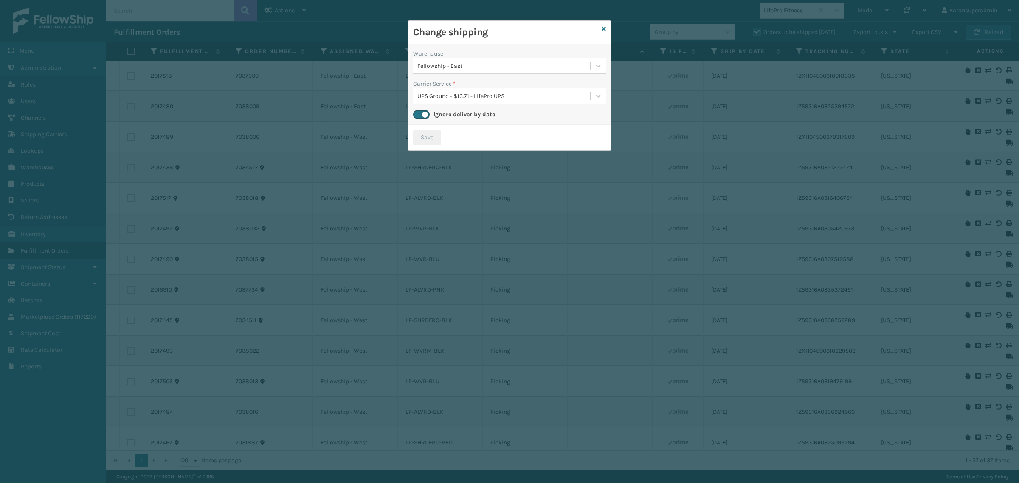
click at [466, 96] on div "UPS Ground - $13.71 - LifePro UPS" at bounding box center [504, 96] width 174 height 9
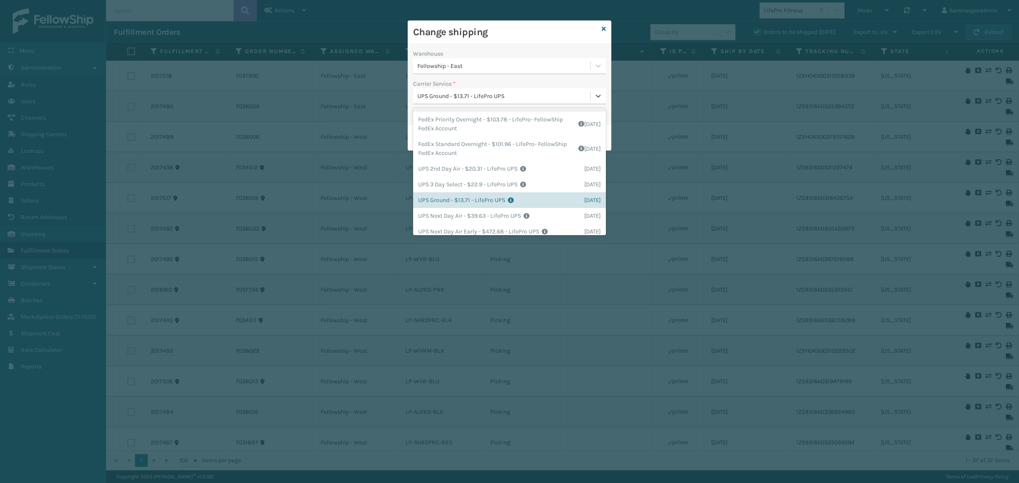
scroll to position [102, 0]
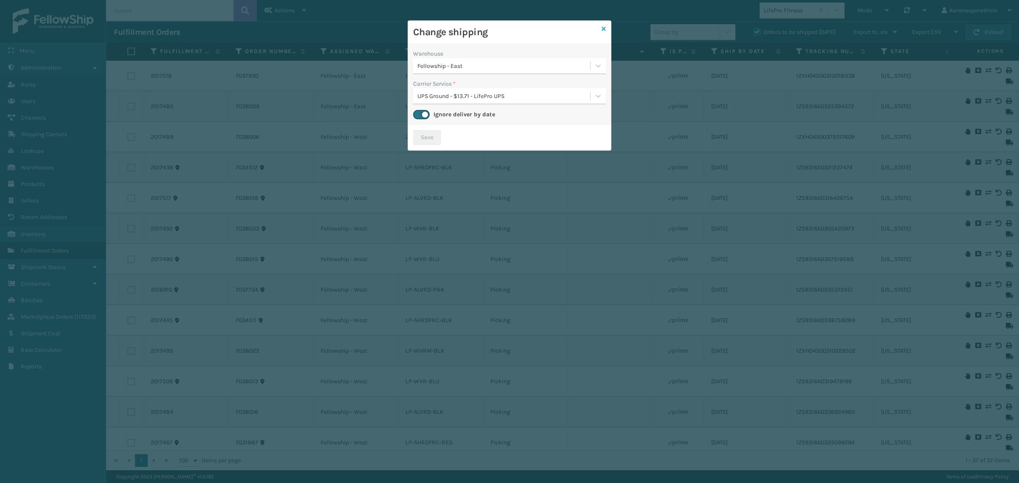
click at [605, 28] on icon at bounding box center [604, 29] width 4 height 6
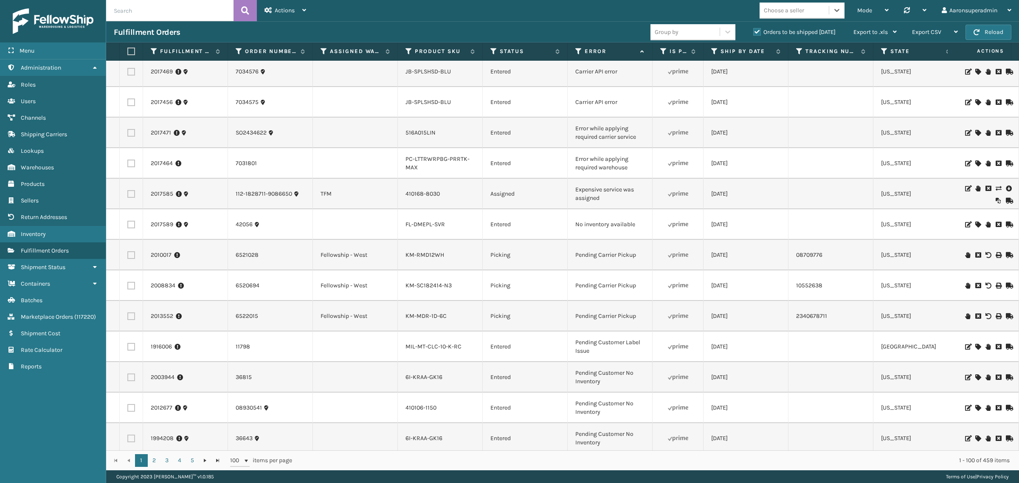
scroll to position [141, 0]
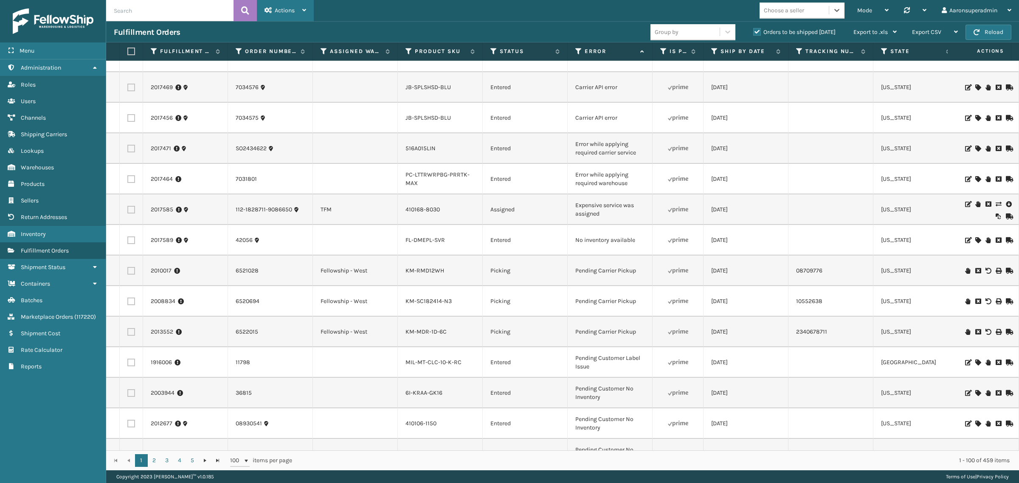
click at [271, 14] on div "Actions" at bounding box center [286, 10] width 42 height 21
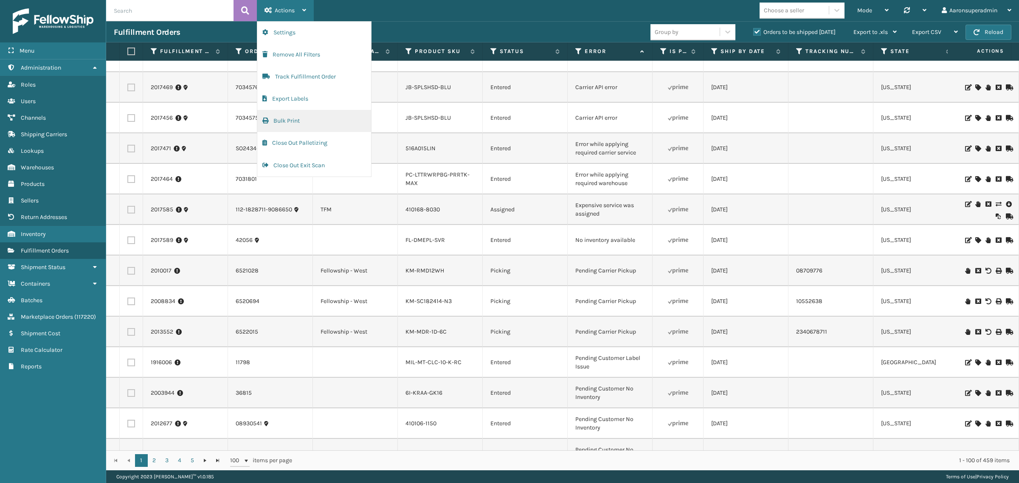
click at [276, 121] on button "Bulk Print" at bounding box center [314, 121] width 114 height 22
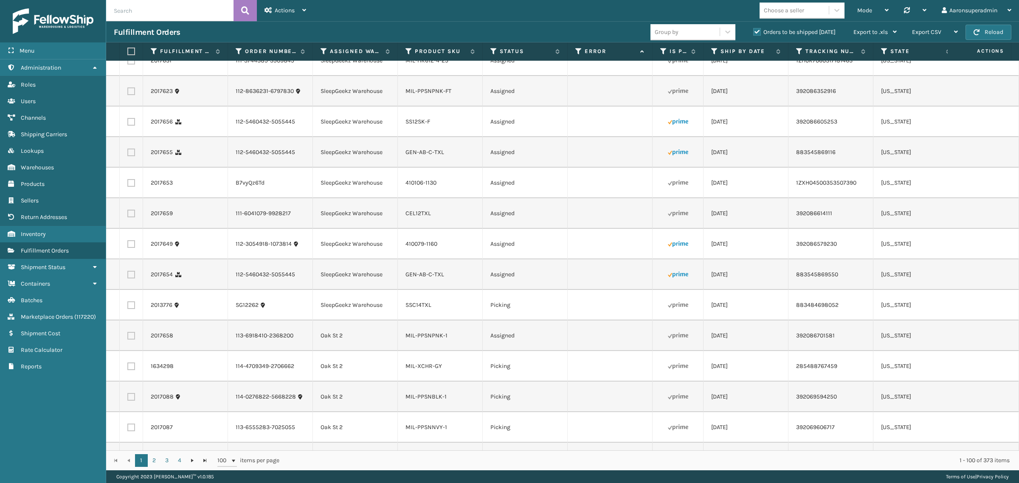
scroll to position [0, 0]
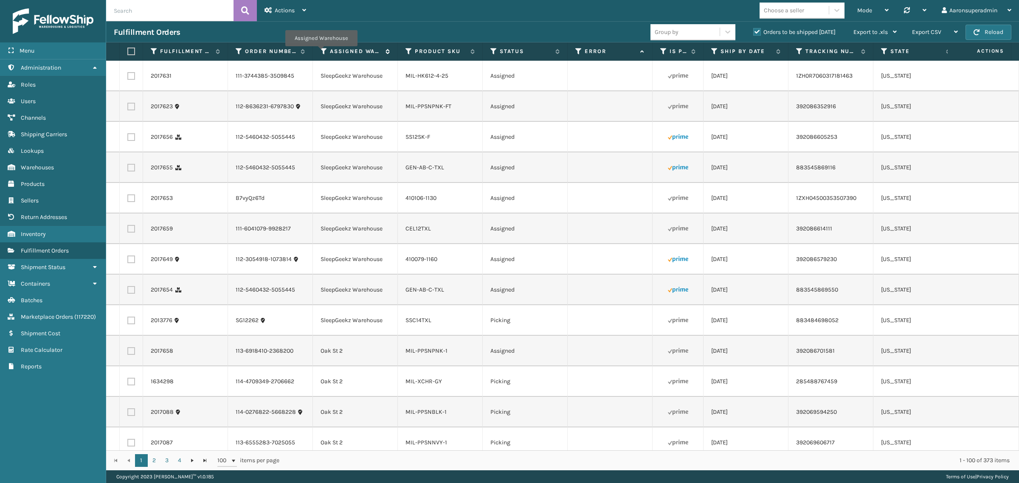
click at [321, 52] on icon at bounding box center [324, 52] width 7 height 8
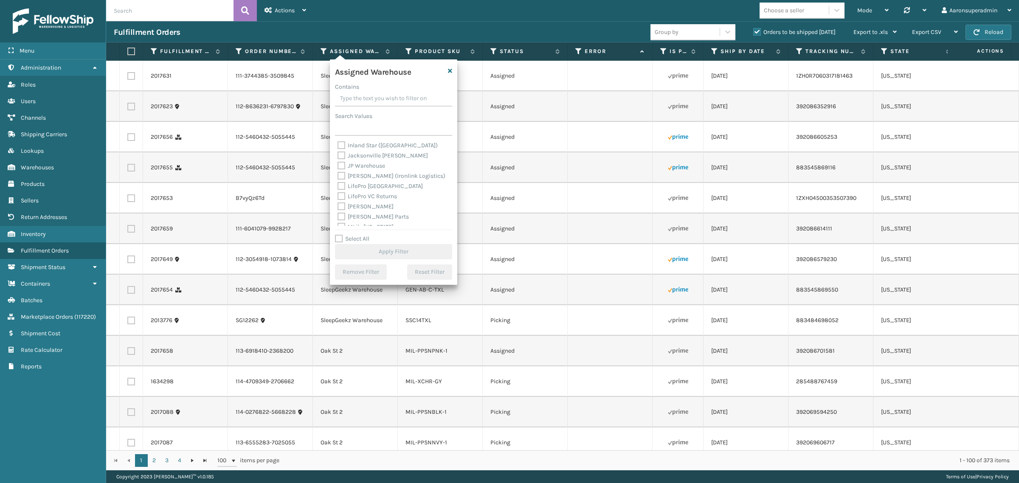
scroll to position [106, 0]
click at [371, 209] on label "[PERSON_NAME] Parts" at bounding box center [373, 212] width 71 height 7
click at [338, 208] on input "[PERSON_NAME] Parts" at bounding box center [338, 211] width 0 height 6
checkbox input "true"
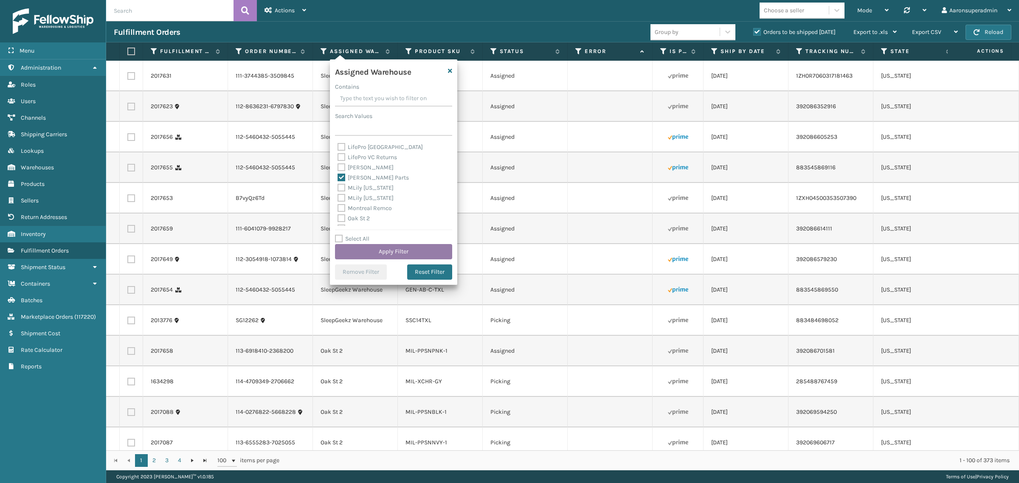
click at [385, 248] on button "Apply Filter" at bounding box center [393, 251] width 117 height 15
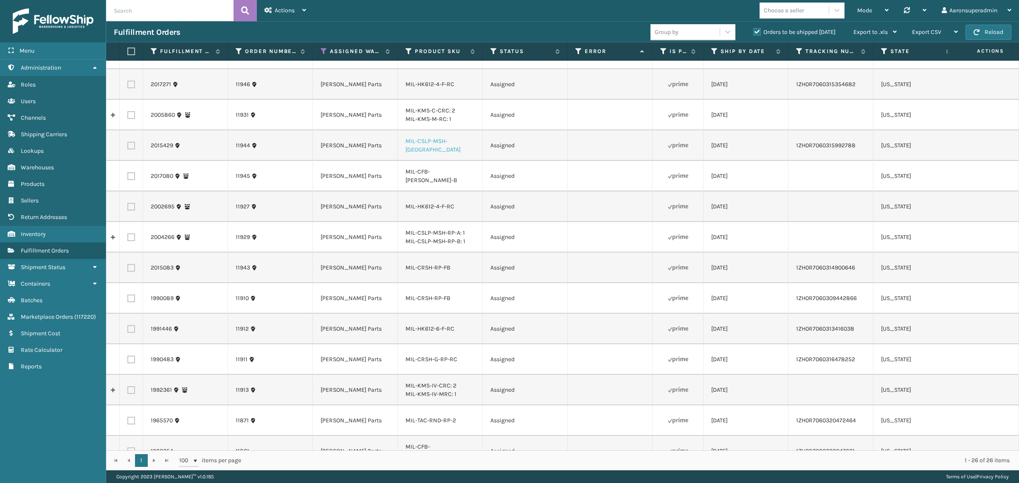
scroll to position [0, 0]
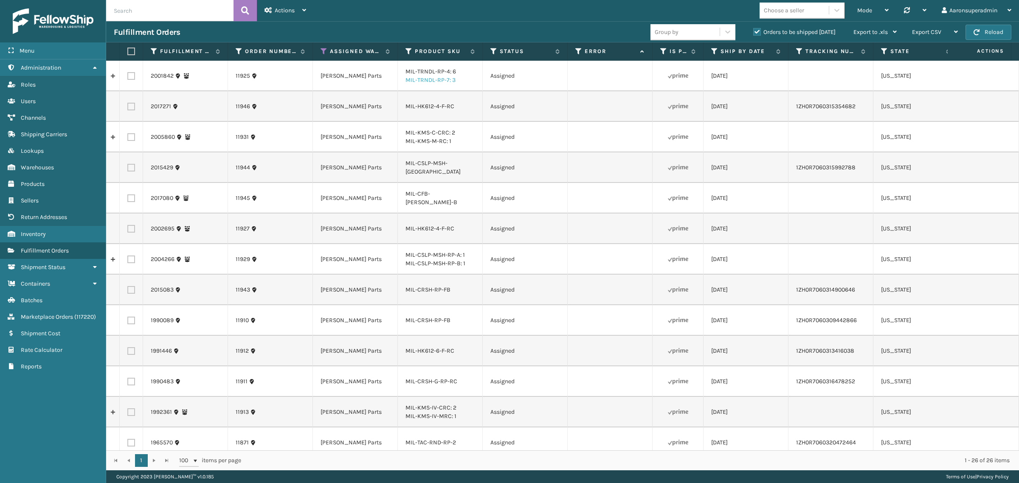
drag, startPoint x: 464, startPoint y: 83, endPoint x: 425, endPoint y: 77, distance: 39.2
click at [403, 69] on td "MIL-TRNDL-RP-4: 6 MIL-TRNDL-RP-7: 3" at bounding box center [440, 76] width 85 height 31
click at [464, 72] on div "MIL-TRNDL-RP-4: 6 MIL-TRNDL-RP-7: 3" at bounding box center [440, 76] width 69 height 17
drag, startPoint x: 397, startPoint y: 69, endPoint x: 479, endPoint y: 79, distance: 82.2
click at [479, 79] on td "MIL-TRNDL-RP-4: 6 MIL-TRNDL-RP-7: 3" at bounding box center [440, 76] width 85 height 31
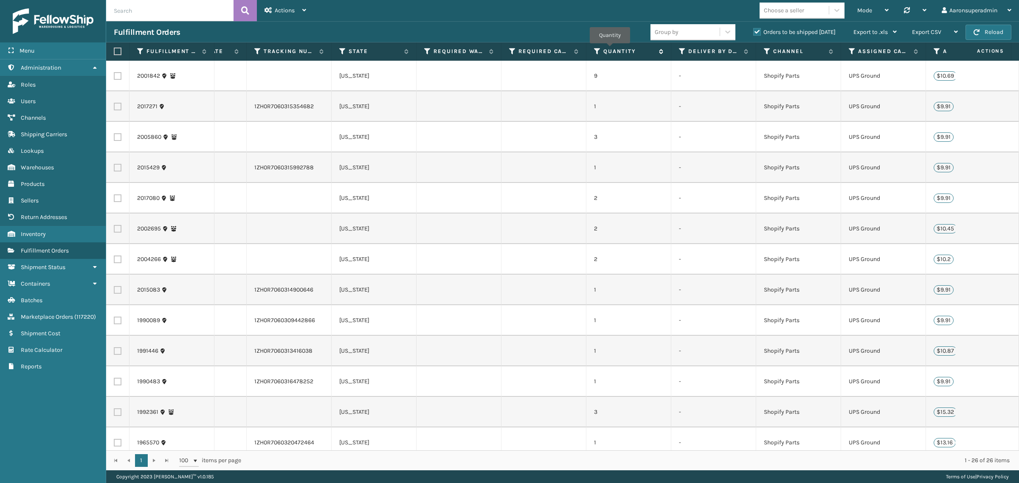
click at [611, 49] on label "Quantity" at bounding box center [628, 52] width 51 height 8
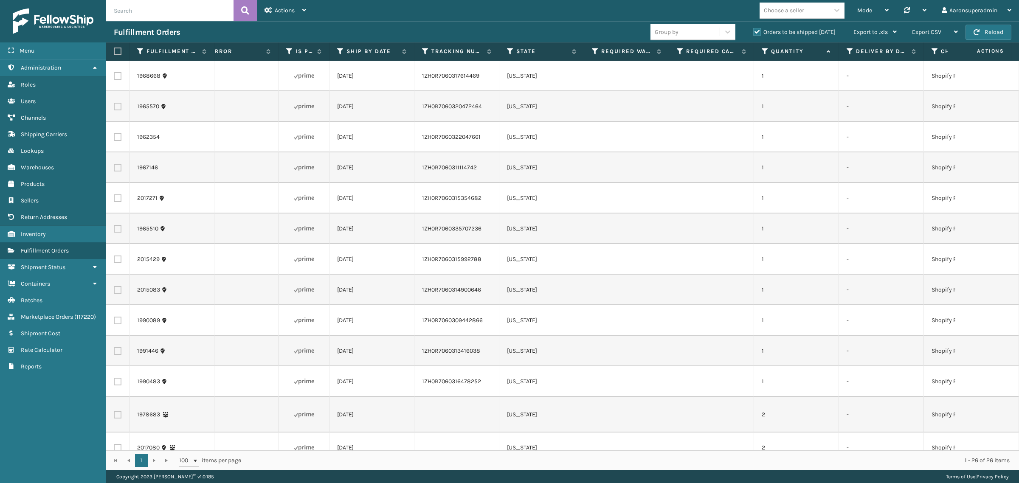
scroll to position [0, 377]
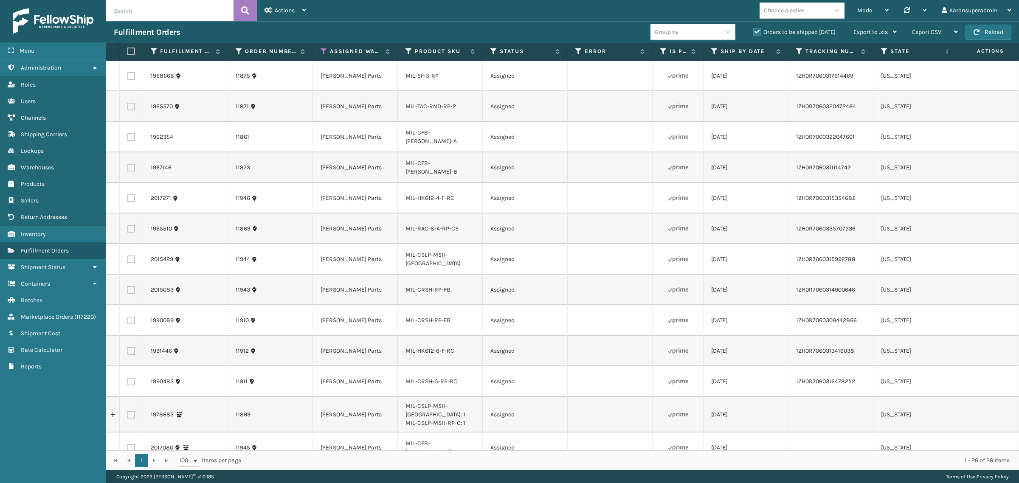
click at [133, 75] on label at bounding box center [131, 76] width 8 height 8
click at [128, 75] on input "checkbox" at bounding box center [127, 75] width 0 height 6
checkbox input "true"
click at [129, 105] on label at bounding box center [131, 107] width 8 height 8
click at [128, 105] on input "checkbox" at bounding box center [127, 106] width 0 height 6
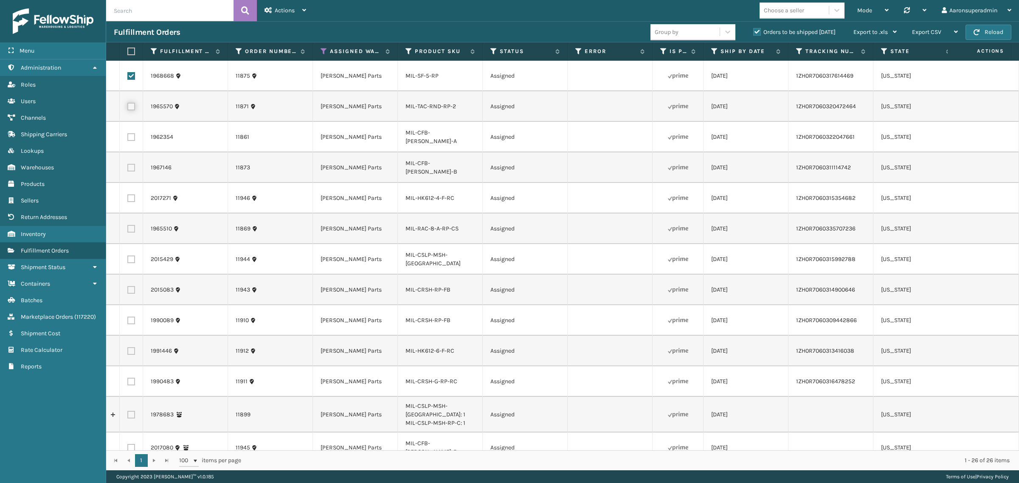
checkbox input "true"
drag, startPoint x: 128, startPoint y: 136, endPoint x: 124, endPoint y: 160, distance: 24.1
click at [128, 136] on label at bounding box center [131, 137] width 8 height 8
click at [128, 136] on input "checkbox" at bounding box center [127, 136] width 0 height 6
checkbox input "true"
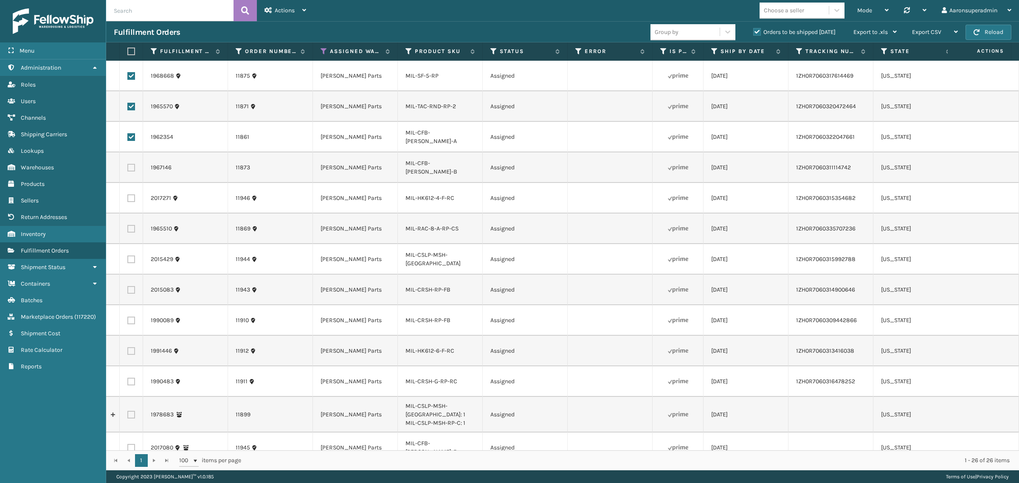
click at [130, 166] on label at bounding box center [131, 168] width 8 height 8
click at [128, 166] on input "checkbox" at bounding box center [127, 167] width 0 height 6
checkbox input "true"
click at [131, 199] on label at bounding box center [131, 198] width 8 height 8
click at [128, 199] on input "checkbox" at bounding box center [127, 197] width 0 height 6
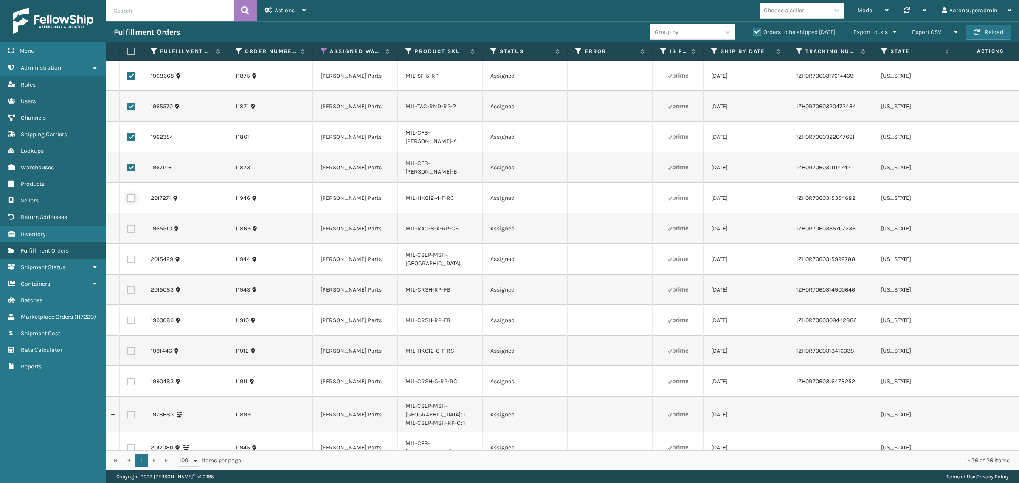
checkbox input "true"
click at [127, 232] on label at bounding box center [131, 229] width 8 height 8
click at [127, 231] on input "checkbox" at bounding box center [127, 228] width 0 height 6
checkbox input "true"
click at [130, 259] on label at bounding box center [131, 260] width 8 height 8
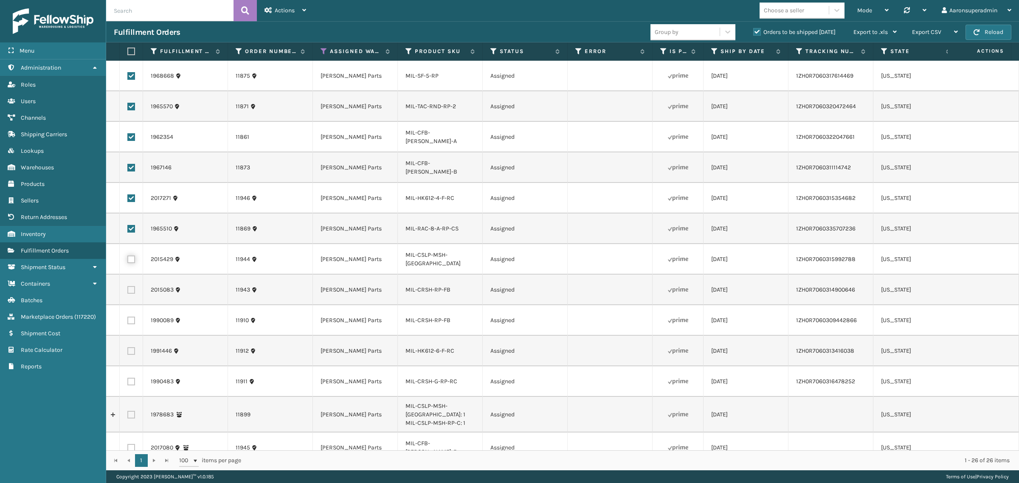
click at [128, 259] on input "checkbox" at bounding box center [127, 259] width 0 height 6
checkbox input "true"
drag, startPoint x: 132, startPoint y: 289, endPoint x: 128, endPoint y: 315, distance: 25.8
click at [132, 290] on label at bounding box center [131, 290] width 8 height 8
click at [128, 290] on input "checkbox" at bounding box center [127, 289] width 0 height 6
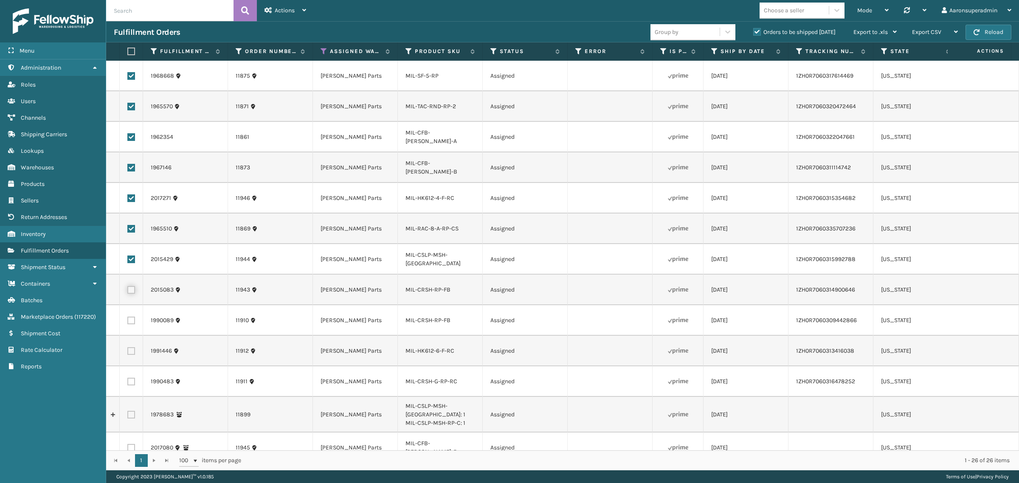
checkbox input "true"
click at [130, 320] on label at bounding box center [131, 321] width 8 height 8
click at [128, 320] on input "checkbox" at bounding box center [127, 320] width 0 height 6
checkbox input "true"
click at [130, 355] on label at bounding box center [131, 351] width 8 height 8
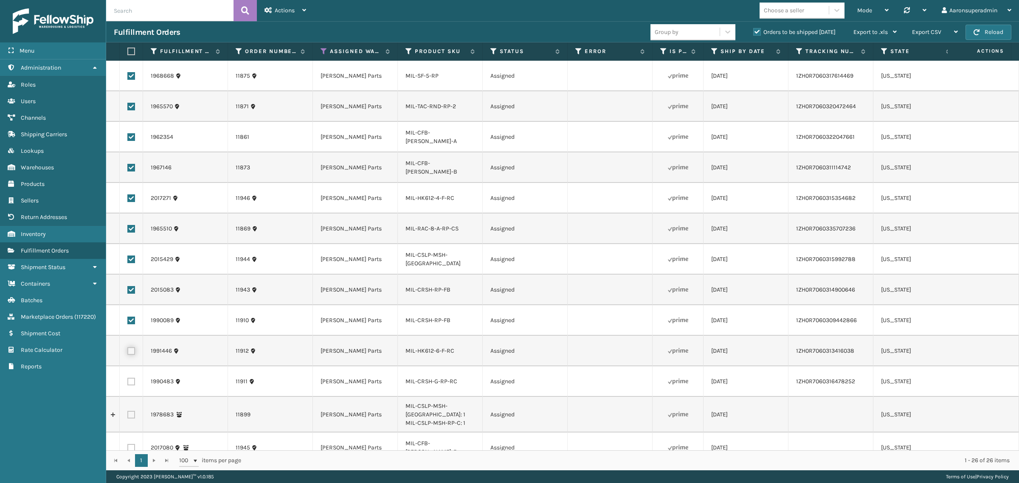
click at [128, 353] on input "checkbox" at bounding box center [127, 350] width 0 height 6
checkbox input "true"
click at [130, 383] on label at bounding box center [131, 382] width 8 height 8
click at [128, 383] on input "checkbox" at bounding box center [127, 381] width 0 height 6
checkbox input "true"
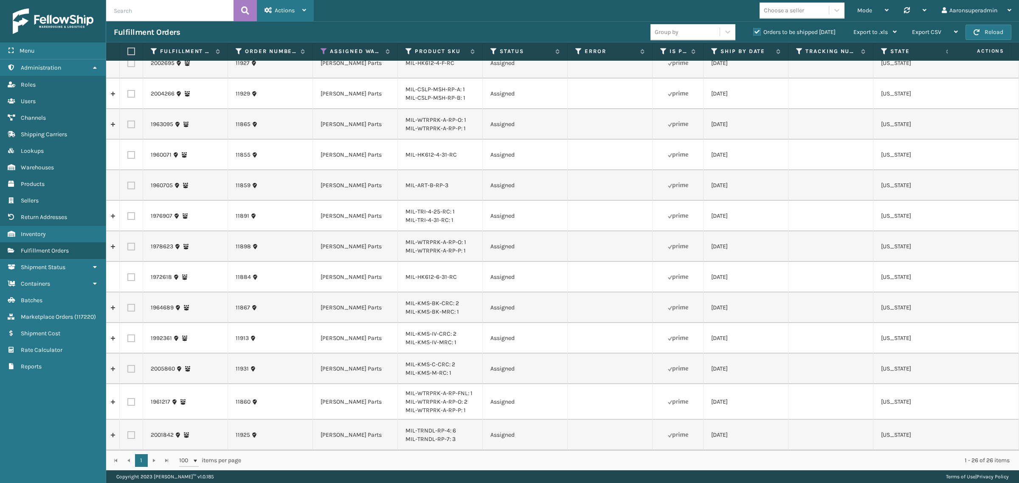
click at [279, 13] on span "Actions" at bounding box center [285, 10] width 20 height 7
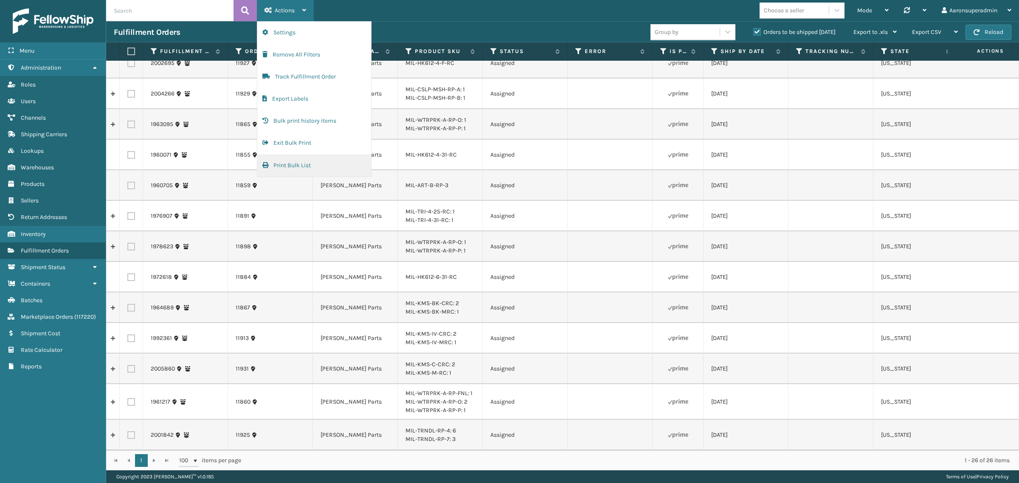
click at [285, 167] on button "Print Bulk List" at bounding box center [314, 166] width 114 height 22
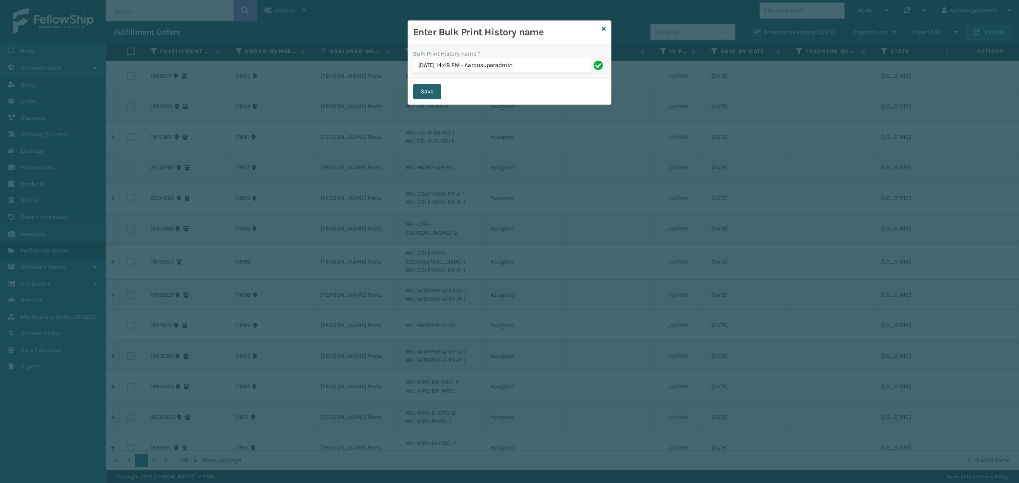
click at [423, 93] on button "Save" at bounding box center [427, 91] width 28 height 15
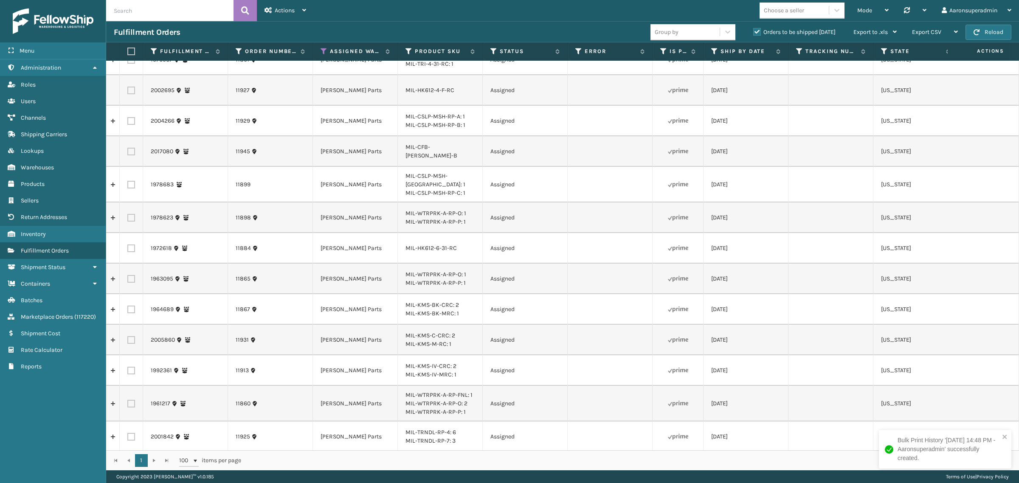
scroll to position [82, 0]
click at [165, 242] on link "1972618" at bounding box center [161, 246] width 21 height 8
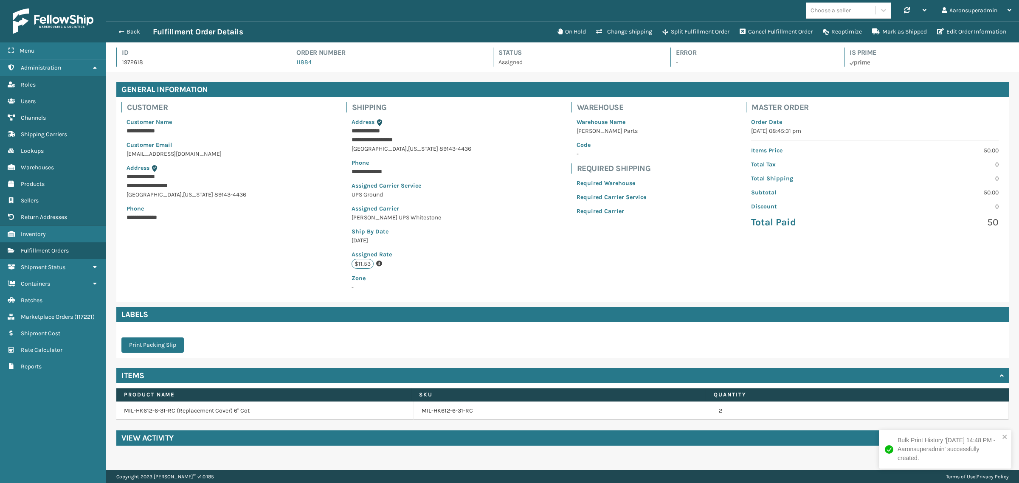
scroll to position [20, 913]
click at [127, 31] on button "Back" at bounding box center [133, 32] width 39 height 8
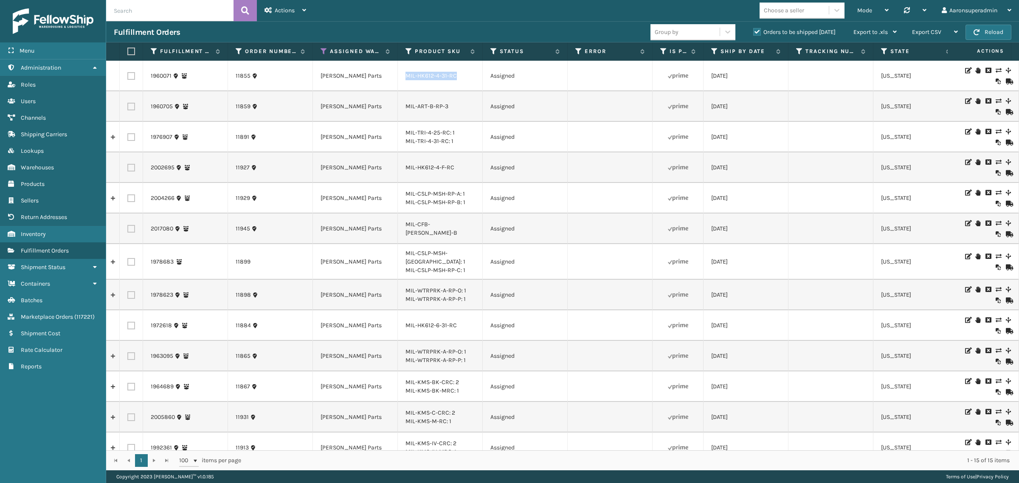
drag, startPoint x: 461, startPoint y: 76, endPoint x: 400, endPoint y: 79, distance: 60.4
click at [400, 79] on td "MIL-HK612-4-31-RC" at bounding box center [440, 76] width 85 height 31
click at [428, 49] on label "Product SKU" at bounding box center [440, 52] width 51 height 8
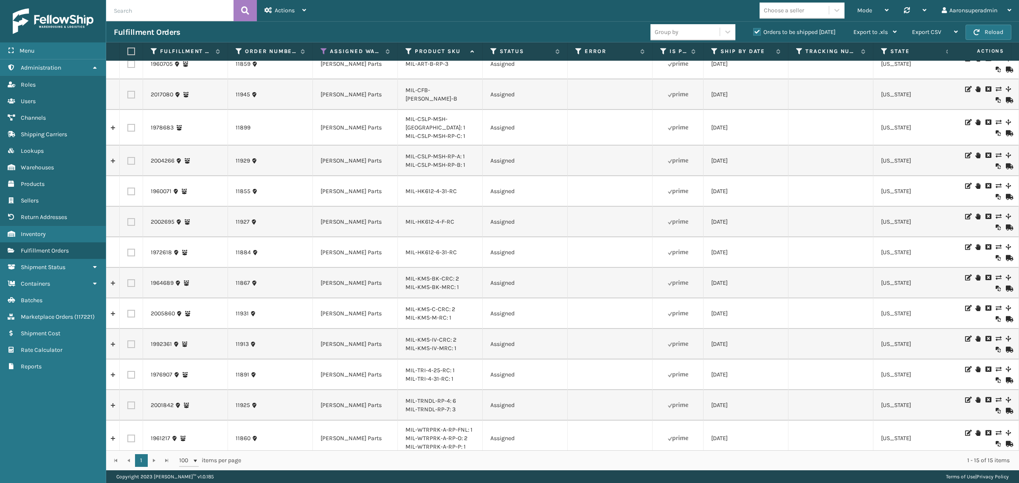
scroll to position [17, 0]
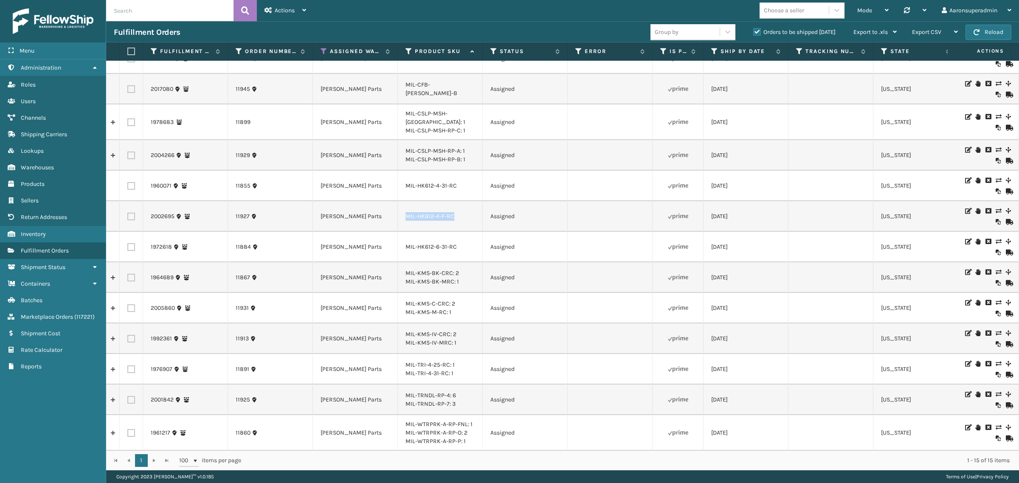
drag, startPoint x: 478, startPoint y: 219, endPoint x: 404, endPoint y: 211, distance: 73.9
click at [404, 211] on td "MIL-HK612-4-F-RC" at bounding box center [440, 216] width 85 height 31
drag, startPoint x: 472, startPoint y: 247, endPoint x: 390, endPoint y: 245, distance: 82.0
drag, startPoint x: 468, startPoint y: 180, endPoint x: 400, endPoint y: 181, distance: 68.8
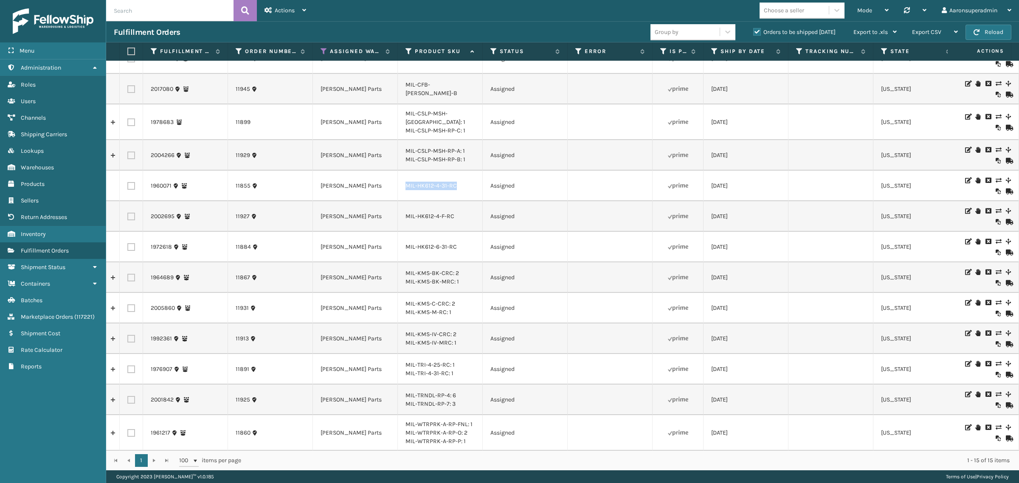
click at [400, 181] on td "MIL-HK612-4-31-RC" at bounding box center [440, 186] width 85 height 31
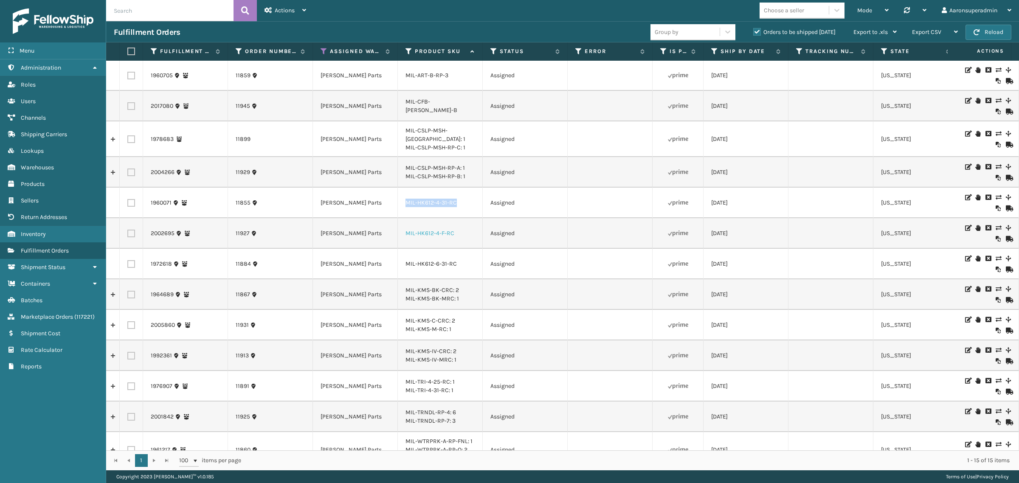
scroll to position [0, 0]
click at [132, 200] on label at bounding box center [131, 204] width 8 height 8
click at [128, 200] on input "checkbox" at bounding box center [127, 203] width 0 height 6
checkbox input "true"
click at [130, 230] on label at bounding box center [131, 234] width 8 height 8
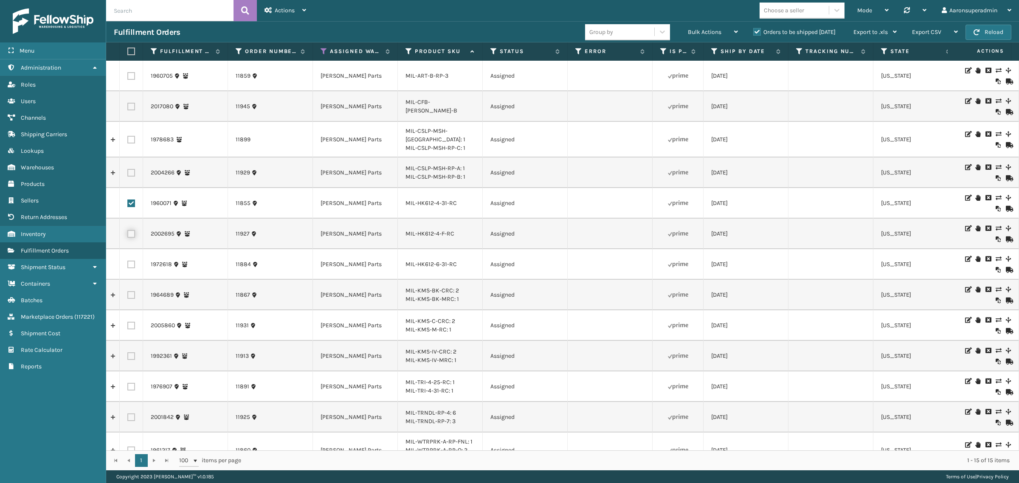
click at [128, 230] on input "checkbox" at bounding box center [127, 233] width 0 height 6
checkbox input "true"
click at [131, 262] on label at bounding box center [131, 265] width 8 height 8
click at [128, 262] on input "checkbox" at bounding box center [127, 264] width 0 height 6
checkbox input "true"
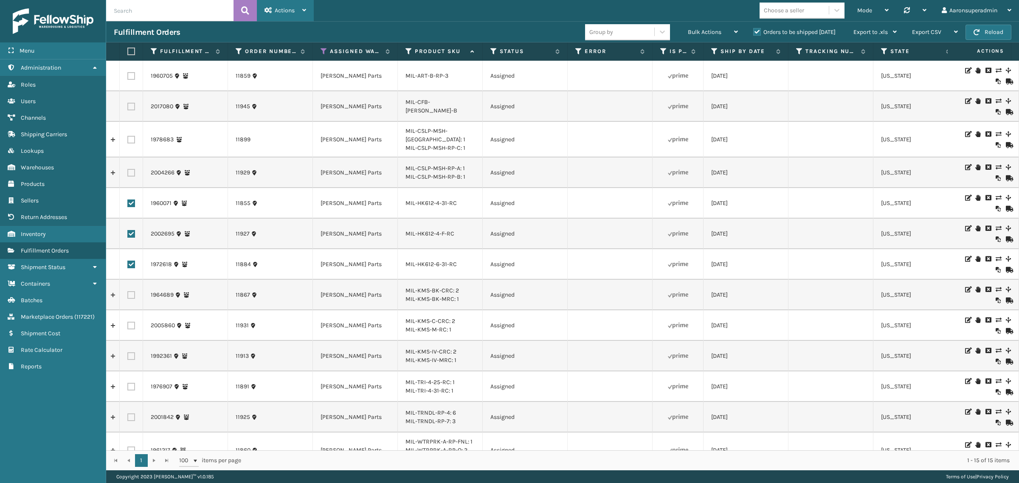
click at [279, 11] on span "Actions" at bounding box center [285, 10] width 20 height 7
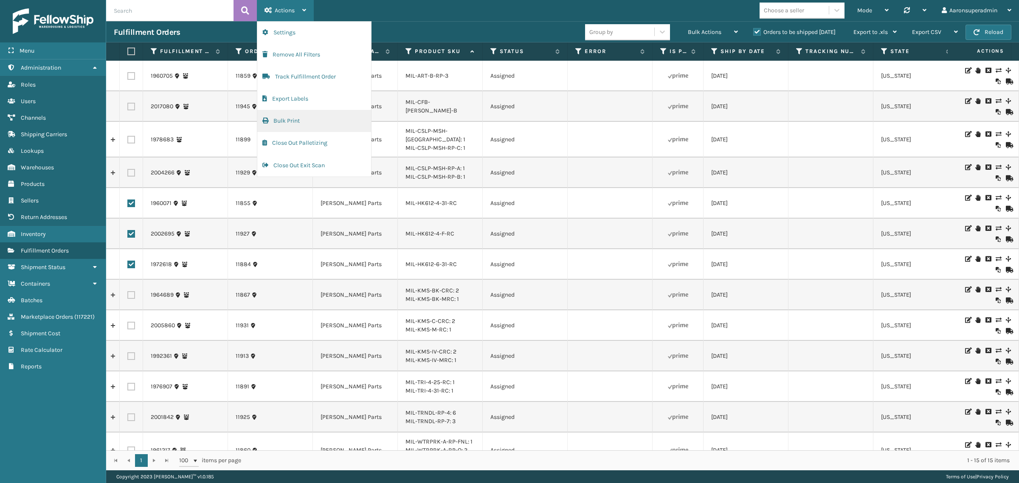
click at [295, 124] on button "Bulk Print" at bounding box center [314, 121] width 114 height 22
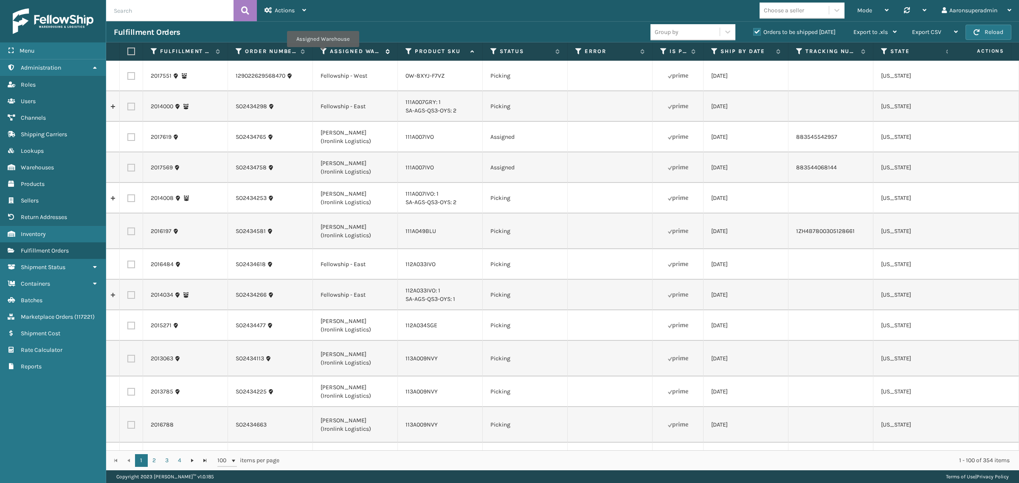
click at [323, 53] on icon at bounding box center [324, 52] width 7 height 8
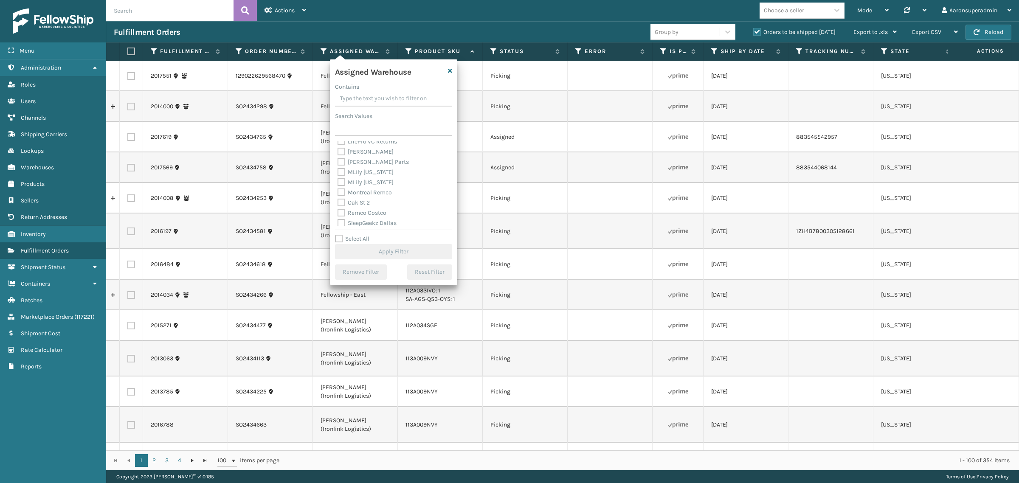
scroll to position [139, 0]
click at [353, 179] on label "[PERSON_NAME] Parts" at bounding box center [373, 179] width 71 height 7
click at [338, 179] on input "[PERSON_NAME] Parts" at bounding box center [338, 178] width 0 height 6
checkbox input "true"
click at [378, 253] on button "Apply Filter" at bounding box center [393, 251] width 117 height 15
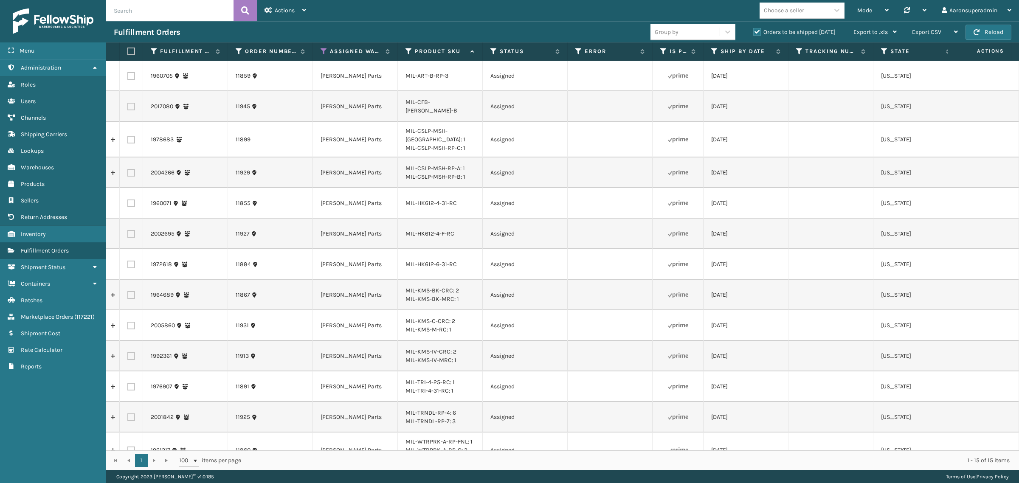
click at [127, 200] on label at bounding box center [131, 204] width 8 height 8
click at [127, 200] on input "checkbox" at bounding box center [127, 203] width 0 height 6
checkbox input "true"
click at [130, 230] on label at bounding box center [131, 234] width 8 height 8
click at [128, 230] on input "checkbox" at bounding box center [127, 233] width 0 height 6
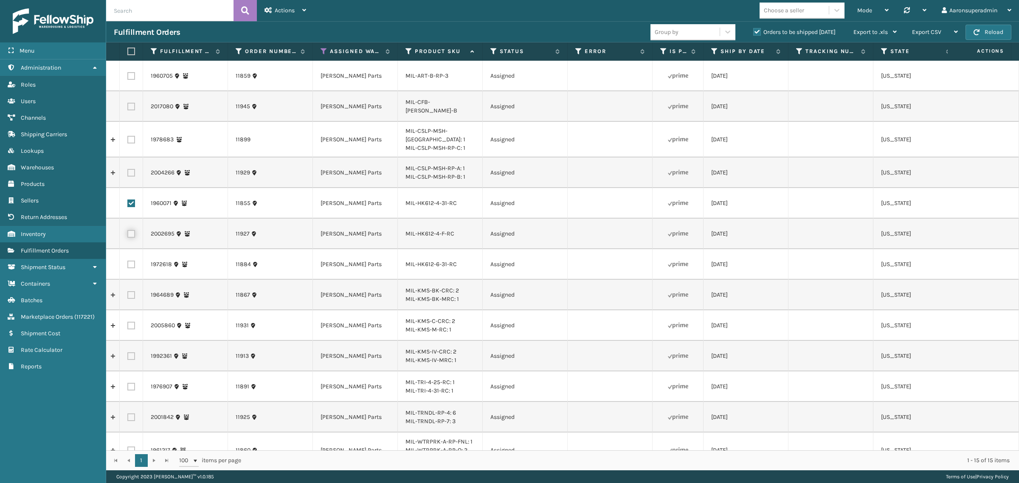
checkbox input "true"
click at [132, 261] on label at bounding box center [131, 265] width 8 height 8
click at [128, 261] on input "checkbox" at bounding box center [127, 264] width 0 height 6
checkbox input "true"
click at [280, 18] on div "Actions" at bounding box center [286, 10] width 42 height 21
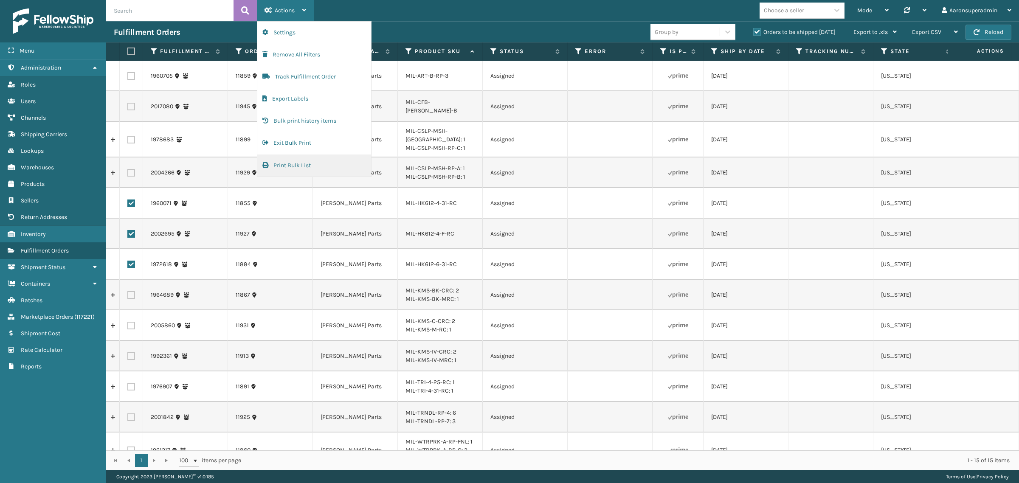
click at [287, 166] on button "Print Bulk List" at bounding box center [314, 166] width 114 height 22
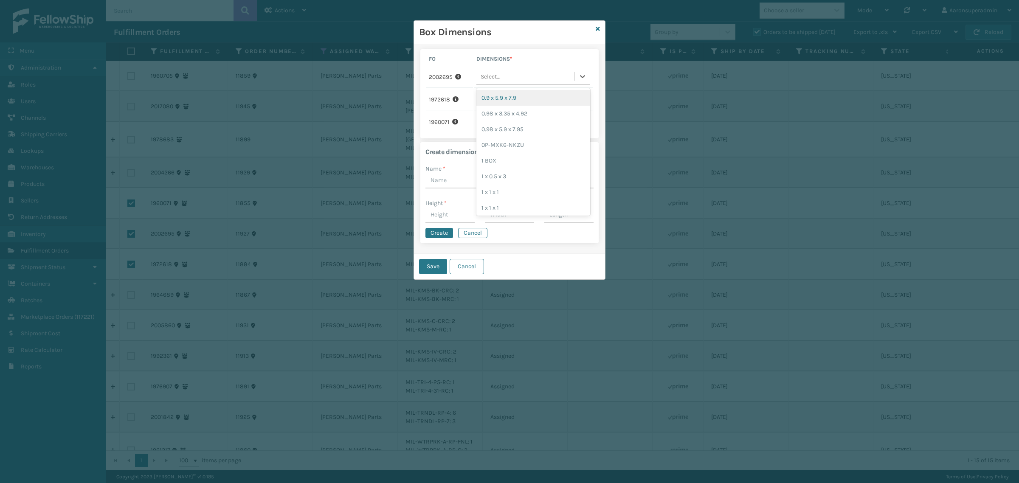
click at [523, 76] on div "Select..." at bounding box center [525, 77] width 98 height 14
click at [524, 62] on th "Dimensions *" at bounding box center [533, 60] width 119 height 10
click at [459, 76] on icon at bounding box center [458, 77] width 6 height 6
click at [599, 28] on icon at bounding box center [598, 29] width 4 height 6
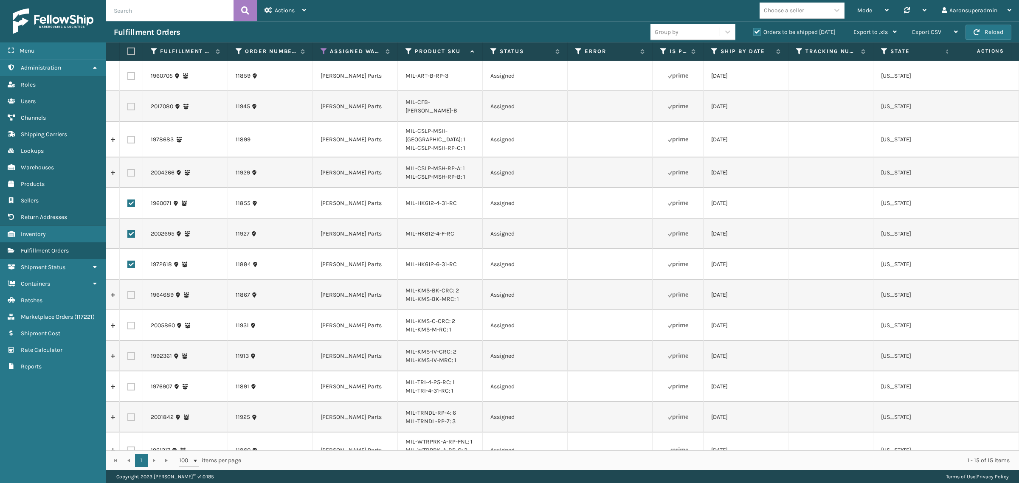
click at [623, 242] on td at bounding box center [610, 234] width 85 height 31
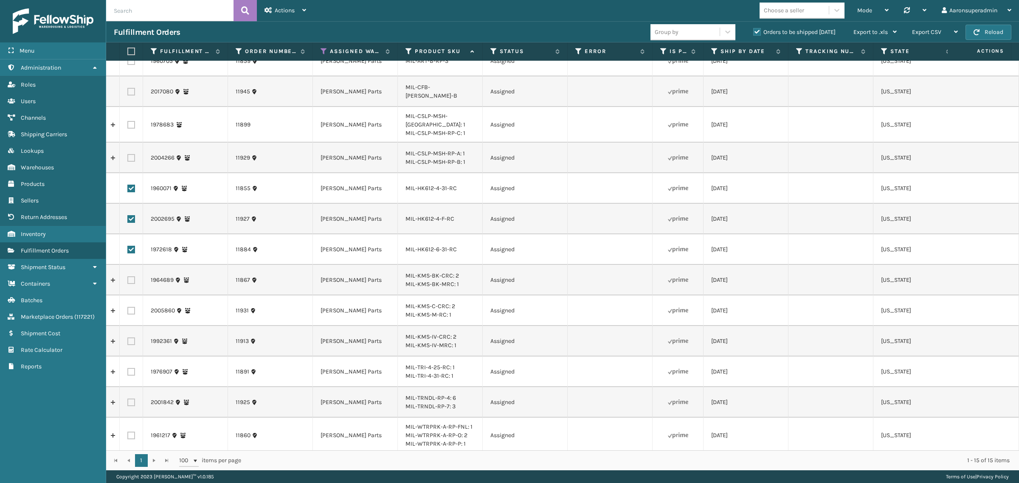
scroll to position [0, 0]
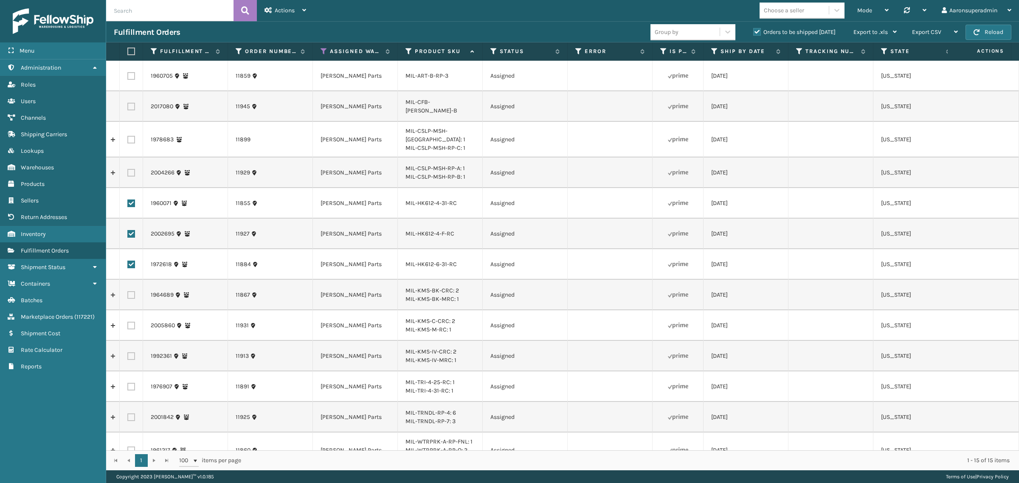
click at [128, 54] on label at bounding box center [129, 52] width 5 height 8
click at [128, 54] on input "checkbox" at bounding box center [127, 52] width 0 height 6
checkbox input "true"
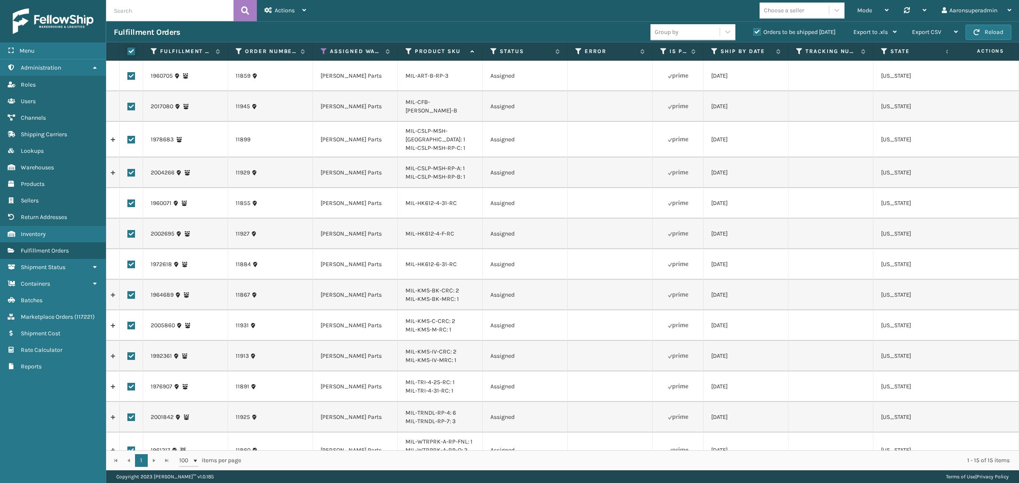
checkbox input "true"
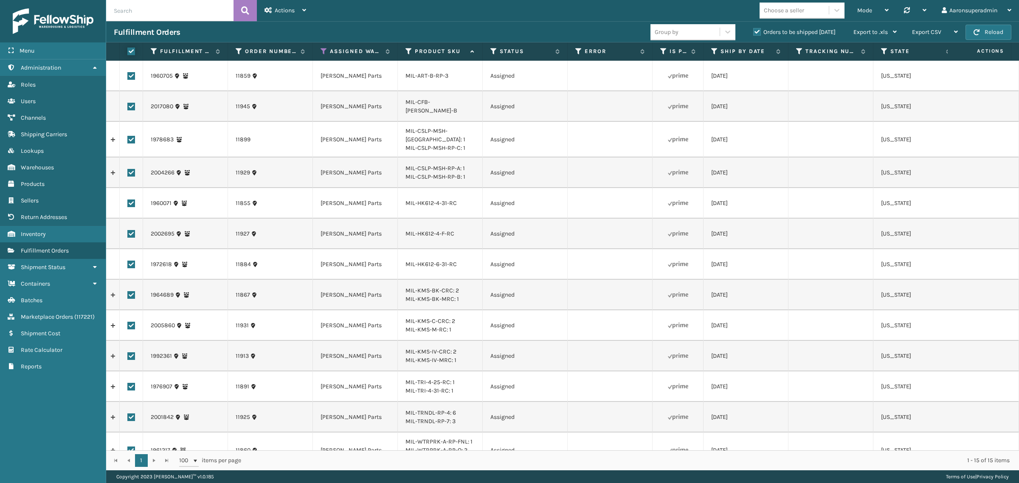
checkbox input "true"
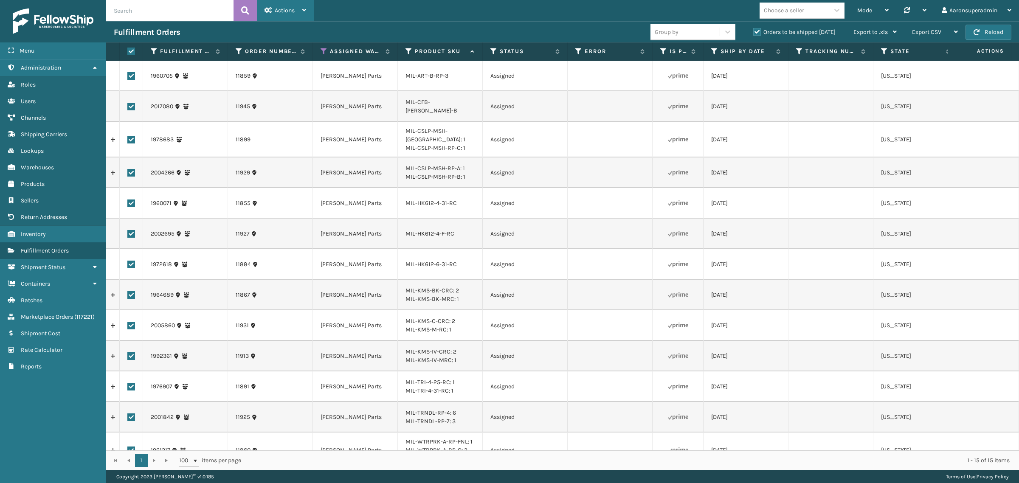
click at [285, 14] on div "Actions" at bounding box center [286, 10] width 42 height 21
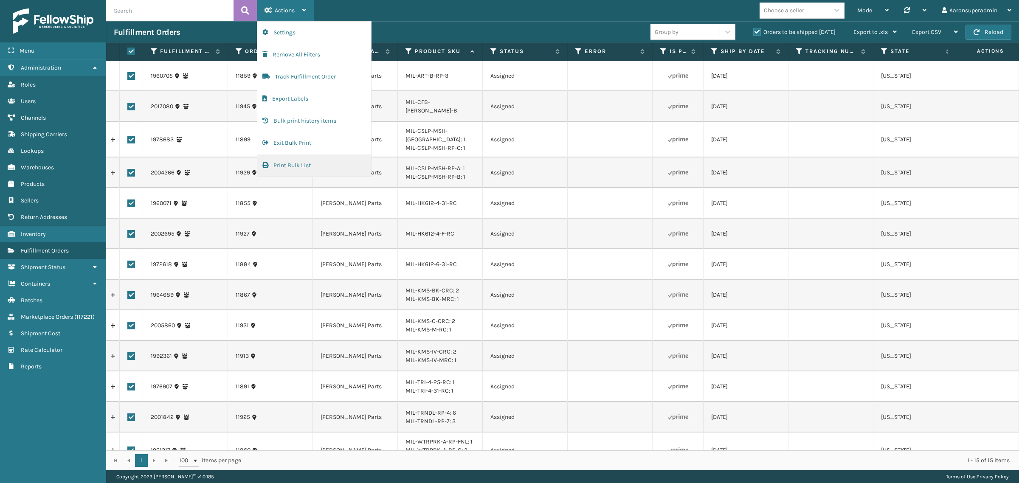
click at [304, 163] on button "Print Bulk List" at bounding box center [314, 166] width 114 height 22
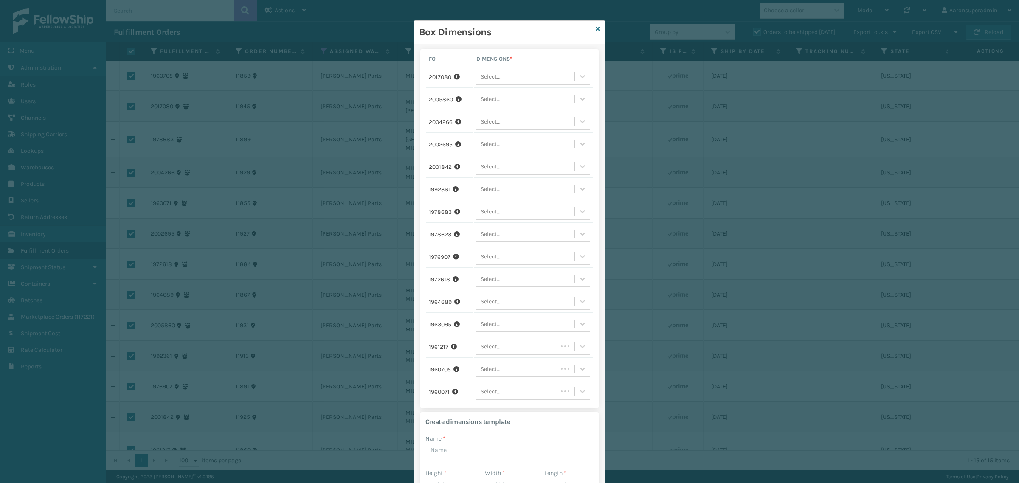
scroll to position [83, 0]
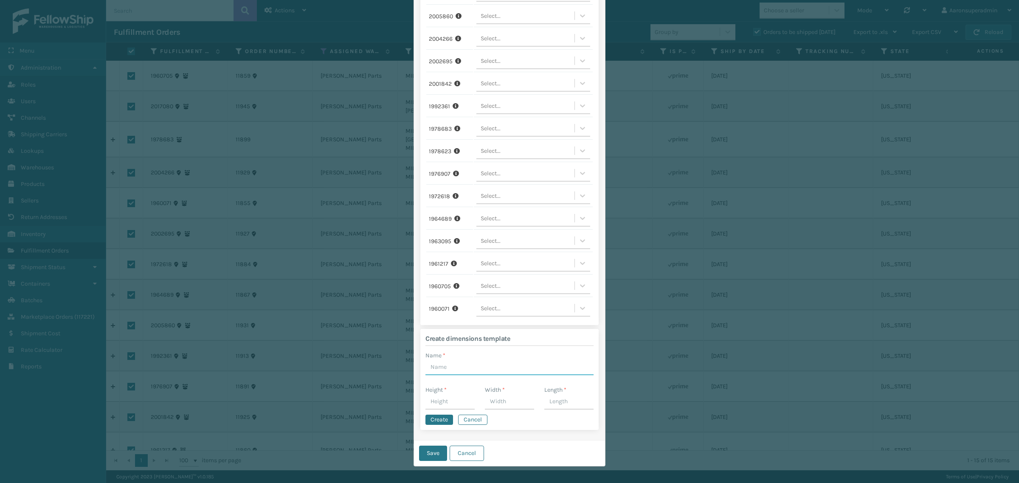
click at [440, 364] on input "Name *" at bounding box center [509, 367] width 168 height 15
type input "b"
type input "parts box 1"
click at [438, 401] on input "Height *" at bounding box center [449, 401] width 49 height 15
type input "10"
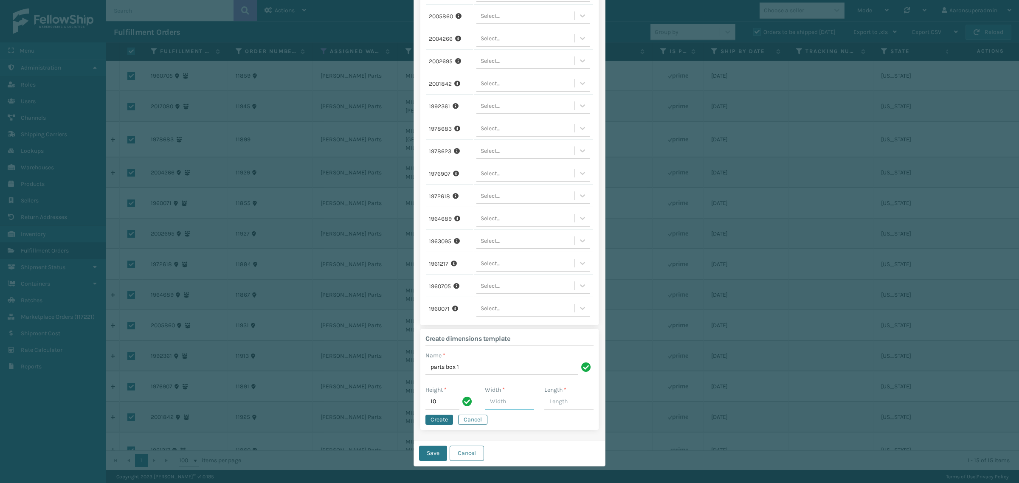
click at [487, 397] on input "Width *" at bounding box center [509, 401] width 49 height 15
type input "10"
click at [553, 398] on input "Length *" at bounding box center [568, 401] width 49 height 15
type input "10"
click at [434, 418] on button "Create" at bounding box center [439, 420] width 28 height 10
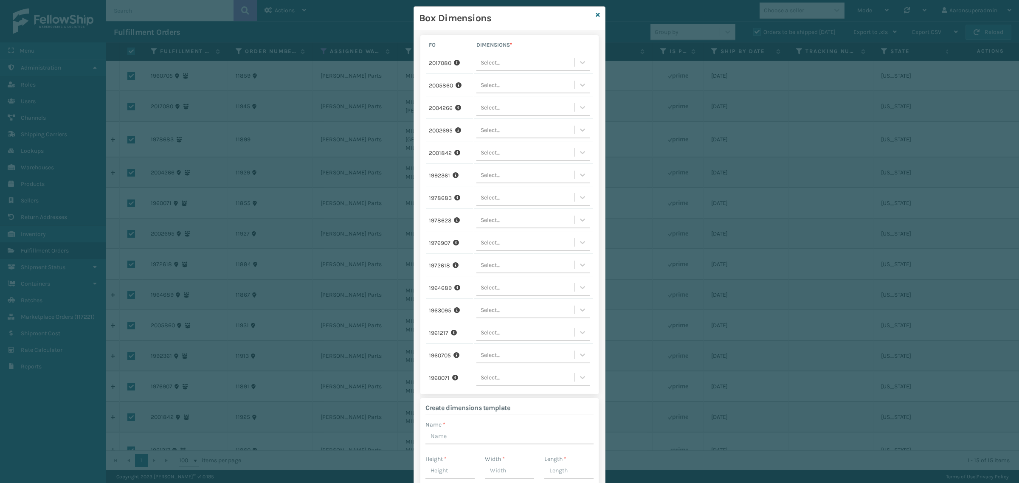
scroll to position [0, 0]
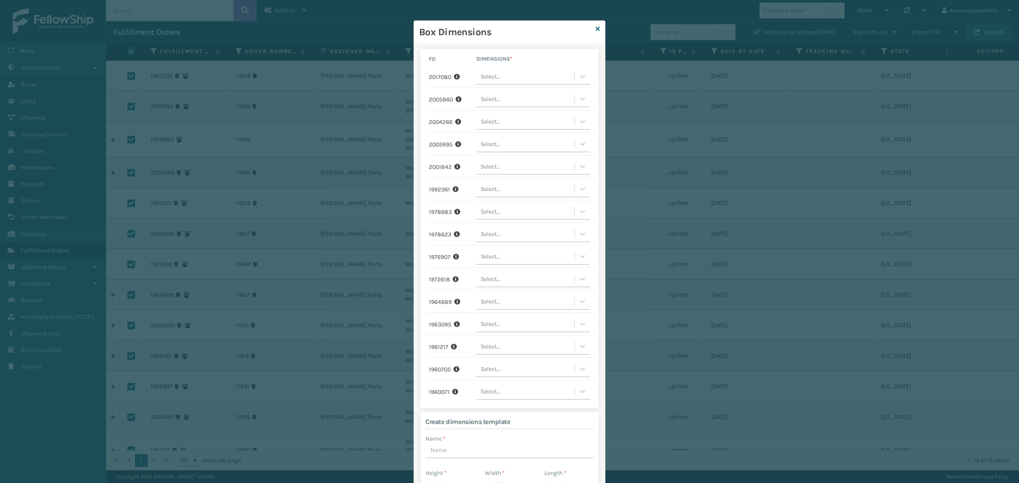
click at [495, 76] on div "Select..." at bounding box center [491, 76] width 20 height 9
type input "par"
click at [504, 96] on div "parts box 1" at bounding box center [533, 98] width 114 height 16
click at [500, 99] on div "Select..." at bounding box center [525, 99] width 98 height 14
type input "par"
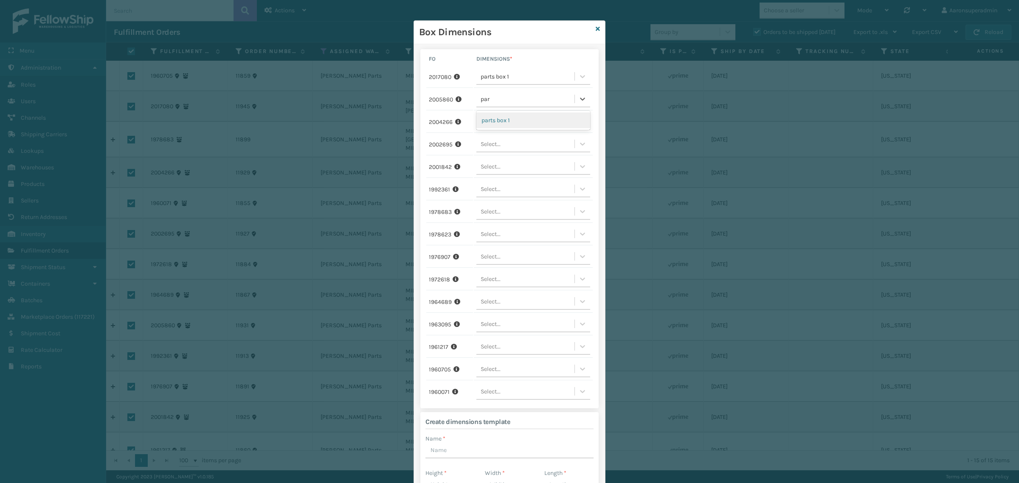
click at [502, 120] on div "parts box 1" at bounding box center [533, 121] width 114 height 16
click at [499, 84] on div "Select..." at bounding box center [525, 77] width 98 height 14
type input "par"
click at [513, 139] on div "parts box 1" at bounding box center [533, 143] width 114 height 16
click at [502, 84] on div "Select..." at bounding box center [525, 77] width 98 height 14
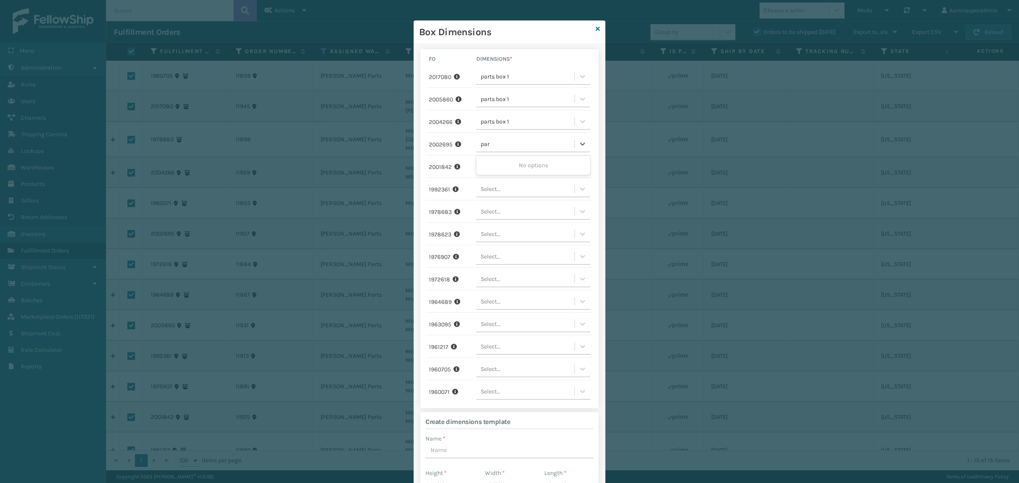
type input "part"
click at [508, 166] on div "parts box 1" at bounding box center [533, 166] width 114 height 16
click at [504, 168] on div "Select..." at bounding box center [525, 167] width 98 height 14
type input "par"
click at [502, 185] on div "parts box 1" at bounding box center [533, 188] width 114 height 16
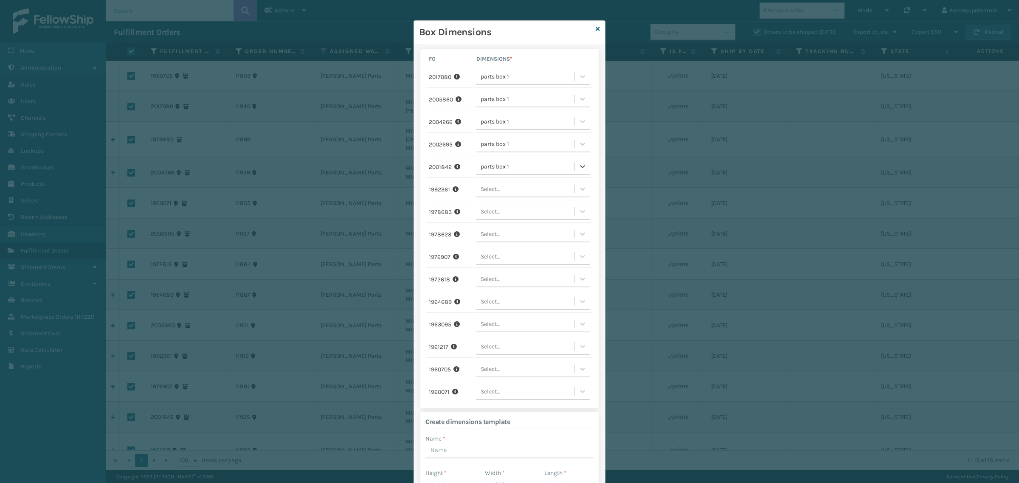
click at [500, 84] on div "Select..." at bounding box center [525, 77] width 98 height 14
type input "part"
drag, startPoint x: 516, startPoint y: 211, endPoint x: 512, endPoint y: 210, distance: 4.3
click at [516, 210] on div "parts box 1" at bounding box center [533, 211] width 114 height 16
click at [507, 210] on div "Select..." at bounding box center [525, 212] width 98 height 14
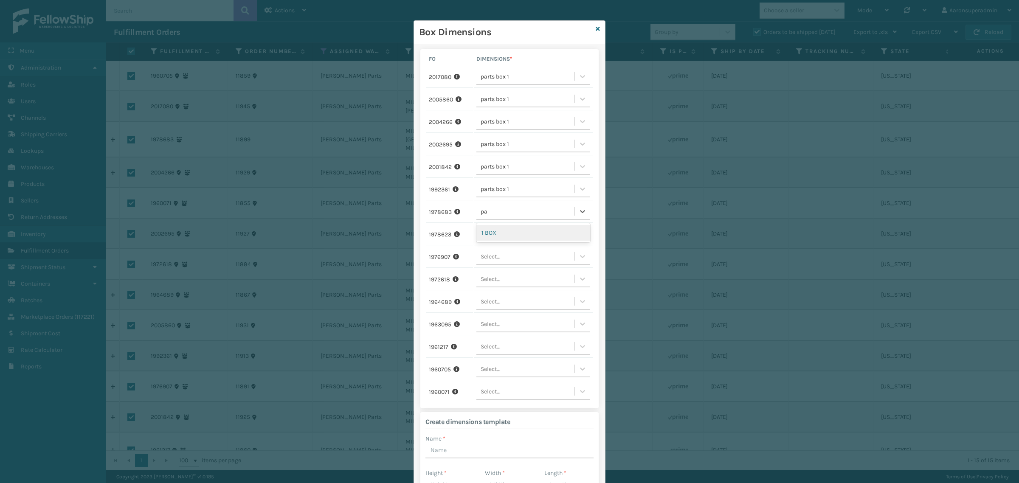
type input "par"
click at [521, 236] on div "parts box 1" at bounding box center [533, 233] width 114 height 16
click at [506, 237] on div "Select..." at bounding box center [525, 234] width 98 height 14
type input "par"
click at [524, 254] on div "parts box 1" at bounding box center [533, 256] width 114 height 16
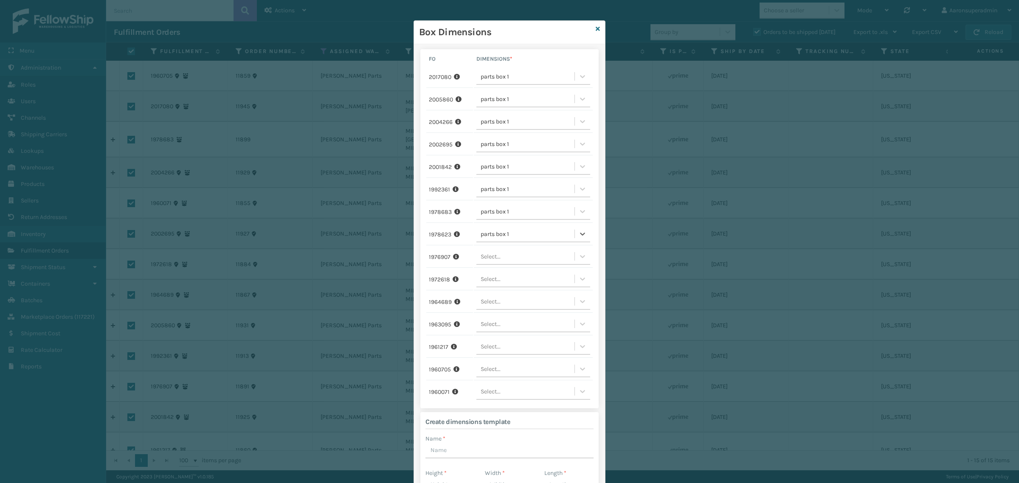
click at [502, 84] on div "Select..." at bounding box center [525, 77] width 98 height 14
type input "part"
click at [499, 274] on div "parts box 1" at bounding box center [533, 278] width 114 height 16
click at [497, 84] on div "Select..." at bounding box center [525, 77] width 98 height 14
type input "par"
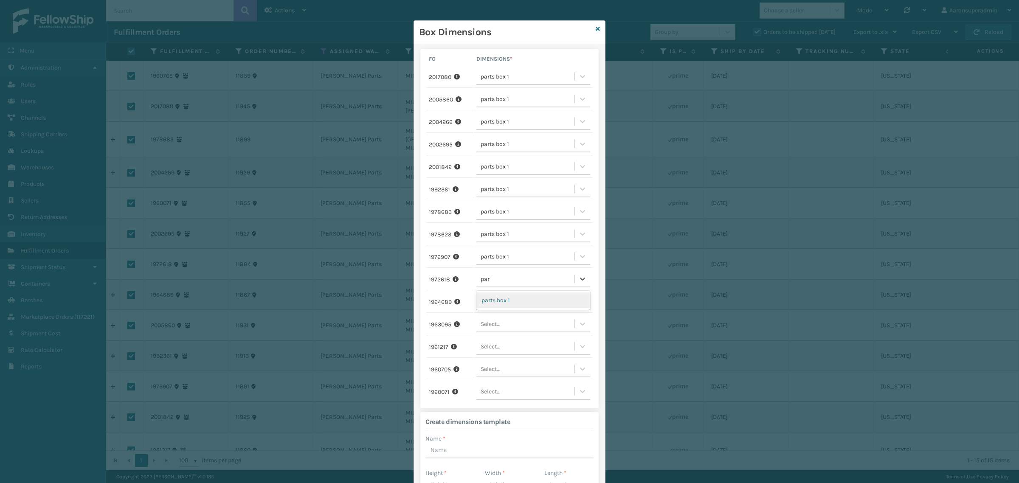
click at [504, 302] on div "parts box 1" at bounding box center [533, 301] width 114 height 16
drag, startPoint x: 493, startPoint y: 301, endPoint x: 522, endPoint y: 299, distance: 29.4
click at [493, 301] on div "Select..." at bounding box center [491, 301] width 20 height 9
type input "par"
click at [513, 321] on div "parts box 1" at bounding box center [533, 323] width 114 height 16
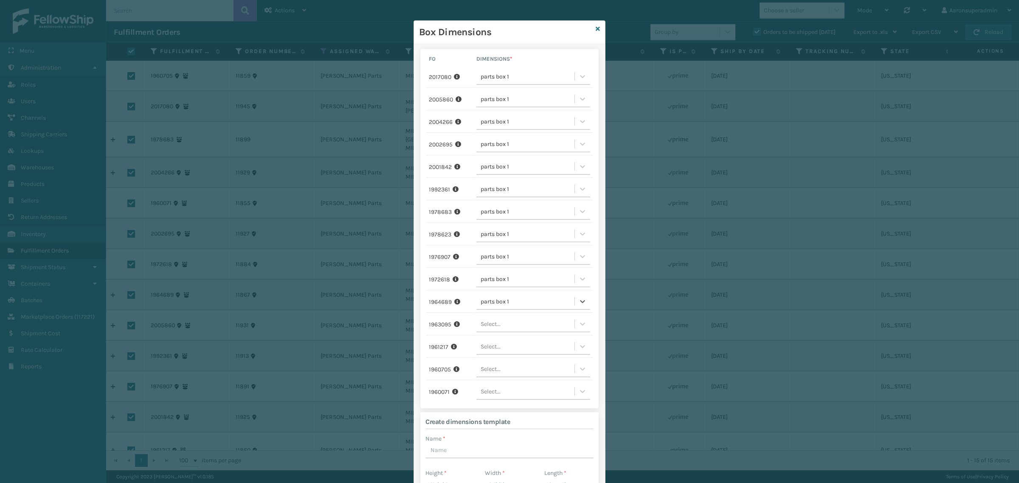
click at [499, 84] on div "Select..." at bounding box center [525, 77] width 98 height 14
type input "par"
click at [520, 345] on div "parts box 1" at bounding box center [533, 346] width 114 height 16
click at [502, 345] on div "Select..." at bounding box center [525, 347] width 98 height 14
type input "par"
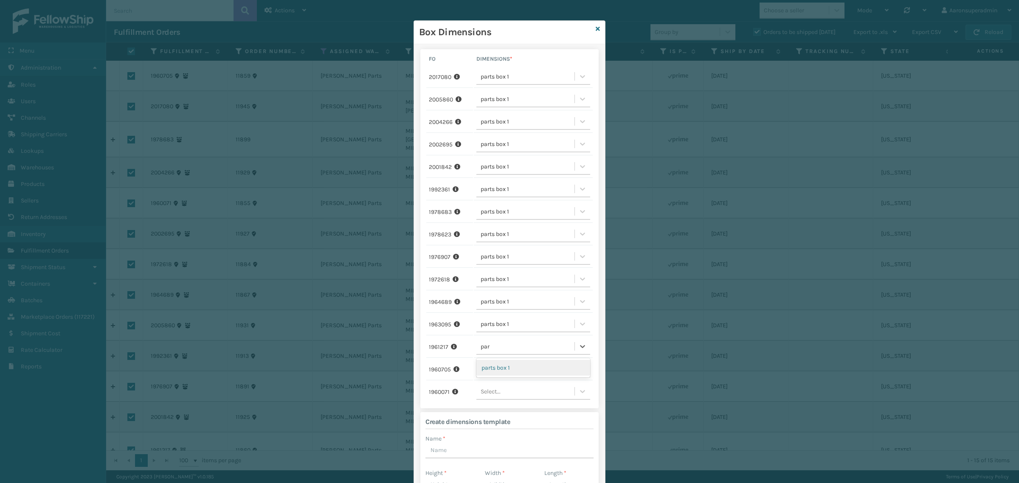
click at [505, 361] on div "parts box 1" at bounding box center [533, 368] width 114 height 16
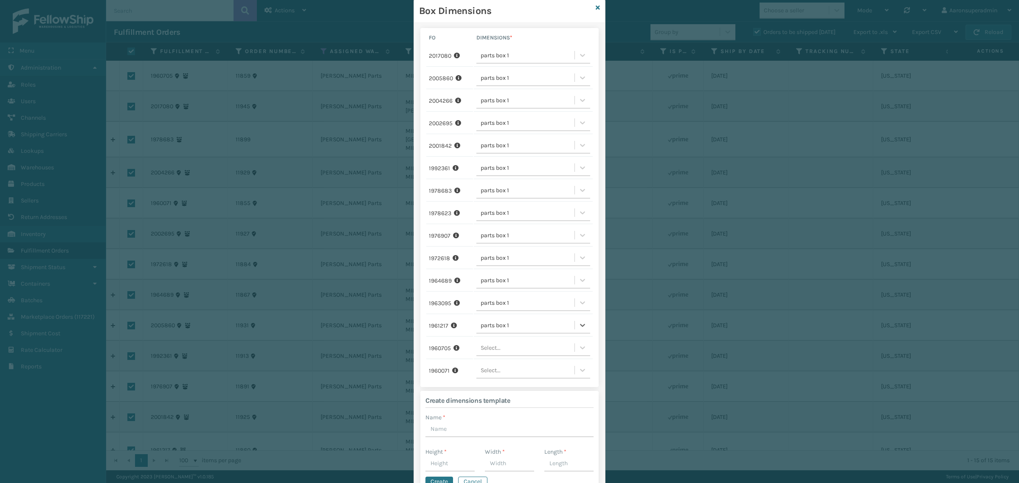
click at [487, 64] on div "Select..." at bounding box center [533, 56] width 114 height 16
type input "par"
click at [487, 358] on div "parts box 1" at bounding box center [533, 366] width 114 height 16
click at [485, 60] on div "Select..." at bounding box center [533, 52] width 114 height 16
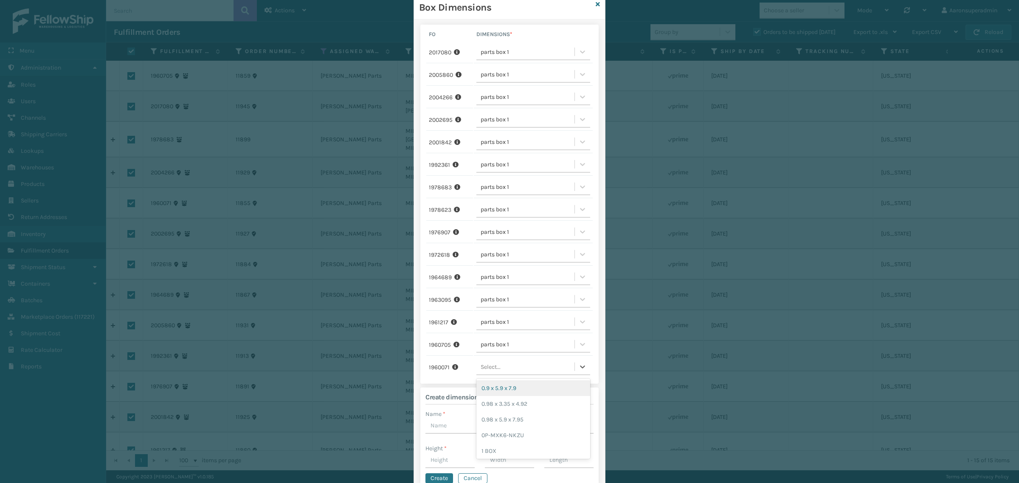
scroll to position [47, 0]
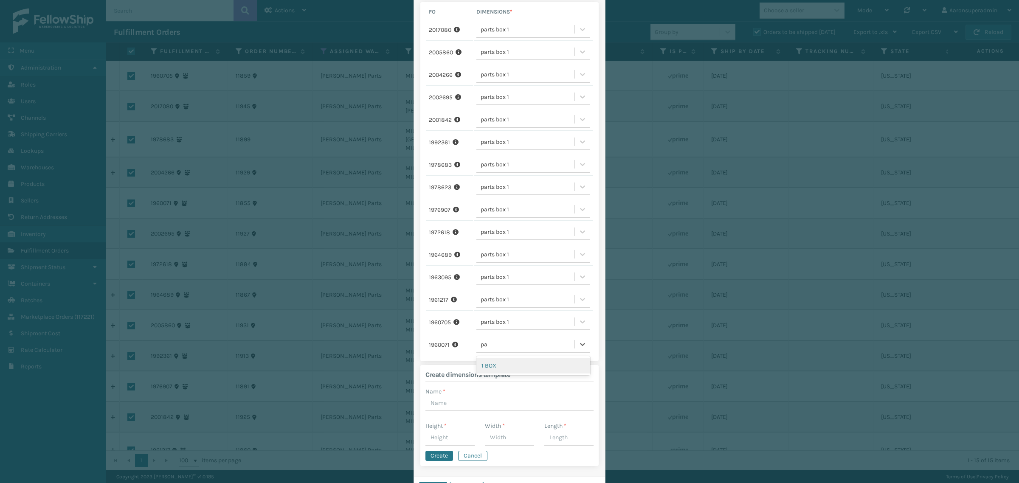
type input "par"
click at [519, 361] on div "parts box 1" at bounding box center [533, 366] width 114 height 16
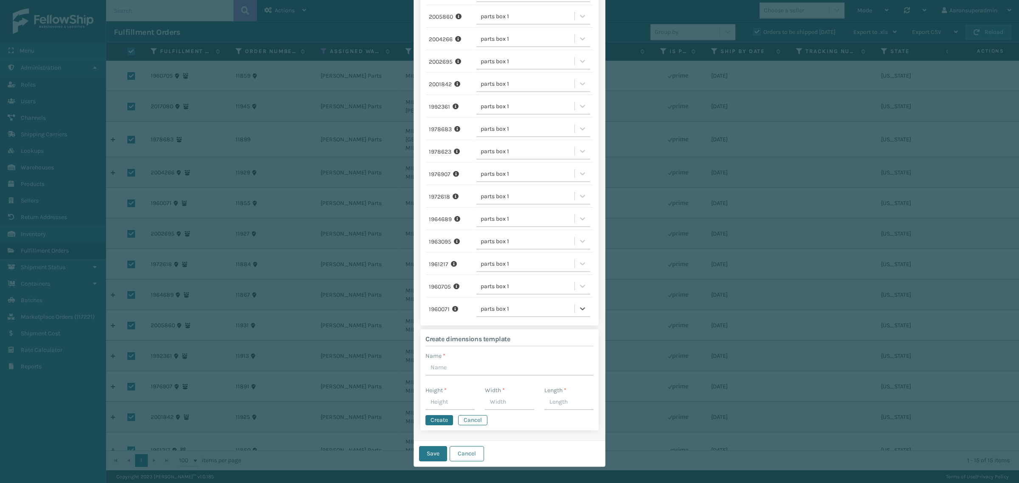
scroll to position [83, 0]
click at [429, 449] on button "Save" at bounding box center [433, 453] width 28 height 15
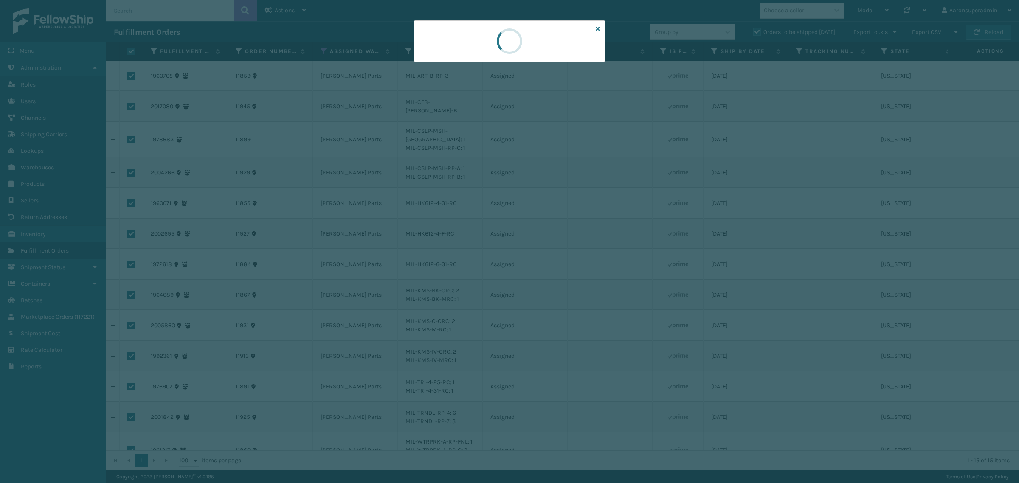
scroll to position [0, 0]
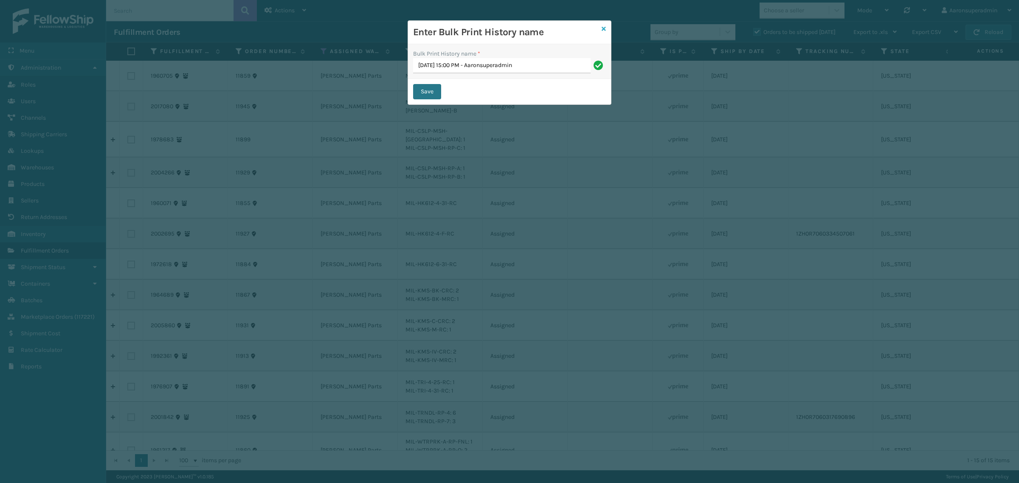
click at [603, 30] on icon at bounding box center [604, 29] width 4 height 6
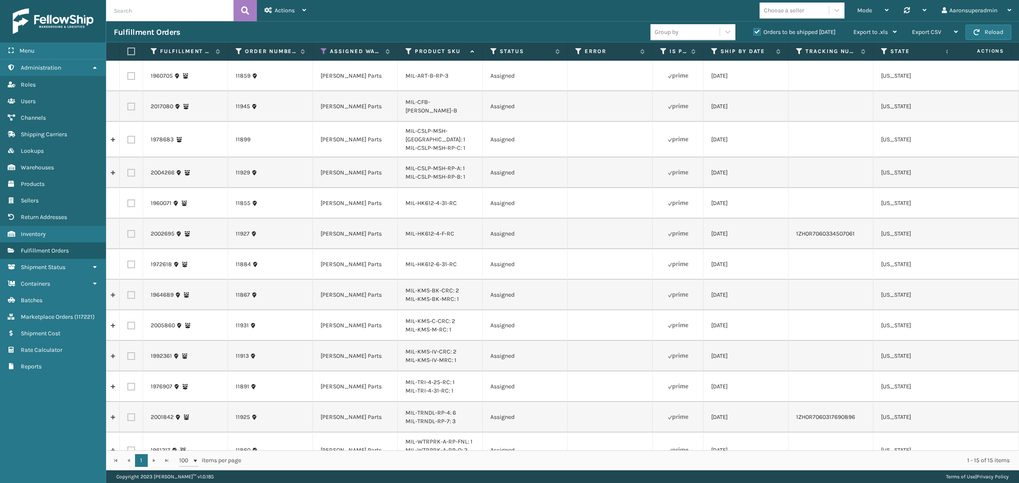
click at [132, 75] on label at bounding box center [131, 76] width 8 height 8
click at [128, 75] on input "checkbox" at bounding box center [127, 75] width 0 height 6
checkbox input "true"
click at [282, 8] on span "Actions" at bounding box center [285, 10] width 20 height 7
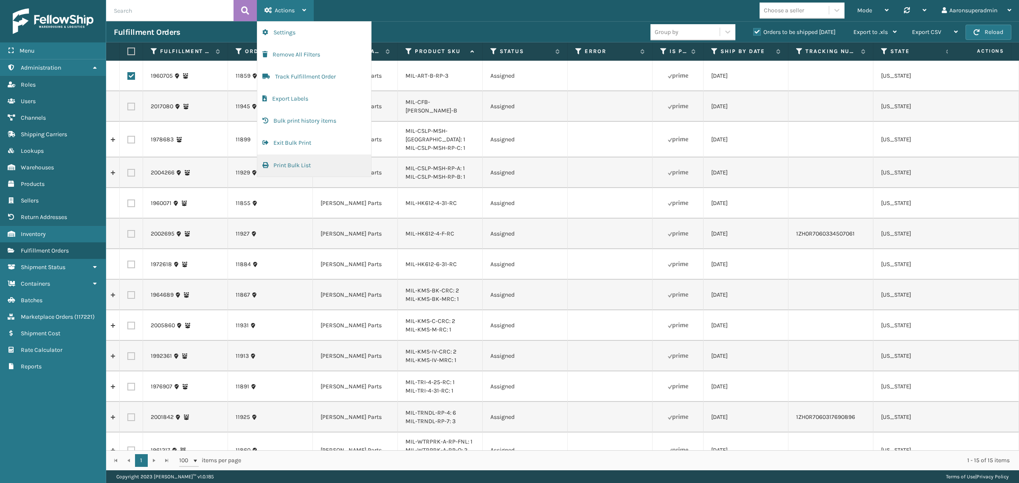
click at [285, 164] on button "Print Bulk List" at bounding box center [314, 166] width 114 height 22
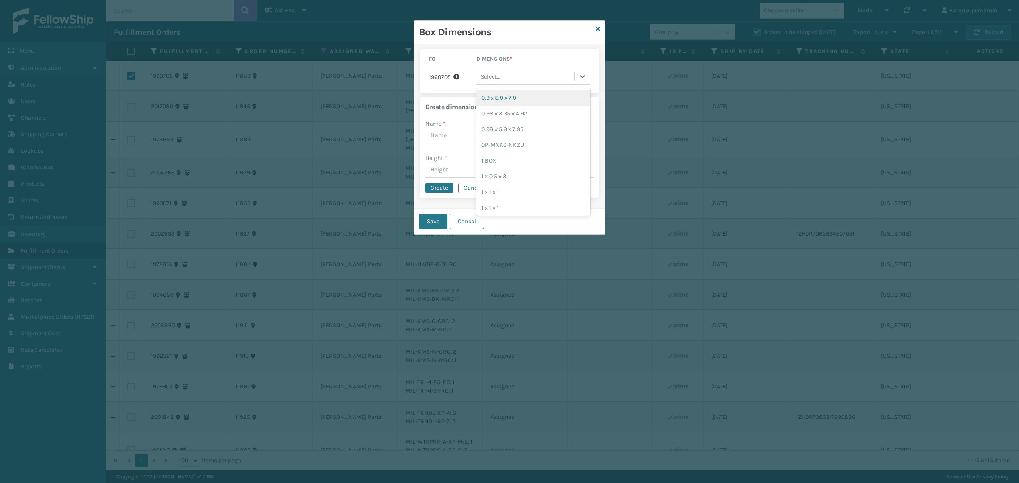
click at [504, 73] on div "Select..." at bounding box center [525, 77] width 98 height 14
type input "b"
type input "par"
click at [502, 94] on div "parts box 1" at bounding box center [533, 98] width 114 height 16
click at [429, 223] on button "Save" at bounding box center [433, 221] width 28 height 15
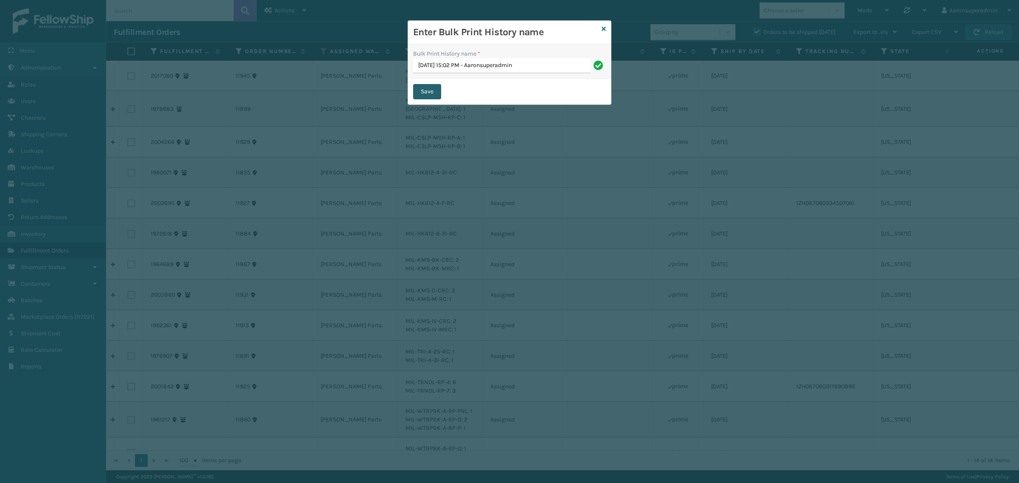
click at [432, 92] on button "Save" at bounding box center [427, 91] width 28 height 15
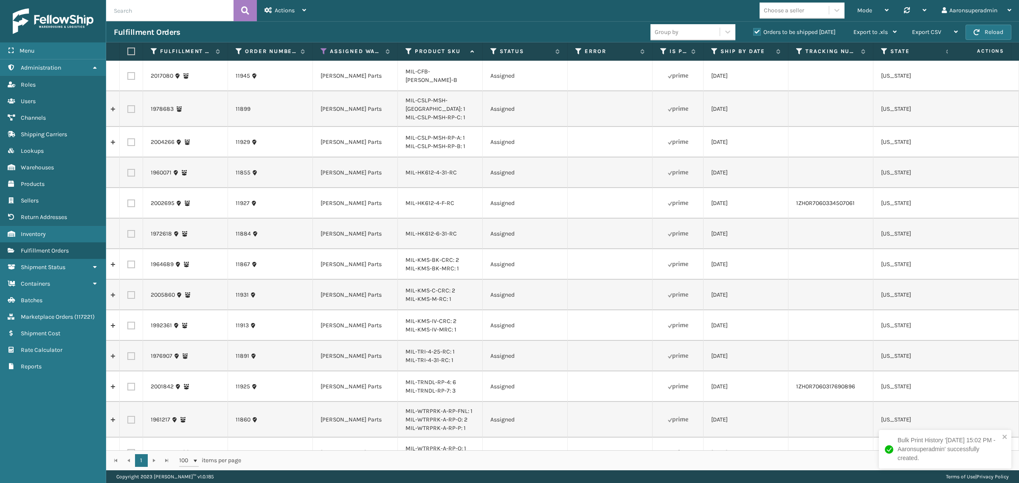
click at [129, 75] on label at bounding box center [131, 76] width 8 height 8
click at [128, 75] on input "checkbox" at bounding box center [127, 75] width 0 height 6
checkbox input "true"
click at [130, 106] on label at bounding box center [131, 109] width 8 height 8
click at [128, 106] on input "checkbox" at bounding box center [127, 108] width 0 height 6
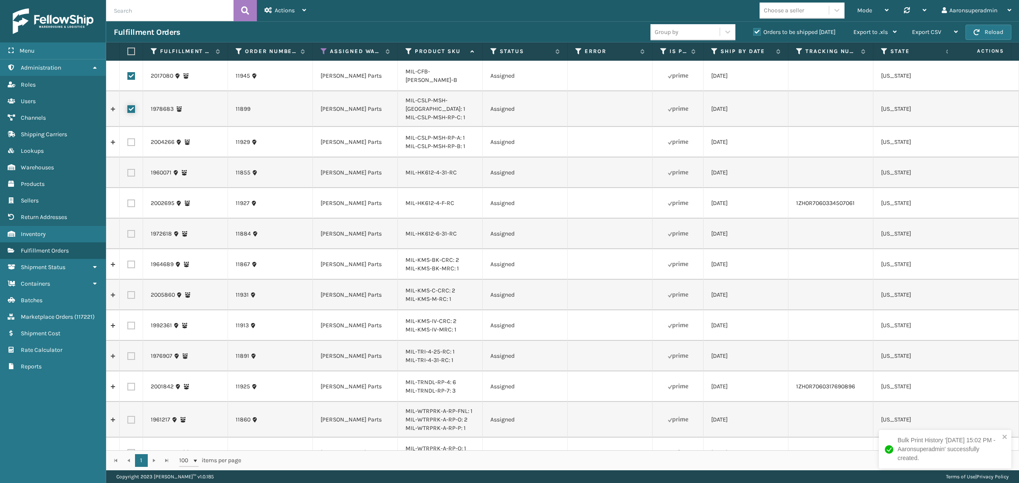
checkbox input "true"
click at [130, 138] on label at bounding box center [131, 142] width 8 height 8
click at [128, 138] on input "checkbox" at bounding box center [127, 141] width 0 height 6
checkbox input "true"
click at [279, 14] on div "Actions" at bounding box center [286, 10] width 42 height 21
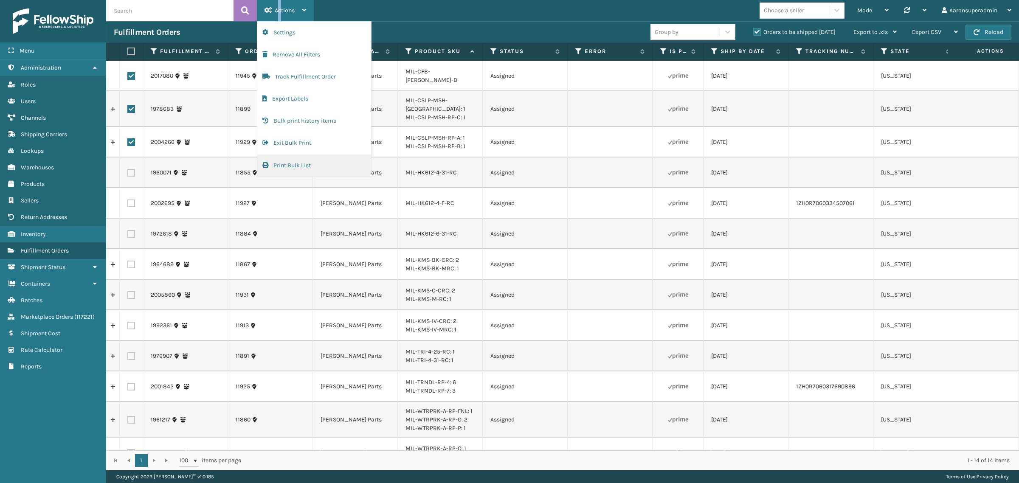
click at [289, 164] on button "Print Bulk List" at bounding box center [314, 166] width 114 height 22
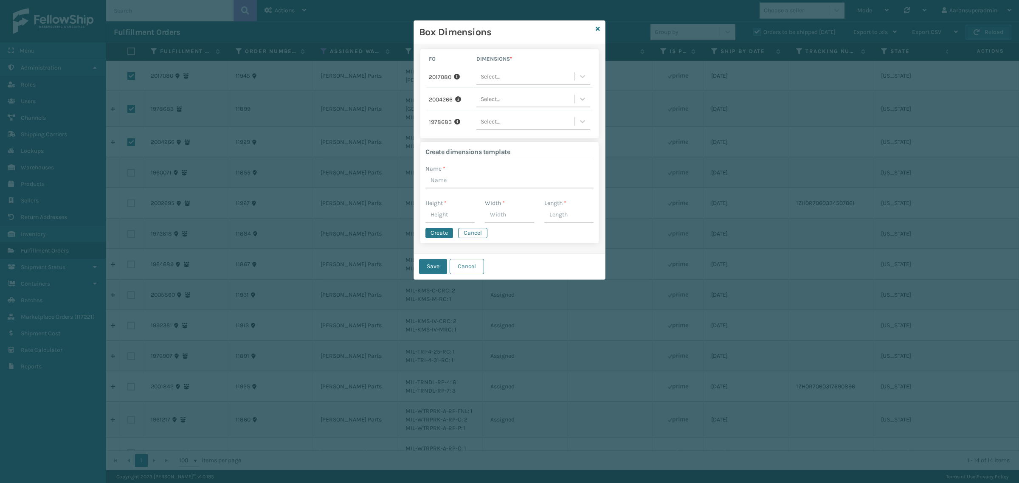
click at [497, 79] on div "Select..." at bounding box center [491, 76] width 20 height 9
type input "par"
click at [491, 99] on div "parts box 1" at bounding box center [533, 98] width 114 height 16
click at [491, 99] on div "Select..." at bounding box center [491, 99] width 20 height 9
type input "par"
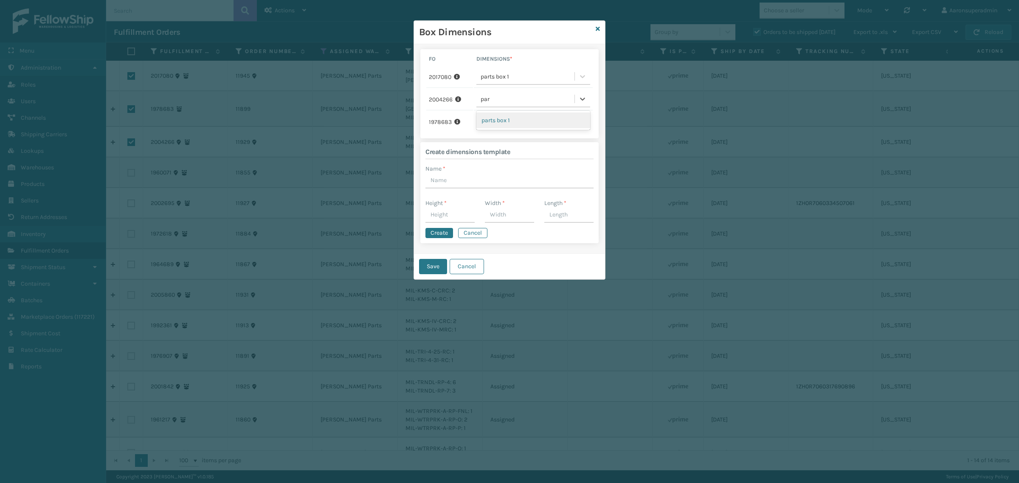
click at [507, 115] on div "parts box 1" at bounding box center [533, 121] width 114 height 16
click at [496, 118] on div "Select..." at bounding box center [491, 121] width 20 height 9
type input "par"
click at [511, 140] on div "parts box 1" at bounding box center [533, 143] width 114 height 16
click at [425, 264] on button "Save" at bounding box center [433, 266] width 28 height 15
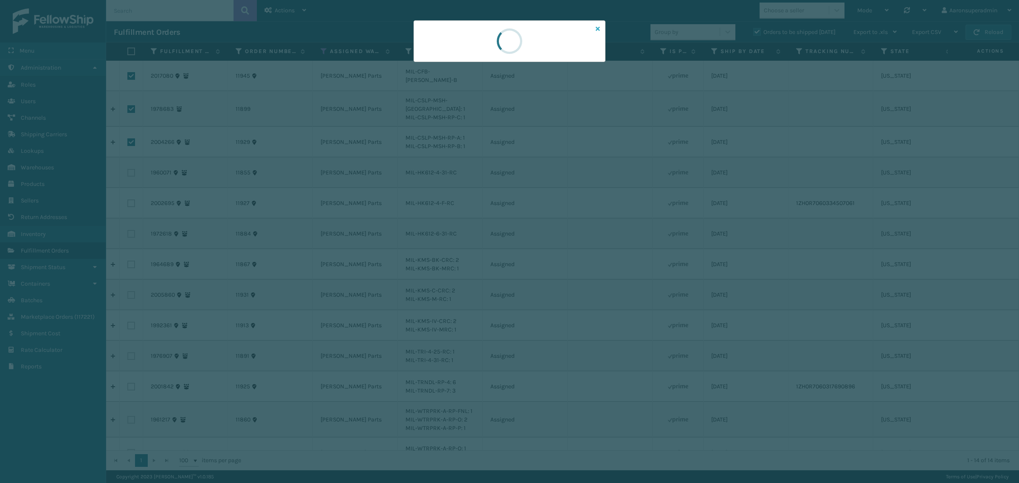
click at [597, 28] on icon at bounding box center [598, 29] width 4 height 6
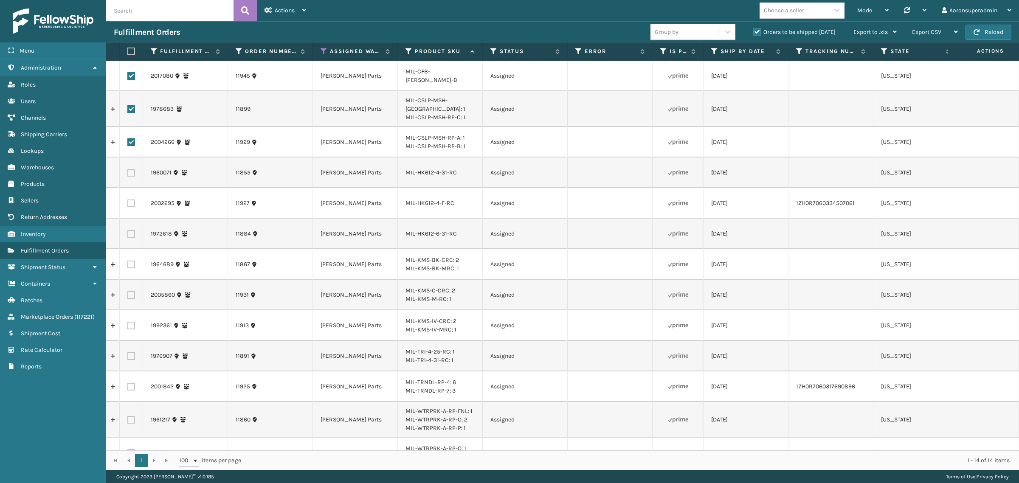
click at [572, 158] on td at bounding box center [610, 173] width 85 height 31
click at [986, 35] on button "Reload" at bounding box center [989, 32] width 46 height 15
click at [129, 72] on label at bounding box center [131, 76] width 8 height 8
click at [128, 72] on input "checkbox" at bounding box center [127, 75] width 0 height 6
checkbox input "true"
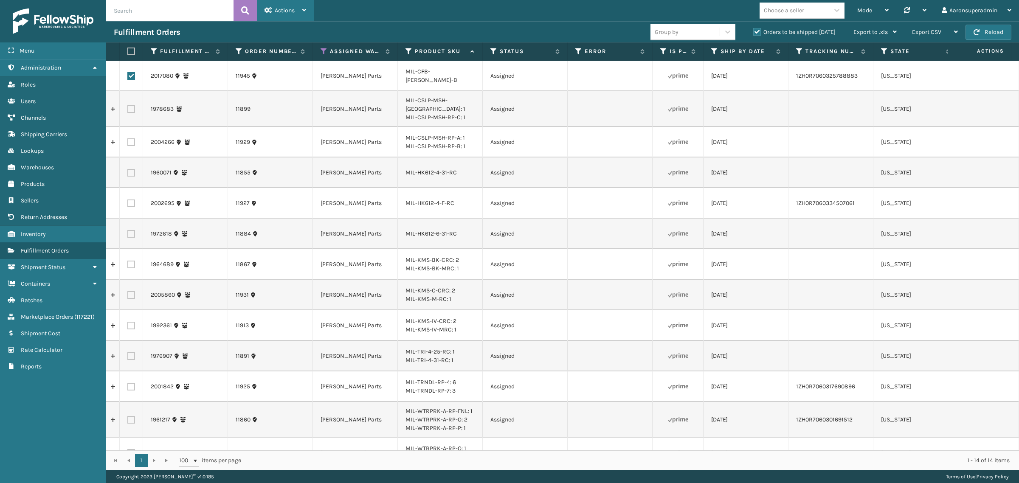
click at [272, 6] on div "Actions" at bounding box center [286, 10] width 42 height 21
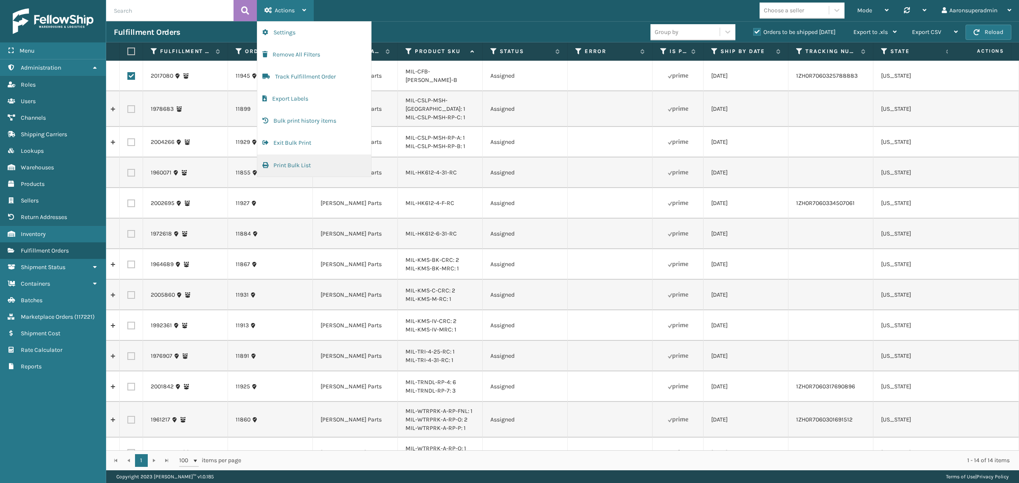
click at [275, 160] on button "Print Bulk List" at bounding box center [314, 166] width 114 height 22
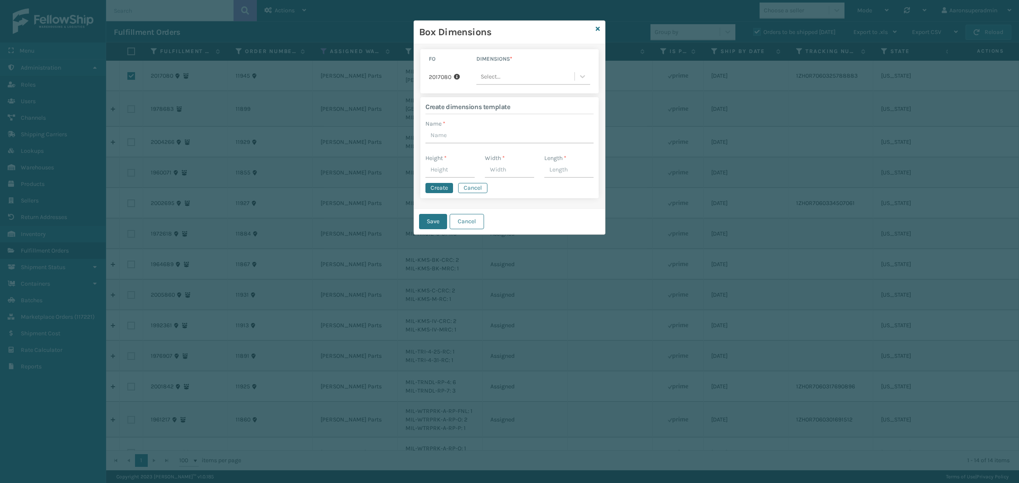
click at [514, 74] on div "Select..." at bounding box center [525, 77] width 98 height 14
type input "par"
click at [521, 96] on div "parts box 1" at bounding box center [533, 98] width 114 height 16
click at [438, 223] on button "Save" at bounding box center [433, 221] width 28 height 15
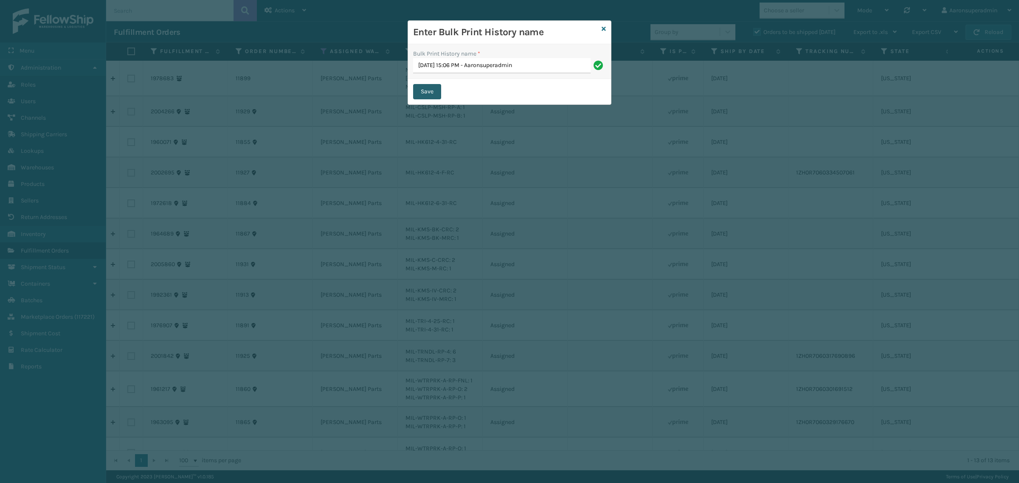
click at [436, 93] on button "Save" at bounding box center [427, 91] width 28 height 15
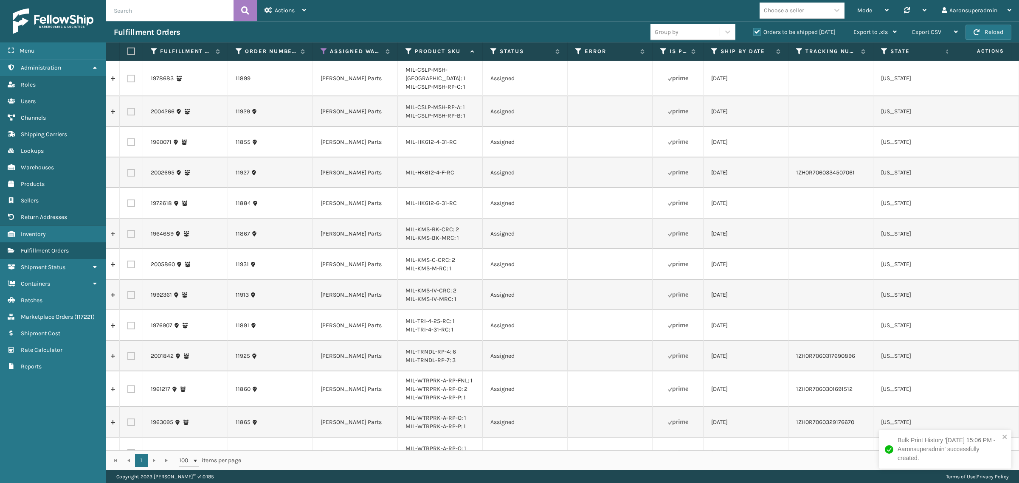
click at [133, 75] on label at bounding box center [131, 79] width 8 height 8
click at [128, 75] on input "checkbox" at bounding box center [127, 78] width 0 height 6
checkbox input "true"
click at [1003, 438] on icon "close" at bounding box center [1005, 437] width 6 height 7
click at [290, 14] on div "Actions" at bounding box center [286, 10] width 42 height 21
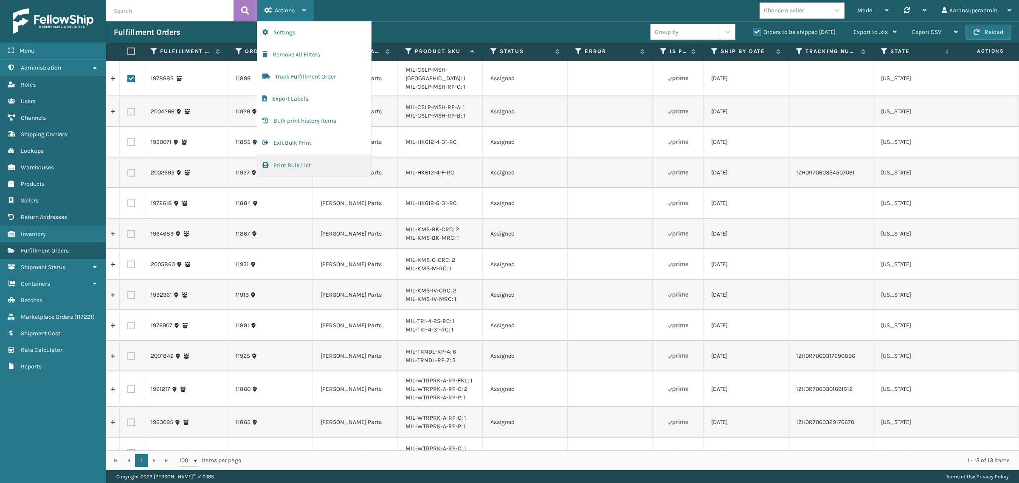
click at [291, 163] on button "Print Bulk List" at bounding box center [314, 166] width 114 height 22
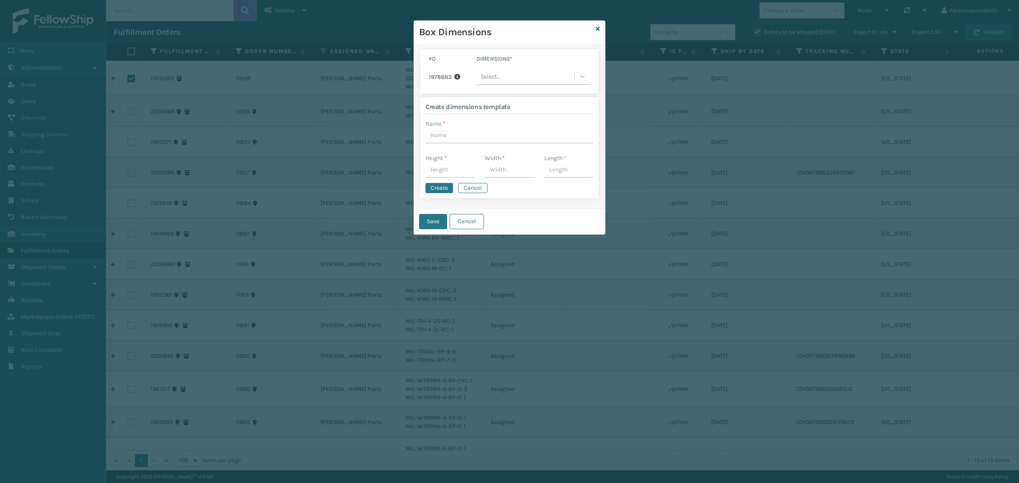
click at [500, 77] on div "Select..." at bounding box center [525, 77] width 98 height 14
type input "par"
click at [509, 96] on div "parts box 1" at bounding box center [533, 98] width 114 height 16
click at [436, 218] on button "Save" at bounding box center [433, 221] width 28 height 15
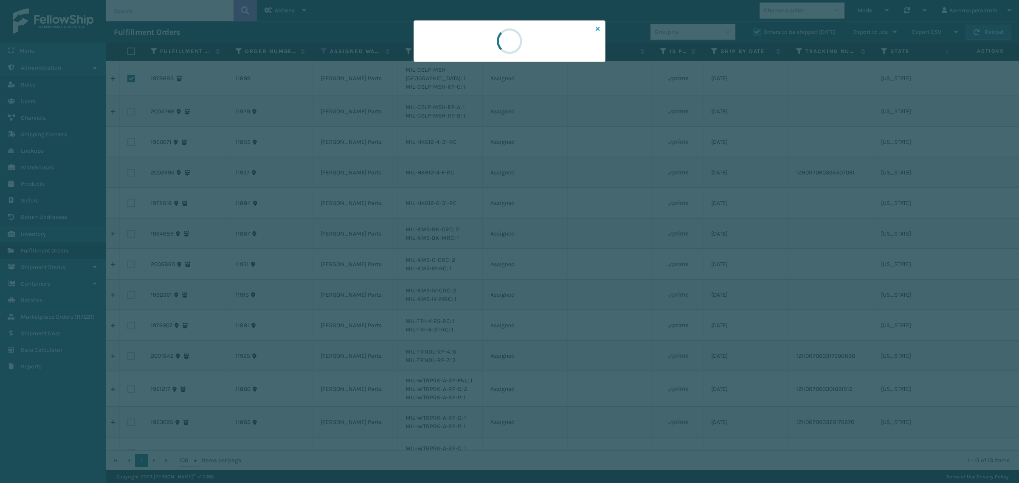
click at [600, 27] on icon at bounding box center [598, 29] width 4 height 6
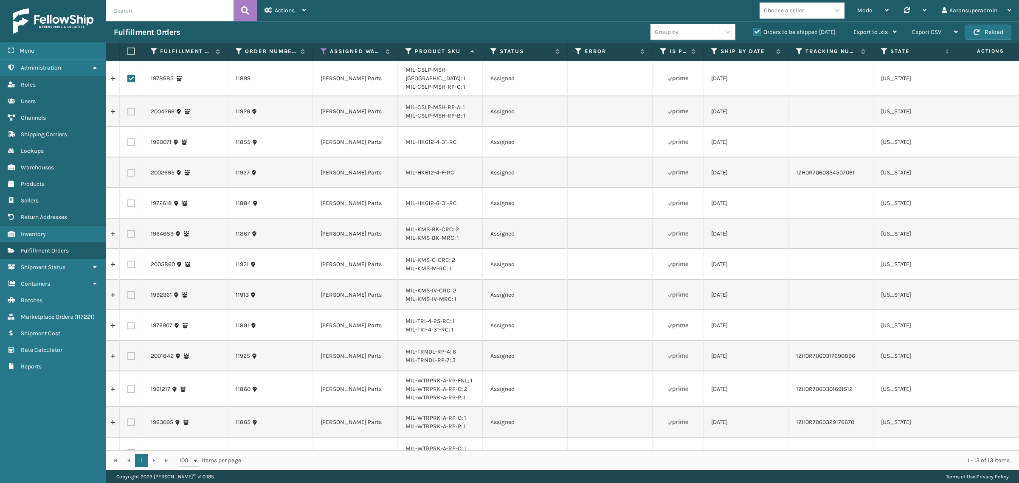
click at [277, 121] on td "11929" at bounding box center [270, 111] width 85 height 31
click at [127, 75] on label at bounding box center [131, 79] width 8 height 8
click at [127, 75] on input "checkbox" at bounding box center [127, 78] width 0 height 6
checkbox input "false"
drag, startPoint x: 133, startPoint y: 107, endPoint x: 141, endPoint y: 102, distance: 9.4
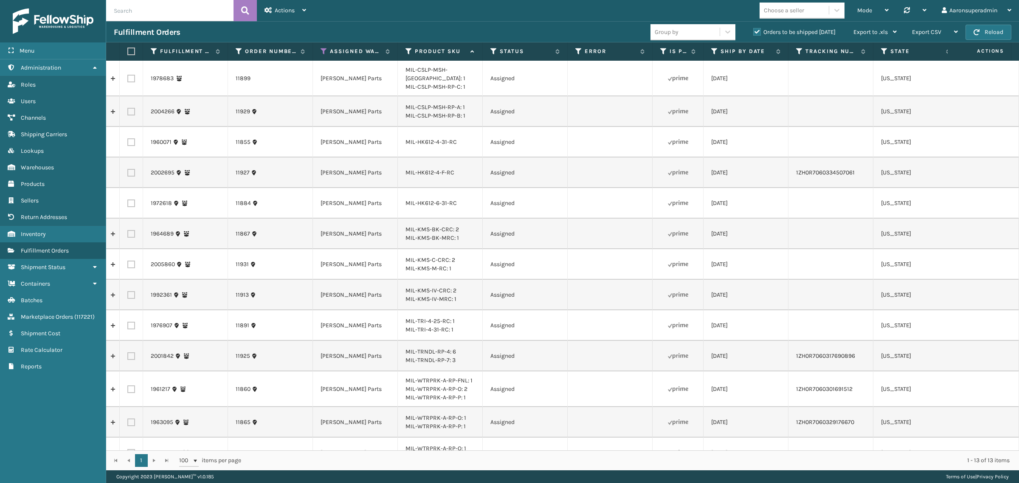
click at [132, 108] on label at bounding box center [131, 112] width 8 height 8
click at [128, 108] on input "checkbox" at bounding box center [127, 111] width 0 height 6
checkbox input "true"
click at [287, 18] on div "Actions" at bounding box center [286, 10] width 42 height 21
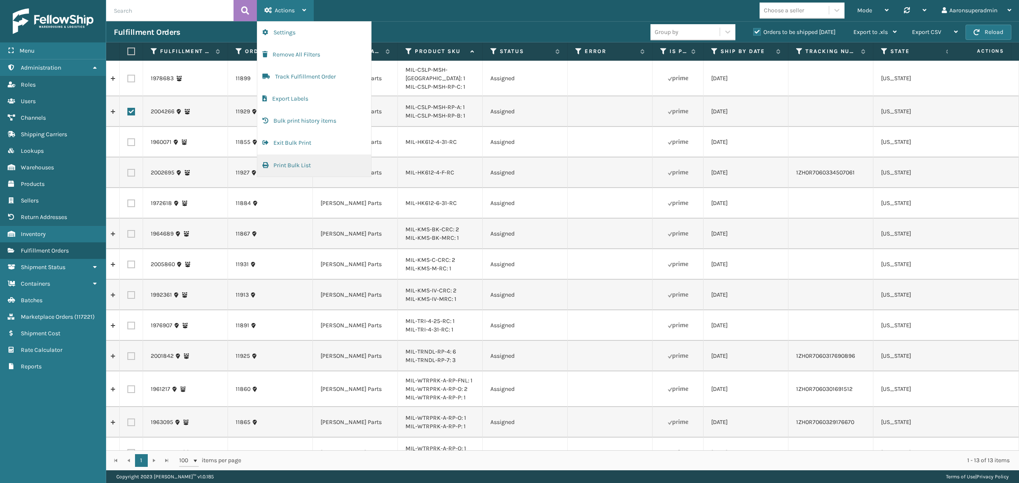
click at [302, 170] on button "Print Bulk List" at bounding box center [314, 166] width 114 height 22
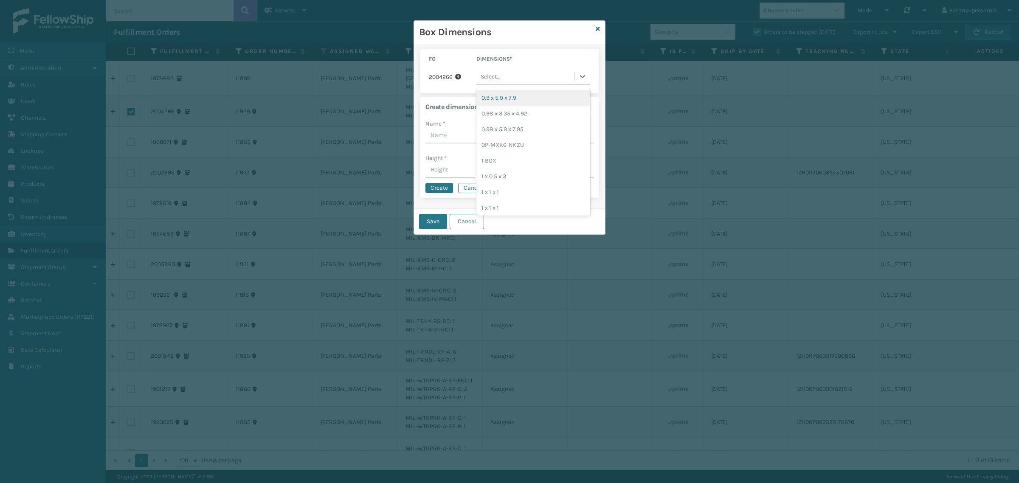
click at [507, 71] on div "Select..." at bounding box center [525, 77] width 98 height 14
type input "par"
click at [518, 98] on div "parts box 1" at bounding box center [533, 98] width 114 height 16
click at [436, 220] on button "Save" at bounding box center [433, 221] width 28 height 15
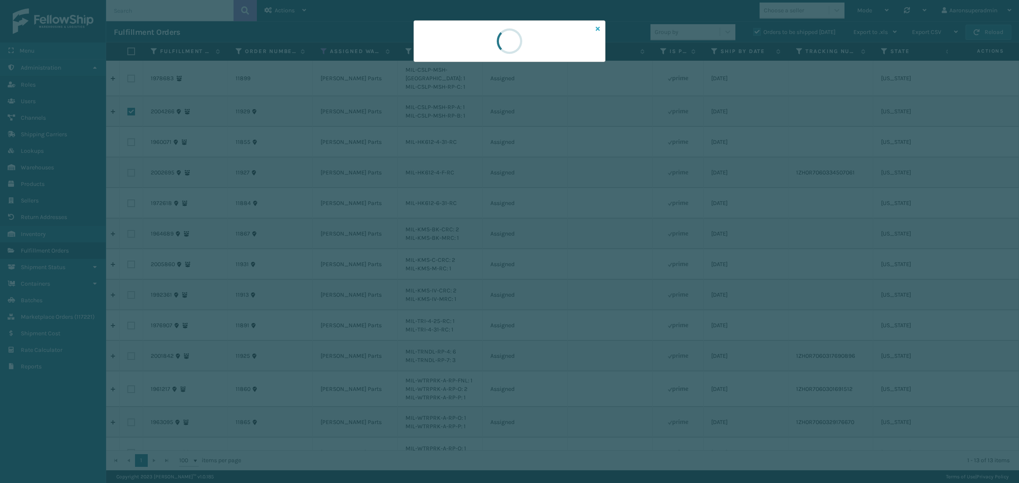
click at [599, 29] on icon at bounding box center [598, 29] width 4 height 6
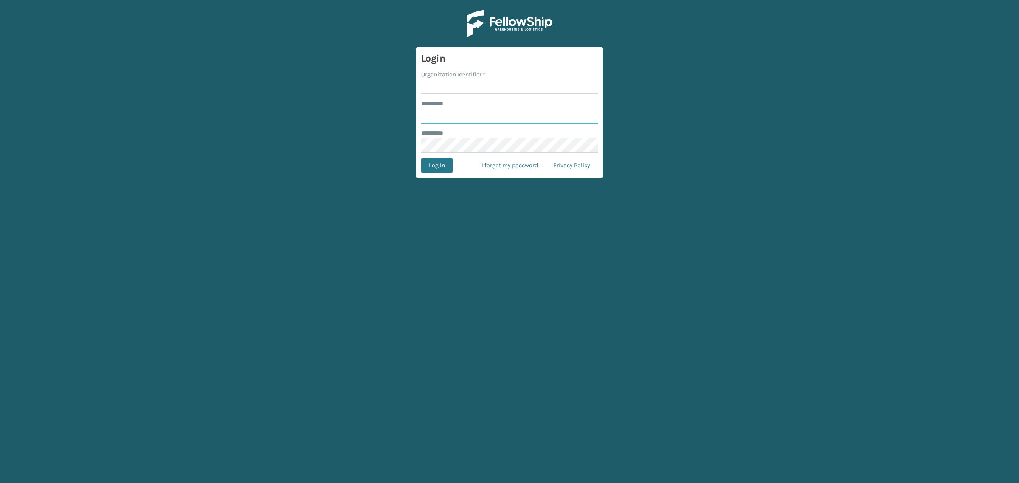
type input "**********"
click at [457, 85] on input "Organization Identifier *" at bounding box center [509, 86] width 177 height 15
type input "SuperAdminOrganization"
click at [432, 172] on button "Log In" at bounding box center [436, 165] width 31 height 15
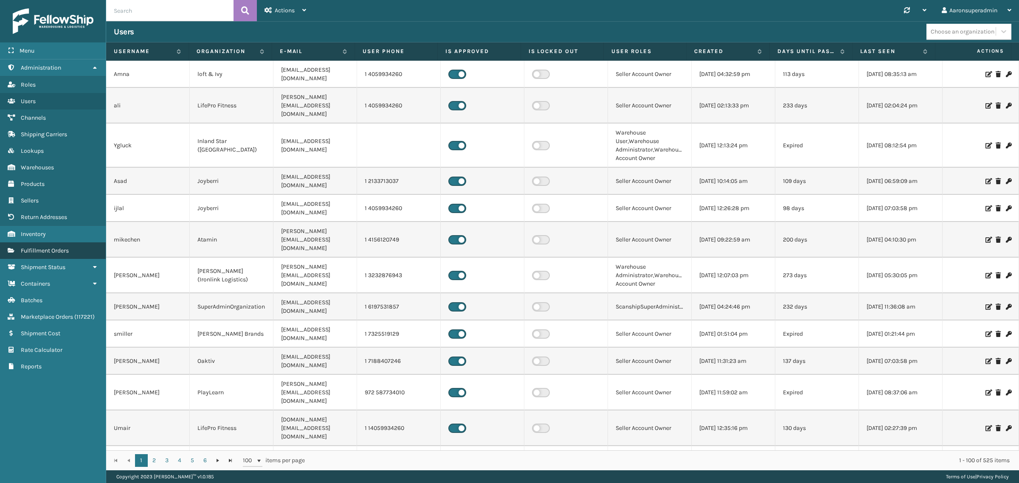
click at [71, 246] on link "Fulfillment Orders" at bounding box center [53, 250] width 106 height 17
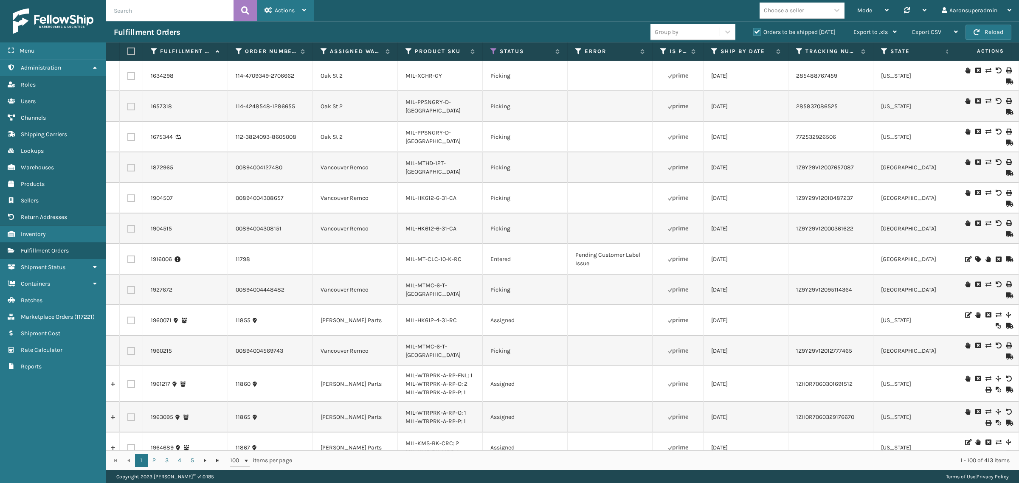
click at [287, 11] on span "Actions" at bounding box center [285, 10] width 20 height 7
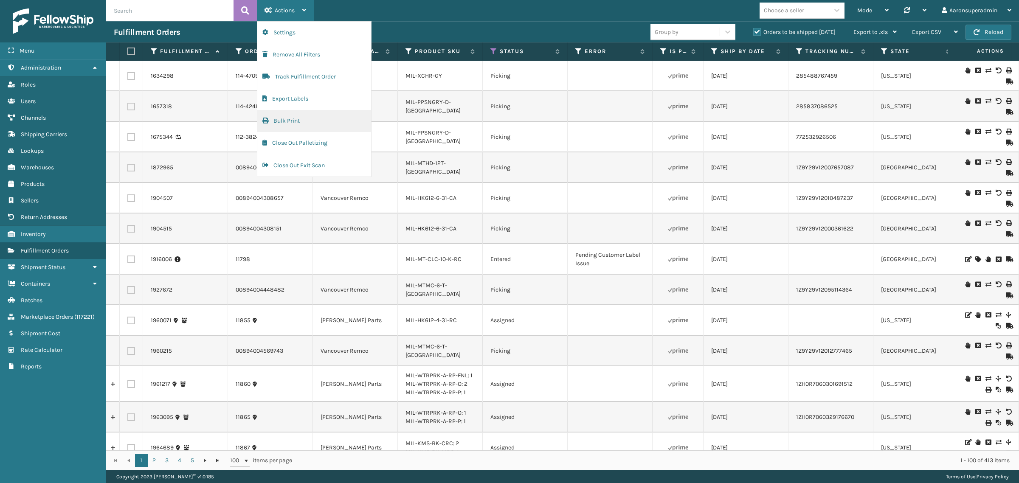
click at [273, 127] on button "Bulk Print" at bounding box center [314, 121] width 114 height 22
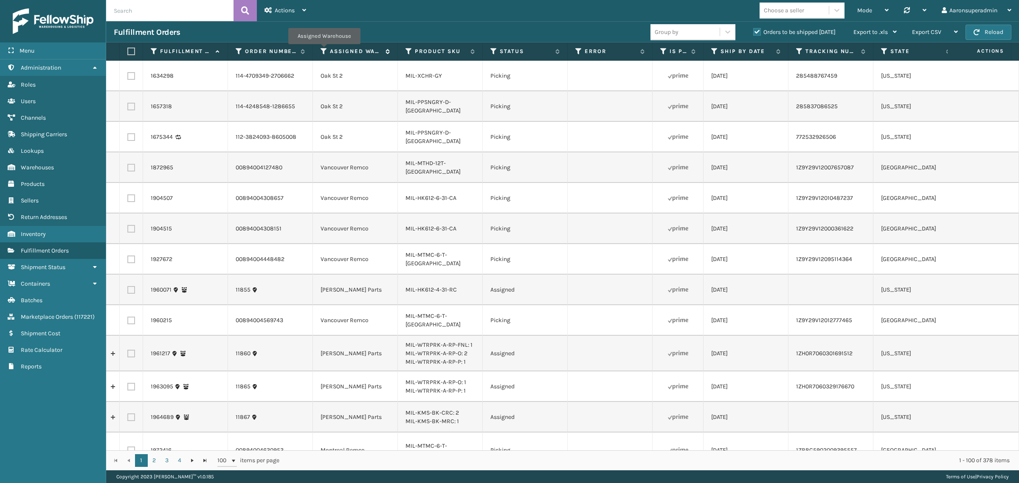
click at [324, 50] on icon at bounding box center [324, 52] width 7 height 8
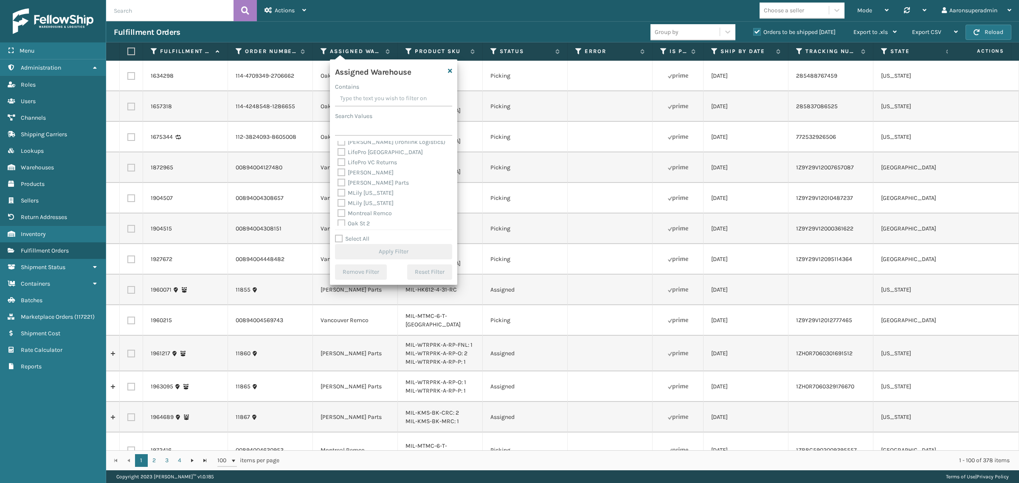
scroll to position [141, 0]
click at [345, 175] on label "[PERSON_NAME] Parts" at bounding box center [373, 178] width 71 height 7
click at [338, 175] on input "[PERSON_NAME] Parts" at bounding box center [338, 176] width 0 height 6
checkbox input "true"
click at [368, 251] on button "Apply Filter" at bounding box center [393, 251] width 117 height 15
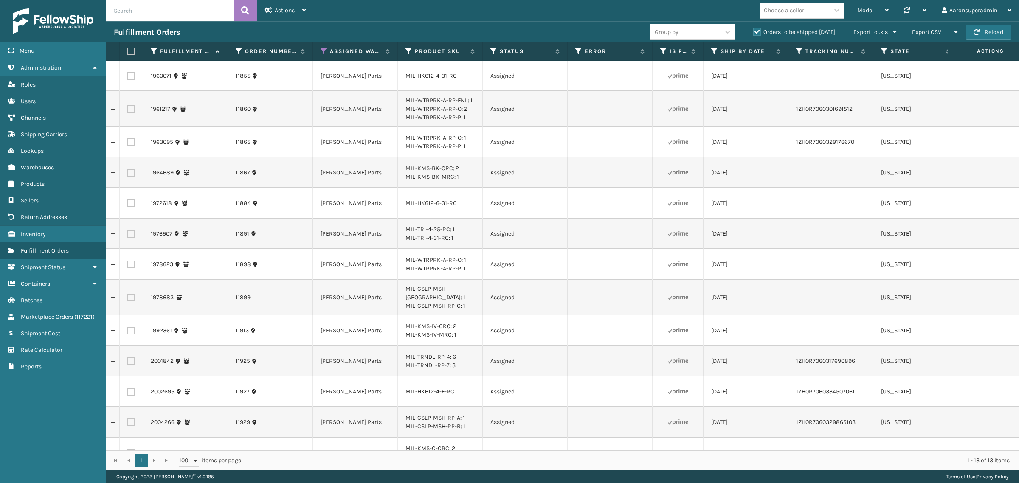
click at [134, 77] on label at bounding box center [131, 76] width 8 height 8
click at [128, 77] on input "checkbox" at bounding box center [127, 75] width 0 height 6
click at [134, 77] on label at bounding box center [131, 76] width 8 height 8
click at [128, 77] on input "checkbox" at bounding box center [127, 75] width 0 height 6
click at [134, 77] on label at bounding box center [131, 76] width 8 height 8
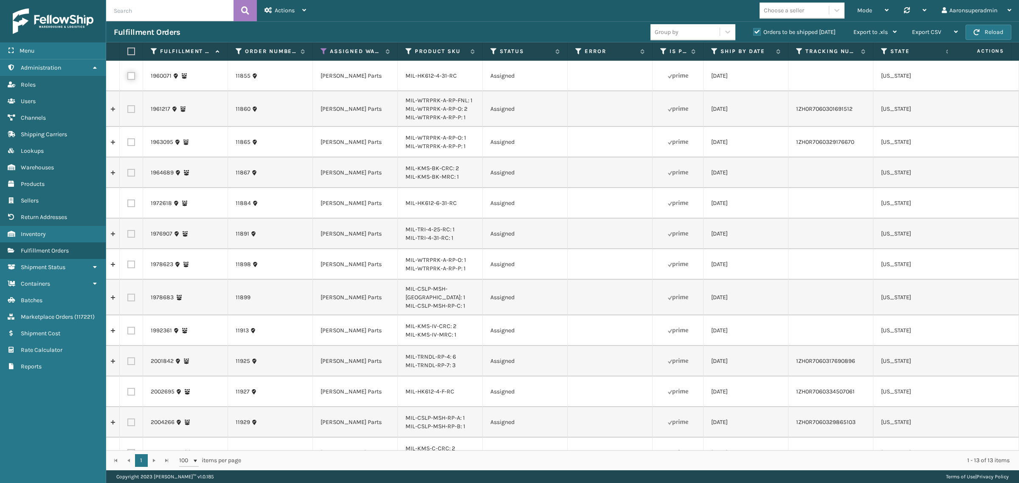
click at [128, 77] on input "checkbox" at bounding box center [127, 75] width 0 height 6
checkbox input "true"
click at [289, 11] on span "Actions" at bounding box center [285, 10] width 20 height 7
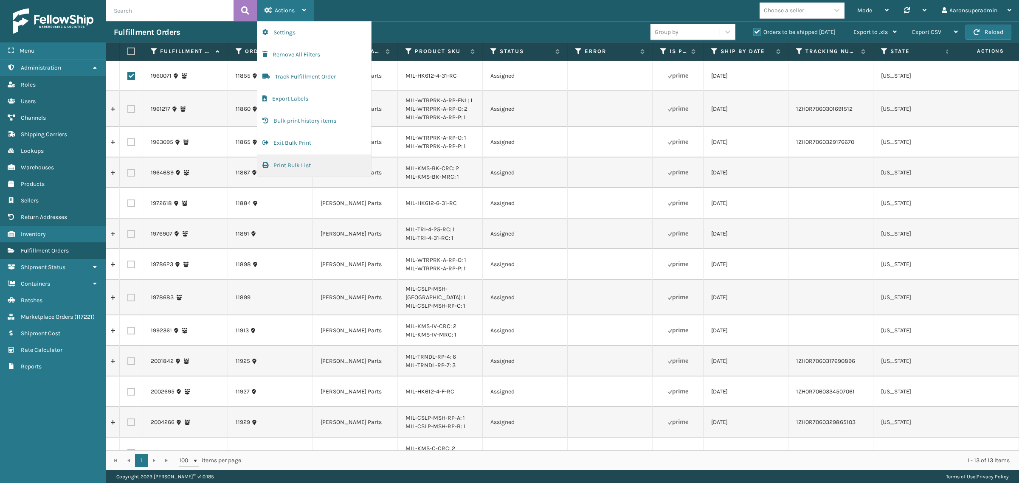
click at [294, 162] on button "Print Bulk List" at bounding box center [314, 166] width 114 height 22
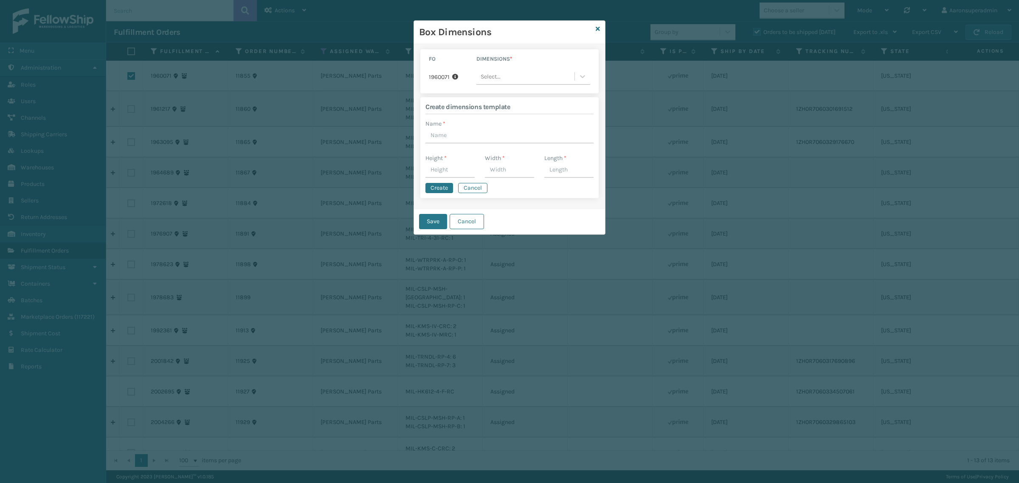
click at [493, 82] on div "Select..." at bounding box center [525, 77] width 98 height 14
type input "par"
click at [507, 96] on div "parts box 1" at bounding box center [533, 98] width 114 height 16
click at [425, 224] on button "Save" at bounding box center [433, 221] width 28 height 15
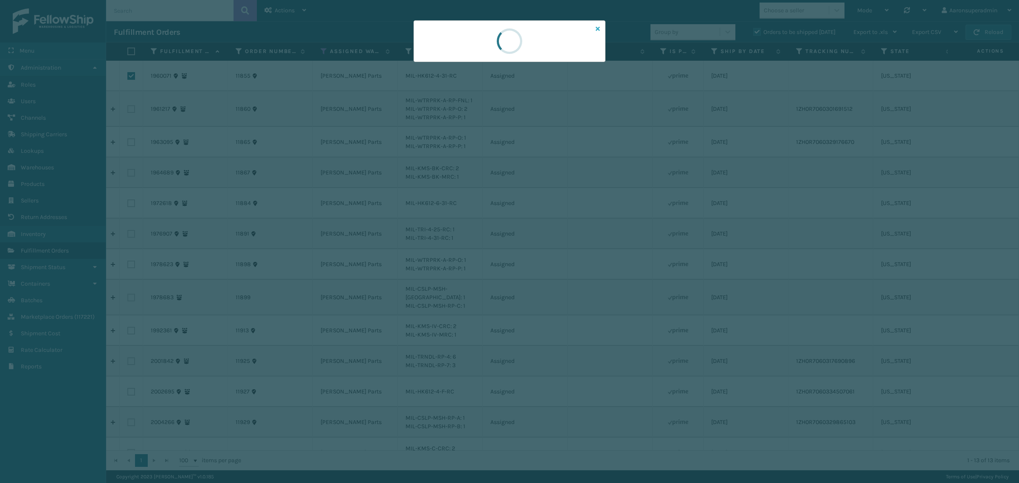
click at [599, 28] on icon at bounding box center [598, 29] width 4 height 6
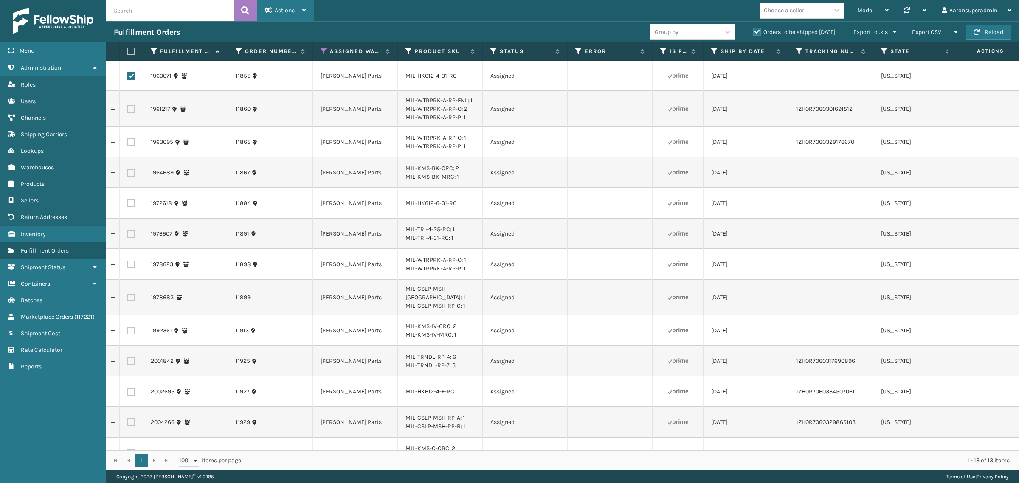
click at [279, 10] on span "Actions" at bounding box center [285, 10] width 20 height 7
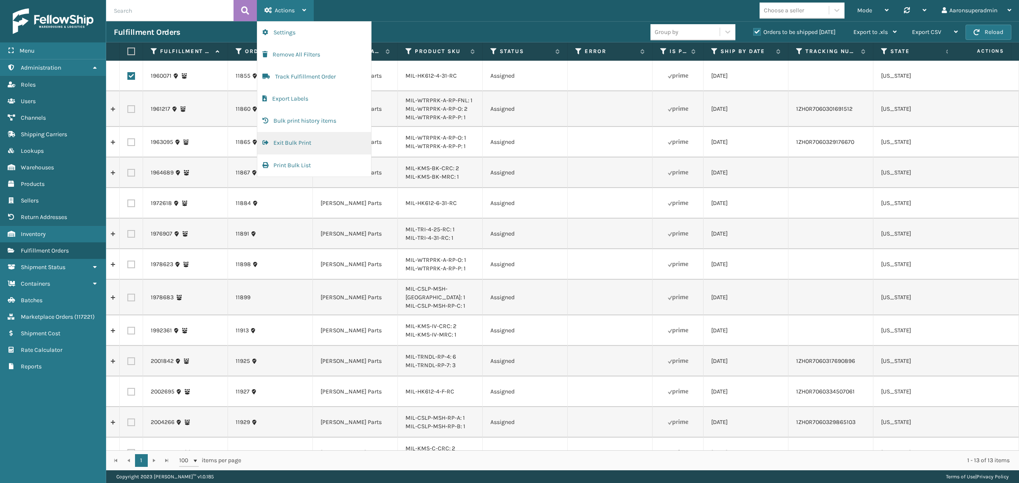
click at [296, 141] on button "Exit Bulk Print" at bounding box center [314, 143] width 114 height 22
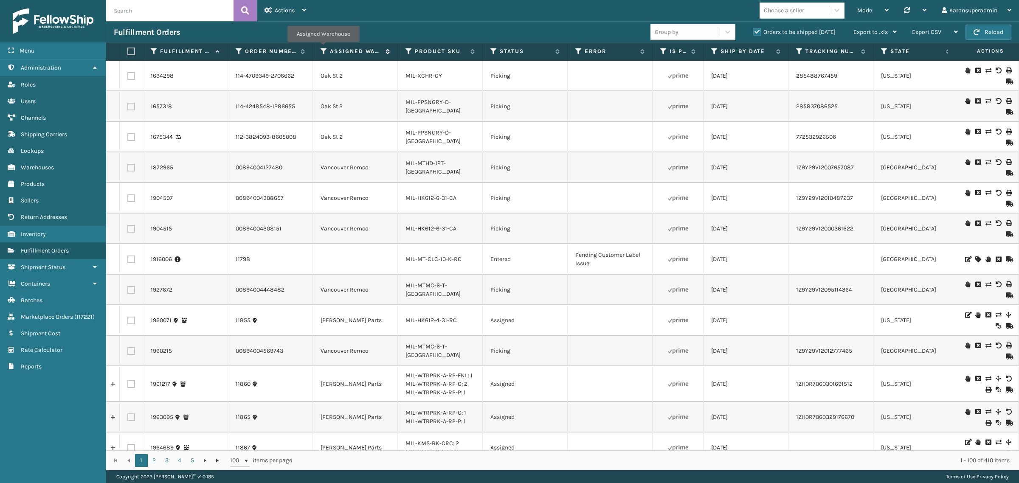
click at [323, 48] on icon at bounding box center [324, 52] width 7 height 8
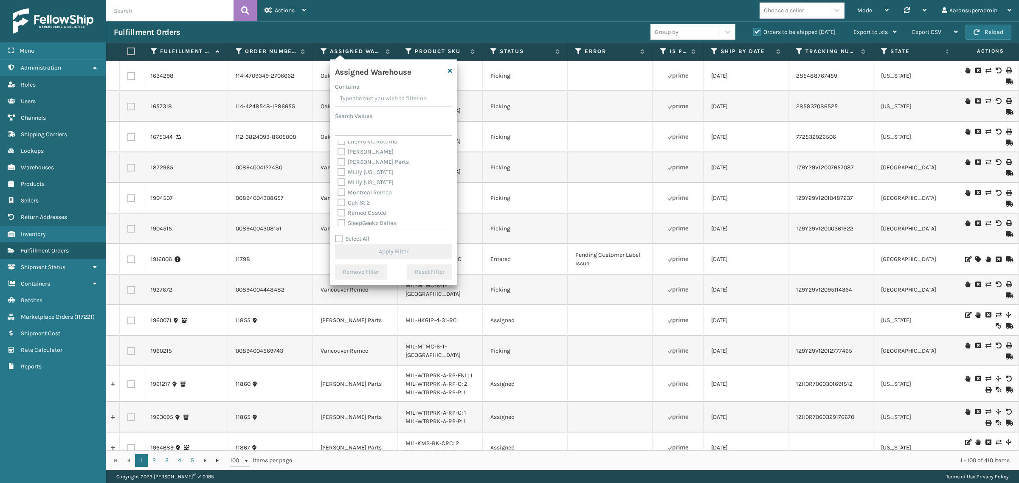
scroll to position [159, 0]
click at [363, 158] on label "[PERSON_NAME] Parts" at bounding box center [373, 159] width 71 height 7
click at [338, 158] on input "[PERSON_NAME] Parts" at bounding box center [338, 158] width 0 height 6
checkbox input "true"
click at [374, 251] on button "Apply Filter" at bounding box center [393, 251] width 117 height 15
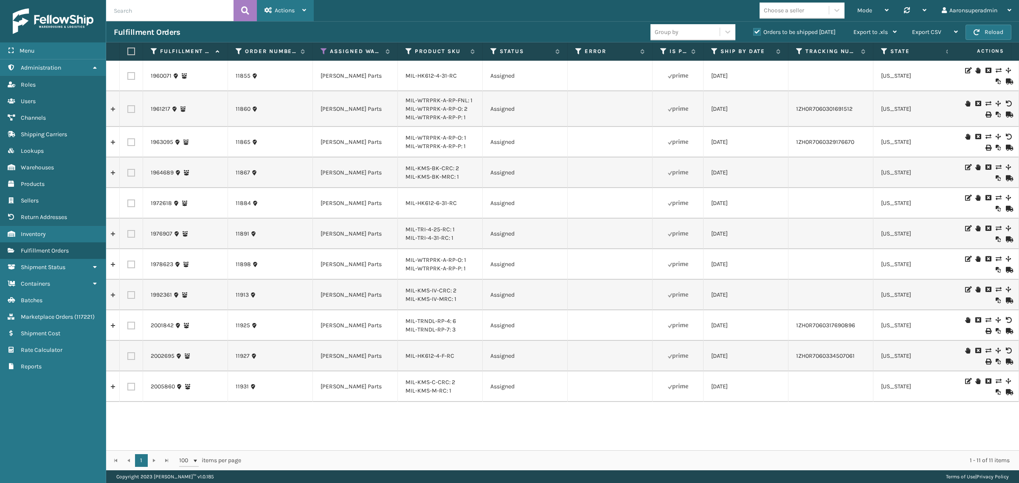
click at [282, 15] on div "Actions" at bounding box center [286, 10] width 42 height 21
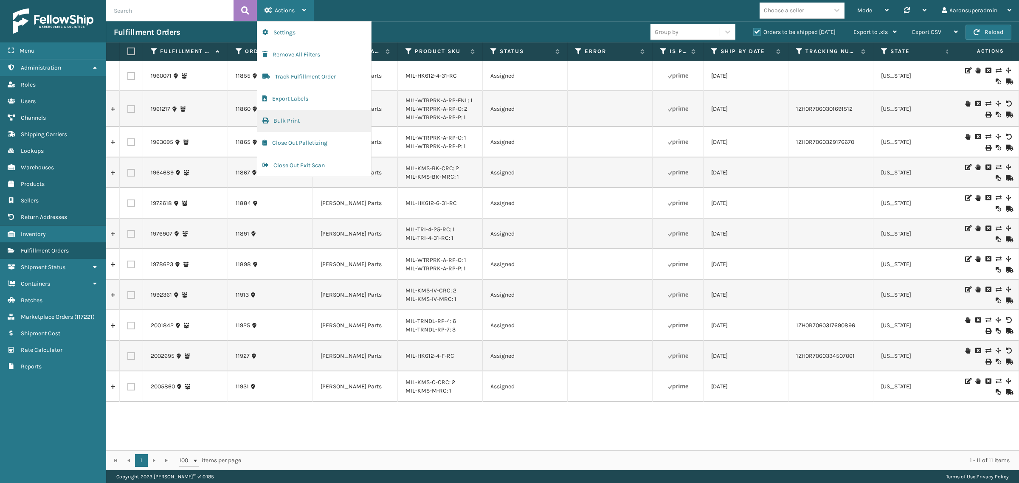
click at [291, 120] on button "Bulk Print" at bounding box center [314, 121] width 114 height 22
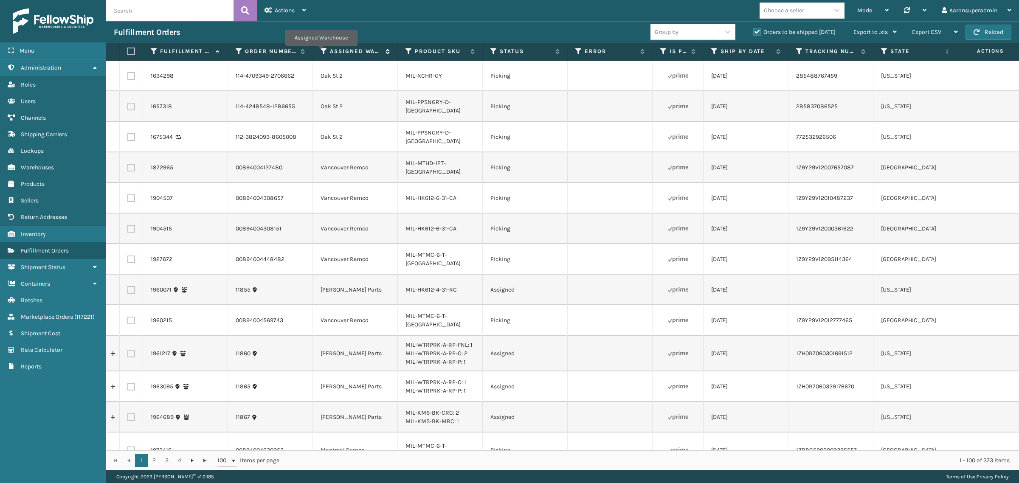
click at [323, 52] on icon at bounding box center [324, 52] width 7 height 8
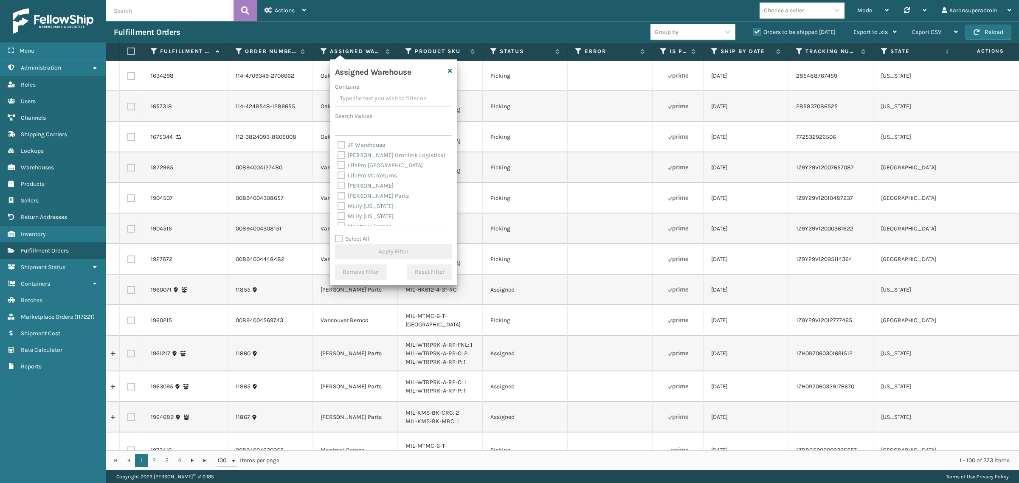
scroll to position [124, 0]
click at [366, 196] on label "[PERSON_NAME] Parts" at bounding box center [373, 195] width 71 height 7
click at [338, 196] on input "[PERSON_NAME] Parts" at bounding box center [338, 194] width 0 height 6
checkbox input "true"
click at [374, 253] on button "Apply Filter" at bounding box center [393, 251] width 117 height 15
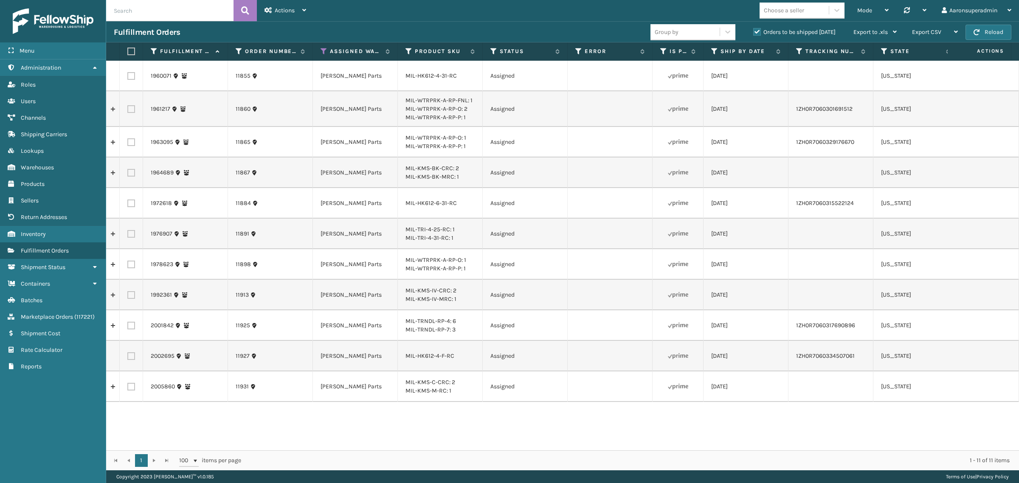
click at [133, 77] on label at bounding box center [131, 76] width 8 height 8
click at [128, 77] on input "checkbox" at bounding box center [127, 75] width 0 height 6
checkbox input "true"
click at [129, 174] on label at bounding box center [131, 173] width 8 height 8
click at [128, 174] on input "checkbox" at bounding box center [127, 172] width 0 height 6
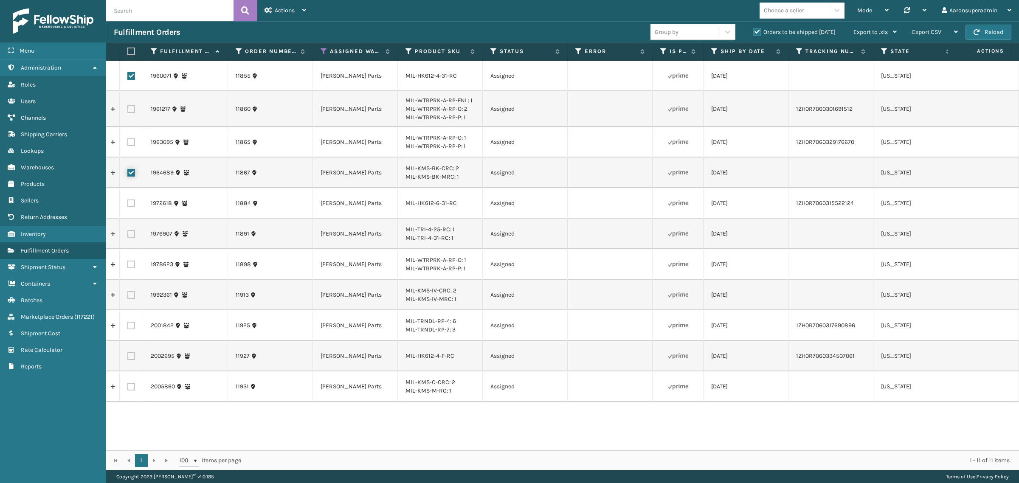
checkbox input "true"
click at [133, 234] on label at bounding box center [131, 234] width 8 height 8
click at [128, 234] on input "checkbox" at bounding box center [127, 233] width 0 height 6
checkbox input "true"
click at [279, 15] on div "Actions" at bounding box center [286, 10] width 42 height 21
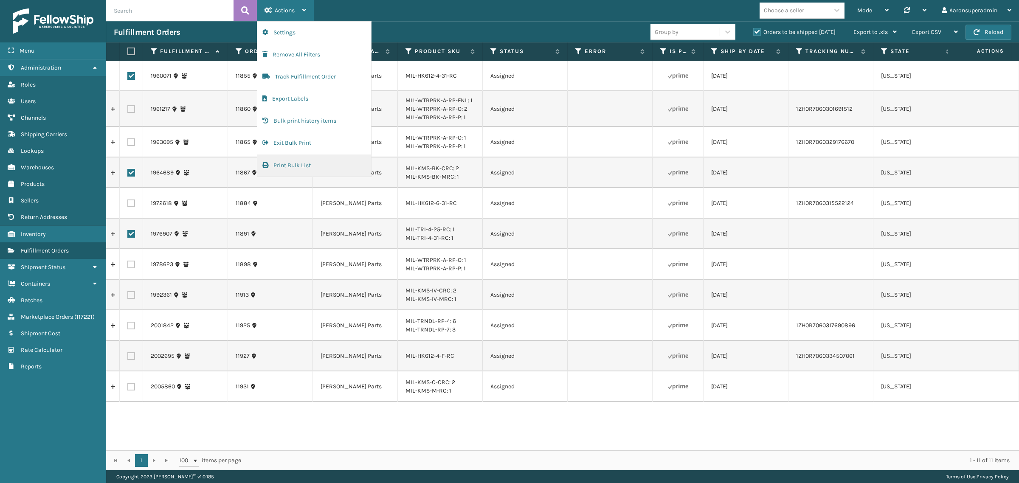
click at [310, 165] on button "Print Bulk List" at bounding box center [314, 166] width 114 height 22
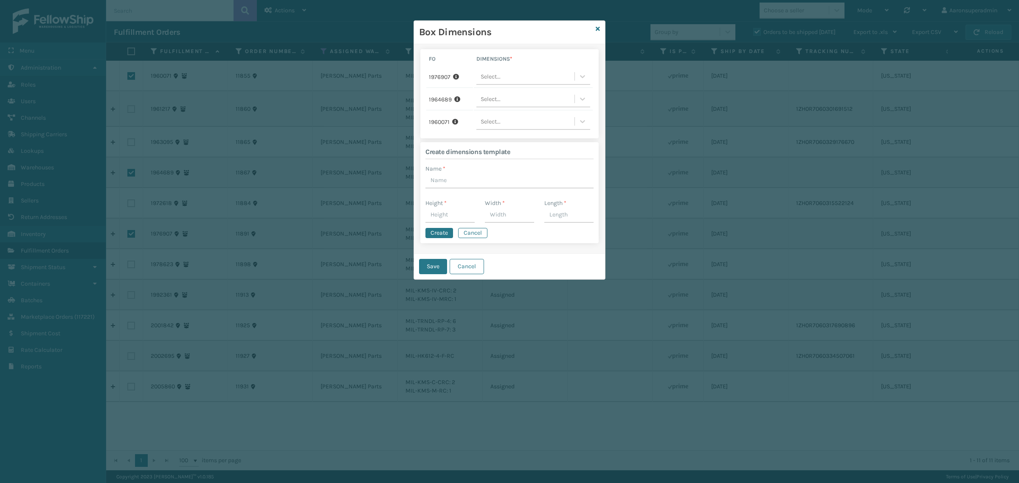
click at [508, 76] on div "Select..." at bounding box center [525, 77] width 98 height 14
type input "par"
click at [505, 98] on div "parts box 1" at bounding box center [533, 98] width 114 height 16
click at [499, 99] on div "Select..." at bounding box center [491, 99] width 20 height 9
type input "par"
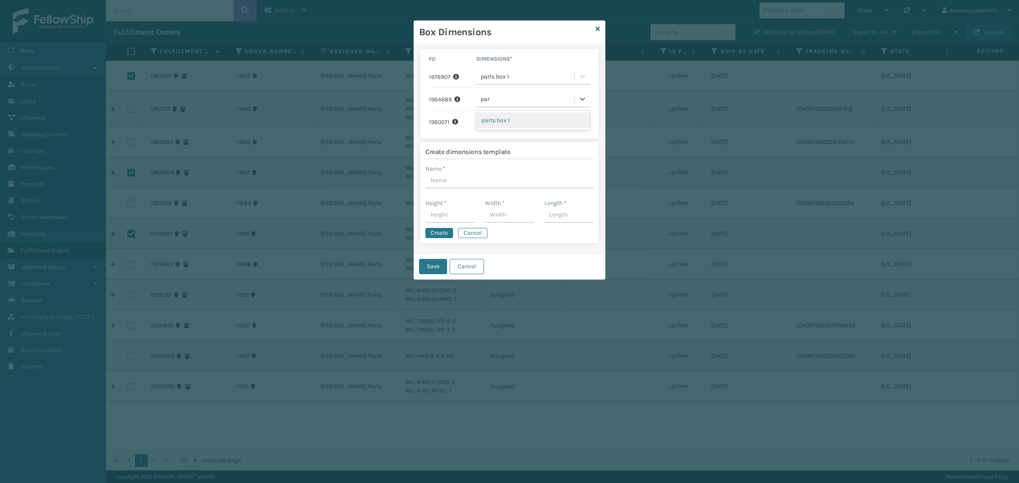
click at [508, 115] on div "parts box 1" at bounding box center [533, 121] width 114 height 16
click at [502, 116] on div "Select..." at bounding box center [525, 122] width 98 height 14
type input "par"
click at [511, 141] on div "parts box 1" at bounding box center [533, 143] width 114 height 16
click at [430, 264] on button "Save" at bounding box center [433, 266] width 28 height 15
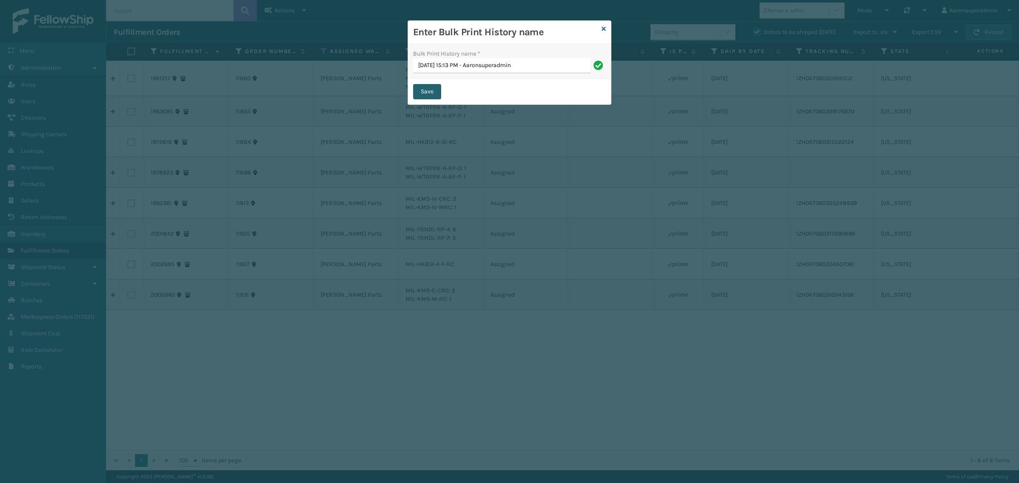
click at [423, 94] on button "Save" at bounding box center [427, 91] width 28 height 15
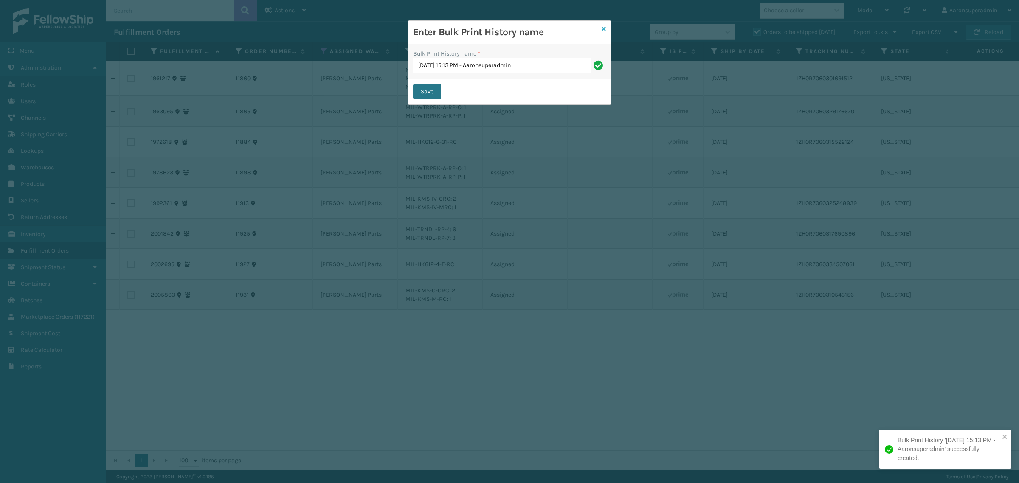
click at [603, 26] on icon at bounding box center [604, 29] width 4 height 6
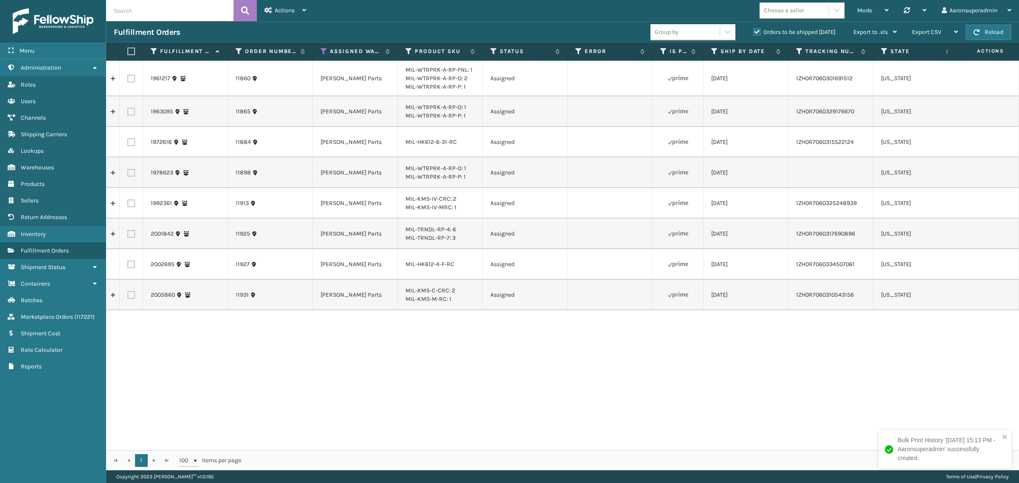
click at [130, 80] on label at bounding box center [131, 79] width 8 height 8
click at [128, 80] on input "checkbox" at bounding box center [127, 78] width 0 height 6
checkbox input "true"
click at [131, 110] on label at bounding box center [131, 112] width 8 height 8
click at [128, 110] on input "checkbox" at bounding box center [127, 111] width 0 height 6
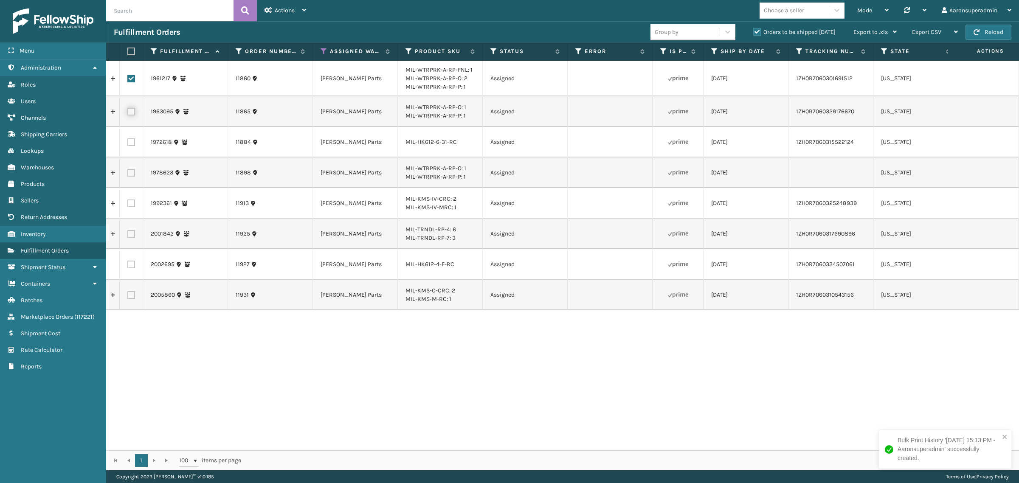
checkbox input "true"
click at [275, 15] on div "Actions" at bounding box center [286, 10] width 42 height 21
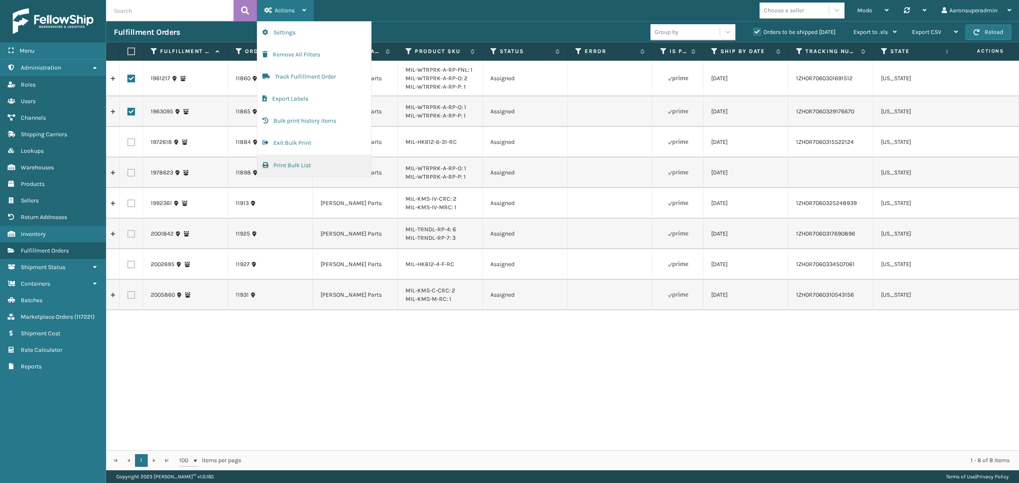
click at [309, 164] on button "Print Bulk List" at bounding box center [314, 166] width 114 height 22
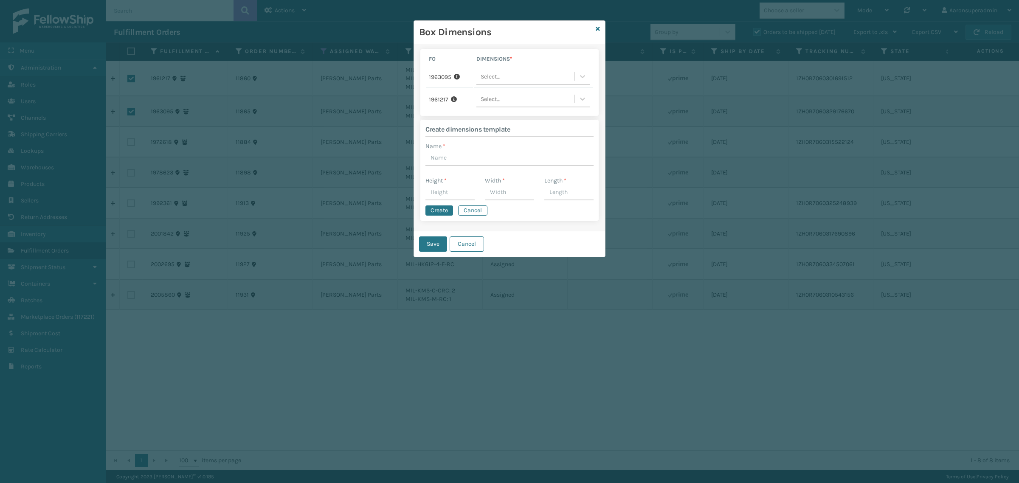
click at [531, 77] on div "Select..." at bounding box center [525, 77] width 98 height 14
click at [597, 30] on icon at bounding box center [598, 29] width 4 height 6
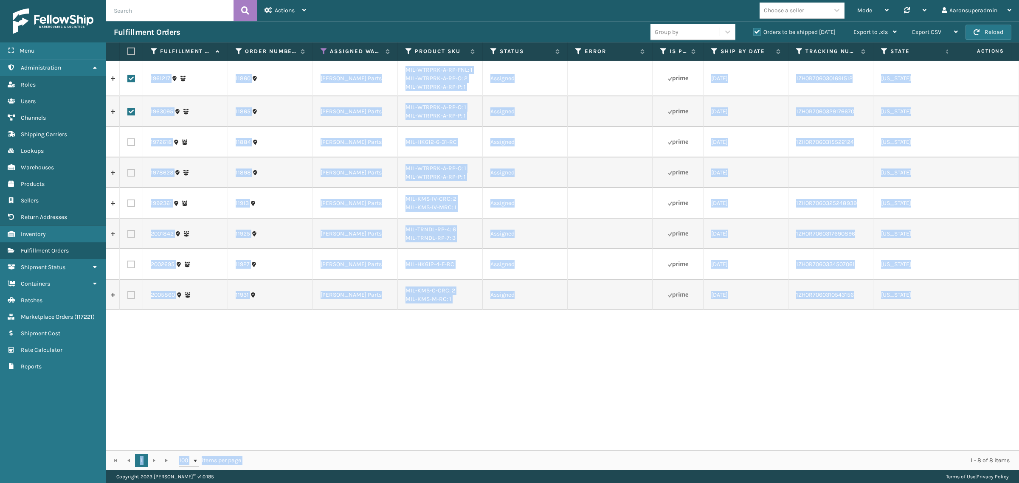
drag, startPoint x: 427, startPoint y: 442, endPoint x: 644, endPoint y: 461, distance: 217.4
click at [644, 461] on div "Fulfillment Order Id Order Number Assigned Warehouse Product SKU Status Error I…" at bounding box center [562, 256] width 913 height 428
click at [537, 423] on div "1961217 11860 [PERSON_NAME] Parts MIL-WTRPRK-A-RP-FNL: 1 MIL-WTRPRK-A-RP-O: 2 M…" at bounding box center [562, 256] width 913 height 390
click at [425, 406] on div "1961217 11860 [PERSON_NAME] Parts MIL-WTRPRK-A-RP-FNL: 1 MIL-WTRPRK-A-RP-O: 2 M…" at bounding box center [562, 256] width 913 height 390
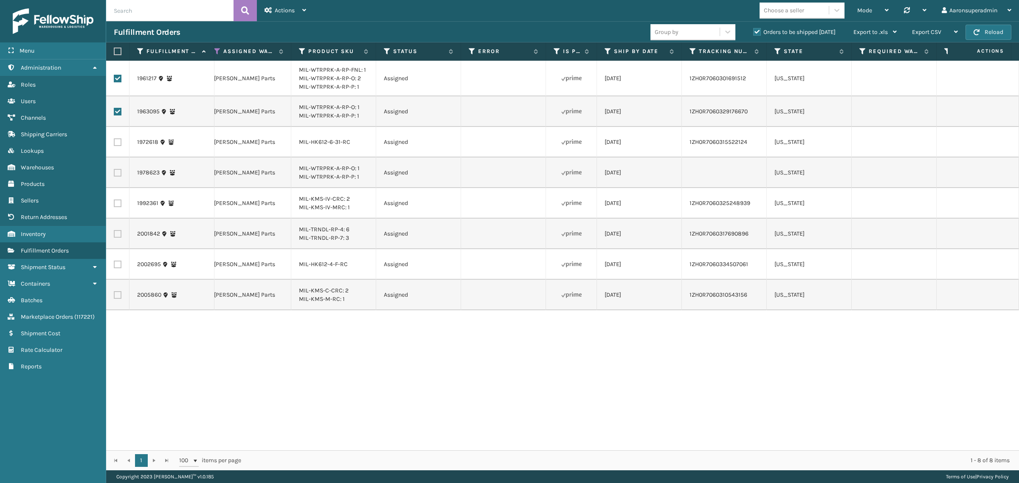
scroll to position [0, 0]
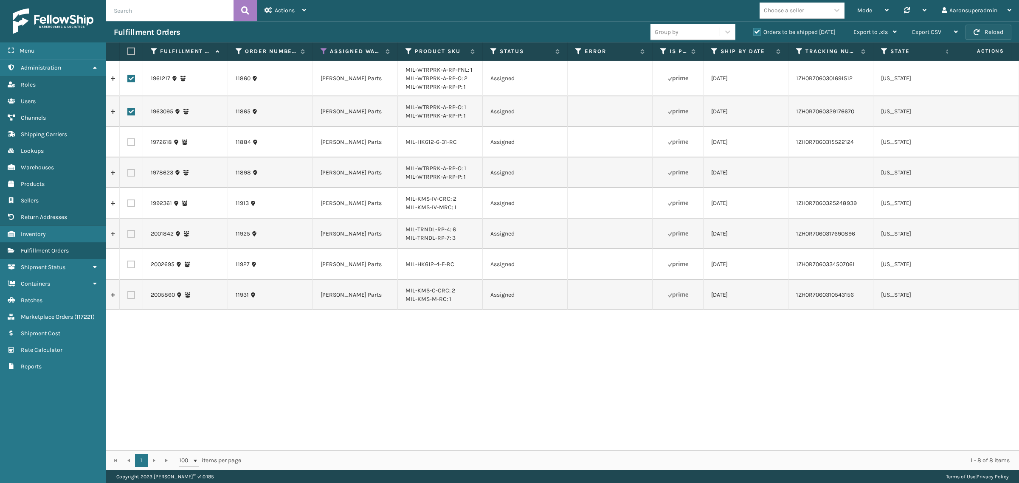
click at [982, 29] on button "Reload" at bounding box center [989, 32] width 46 height 15
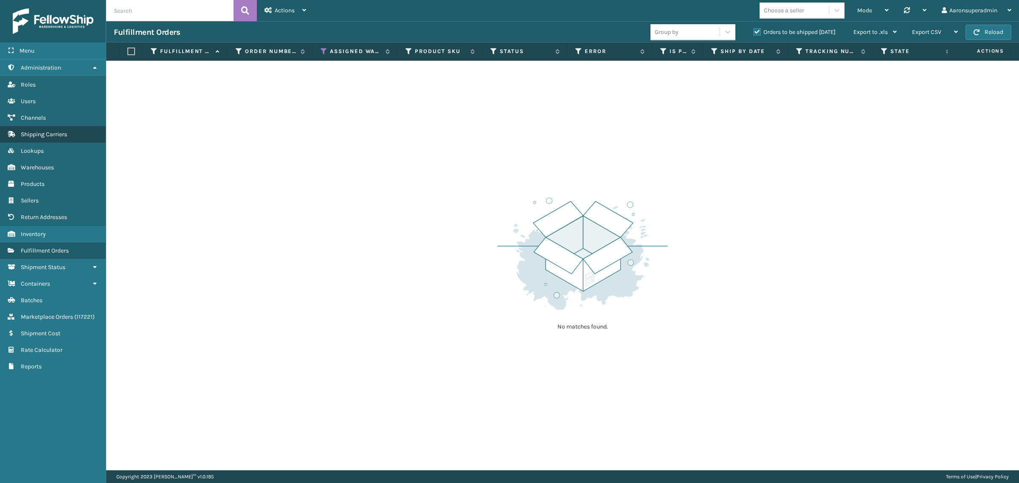
click at [57, 131] on span "Shipping Carriers" at bounding box center [44, 134] width 46 height 7
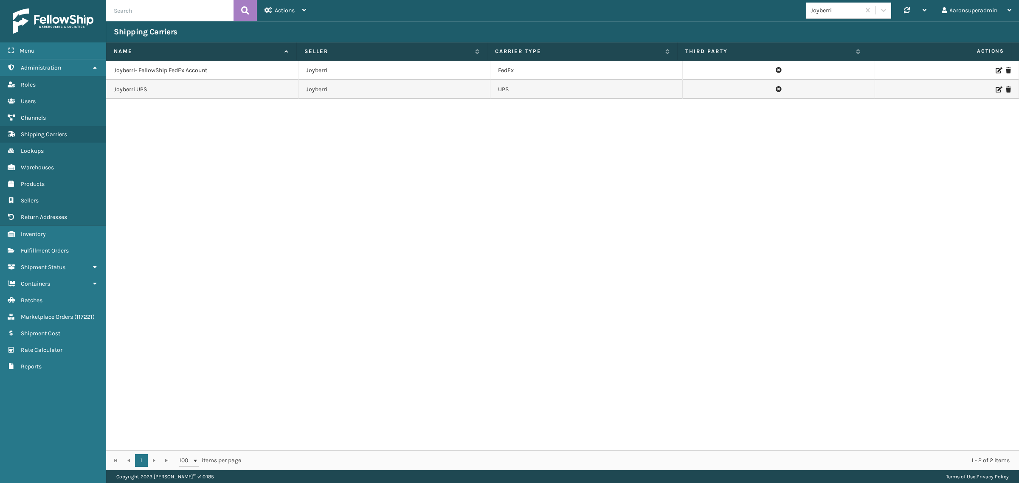
click at [996, 90] on icon at bounding box center [998, 90] width 5 height 6
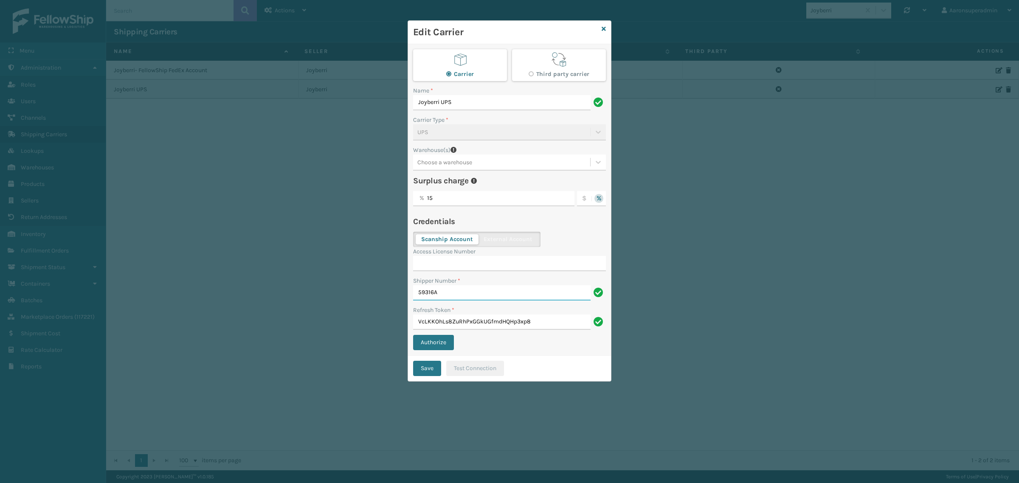
drag, startPoint x: 447, startPoint y: 296, endPoint x: 416, endPoint y: 296, distance: 31.0
click at [416, 296] on input "59316A" at bounding box center [502, 292] width 178 height 15
click at [602, 27] on icon at bounding box center [604, 29] width 4 height 6
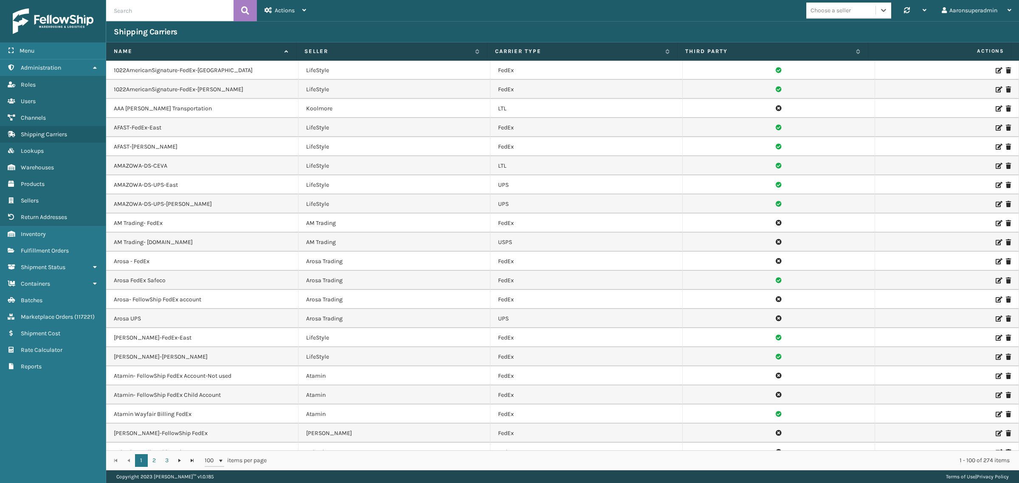
click at [857, 11] on div "Choose a seller" at bounding box center [840, 10] width 69 height 14
type input "lif"
click at [819, 48] on div "LifePro Fitness" at bounding box center [848, 47] width 85 height 16
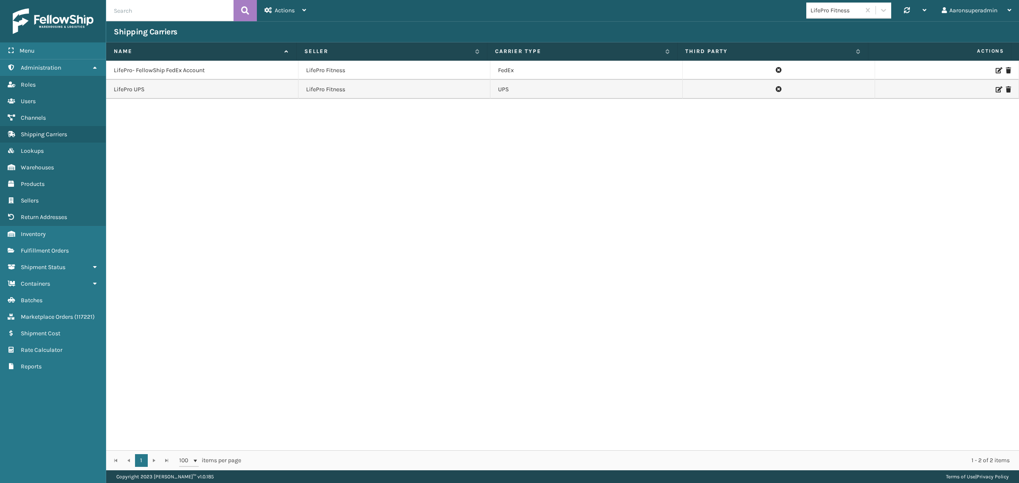
click at [996, 88] on icon at bounding box center [998, 90] width 5 height 6
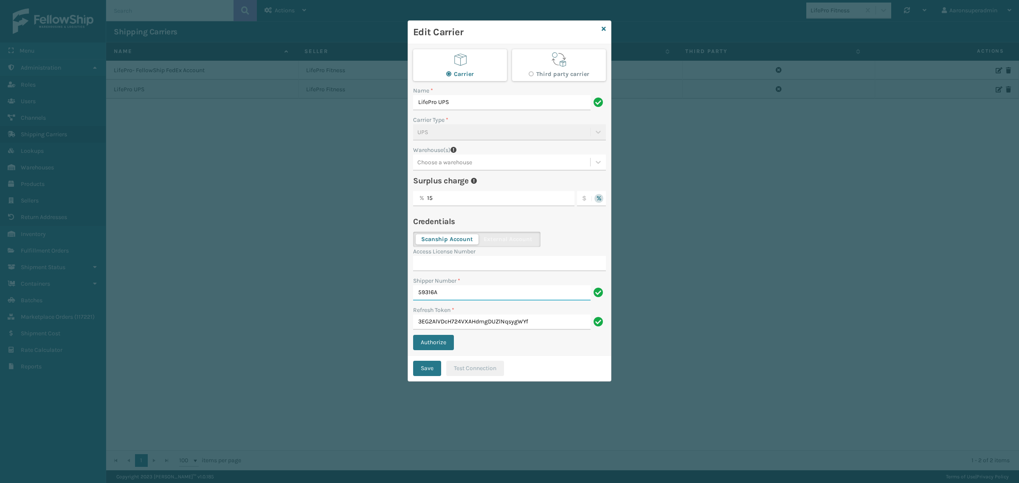
click at [473, 294] on input "59316A" at bounding box center [502, 292] width 178 height 15
paste input "59316A"
drag, startPoint x: 471, startPoint y: 295, endPoint x: 441, endPoint y: 296, distance: 30.6
click at [441, 296] on input "59316A 59316A" at bounding box center [502, 292] width 178 height 15
type input "59316A"
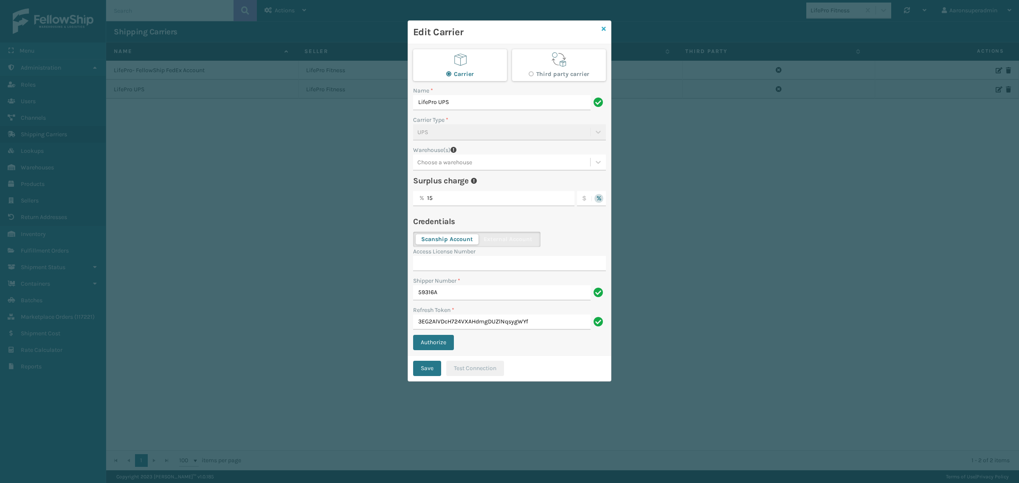
click at [602, 31] on icon at bounding box center [604, 29] width 4 height 6
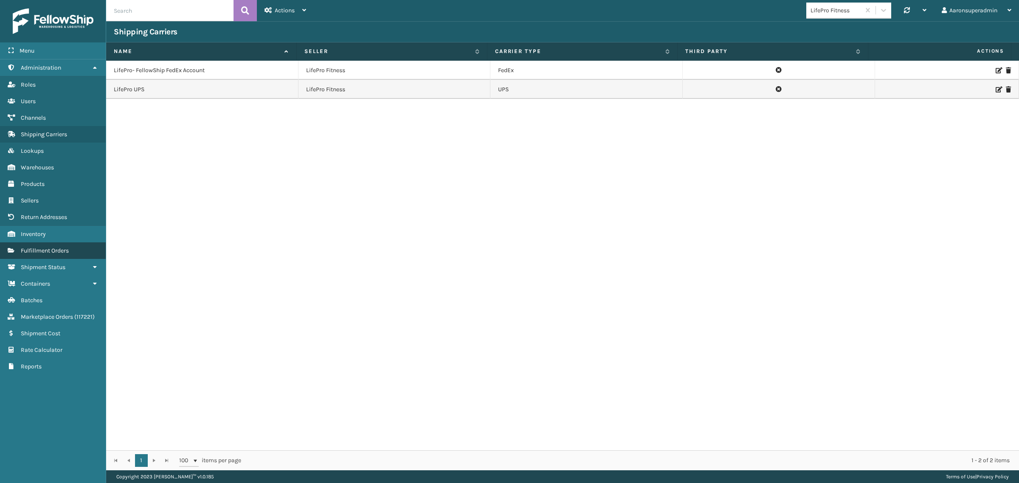
click at [73, 248] on link "Fulfillment Orders" at bounding box center [53, 250] width 106 height 17
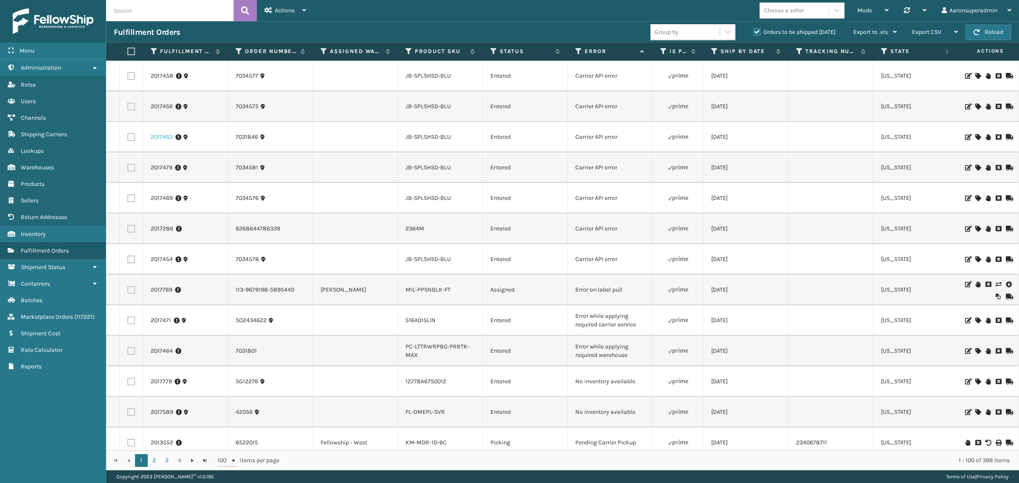
click at [168, 137] on link "2017462" at bounding box center [162, 137] width 22 height 8
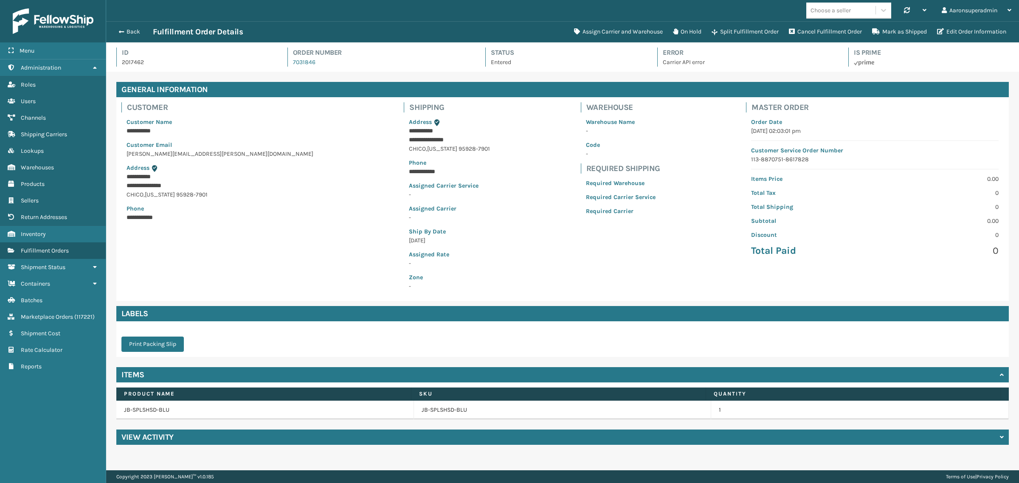
scroll to position [20, 913]
click at [442, 409] on link "JB-SPLSHSD-BLU" at bounding box center [444, 410] width 45 height 8
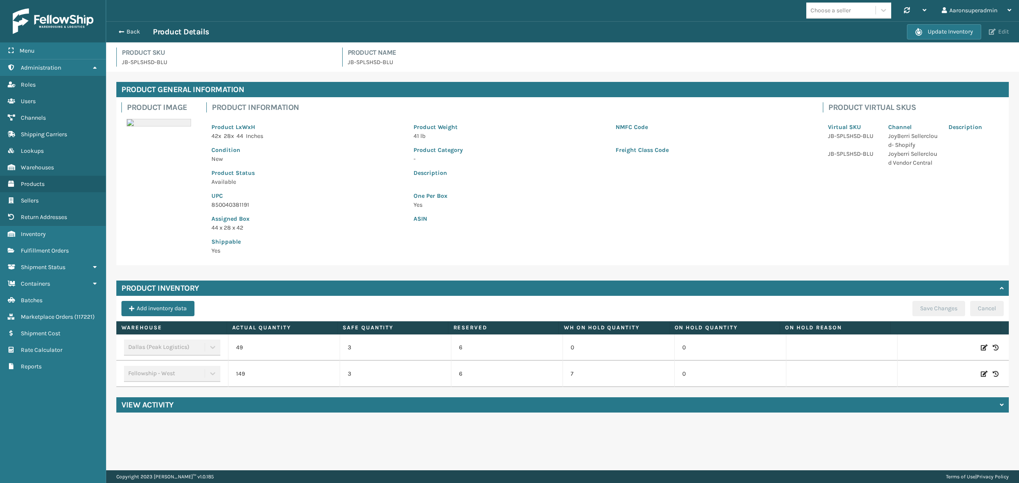
click at [992, 30] on span "button" at bounding box center [992, 32] width 7 height 6
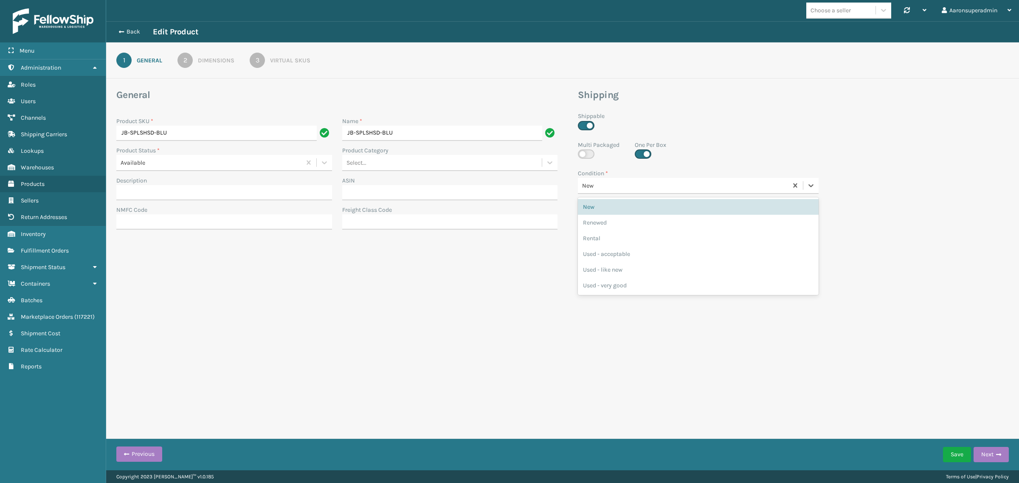
click at [594, 184] on div "New" at bounding box center [685, 185] width 206 height 9
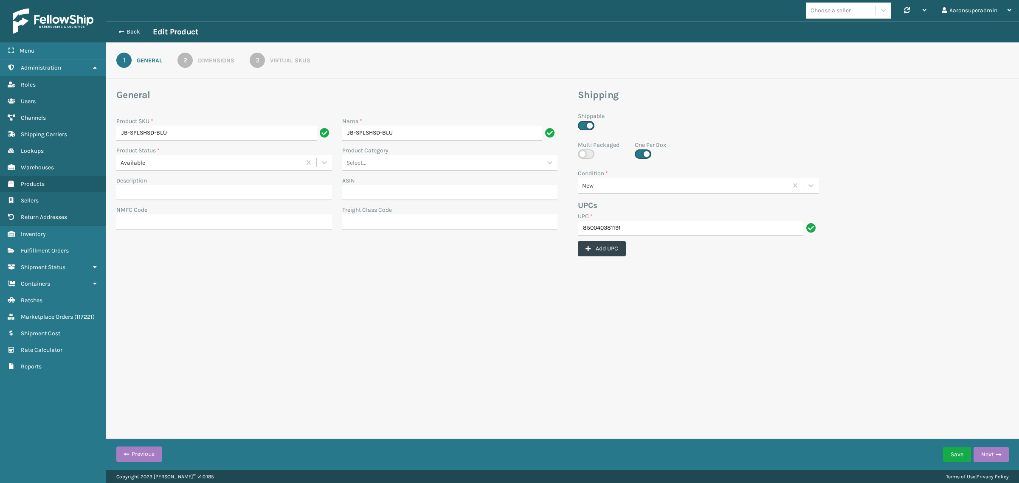
click at [718, 144] on div "Multi Packaged One Per Box" at bounding box center [698, 153] width 241 height 24
click at [180, 62] on div "2" at bounding box center [185, 60] width 15 height 15
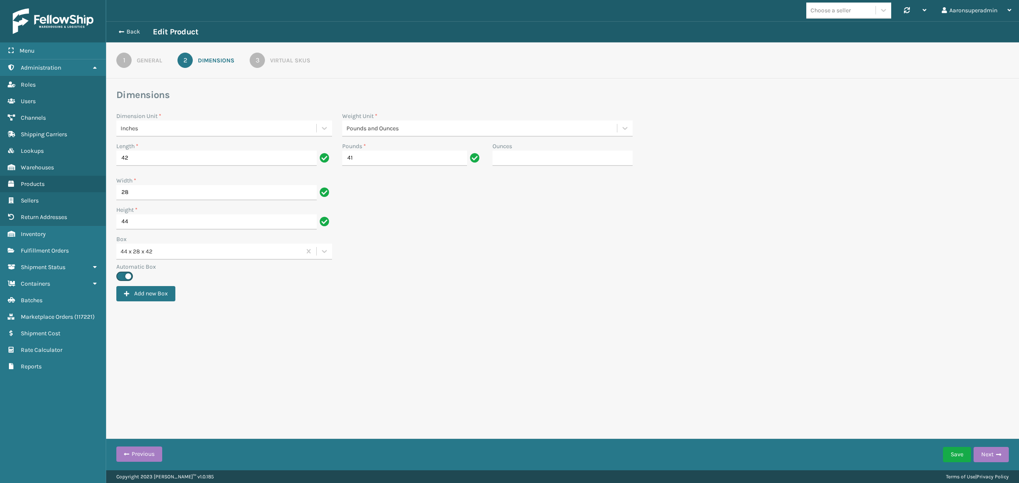
click at [265, 60] on div "3" at bounding box center [257, 60] width 15 height 15
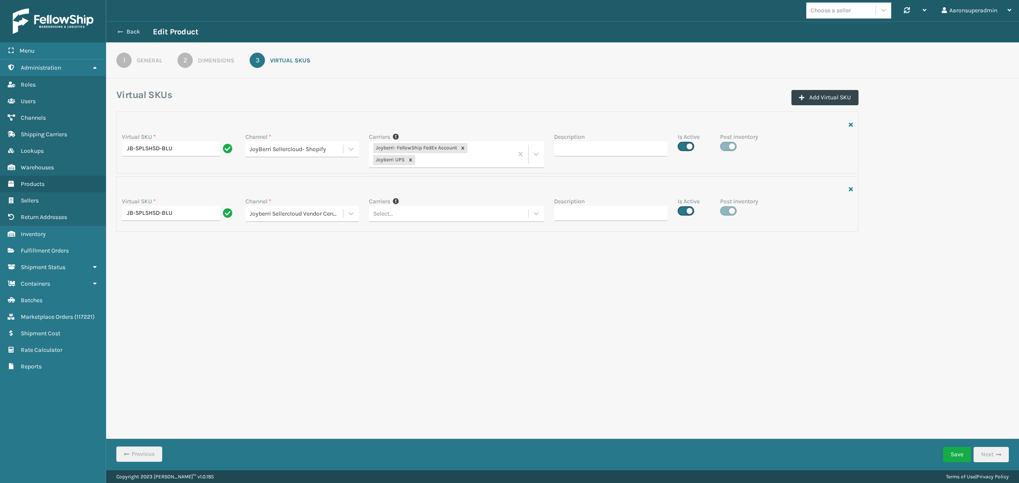
click at [127, 30] on button "Back" at bounding box center [133, 32] width 39 height 8
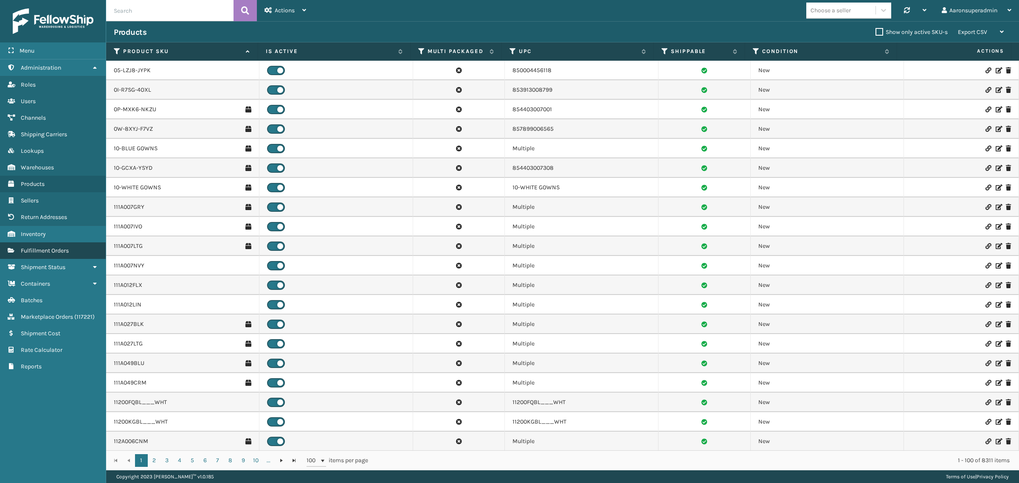
click at [74, 243] on link "Fulfillment Orders" at bounding box center [53, 250] width 106 height 17
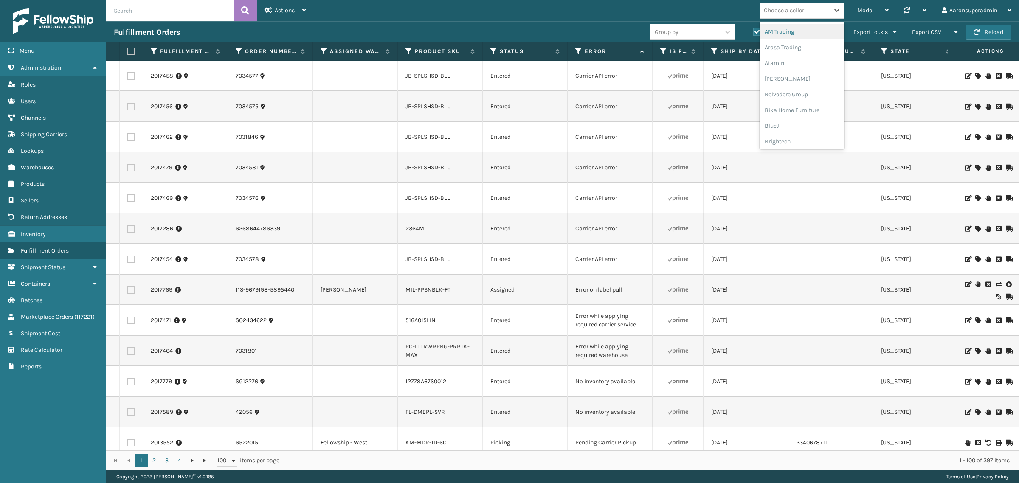
click at [784, 18] on div "Choose a seller" at bounding box center [802, 11] width 85 height 16
click at [875, 177] on td "[US_STATE]" at bounding box center [915, 167] width 85 height 31
click at [975, 75] on icon at bounding box center [977, 76] width 5 height 6
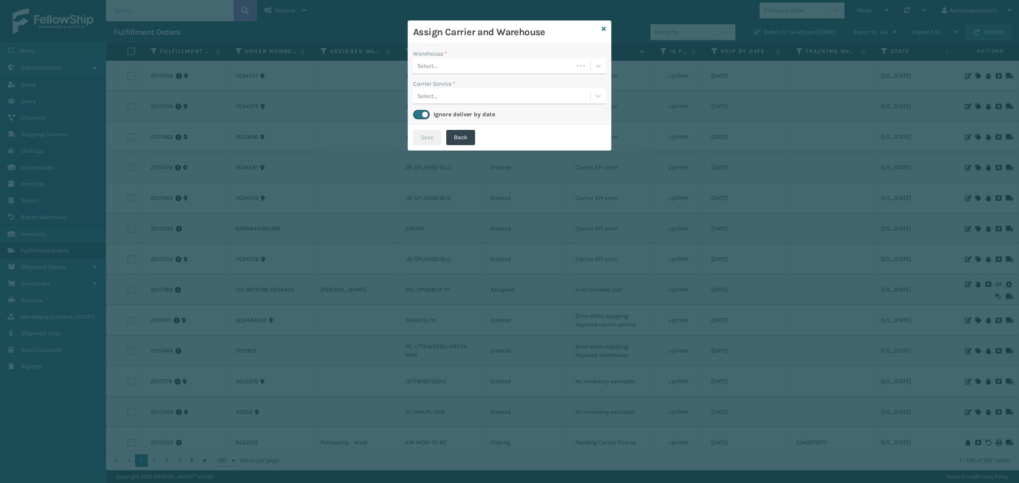
click at [437, 68] on div "Select..." at bounding box center [427, 66] width 20 height 9
click at [462, 99] on div "Fellowship - West" at bounding box center [509, 103] width 193 height 16
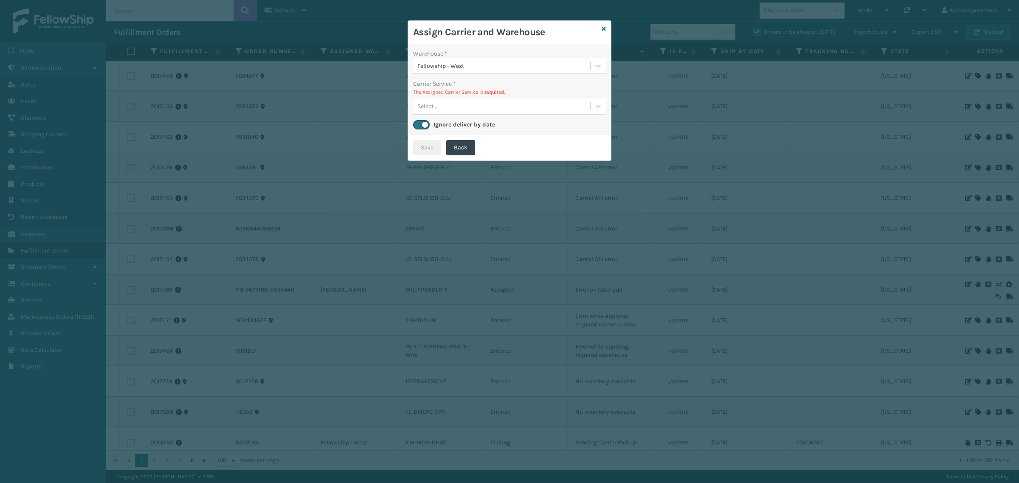
drag, startPoint x: 440, startPoint y: 96, endPoint x: 440, endPoint y: 107, distance: 11.5
click at [440, 107] on div "Carrier Service * The Assigned Carrier Service is required. Select..." at bounding box center [509, 96] width 193 height 35
click at [440, 107] on div "Select..." at bounding box center [501, 106] width 177 height 14
click at [461, 110] on div "Select..." at bounding box center [501, 106] width 177 height 14
click at [602, 30] on icon at bounding box center [604, 29] width 4 height 6
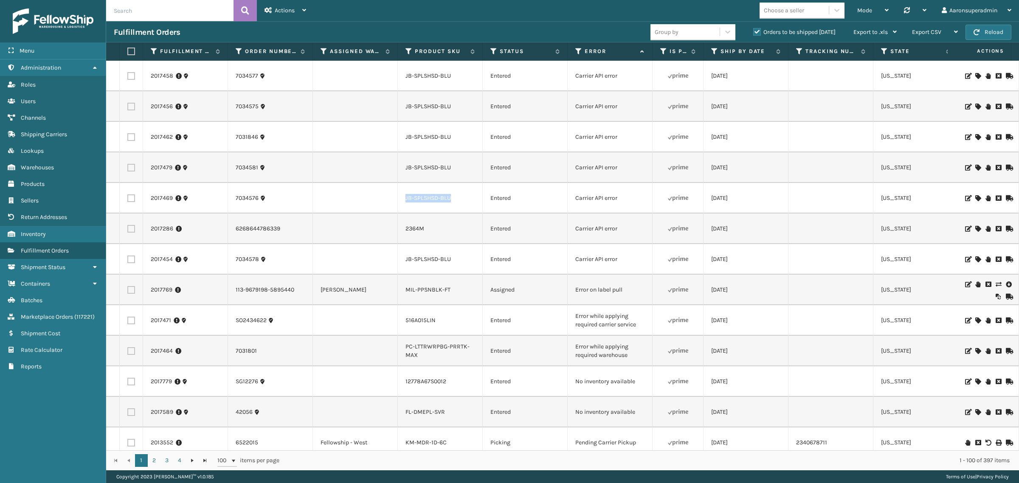
drag, startPoint x: 474, startPoint y: 207, endPoint x: 378, endPoint y: 202, distance: 96.5
copy tr "JB-SPLSHSD-BLU"
click at [166, 7] on input "text" at bounding box center [169, 10] width 127 height 21
paste input "JB-SPLSHSD-BLU"
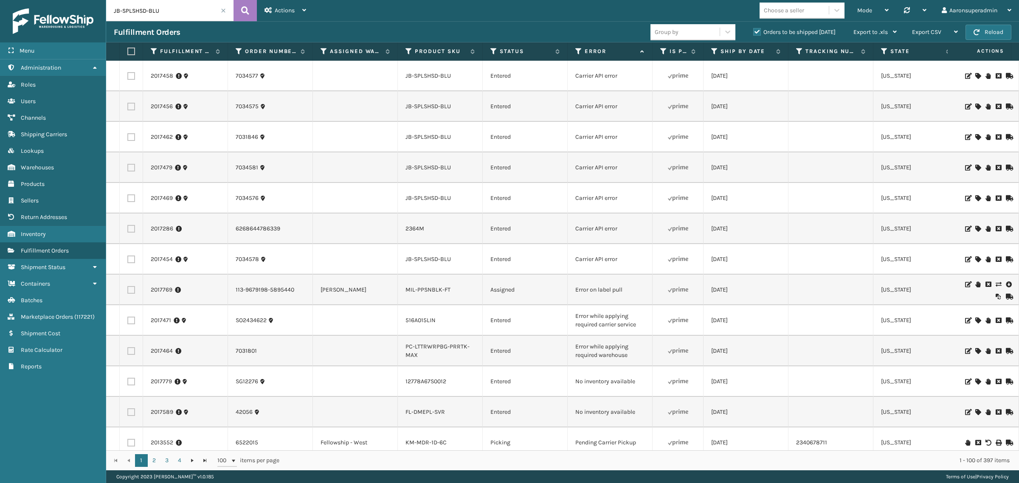
type input "JB-SPLSHSD-BLU"
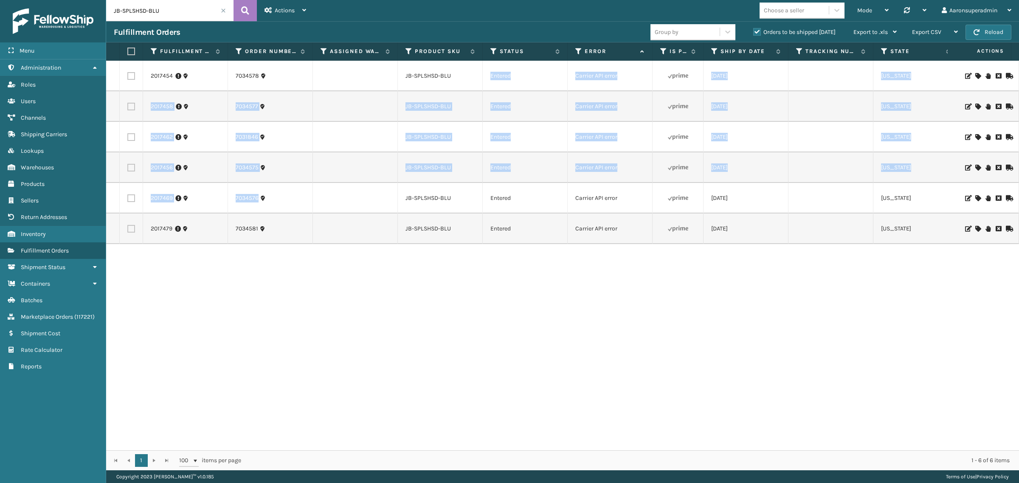
drag, startPoint x: 468, startPoint y: 84, endPoint x: 292, endPoint y: 213, distance: 218.5
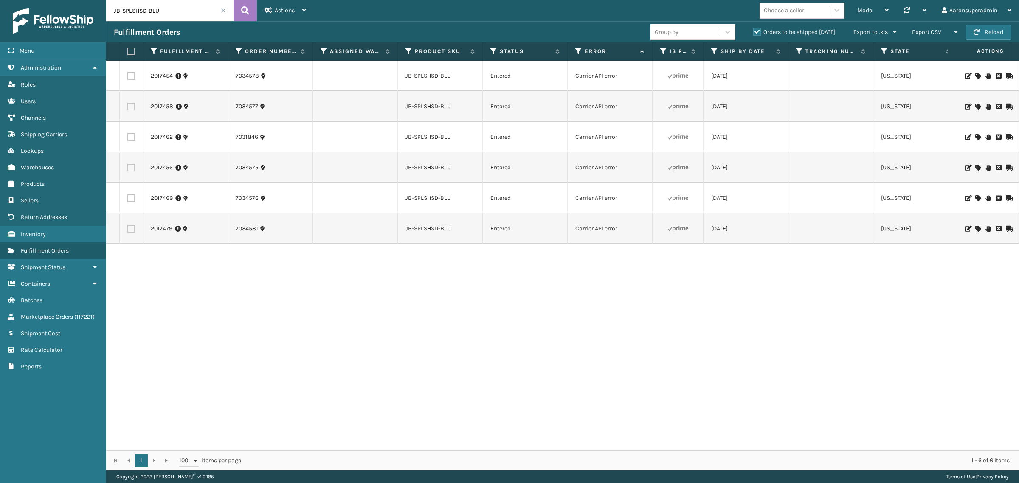
click at [279, 254] on div "2017454 7034578 JB-SPLSHSD-BLU Entered Carrier API error [DATE] [US_STATE] 1 - …" at bounding box center [562, 256] width 913 height 390
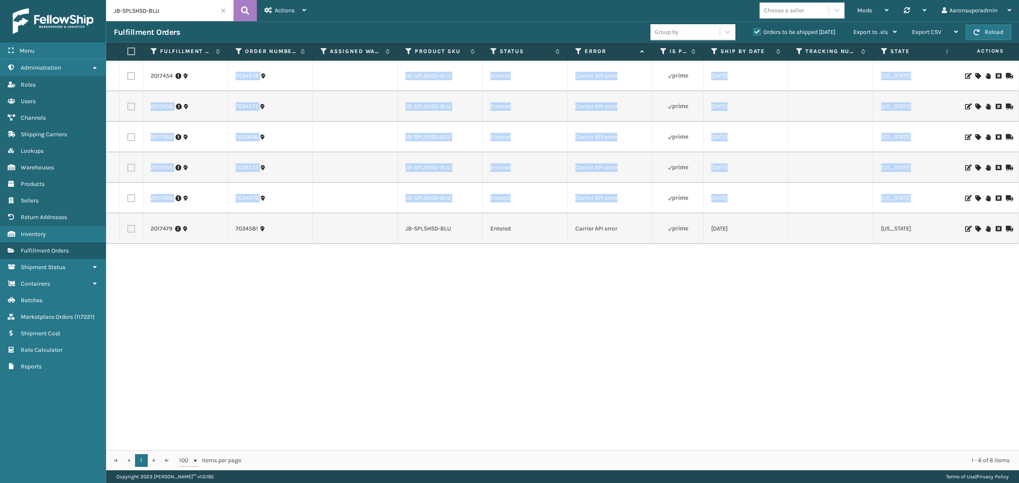
drag, startPoint x: 140, startPoint y: 231, endPoint x: 185, endPoint y: 71, distance: 166.7
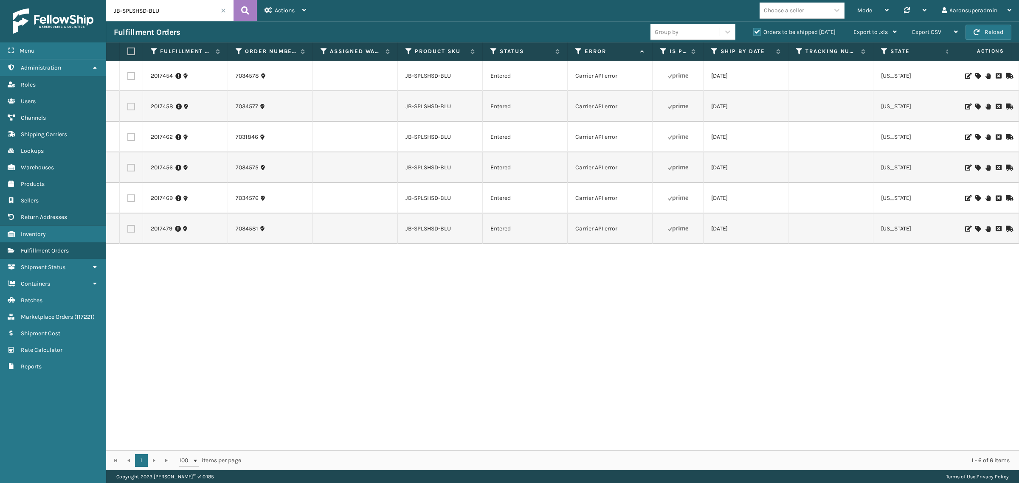
click at [964, 267] on div "2017454 7034578 JB-SPLSHSD-BLU Entered Carrier API error [DATE] [US_STATE] 1 - …" at bounding box center [562, 256] width 913 height 390
drag, startPoint x: 941, startPoint y: 248, endPoint x: 674, endPoint y: 205, distance: 270.5
click at [715, 227] on div "2017454 7034578 JB-SPLSHSD-BLU Entered Carrier API error [DATE] [US_STATE] 1 - …" at bounding box center [562, 256] width 913 height 390
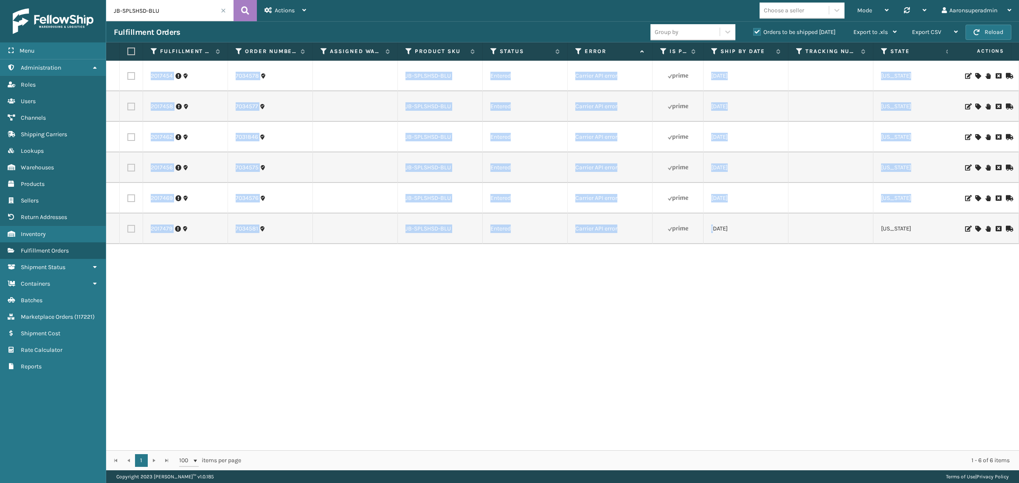
click at [199, 85] on td "2017454" at bounding box center [185, 76] width 85 height 31
click at [309, 84] on td "7034578" at bounding box center [270, 76] width 85 height 31
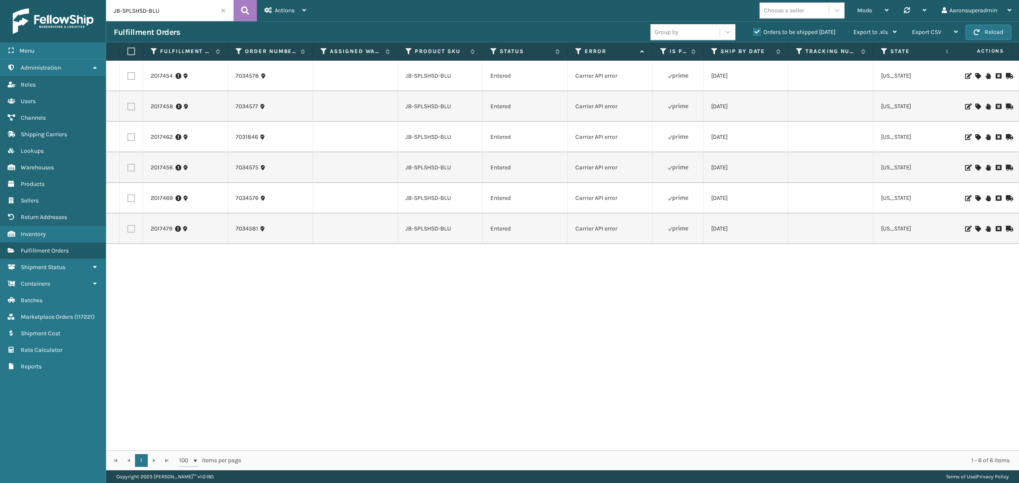
click at [316, 88] on td at bounding box center [355, 76] width 85 height 31
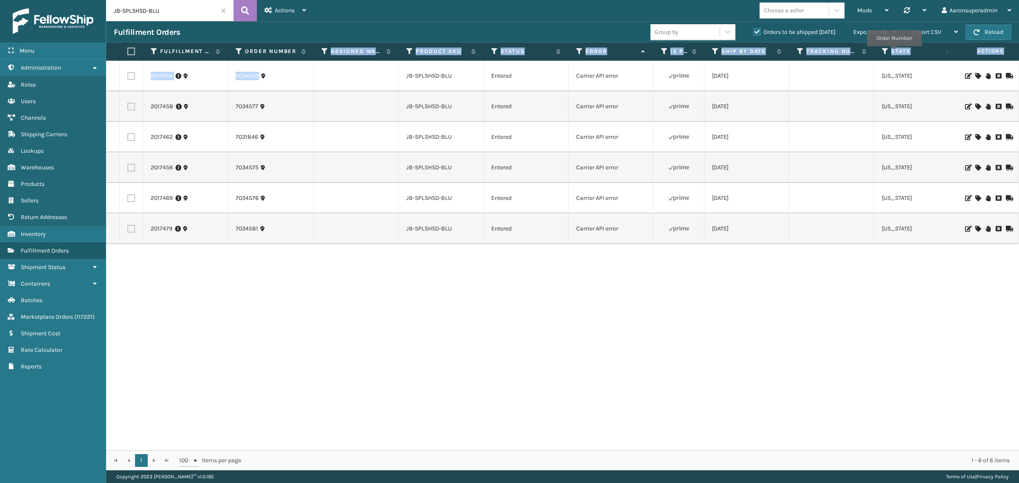
drag, startPoint x: 311, startPoint y: 54, endPoint x: 323, endPoint y: 76, distance: 24.7
click at [317, 76] on div "Fulfillment Order Id Order Number Assigned Warehouse Product SKU Status Error I…" at bounding box center [562, 256] width 913 height 428
click at [326, 270] on div "2017454 7034578 JB-SPLSHSD-BLU Entered Carrier API error [DATE] [US_STATE] 1 - …" at bounding box center [562, 256] width 913 height 390
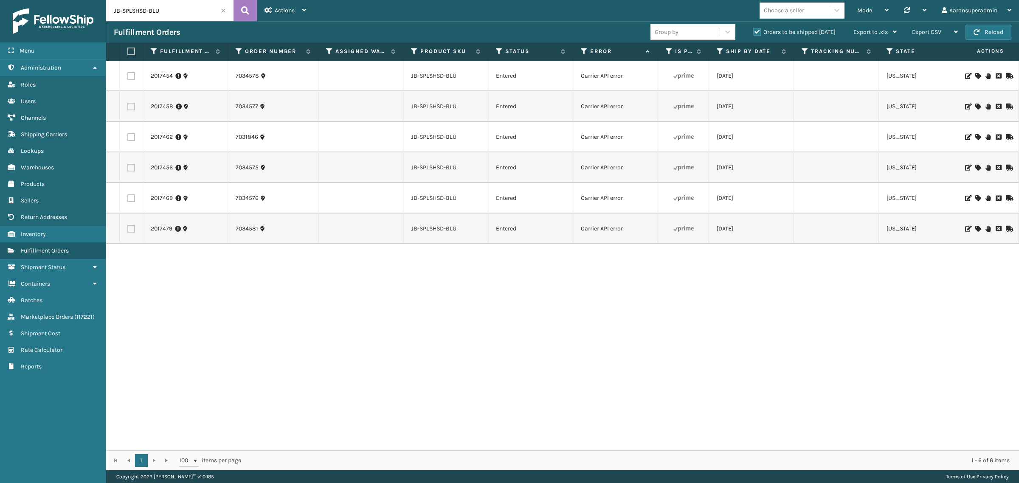
drag, startPoint x: 146, startPoint y: 70, endPoint x: 826, endPoint y: 379, distance: 747.3
click at [873, 356] on div "2017454 7034578 JB-SPLSHSD-BLU Entered Carrier API error [DATE] [US_STATE] 1 - …" at bounding box center [562, 256] width 913 height 390
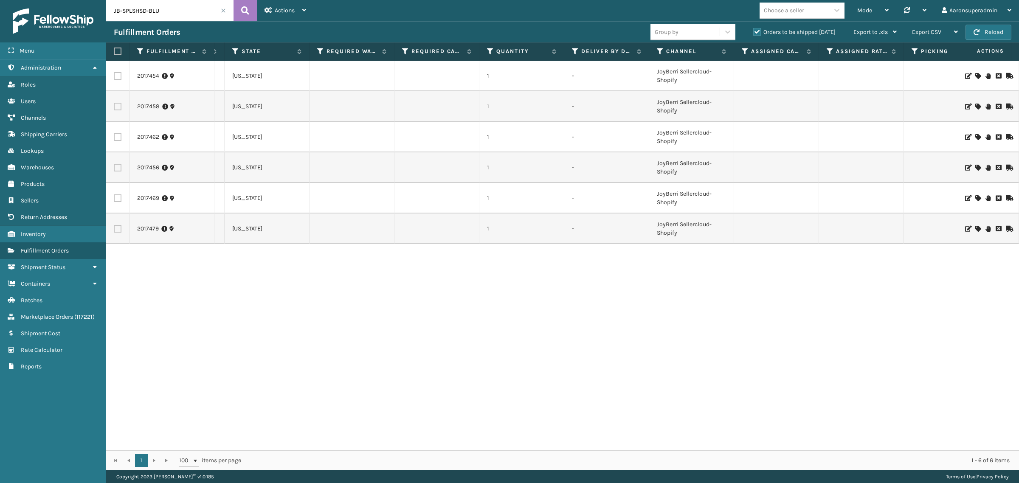
scroll to position [0, 667]
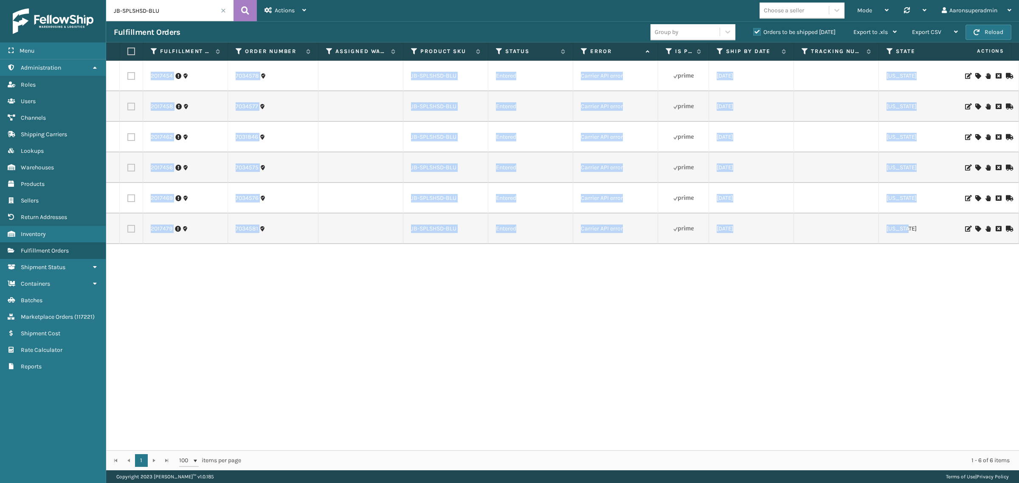
drag, startPoint x: 924, startPoint y: 234, endPoint x: 179, endPoint y: 96, distance: 757.0
click at [280, 141] on div "7031846" at bounding box center [273, 137] width 75 height 8
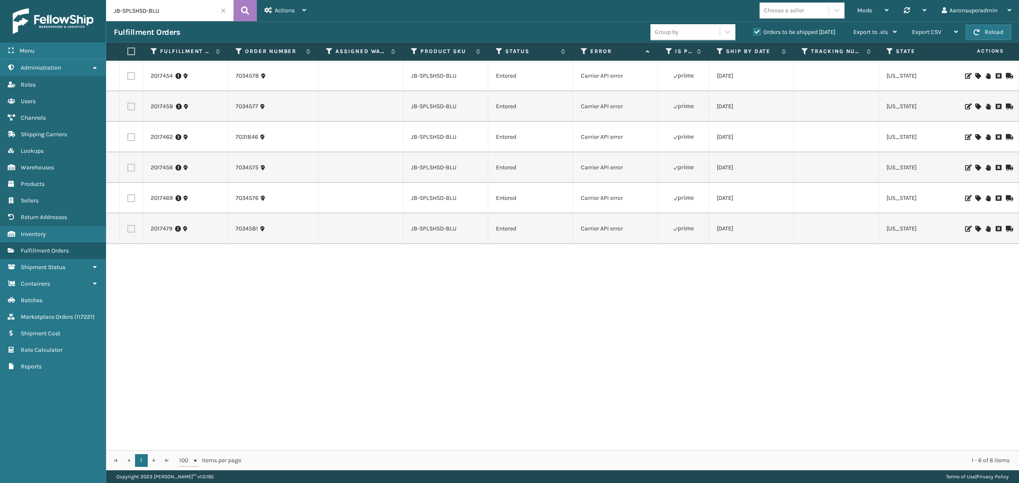
click at [392, 318] on div "2017454 7034578 JB-SPLSHSD-BLU Entered Carrier API error [DATE] [US_STATE] 1 - …" at bounding box center [562, 256] width 913 height 390
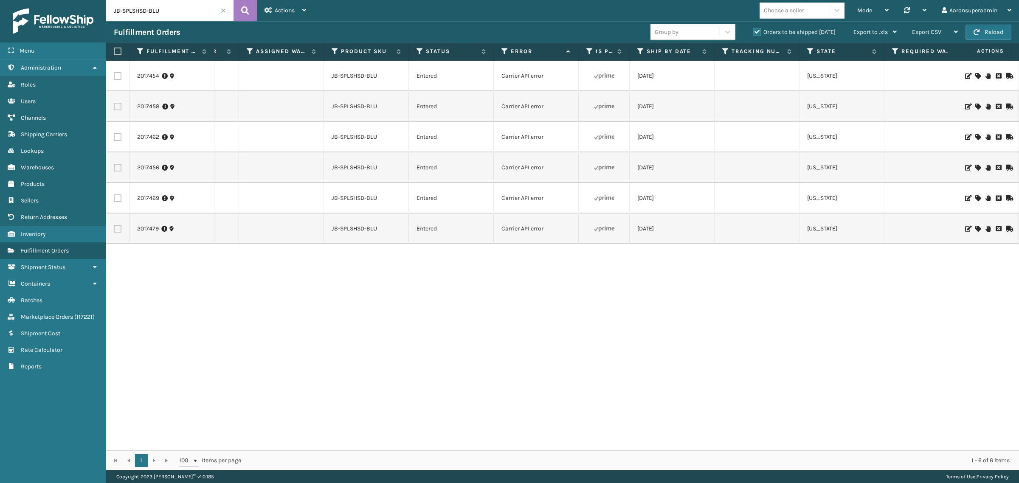
scroll to position [0, 81]
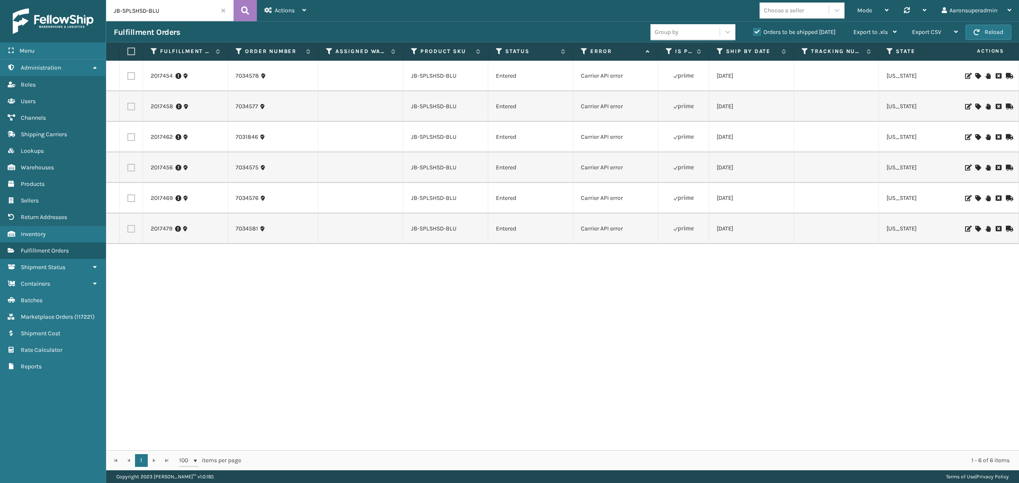
click at [788, 16] on div "Choose a seller" at bounding box center [794, 10] width 69 height 14
type input "joy"
click at [794, 32] on div "Joyberri" at bounding box center [802, 32] width 85 height 16
click at [223, 11] on span at bounding box center [223, 10] width 5 height 5
